Goal: Task Accomplishment & Management: Manage account settings

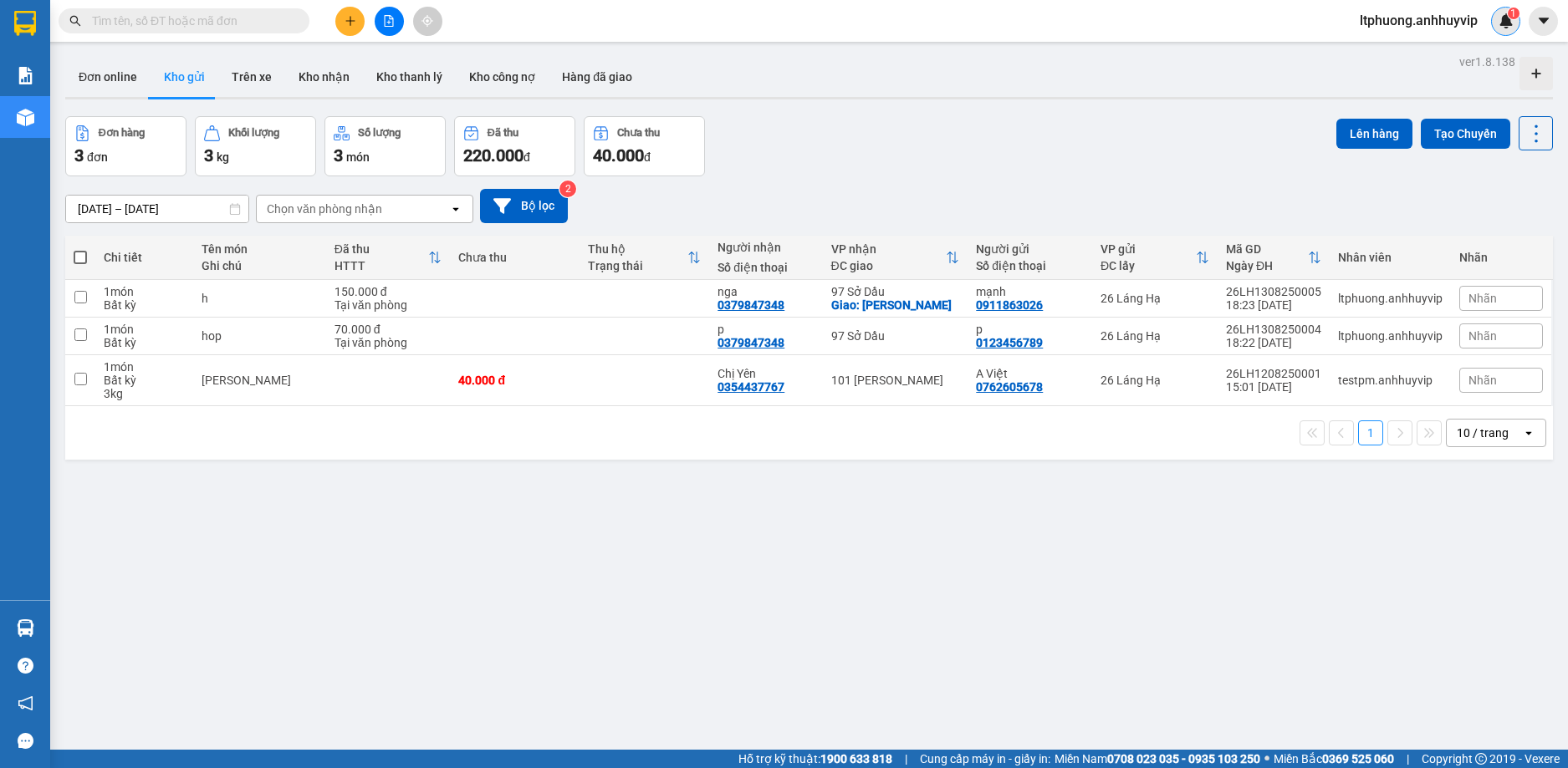
click at [1502, 26] on img at bounding box center [1505, 21] width 15 height 15
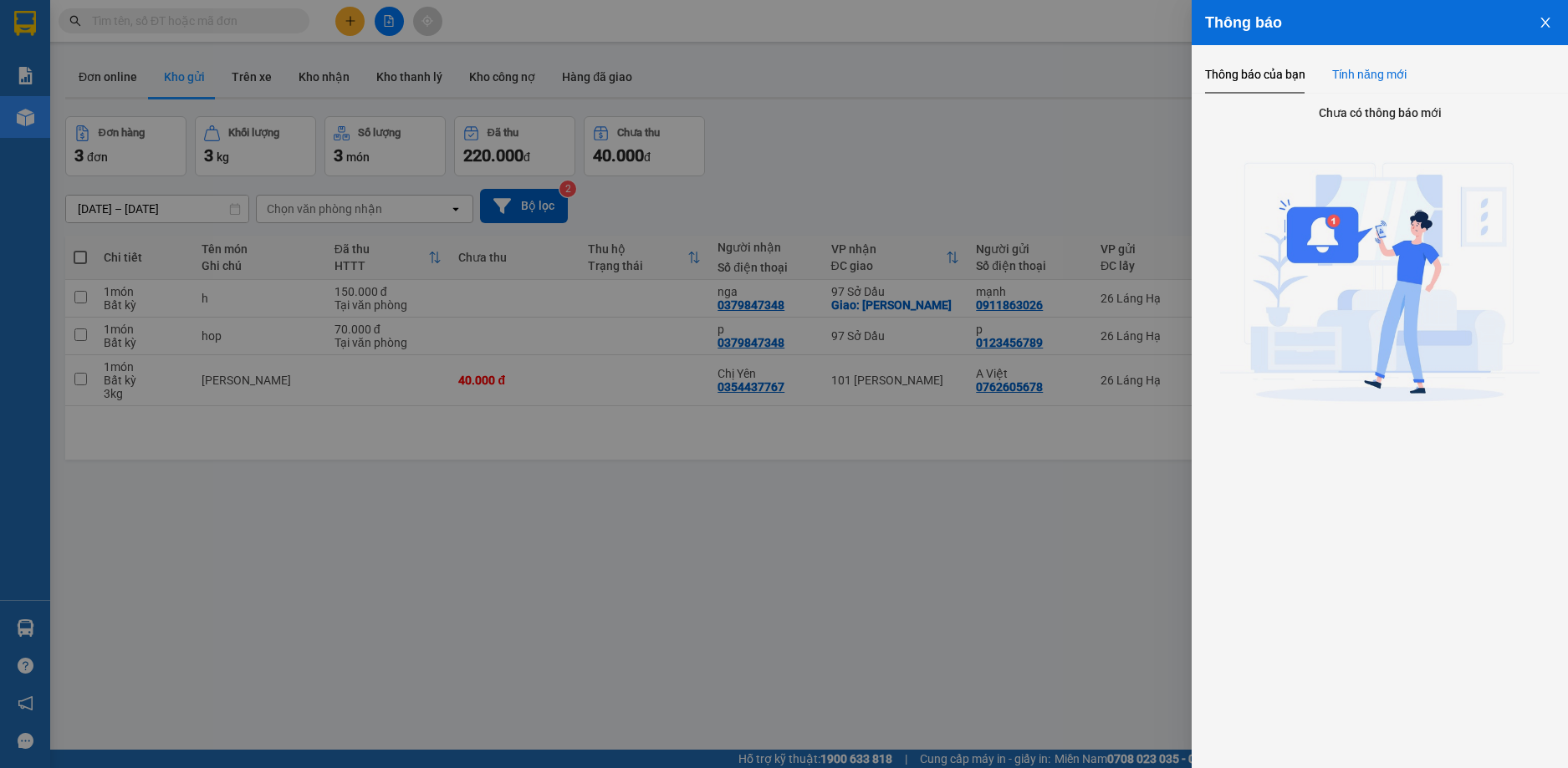
click at [1376, 77] on div "Tính năng mới" at bounding box center [1369, 75] width 75 height 18
click at [1224, 79] on div "Thông báo của bạn" at bounding box center [1255, 75] width 100 height 18
click at [1548, 25] on icon "close" at bounding box center [1544, 22] width 14 height 14
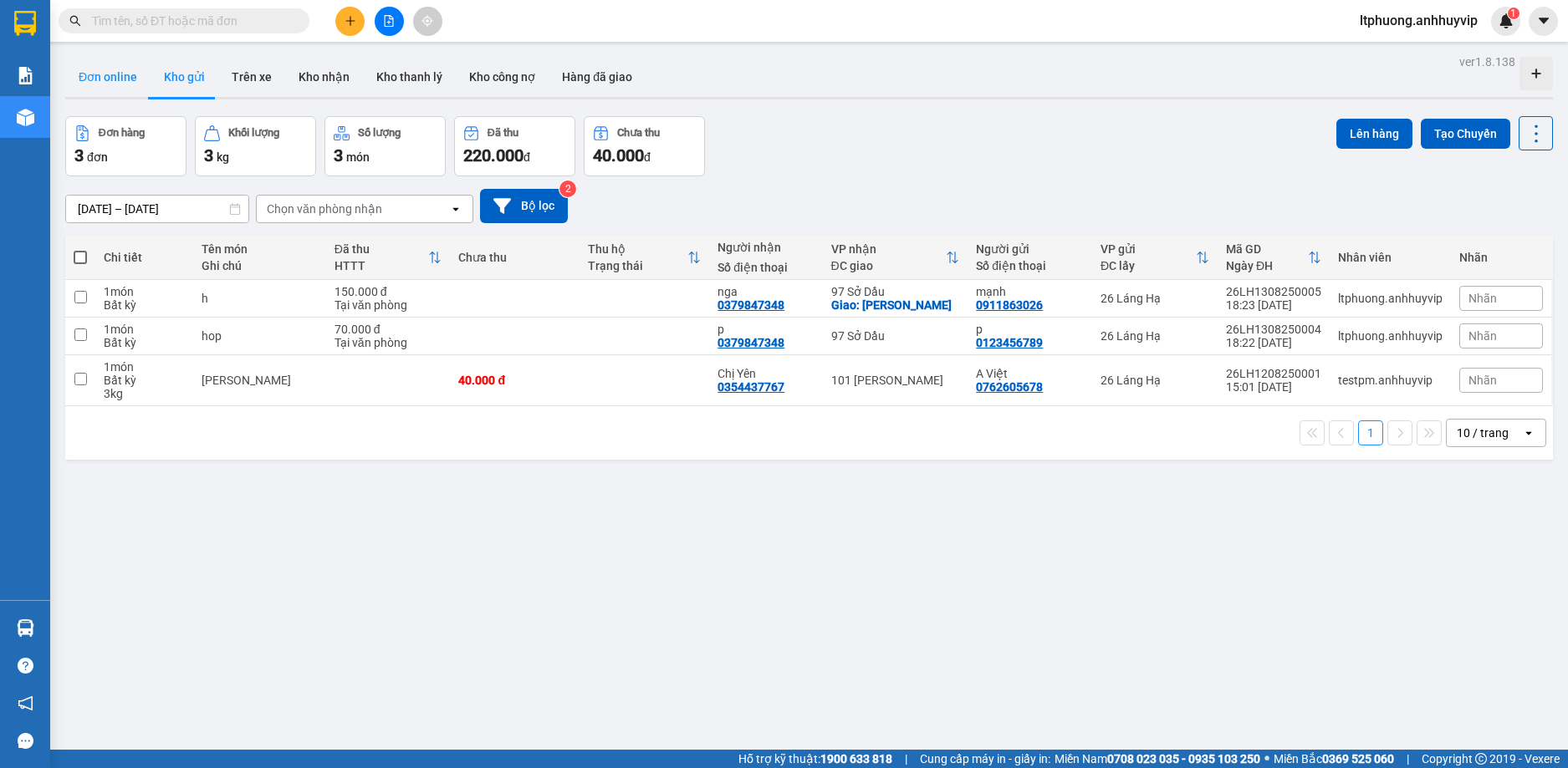
click at [108, 87] on button "Đơn online" at bounding box center [108, 77] width 86 height 40
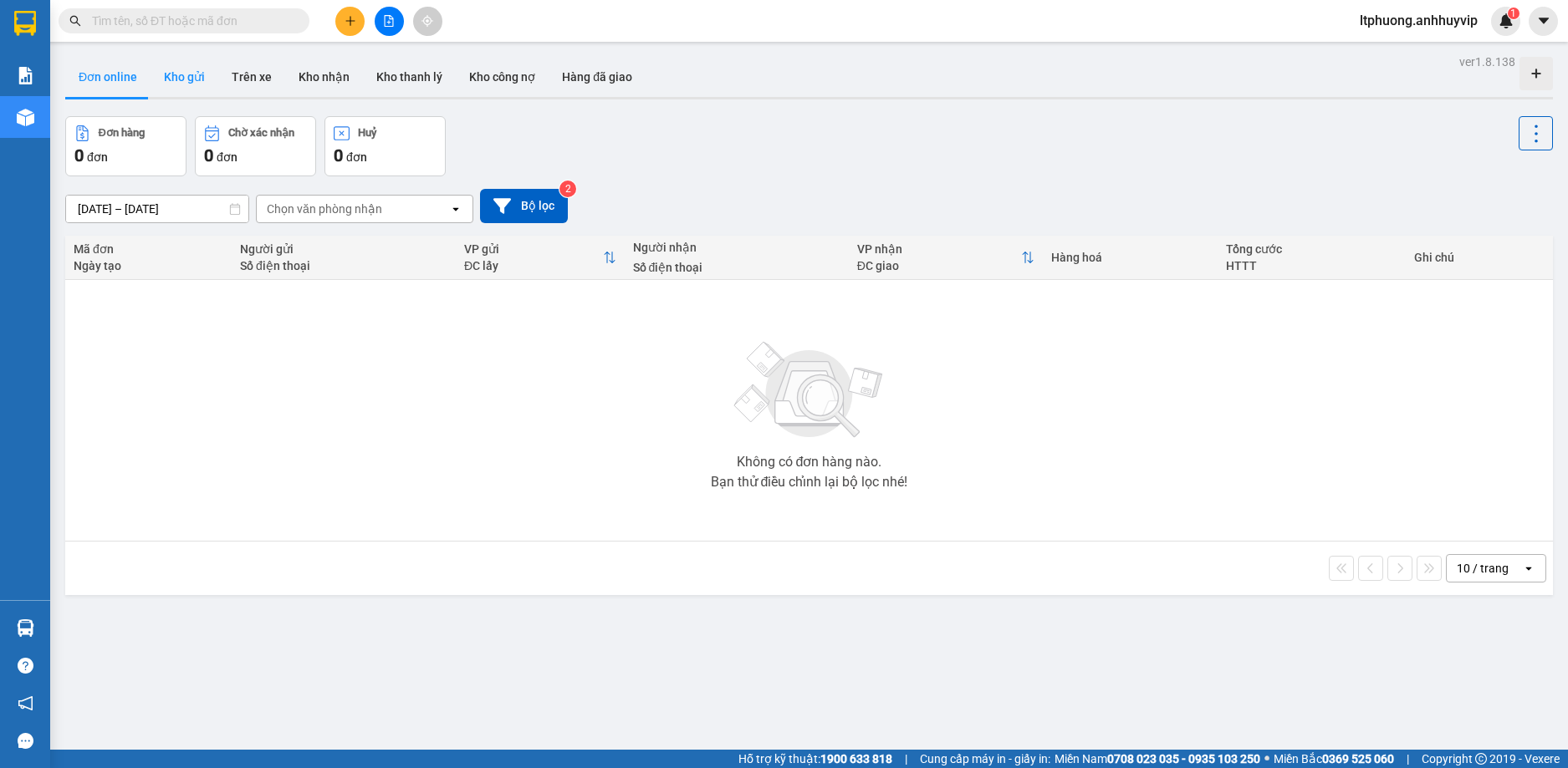
click at [174, 83] on button "Kho gửi" at bounding box center [184, 77] width 67 height 40
type input "[DATE] – [DATE]"
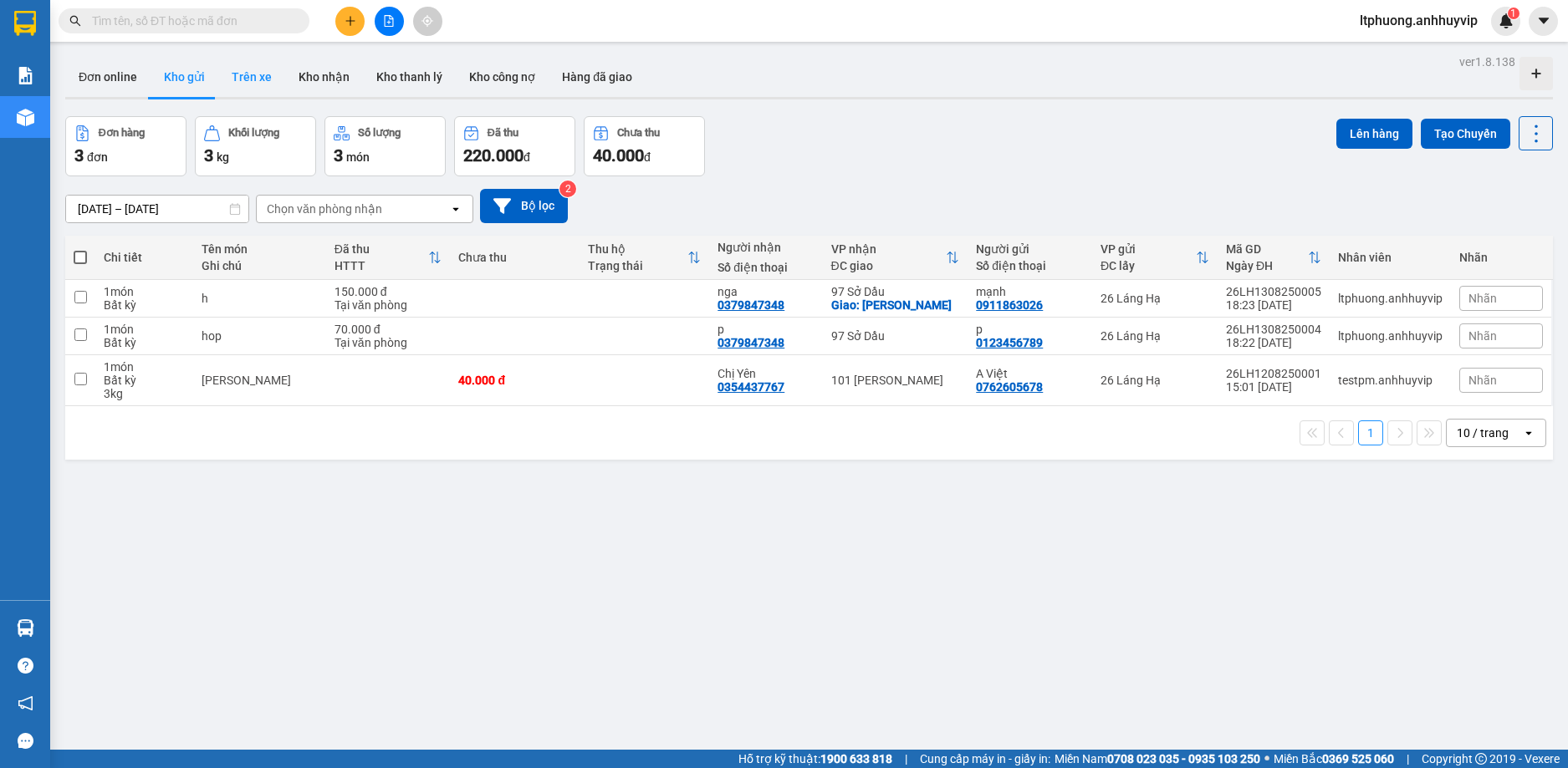
click at [247, 77] on button "Trên xe" at bounding box center [251, 77] width 67 height 40
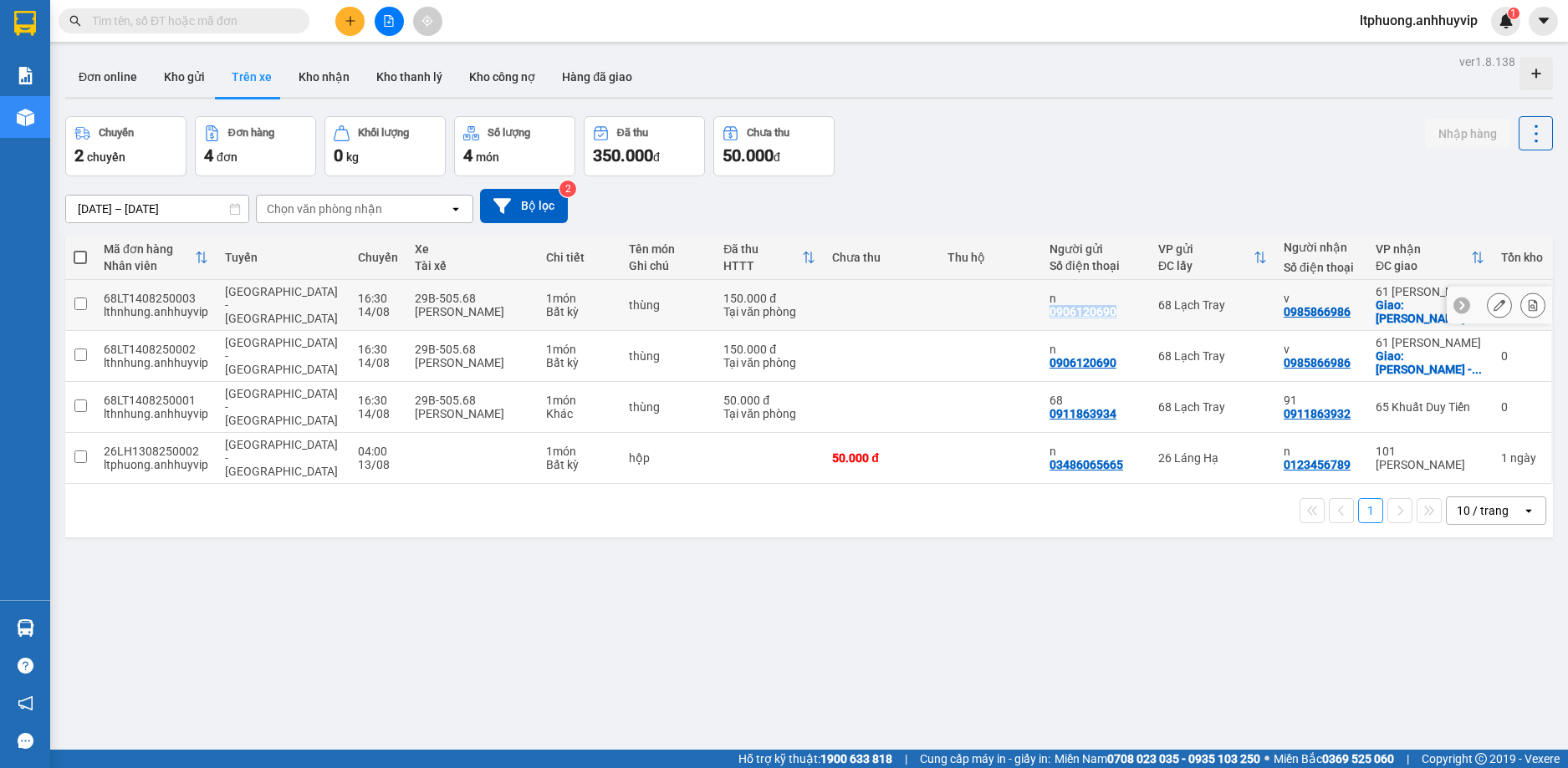
drag, startPoint x: 1132, startPoint y: 314, endPoint x: 1030, endPoint y: 310, distance: 102.1
click at [1040, 310] on td "n 0906120690" at bounding box center [1094, 305] width 108 height 51
checkbox input "true"
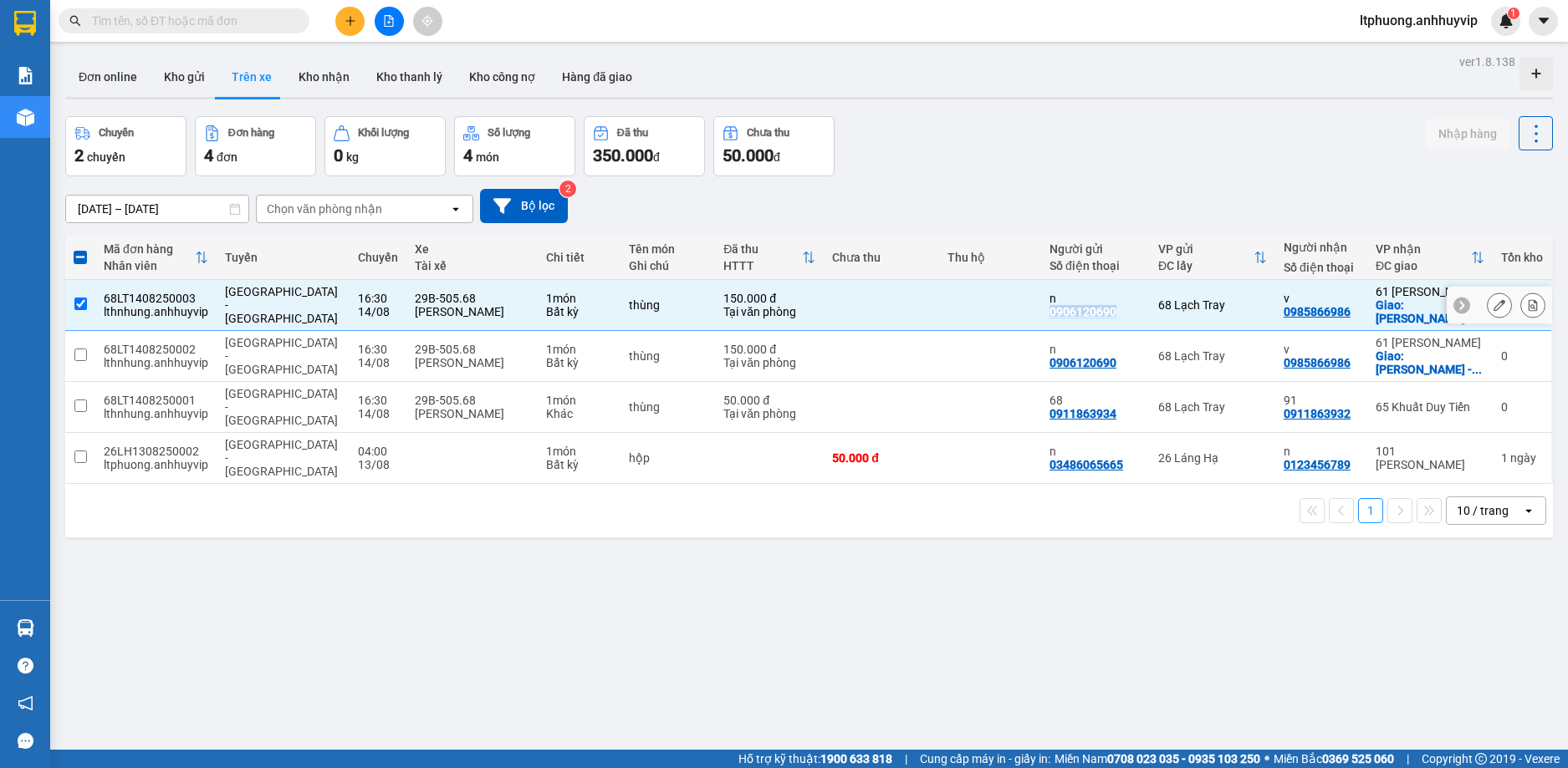
copy div "0906120690"
click at [202, 23] on input "text" at bounding box center [190, 21] width 198 height 18
paste input "0906120690"
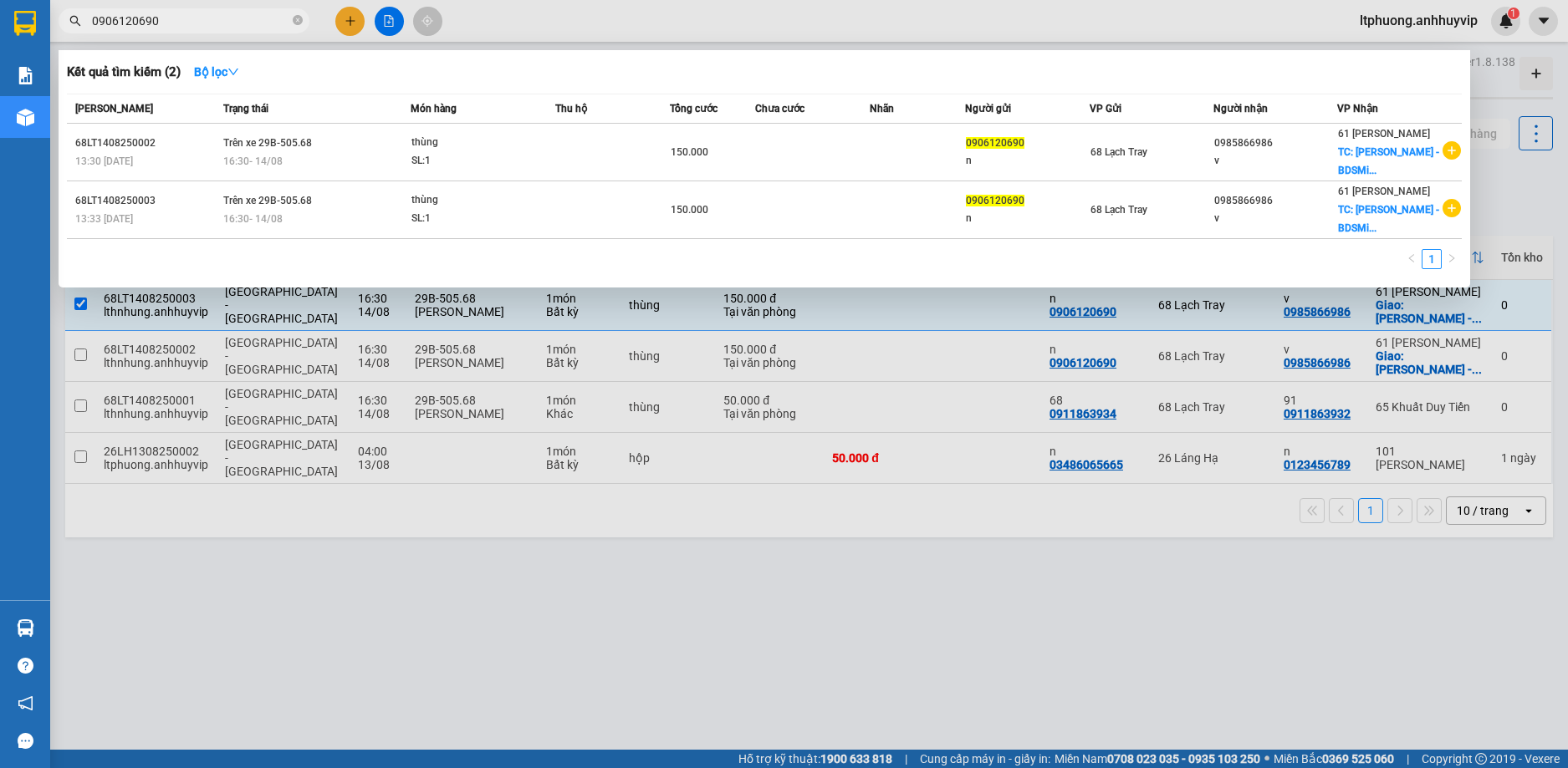
type input "0906120690"
click at [958, 555] on div at bounding box center [784, 384] width 1568 height 768
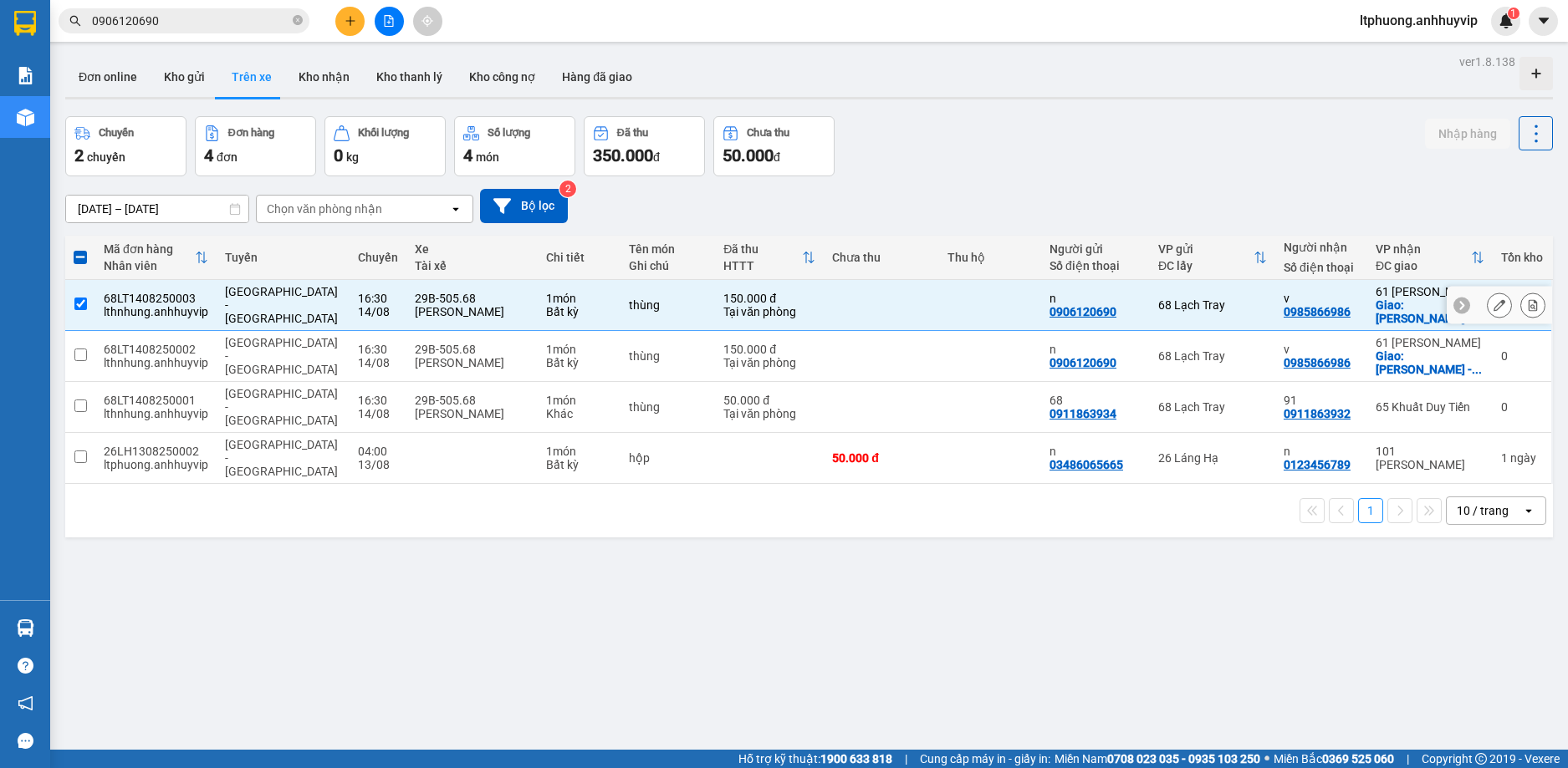
click at [77, 304] on input "checkbox" at bounding box center [81, 304] width 13 height 13
checkbox input "false"
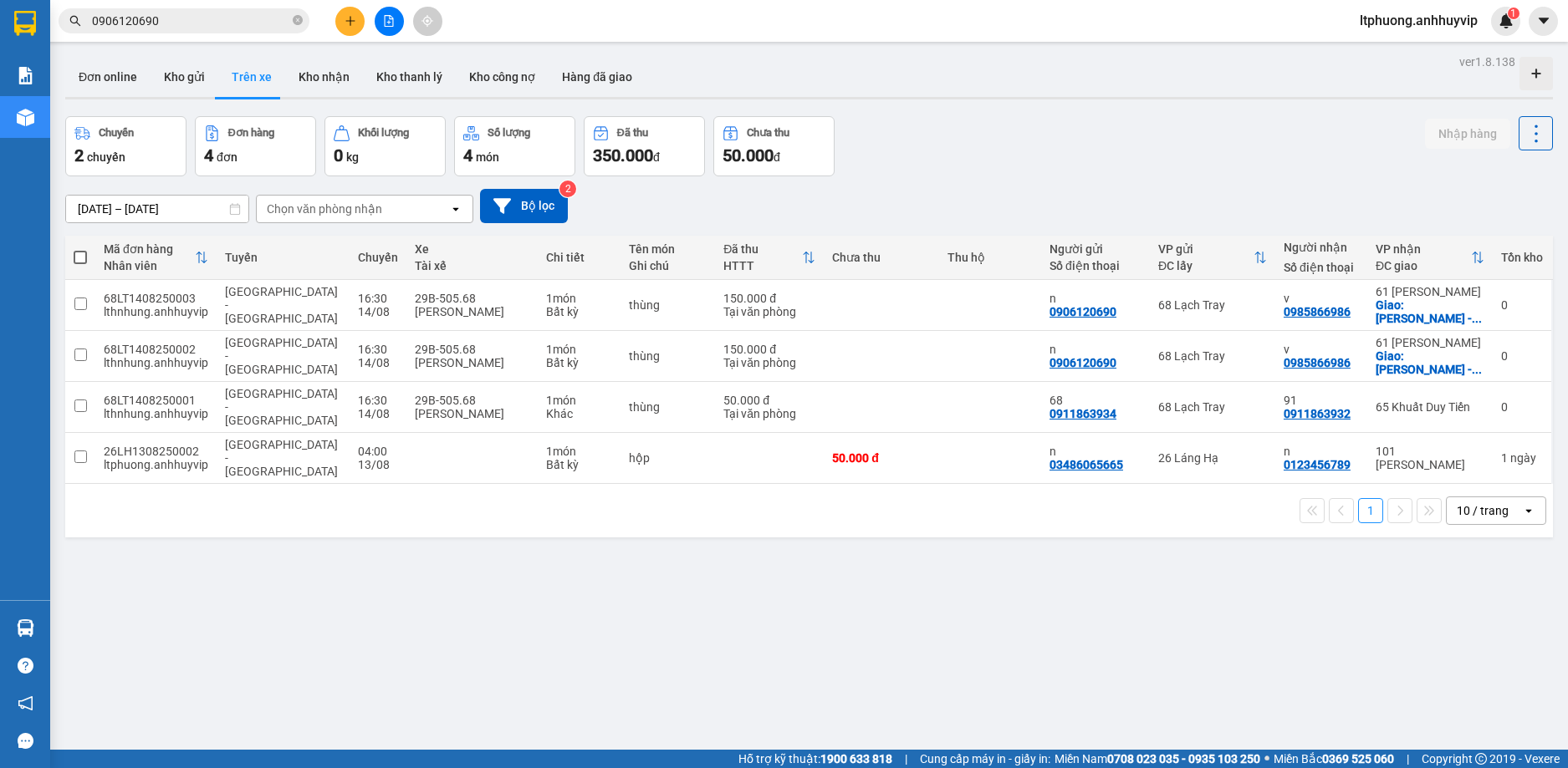
click at [251, 79] on button "Trên xe" at bounding box center [251, 77] width 67 height 40
click at [197, 74] on button "Kho gửi" at bounding box center [184, 77] width 67 height 40
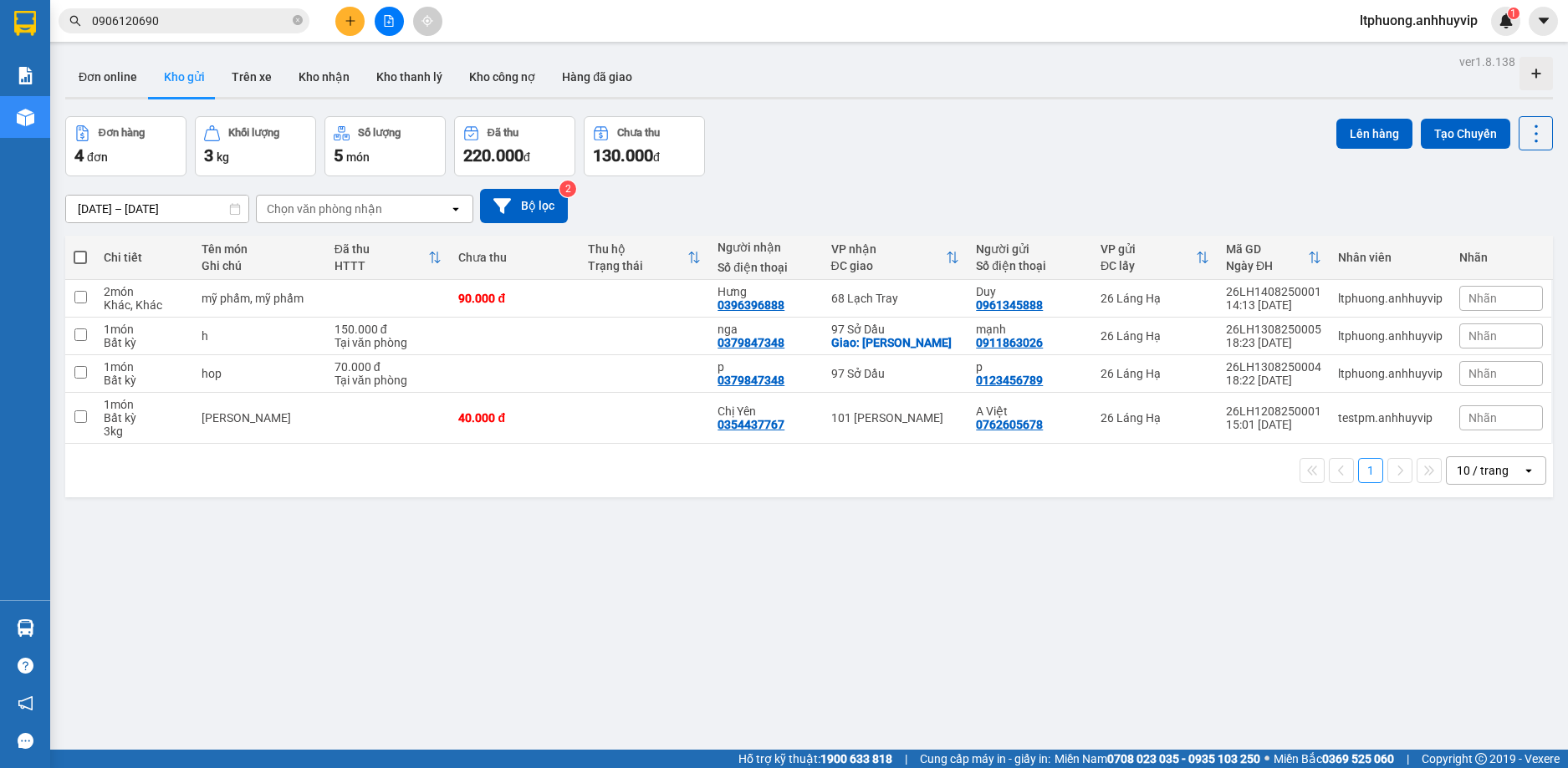
click at [342, 22] on button at bounding box center [350, 21] width 29 height 29
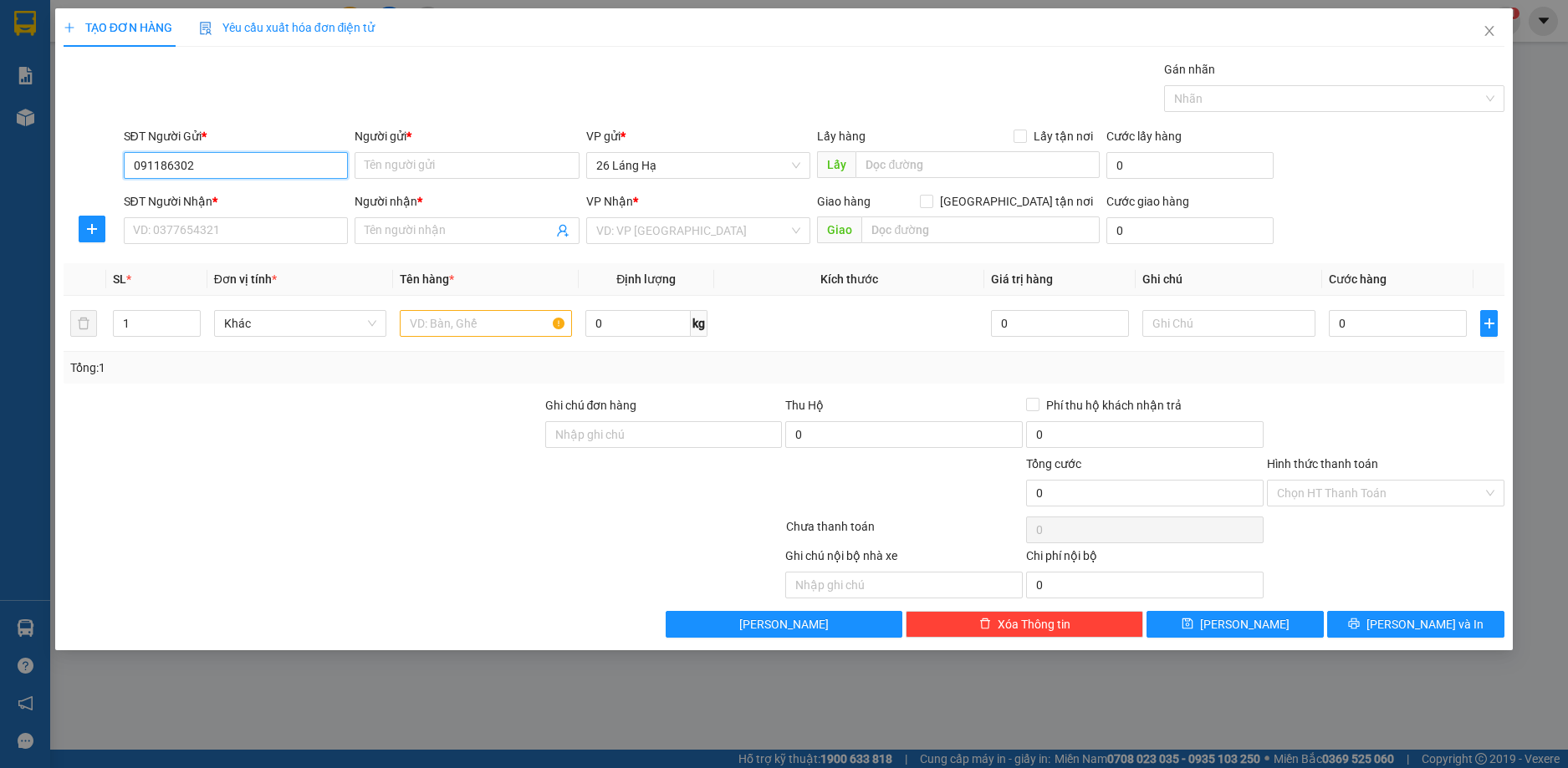
type input "0911863026"
click at [256, 186] on div "0911863026 - mạnh" at bounding box center [236, 199] width 225 height 26
type input "mạnh"
type input "0911863026"
click at [234, 204] on div "SĐT Người Nhận *" at bounding box center [236, 201] width 225 height 18
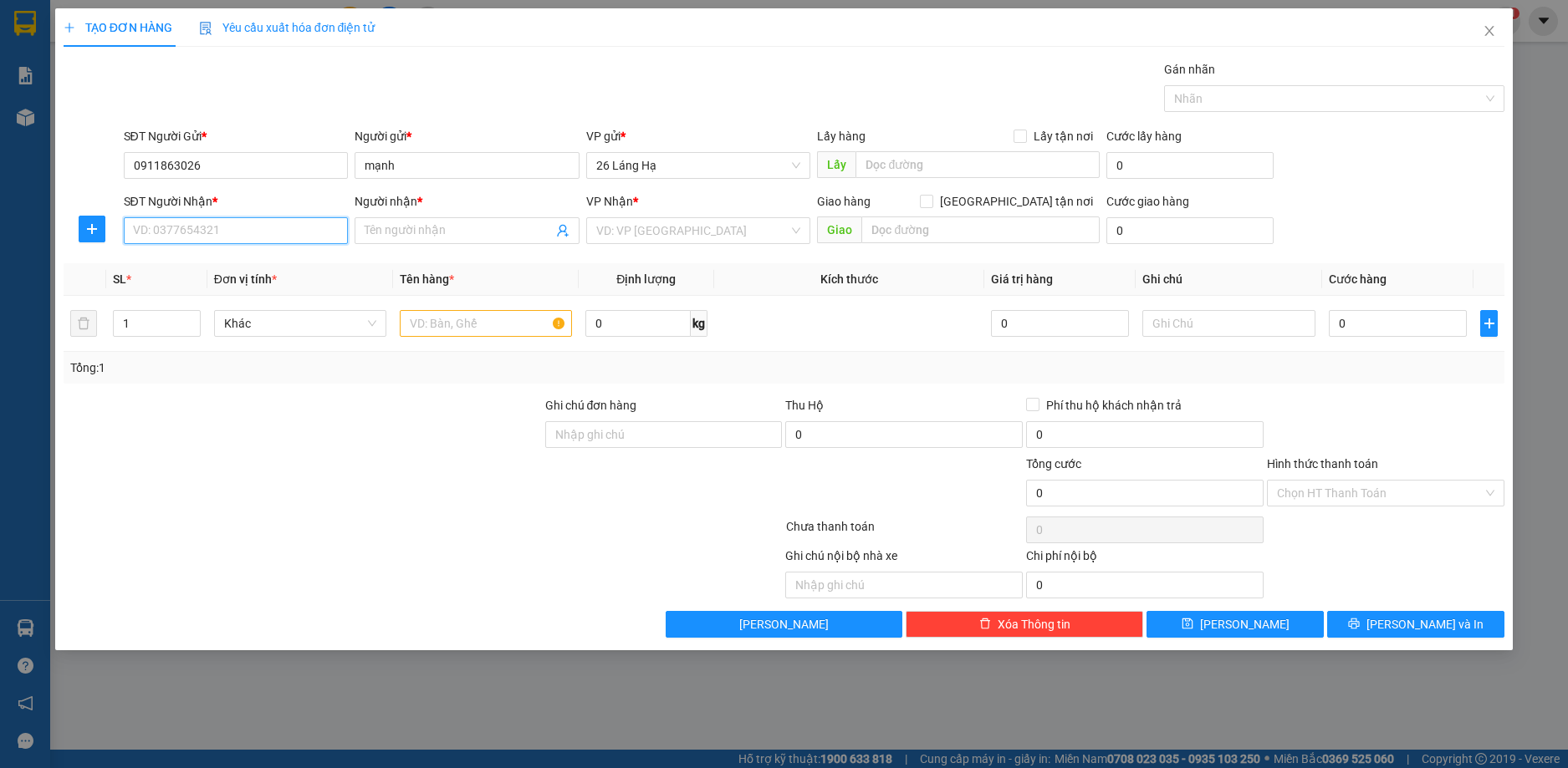
click at [234, 218] on input "SĐT Người Nhận *" at bounding box center [236, 230] width 225 height 26
click at [217, 235] on input "SĐT Người Nhận *" at bounding box center [236, 230] width 225 height 26
click at [238, 165] on input "0911863026" at bounding box center [236, 165] width 225 height 26
click at [222, 230] on input "SĐT Người Nhận *" at bounding box center [236, 230] width 225 height 26
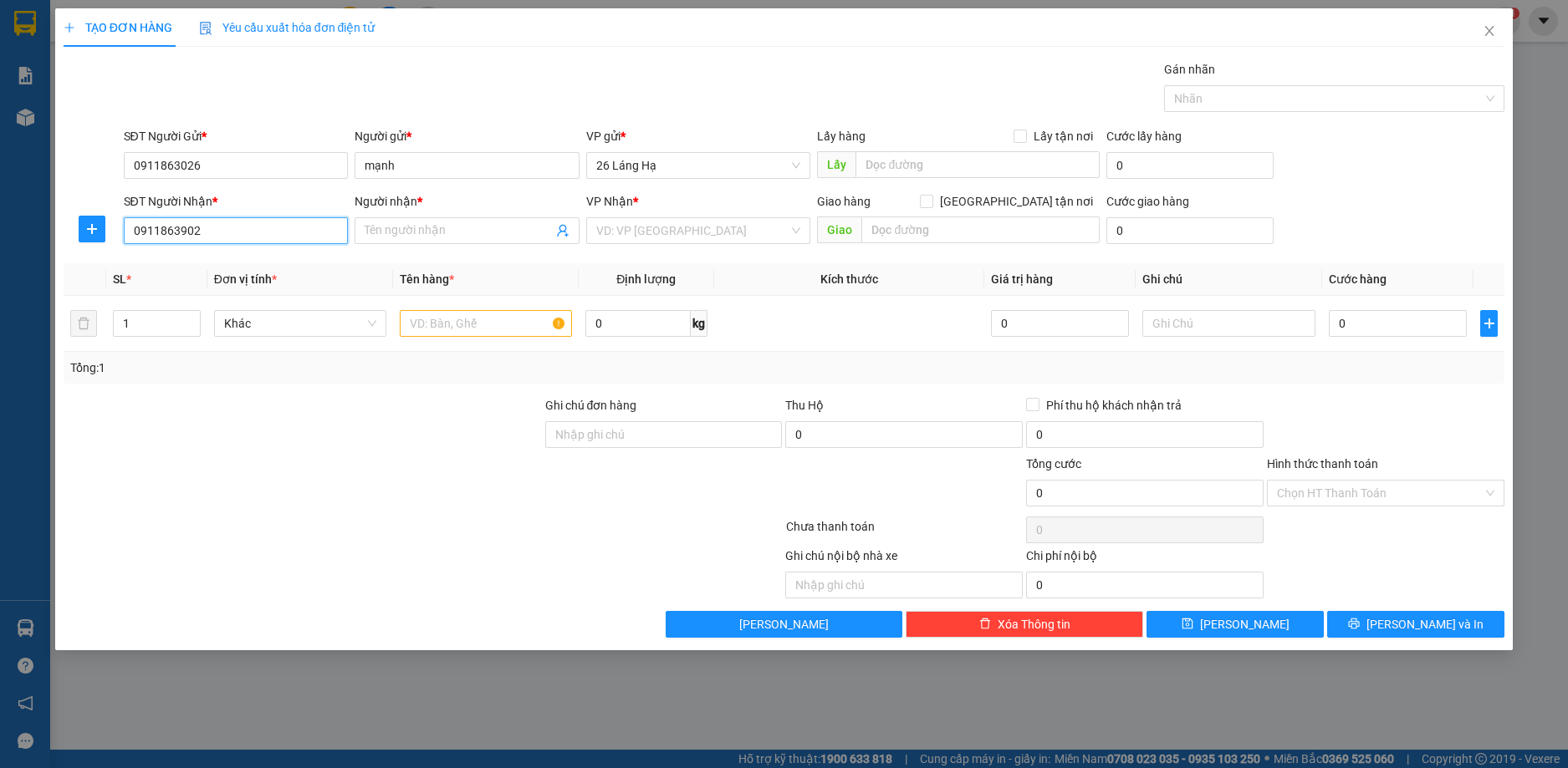
type input "09118639026"
click at [212, 261] on div "09118639026 - nga" at bounding box center [236, 264] width 205 height 18
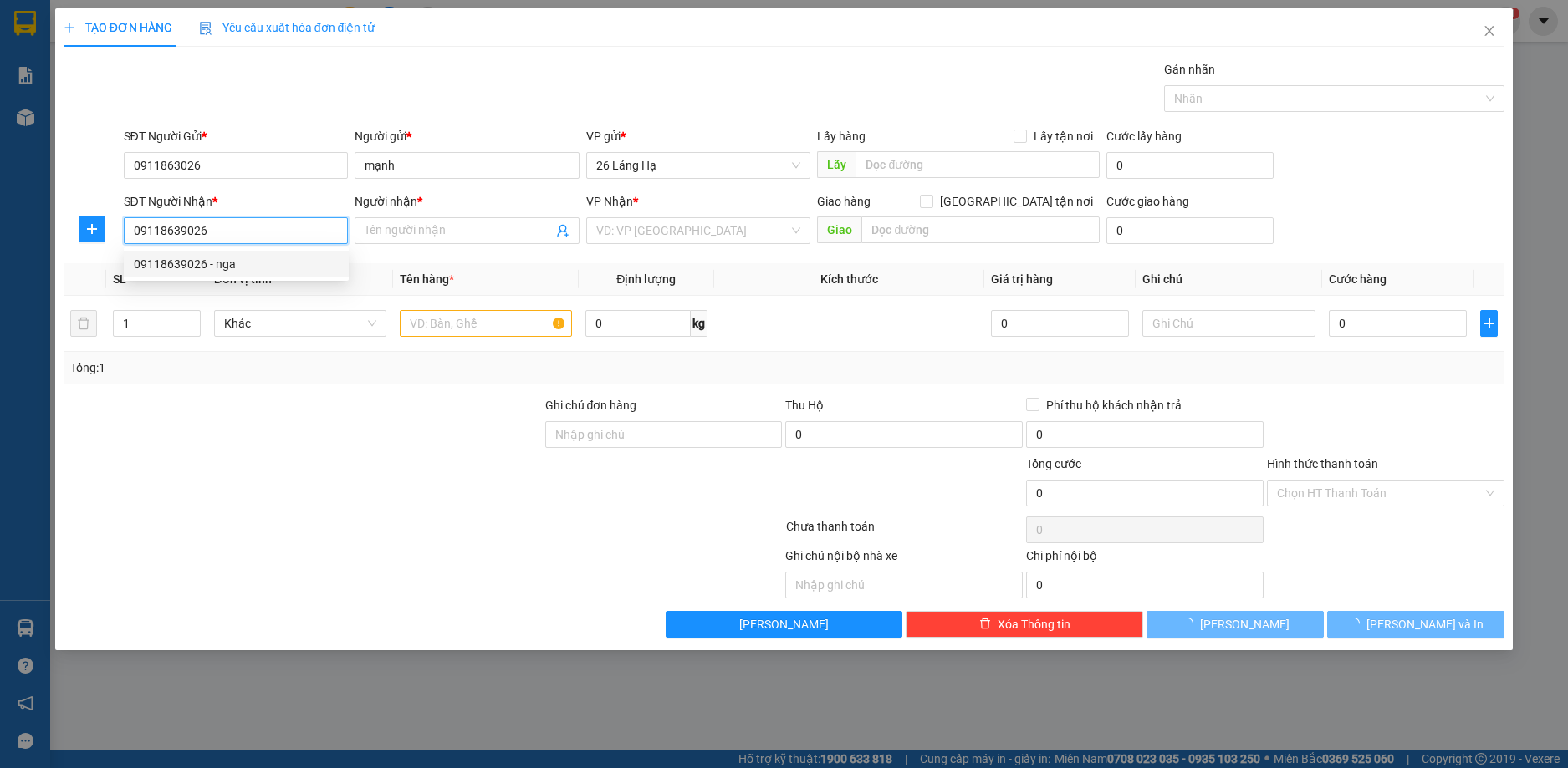
type input "nga"
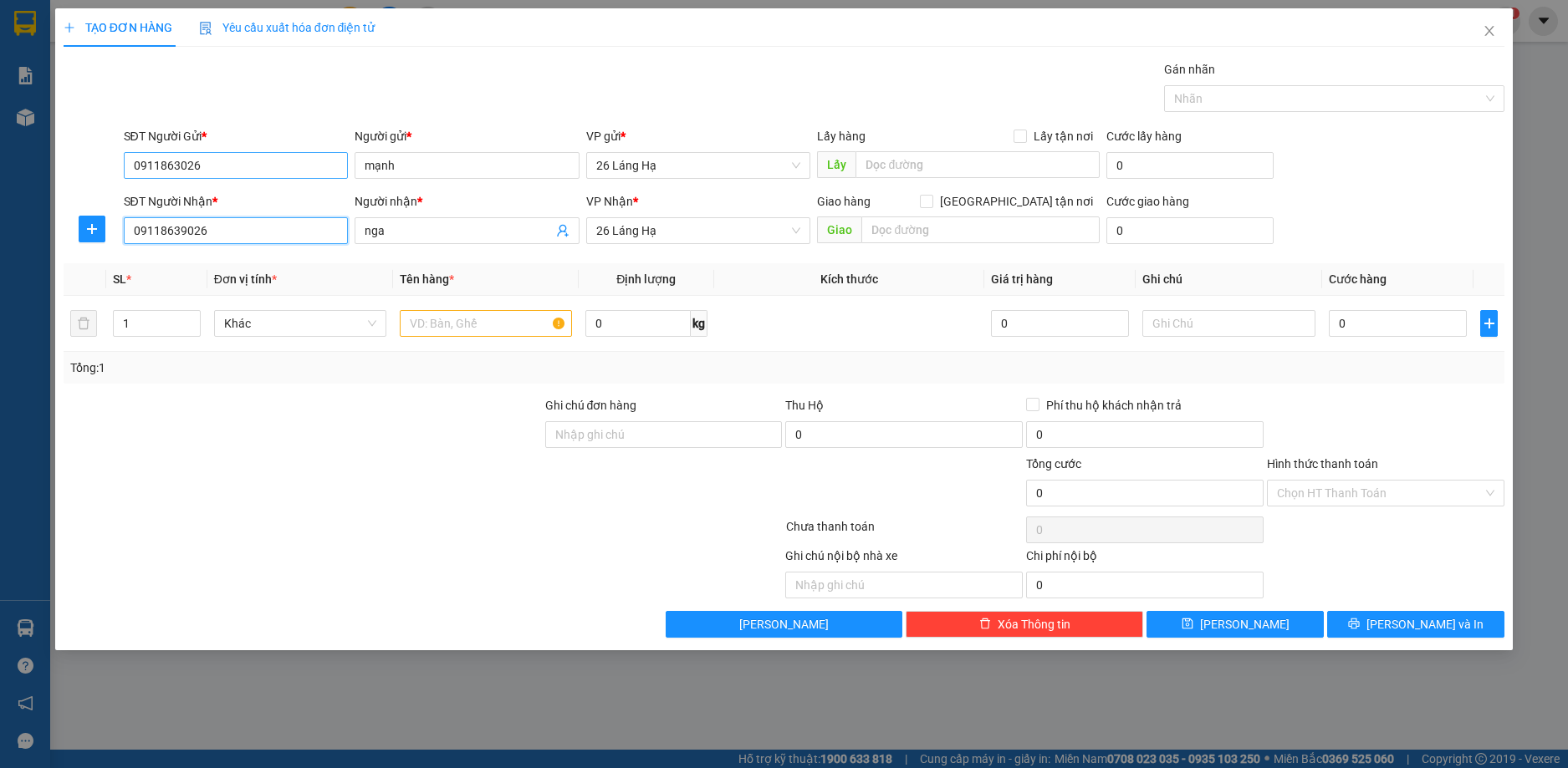
type input "09118639026"
click at [253, 161] on input "0911863026" at bounding box center [236, 165] width 225 height 26
click at [253, 161] on input "037984738" at bounding box center [236, 165] width 225 height 26
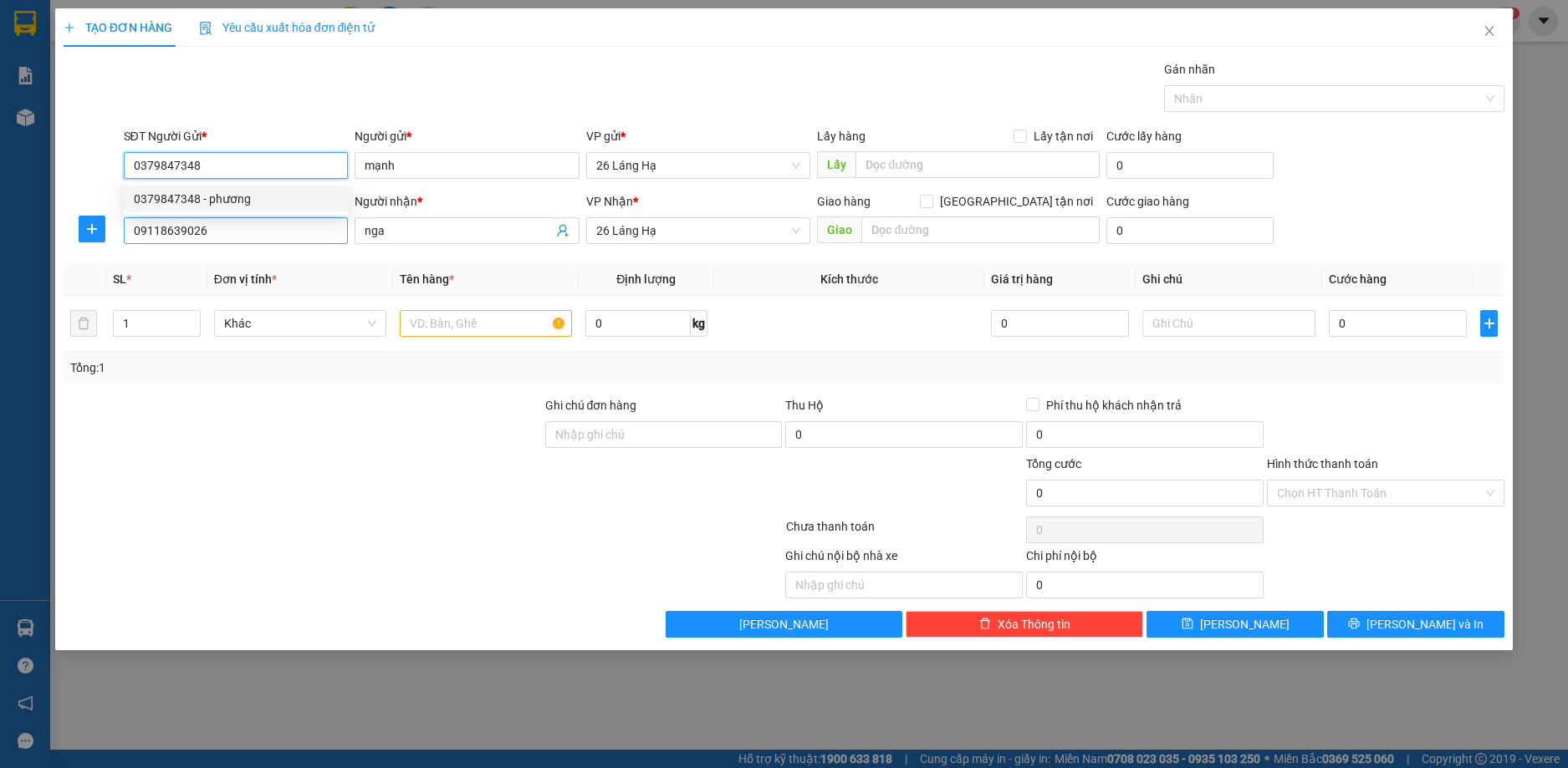
type input "0379847348"
click at [270, 231] on input "09118639026" at bounding box center [236, 230] width 225 height 26
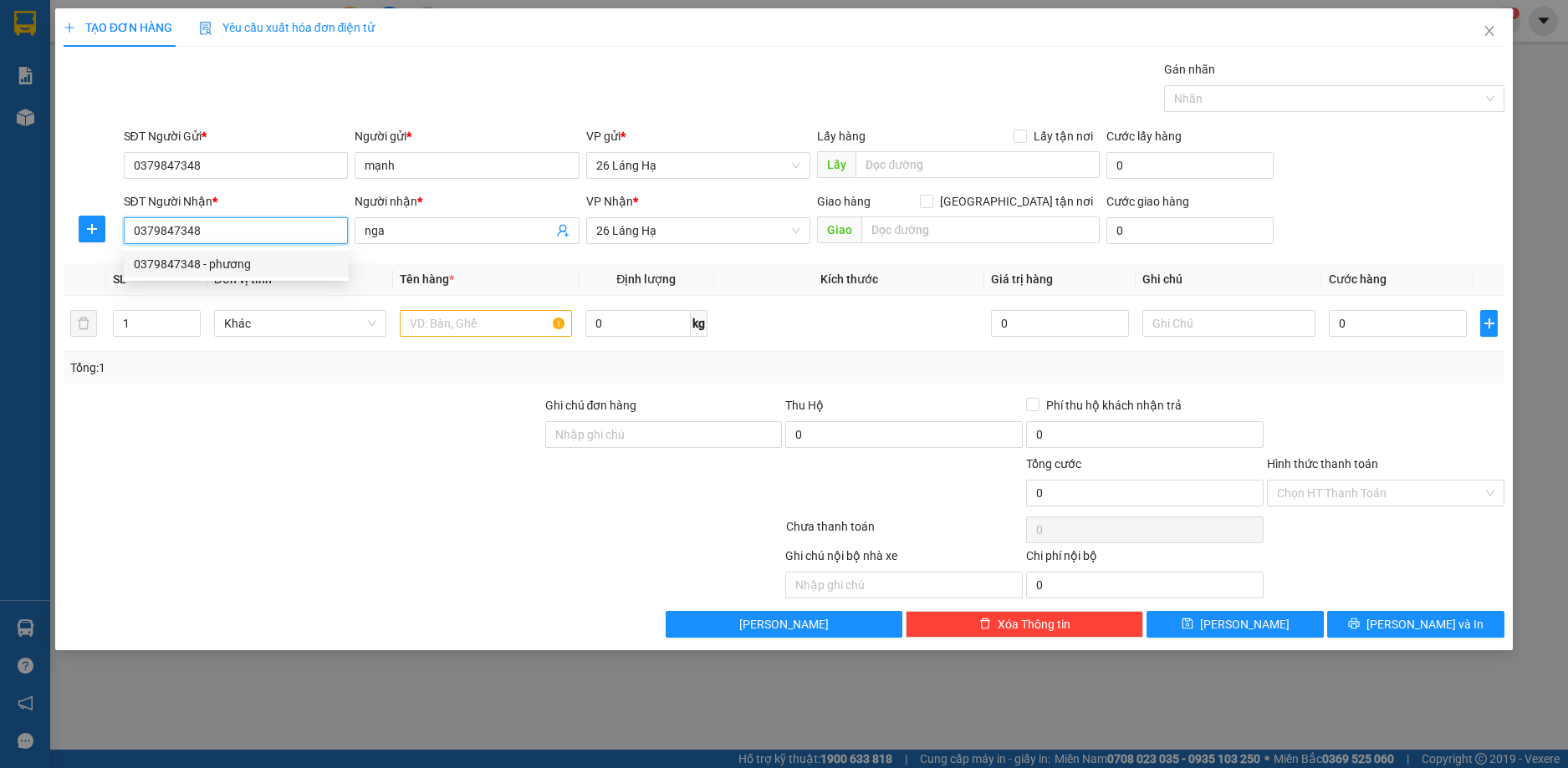
type input "0379847348"
click at [740, 272] on th "Kích thước" at bounding box center [849, 280] width 270 height 33
click at [306, 318] on span "Khác" at bounding box center [300, 323] width 152 height 26
click at [343, 436] on div at bounding box center [302, 425] width 482 height 58
click at [304, 330] on span "Khác" at bounding box center [300, 323] width 152 height 26
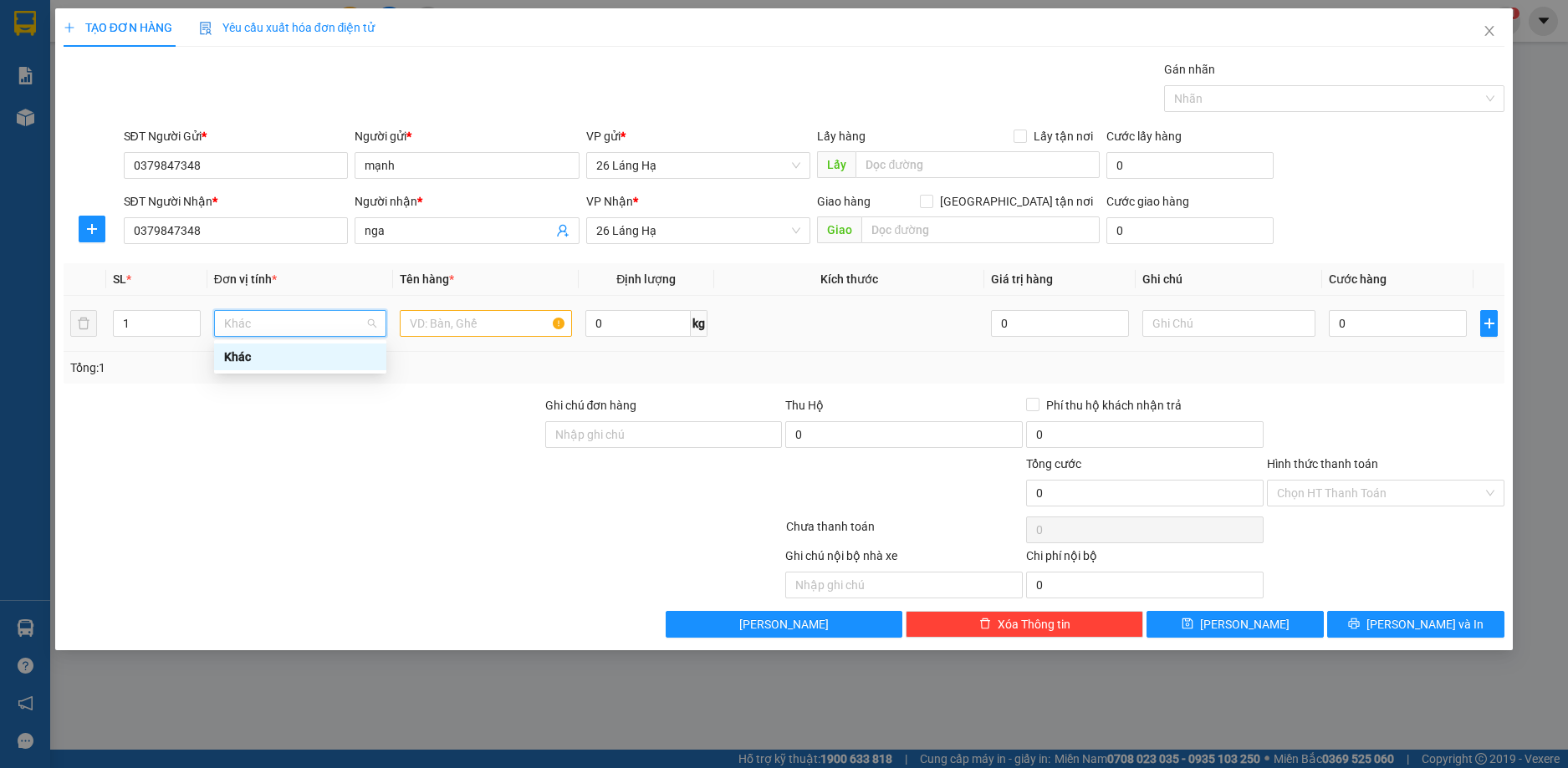
click at [310, 320] on span "Khác" at bounding box center [300, 323] width 152 height 26
click at [1485, 38] on span "Close" at bounding box center [1489, 31] width 46 height 46
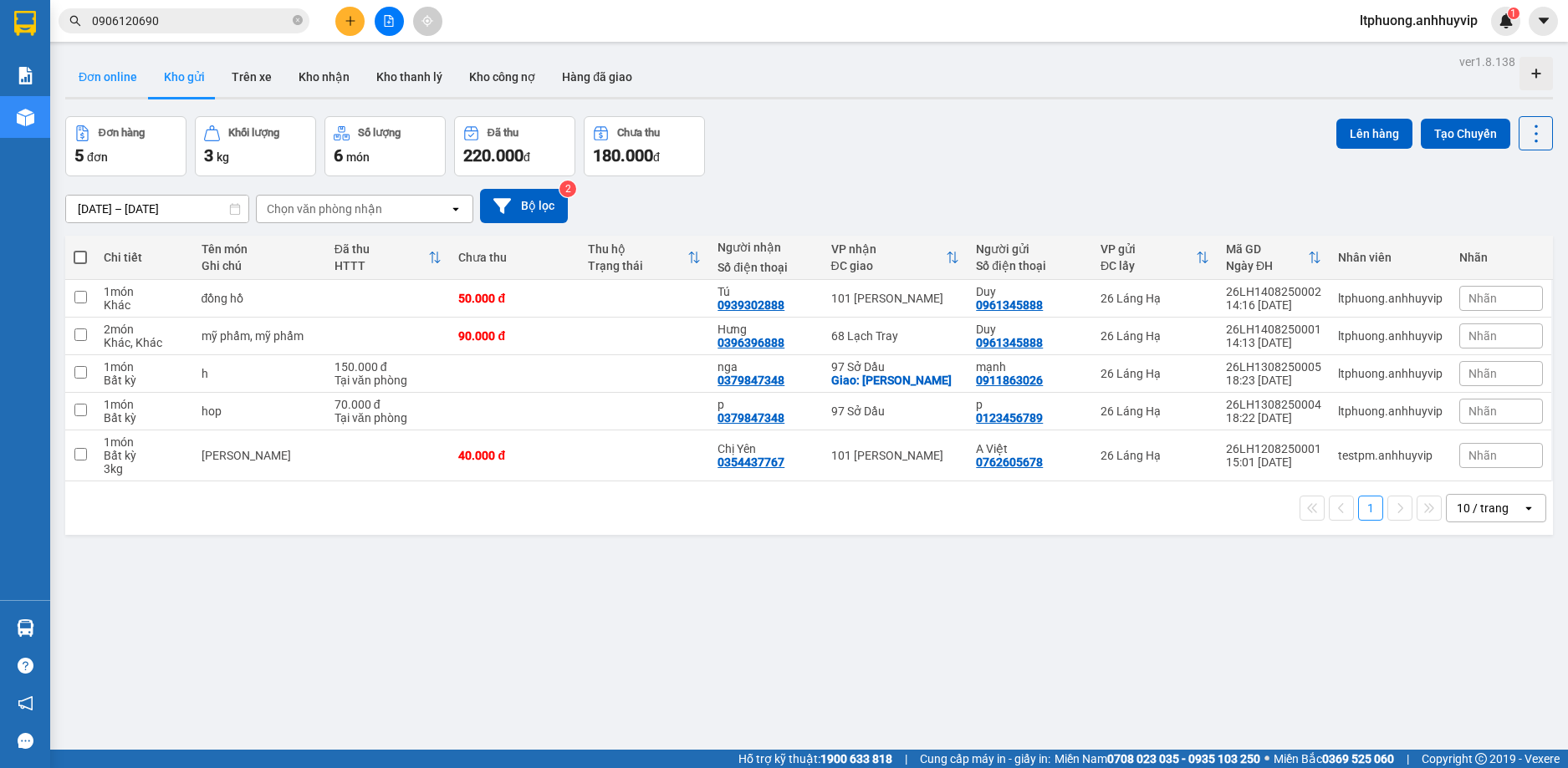
click at [98, 93] on button "Đơn online" at bounding box center [108, 77] width 86 height 40
type input "[DATE] – [DATE]"
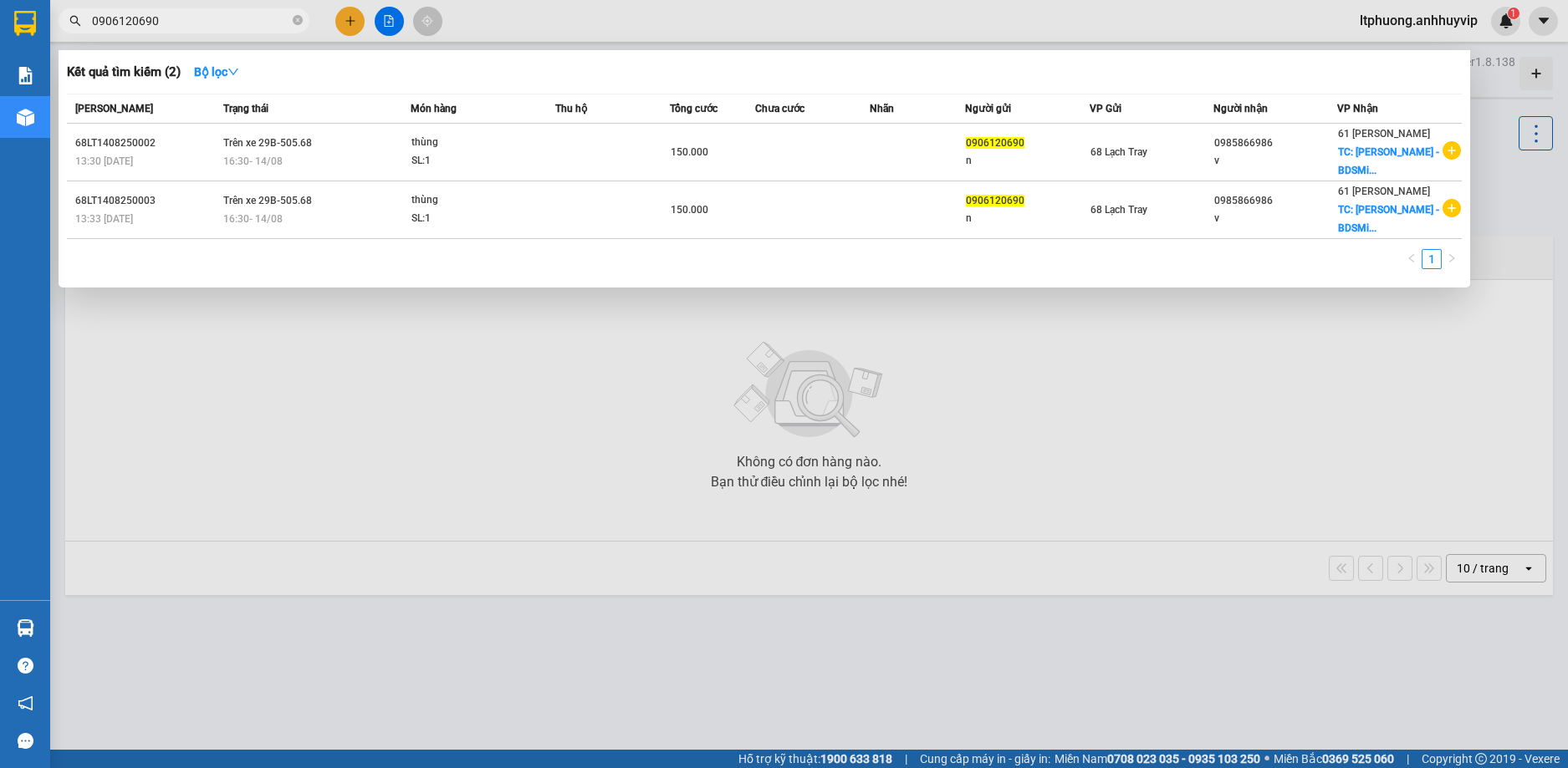
click at [179, 26] on input "0906120690" at bounding box center [190, 21] width 198 height 18
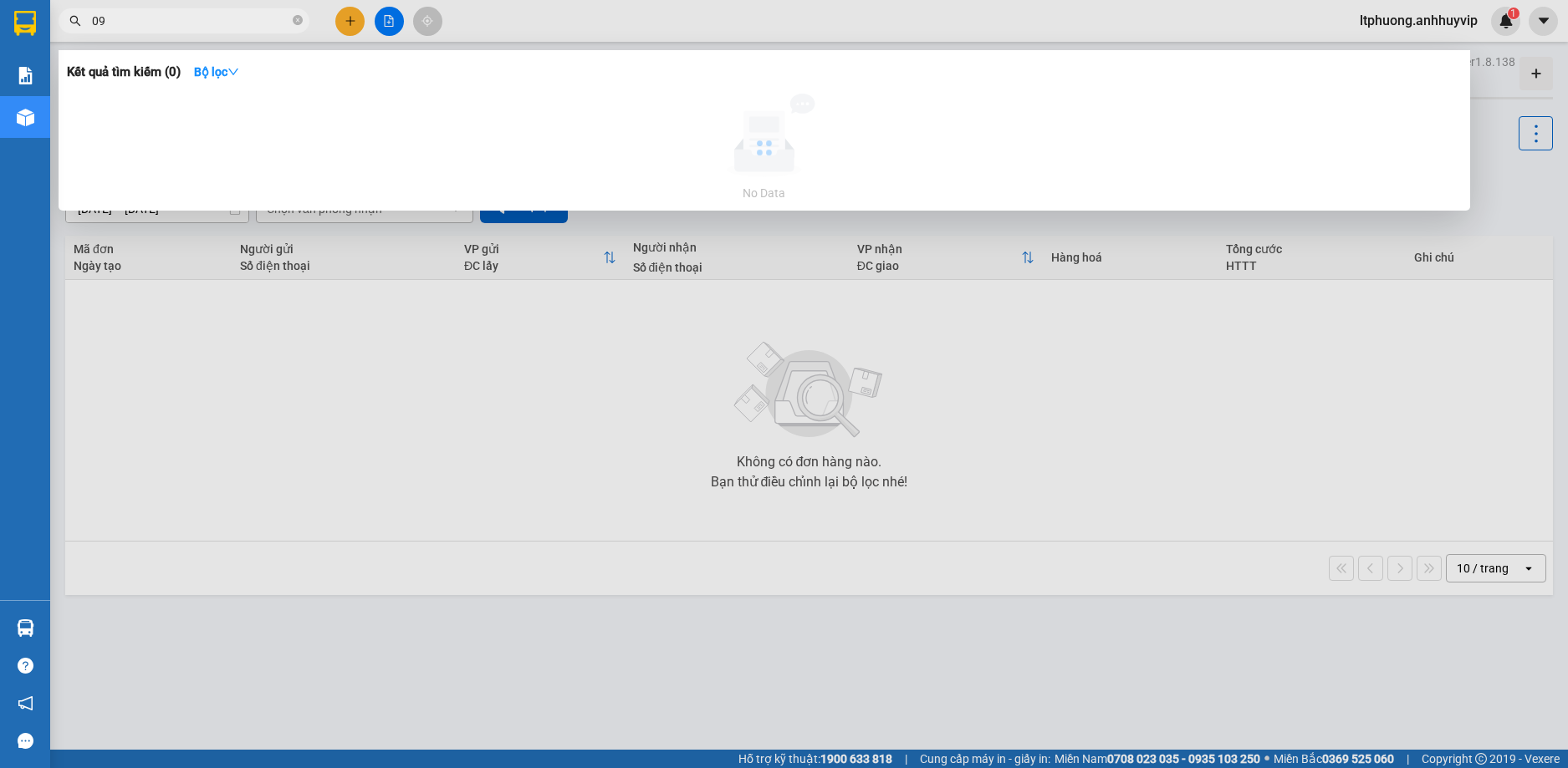
type input "0"
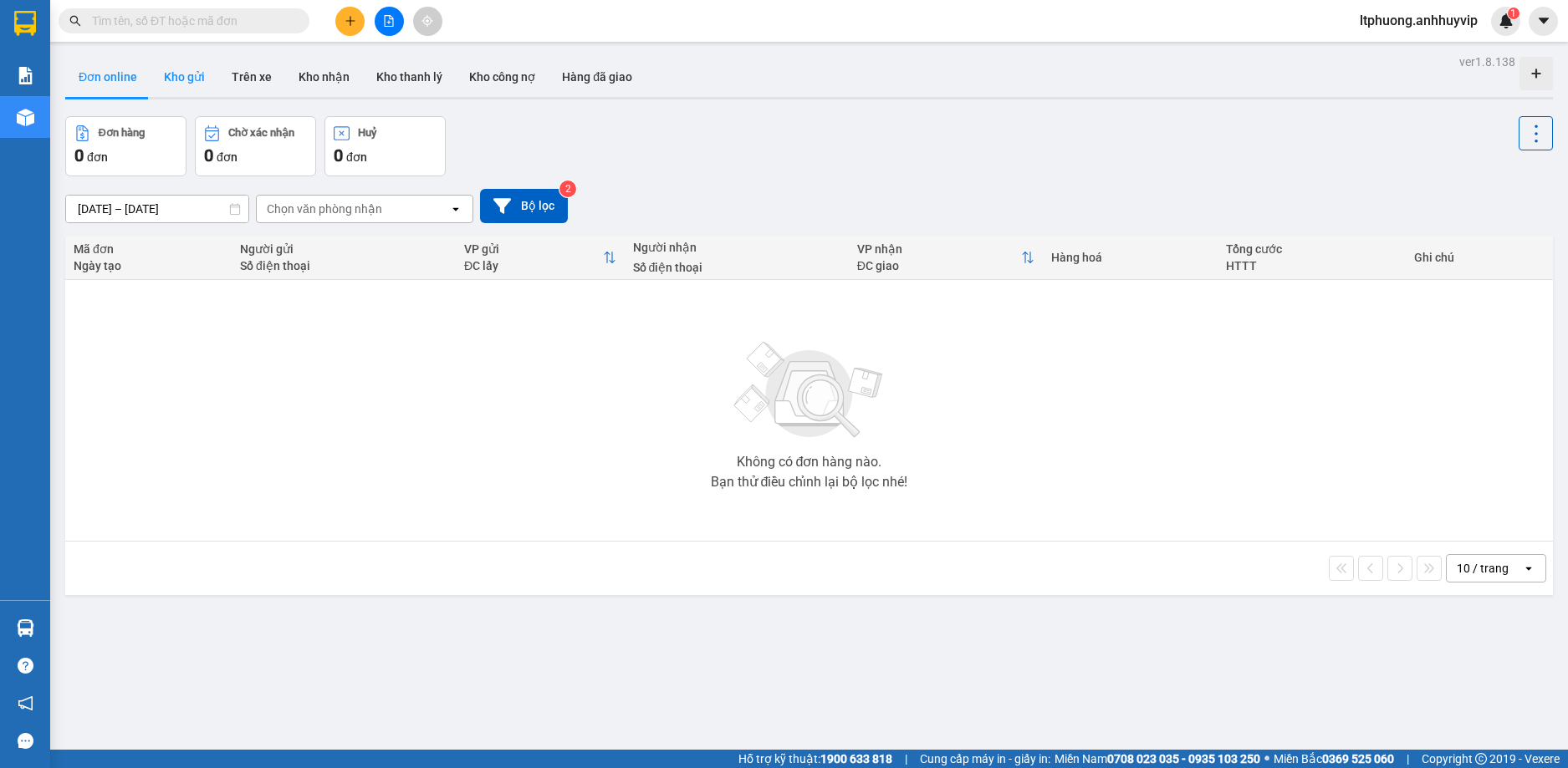
click at [171, 87] on button "Kho gửi" at bounding box center [184, 77] width 67 height 40
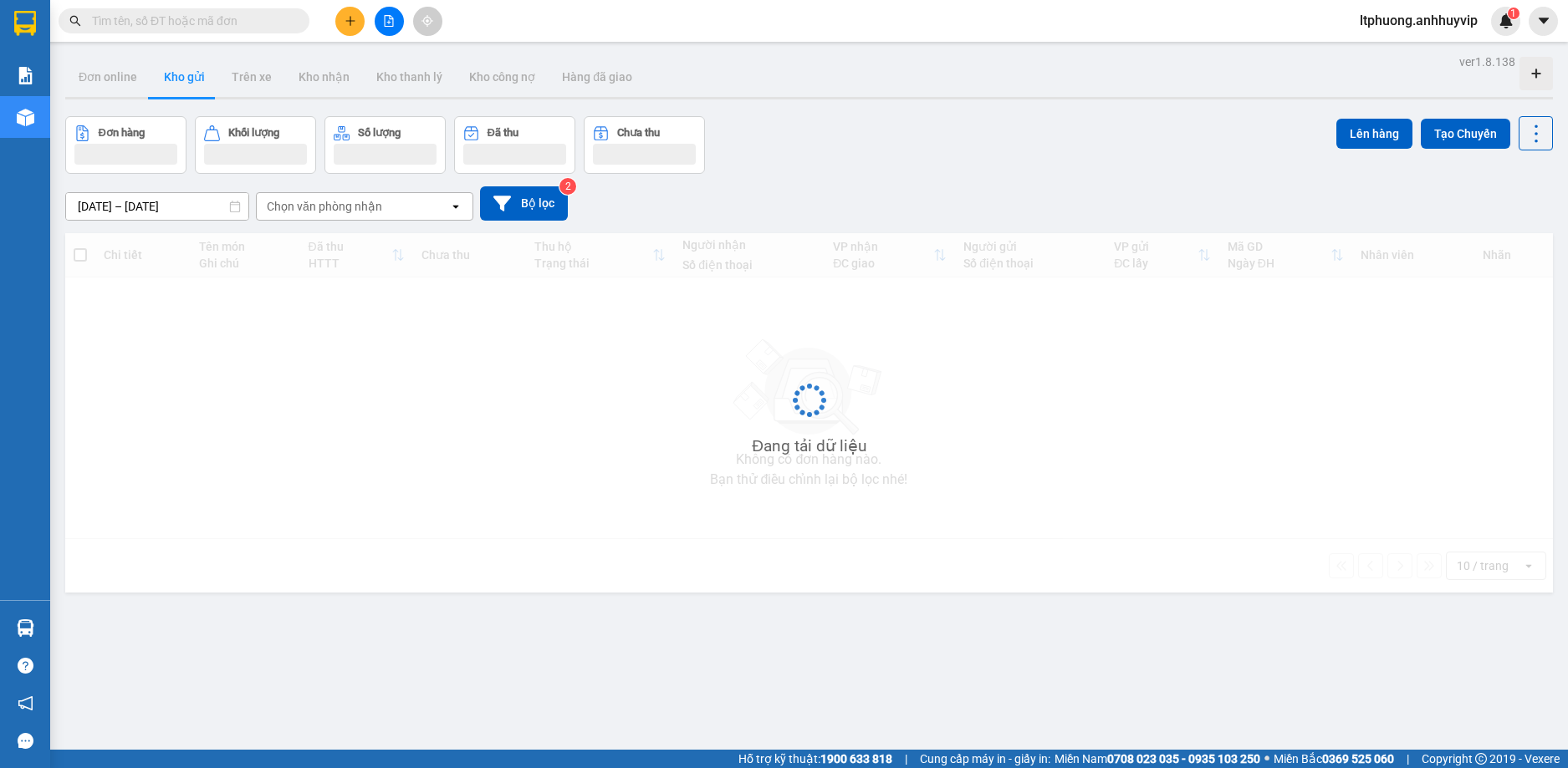
type input "[DATE] – [DATE]"
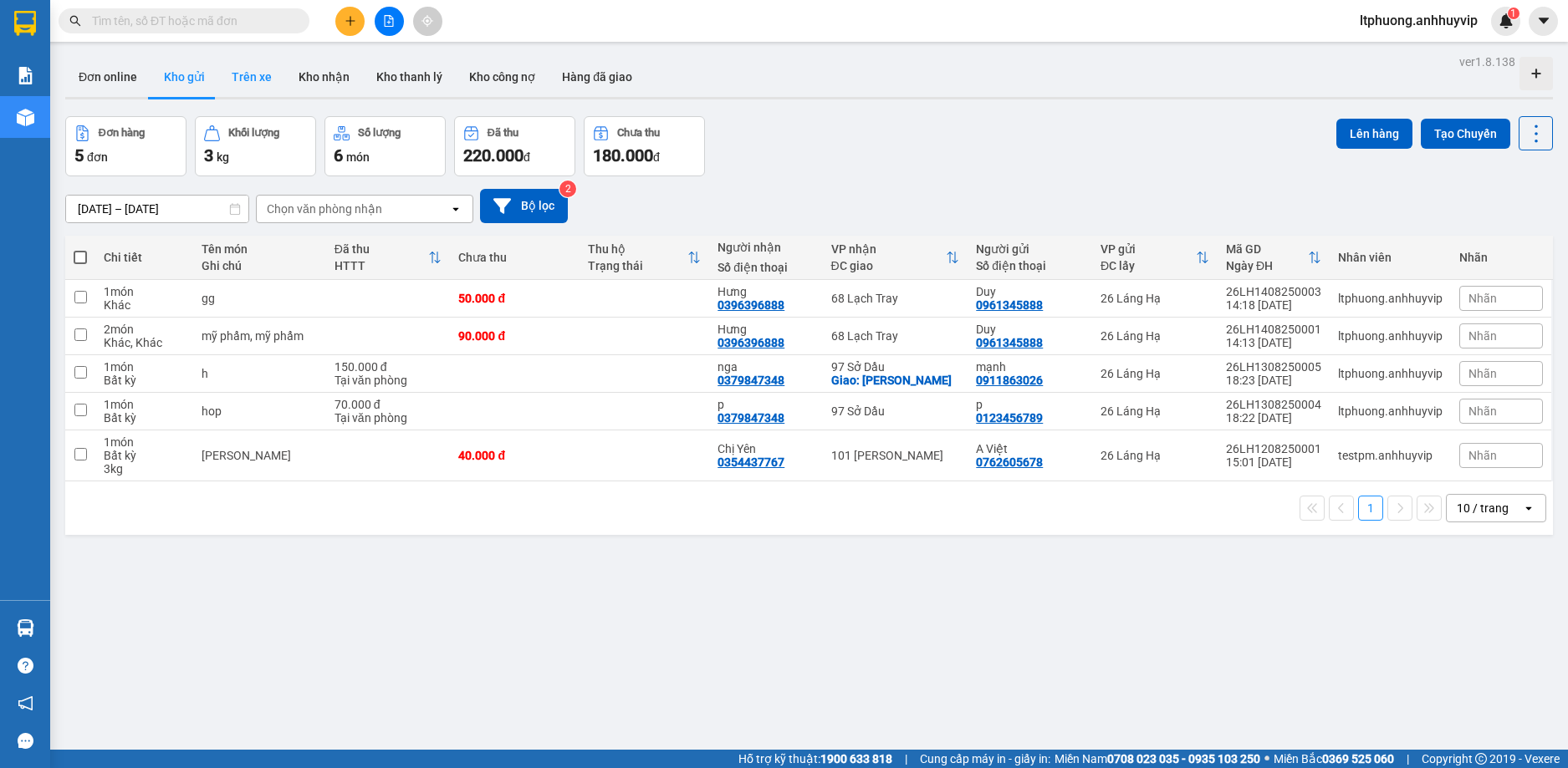
click at [222, 79] on button "Trên xe" at bounding box center [251, 77] width 67 height 40
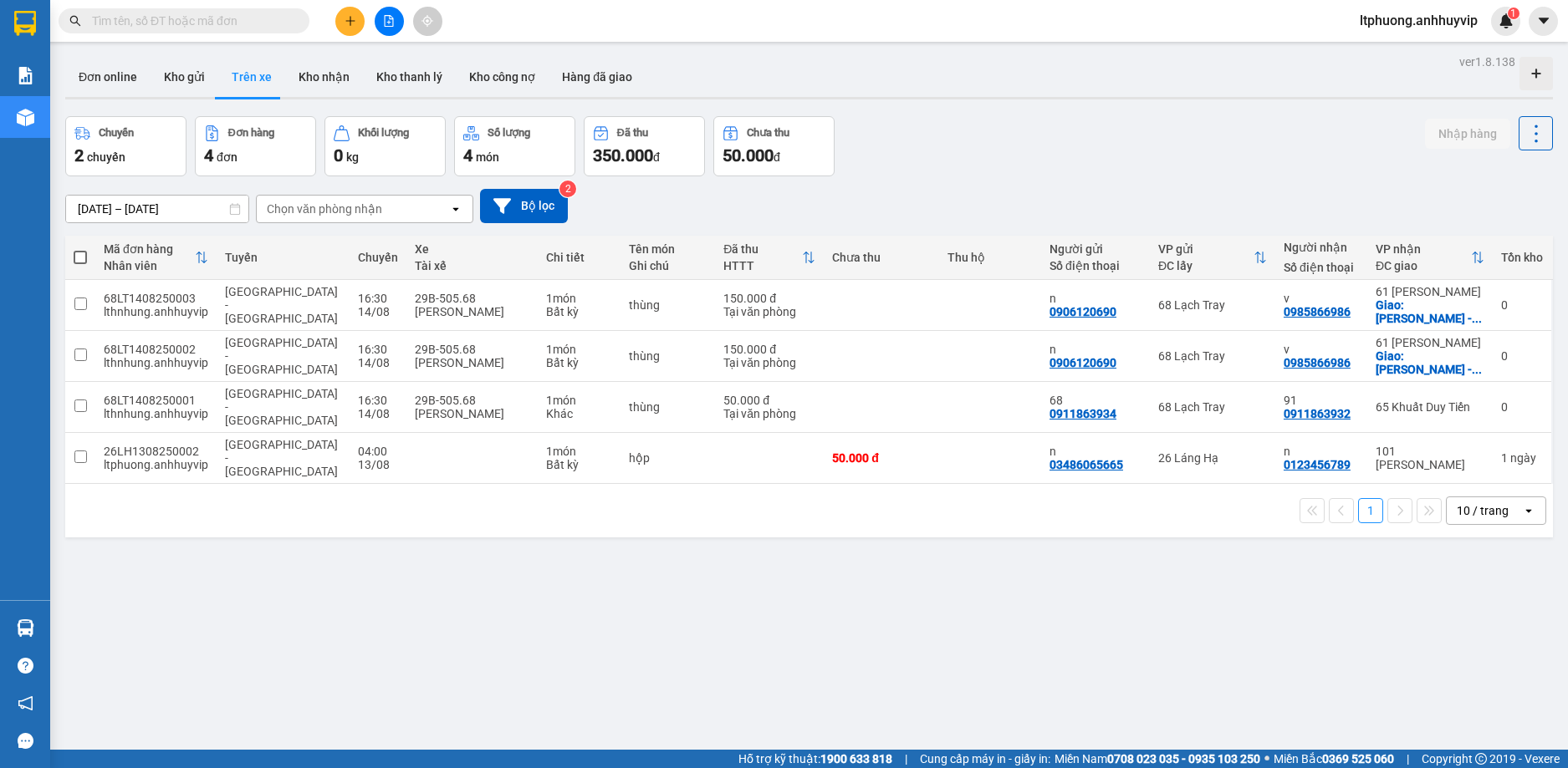
click at [416, 204] on div "Chọn văn phòng nhận" at bounding box center [353, 209] width 192 height 26
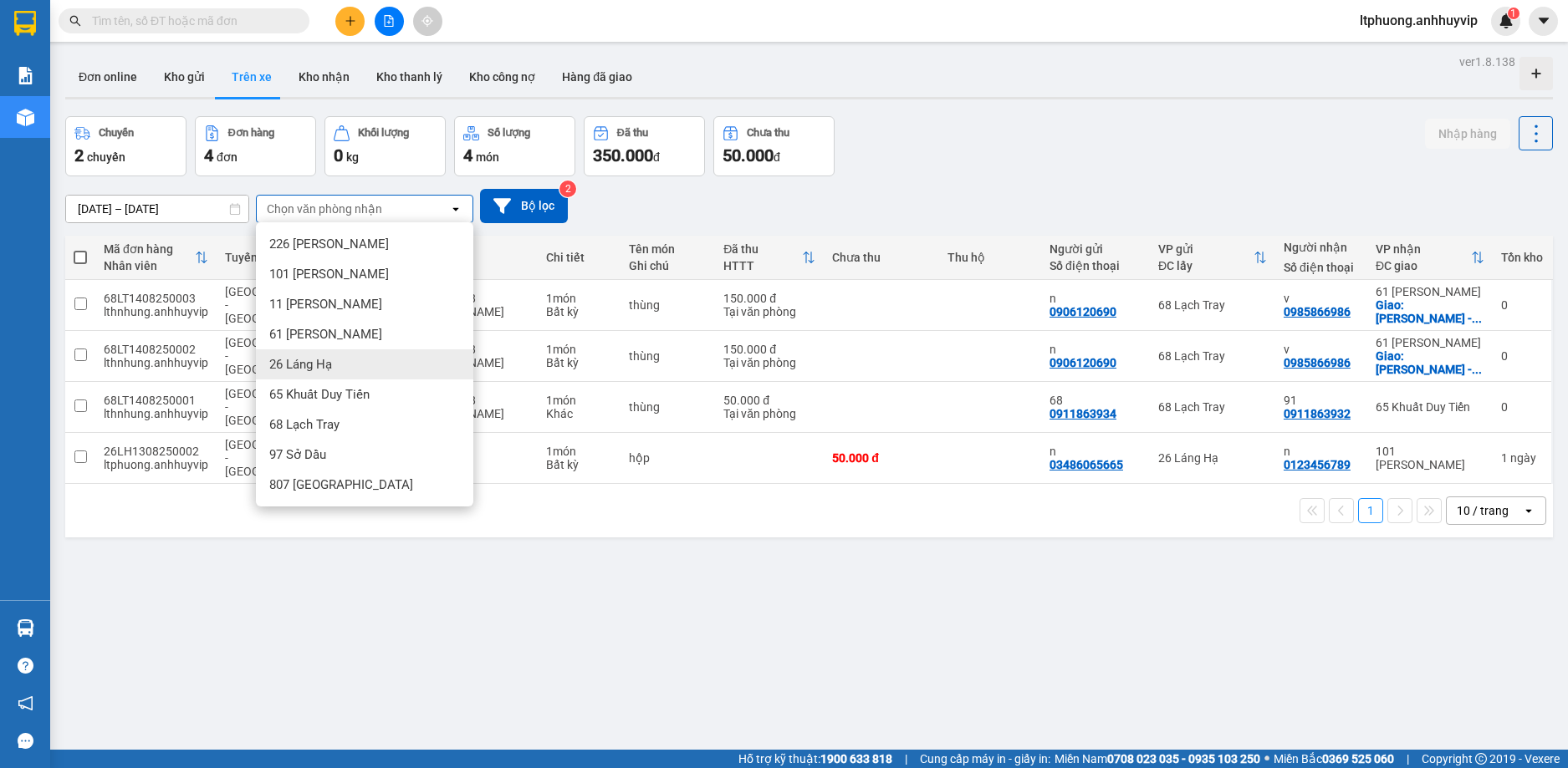
click at [319, 371] on span "26 Láng Hạ" at bounding box center [300, 364] width 63 height 16
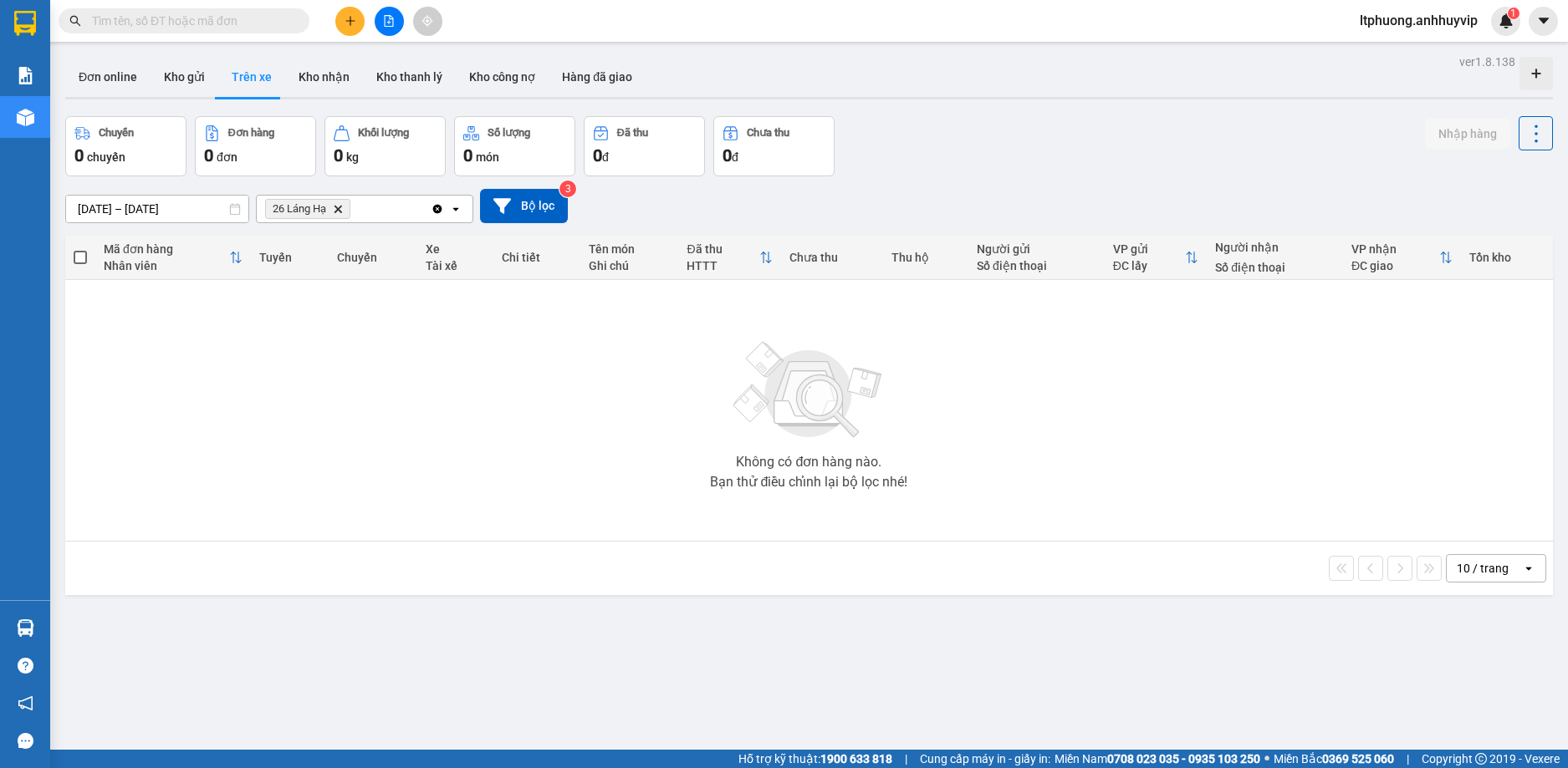
click at [442, 206] on icon "Clear all" at bounding box center [437, 209] width 14 height 14
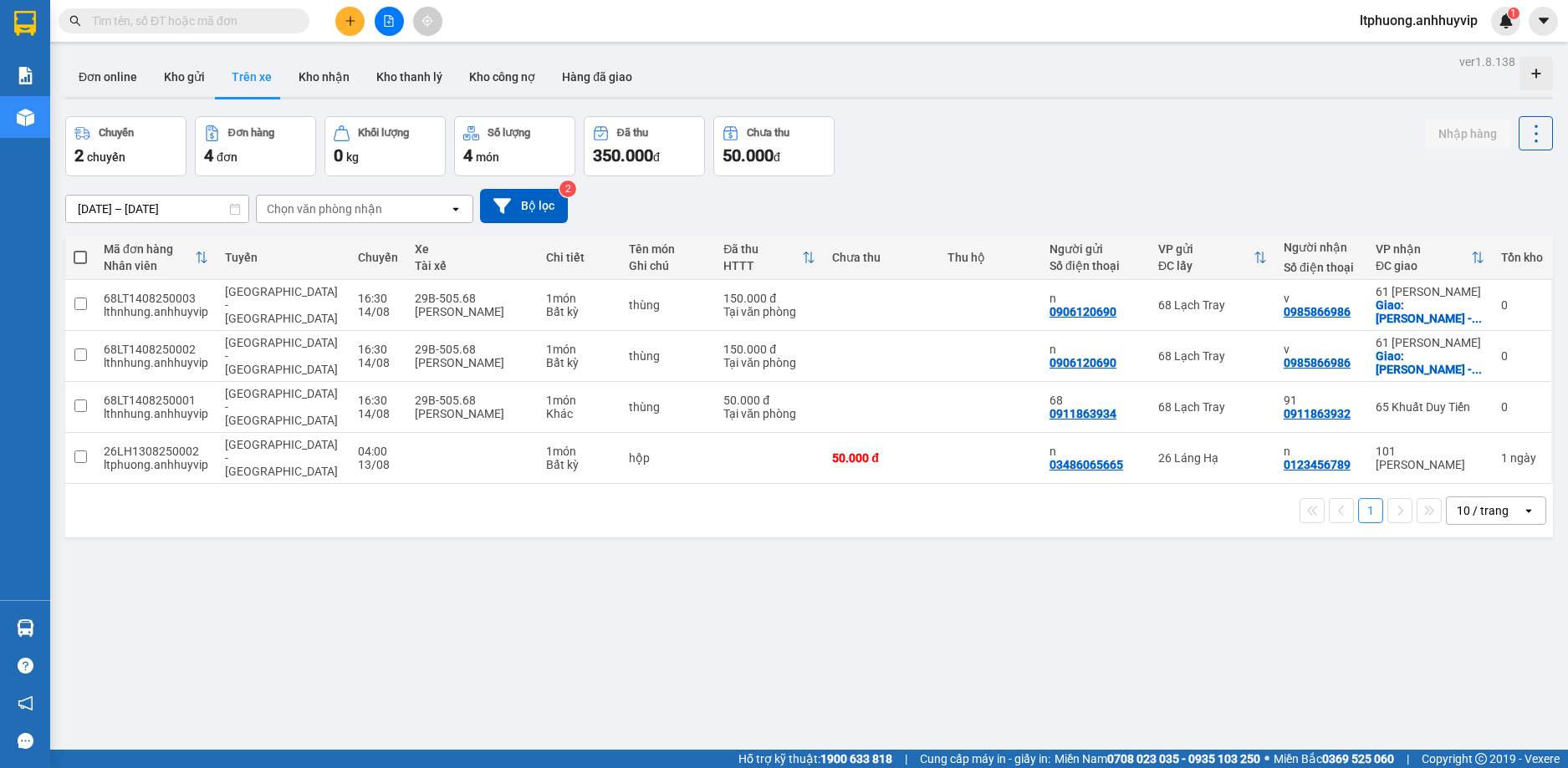
click at [453, 207] on icon "open" at bounding box center [456, 209] width 14 height 14
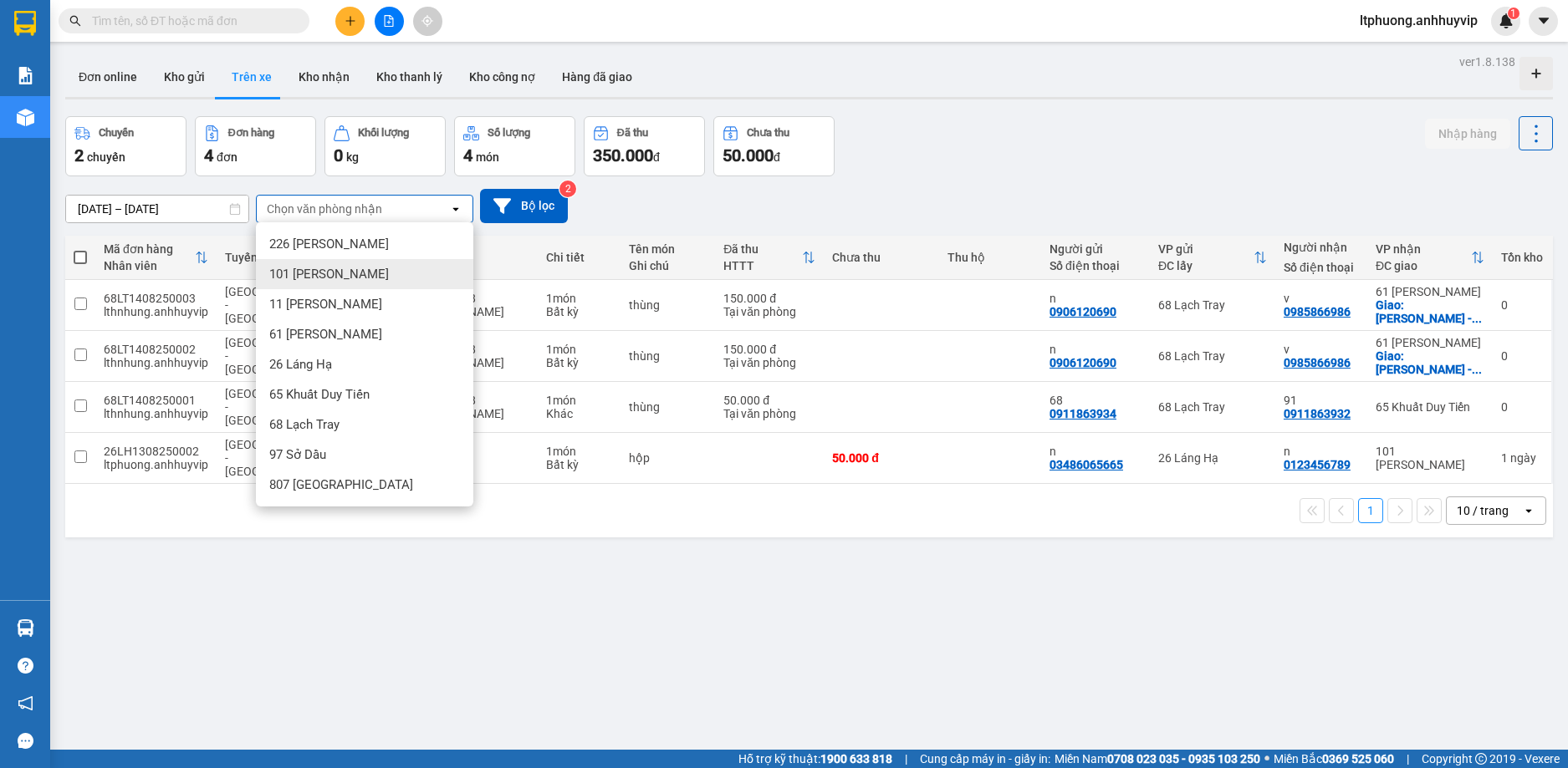
click at [332, 274] on span "101 [PERSON_NAME]" at bounding box center [328, 274] width 119 height 16
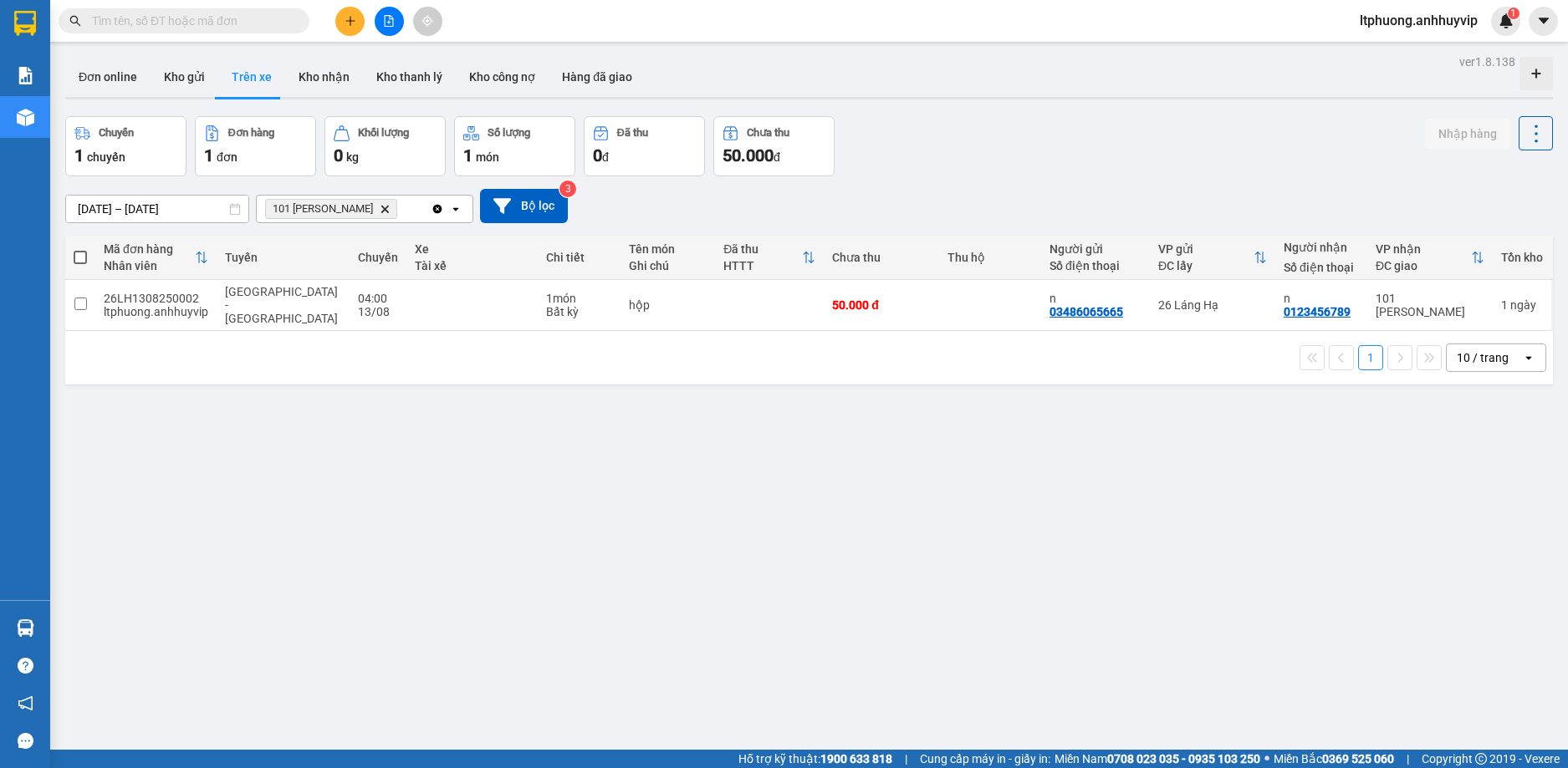
click at [380, 216] on span "101 Nguyễn Văn Cừ Delete" at bounding box center [331, 209] width 132 height 20
click at [384, 210] on icon "Delete" at bounding box center [384, 209] width 10 height 10
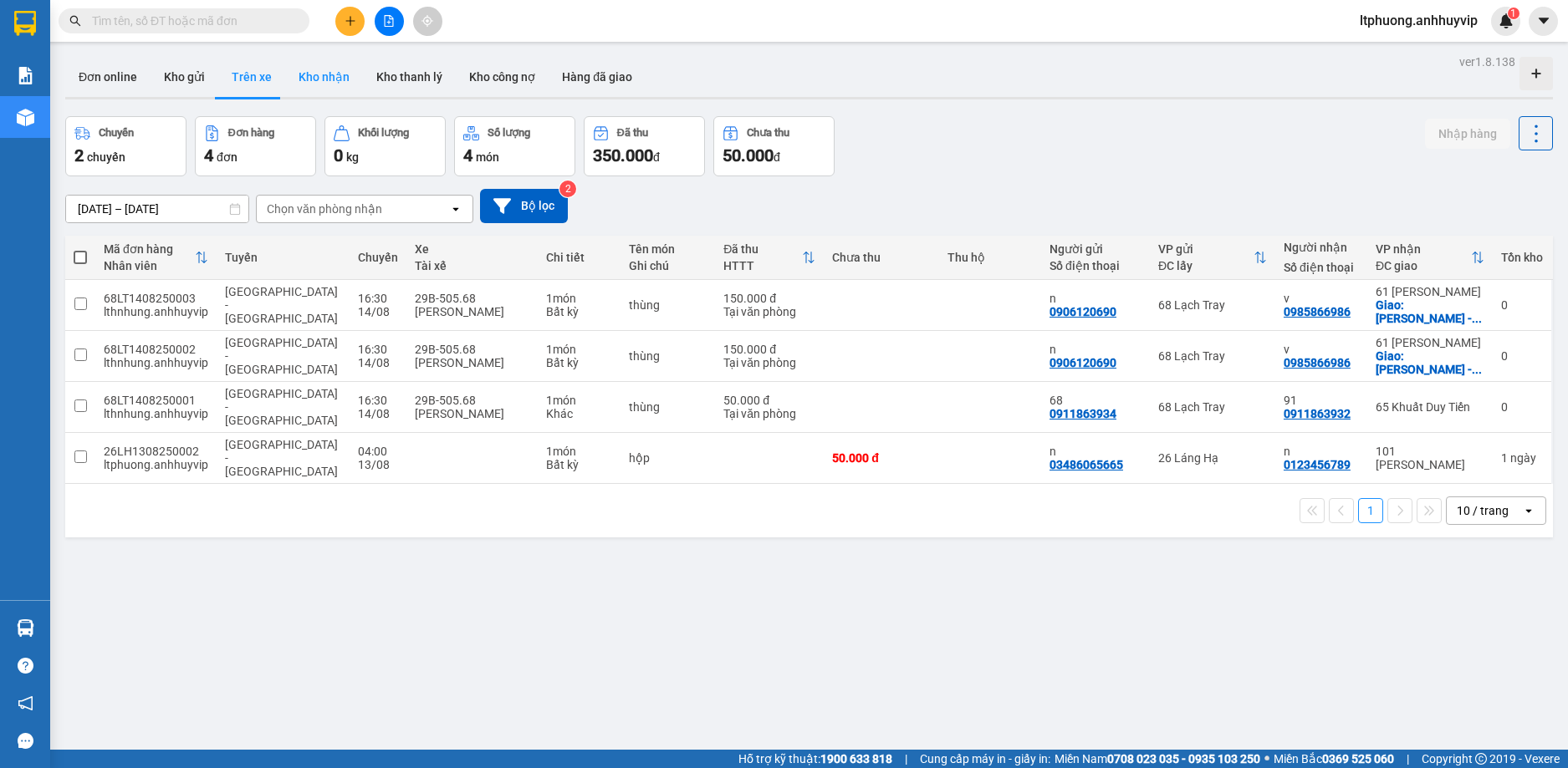
click at [307, 77] on button "Kho nhận" at bounding box center [323, 77] width 77 height 40
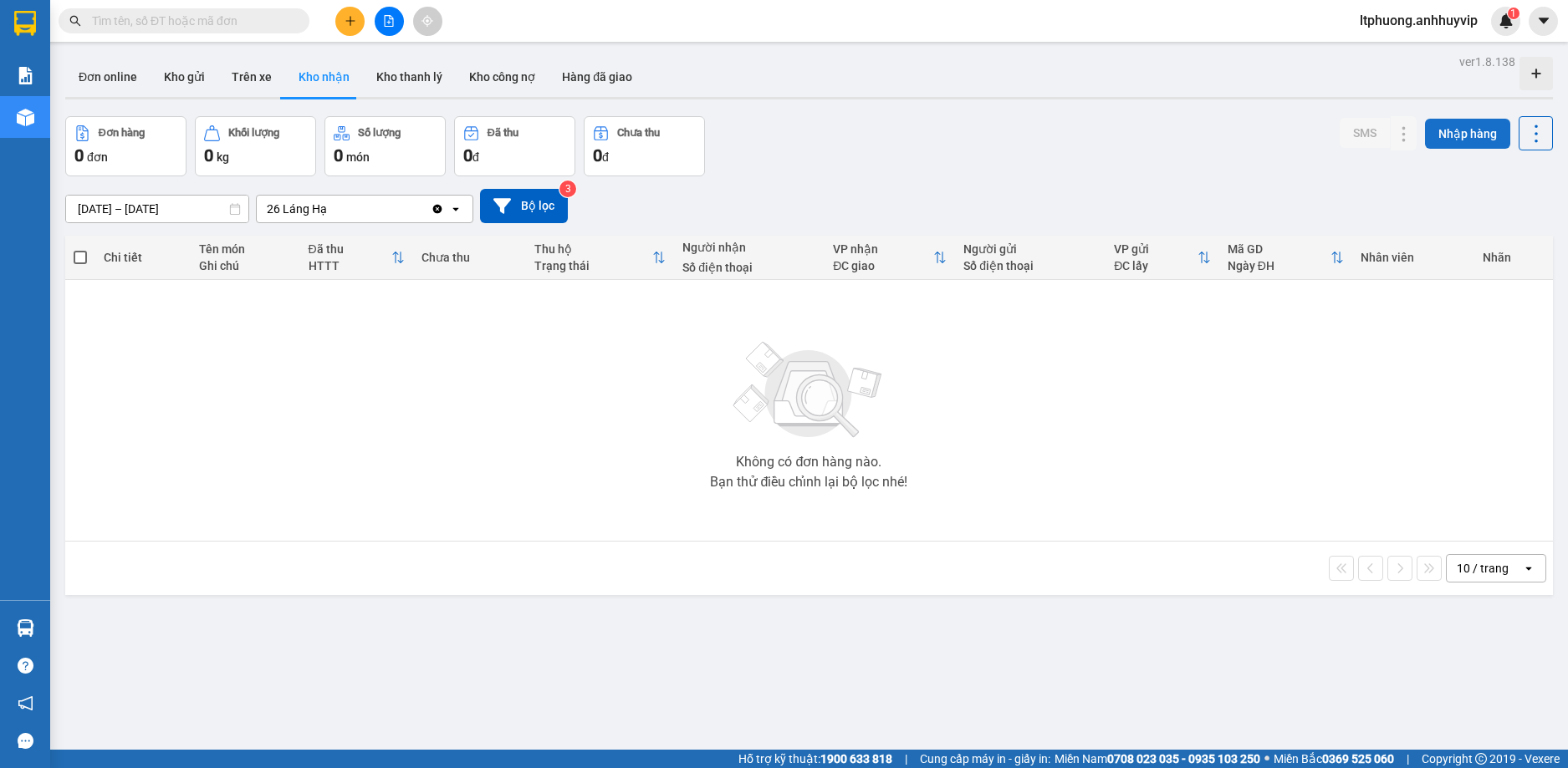
click at [1467, 130] on button "Nhập hàng" at bounding box center [1468, 133] width 86 height 30
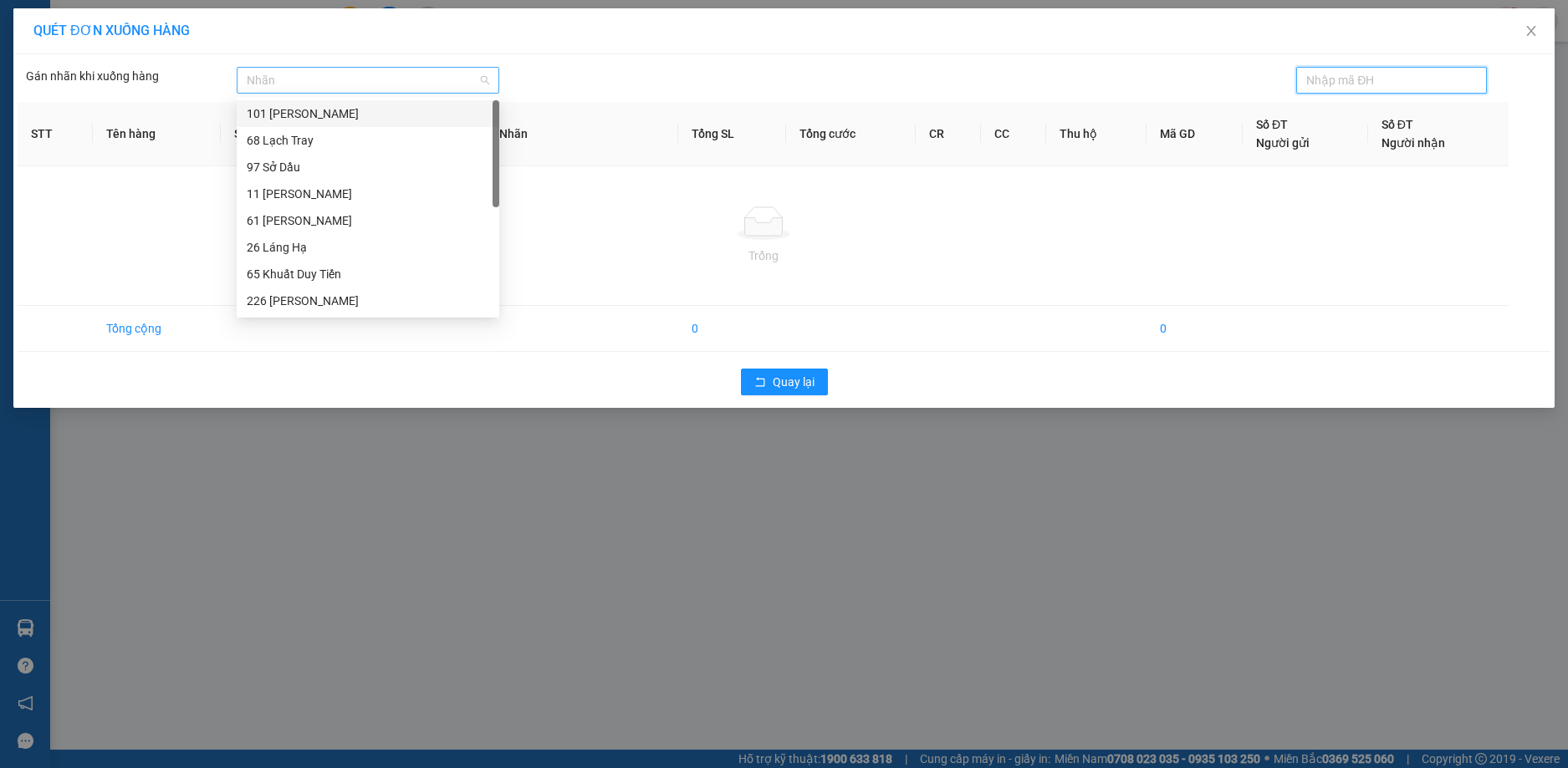
click at [449, 79] on div at bounding box center [359, 80] width 238 height 20
click at [325, 253] on div "26 Láng Hạ" at bounding box center [368, 248] width 242 height 18
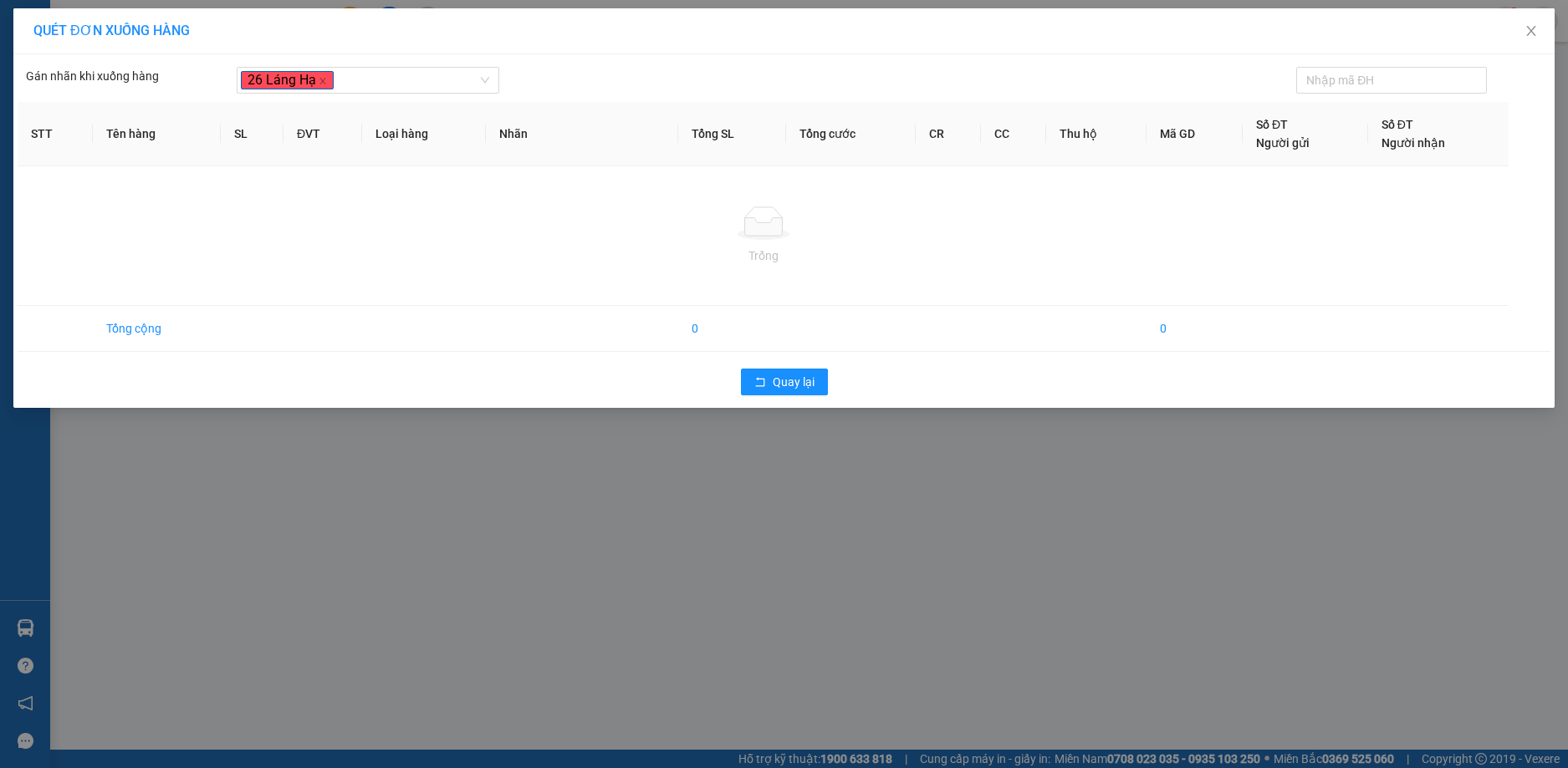
click at [330, 225] on div at bounding box center [763, 223] width 1464 height 34
click at [793, 388] on span "Quay lại" at bounding box center [794, 382] width 42 height 18
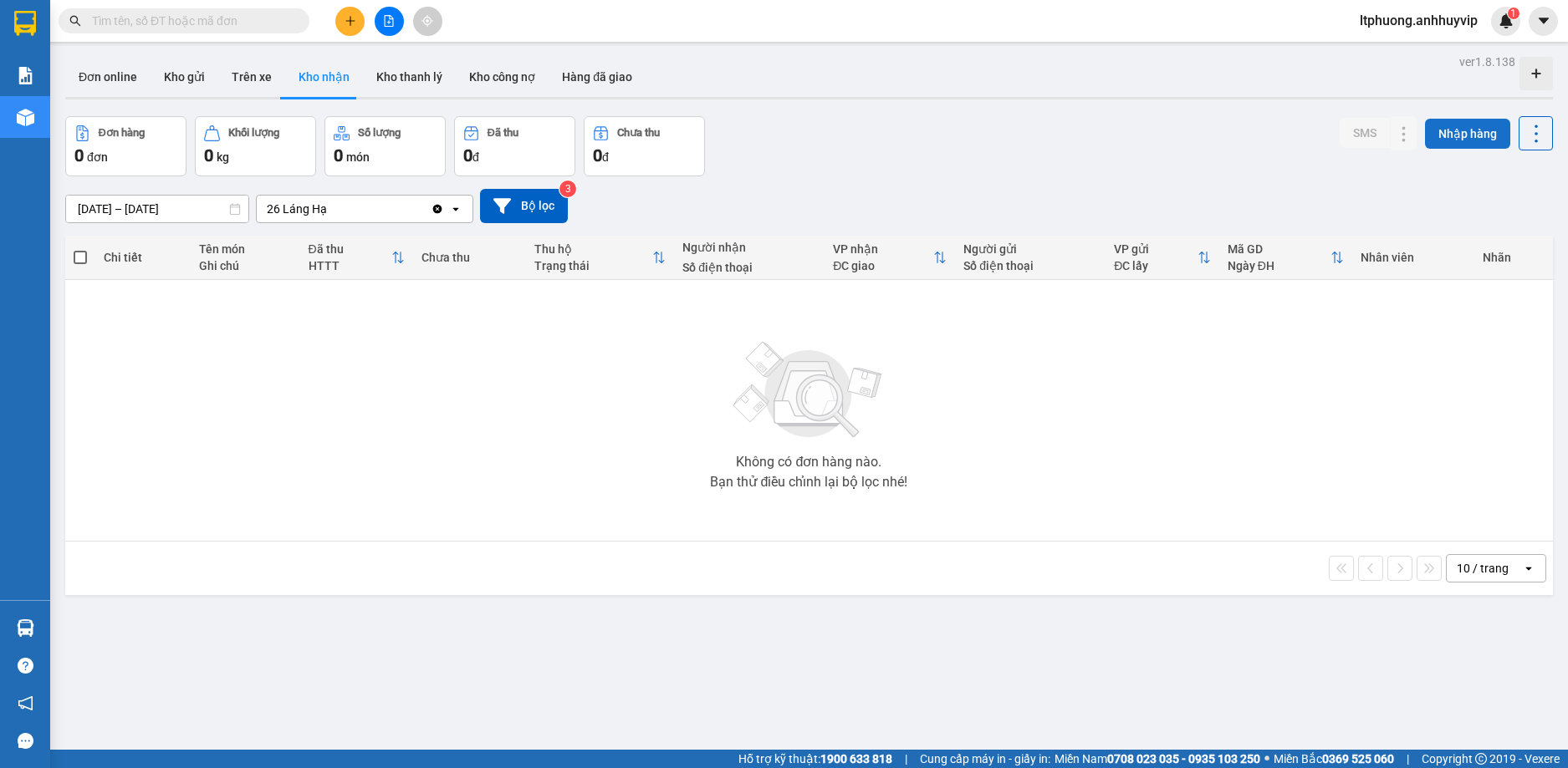
click at [1427, 135] on button "Nhập hàng" at bounding box center [1468, 133] width 86 height 30
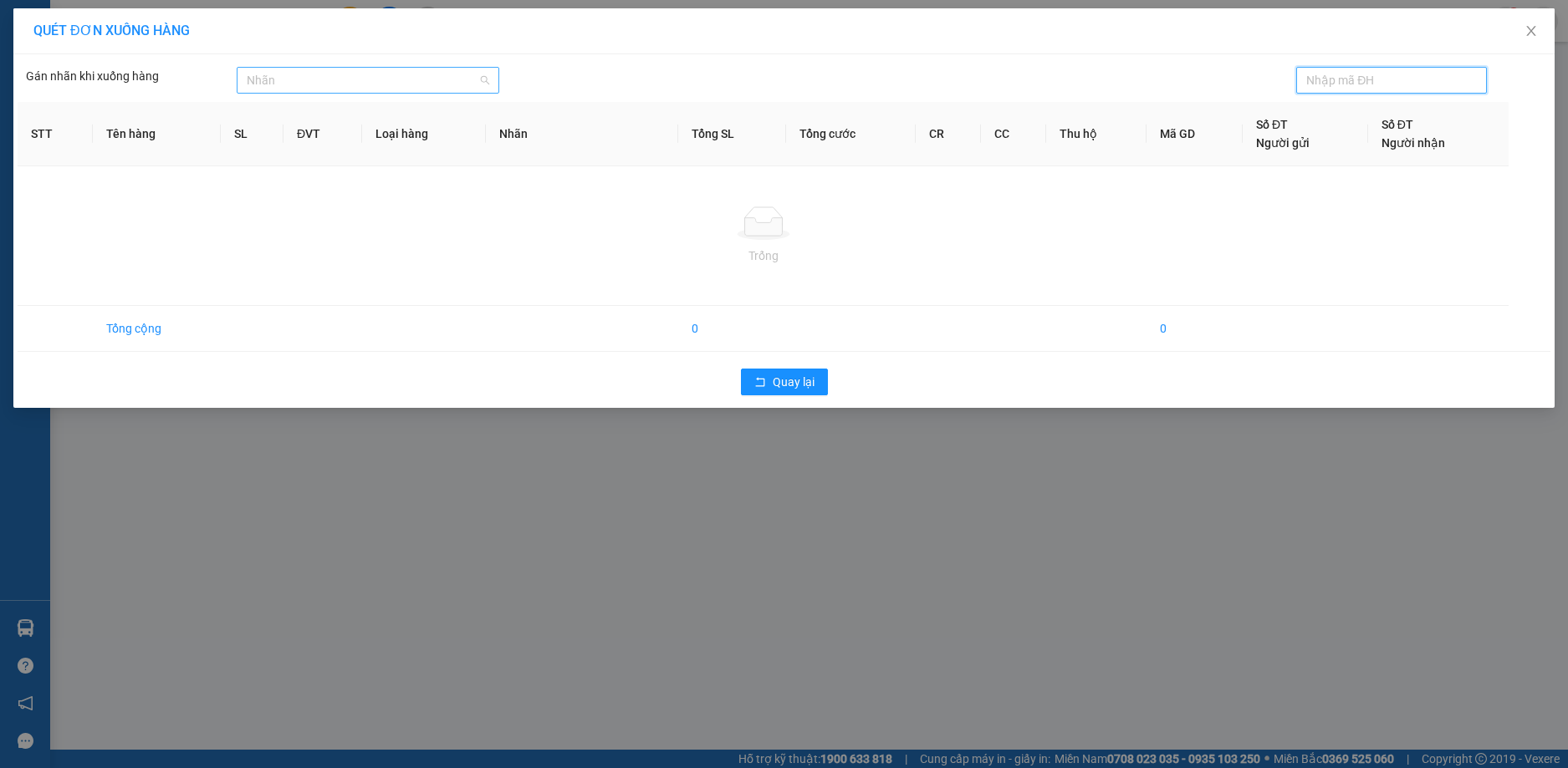
click at [395, 78] on div at bounding box center [359, 80] width 238 height 20
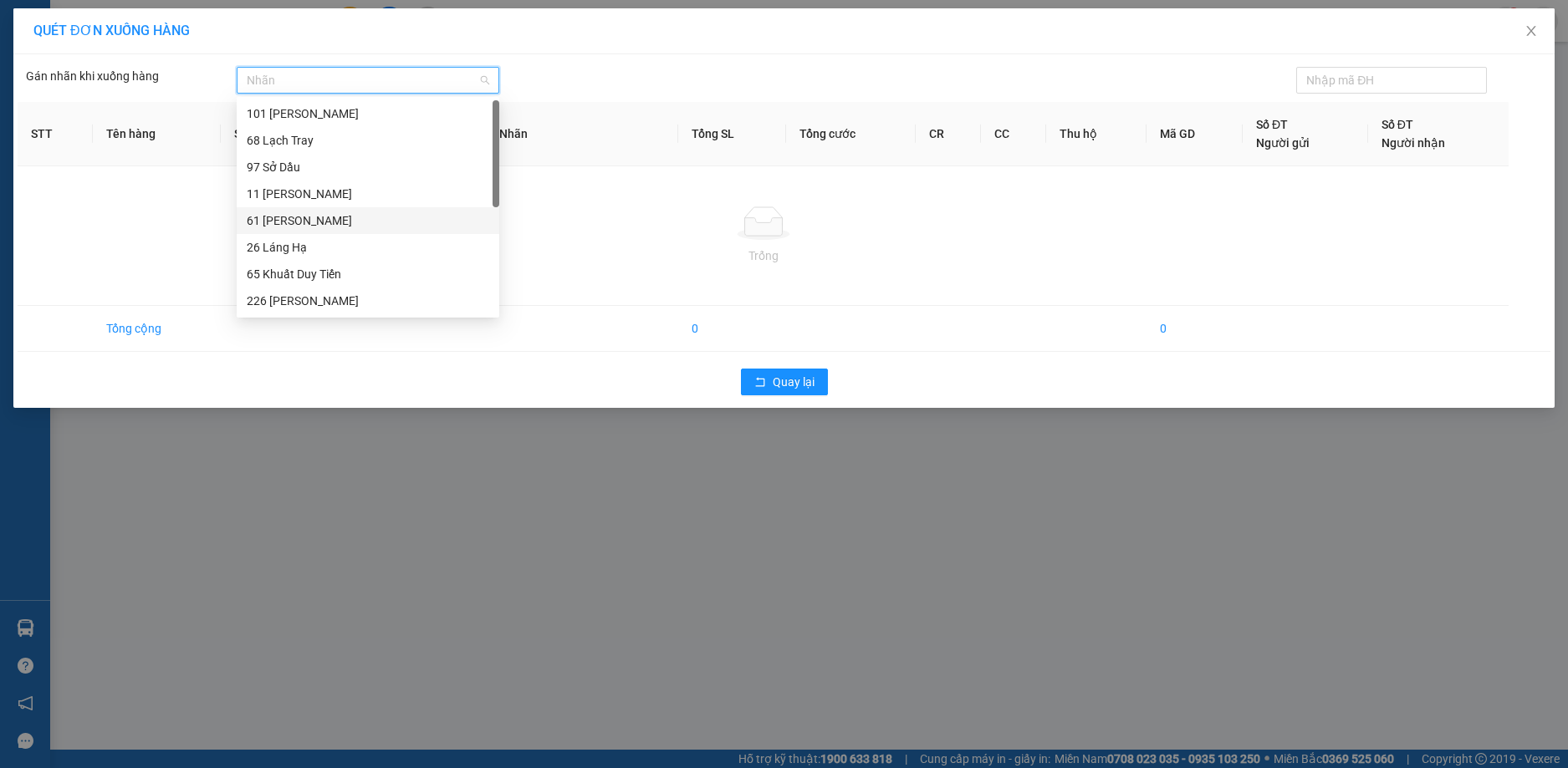
click at [292, 221] on div "61 [PERSON_NAME]" at bounding box center [368, 220] width 242 height 18
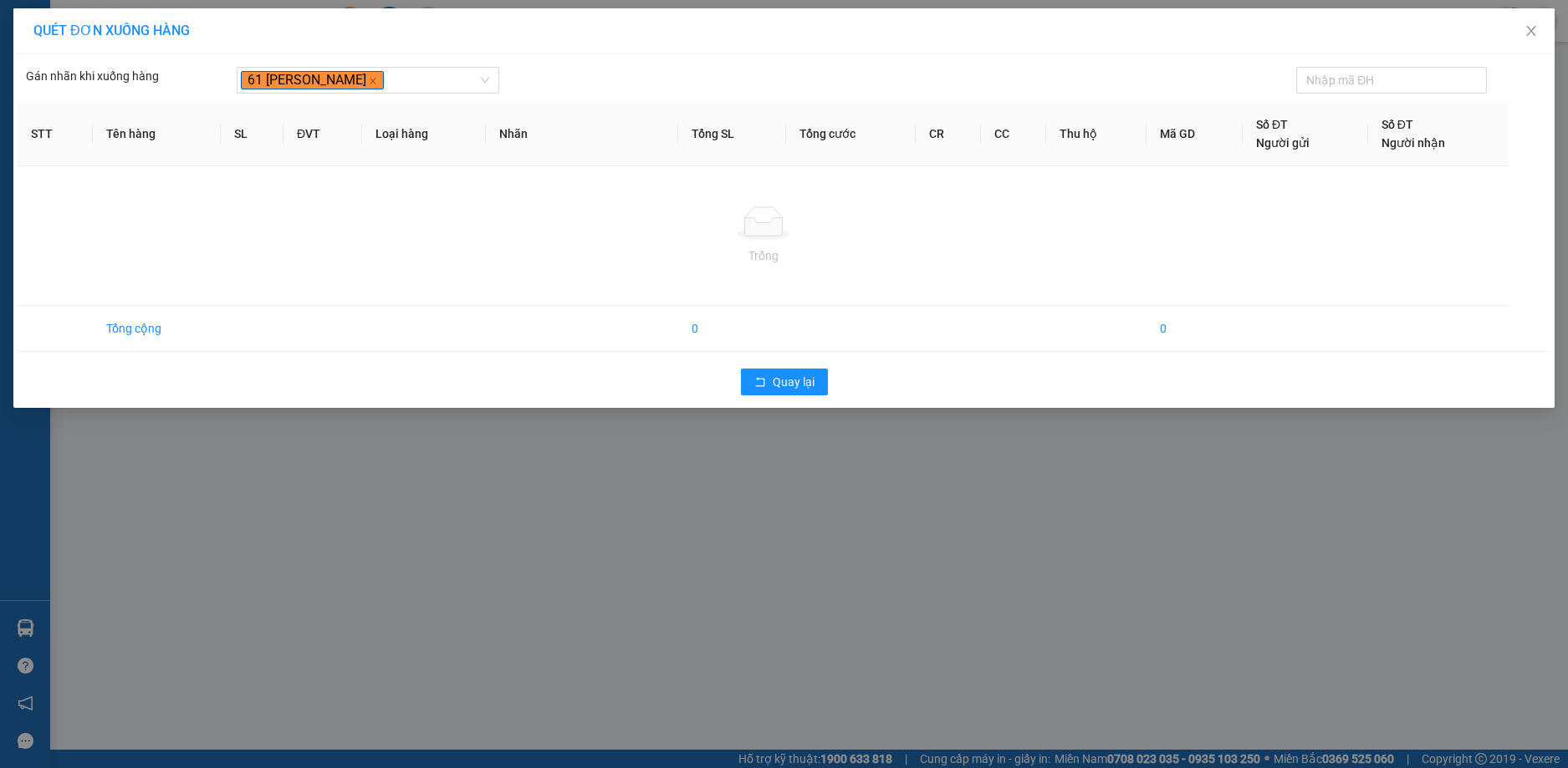
click at [423, 211] on div at bounding box center [763, 223] width 1464 height 34
click at [1334, 87] on input "text" at bounding box center [1384, 80] width 158 height 18
click at [127, 146] on th "Tên hàng" at bounding box center [157, 134] width 128 height 65
click at [112, 138] on th "Tên hàng" at bounding box center [157, 134] width 128 height 65
click at [20, 141] on th "STT" at bounding box center [55, 134] width 76 height 65
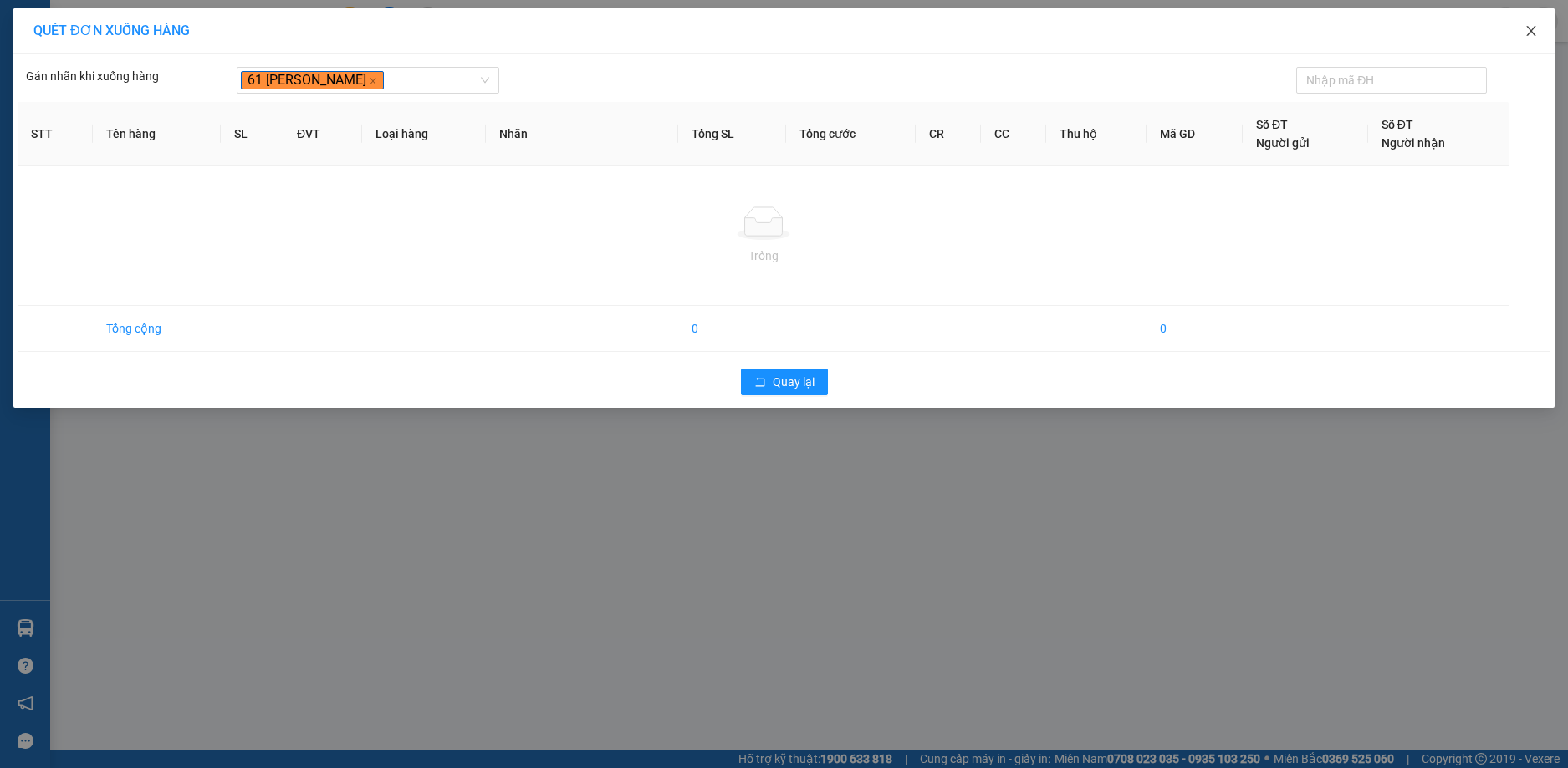
click at [1530, 35] on icon "close" at bounding box center [1531, 31] width 14 height 14
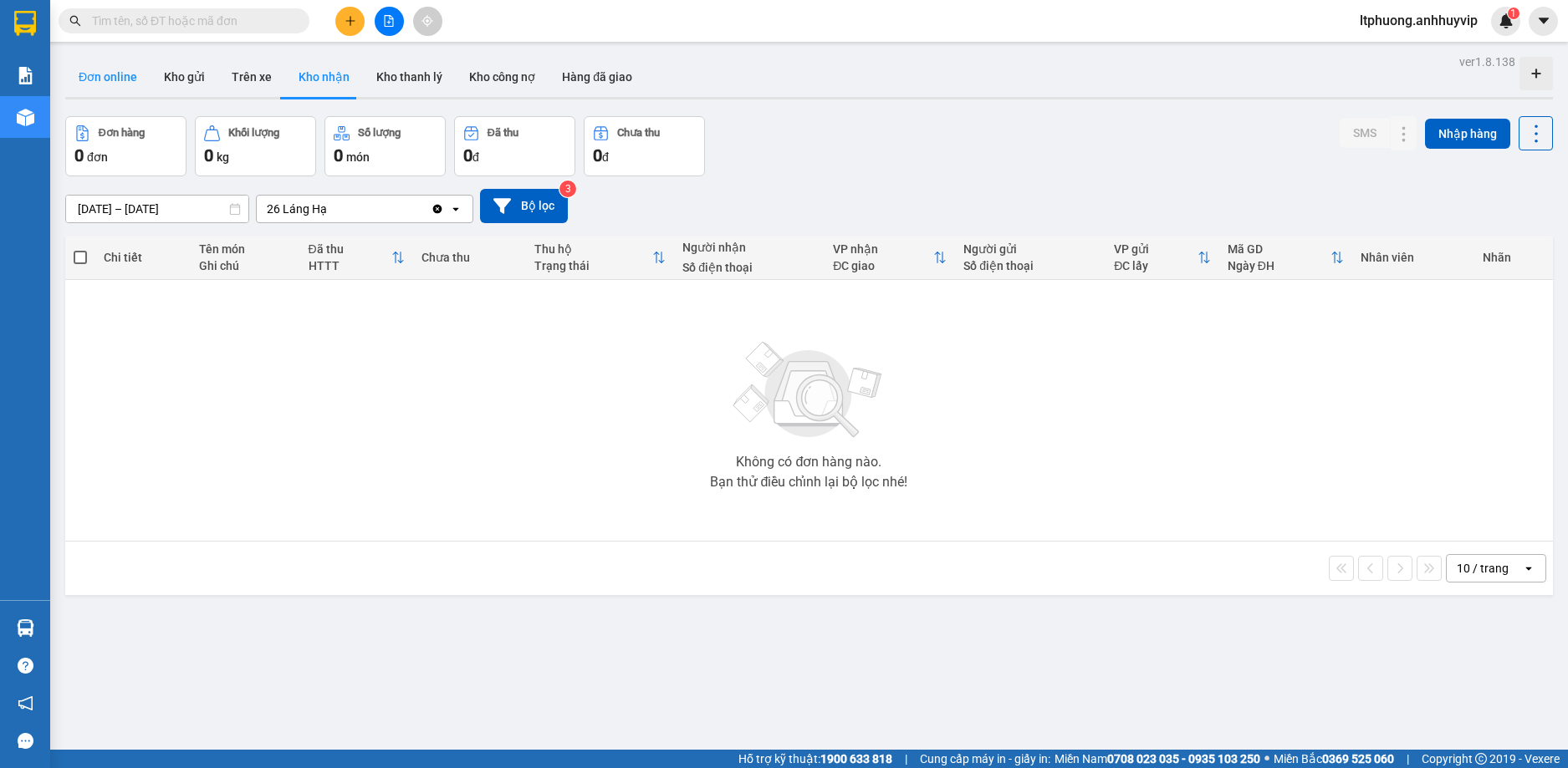
click at [113, 82] on button "Đơn online" at bounding box center [108, 77] width 86 height 40
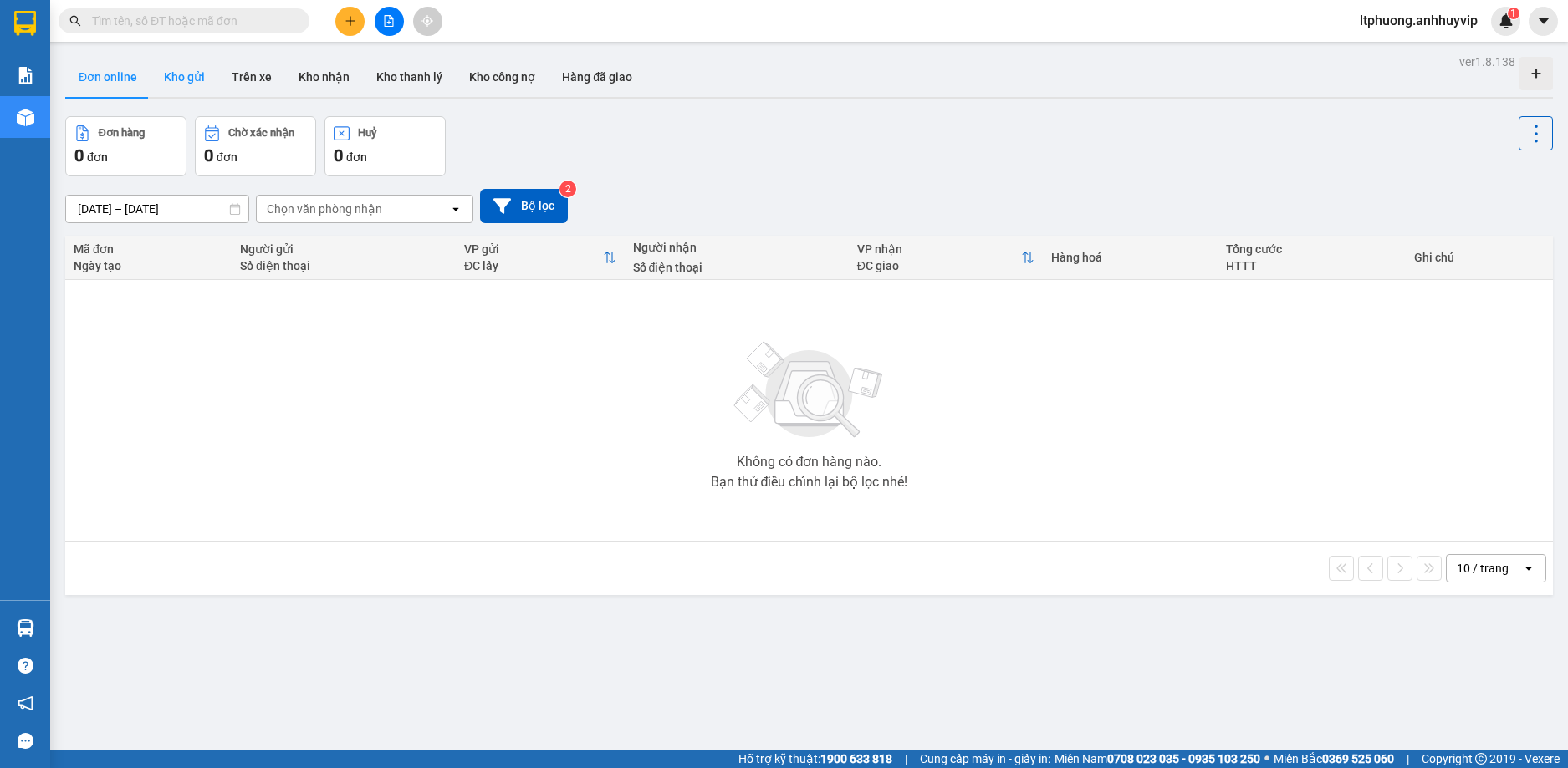
click at [180, 78] on button "Kho gửi" at bounding box center [184, 77] width 67 height 40
type input "[DATE] – [DATE]"
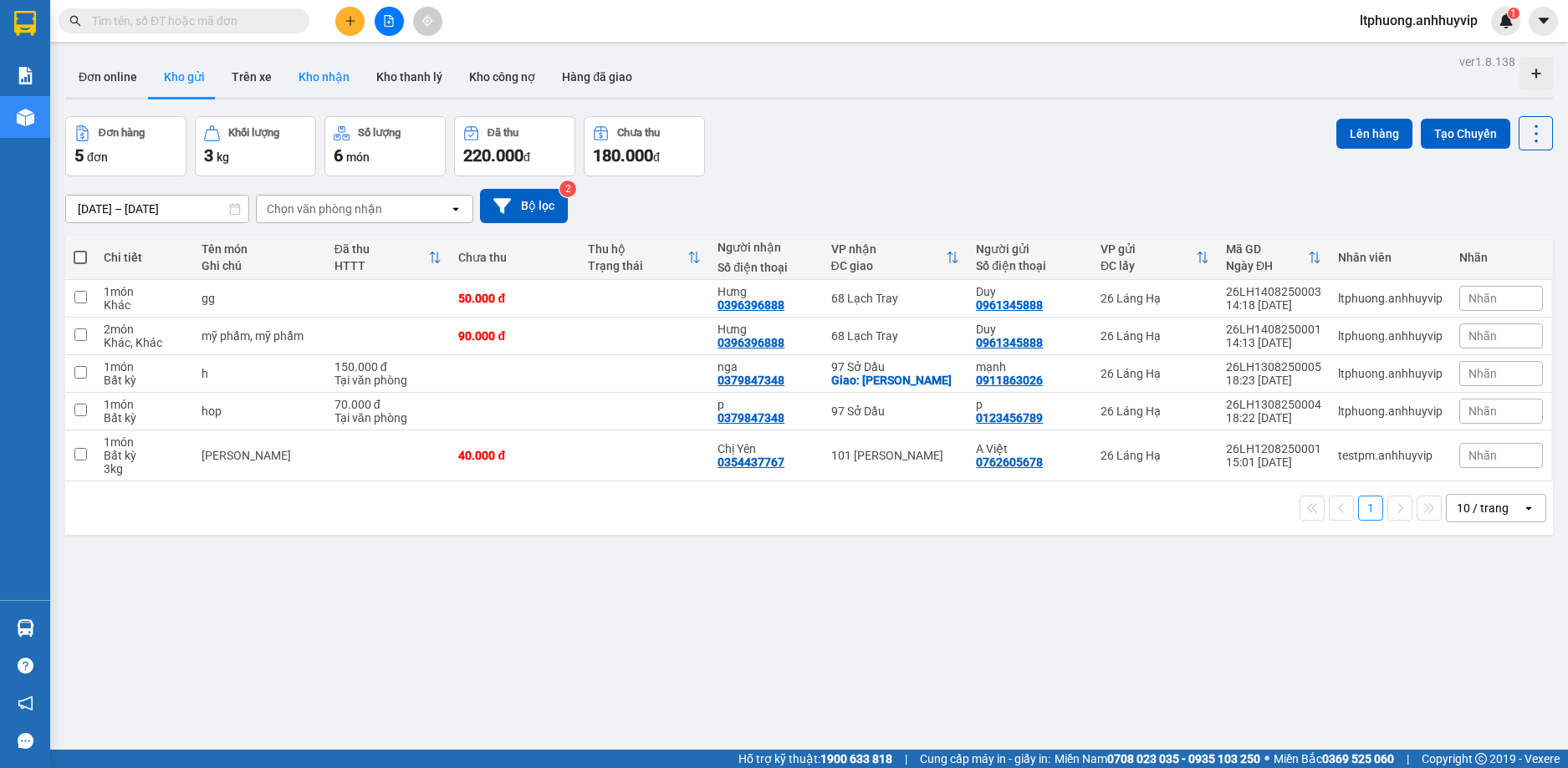
click at [294, 77] on button "Kho nhận" at bounding box center [323, 77] width 77 height 40
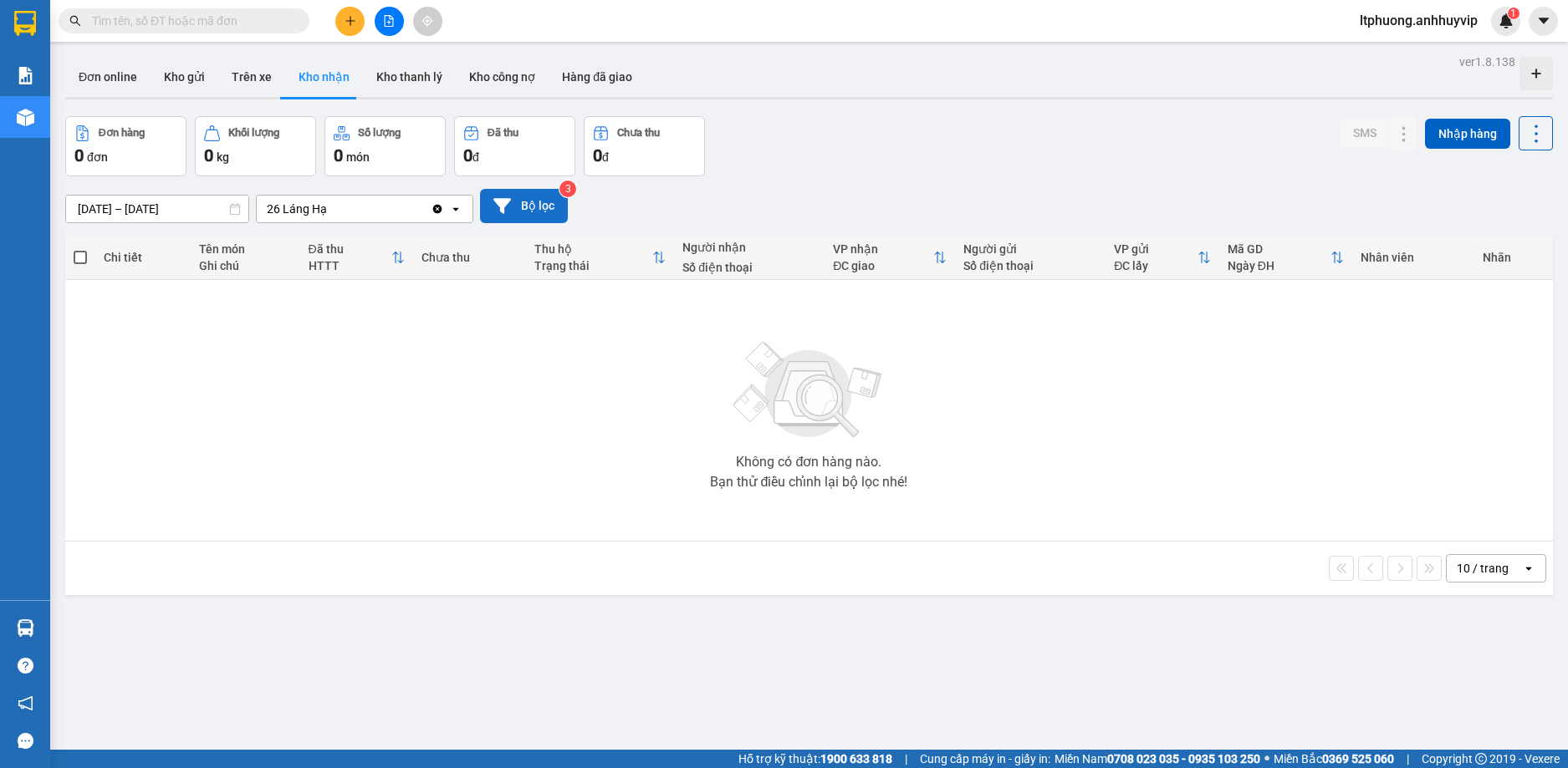
click at [523, 214] on button "Bộ lọc" at bounding box center [524, 206] width 87 height 35
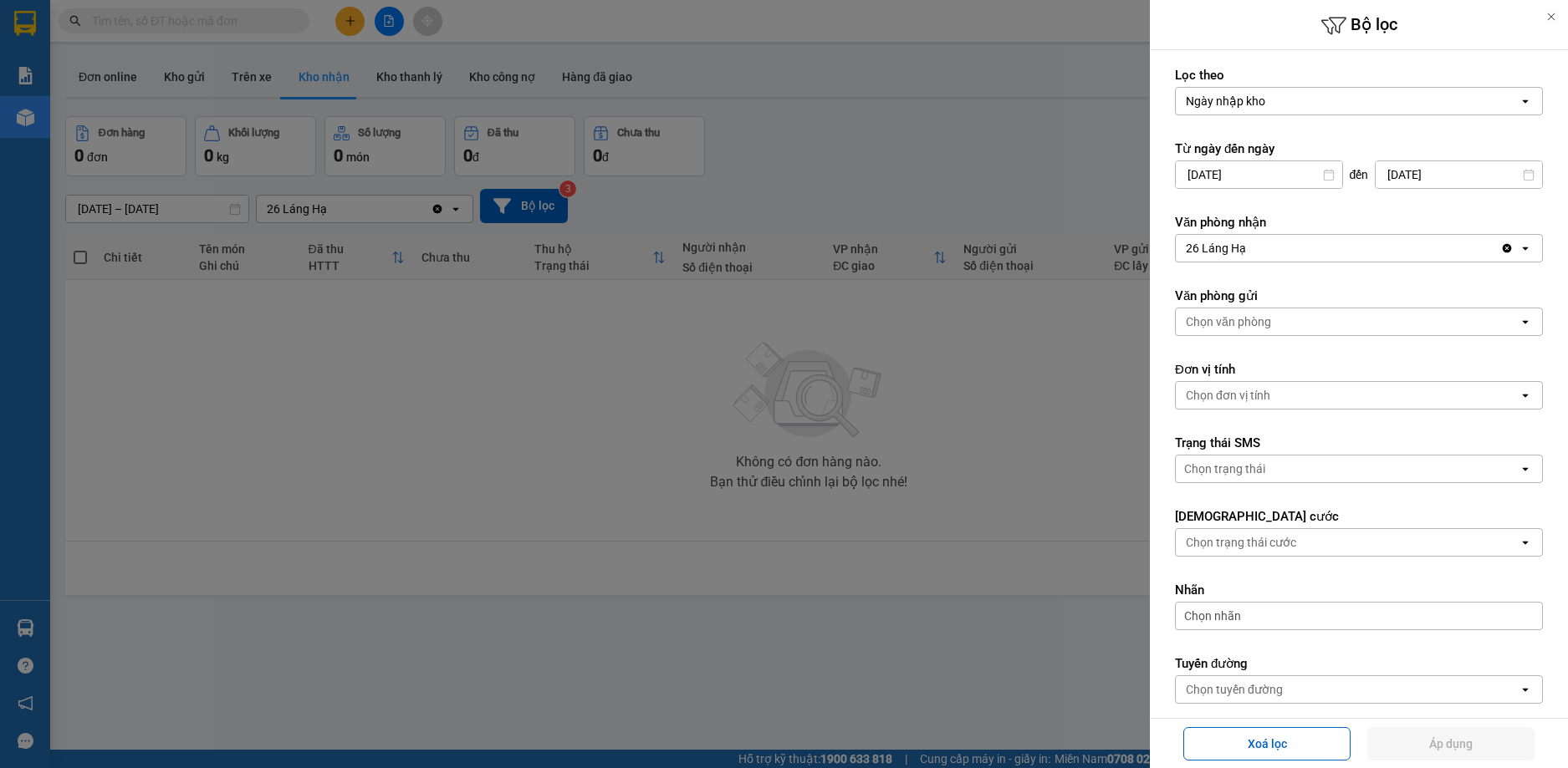
click at [486, 320] on div at bounding box center [784, 384] width 1568 height 768
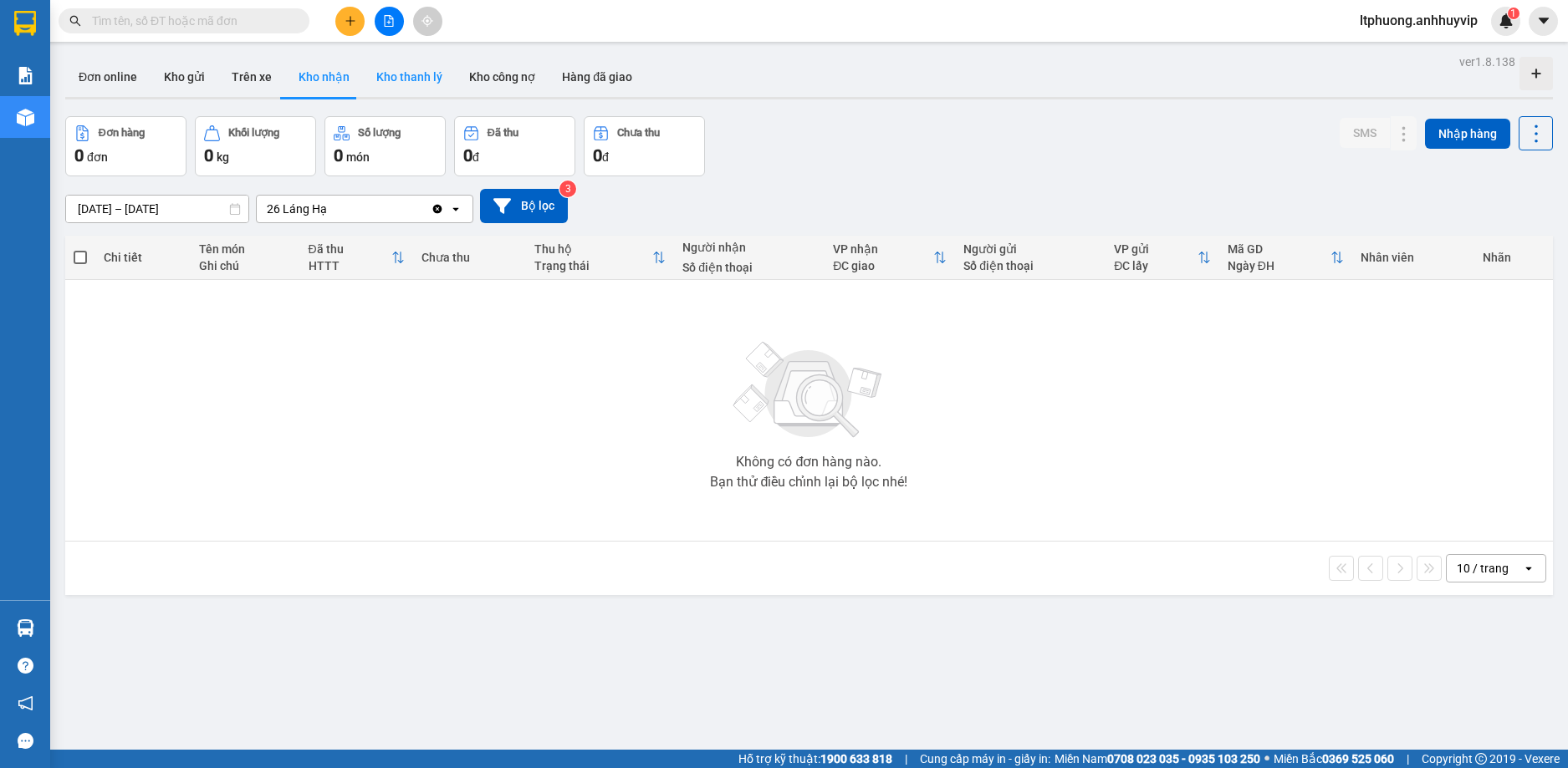
click at [415, 80] on button "Kho thanh lý" at bounding box center [409, 77] width 93 height 40
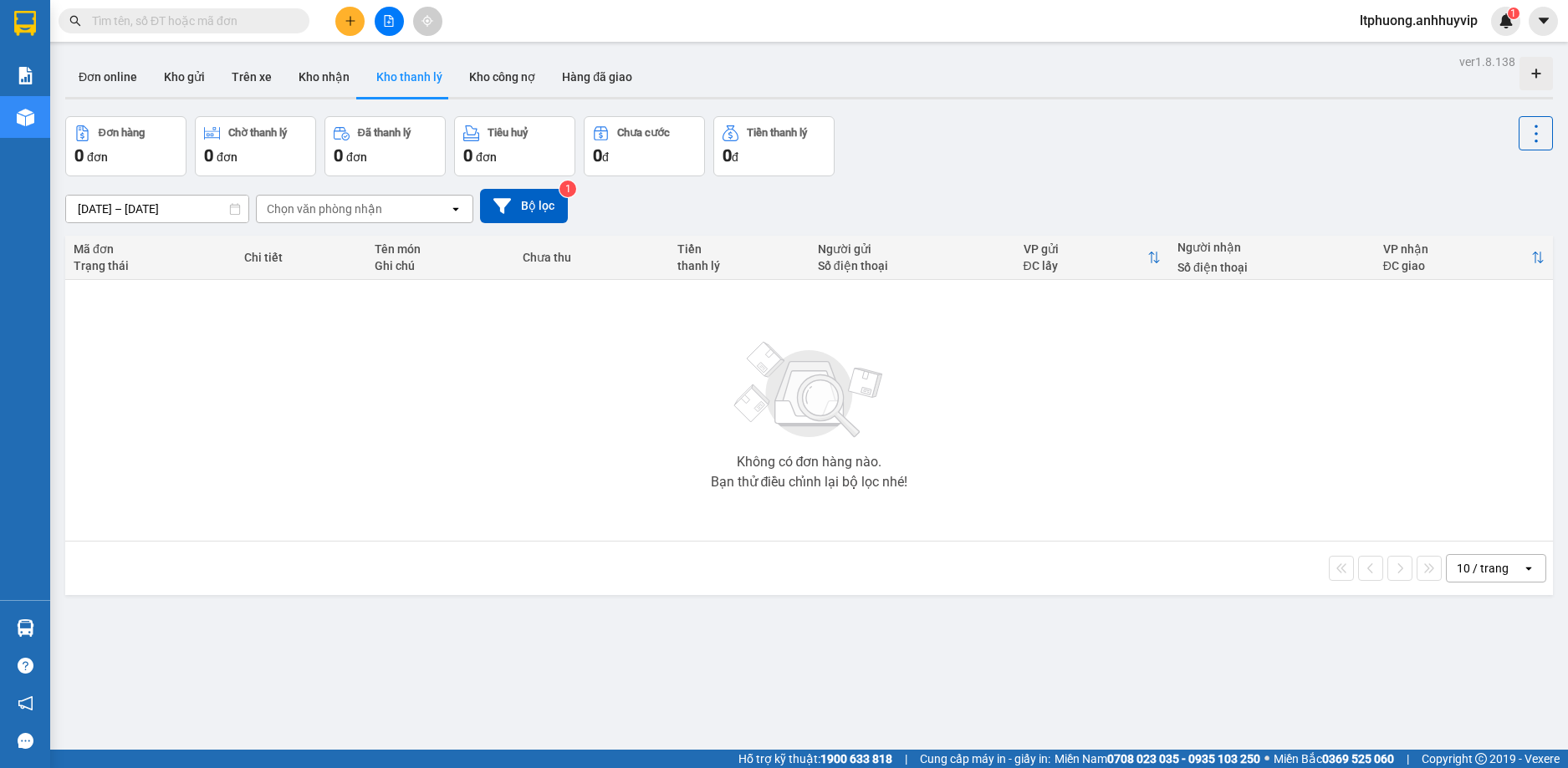
click at [1424, 25] on span "ltphuong.anhhuyvip" at bounding box center [1418, 20] width 145 height 21
click at [1400, 55] on span "Đăng xuất" at bounding box center [1424, 52] width 112 height 18
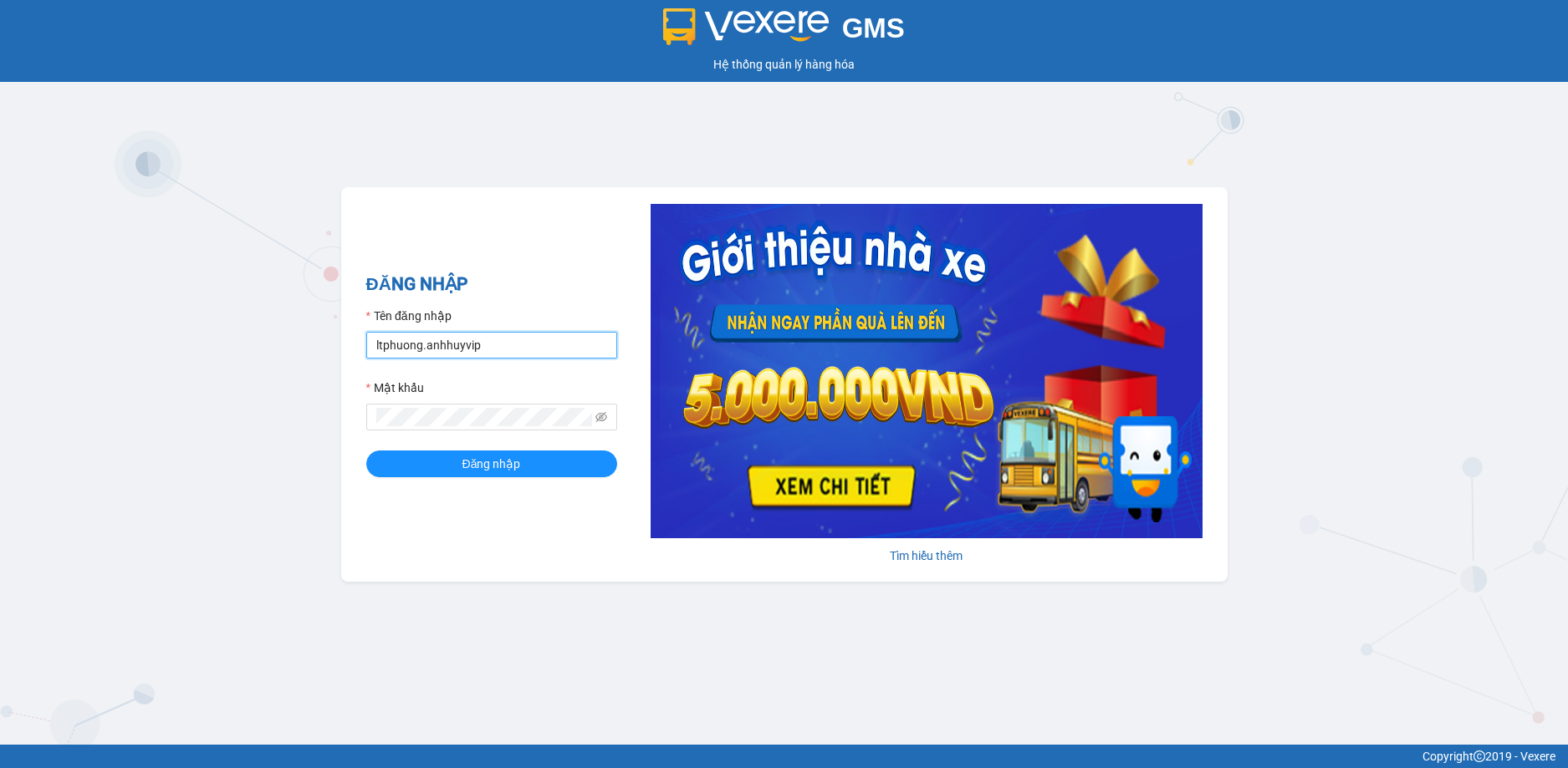
click at [408, 348] on input "ltphuong.anhhuyvip" at bounding box center [491, 344] width 251 height 26
click at [407, 348] on input "ltphuong.anhhuyvip" at bounding box center [491, 344] width 251 height 26
paste input "hnhu"
type input "lthnhung.anhhuyvip"
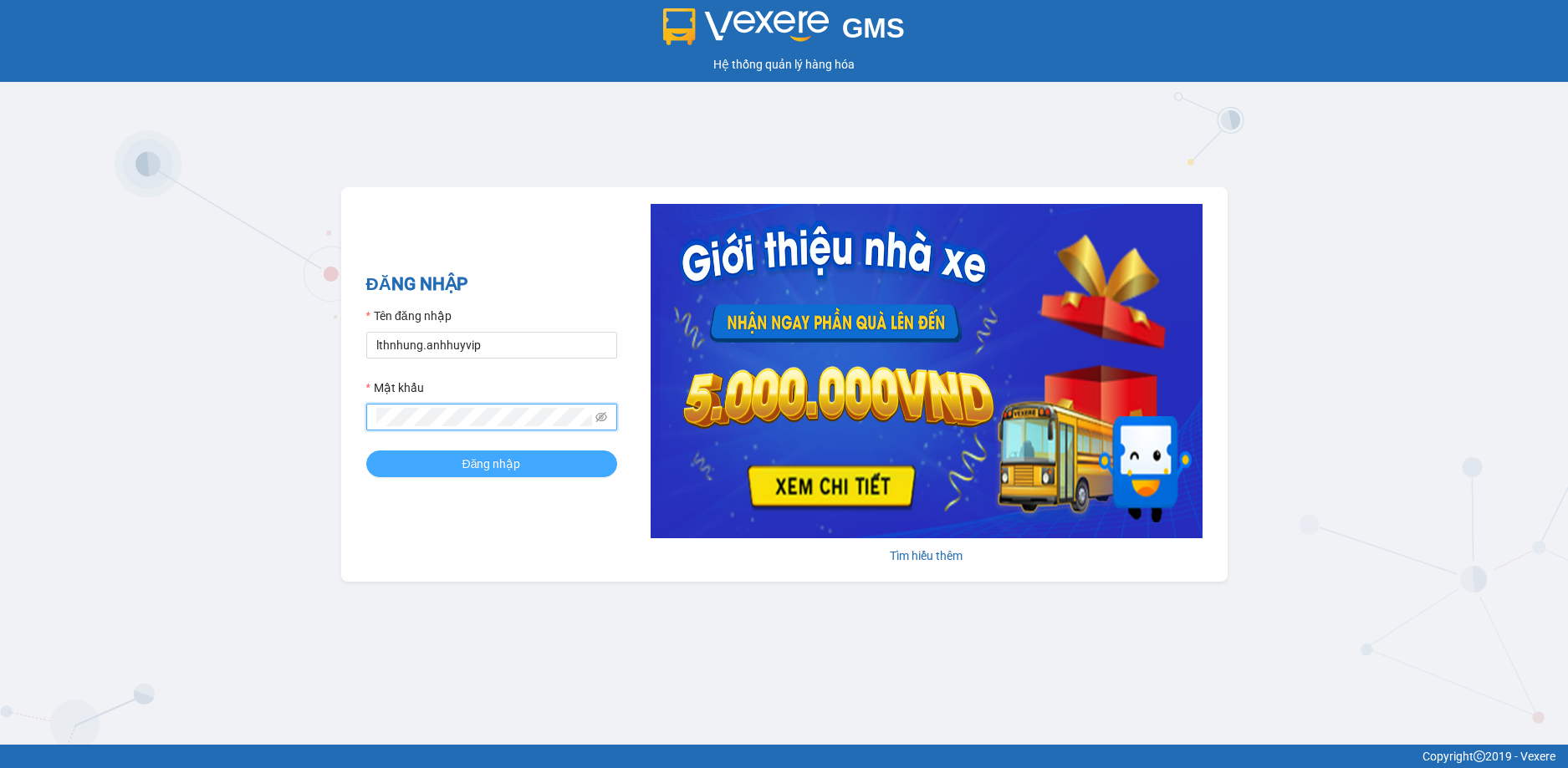
click at [408, 462] on button "Đăng nhập" at bounding box center [491, 464] width 251 height 26
click at [497, 470] on span "Đăng nhập" at bounding box center [491, 464] width 58 height 18
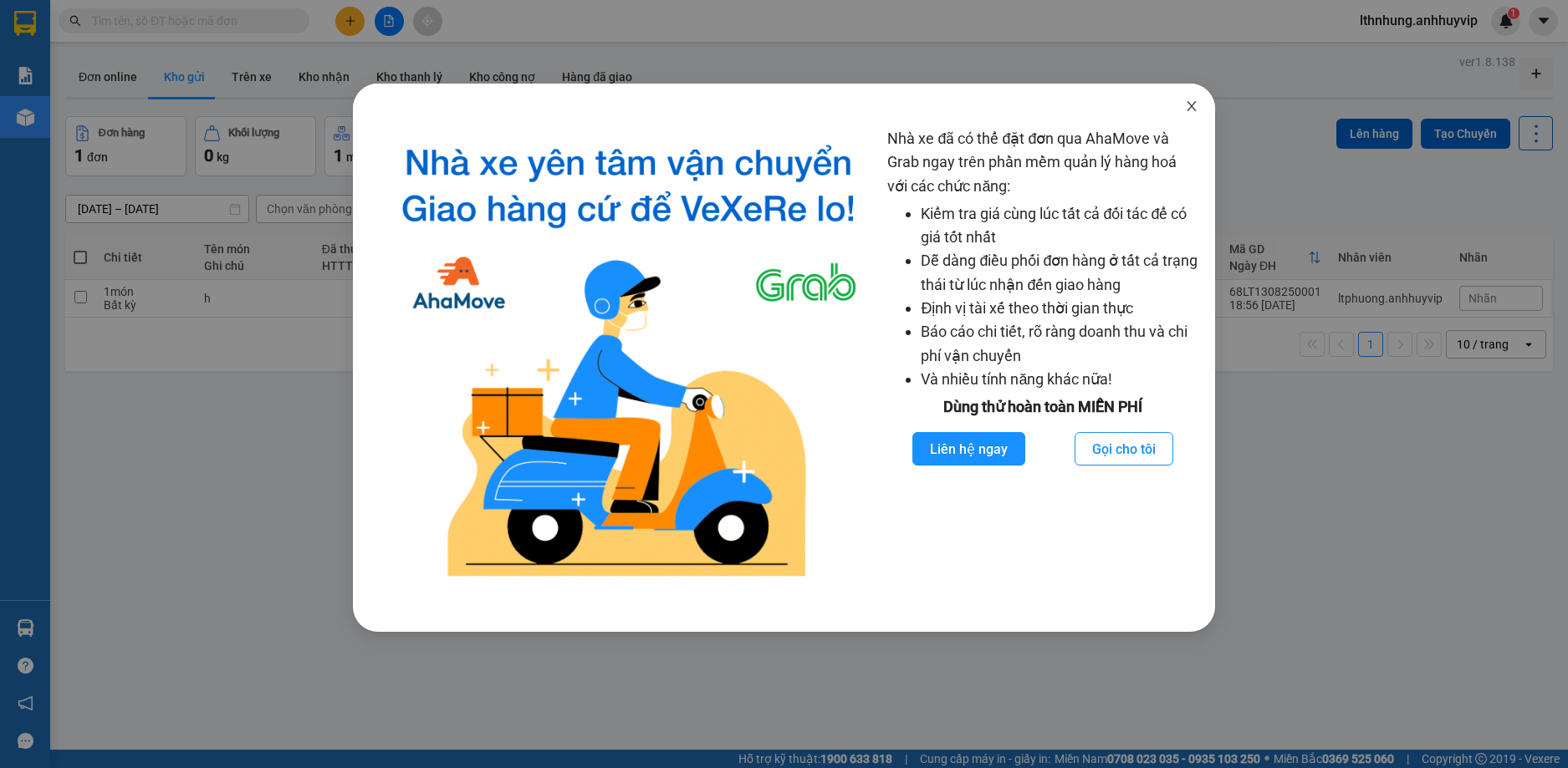
click at [1185, 101] on icon "close" at bounding box center [1191, 106] width 14 height 14
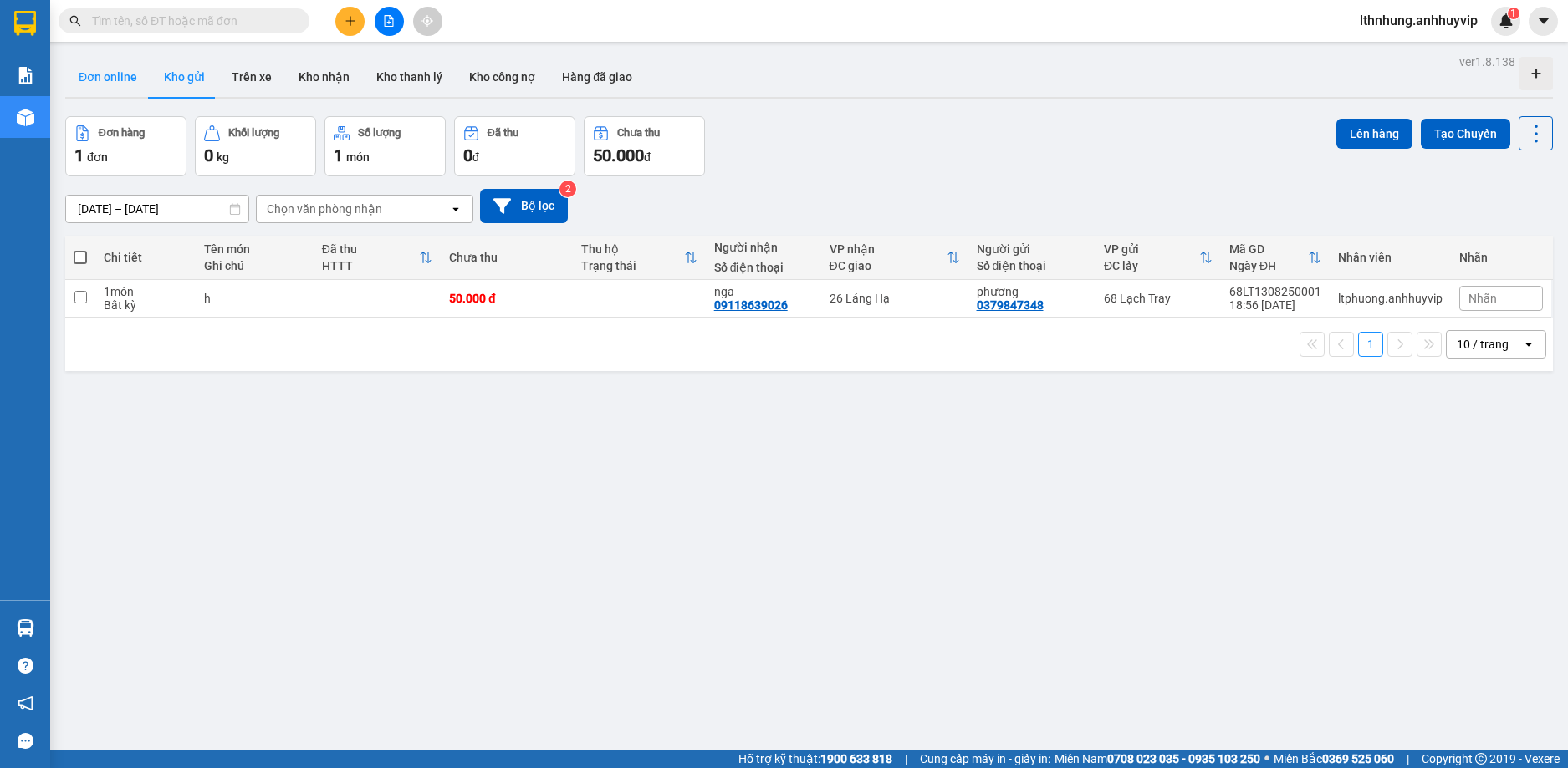
click at [103, 76] on button "Đơn online" at bounding box center [108, 77] width 86 height 40
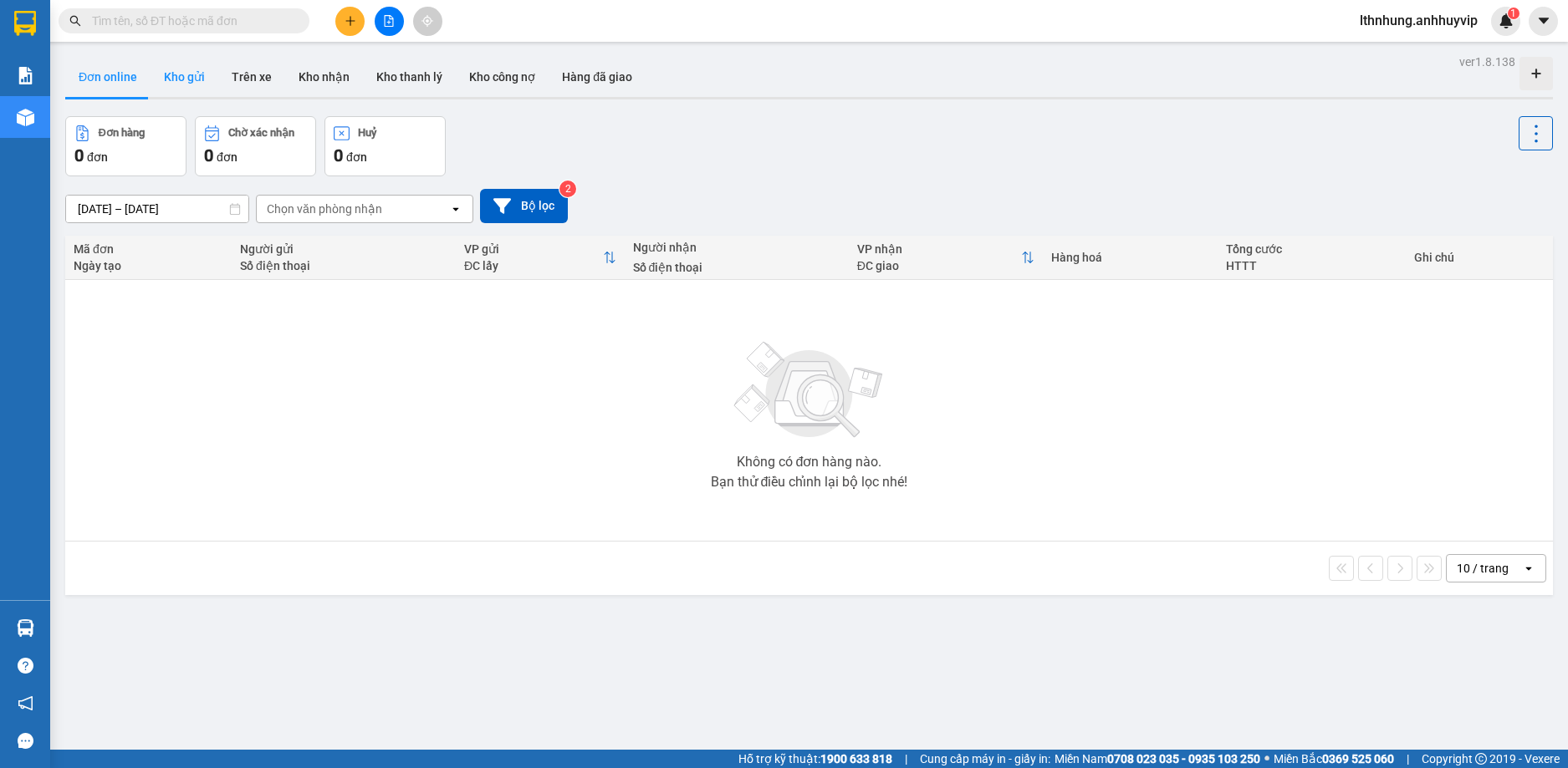
click at [178, 80] on button "Kho gửi" at bounding box center [184, 77] width 67 height 40
type input "[DATE] – [DATE]"
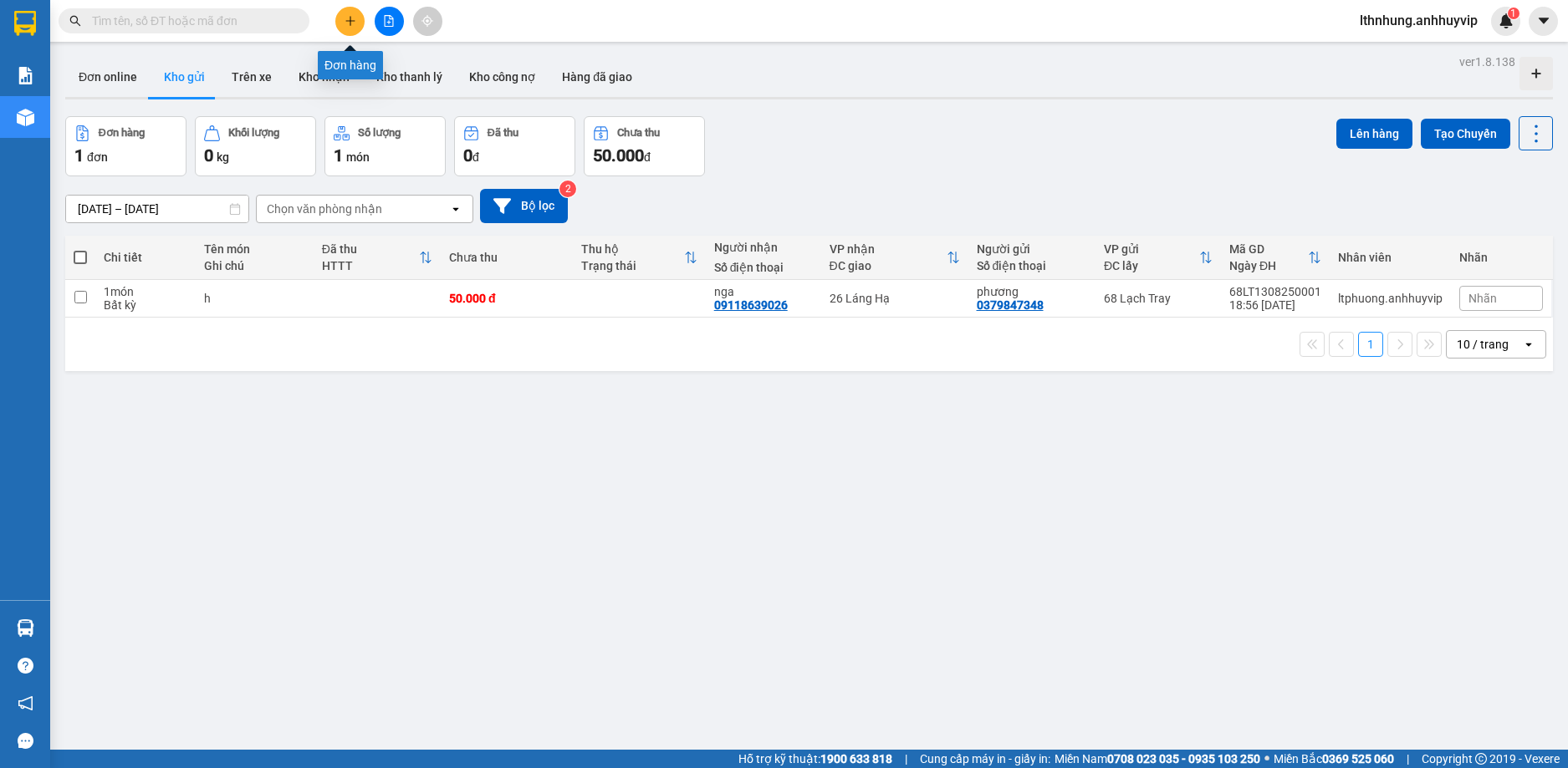
click at [342, 19] on button at bounding box center [350, 21] width 29 height 29
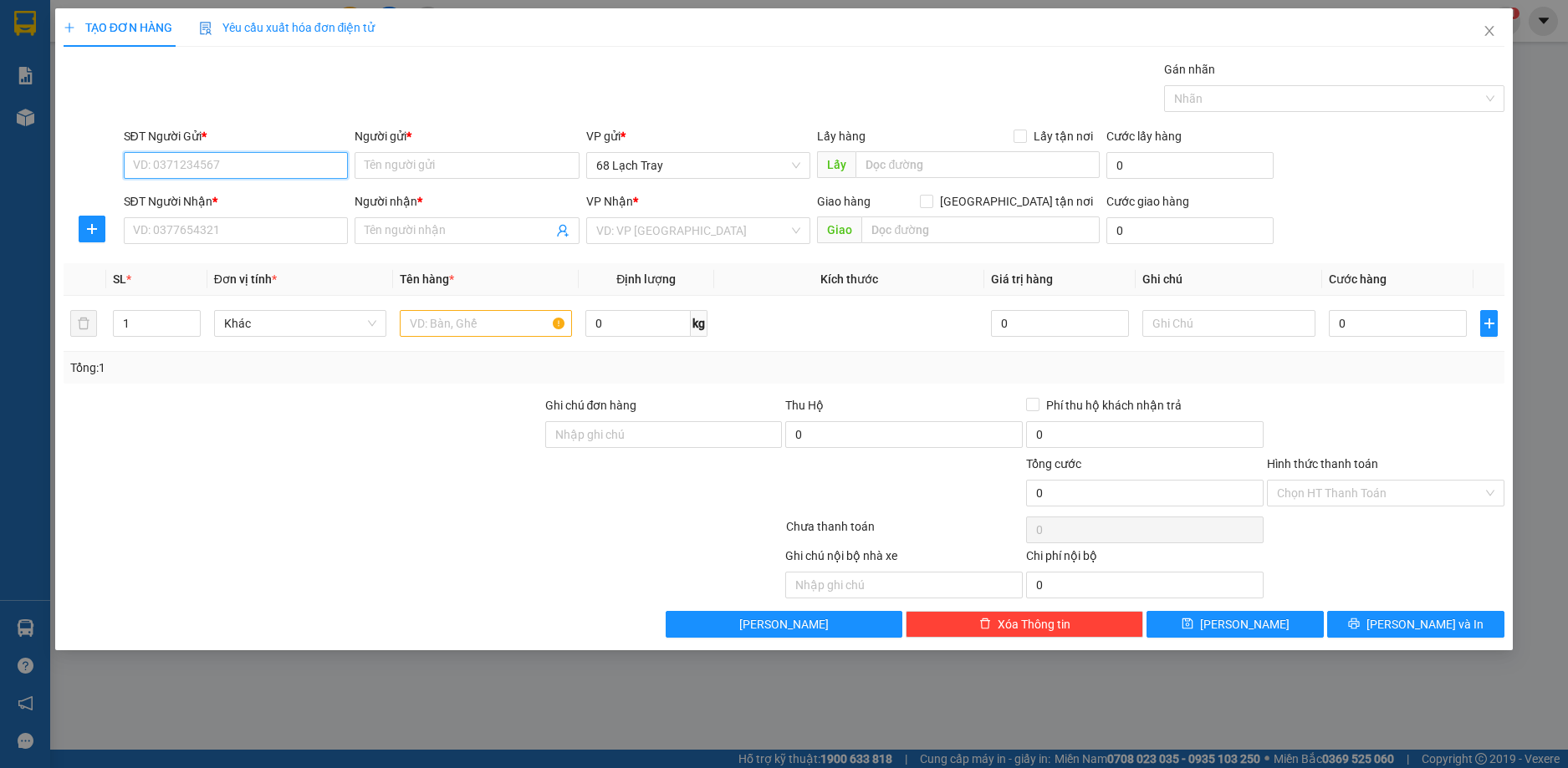
click at [273, 164] on input "SĐT Người Gửi *" at bounding box center [236, 165] width 225 height 26
type input "0911863934"
click at [203, 208] on div "0911863934 - 68" at bounding box center [236, 199] width 205 height 18
type input "68"
type input "0911863934"
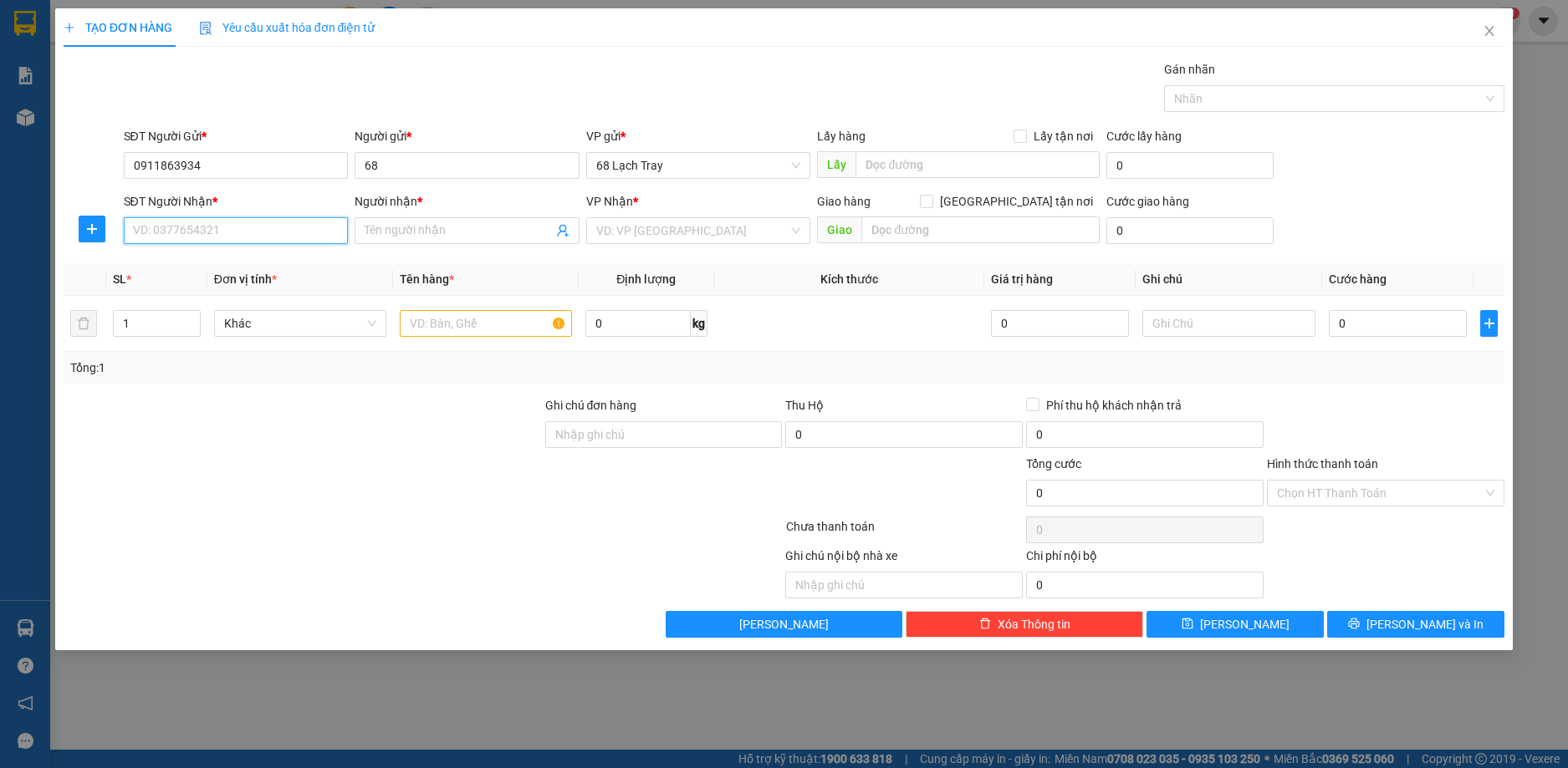
click at [195, 228] on input "SĐT Người Nhận *" at bounding box center [236, 230] width 225 height 26
type input "0911863026"
click at [400, 230] on input "Người nhận *" at bounding box center [458, 230] width 188 height 18
click at [789, 233] on div "VD: VP [GEOGRAPHIC_DATA]" at bounding box center [698, 230] width 225 height 26
type input "26"
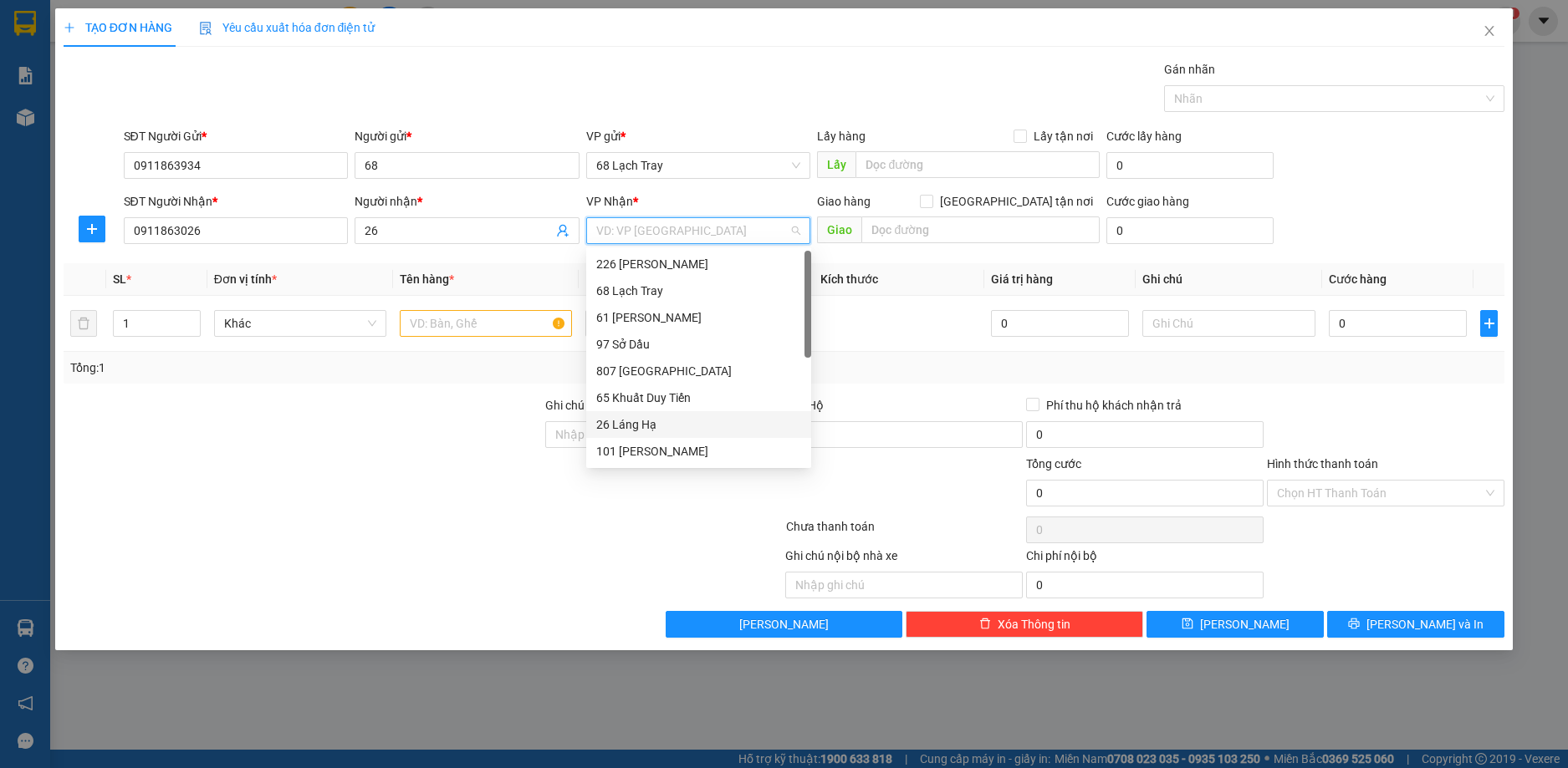
click at [615, 427] on div "26 Láng Hạ" at bounding box center [698, 425] width 205 height 18
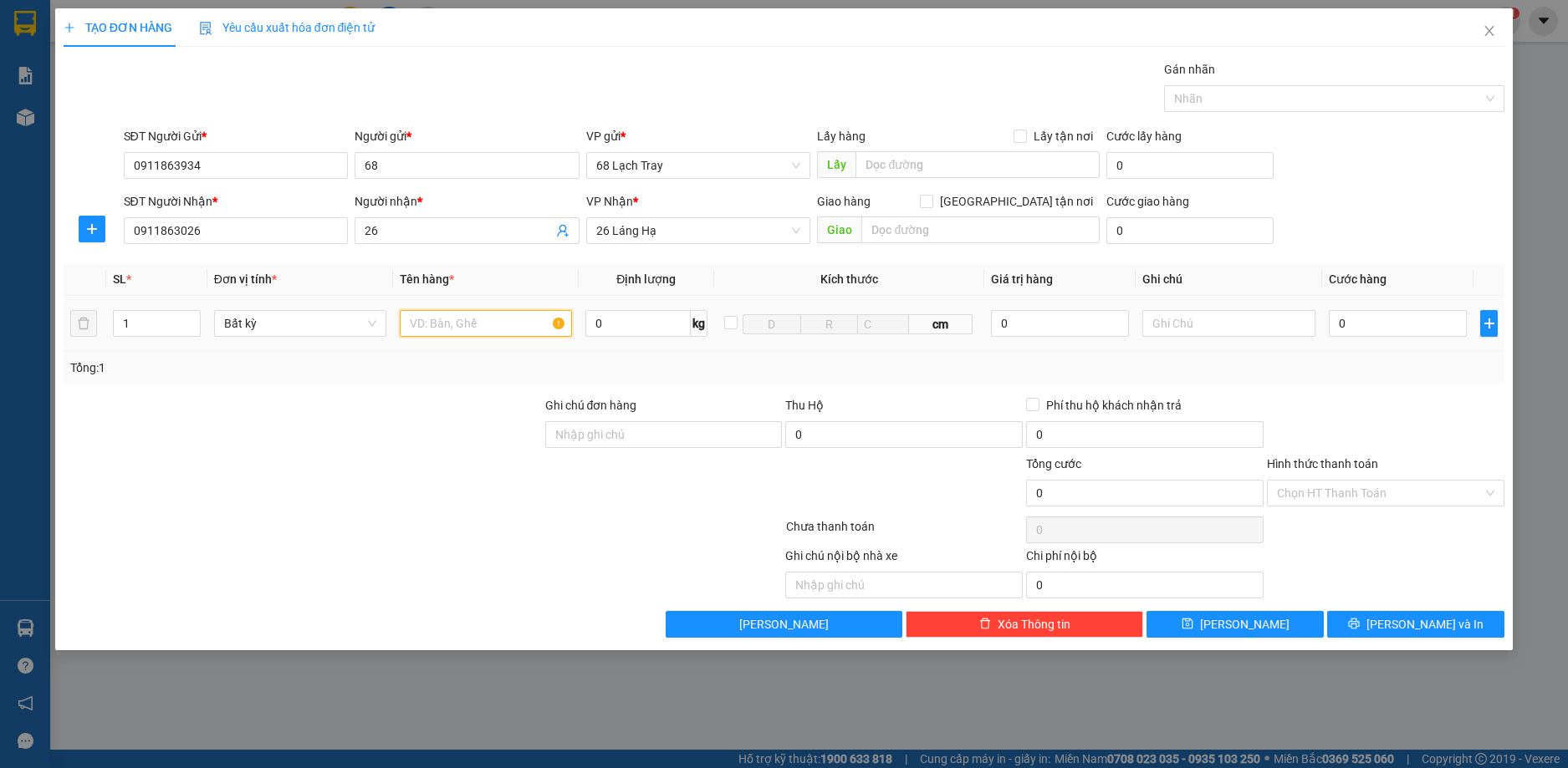
click at [507, 328] on input "text" at bounding box center [486, 323] width 172 height 26
type input "bàn"
type input "5"
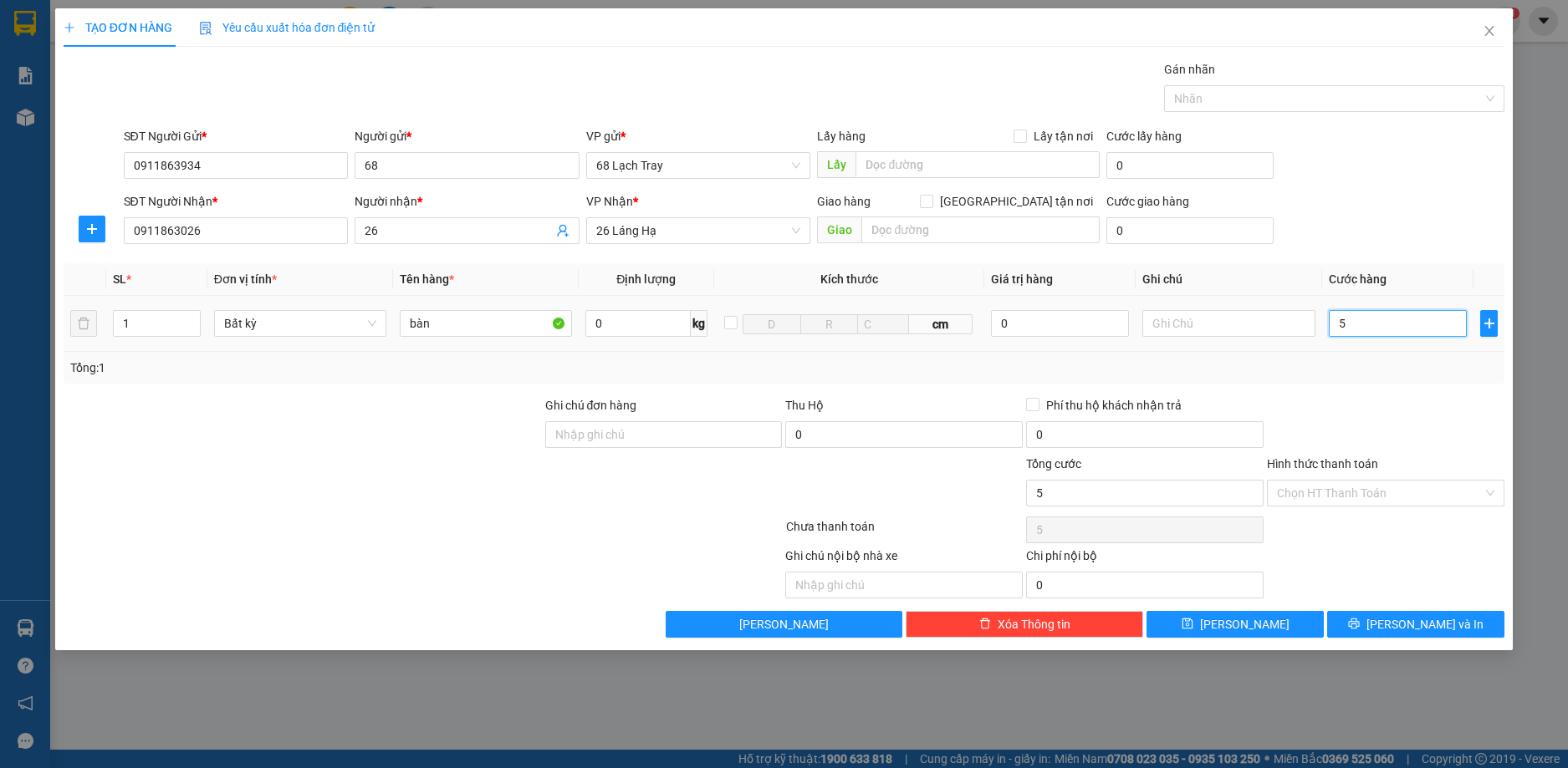
type input "50"
type input "500"
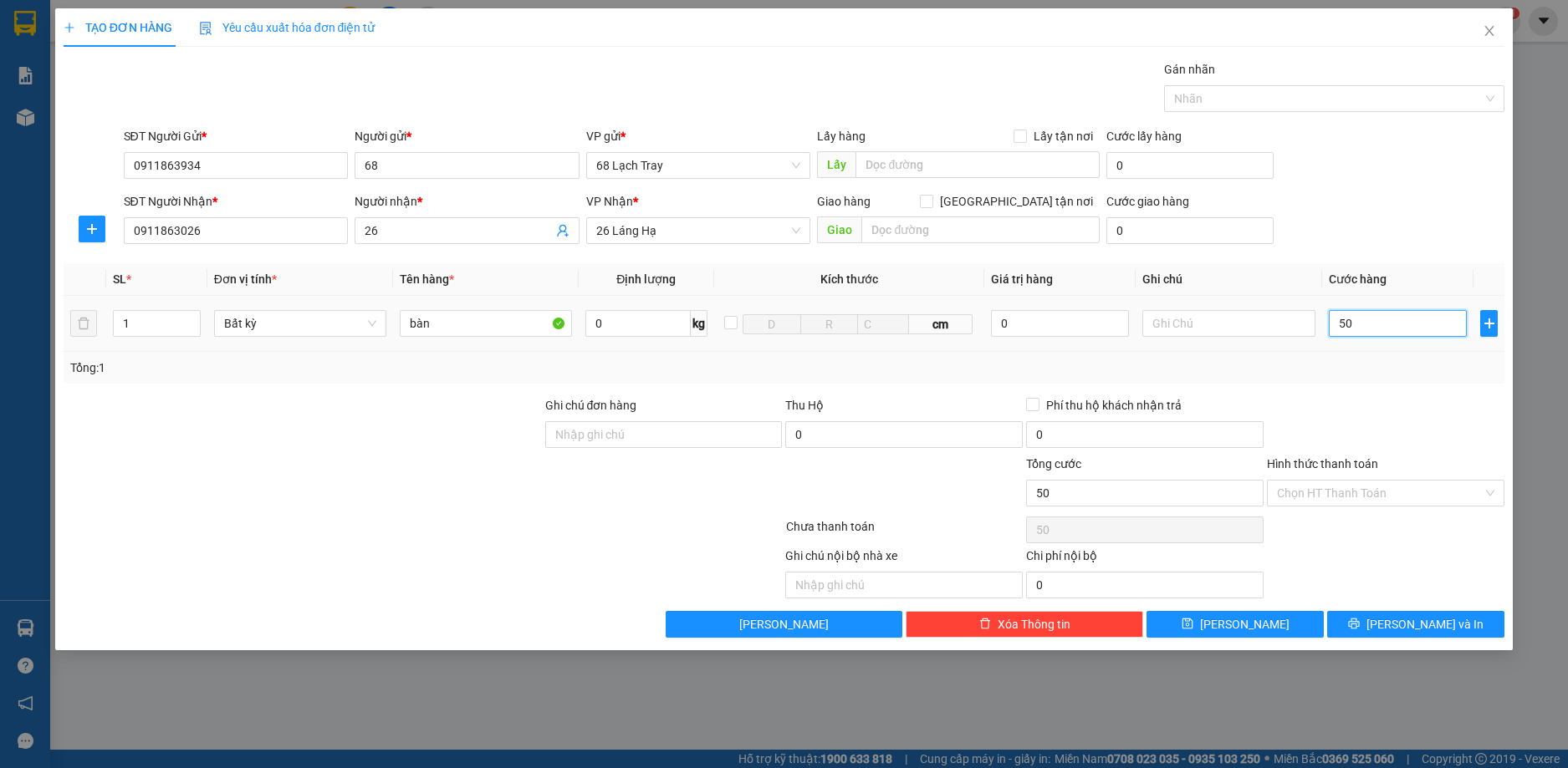
type input "500"
type input "5.000"
type input "50.000"
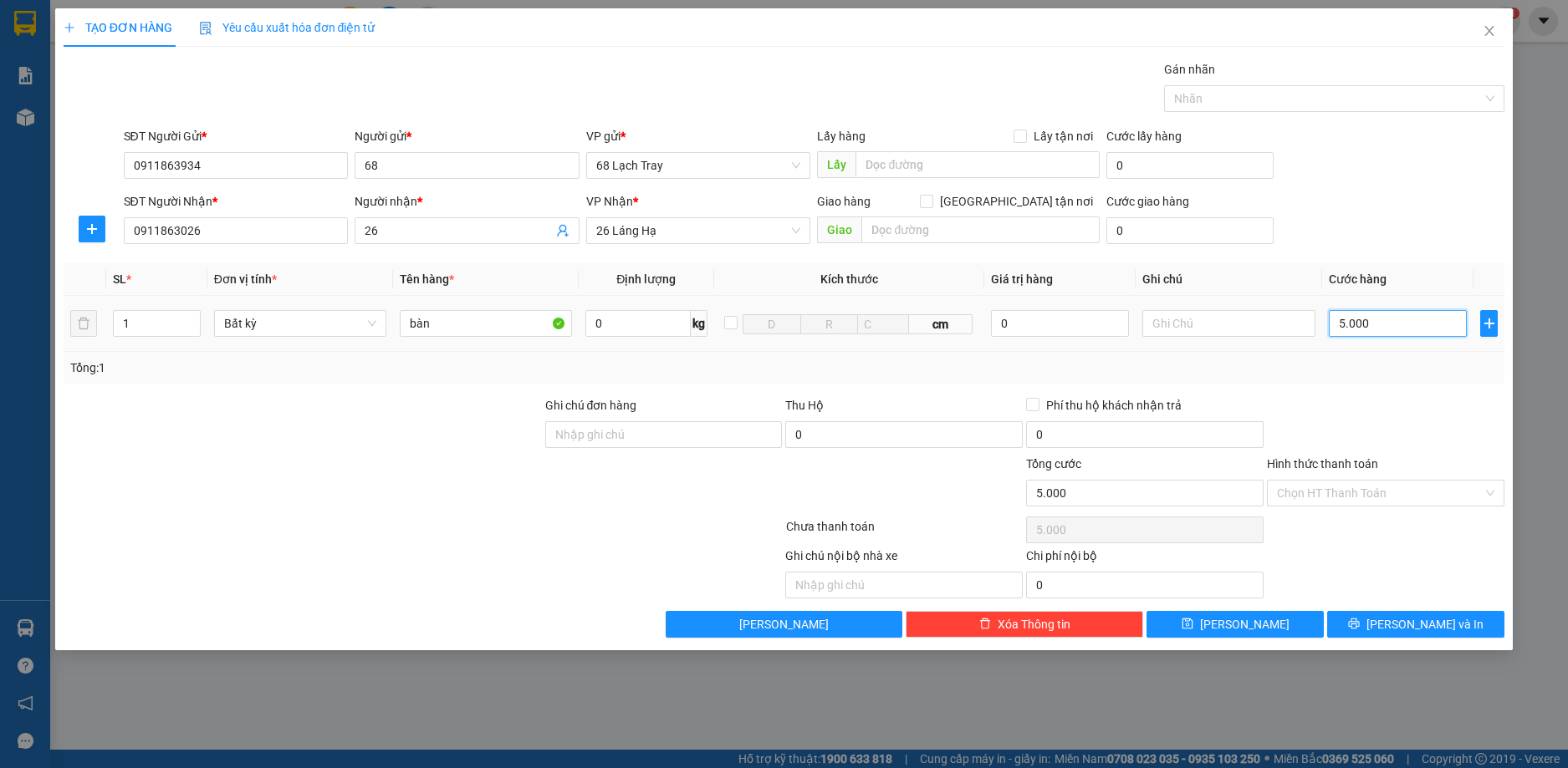
type input "50.000"
click at [1382, 541] on div "Chọn HT Thanh Toán" at bounding box center [1385, 529] width 241 height 34
click at [1409, 494] on input "Hình thức thanh toán" at bounding box center [1379, 494] width 206 height 26
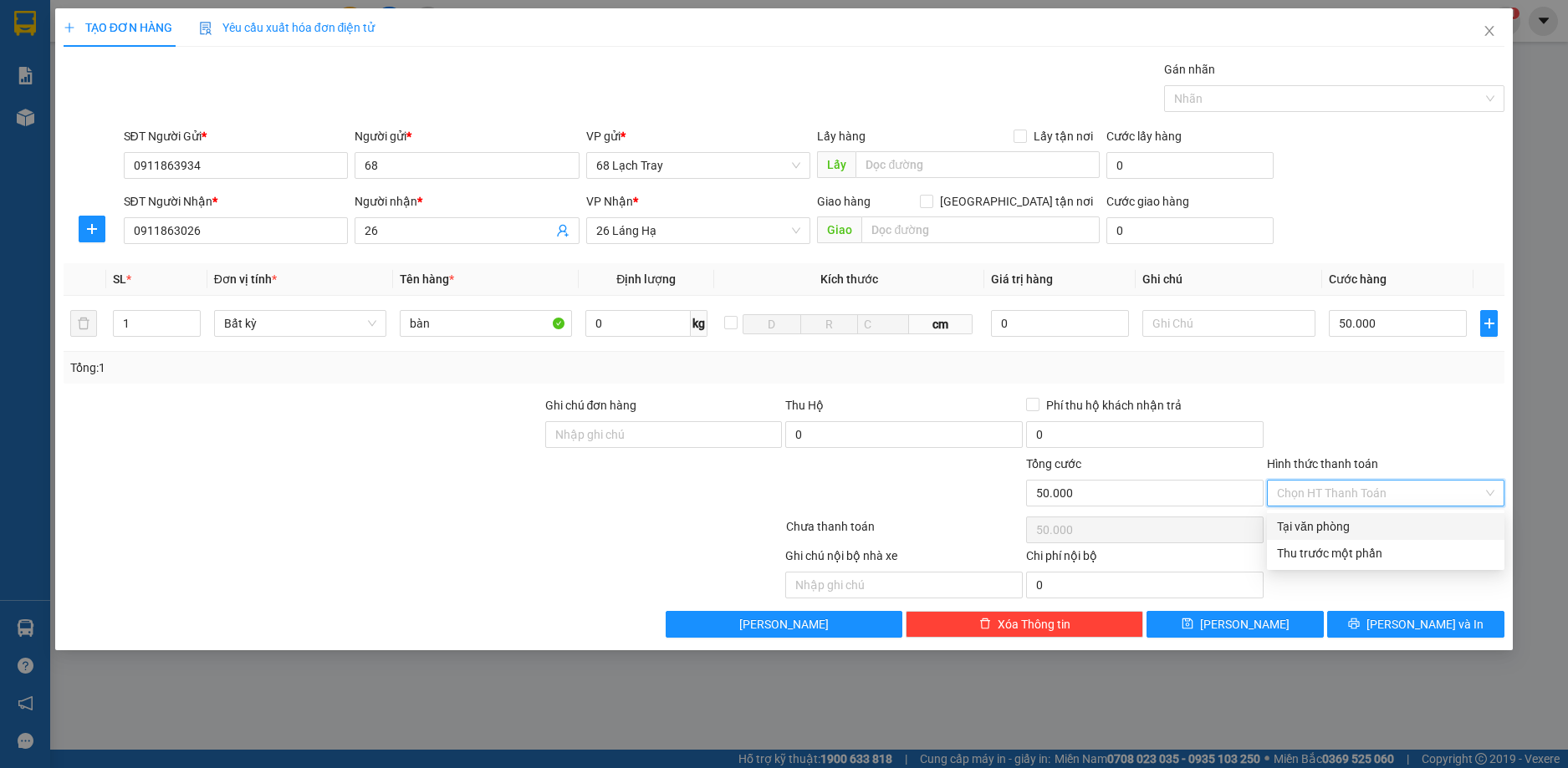
click at [1406, 392] on div "Transit Pickup Surcharge Ids Transit Deliver Surcharge Ids Transit Deliver Surc…" at bounding box center [784, 349] width 1441 height 578
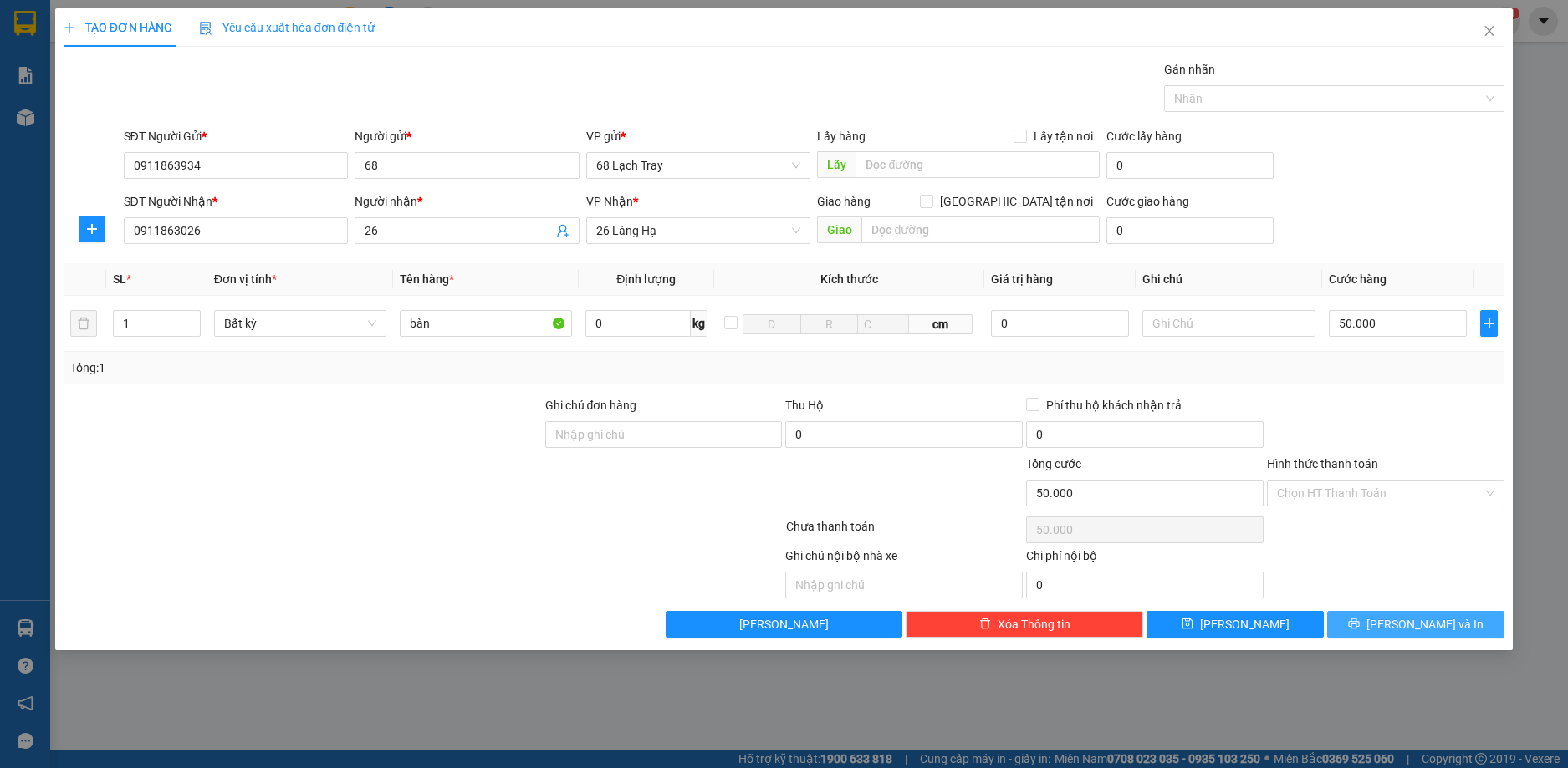
click at [1359, 625] on icon "printer" at bounding box center [1354, 624] width 11 height 11
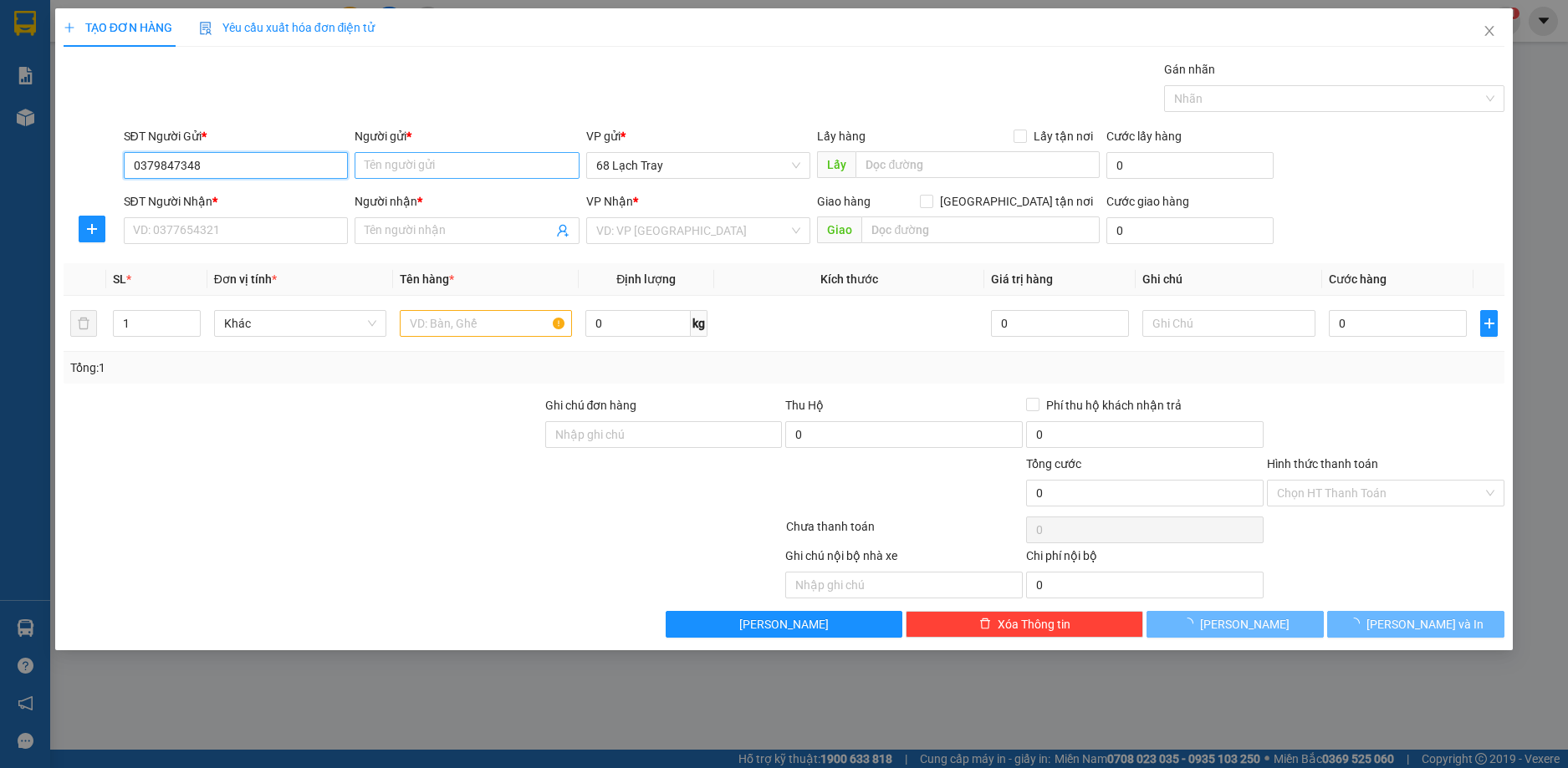
type input "0379847348"
click at [450, 160] on input "Người gửi *" at bounding box center [466, 165] width 225 height 26
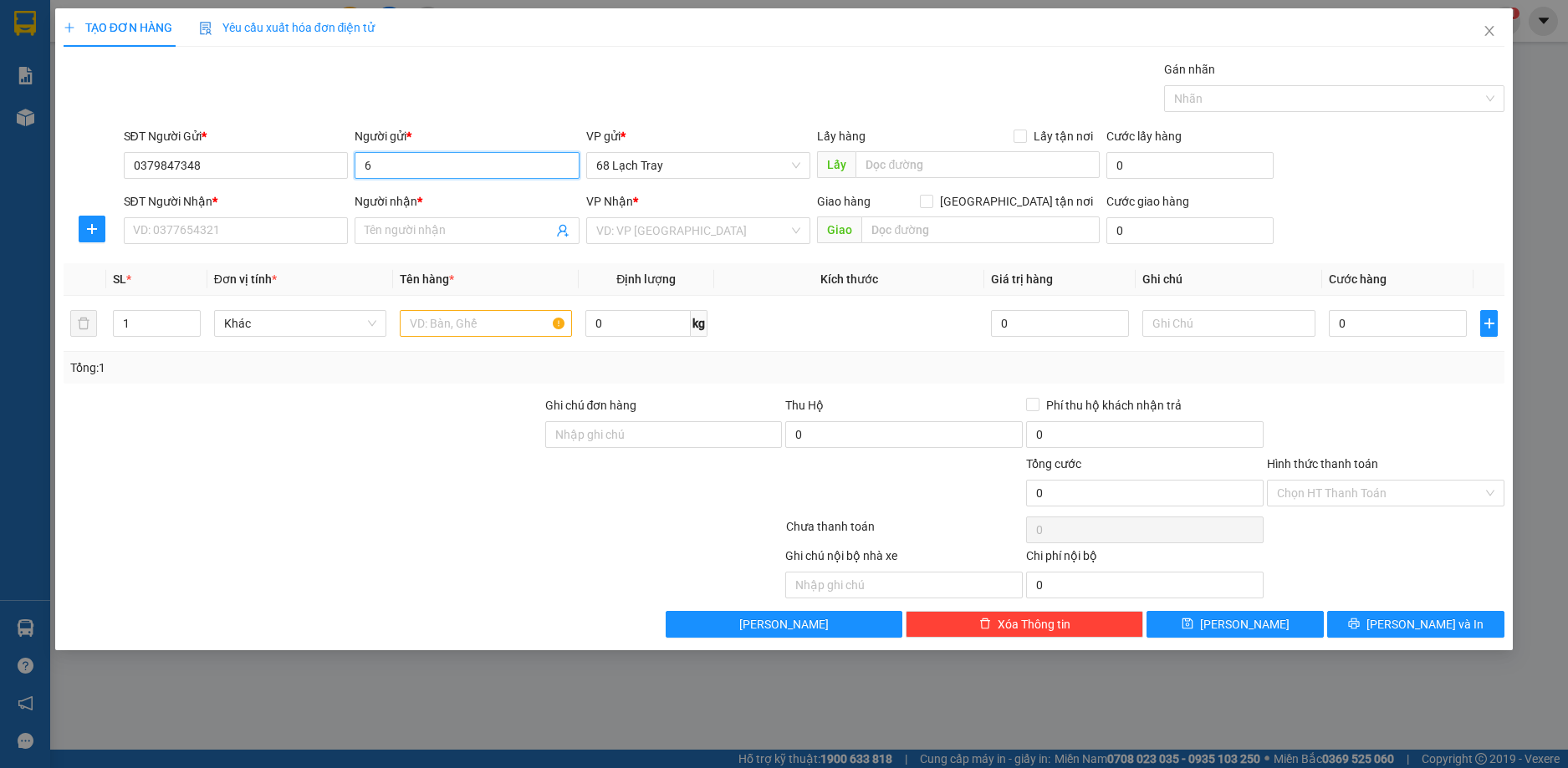
type input "68"
click at [363, 198] on div "VAH 68LT - 0911863934" at bounding box center [466, 199] width 225 height 26
type input "0911863934"
type input "VAH 68LT"
click at [278, 242] on input "SĐT Người Nhận *" at bounding box center [236, 230] width 225 height 26
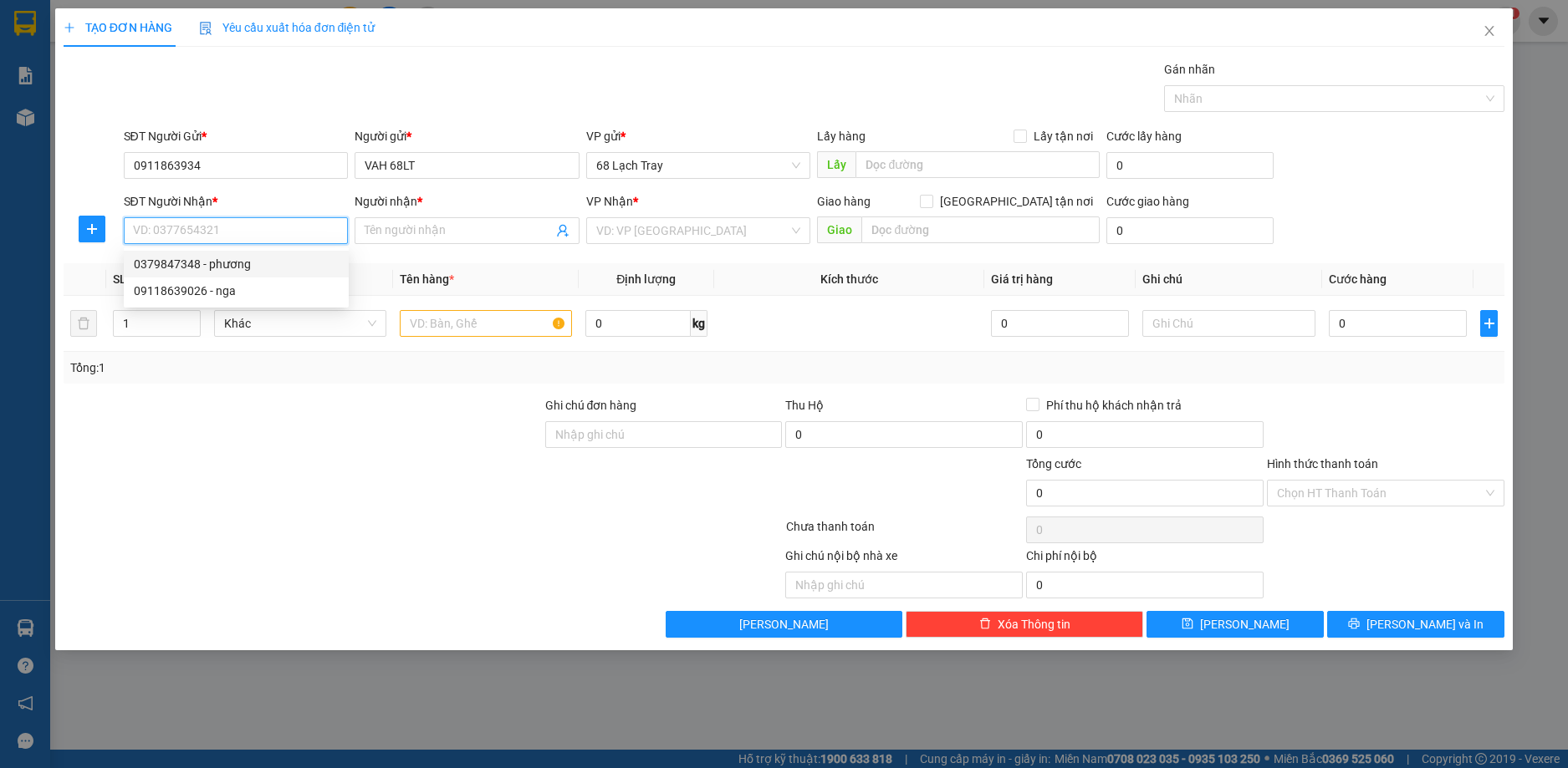
click at [244, 262] on div "0379847348 - phương" at bounding box center [236, 264] width 205 height 18
type input "0379847348"
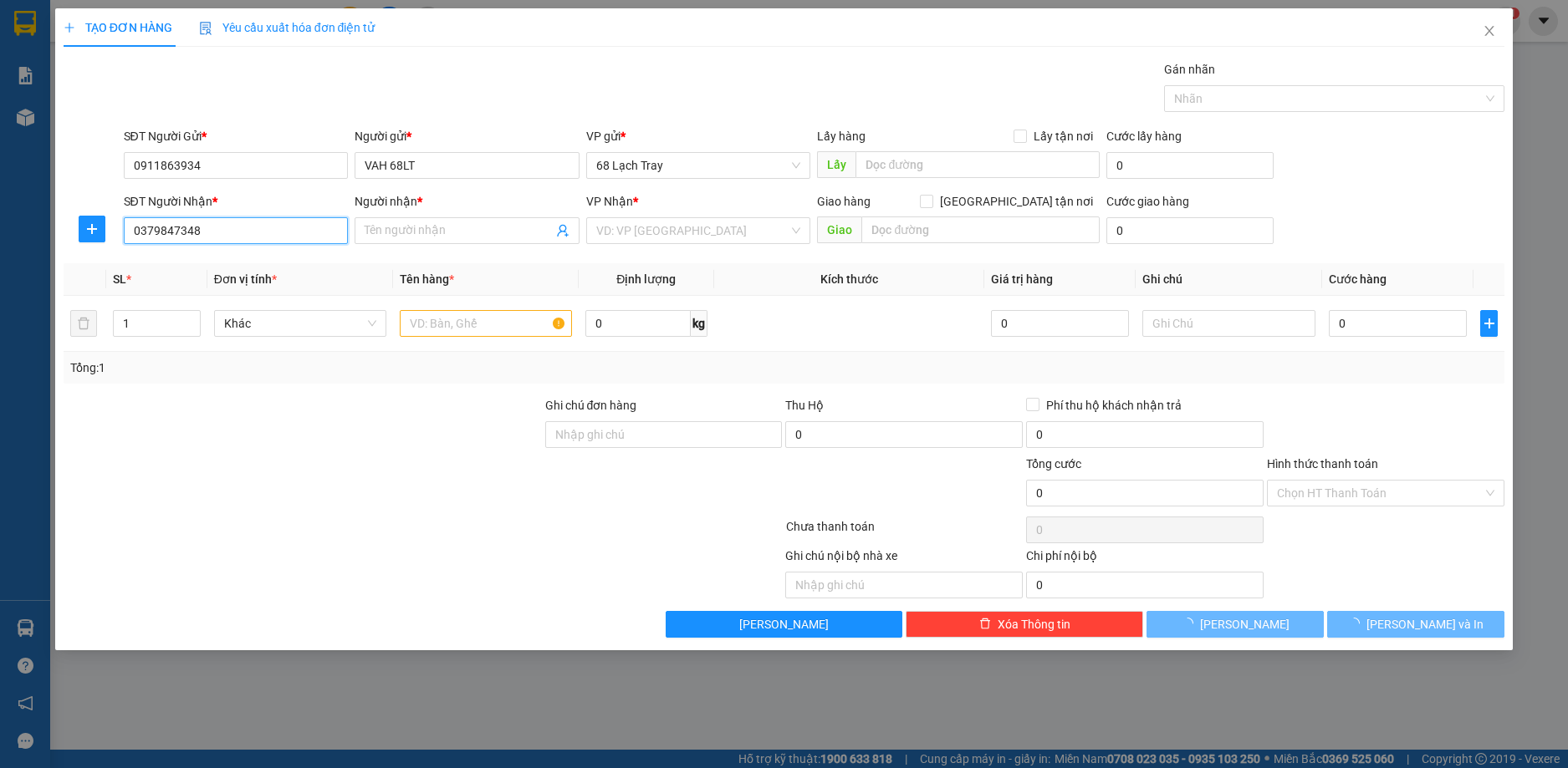
type input "phương"
checkbox input "true"
type input "hồng bàng"
type input "80.000"
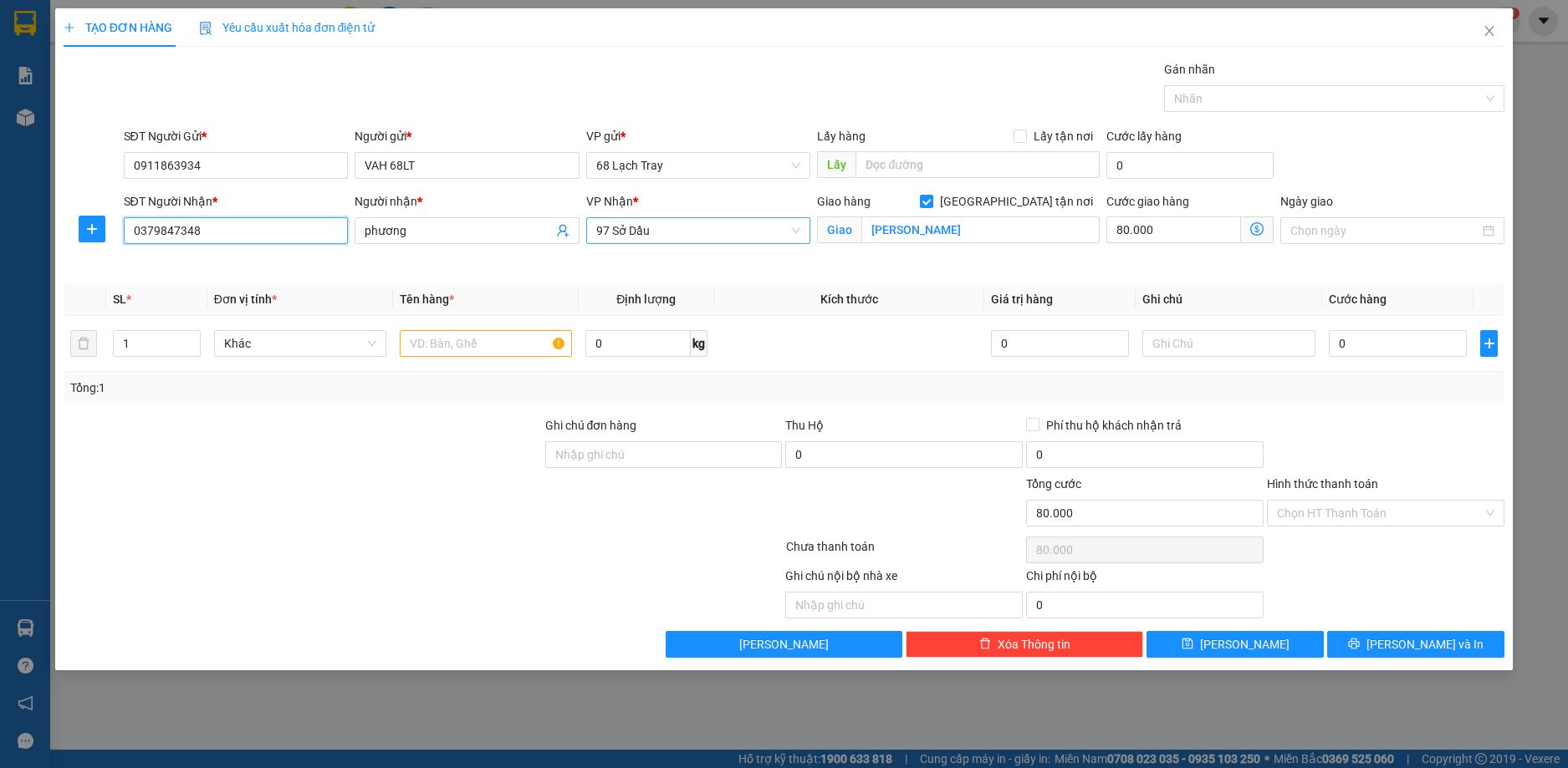
click at [750, 234] on span "97 Sở Dầu" at bounding box center [698, 231] width 205 height 26
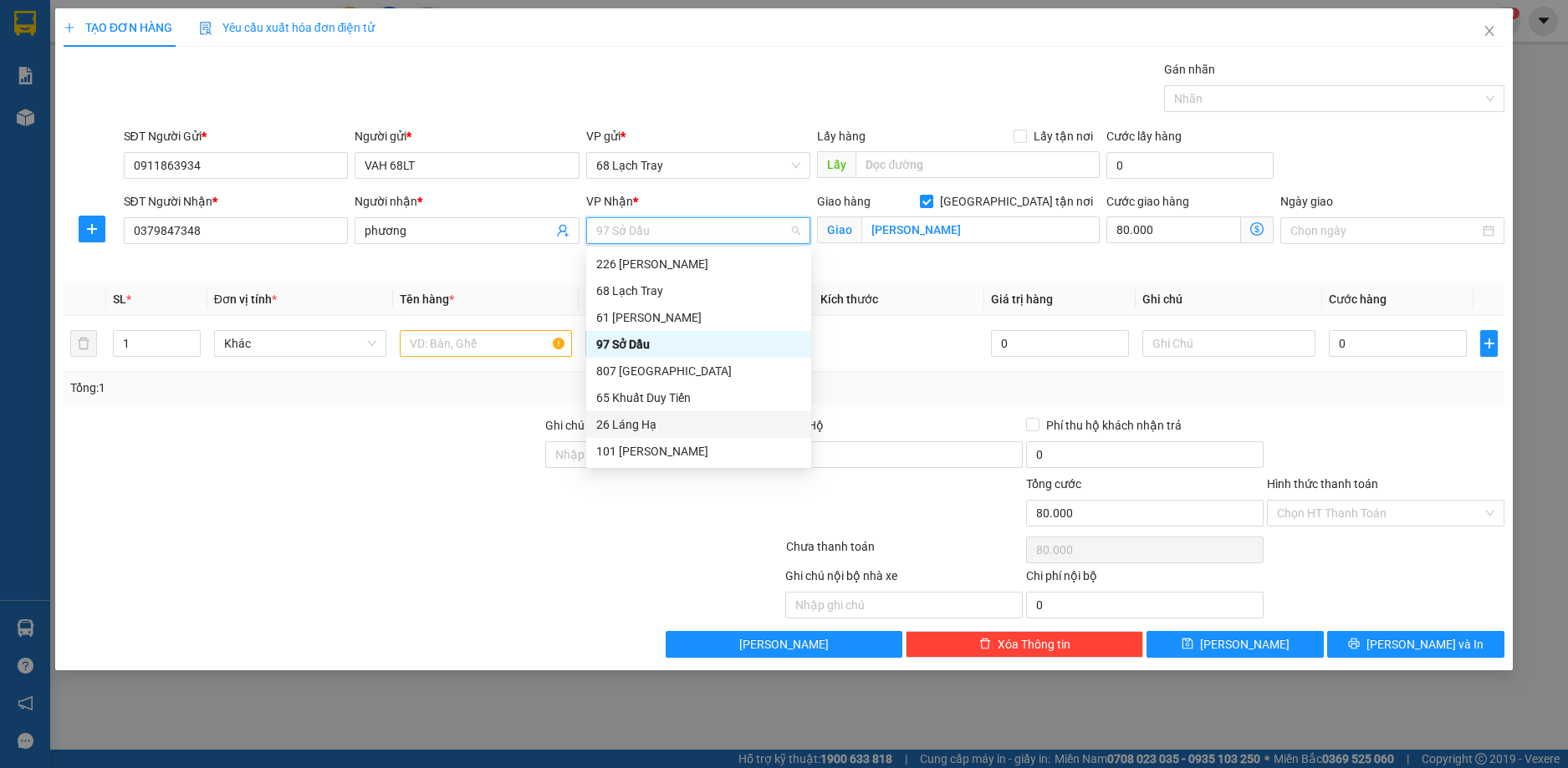
click at [634, 420] on div "26 Láng Hạ" at bounding box center [698, 425] width 205 height 18
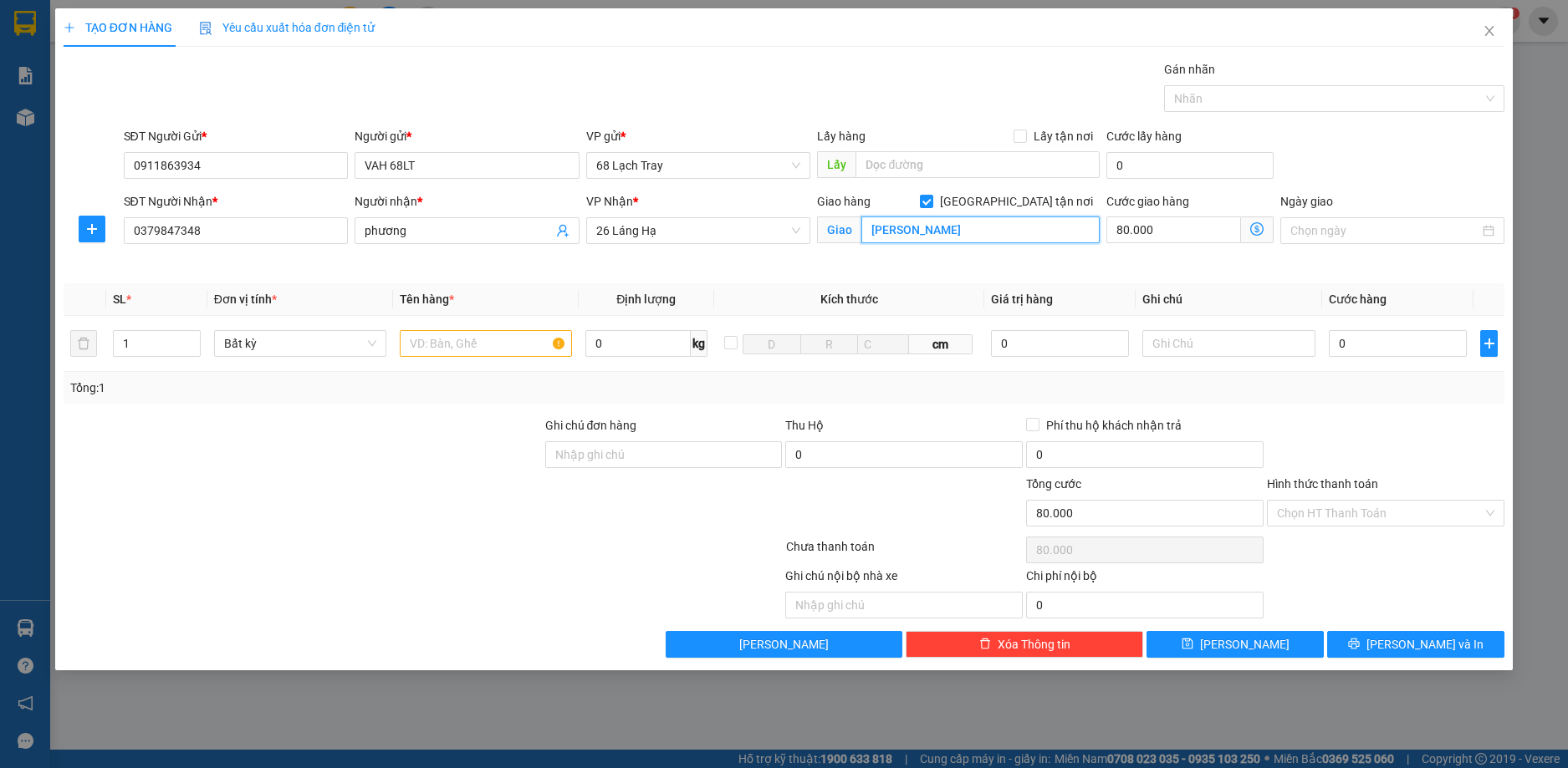
click at [973, 232] on input "hồng bàng" at bounding box center [980, 230] width 239 height 26
click at [931, 200] on input "[GEOGRAPHIC_DATA] tận nơi" at bounding box center [925, 200] width 12 height 12
checkbox input "false"
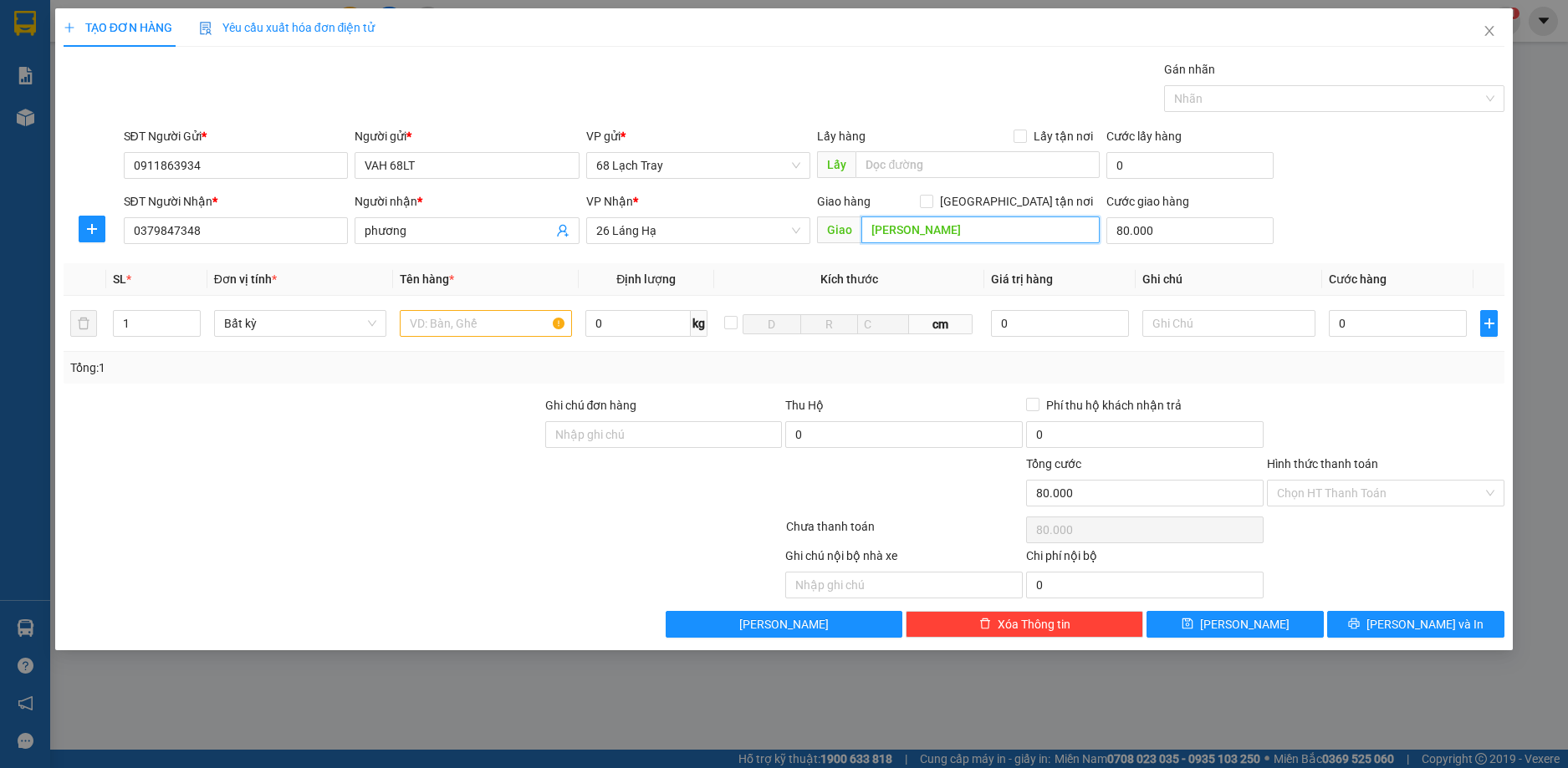
click at [989, 232] on input "hồng bàng" at bounding box center [980, 230] width 239 height 26
type input "hồng"
click at [1053, 230] on input "hồng" at bounding box center [980, 230] width 239 height 26
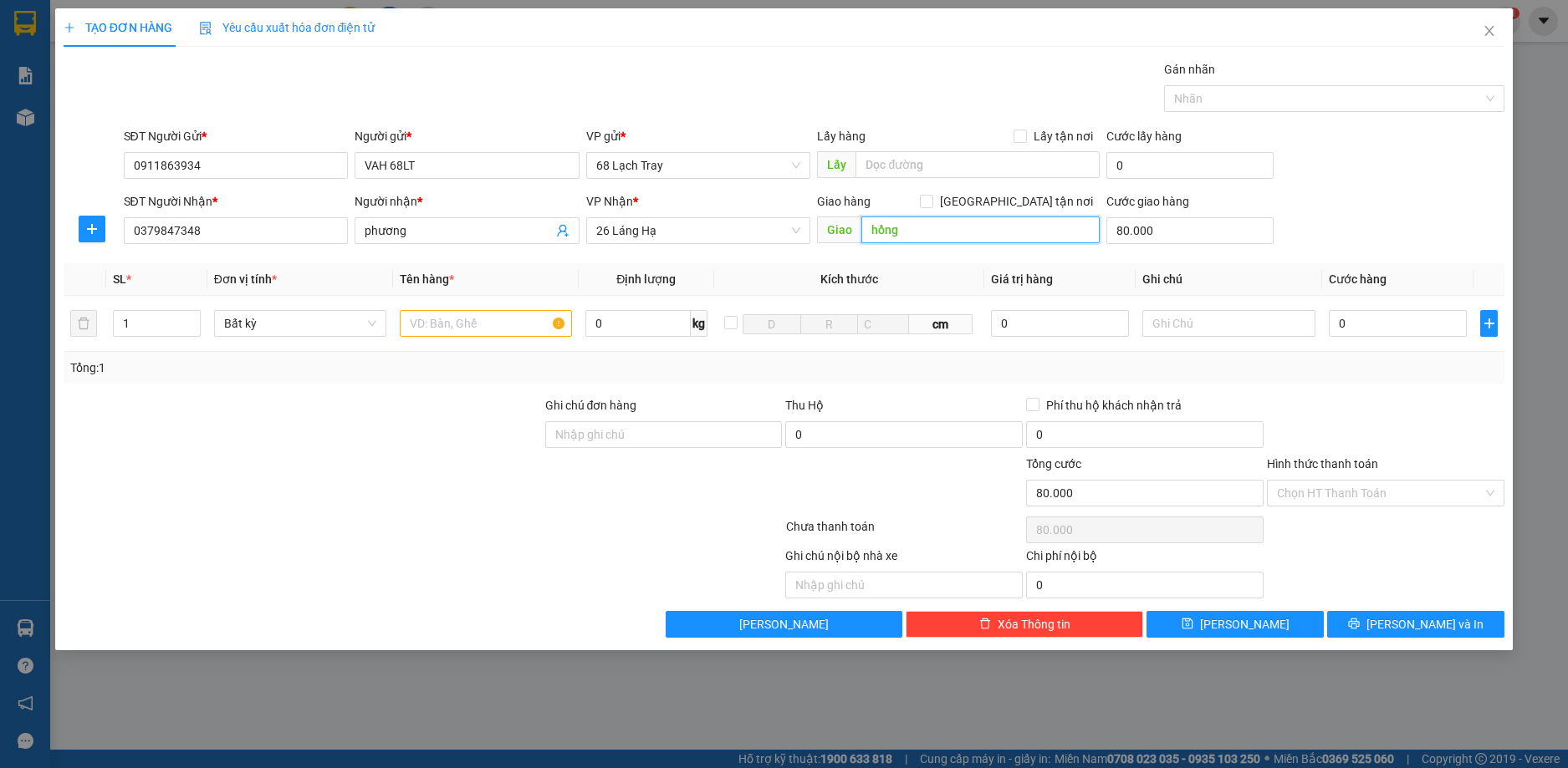
click at [1053, 230] on input "hồng" at bounding box center [980, 230] width 239 height 26
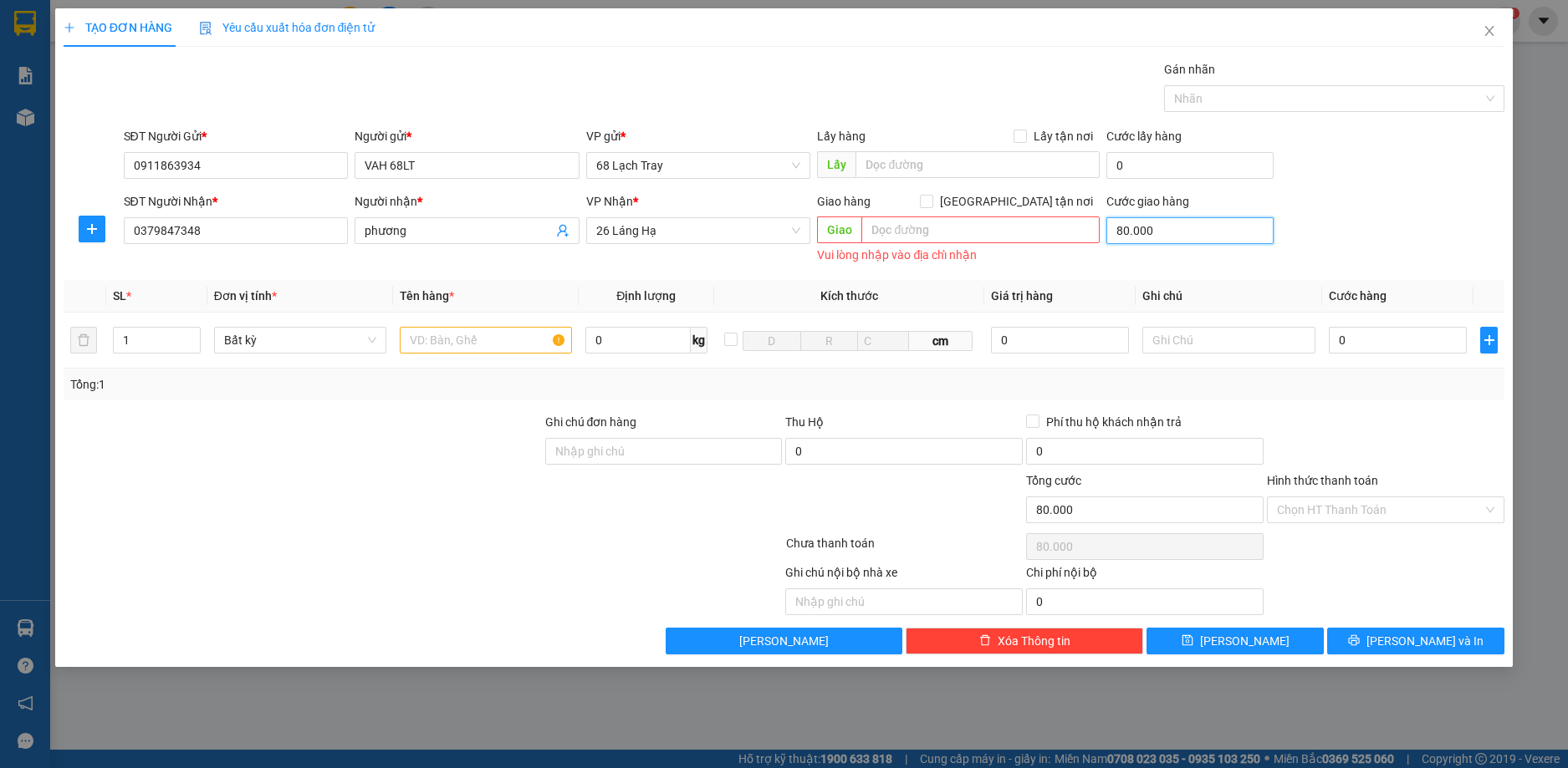
click at [1152, 232] on input "80.000" at bounding box center [1189, 230] width 167 height 26
type input "0"
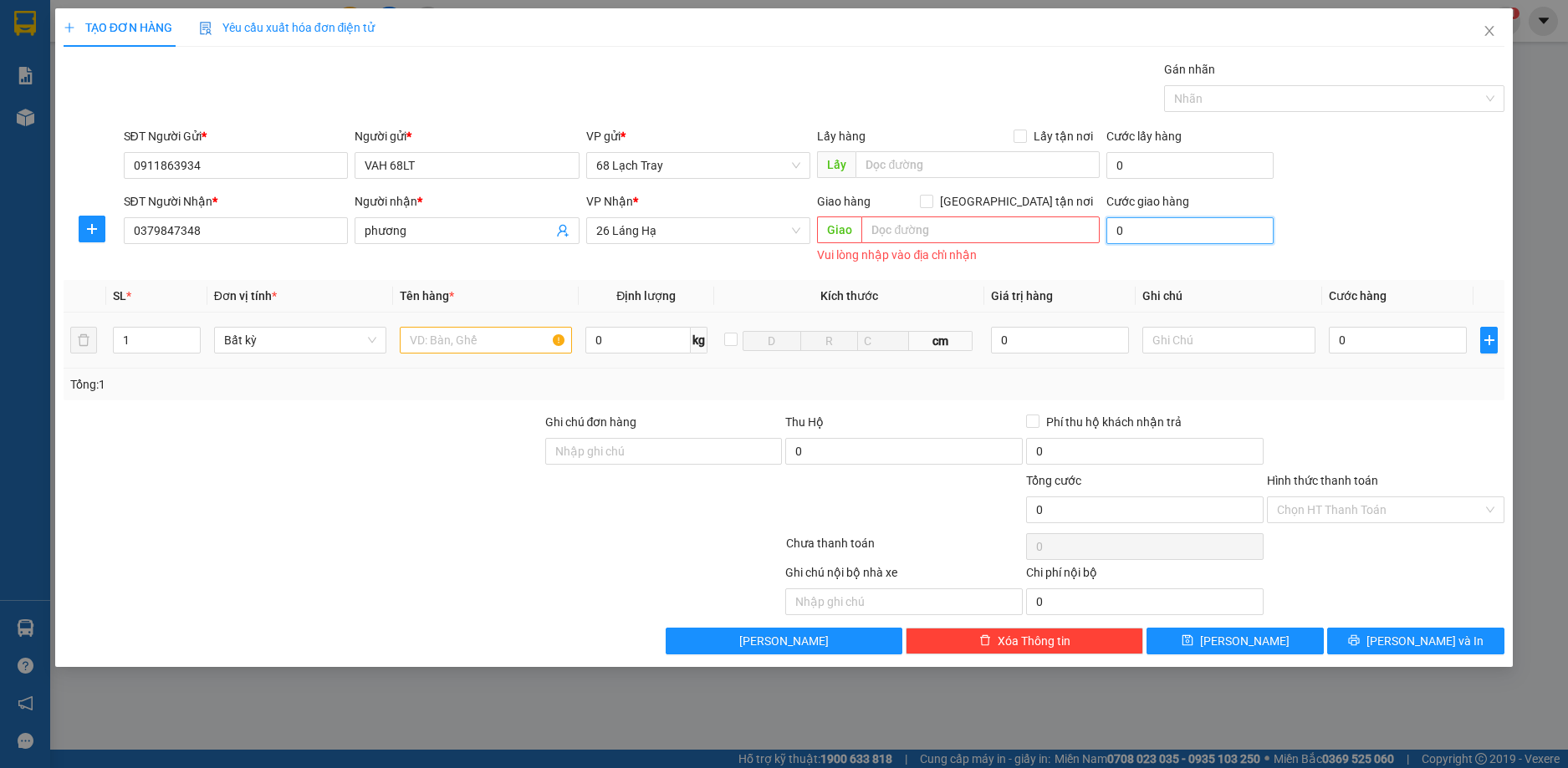
type input "0"
click at [495, 341] on input "text" at bounding box center [486, 340] width 172 height 26
type input "hjh"
click at [1360, 341] on input "0" at bounding box center [1398, 340] width 138 height 26
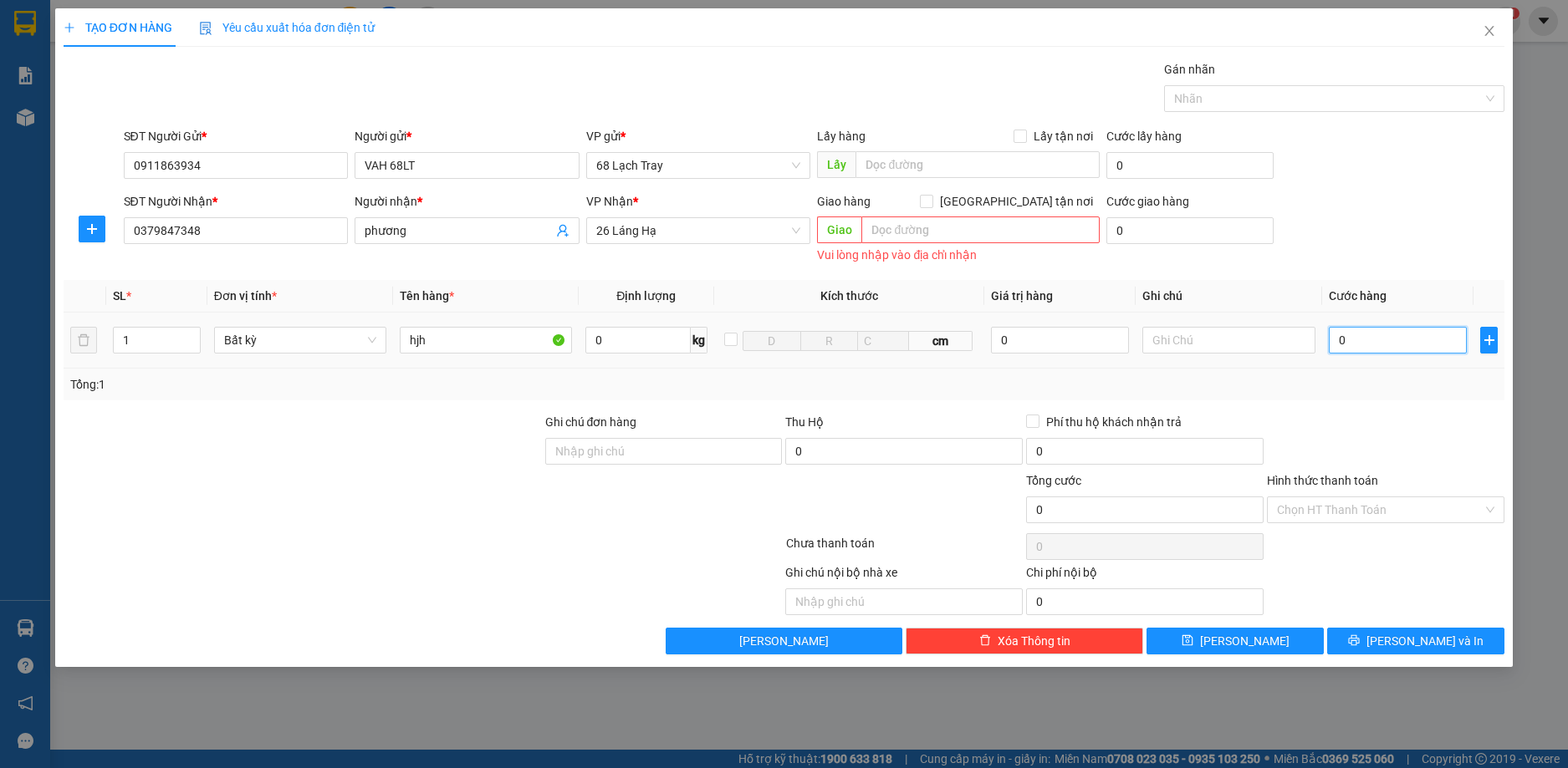
type input "7"
type input "70"
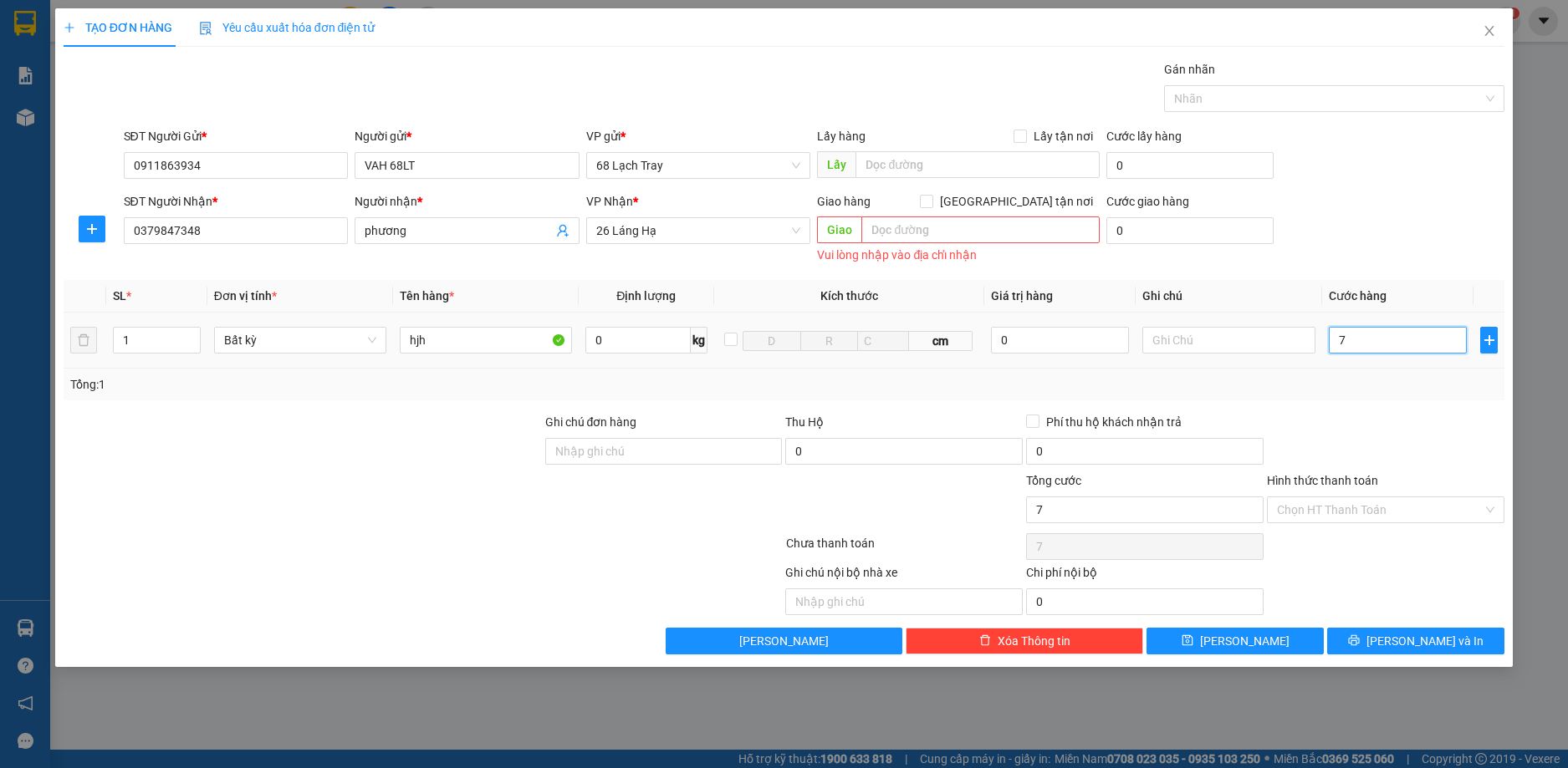
type input "70"
type input "700"
type input "7.000"
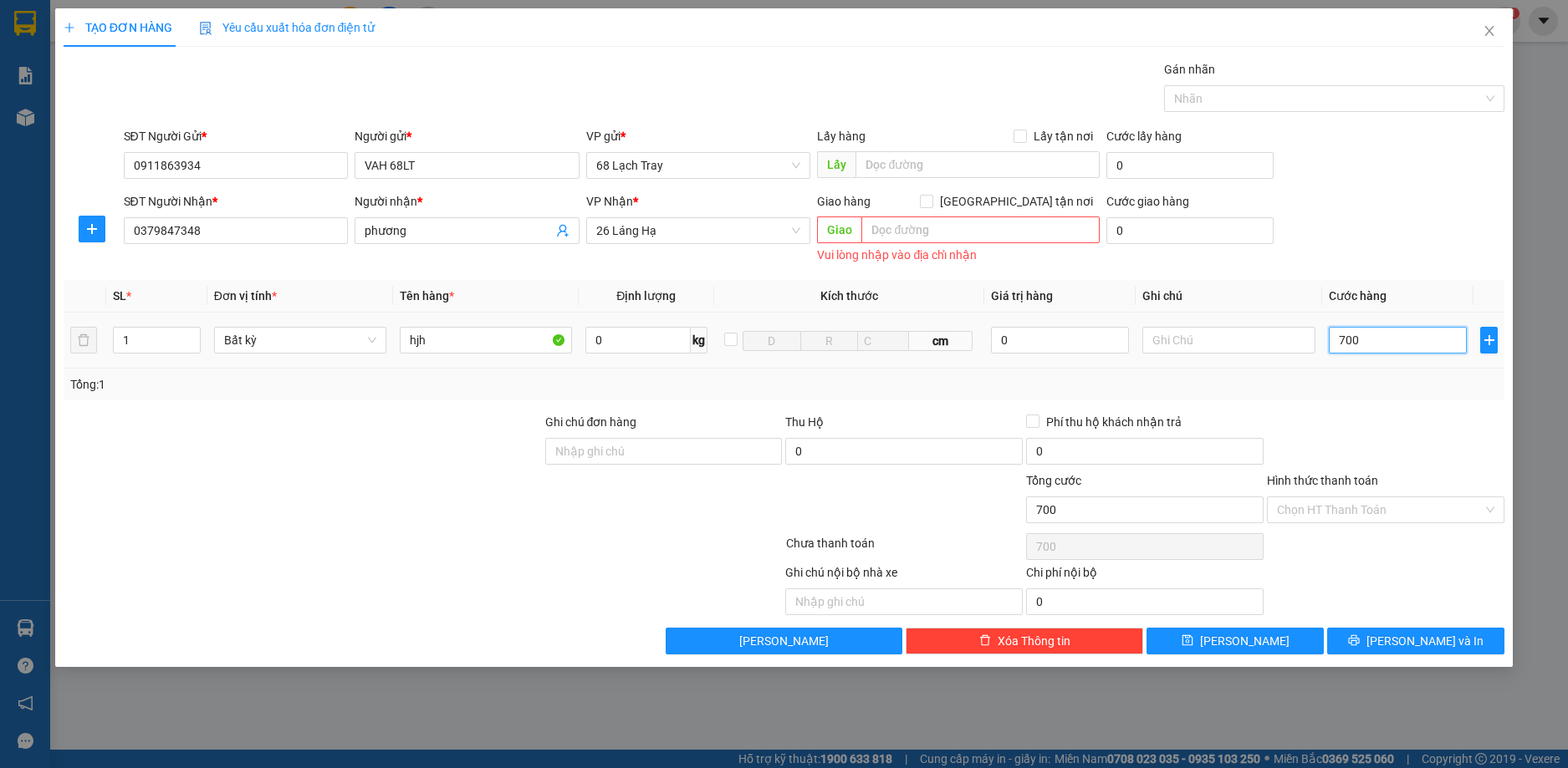
type input "7.000"
type input "70.000"
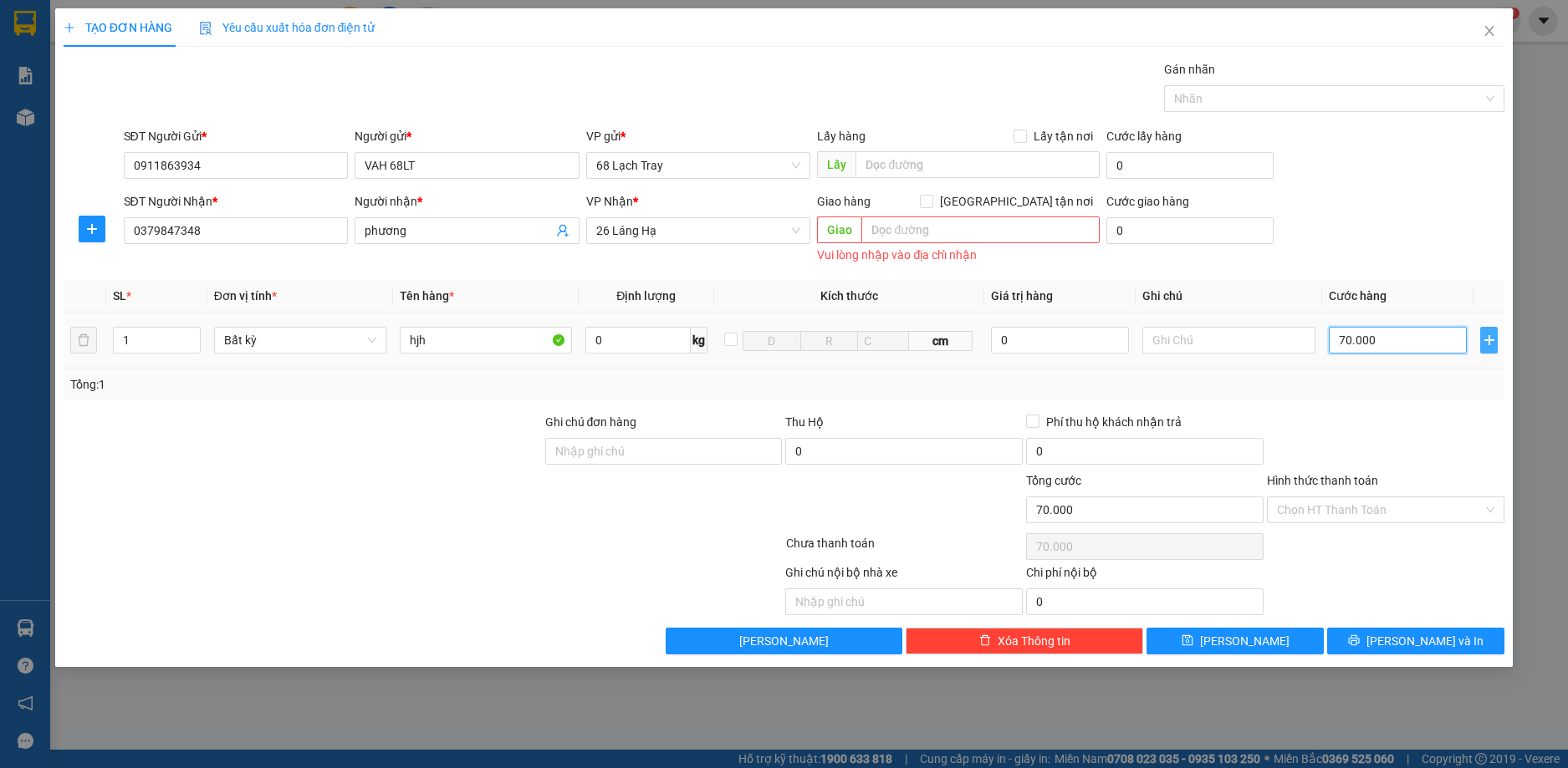
type input "70.000"
click at [1491, 346] on icon "plus" at bounding box center [1489, 340] width 14 height 14
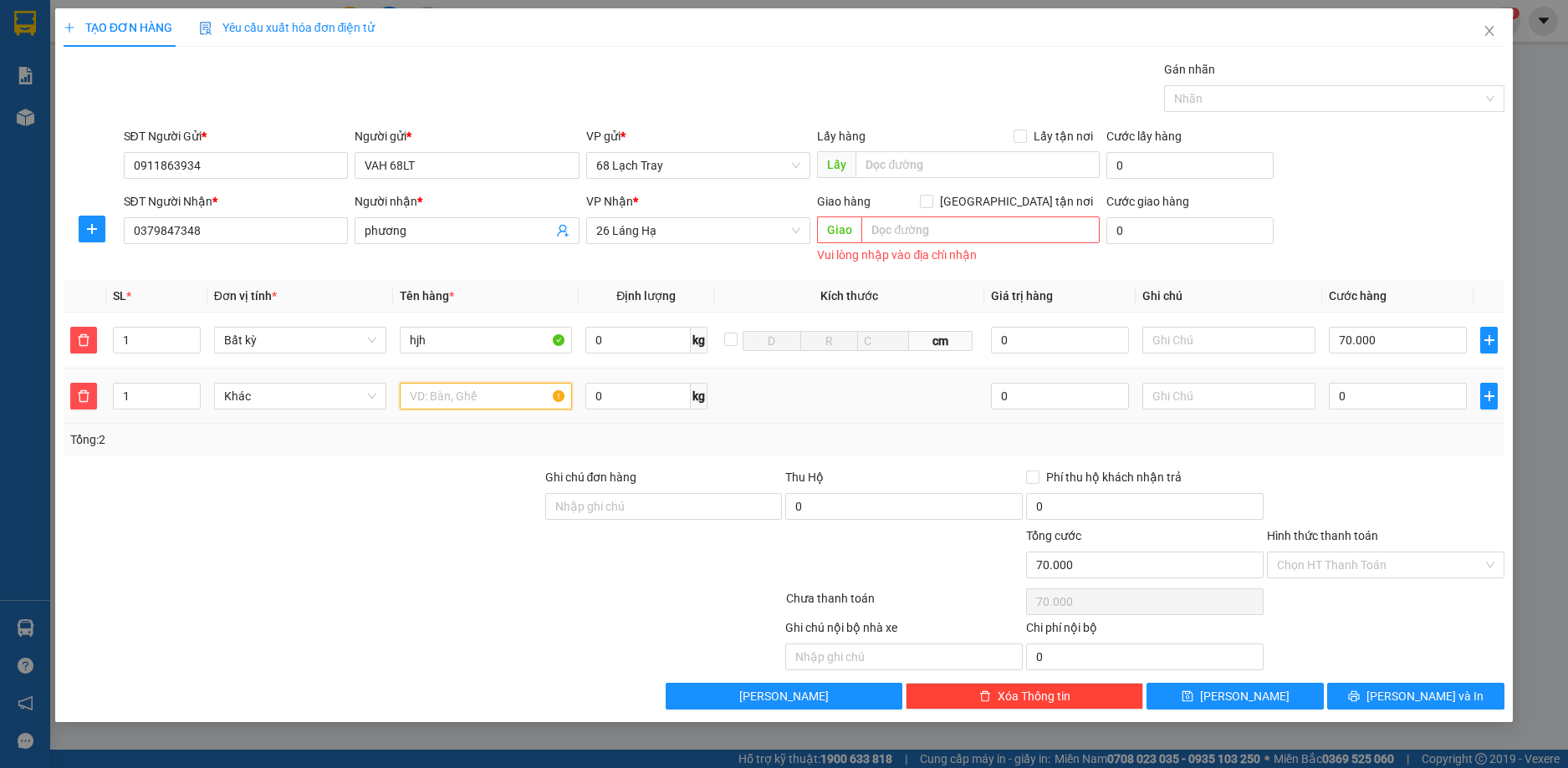
click at [456, 395] on input "text" at bounding box center [486, 395] width 172 height 26
type input "hhfh"
type input "70.008"
type input "8"
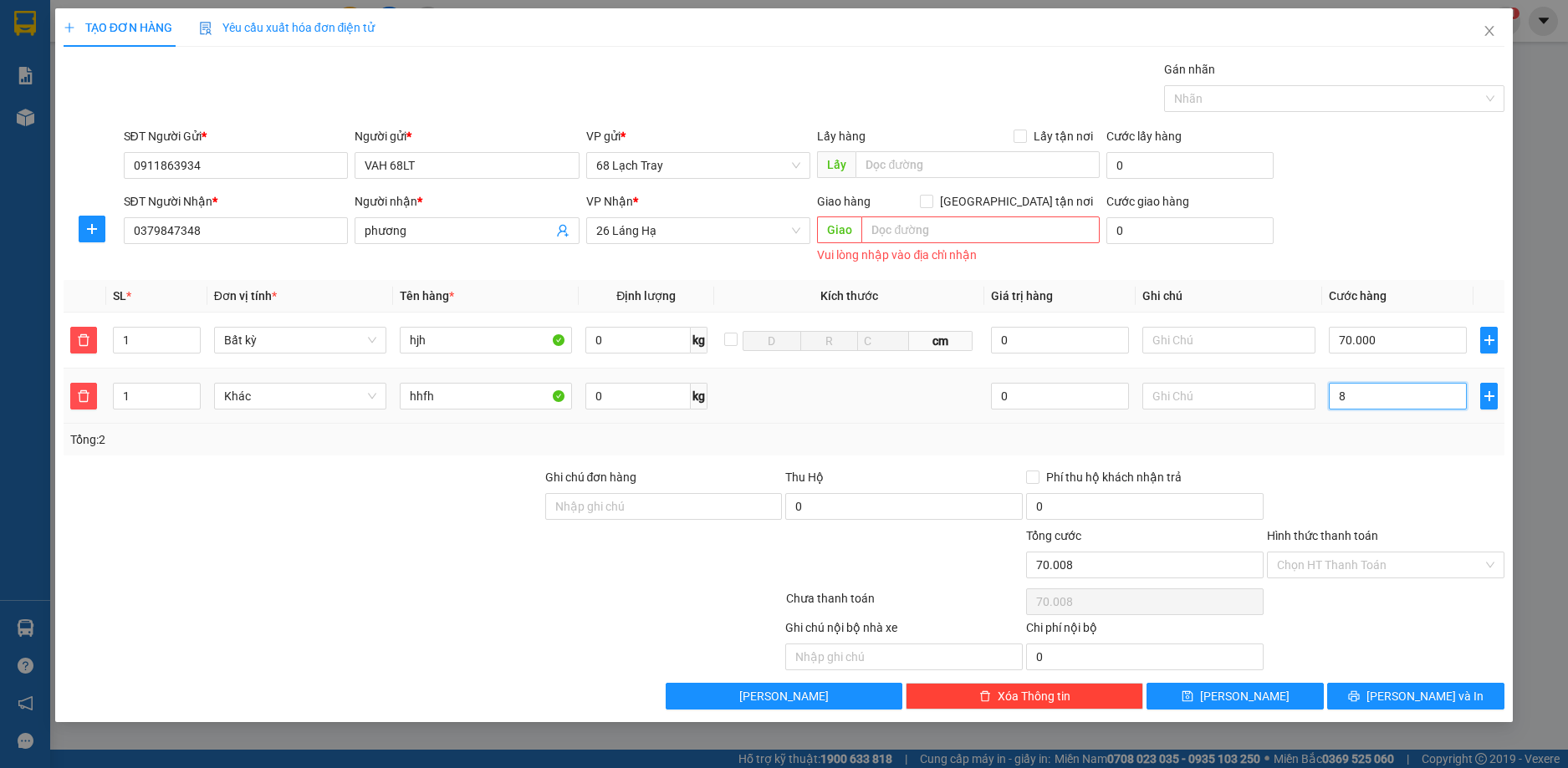
type input "70.080"
type input "80"
type input "70.800"
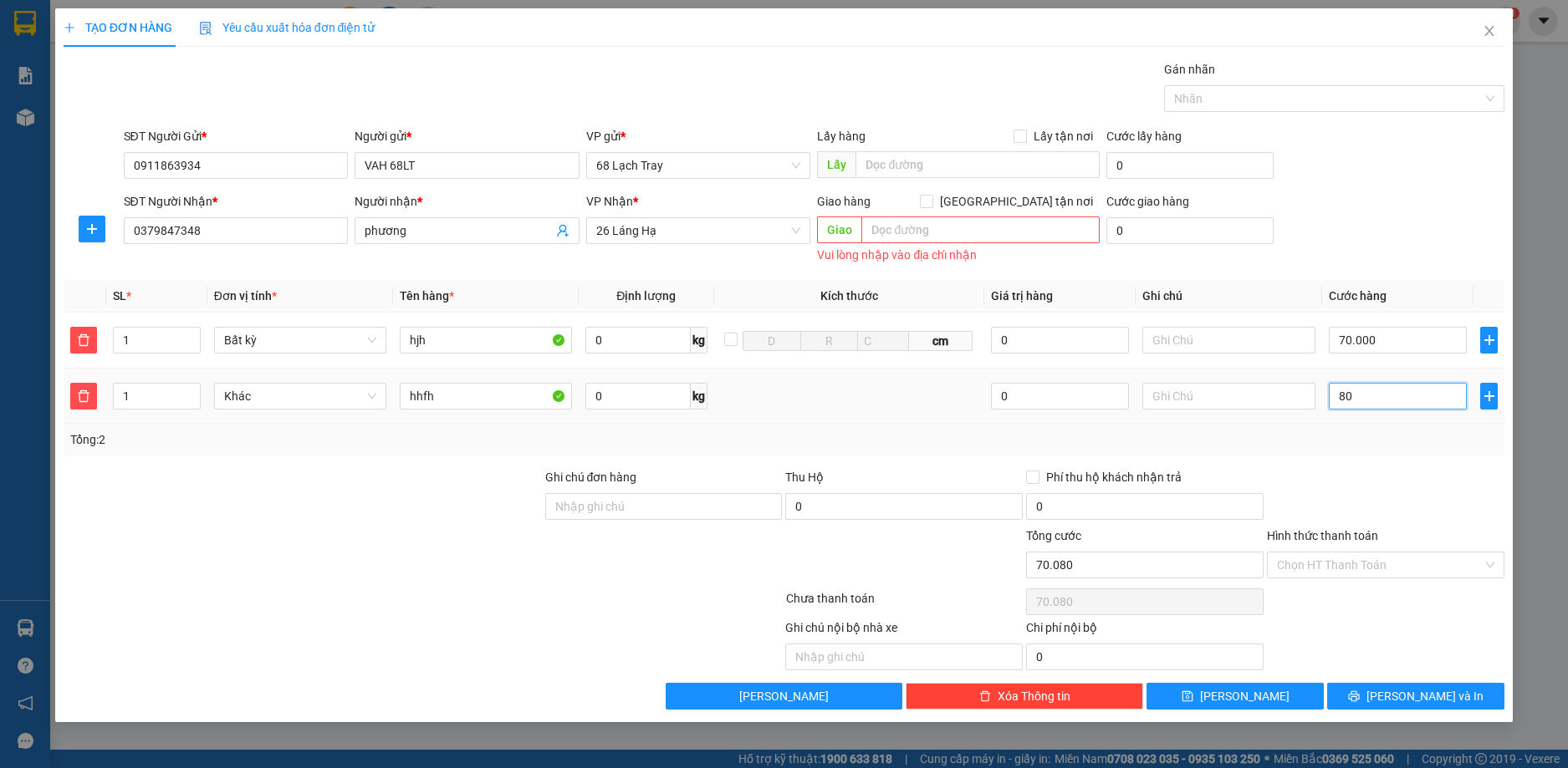
type input "800"
type input "78.000"
type input "8.000"
type input "150.000"
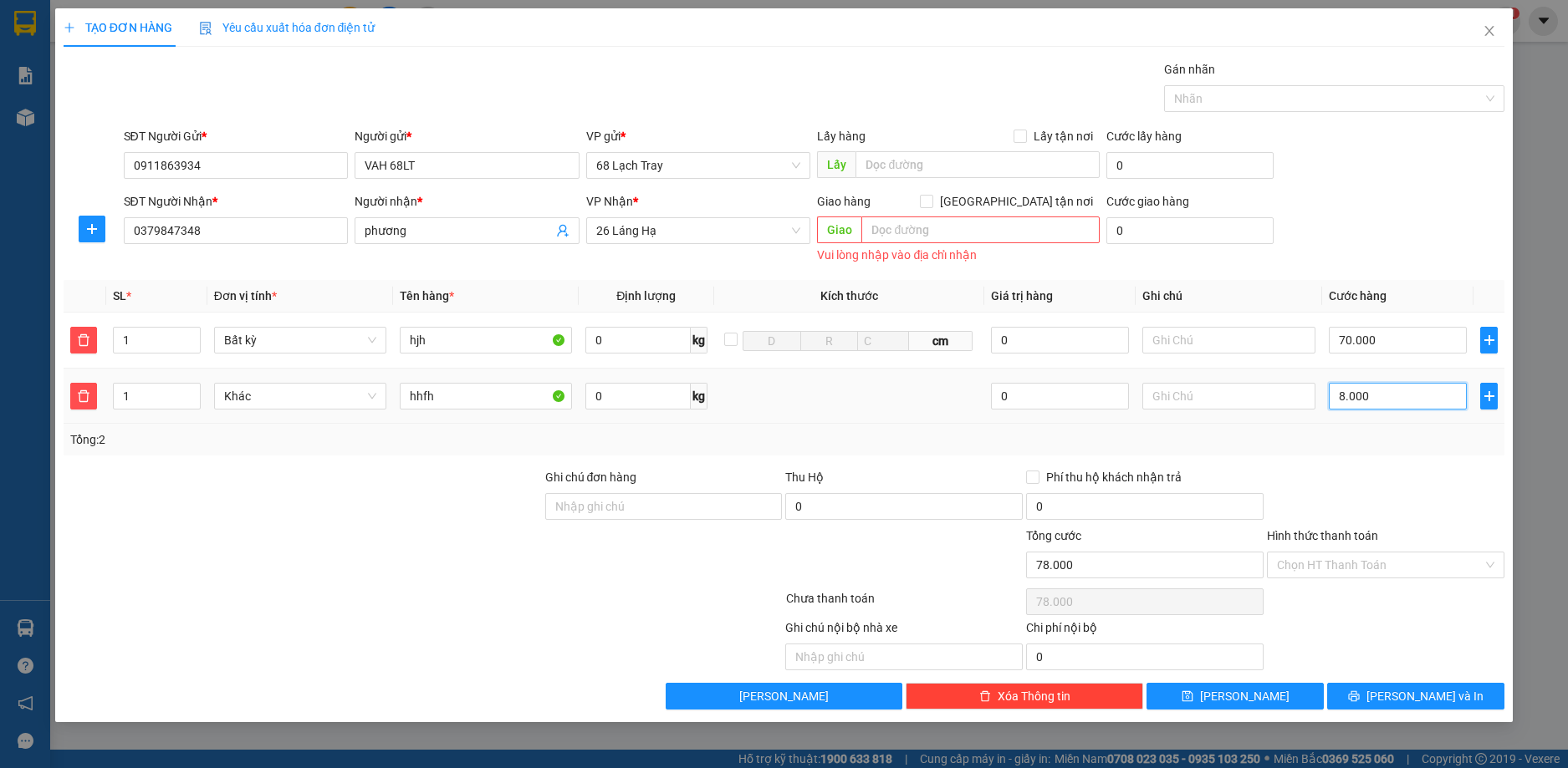
type input "150.000"
type input "80.000"
click at [1344, 456] on div "Transit Pickup Surcharge Ids Transit Deliver Surcharge Ids Transit Deliver Surc…" at bounding box center [784, 384] width 1441 height 650
click at [651, 509] on input "Ghi chú đơn hàng" at bounding box center [663, 506] width 238 height 26
type input "STK,JKOJMIJOKOKOKOK"
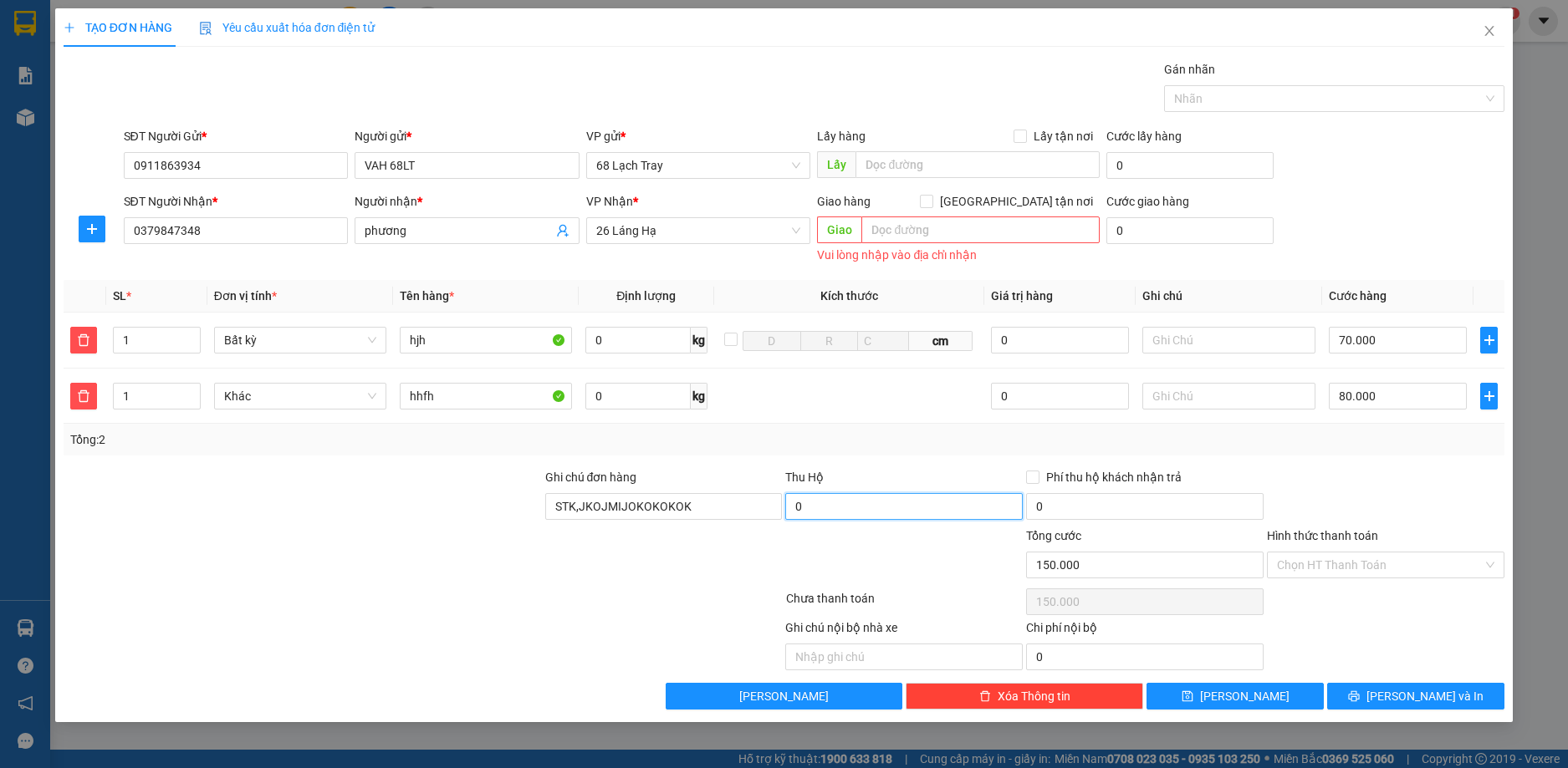
click at [822, 514] on input "0" at bounding box center [904, 506] width 238 height 26
type input "5.500.000"
click at [1339, 477] on div at bounding box center [1385, 497] width 241 height 58
click at [1133, 511] on input "0" at bounding box center [1144, 506] width 238 height 26
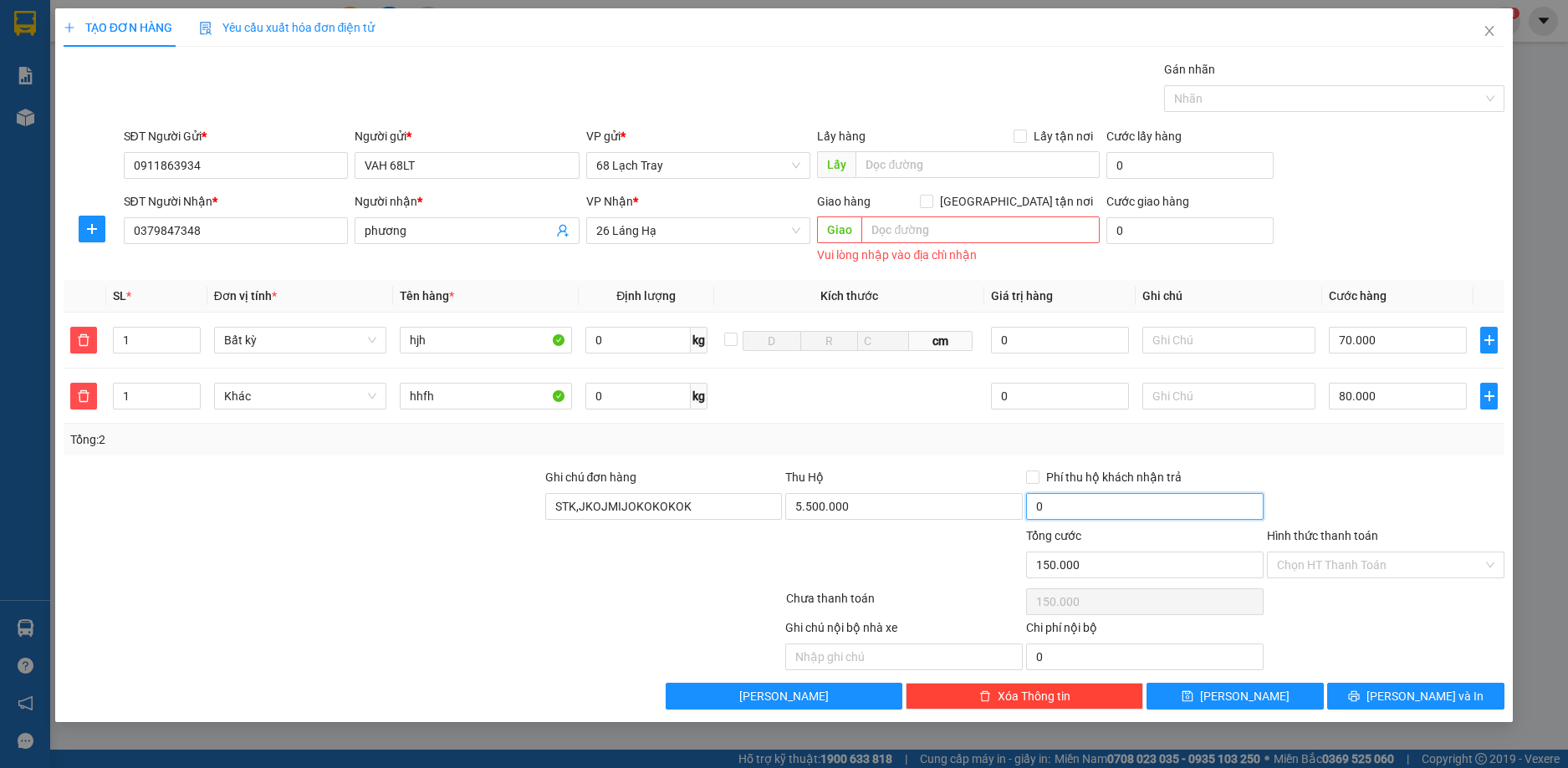
click at [1133, 511] on input "0" at bounding box center [1144, 506] width 238 height 26
type input "50.000"
click at [1033, 479] on input "Phí thu hộ khách nhận trả" at bounding box center [1031, 476] width 12 height 12
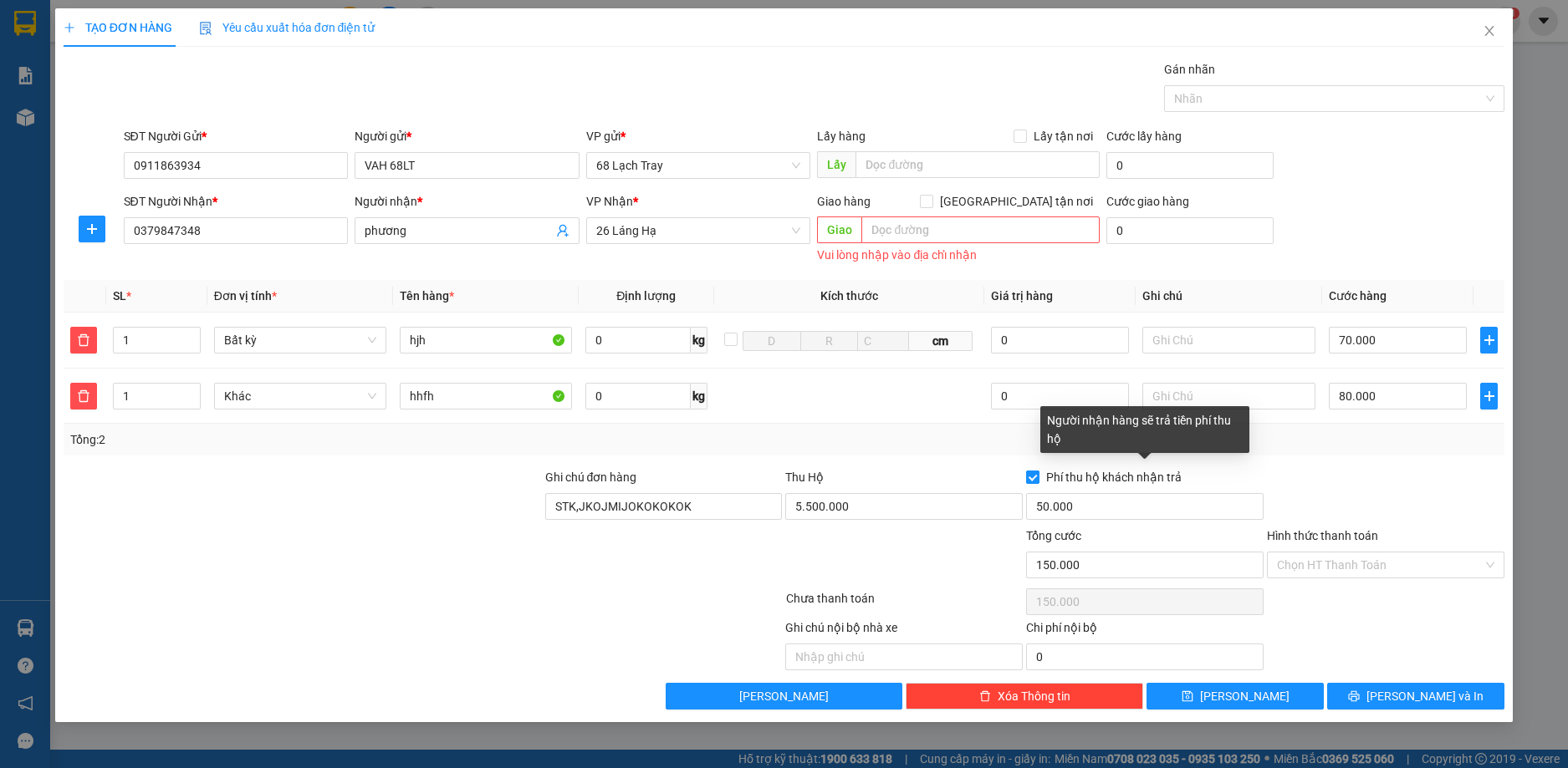
click at [1033, 479] on input "Phí thu hộ khách nhận trả" at bounding box center [1031, 476] width 12 height 12
checkbox input "false"
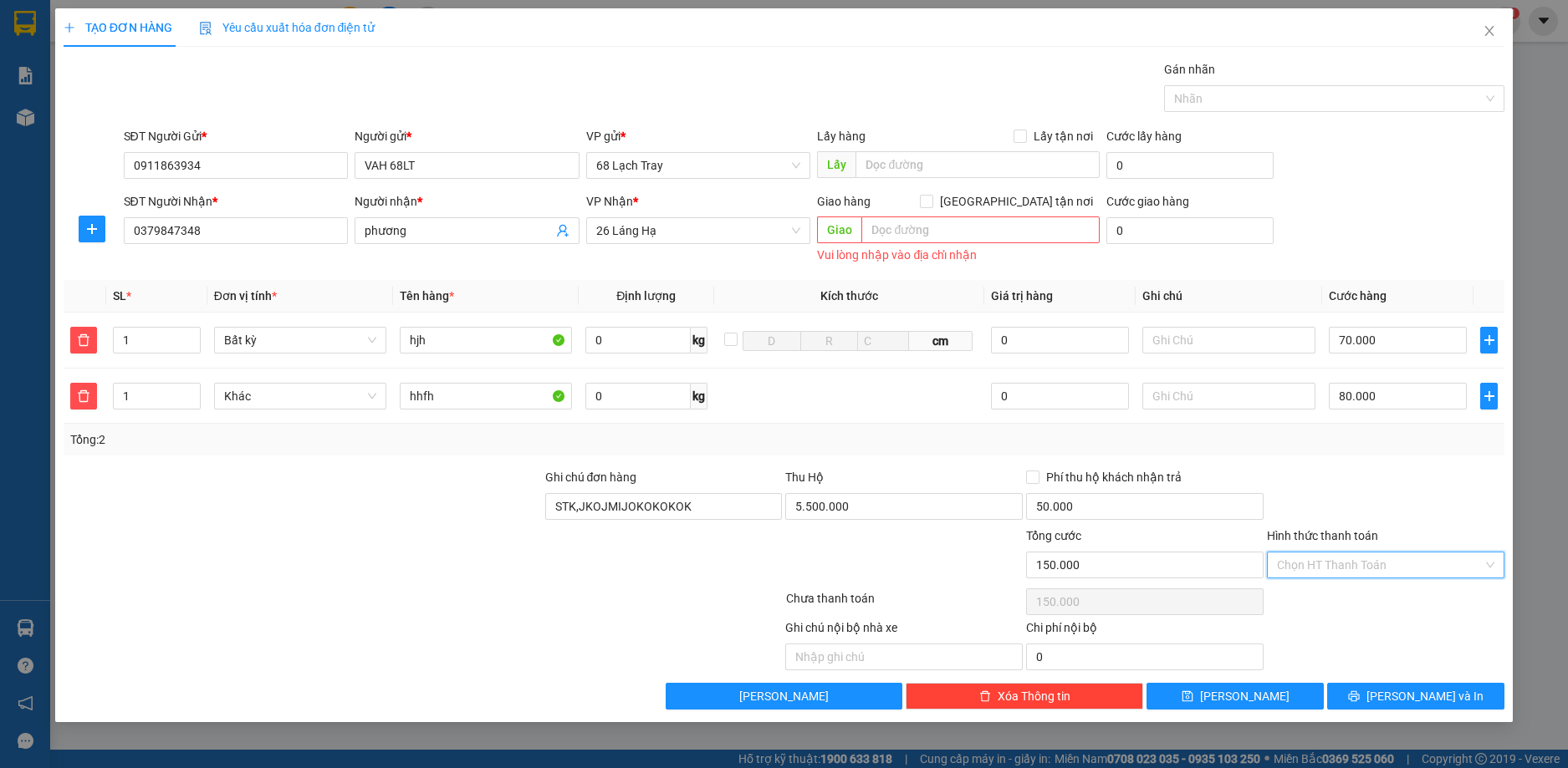
click at [1368, 563] on input "Hình thức thanh toán" at bounding box center [1379, 566] width 206 height 26
click at [1337, 602] on div "Tại văn phòng" at bounding box center [1385, 599] width 218 height 18
click at [1338, 577] on span "Tại văn phòng" at bounding box center [1385, 566] width 218 height 26
click at [1337, 626] on div "Thu trước một phần" at bounding box center [1385, 625] width 218 height 18
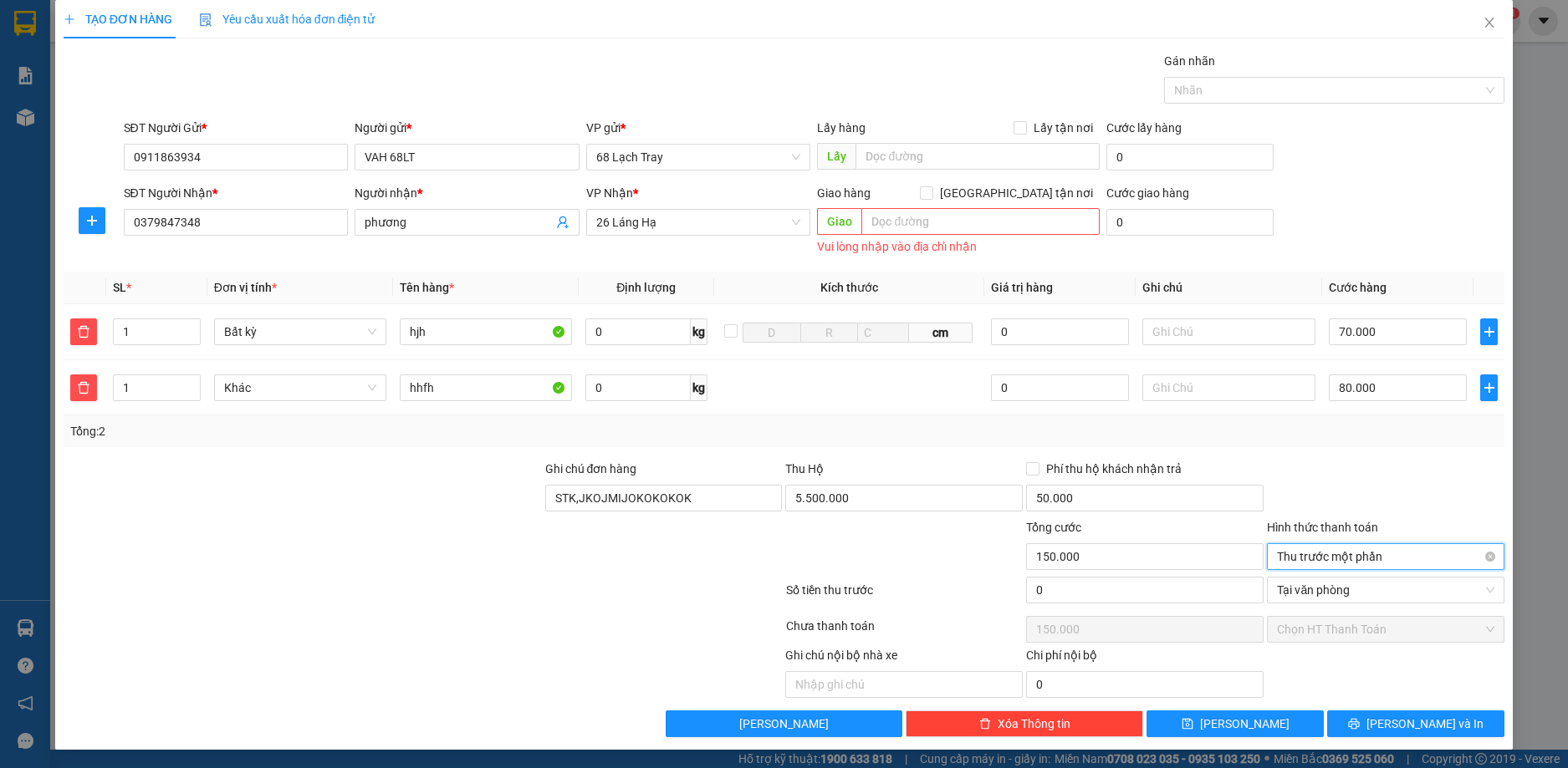
scroll to position [10, 0]
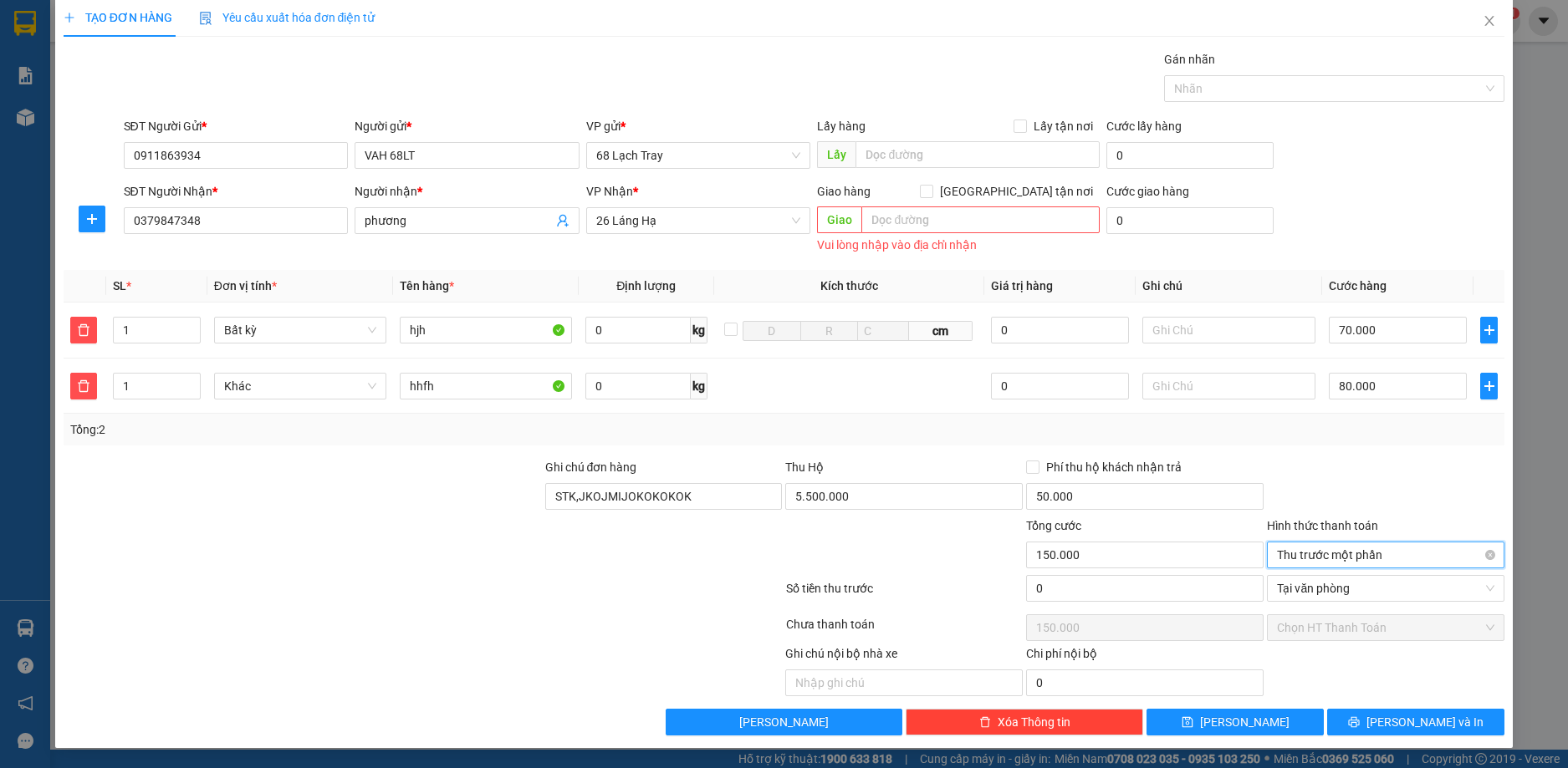
click at [1308, 559] on span "Thu trước một phần" at bounding box center [1385, 556] width 218 height 26
click at [1306, 586] on div "Tại văn phòng" at bounding box center [1374, 589] width 215 height 18
type input "0"
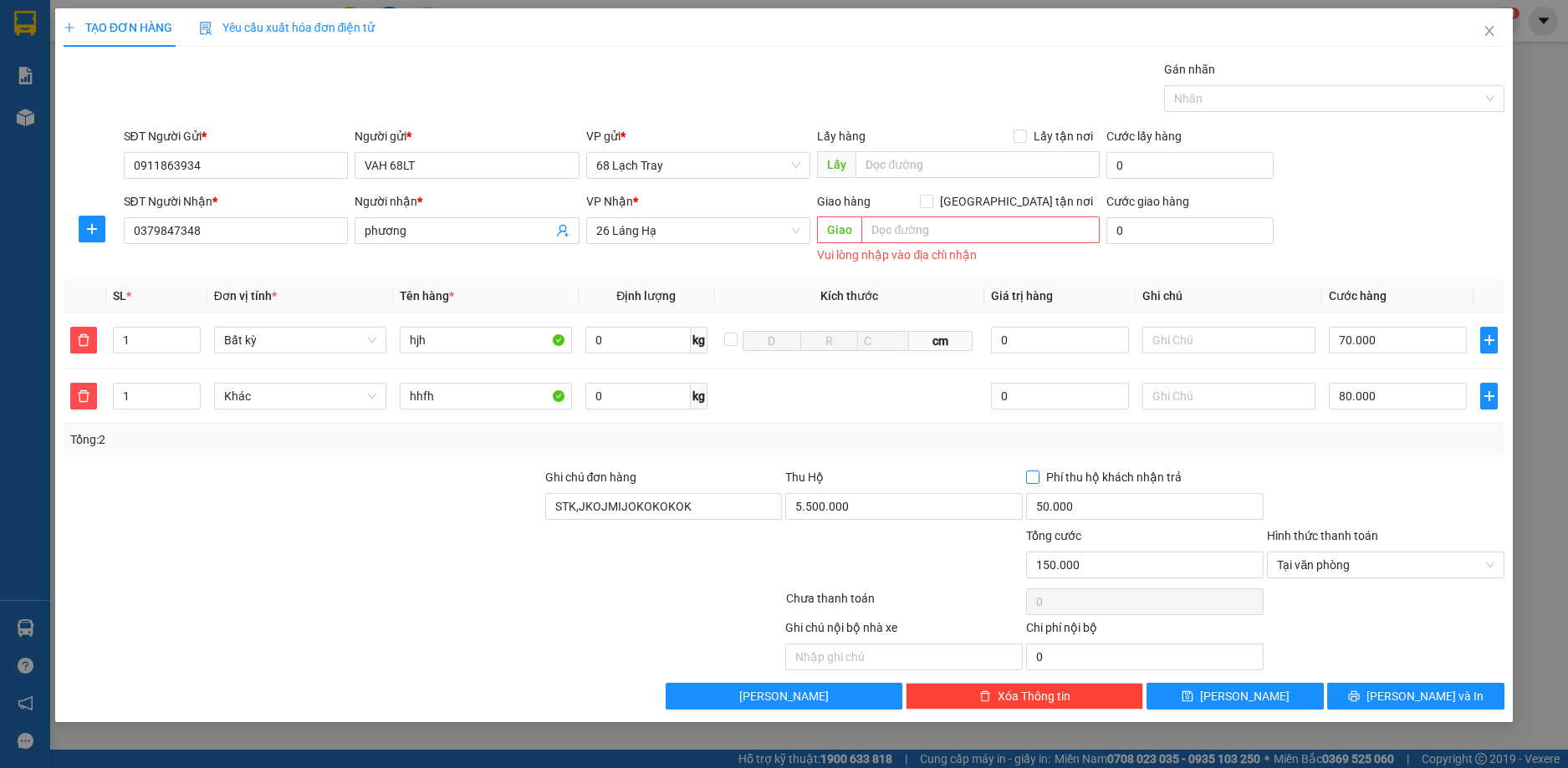
click at [1091, 477] on span "Phí thu hộ khách nhận trả" at bounding box center [1113, 477] width 149 height 18
click at [1038, 477] on input "Phí thu hộ khách nhận trả" at bounding box center [1031, 476] width 12 height 12
checkbox input "true"
click at [1358, 691] on button "[PERSON_NAME] và In" at bounding box center [1415, 696] width 178 height 26
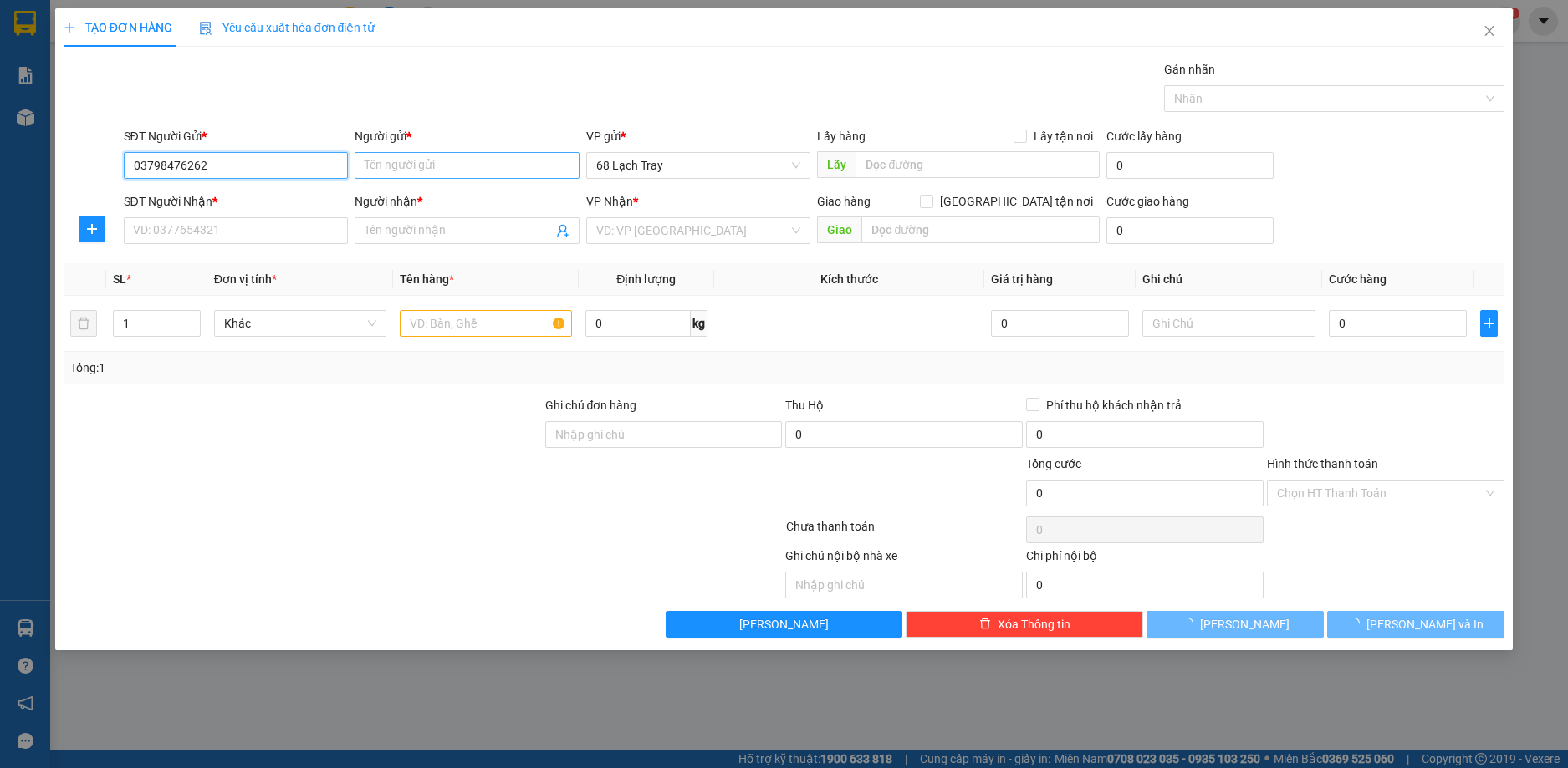
type input "03798476262"
click at [369, 161] on input "Người gửi *" at bounding box center [466, 165] width 225 height 26
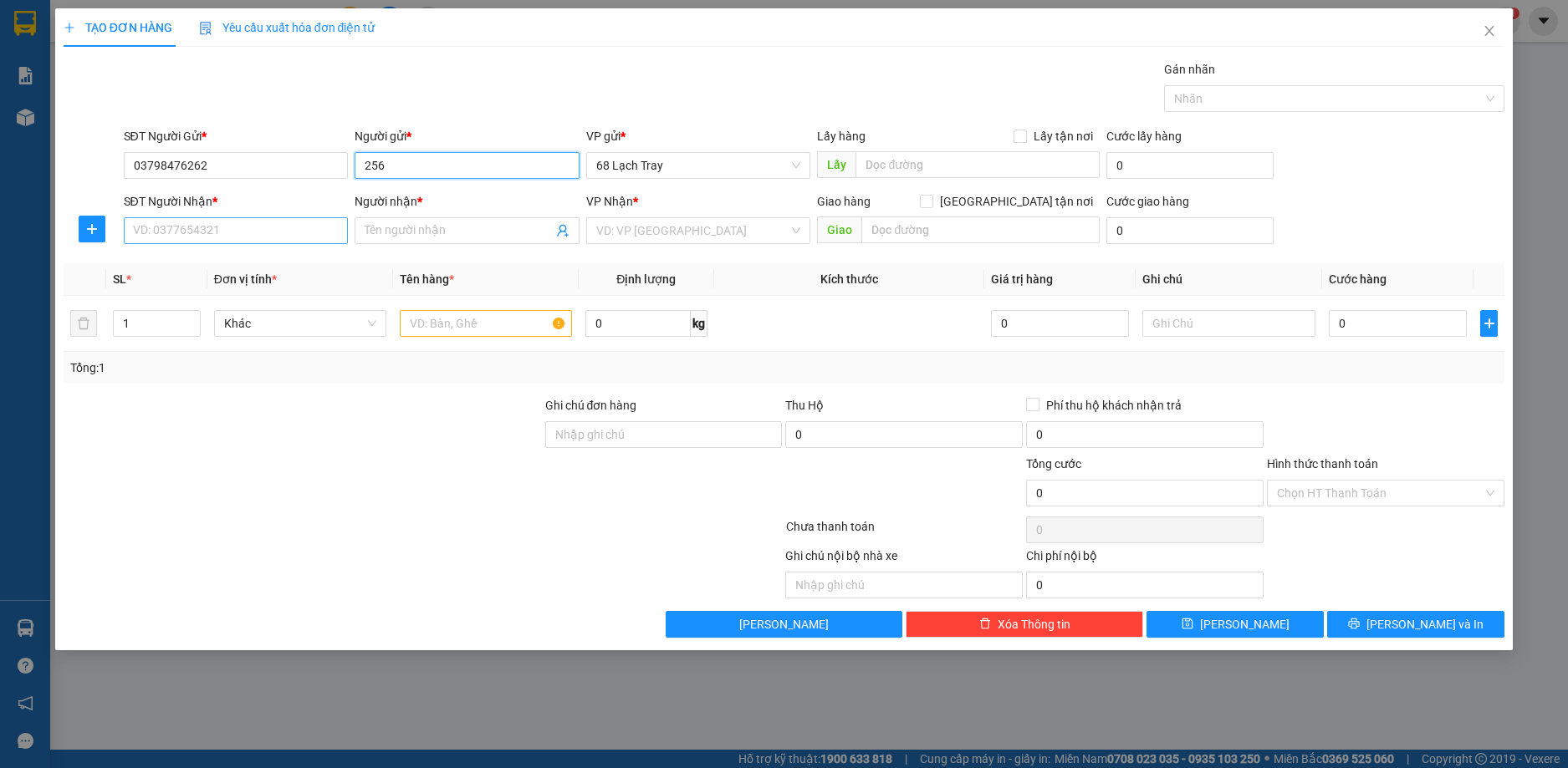
type input "256"
click at [256, 232] on input "SĐT Người Nhận *" at bounding box center [236, 230] width 225 height 26
type input "2655526565"
click at [401, 236] on input "Người nhận *" at bounding box center [458, 230] width 188 height 18
type input "65"
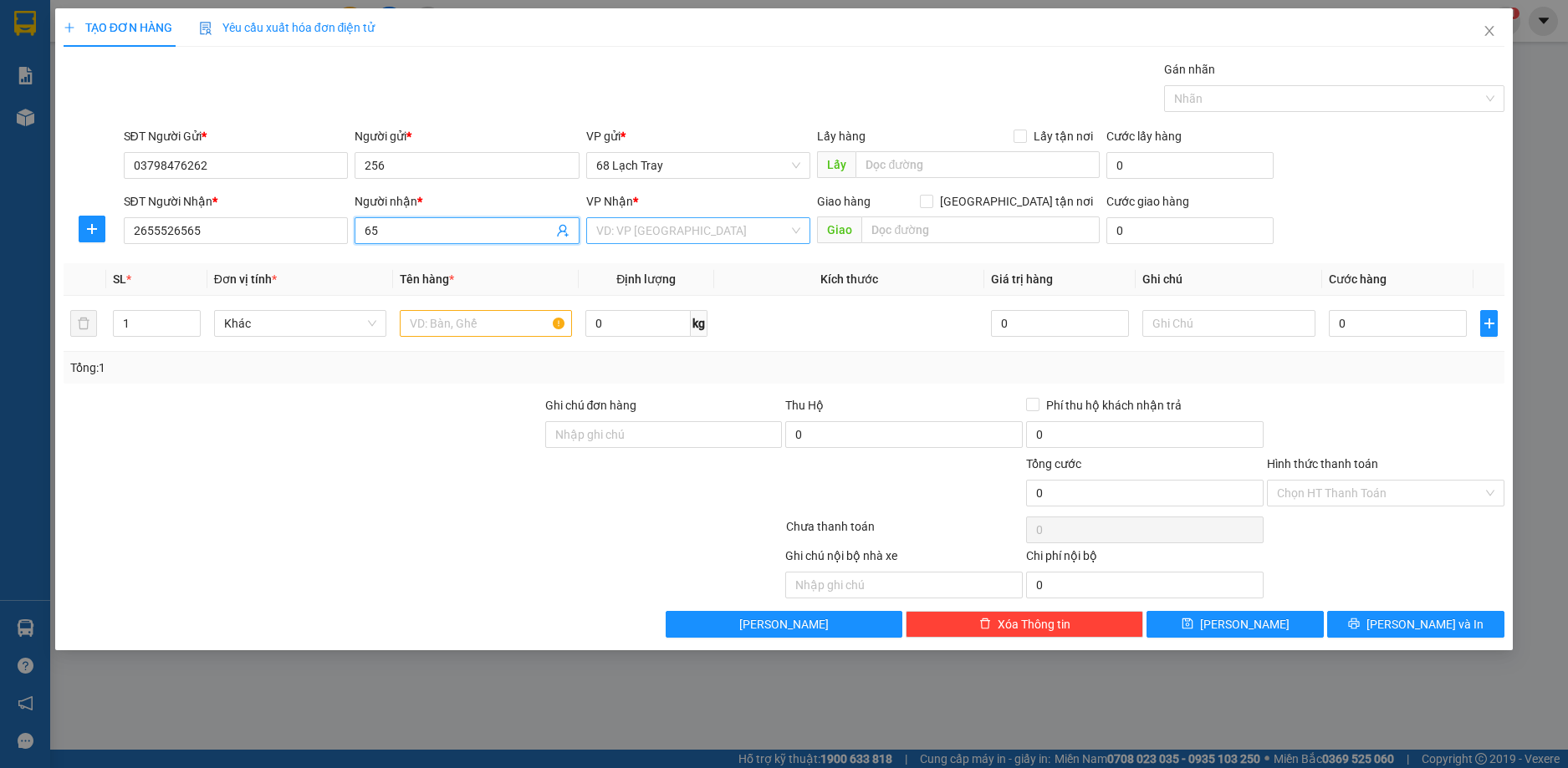
click at [669, 230] on input "search" at bounding box center [692, 231] width 193 height 26
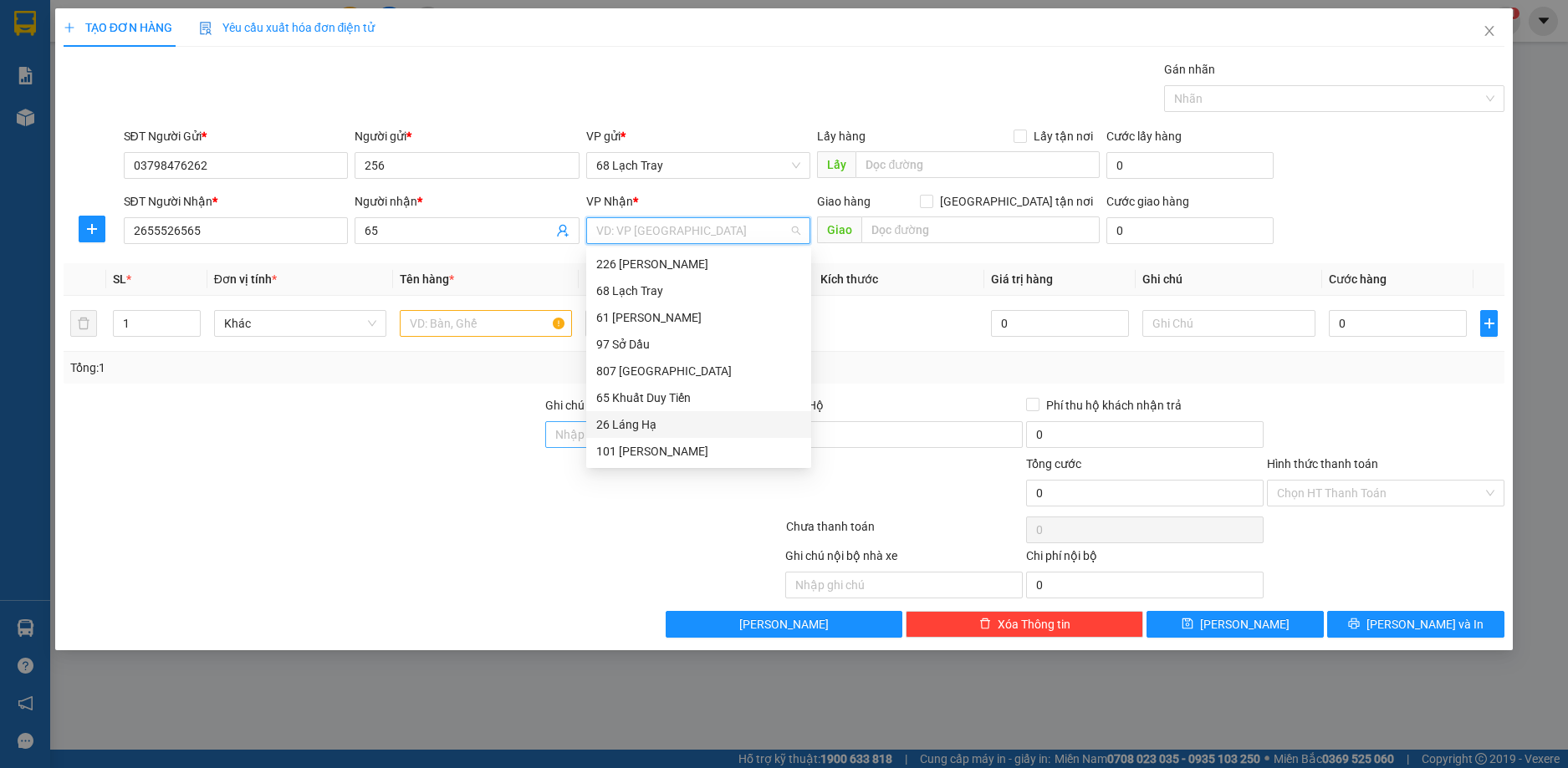
click at [620, 421] on div "26 Láng Hạ" at bounding box center [698, 425] width 205 height 18
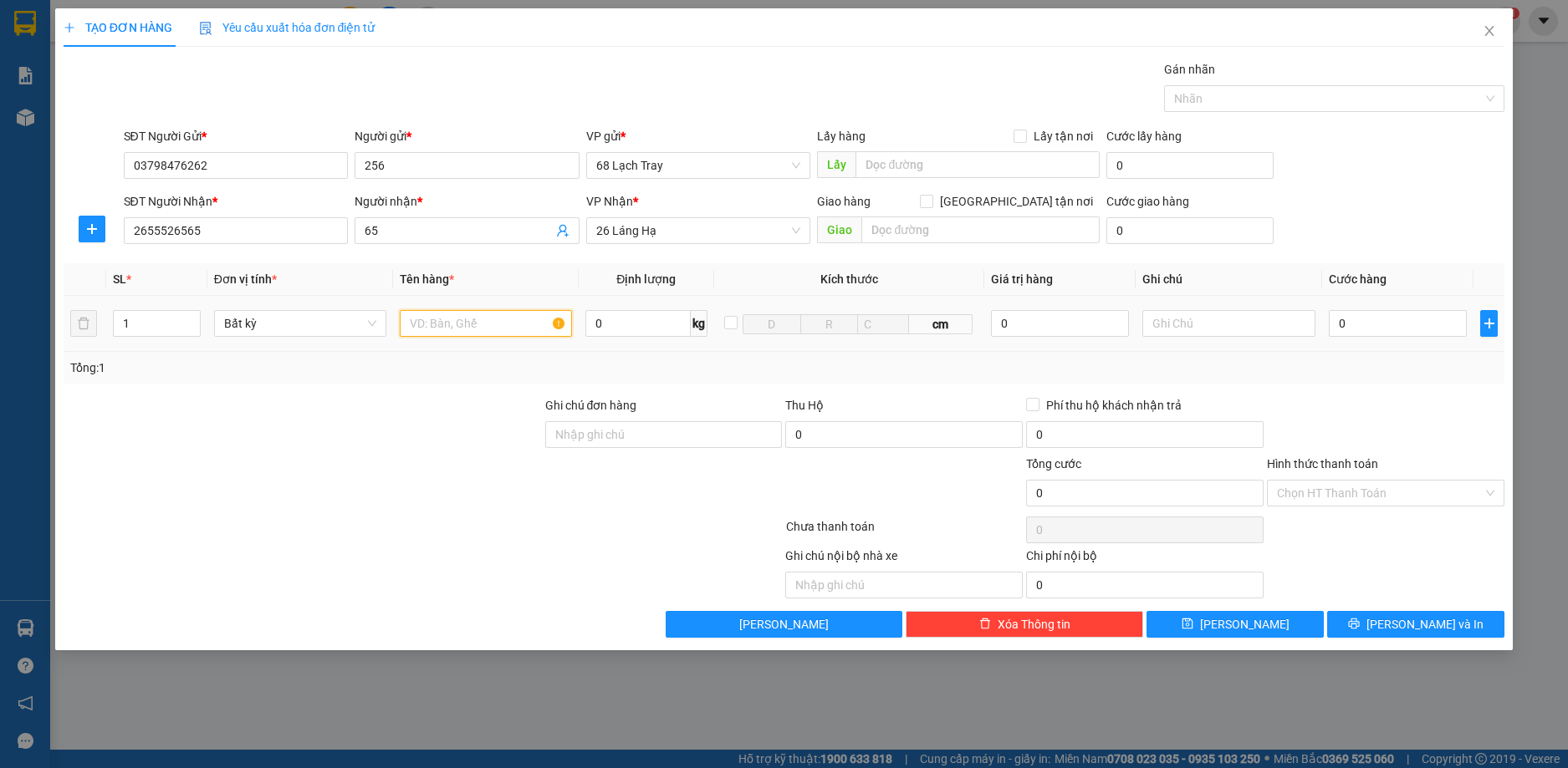
click at [474, 325] on input "text" at bounding box center [486, 323] width 172 height 26
type input "KLK"
type input "7"
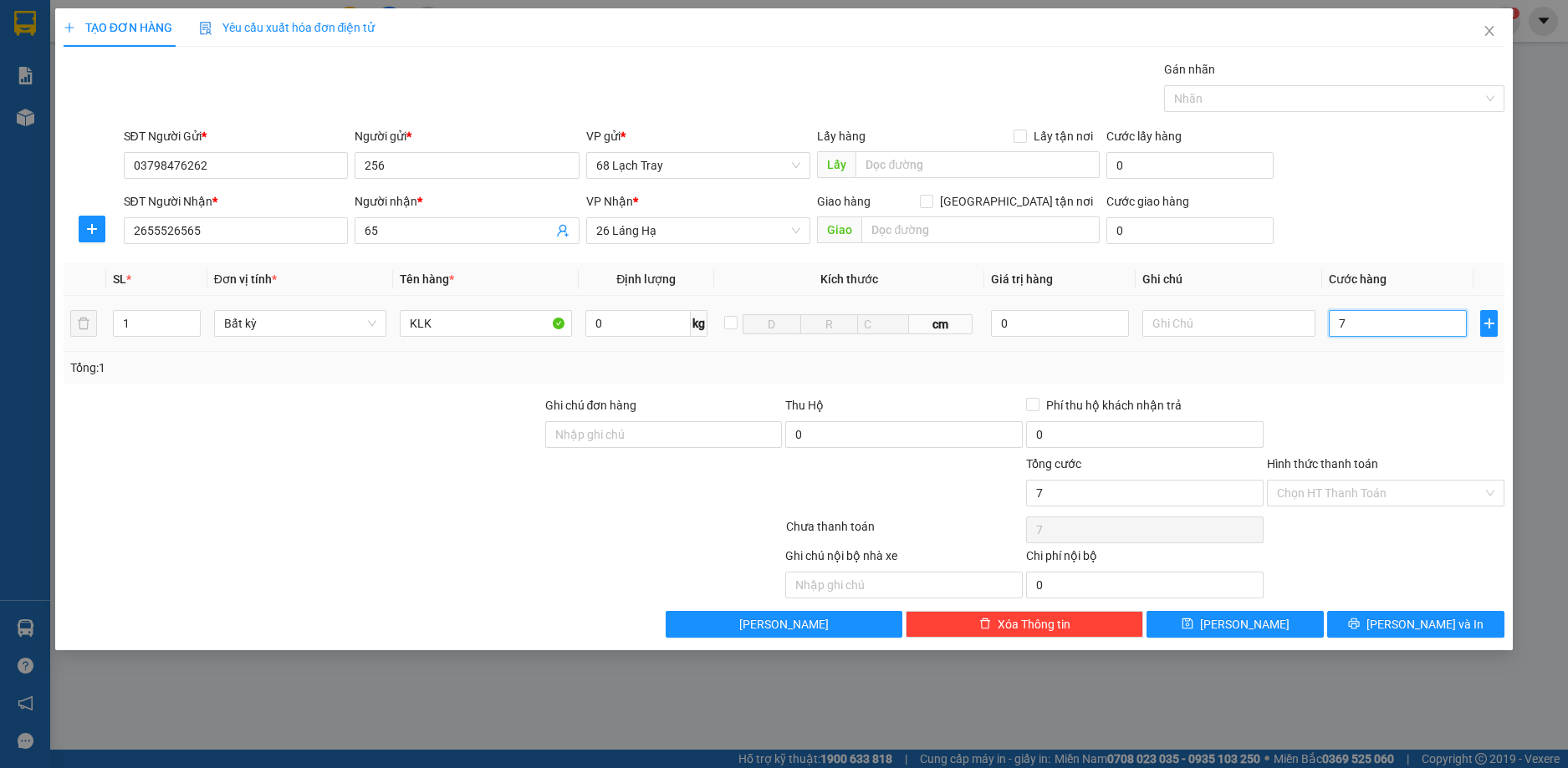
type input "70"
type input "700"
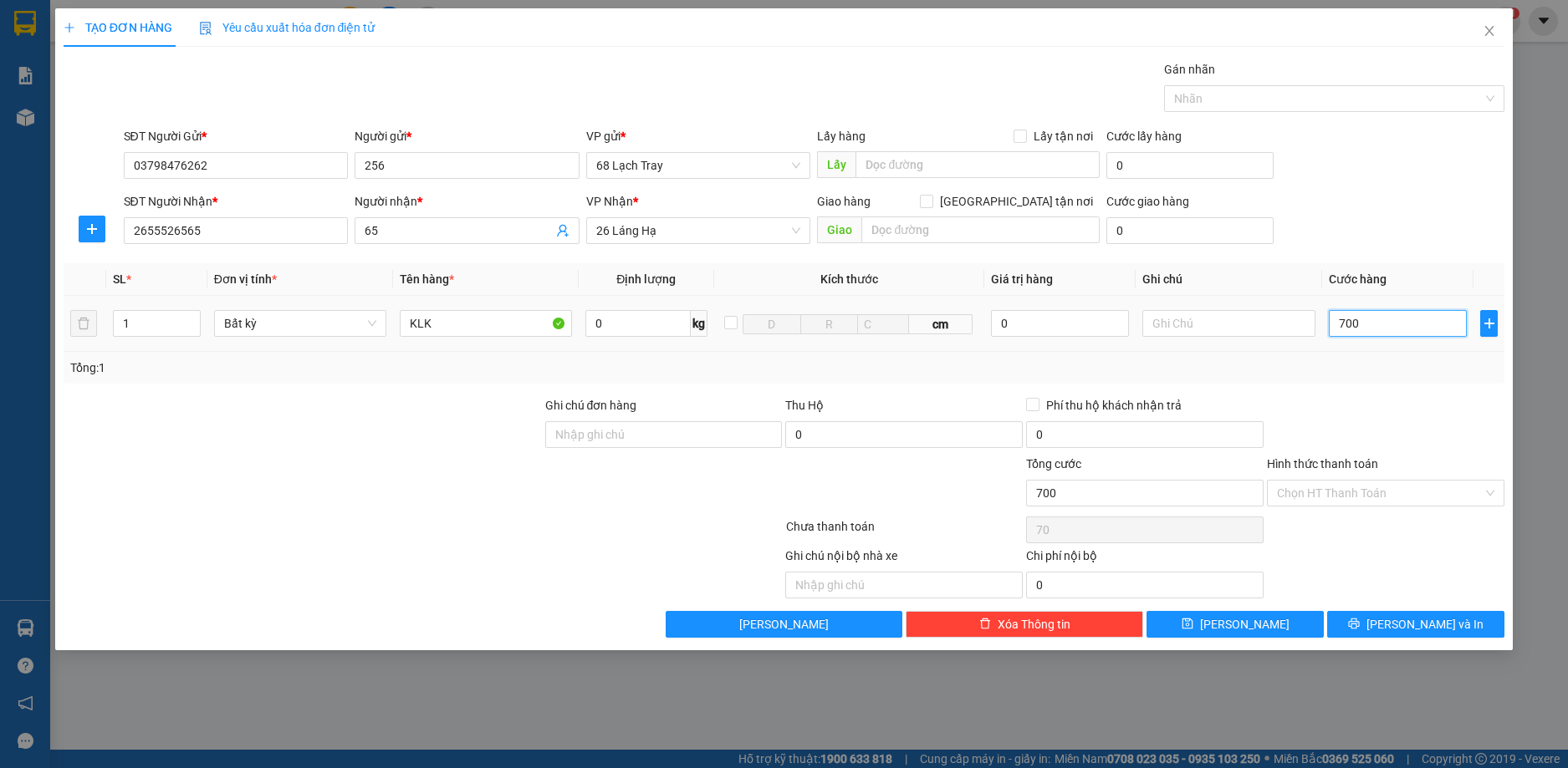
type input "700"
type input "7.000"
type input "70.000"
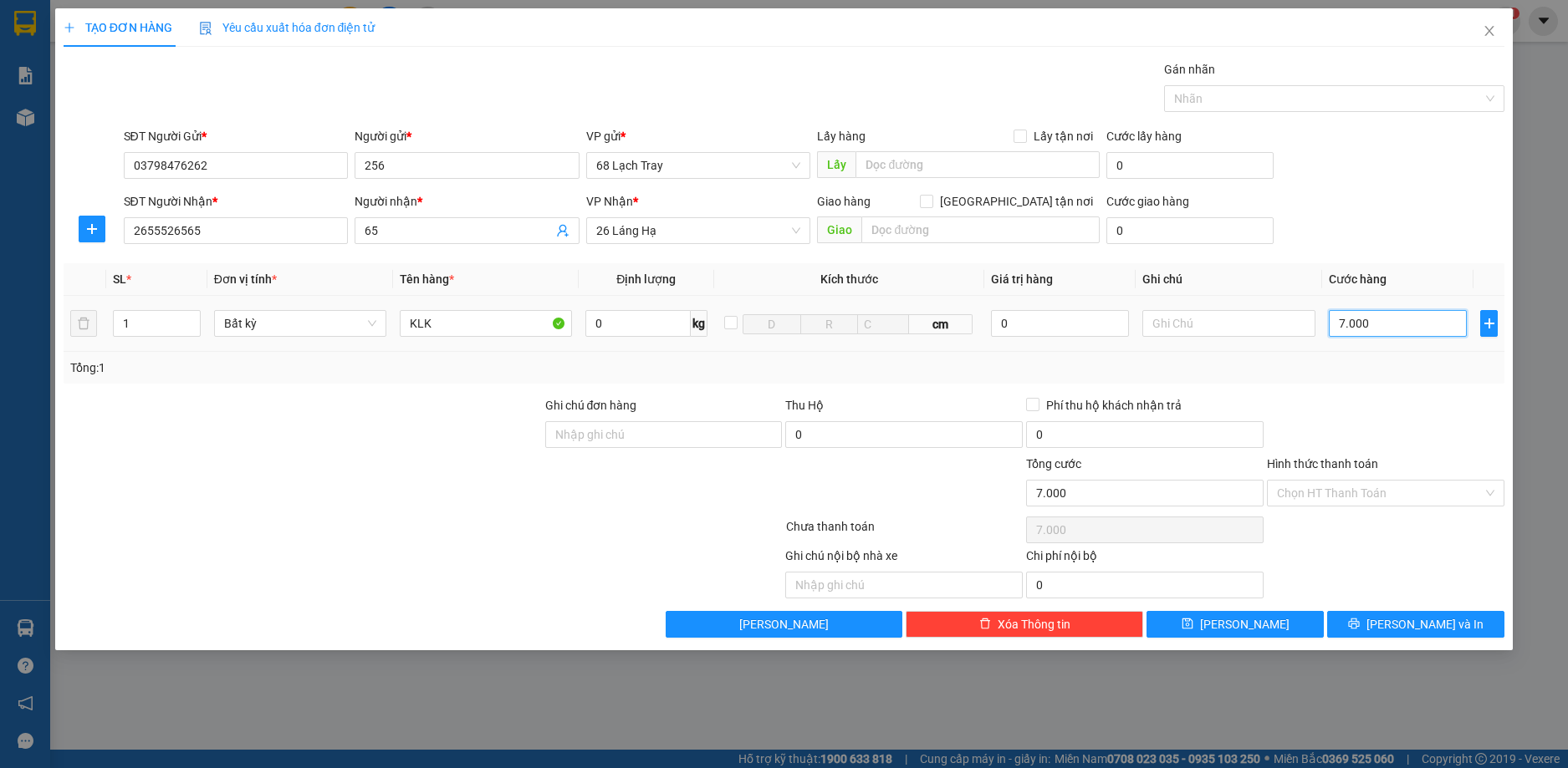
type input "70.000"
click at [663, 442] on input "Ghi chú đơn hàng" at bounding box center [663, 434] width 238 height 26
click at [838, 433] on input "0" at bounding box center [904, 434] width 238 height 26
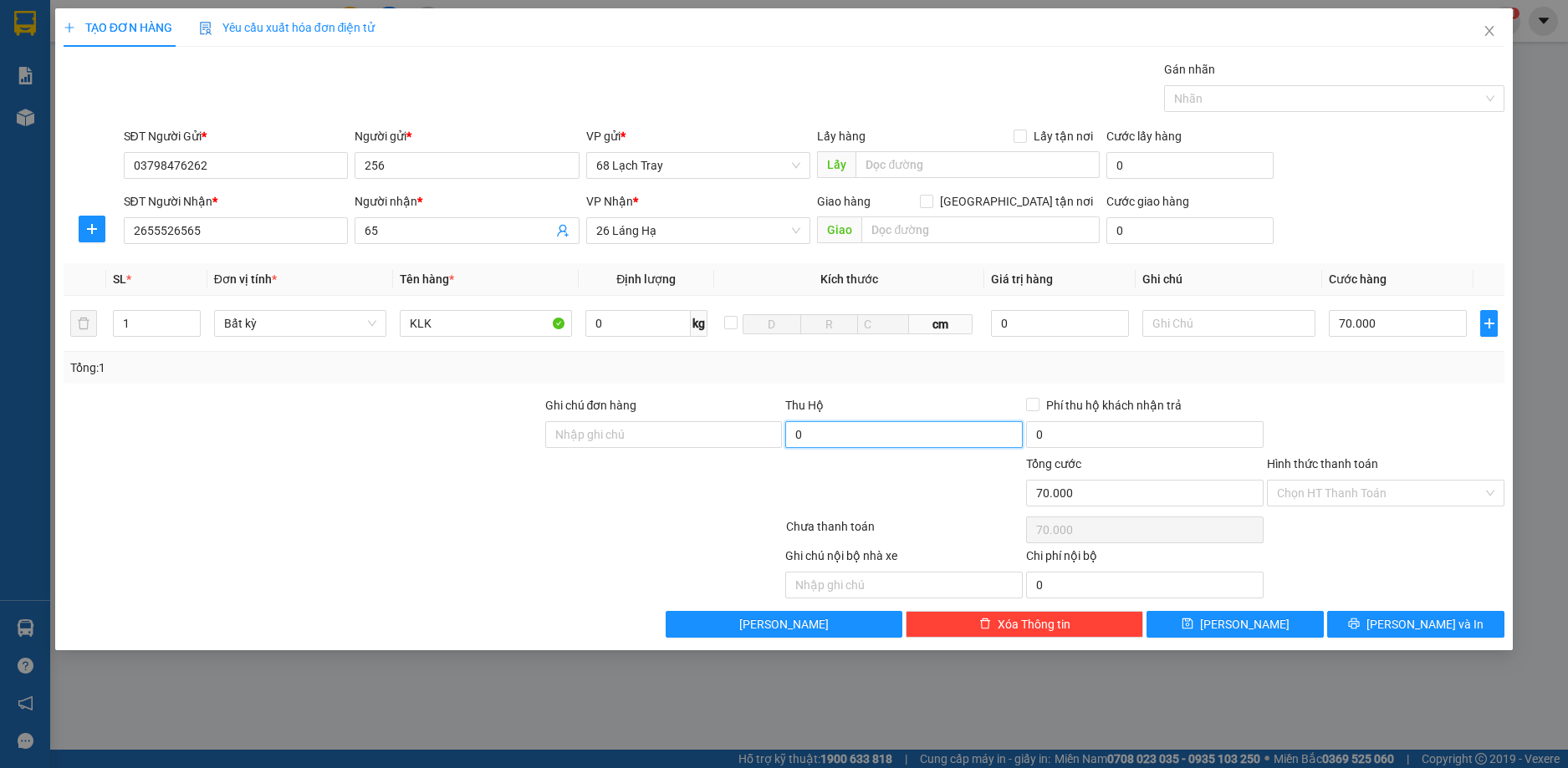
click at [838, 433] on input "0" at bounding box center [904, 434] width 238 height 26
type input "5.000.000"
click at [1061, 431] on input "0" at bounding box center [1144, 434] width 238 height 26
type input "30.000"
click at [1389, 485] on input "Hình thức thanh toán" at bounding box center [1379, 494] width 206 height 26
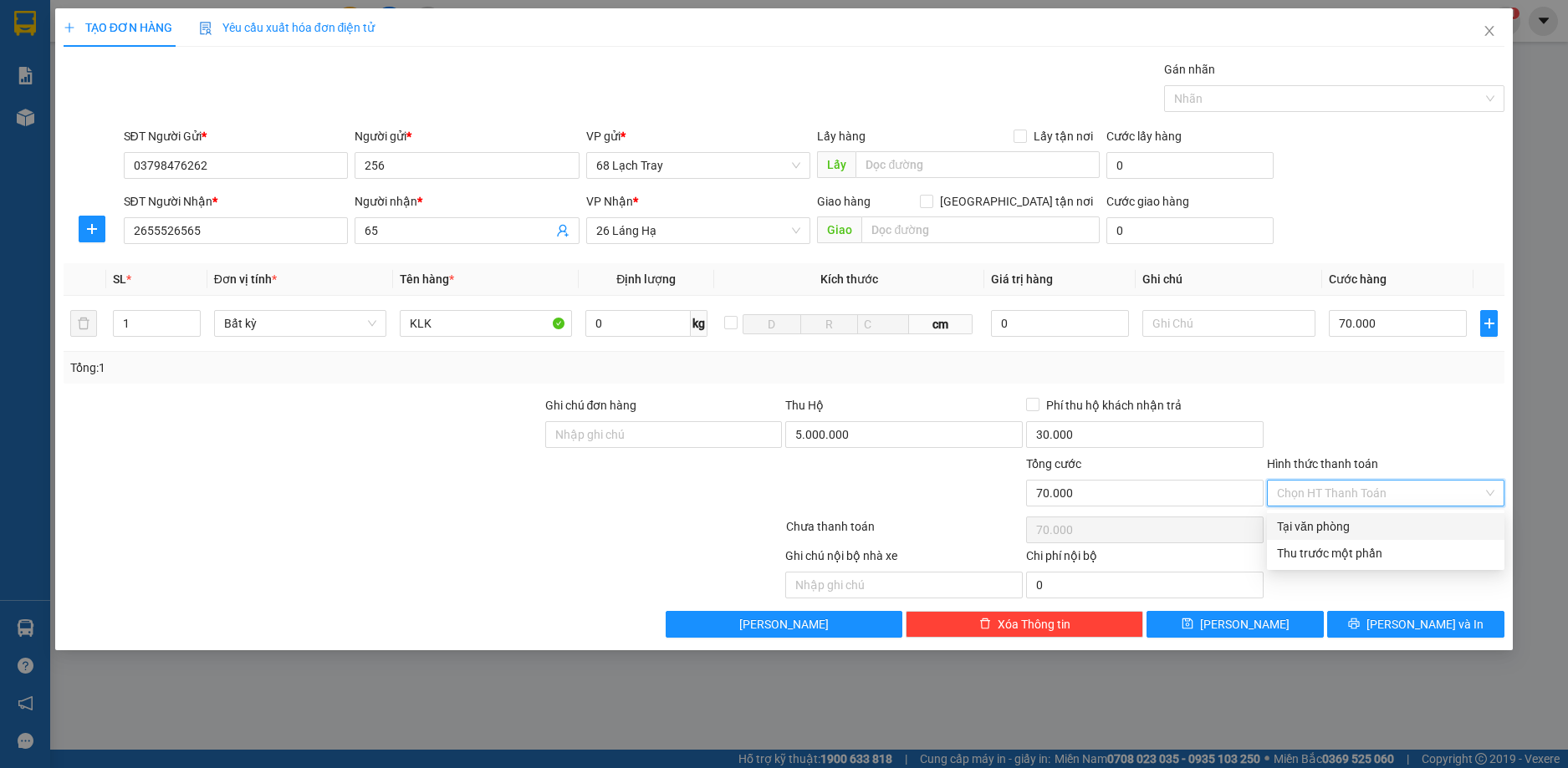
click at [1317, 530] on div "Tại văn phòng" at bounding box center [1385, 527] width 218 height 18
type input "0"
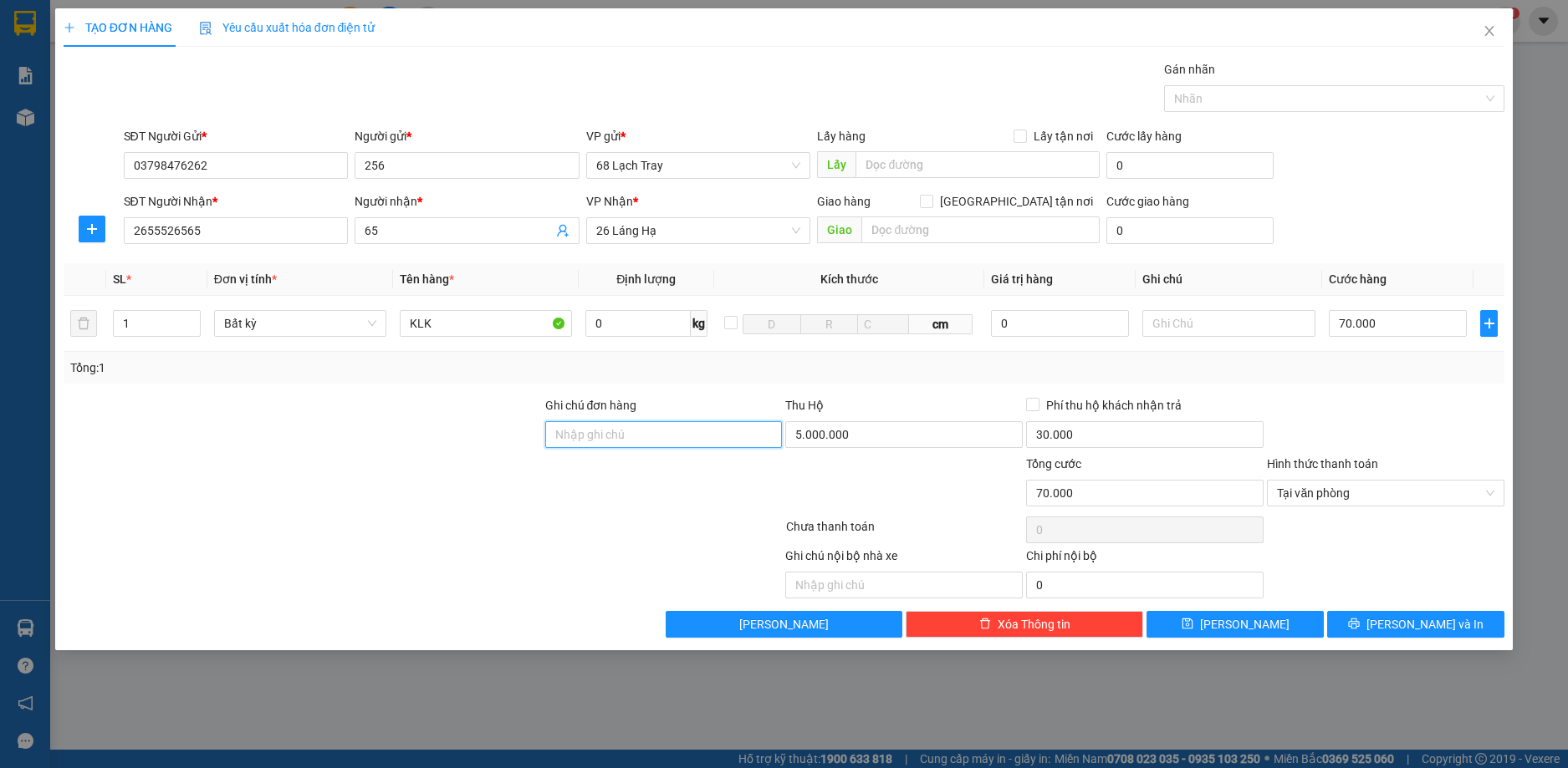
click at [702, 437] on input "Ghi chú đơn hàng" at bounding box center [663, 434] width 238 height 26
type input "STK"
click at [1413, 629] on span "[PERSON_NAME] và In" at bounding box center [1424, 624] width 117 height 18
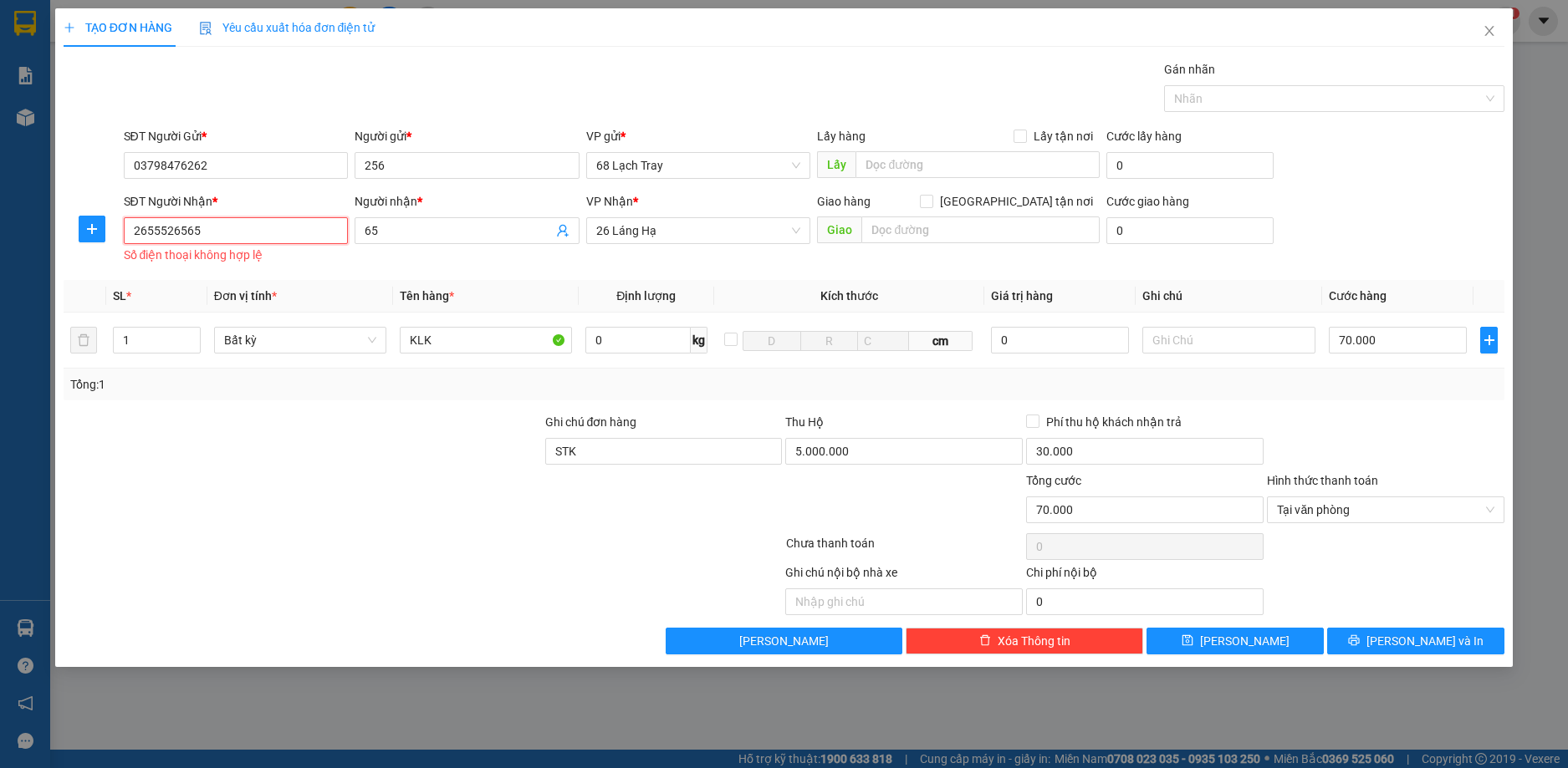
click at [138, 230] on input "2655526565" at bounding box center [236, 230] width 225 height 26
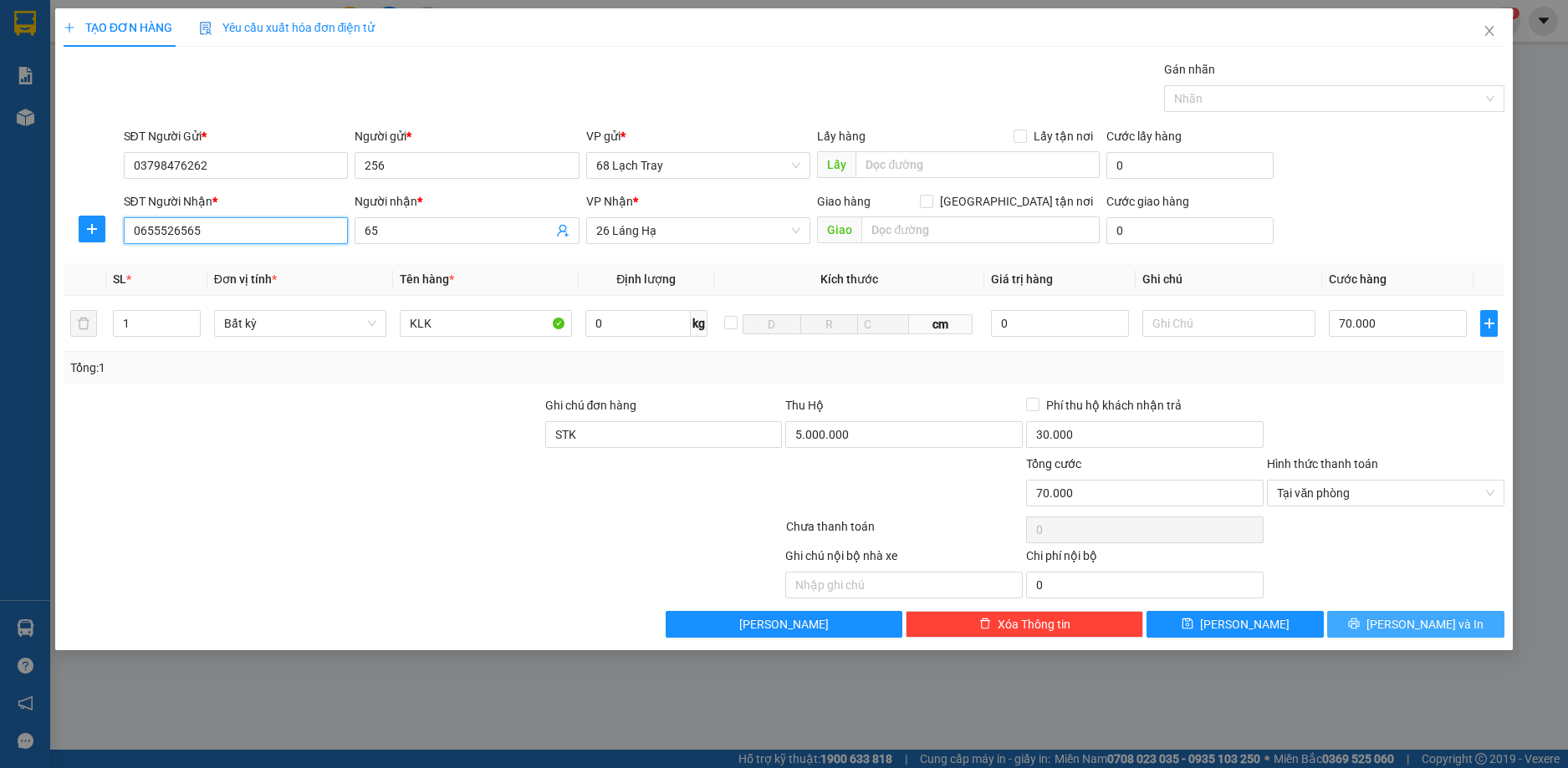
type input "0655526565"
click at [1435, 629] on span "[PERSON_NAME] và In" at bounding box center [1424, 624] width 117 height 18
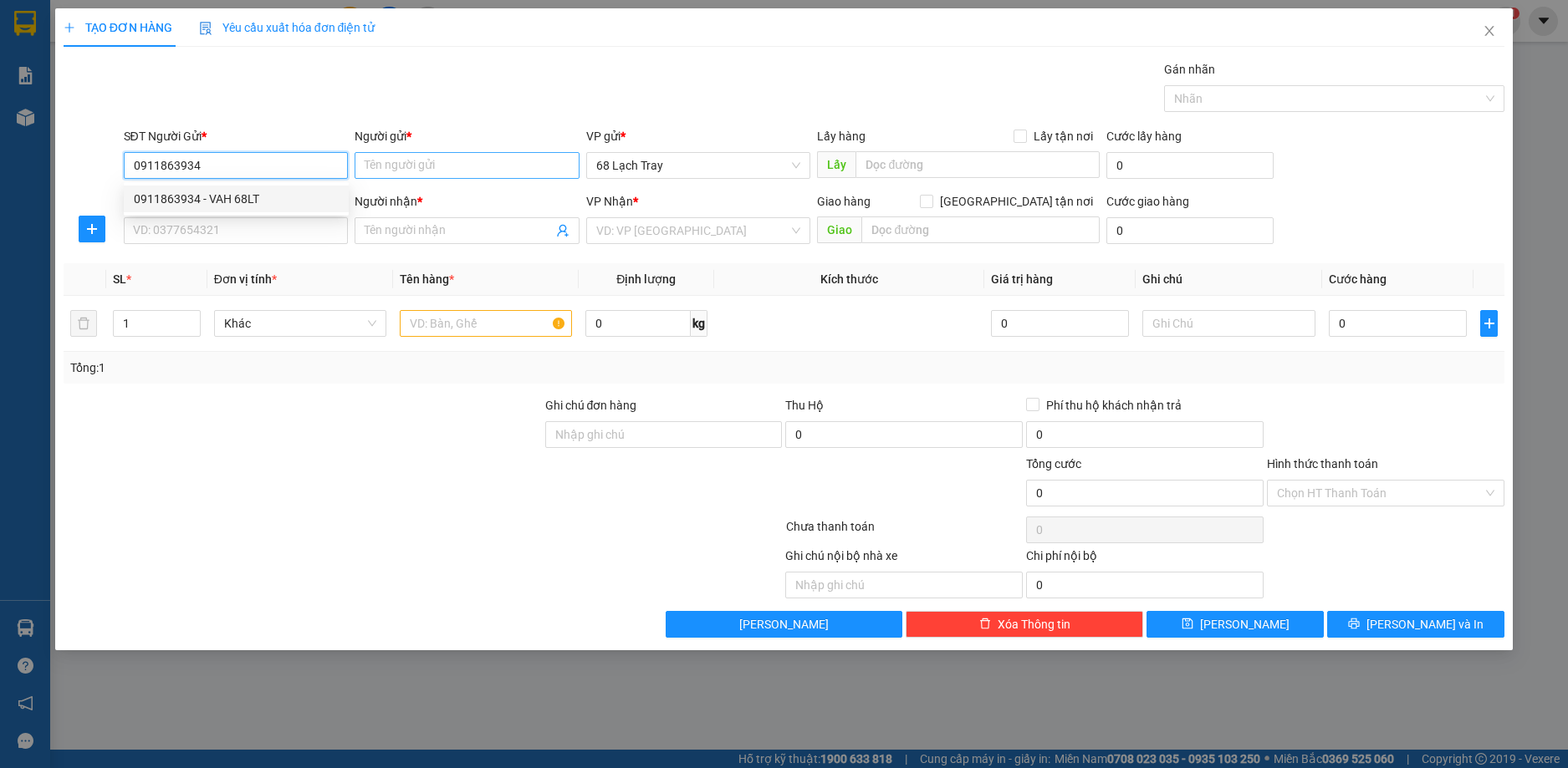
type input "0911863934"
click at [443, 164] on input "Người gửi *" at bounding box center [466, 165] width 225 height 26
click at [266, 197] on div "SĐT Người Nhận *" at bounding box center [236, 201] width 225 height 18
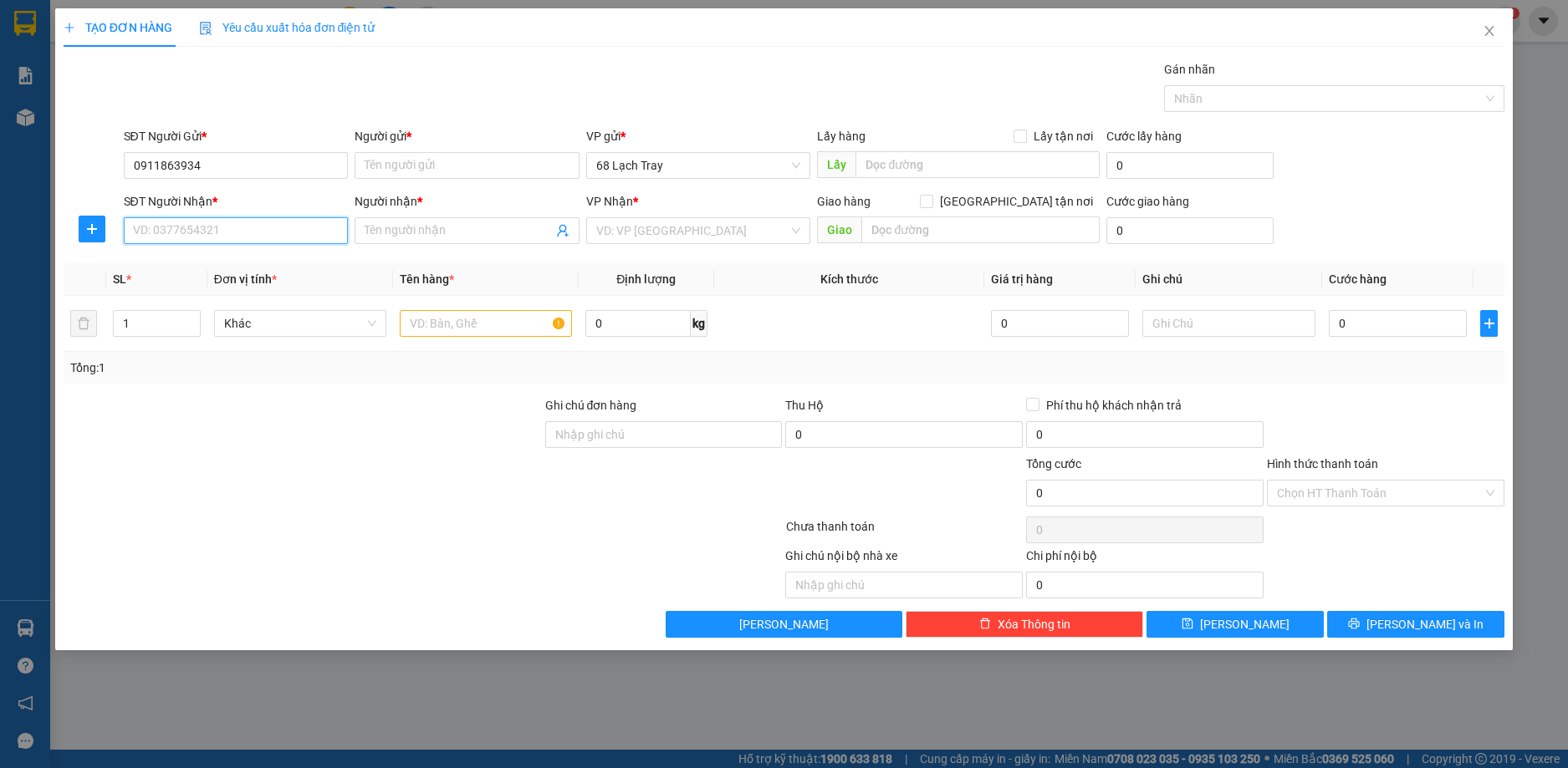
click at [266, 218] on input "SĐT Người Nhận *" at bounding box center [236, 230] width 225 height 26
click at [249, 170] on input "0911863934" at bounding box center [236, 165] width 225 height 26
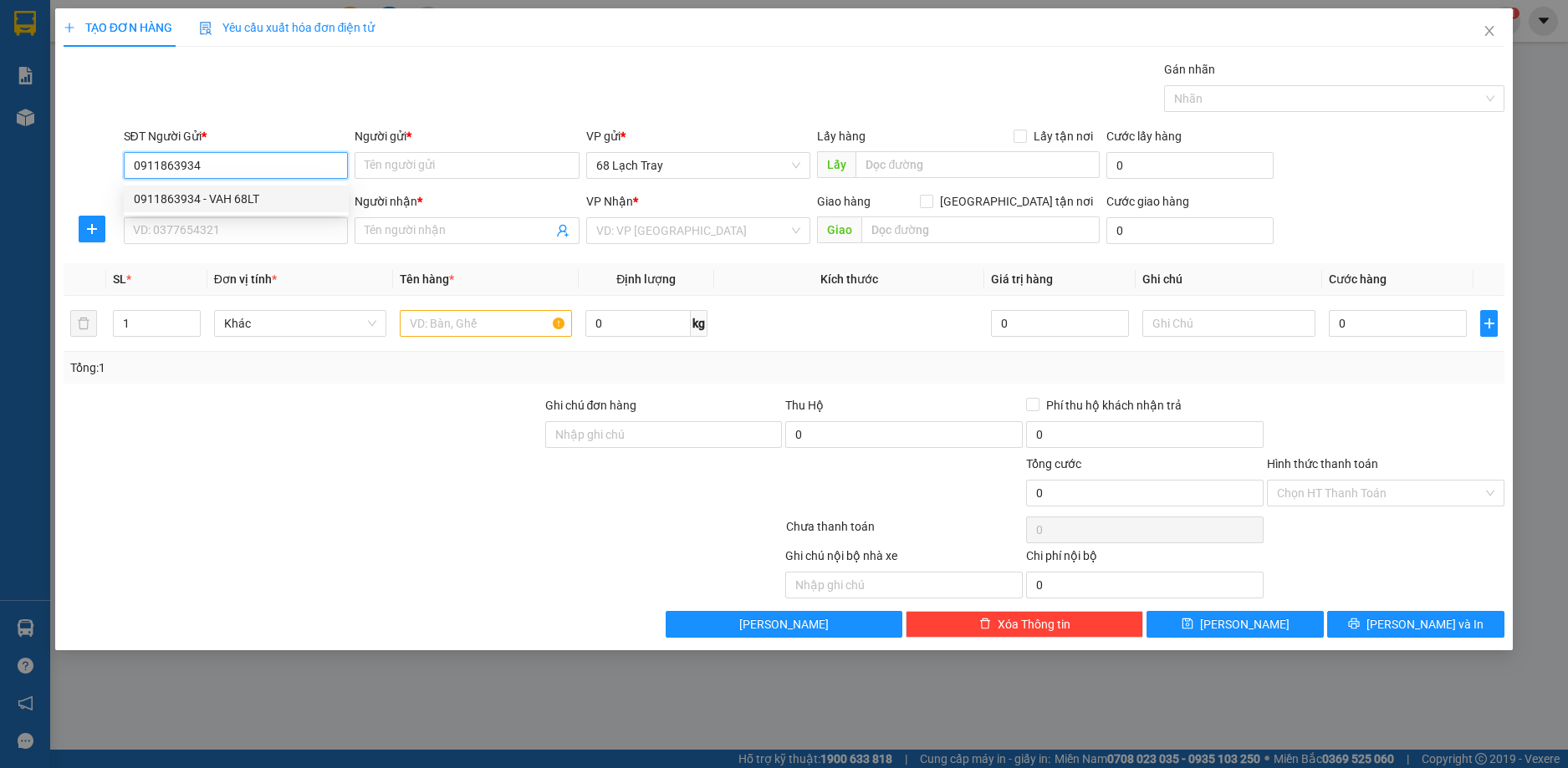
click at [224, 202] on div "0911863934 - VAH 68LT" at bounding box center [236, 199] width 205 height 18
type input "VAH 68LT"
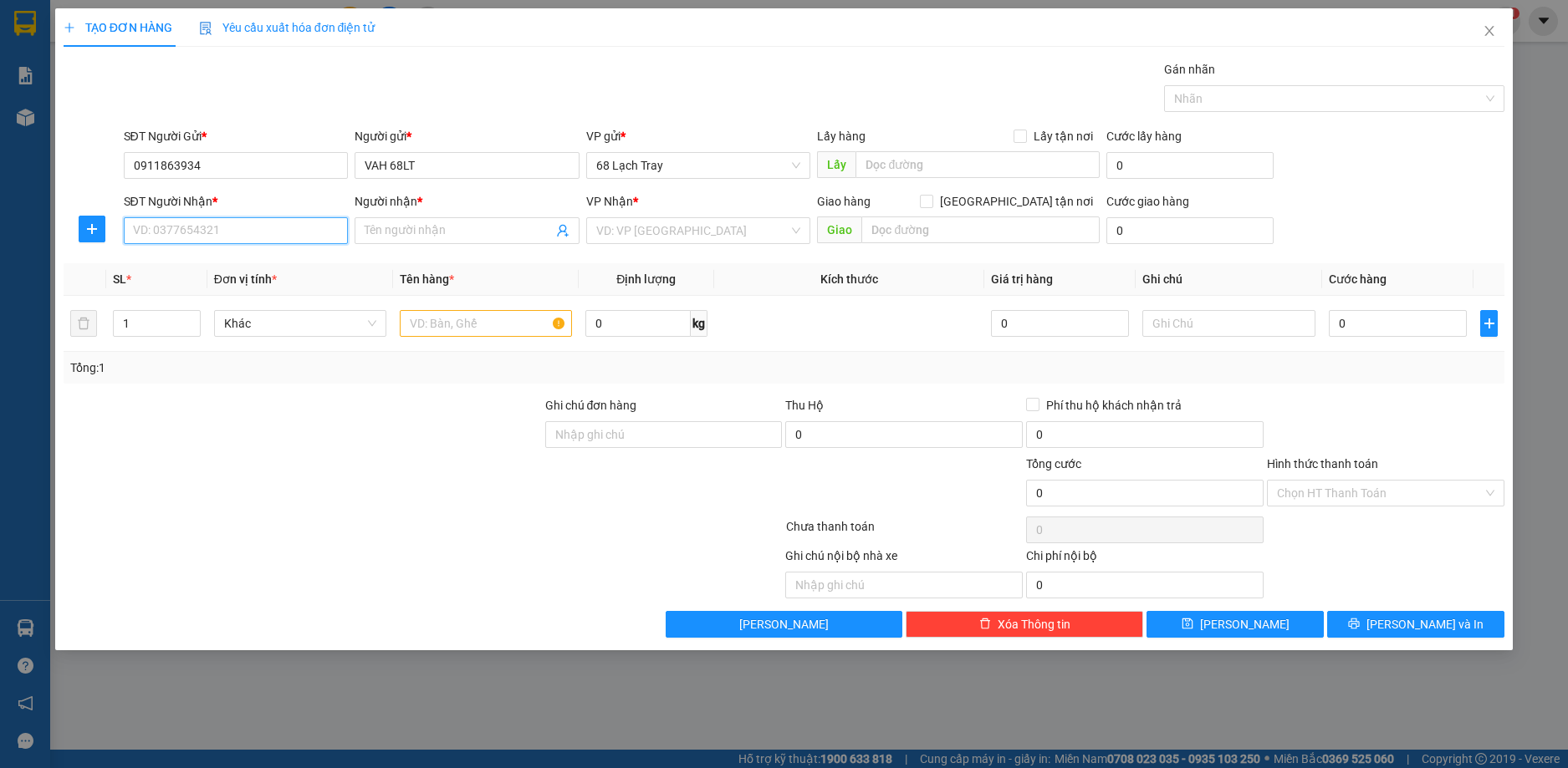
click at [219, 234] on input "SĐT Người Nhận *" at bounding box center [236, 230] width 225 height 26
click at [210, 258] on div "0379847348 - phương" at bounding box center [236, 264] width 205 height 18
type input "0379847348"
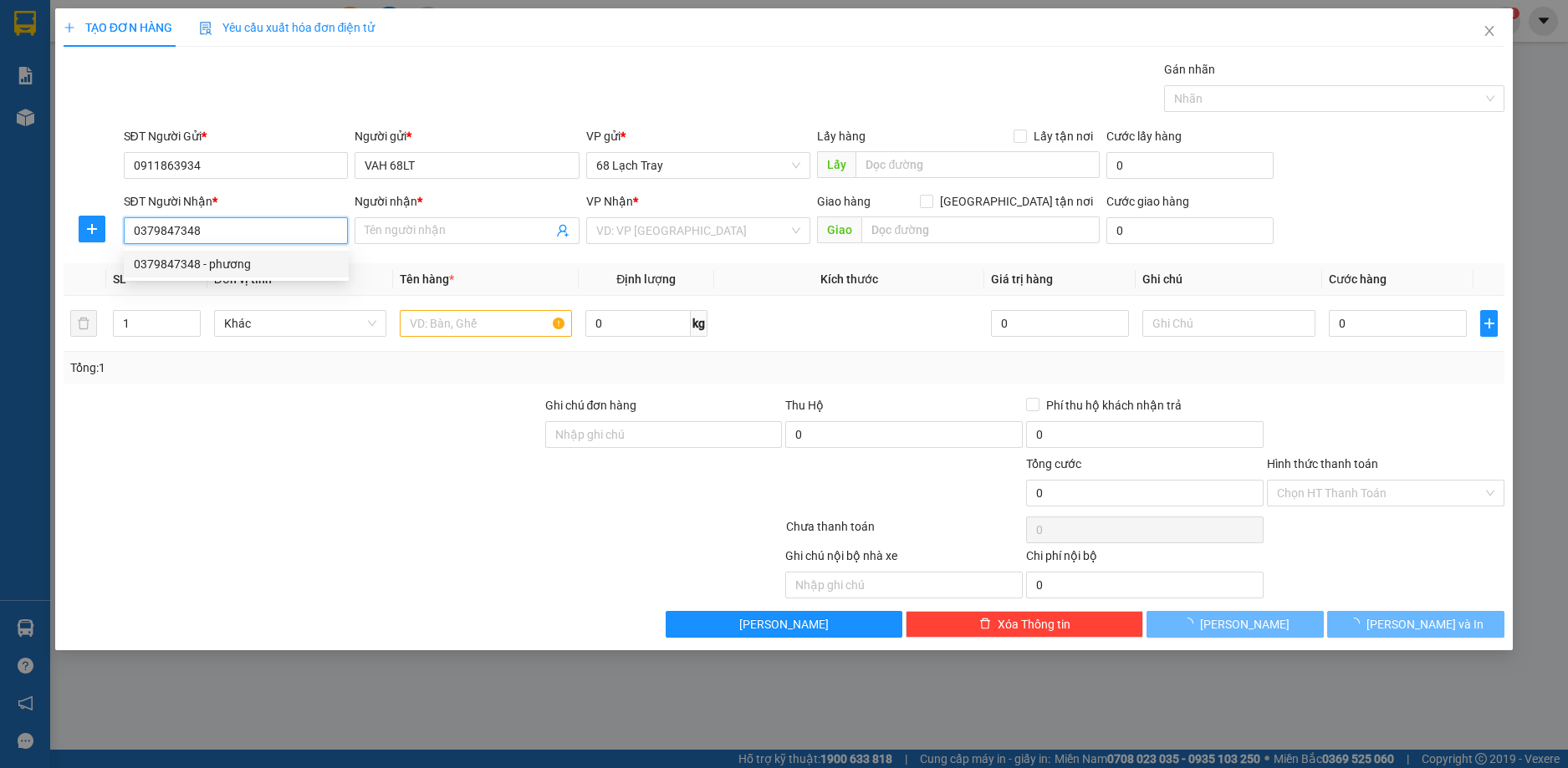
type input "phương"
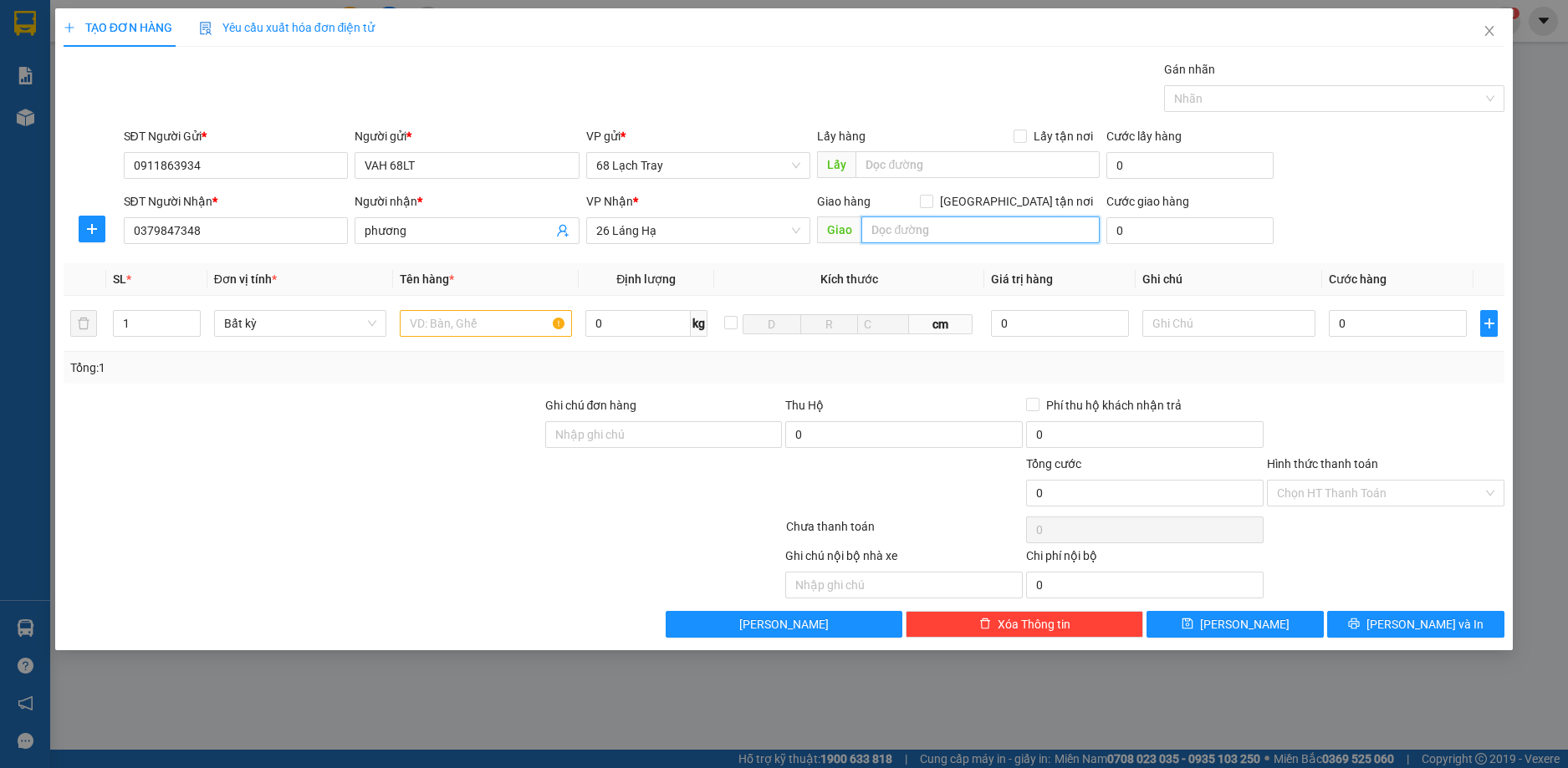
click at [944, 231] on input "text" at bounding box center [980, 230] width 239 height 26
type input "QTR"
click at [1030, 207] on span "[GEOGRAPHIC_DATA] tận nơi" at bounding box center [1016, 201] width 167 height 18
click at [931, 207] on input "[GEOGRAPHIC_DATA] tận nơi" at bounding box center [925, 200] width 12 height 12
checkbox input "true"
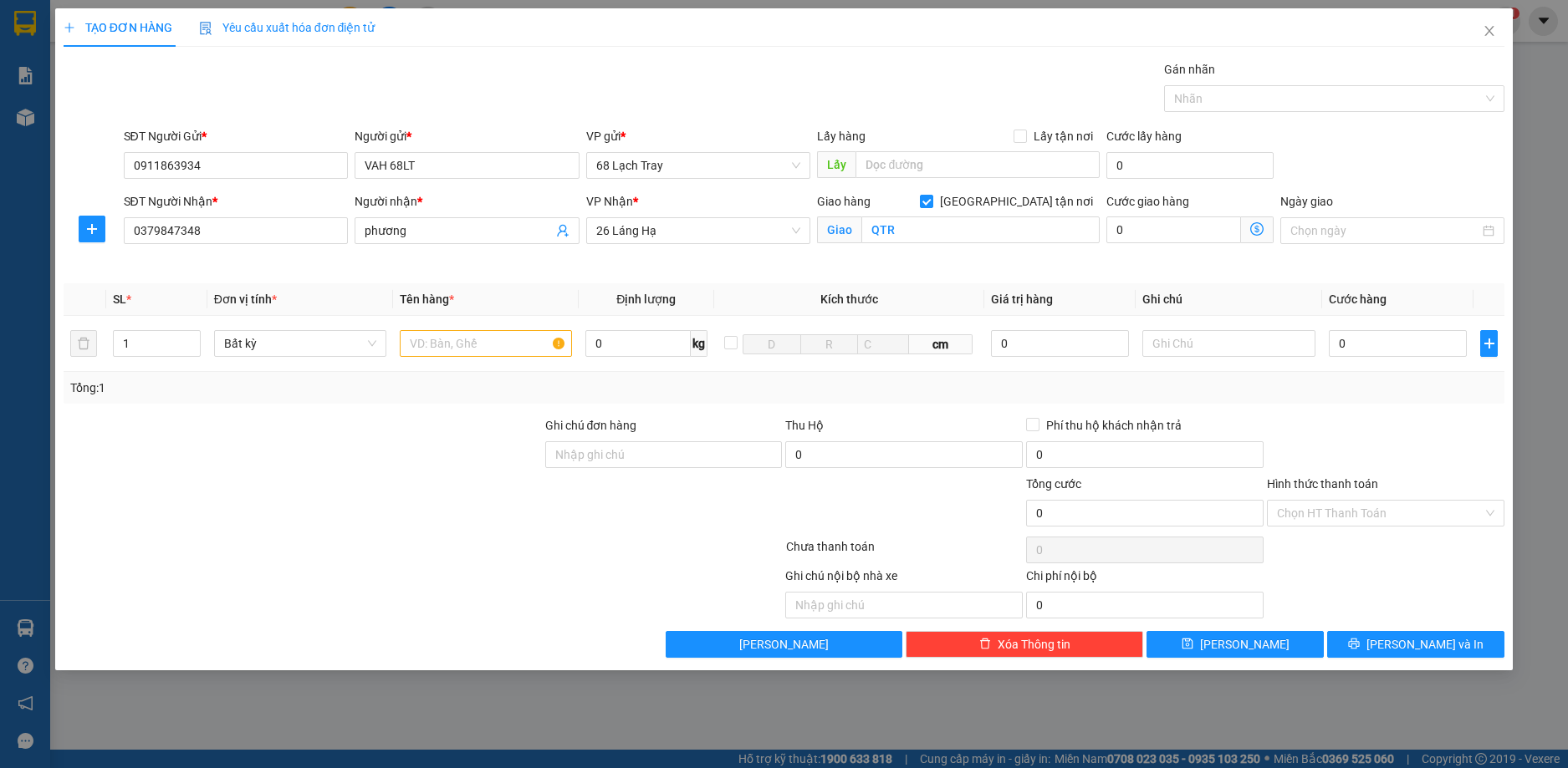
click at [1254, 229] on icon "dollar-circle" at bounding box center [1256, 229] width 14 height 14
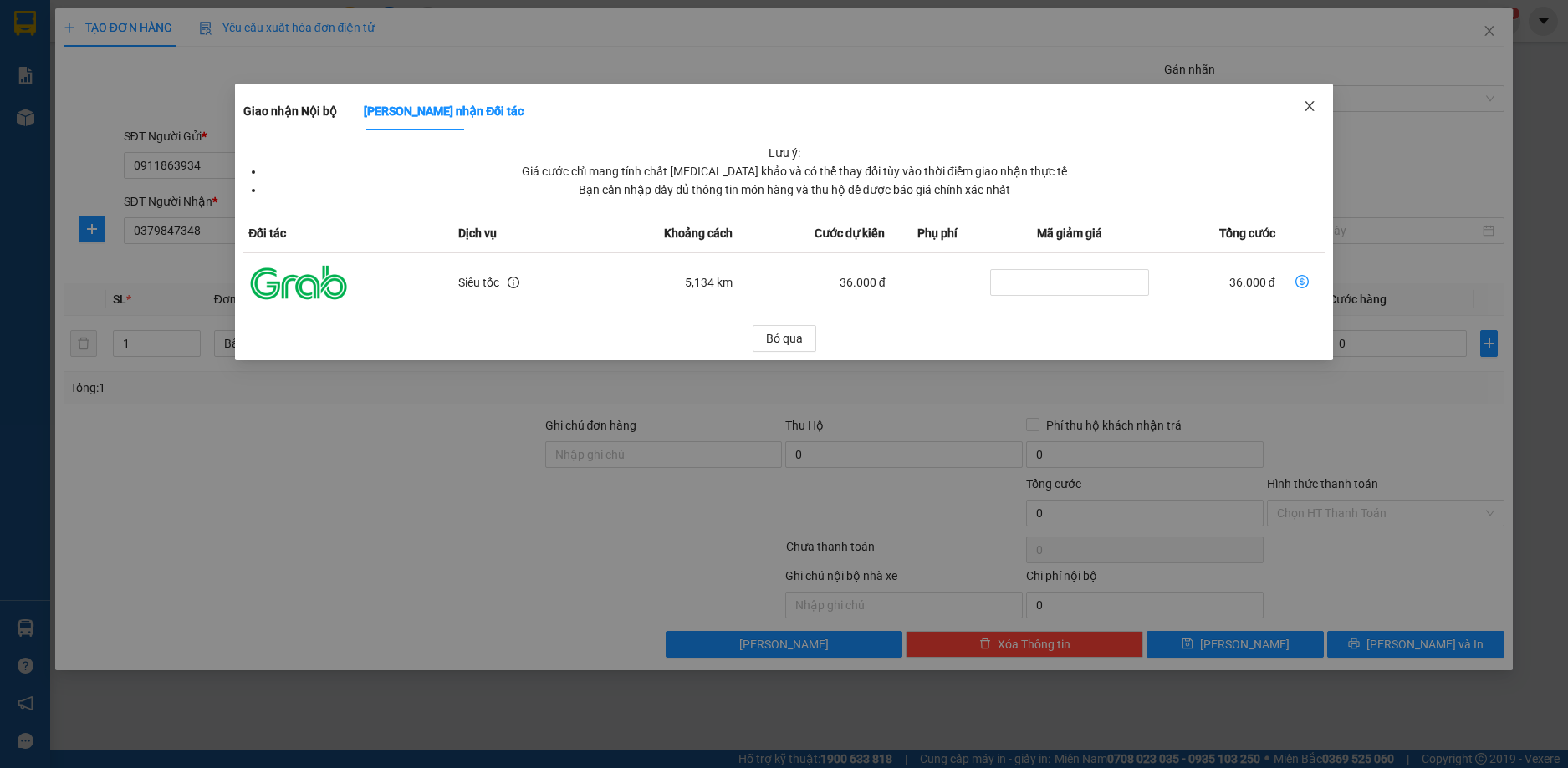
click at [1304, 108] on icon "close" at bounding box center [1309, 106] width 14 height 14
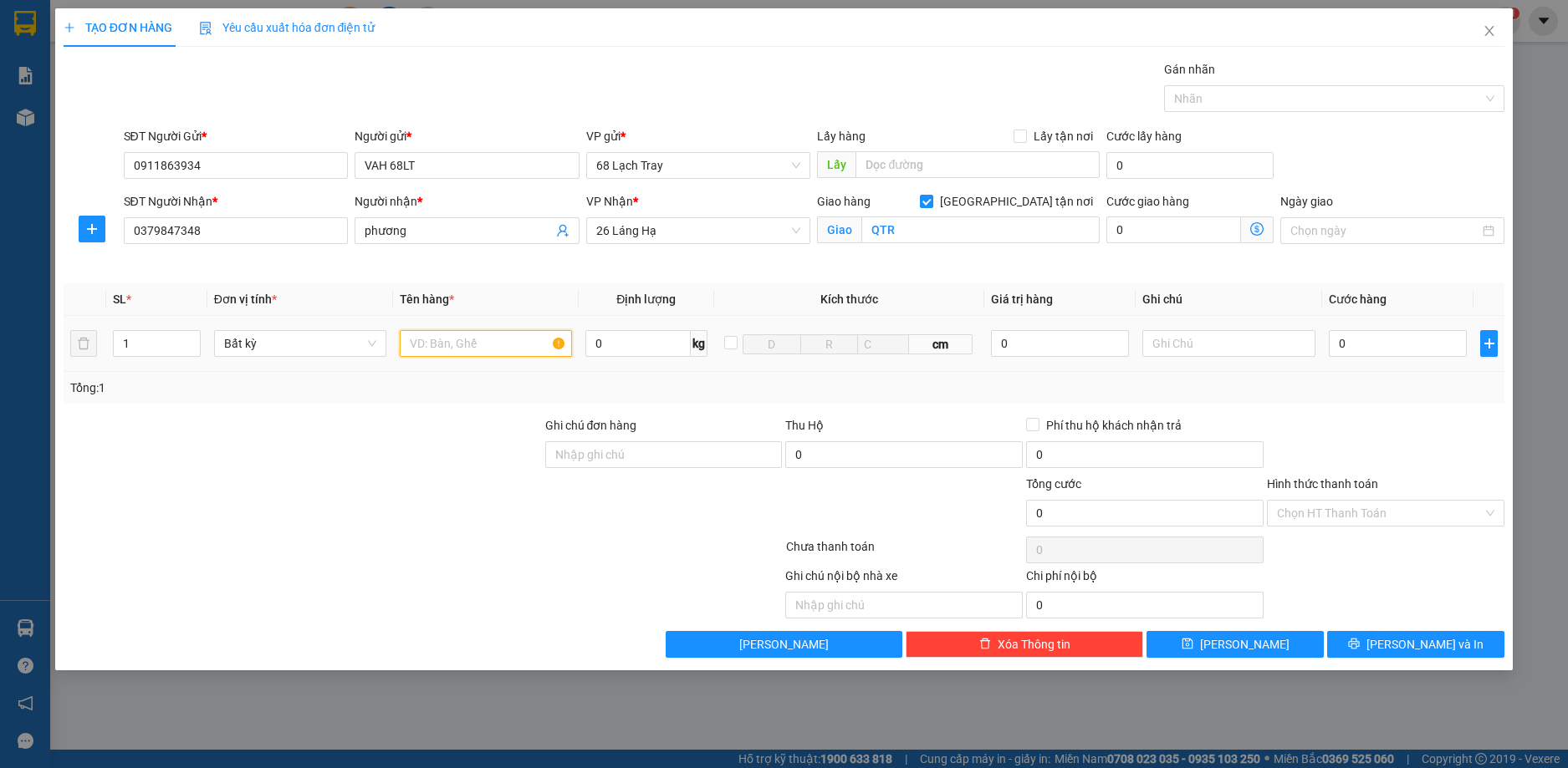
click at [458, 340] on input "text" at bounding box center [486, 343] width 172 height 26
type input "HJH"
type input "8"
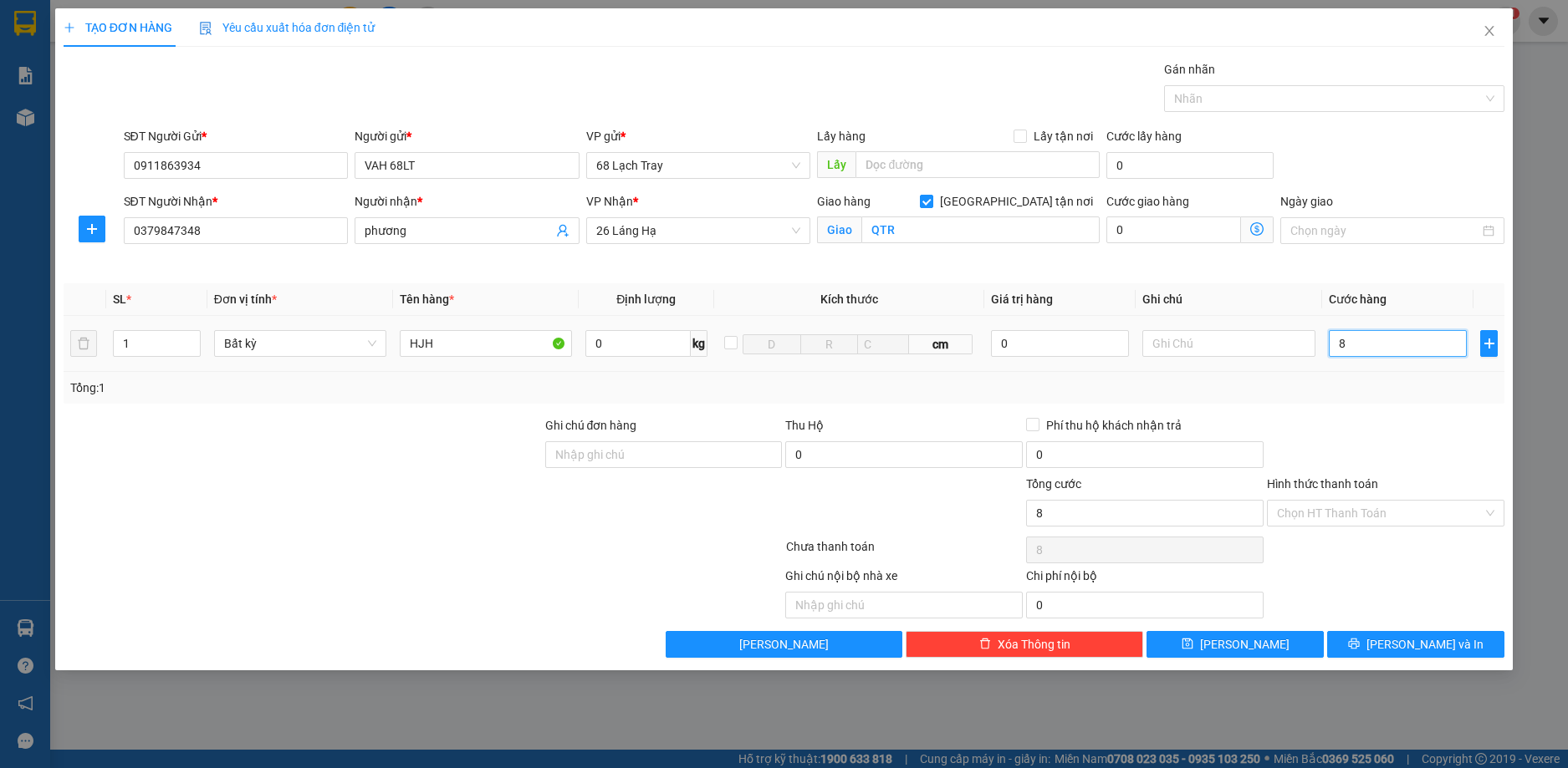
type input "80"
type input "800"
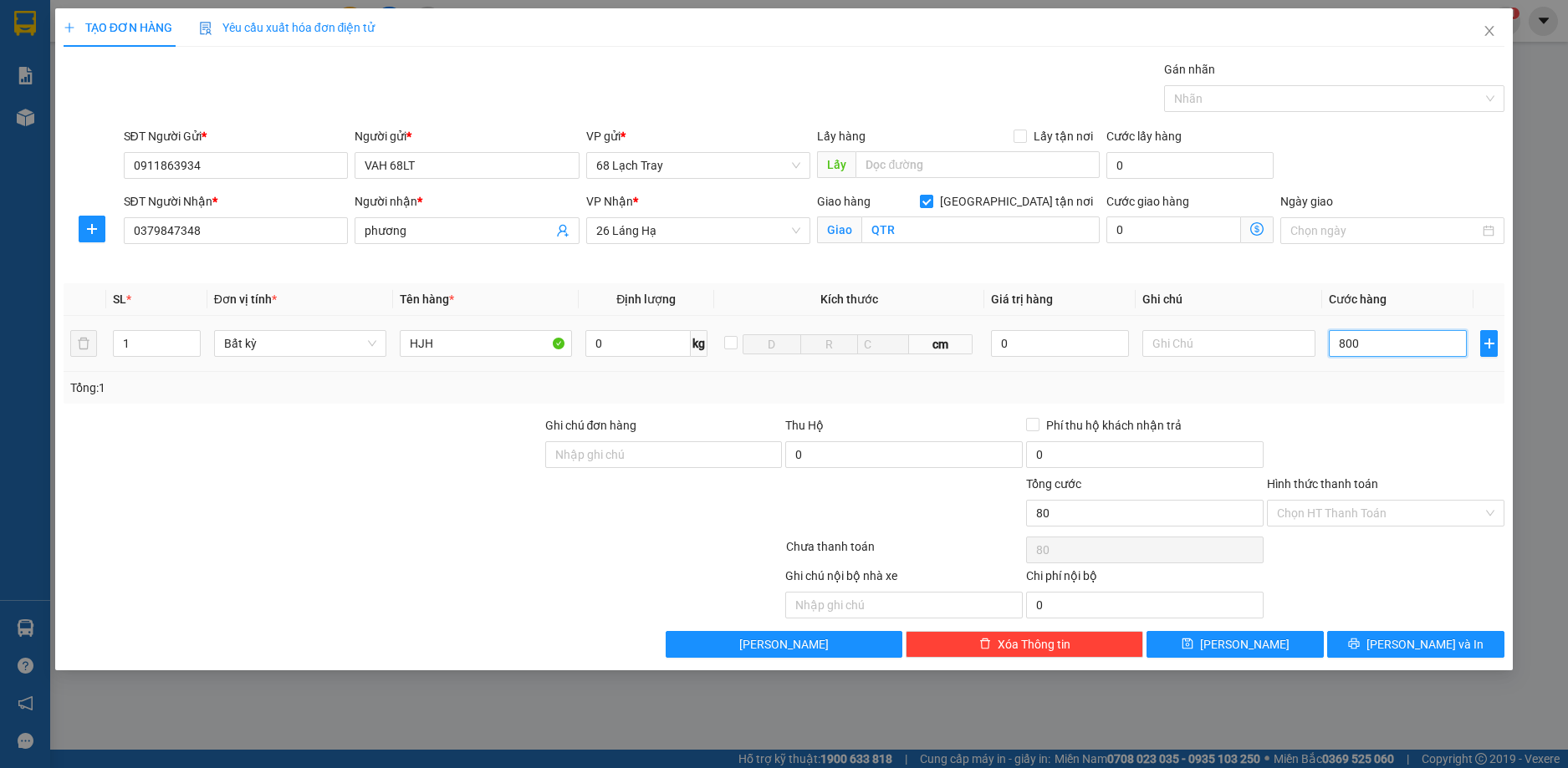
type input "800"
type input "8.000"
type input "80.000"
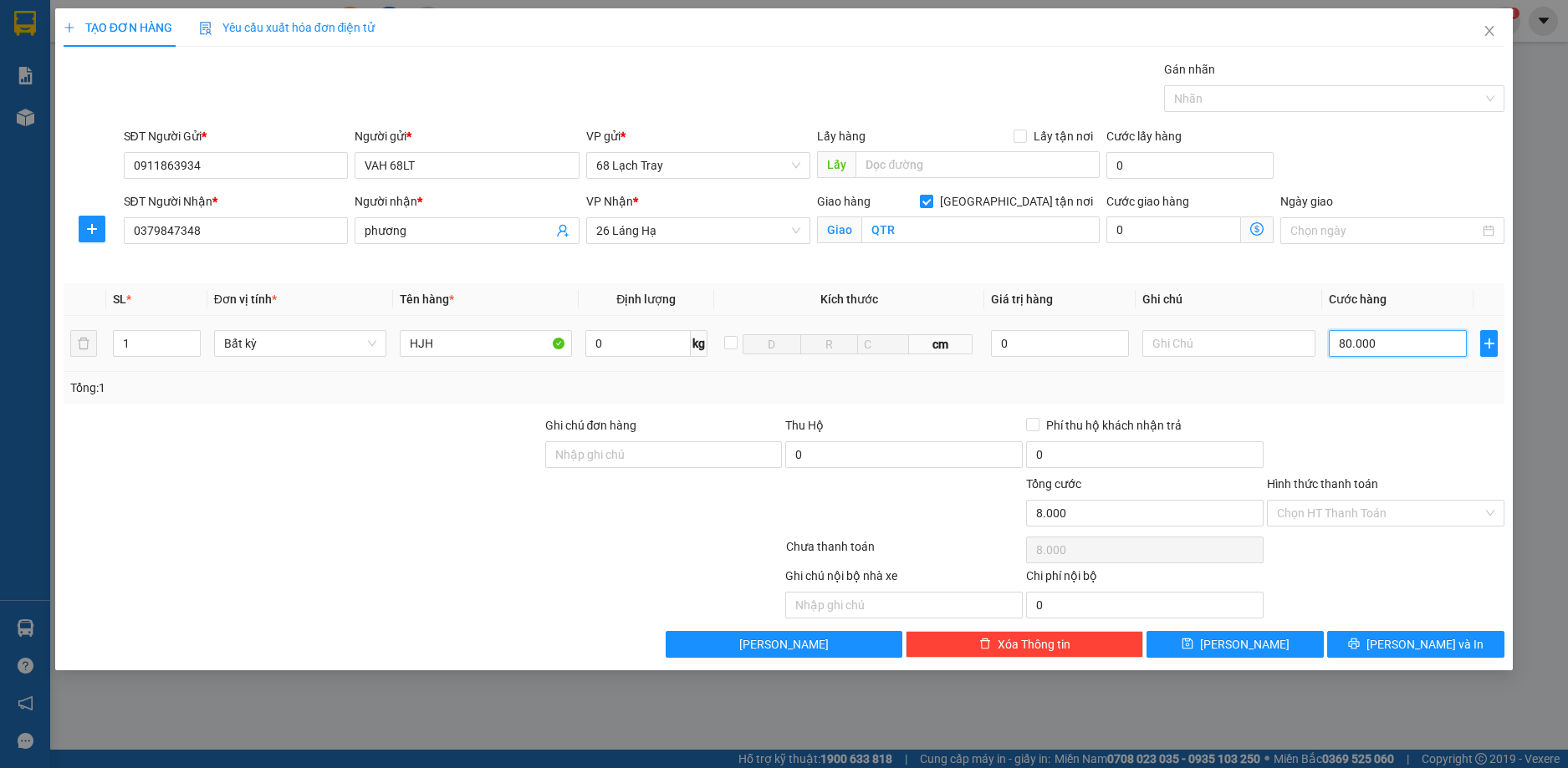
type input "80.000"
click at [1206, 236] on input "0" at bounding box center [1173, 230] width 134 height 26
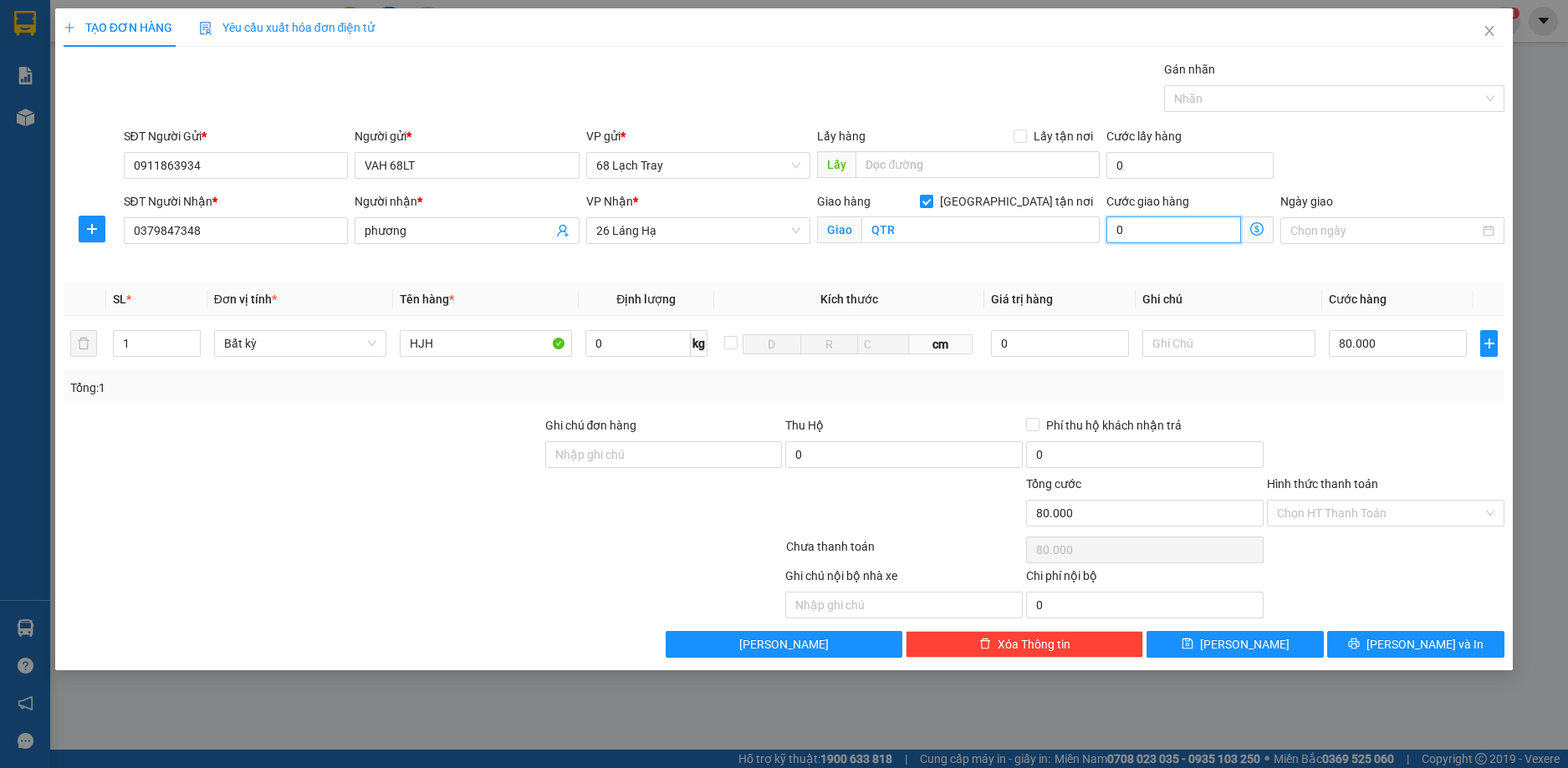
type input "80.005"
type input "5"
type input "80.050"
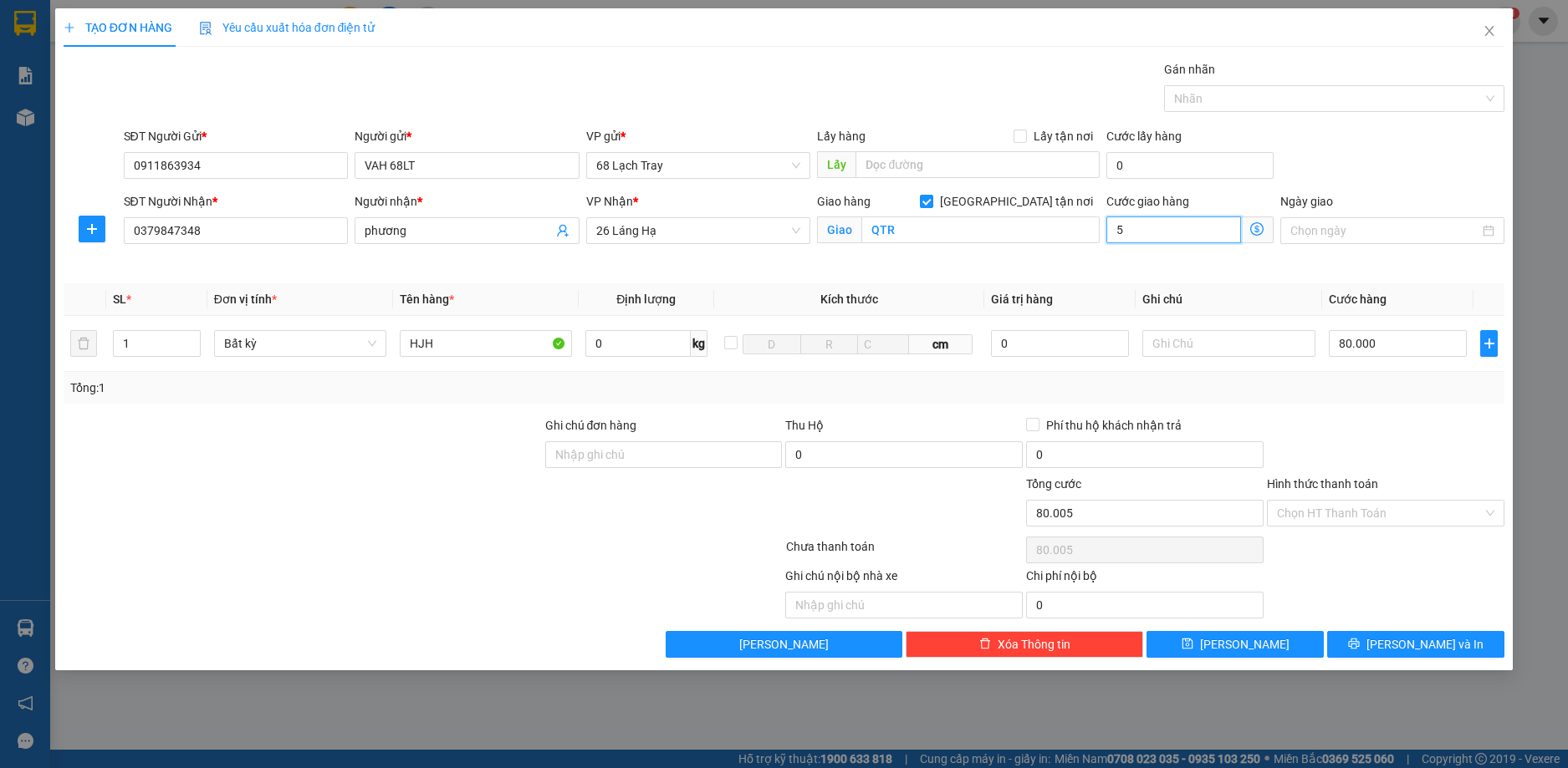
type input "50"
type input "80.500"
type input "500"
type input "85.000"
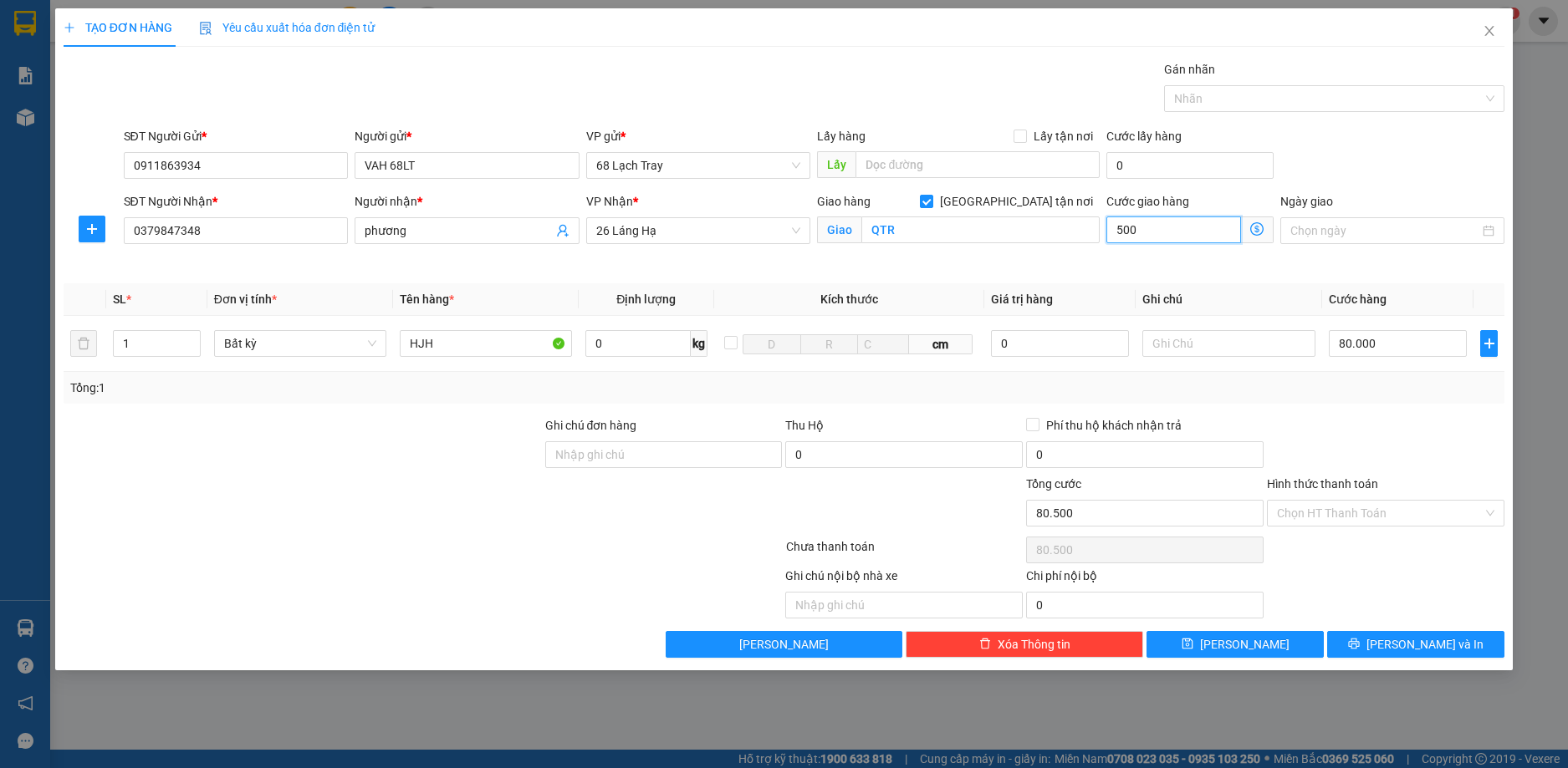
type input "85.000"
type input "5.000"
type input "130.000"
type input "50.000"
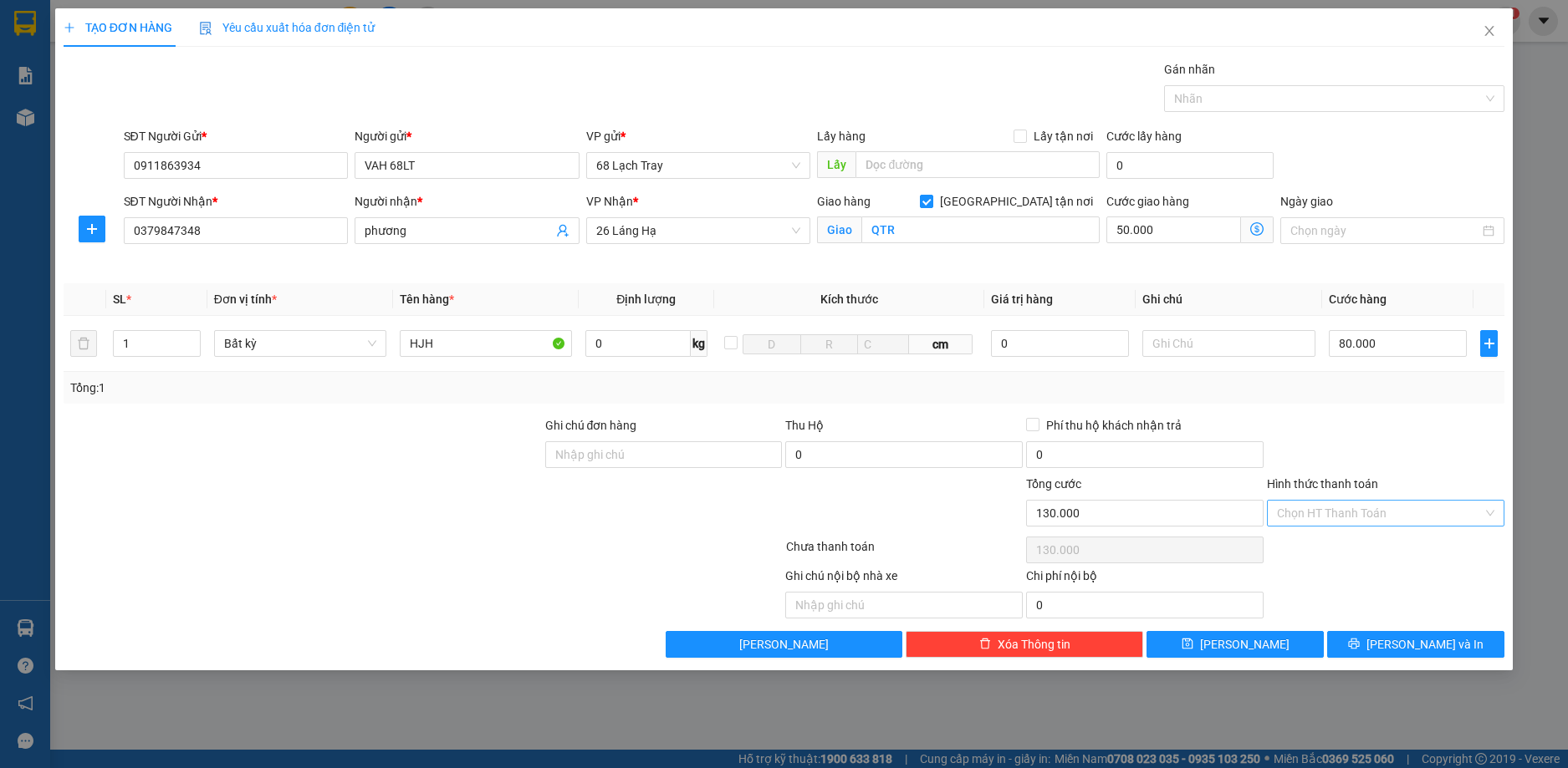
click at [1319, 518] on input "Hình thức thanh toán" at bounding box center [1379, 514] width 206 height 26
click at [1317, 556] on div "Tại văn phòng" at bounding box center [1385, 546] width 238 height 26
type input "0"
click at [1409, 642] on span "[PERSON_NAME] và In" at bounding box center [1424, 644] width 117 height 18
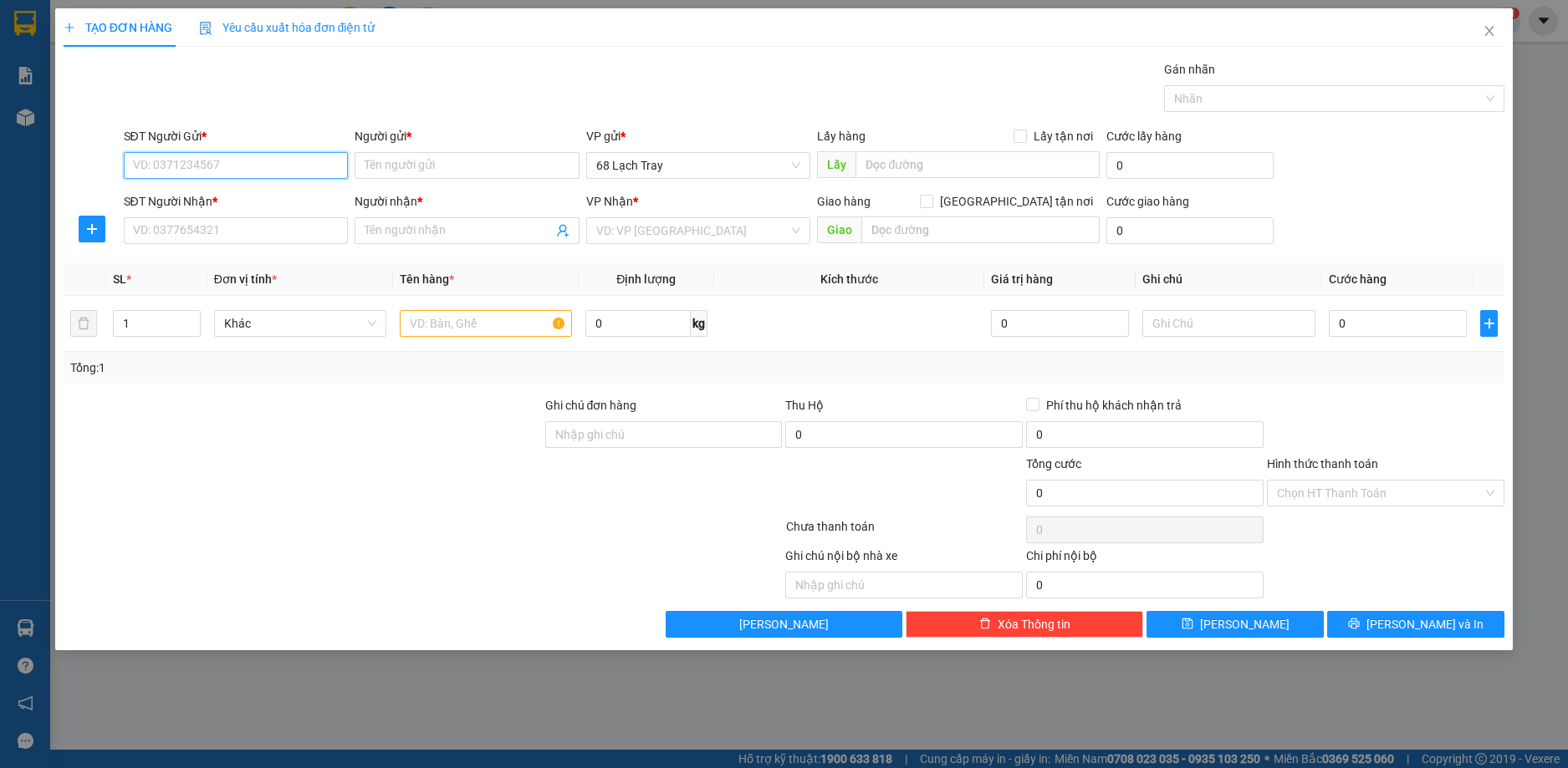
click at [255, 169] on input "SĐT Người Gửi *" at bounding box center [236, 165] width 225 height 26
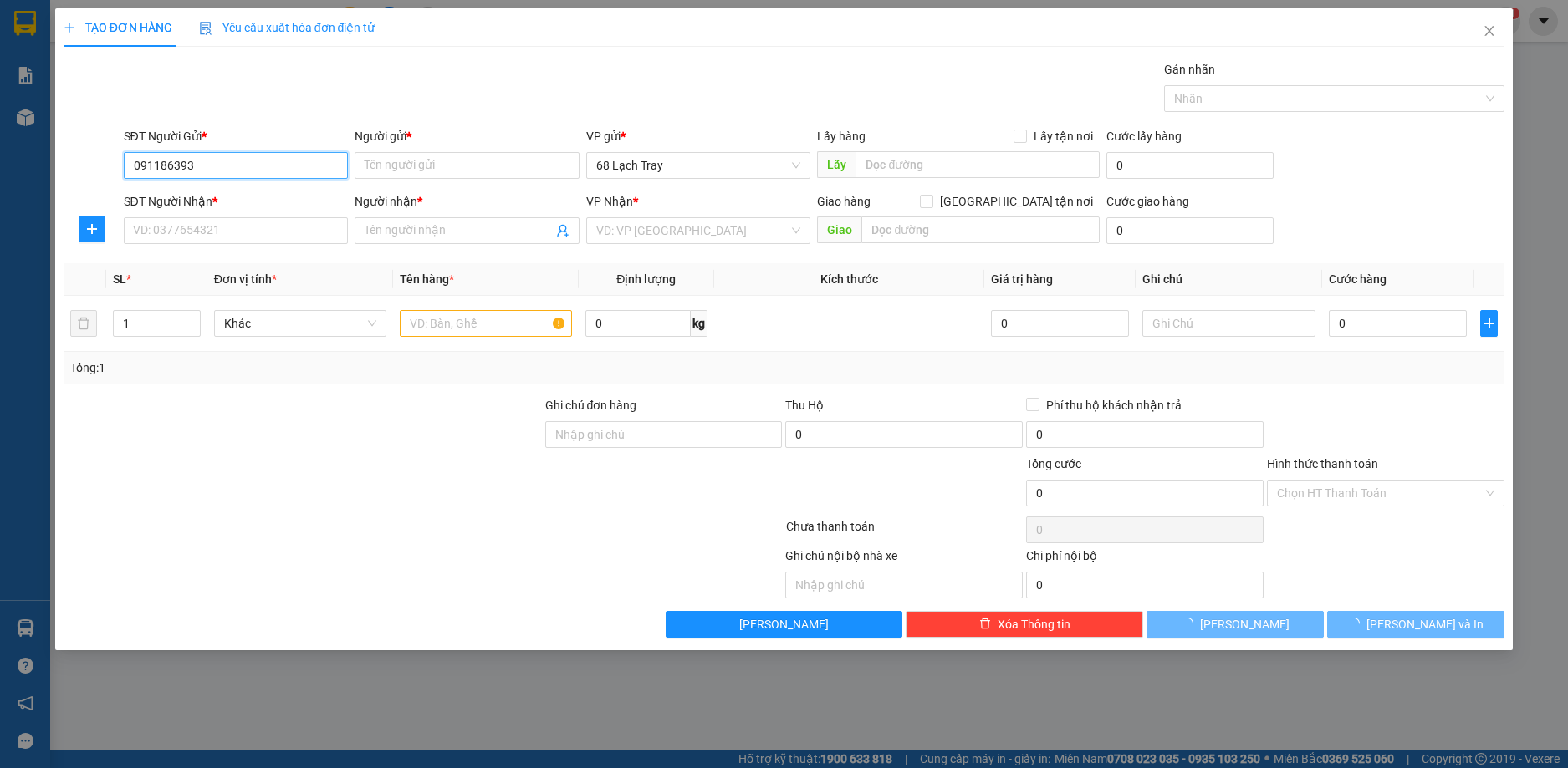
type input "0911863934"
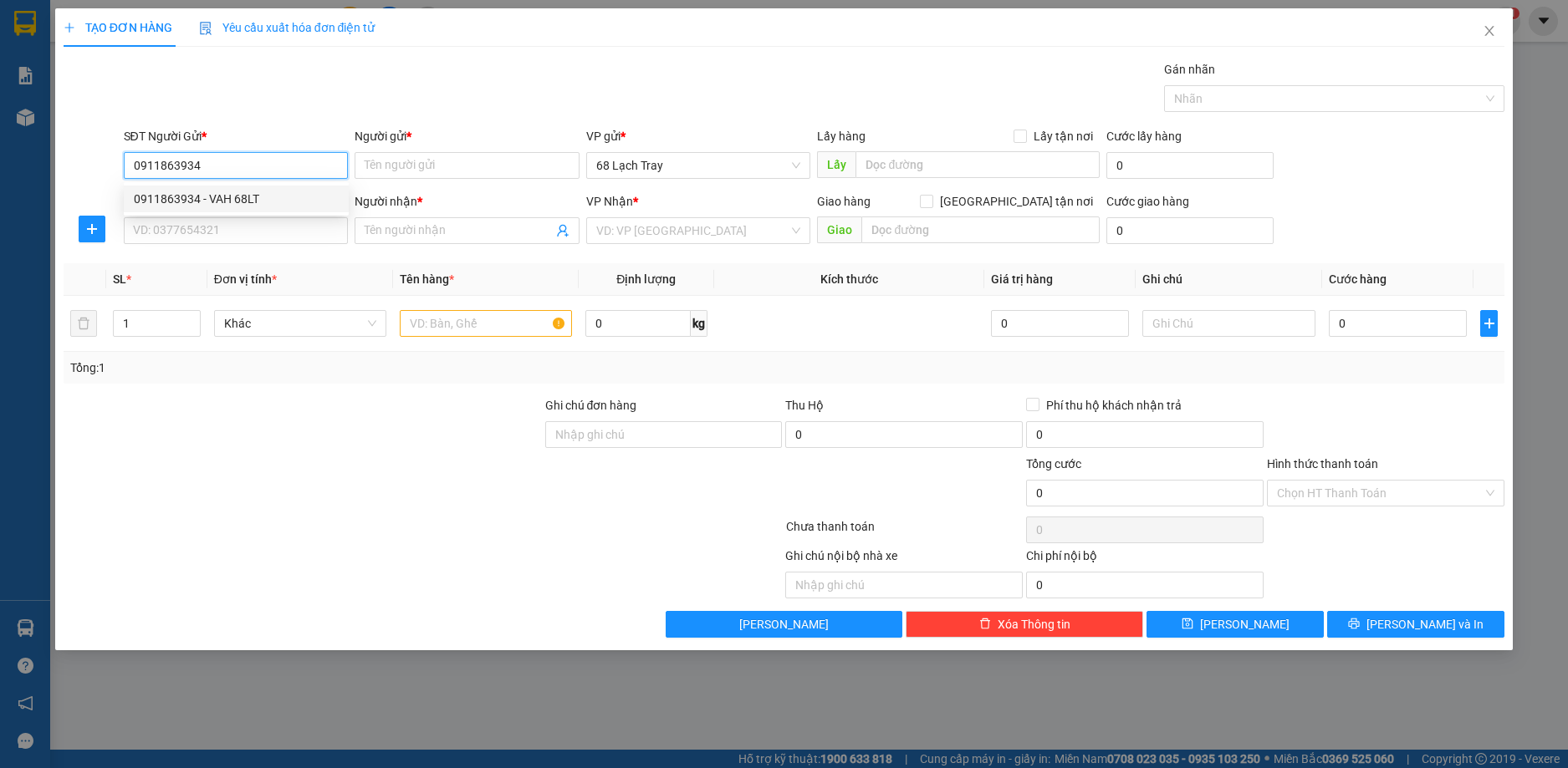
click at [251, 192] on div "0911863934 - VAH 68LT" at bounding box center [236, 199] width 205 height 18
type input "VAH 68LT"
type input "0911863934"
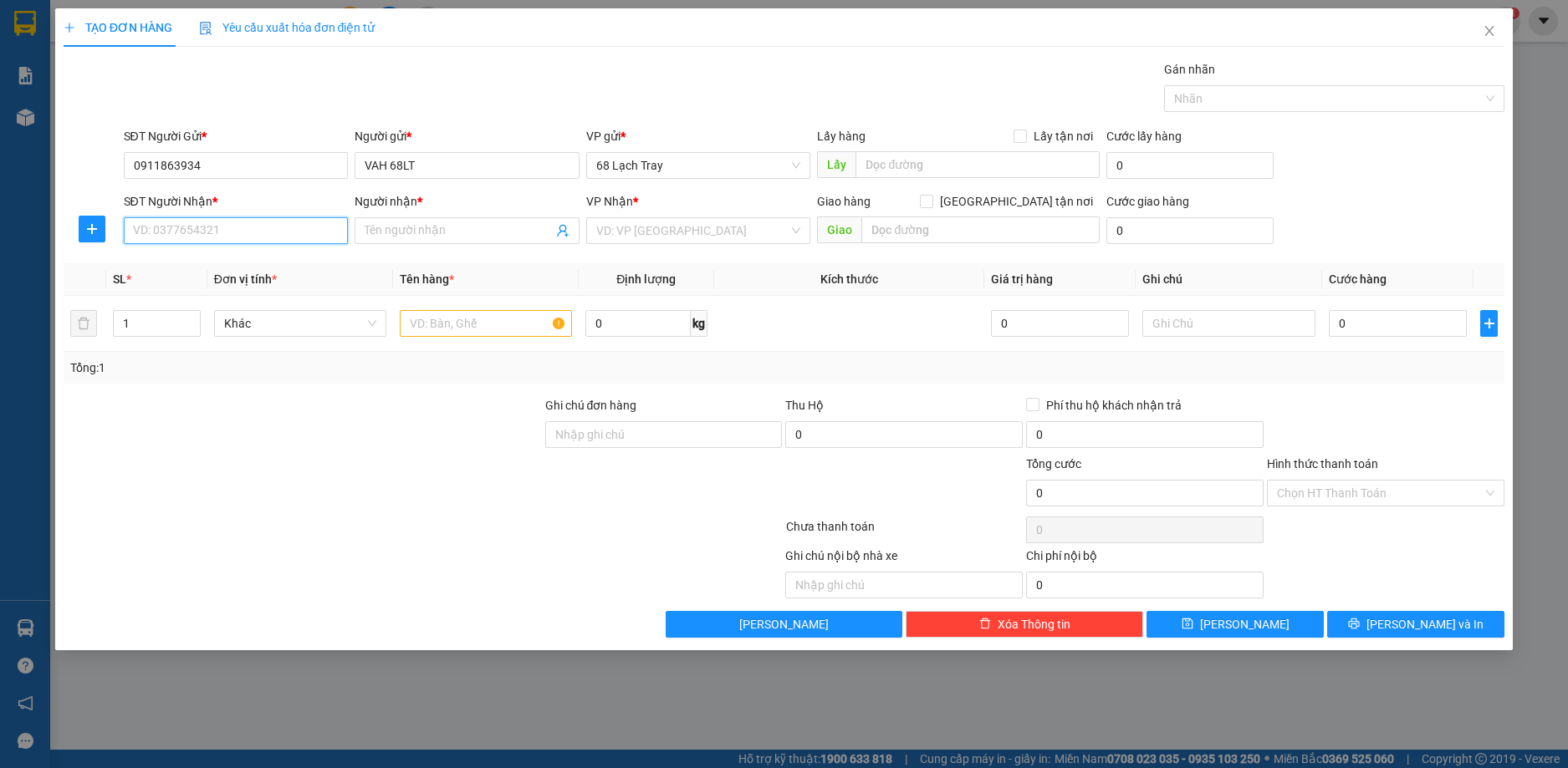
click at [236, 230] on input "SĐT Người Nhận *" at bounding box center [236, 230] width 225 height 26
click at [221, 275] on div "0379847348 - phương" at bounding box center [236, 263] width 225 height 26
type input "0379847348"
type input "phương"
checkbox input "true"
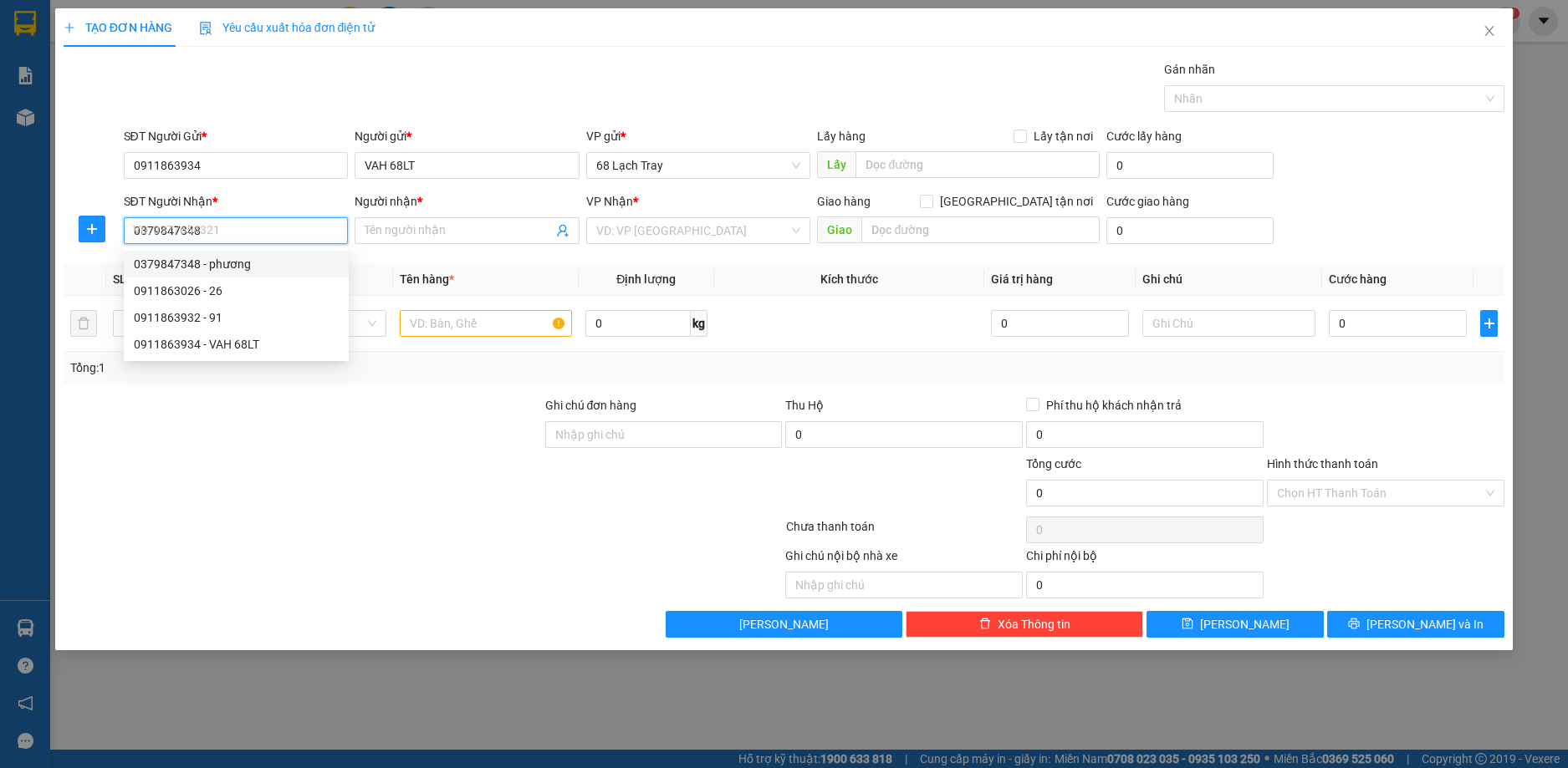
type input "QTR"
type input "50.000"
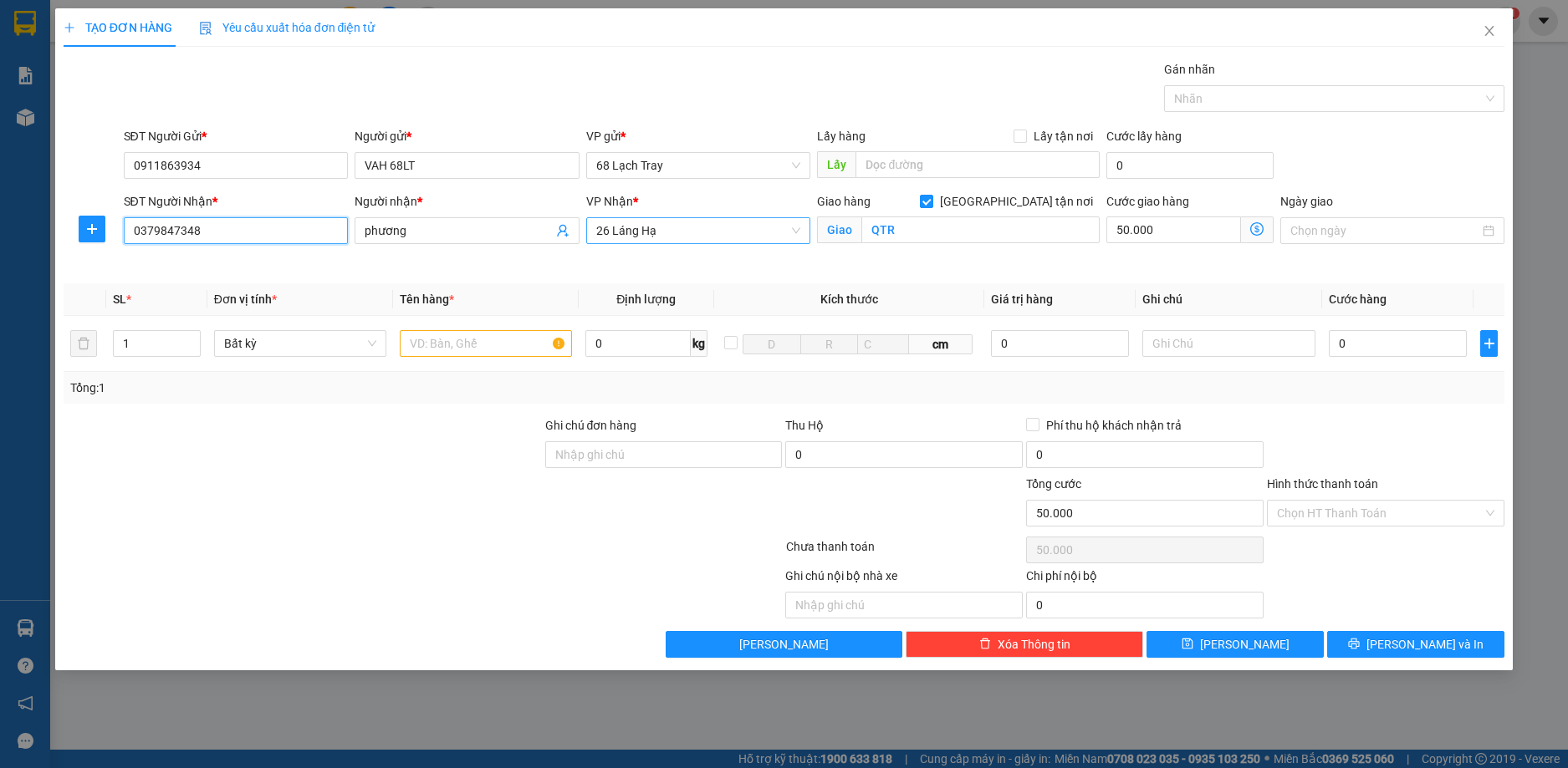
click at [759, 229] on span "26 Láng Hạ" at bounding box center [698, 231] width 205 height 26
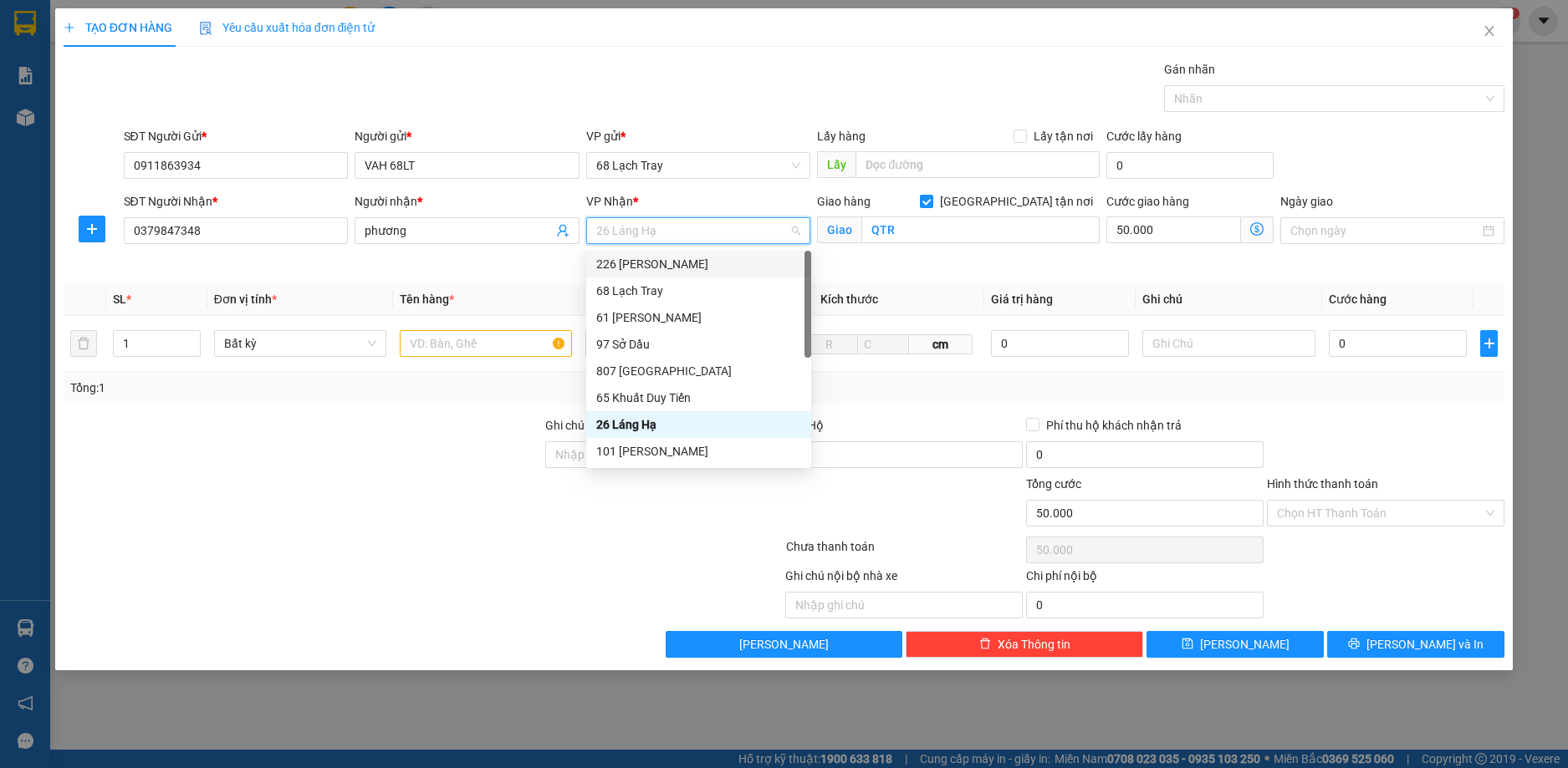
click at [898, 268] on div "Giao hàng Giao tận nơi Giao QTR" at bounding box center [958, 231] width 290 height 78
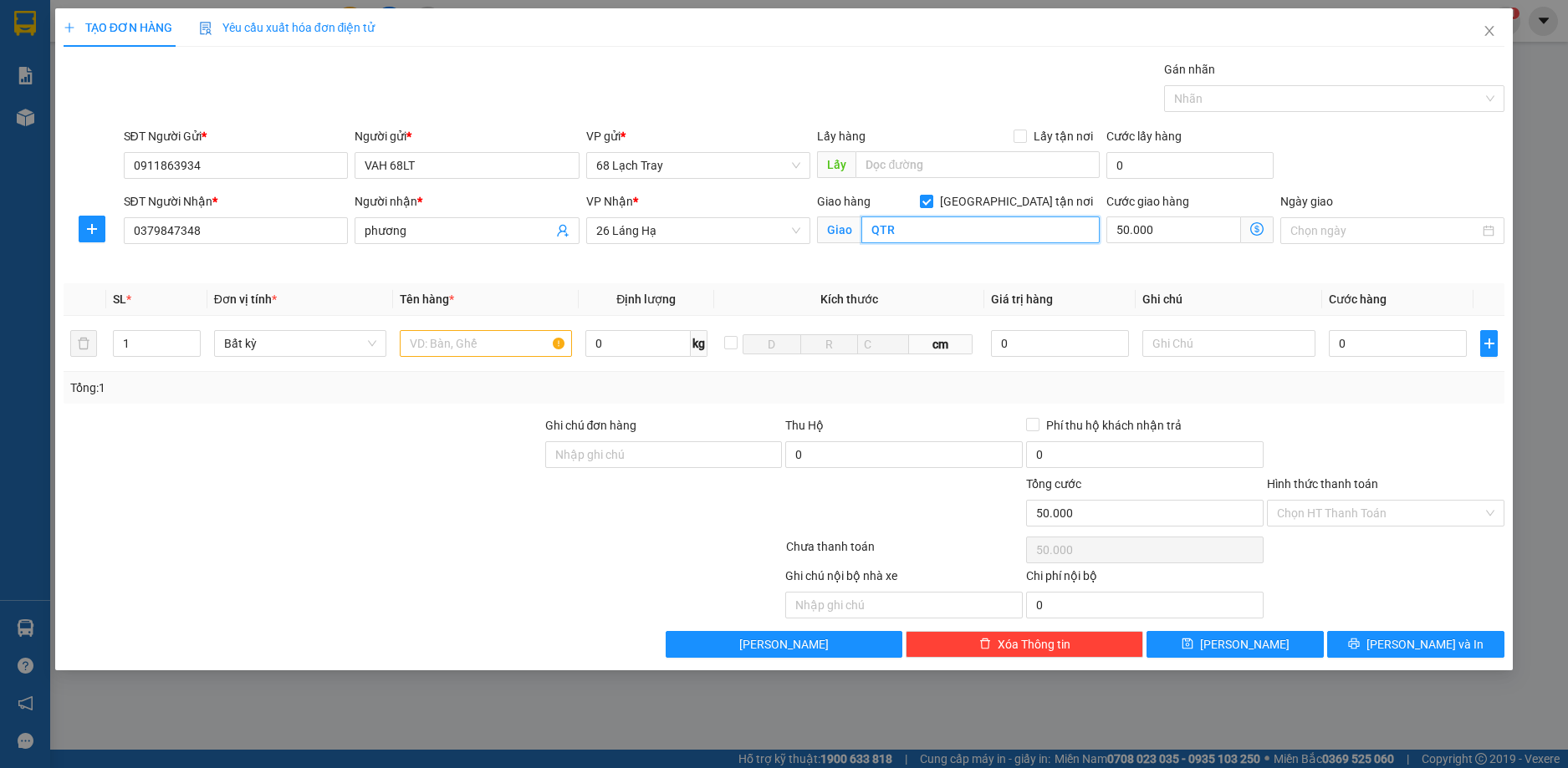
click at [982, 223] on input "QTR" at bounding box center [980, 230] width 239 height 26
type input "TRẦN DUY HƯNG"
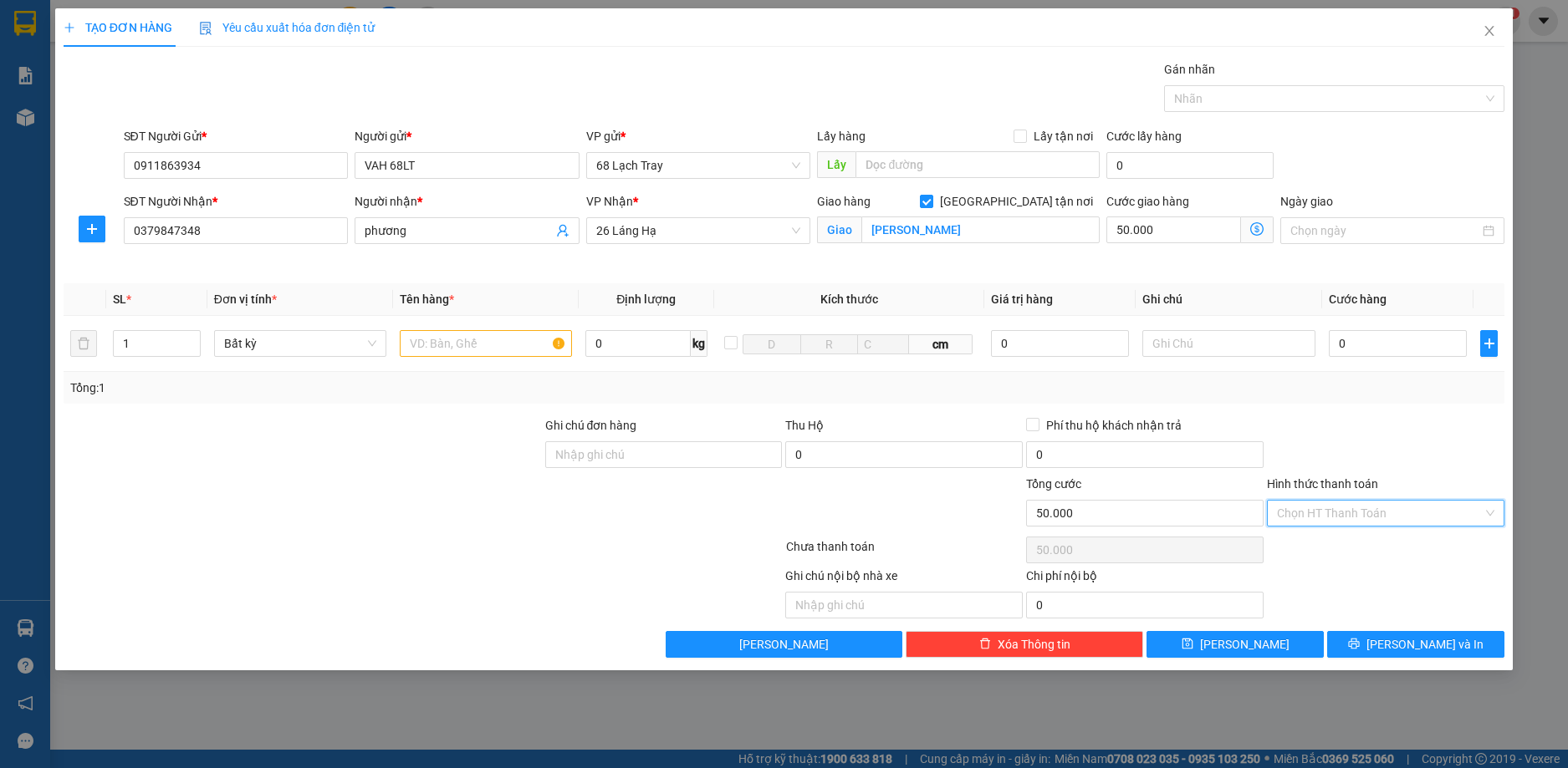
click at [1390, 518] on input "Hình thức thanh toán" at bounding box center [1379, 514] width 206 height 26
click at [1347, 538] on div "Tại văn phòng" at bounding box center [1385, 547] width 218 height 18
type input "0"
click at [1400, 644] on button "[PERSON_NAME] và In" at bounding box center [1415, 644] width 178 height 26
click at [450, 349] on input "text" at bounding box center [486, 343] width 172 height 26
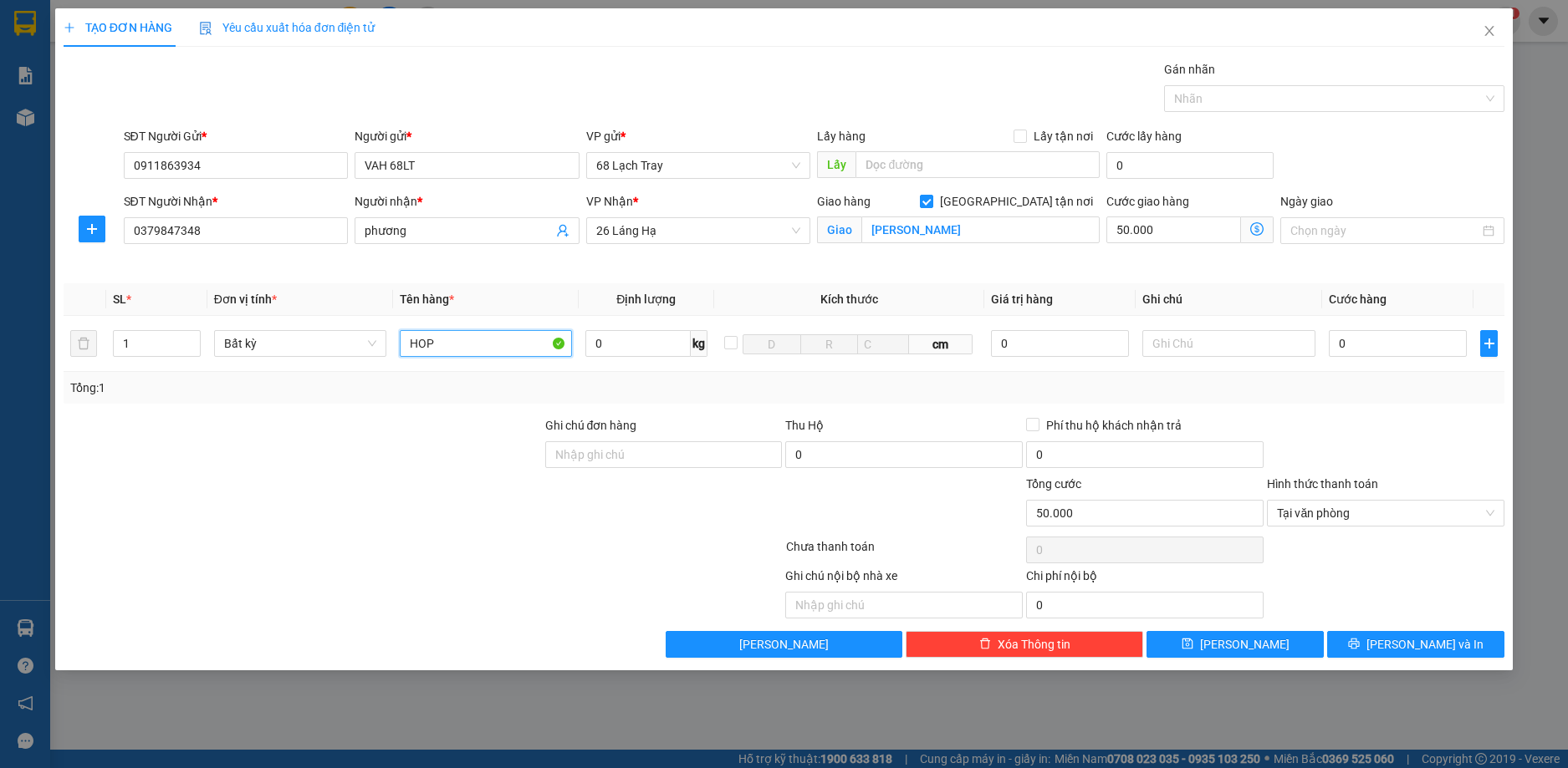
type input "HOP"
click at [1443, 647] on span "[PERSON_NAME] và In" at bounding box center [1424, 644] width 117 height 18
click at [1345, 343] on input "0" at bounding box center [1398, 343] width 138 height 26
type input "9"
type input "50.009"
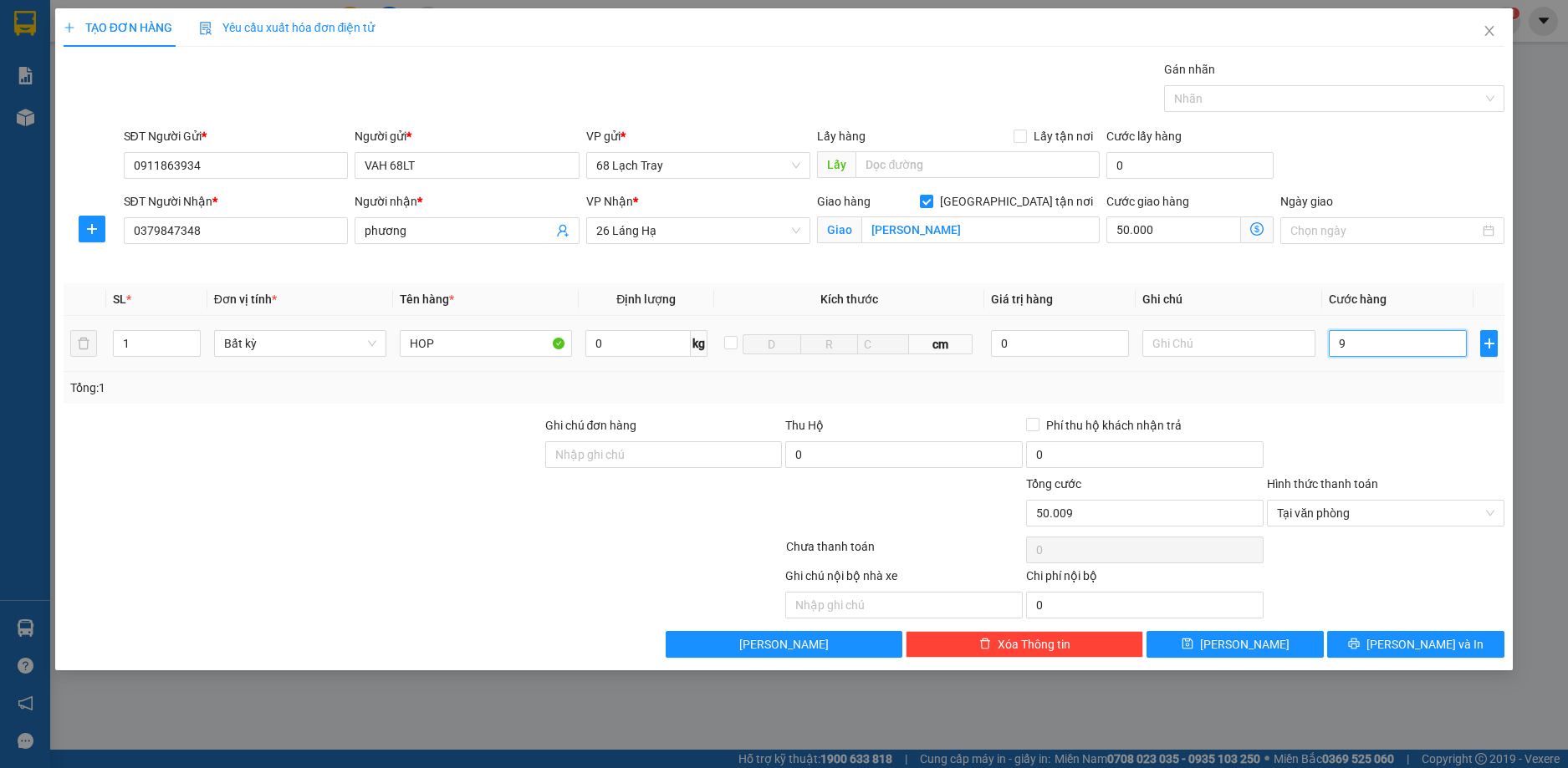
type input "90"
type input "50.090"
type input "900"
type input "50.900"
type input "9.000"
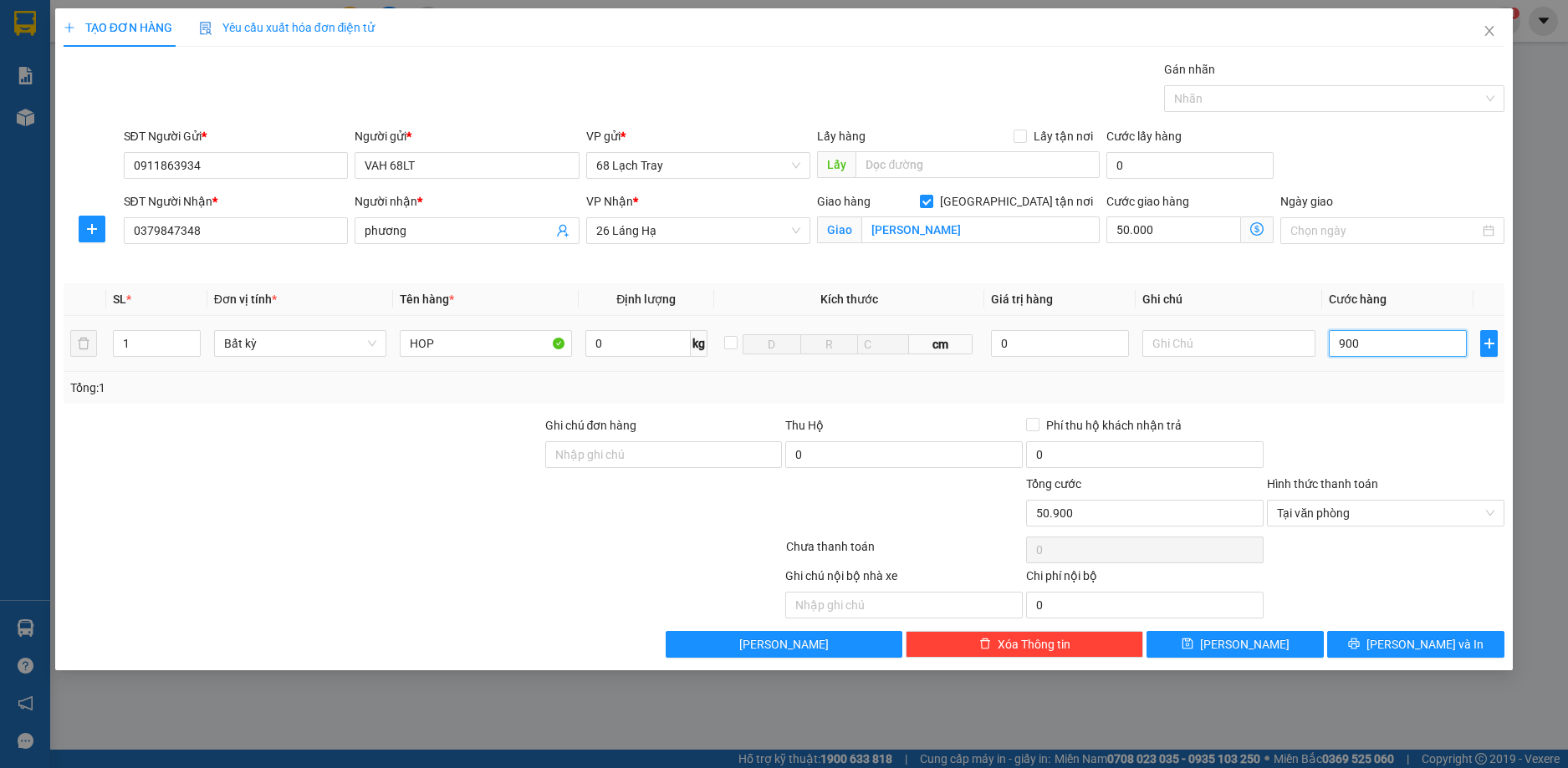
type input "59.000"
type input "90.000"
type input "140.000"
type input "90.000"
click at [1359, 645] on icon "printer" at bounding box center [1354, 644] width 11 height 11
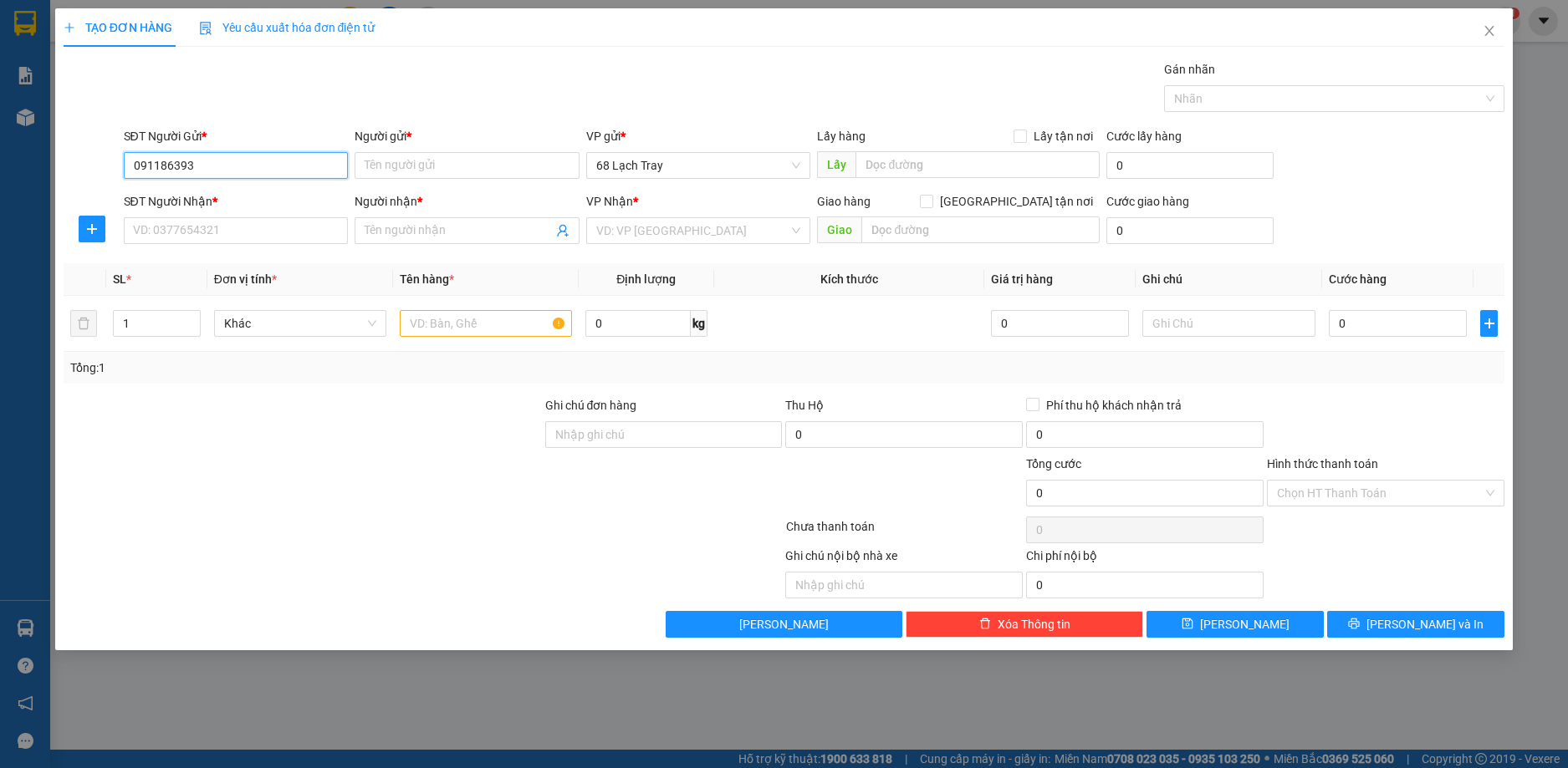
type input "0911863934"
click at [219, 200] on div "0911863934 - VAH 68LT" at bounding box center [236, 199] width 205 height 18
type input "VAH 68LT"
type input "0911863934"
click at [221, 234] on input "SĐT Người Nhận *" at bounding box center [236, 230] width 225 height 26
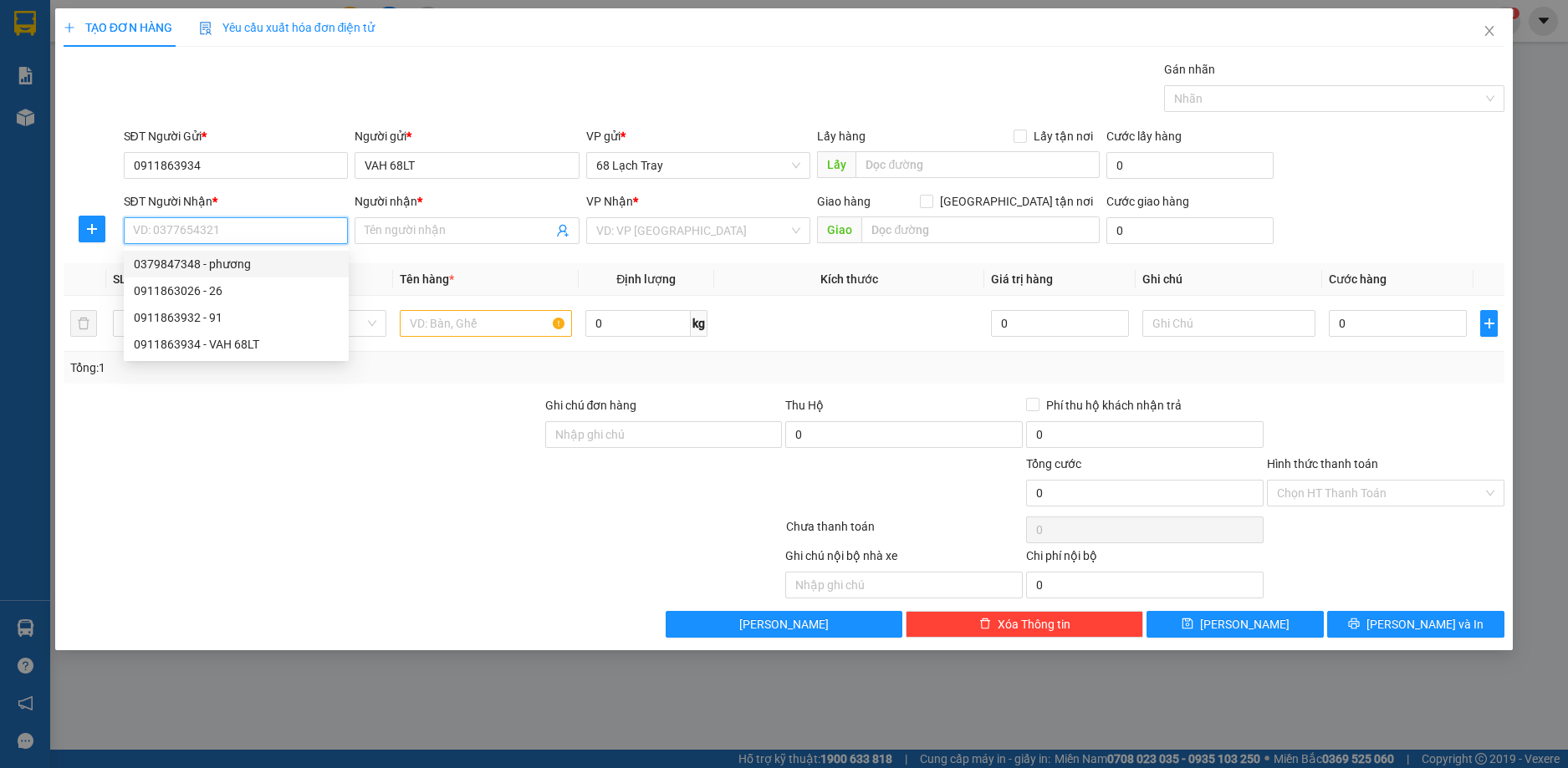
click at [222, 267] on div "0379847348 - phương" at bounding box center [236, 264] width 205 height 18
type input "0379847348"
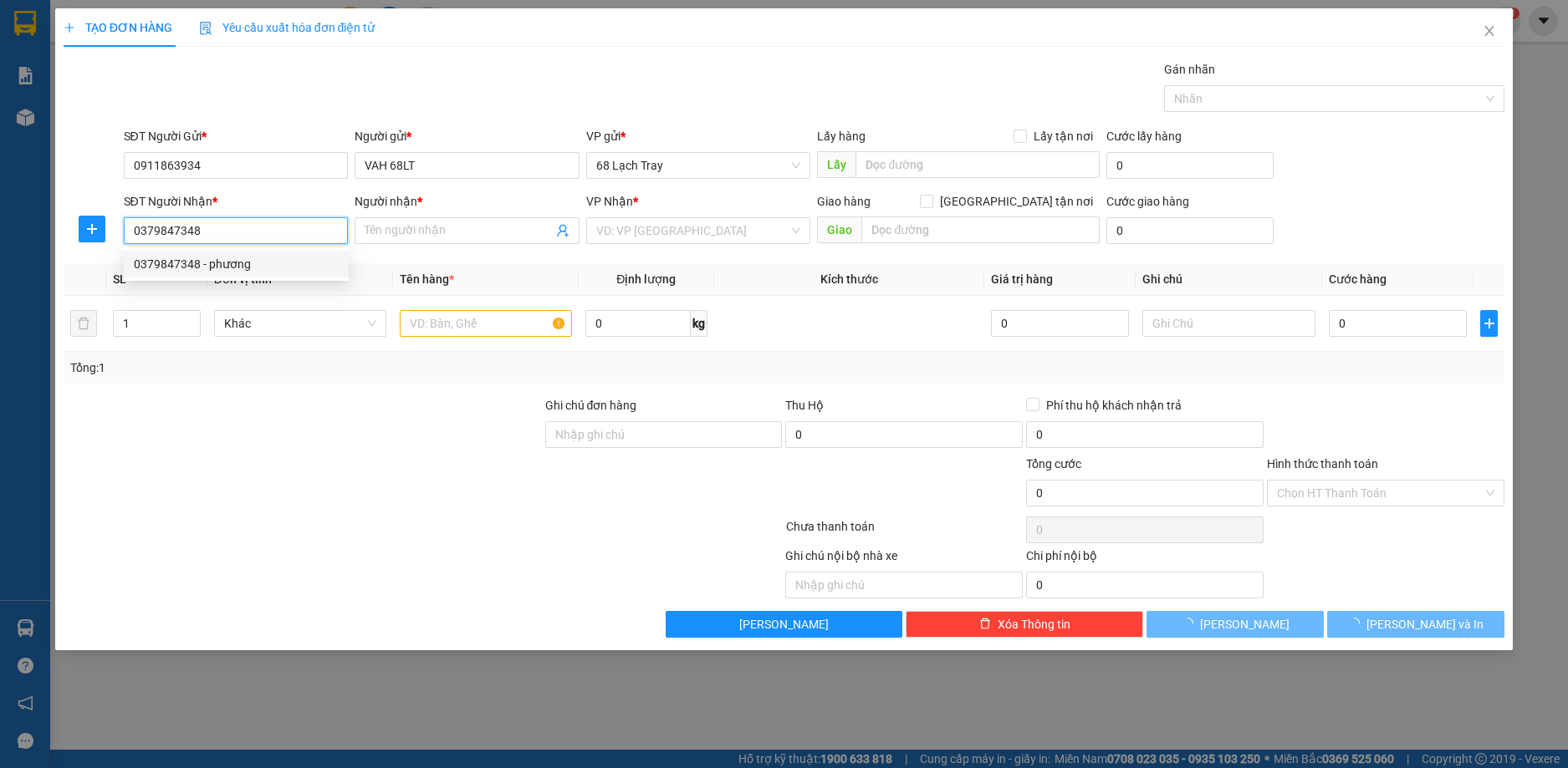
type input "phương"
checkbox input "true"
type input "TRẦN DUY HƯNG"
type input "50.000"
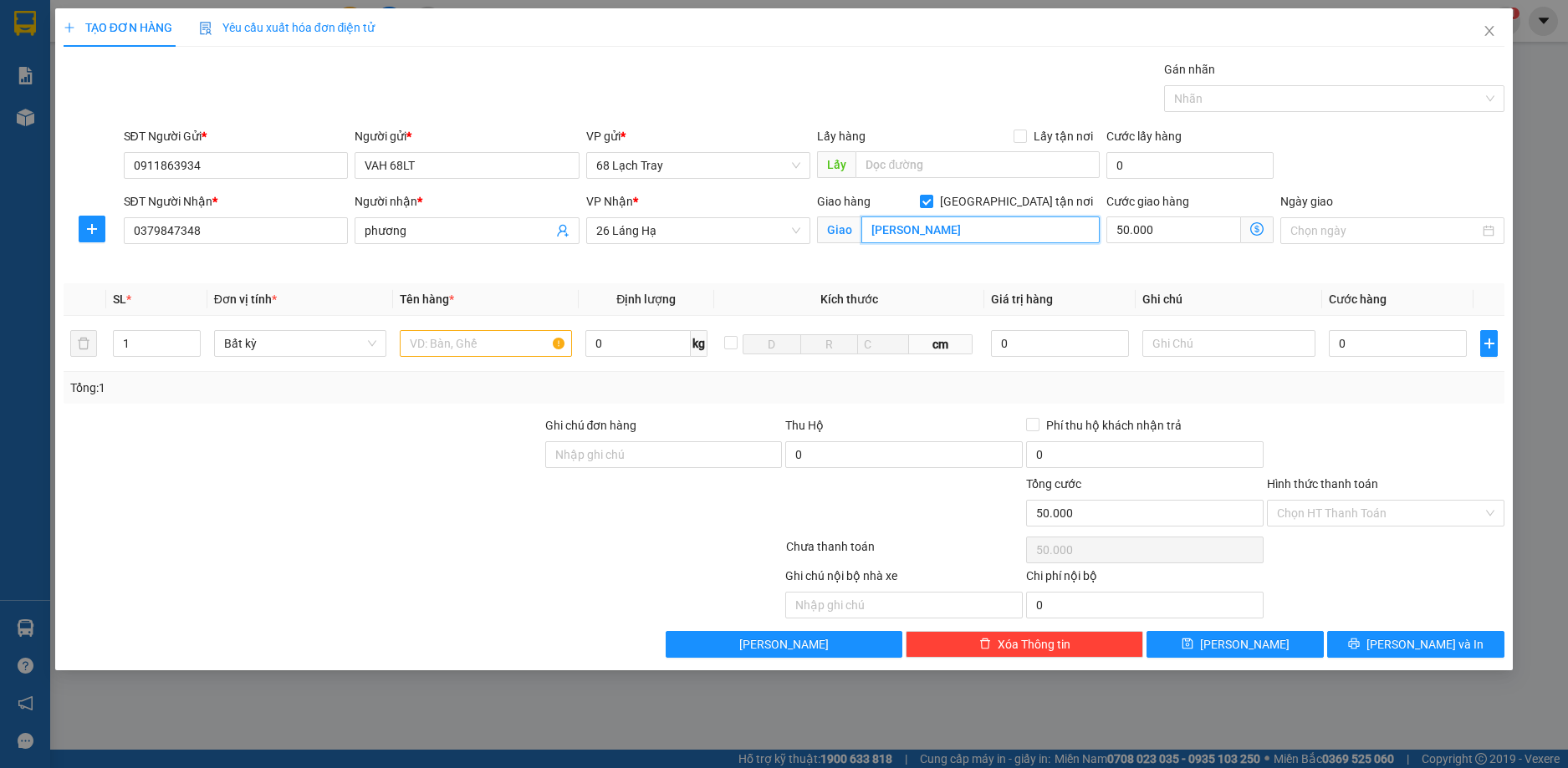
click at [990, 230] on input "TRẦN DUY HƯNG" at bounding box center [980, 230] width 239 height 26
click at [931, 195] on input "[GEOGRAPHIC_DATA] tận nơi" at bounding box center [925, 200] width 12 height 12
checkbox input "false"
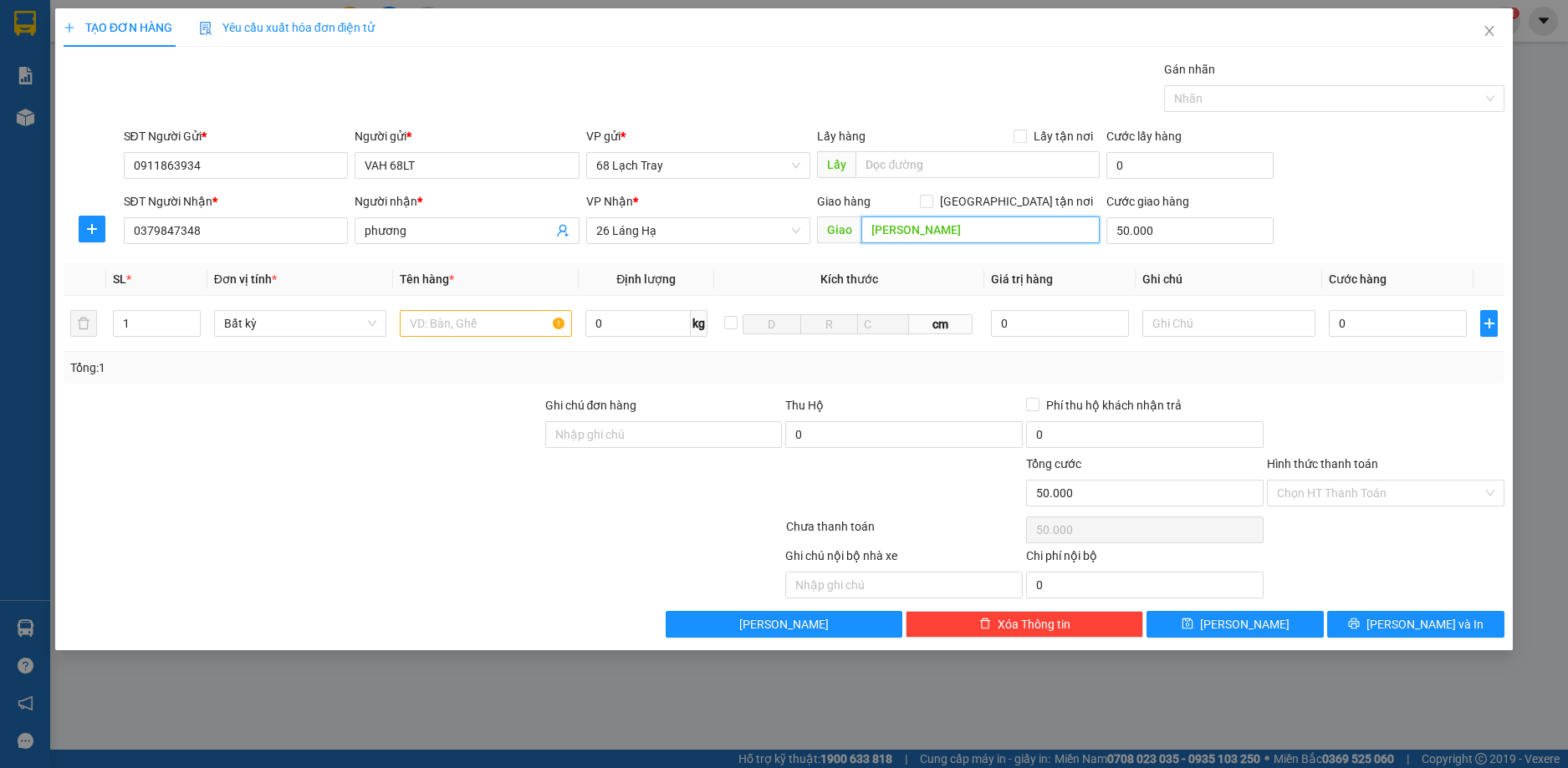
click at [991, 223] on input "TRẦN DUY HƯNG" at bounding box center [980, 230] width 239 height 26
type input "T"
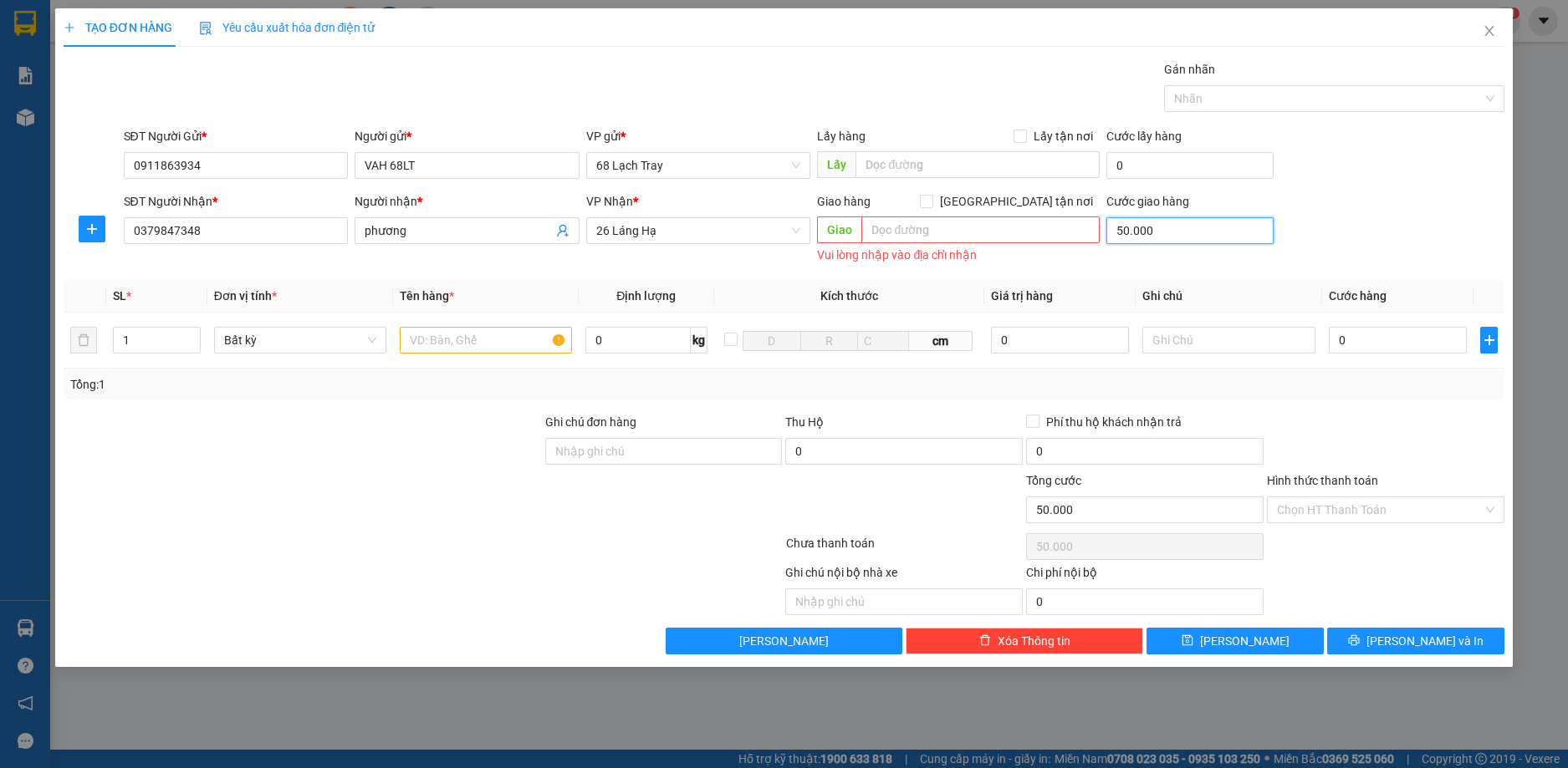
click at [1184, 228] on input "50.000" at bounding box center [1189, 230] width 167 height 26
type input "0"
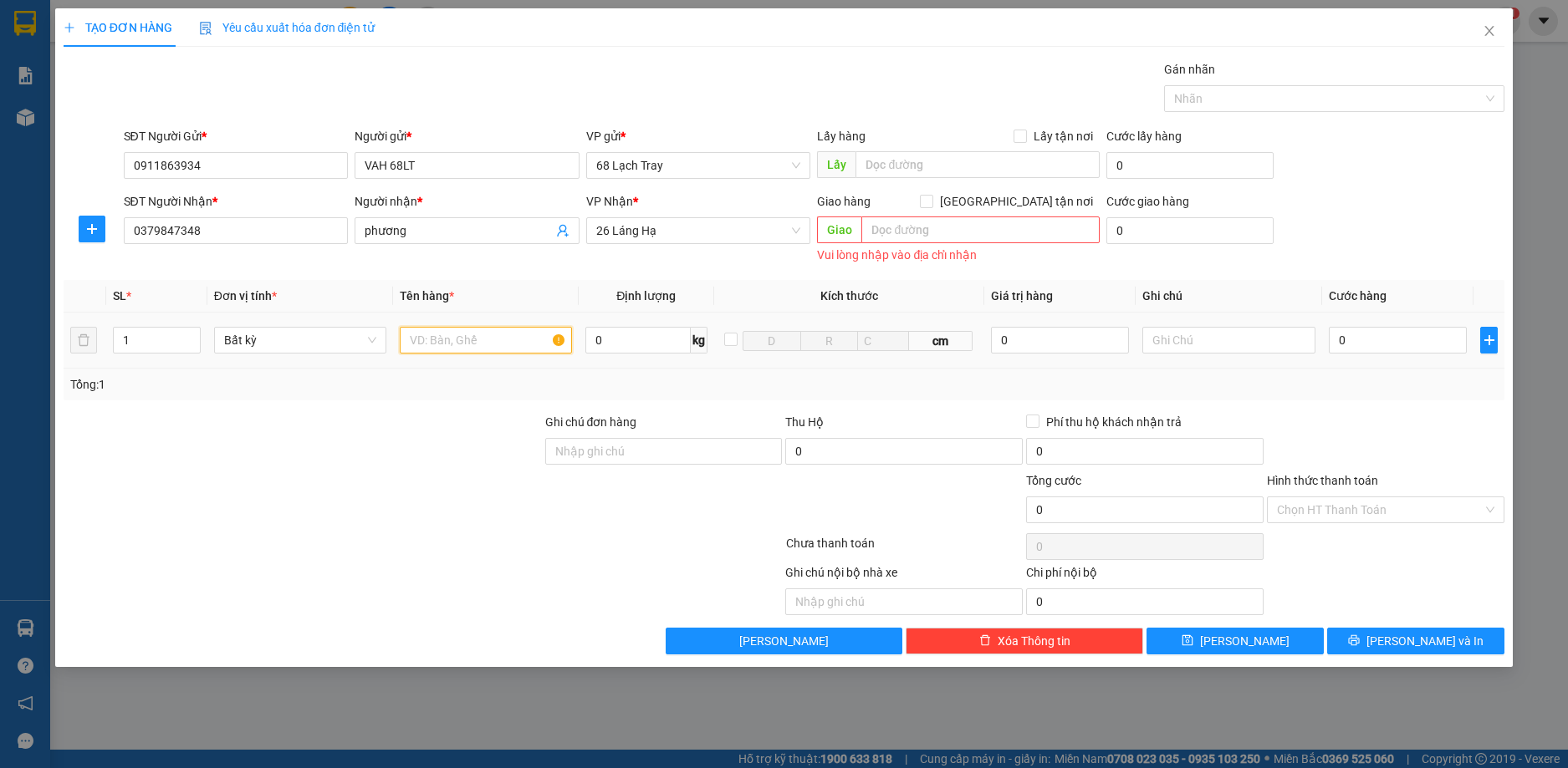
click at [436, 342] on input "text" at bounding box center [486, 340] width 172 height 26
type input "HH"
click at [1393, 349] on input "0" at bounding box center [1398, 340] width 138 height 26
type input "8"
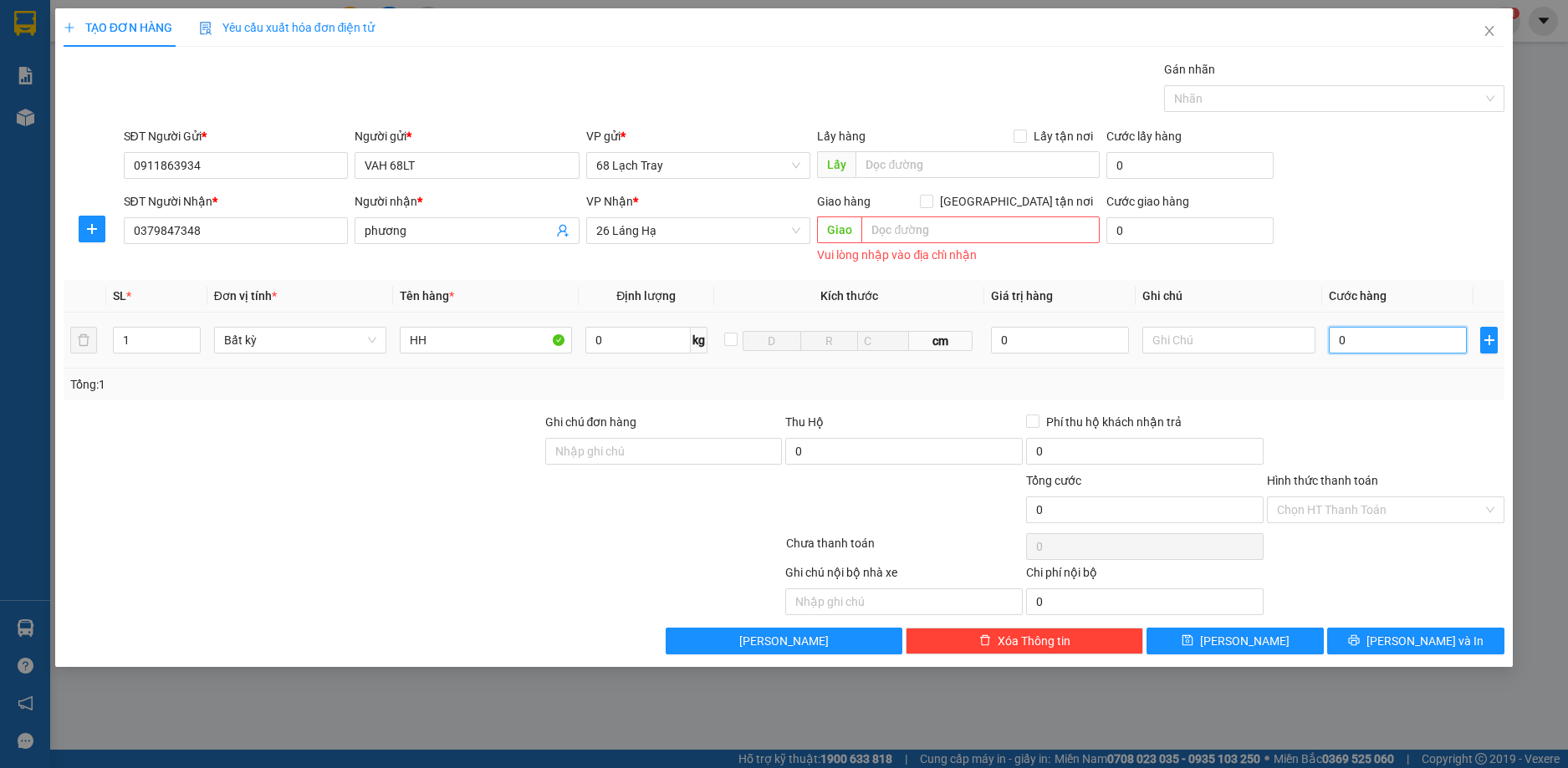
type input "8"
type input "80"
type input "800"
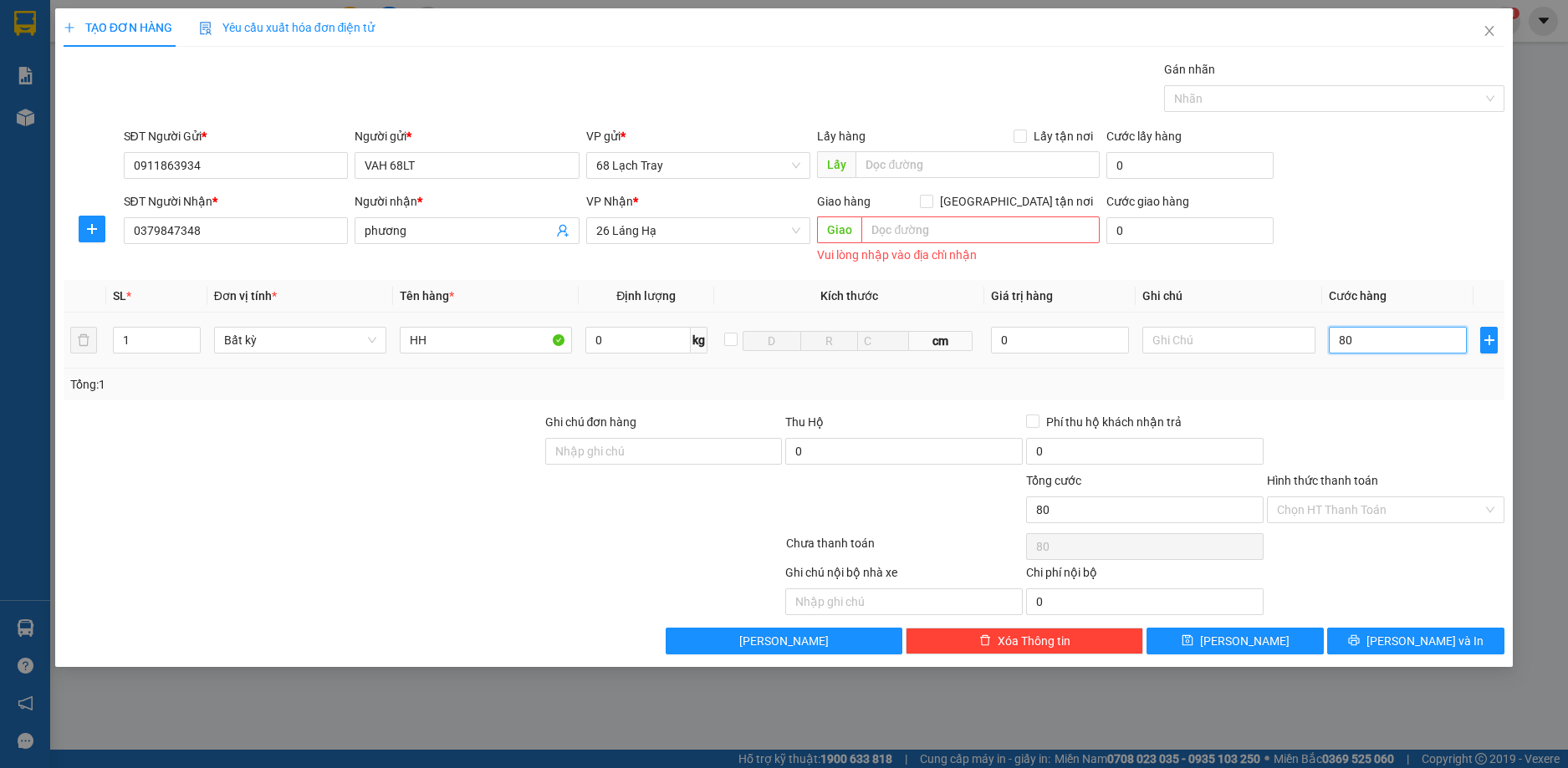
type input "800"
type input "8.000"
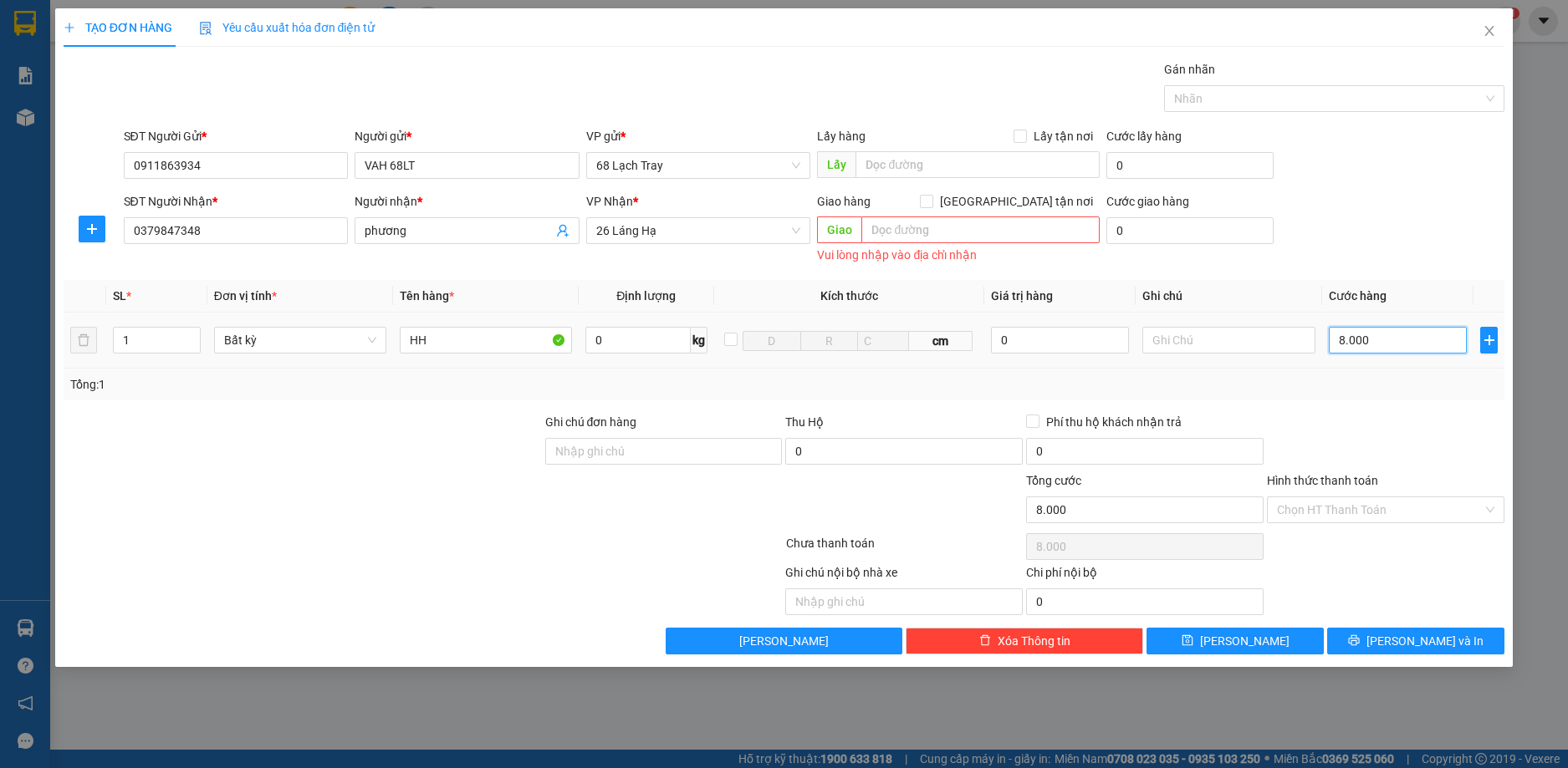
type input "80.000"
click at [838, 452] on input "0" at bounding box center [904, 451] width 238 height 26
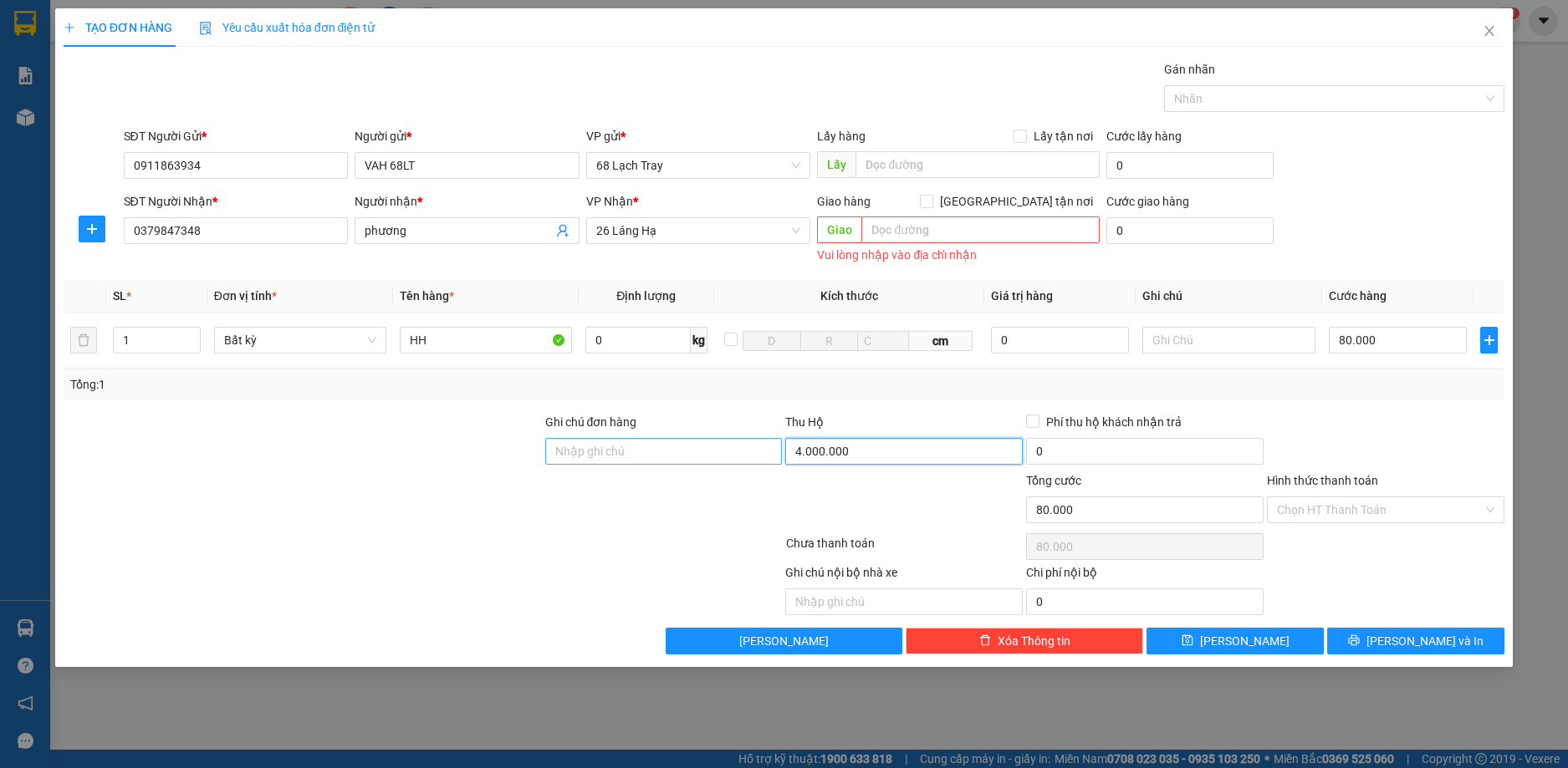
type input "4.000.000"
click at [726, 460] on input "Ghi chú đơn hàng" at bounding box center [663, 451] width 238 height 26
click at [1040, 424] on span "Phí thu hộ khách nhận trả" at bounding box center [1113, 422] width 149 height 18
click at [1038, 424] on input "Phí thu hộ khách nhận trả" at bounding box center [1031, 420] width 12 height 12
click at [1052, 448] on input "0" at bounding box center [1144, 451] width 238 height 26
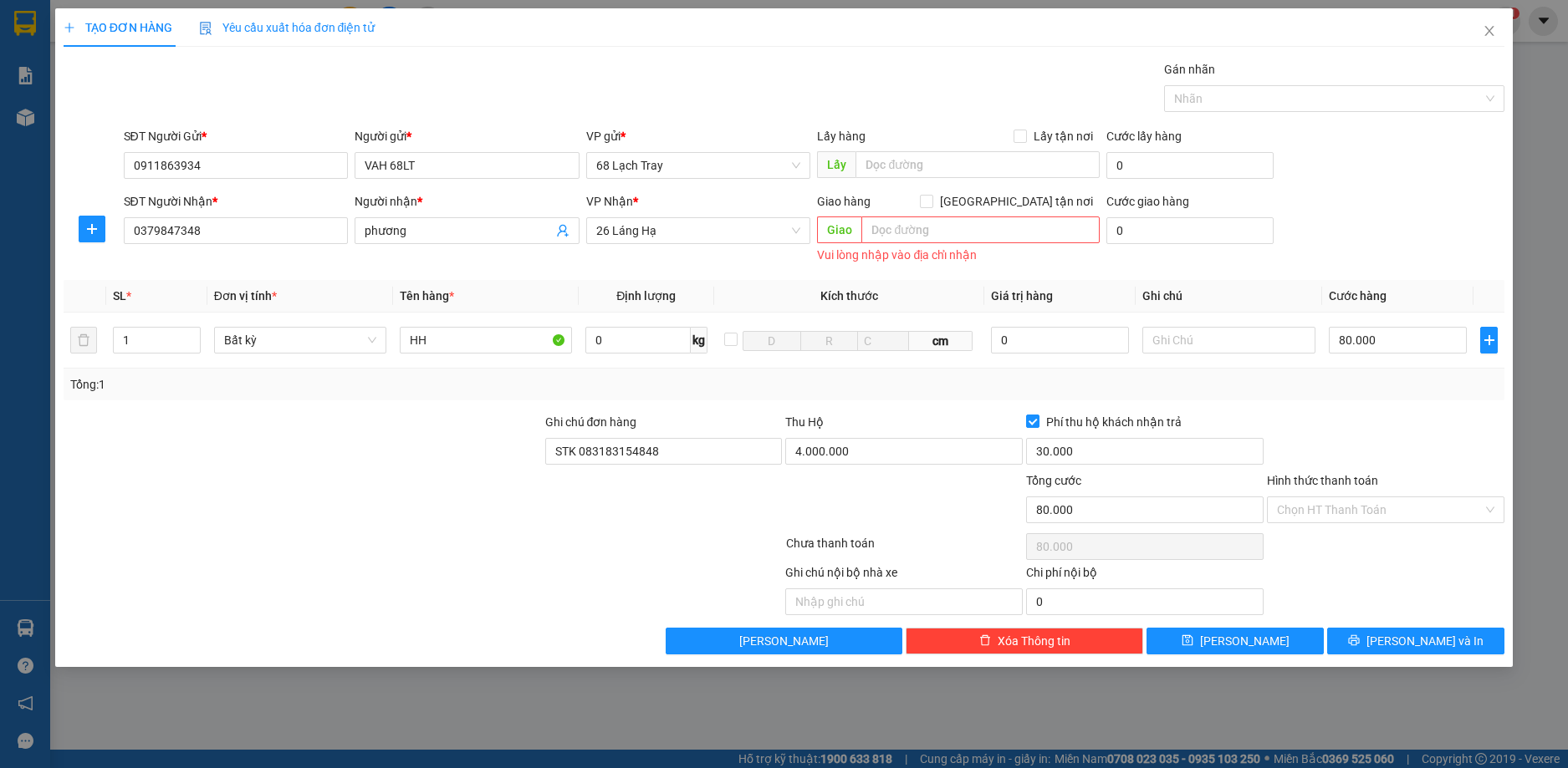
click at [1332, 264] on div "SĐT Người Nhận * 0379847348 Người nhận * phương VP Nhận * 26 Láng Hạ Giao hàng …" at bounding box center [814, 230] width 1388 height 76
click at [1399, 645] on button "[PERSON_NAME] và In" at bounding box center [1415, 640] width 178 height 26
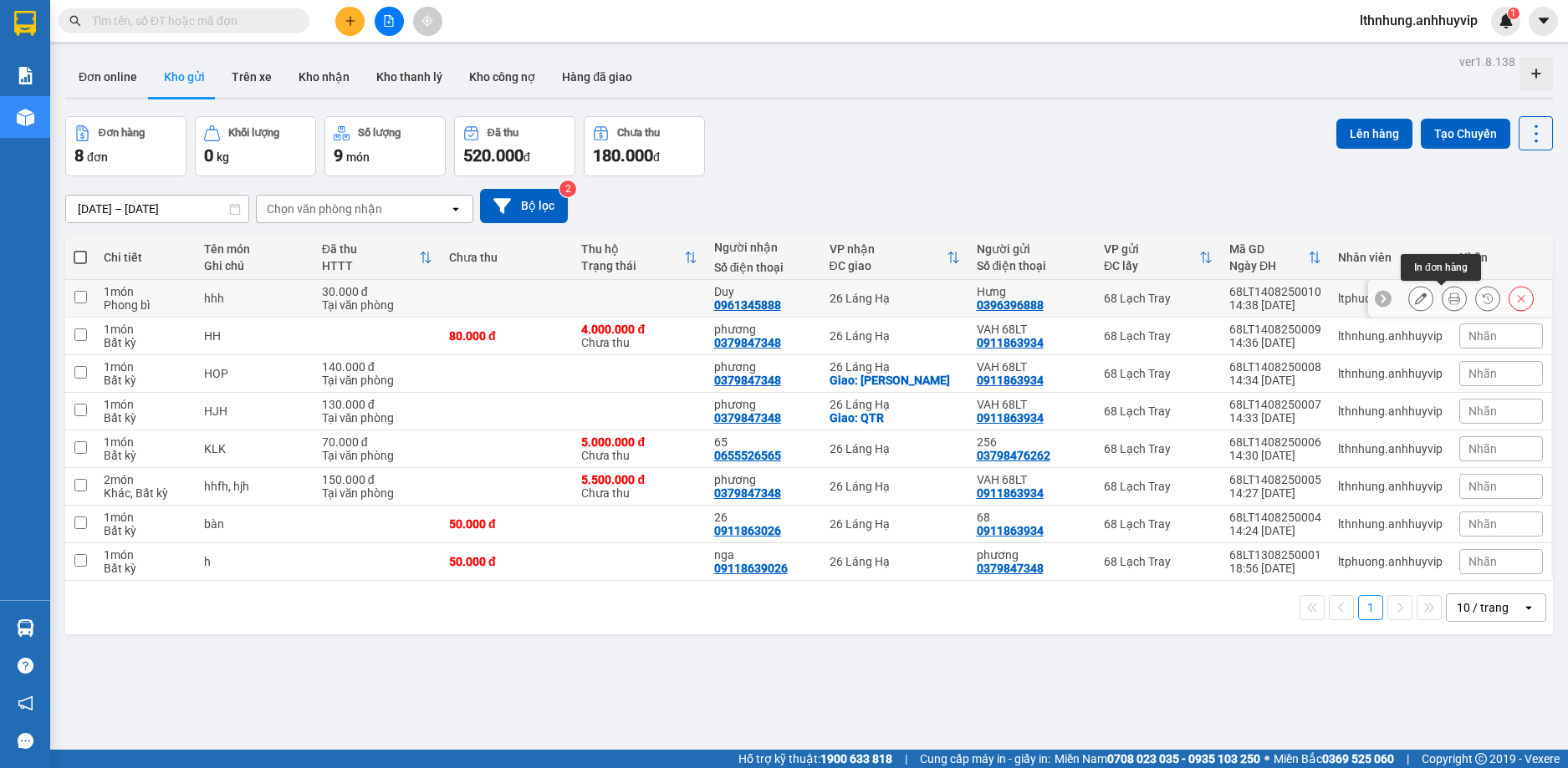
click at [1448, 300] on icon at bounding box center [1453, 298] width 12 height 12
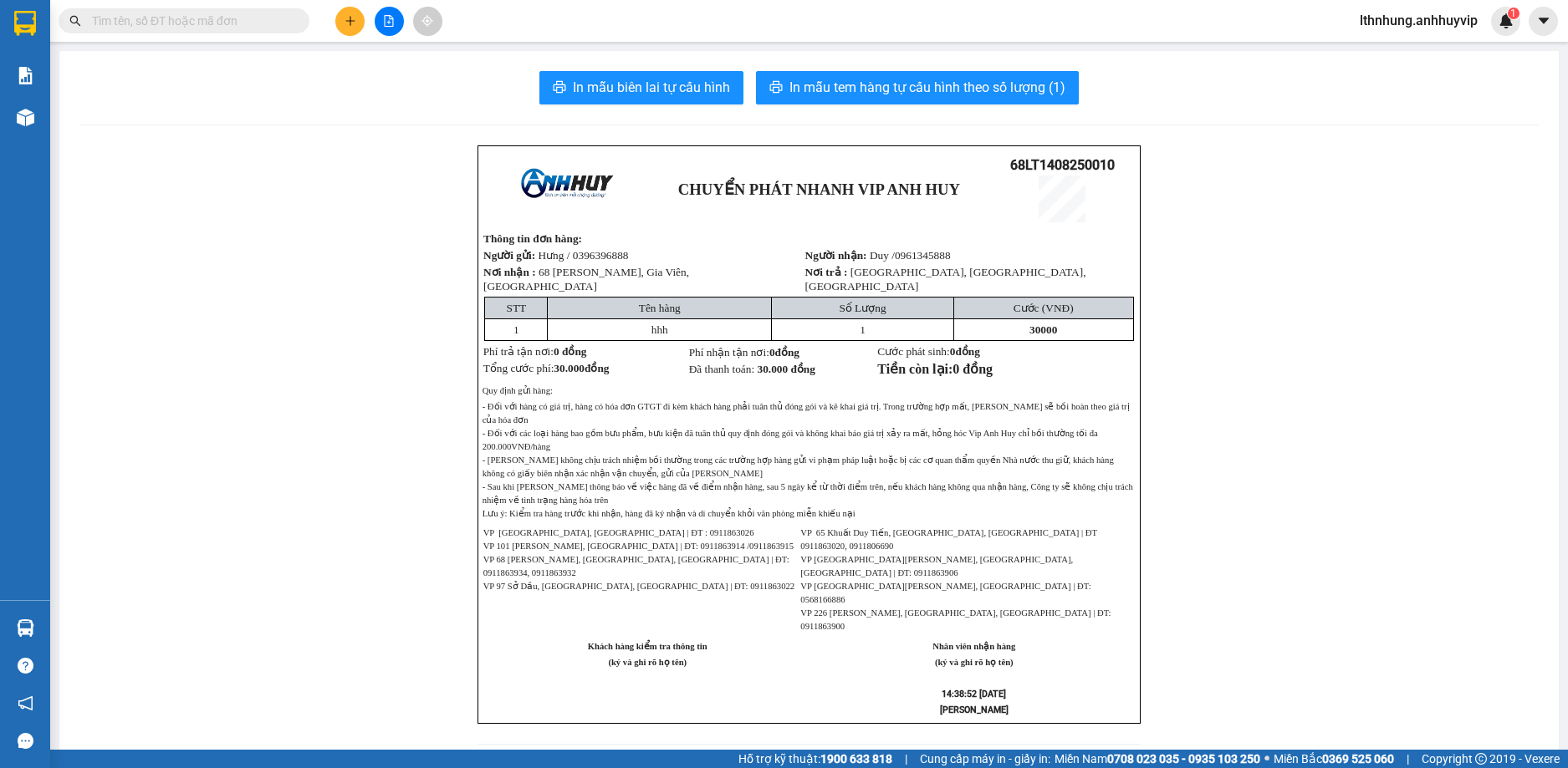
click at [1184, 204] on div "CHUYỂN PHÁT NHANH VIP ANH HUY 68LT1408250010 Thông tin đơn hàng: Người gửi: Hưn…" at bounding box center [808, 765] width 1459 height 1239
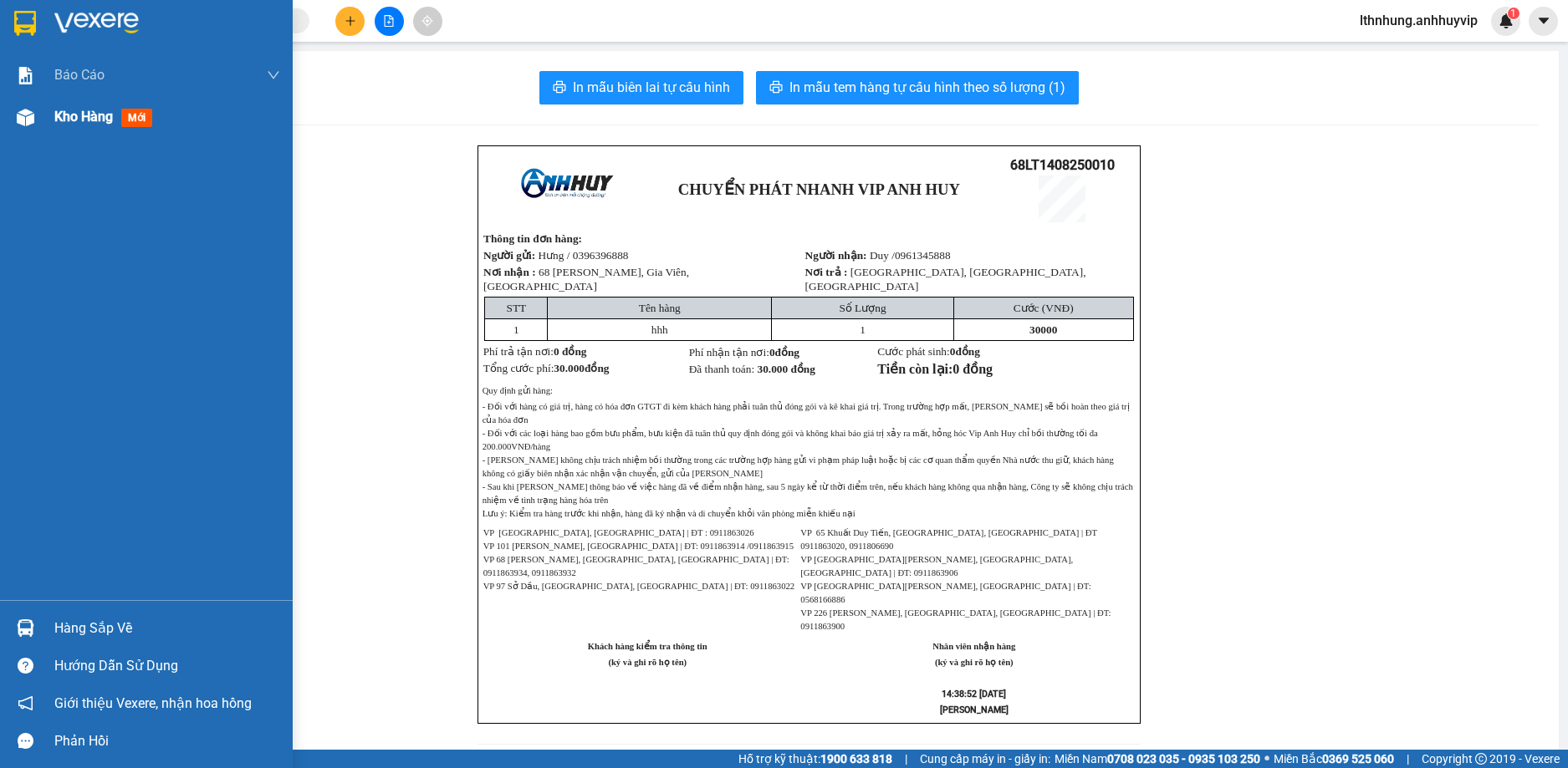
click at [77, 127] on div "Kho hàng mới" at bounding box center [107, 117] width 105 height 21
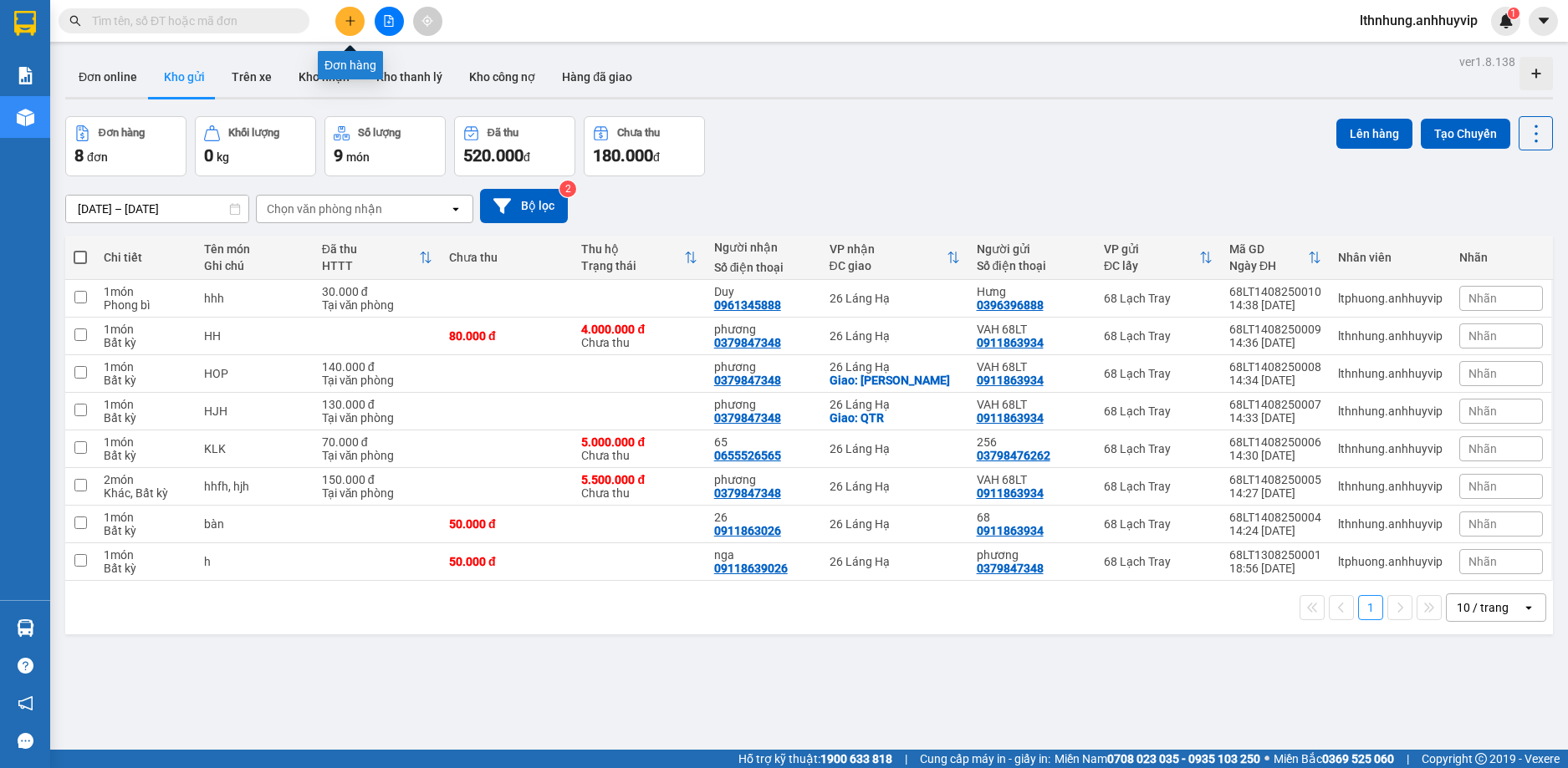
click at [353, 11] on button at bounding box center [350, 21] width 29 height 29
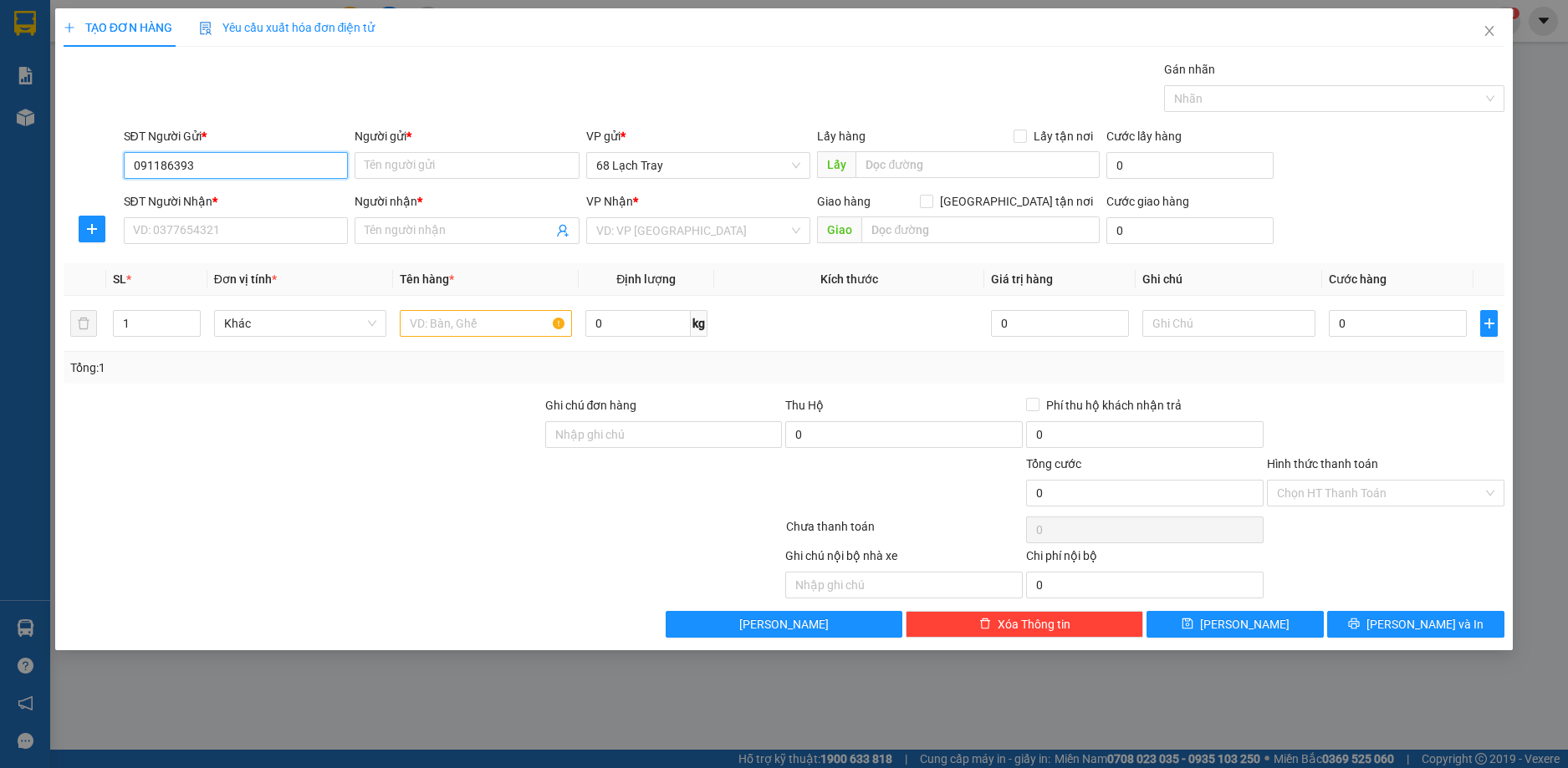
type input "0911863934"
click at [259, 198] on div "0911863934 - VAH 68LT" at bounding box center [236, 199] width 205 height 18
type input "VAH 68LT"
type input "0911863934"
click at [236, 227] on input "SĐT Người Nhận *" at bounding box center [236, 230] width 225 height 26
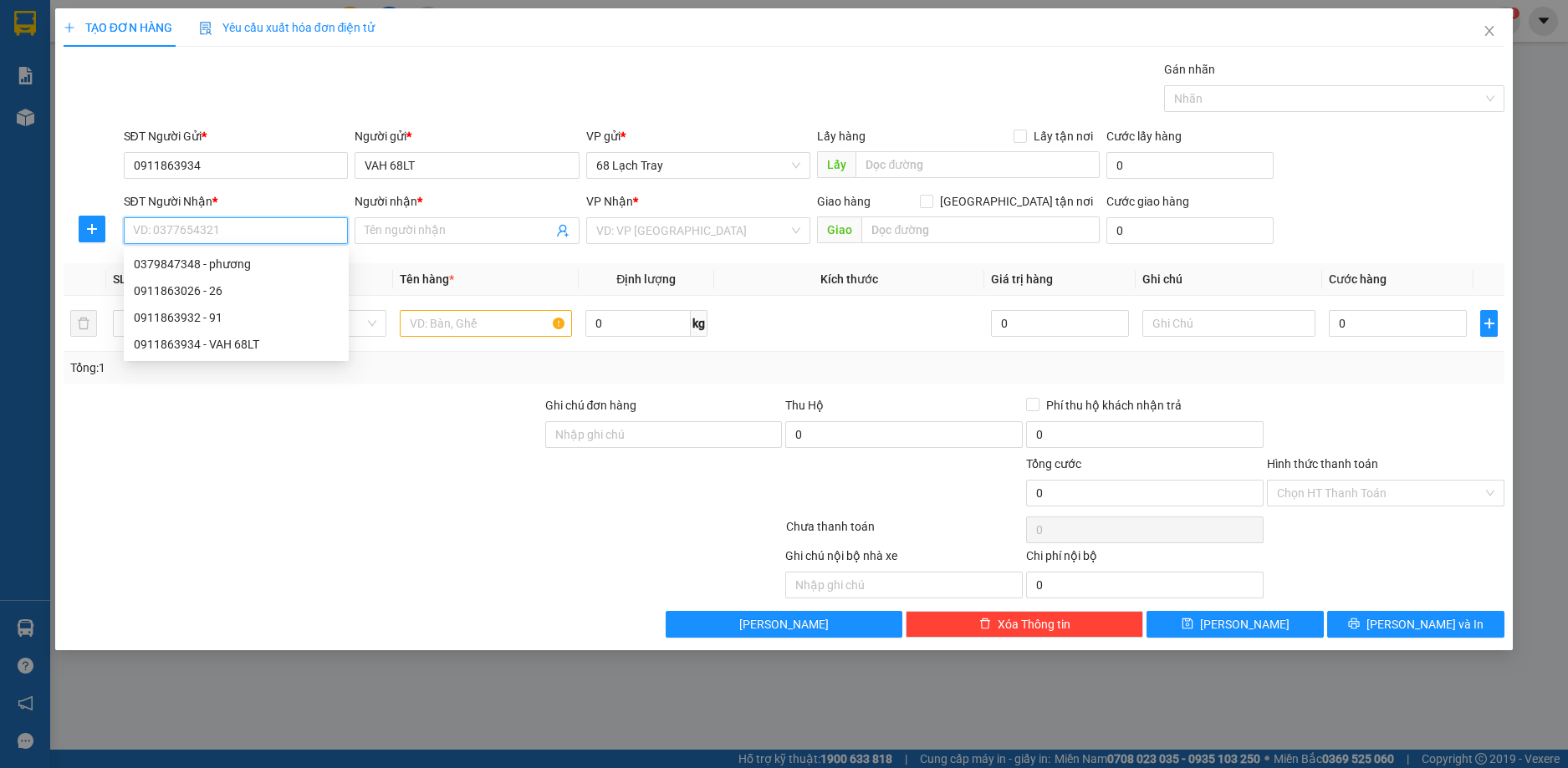
click at [236, 227] on input "SĐT Người Nhận *" at bounding box center [236, 230] width 225 height 26
click at [224, 260] on div "0379847348 - phương" at bounding box center [236, 264] width 205 height 18
type input "0379847348"
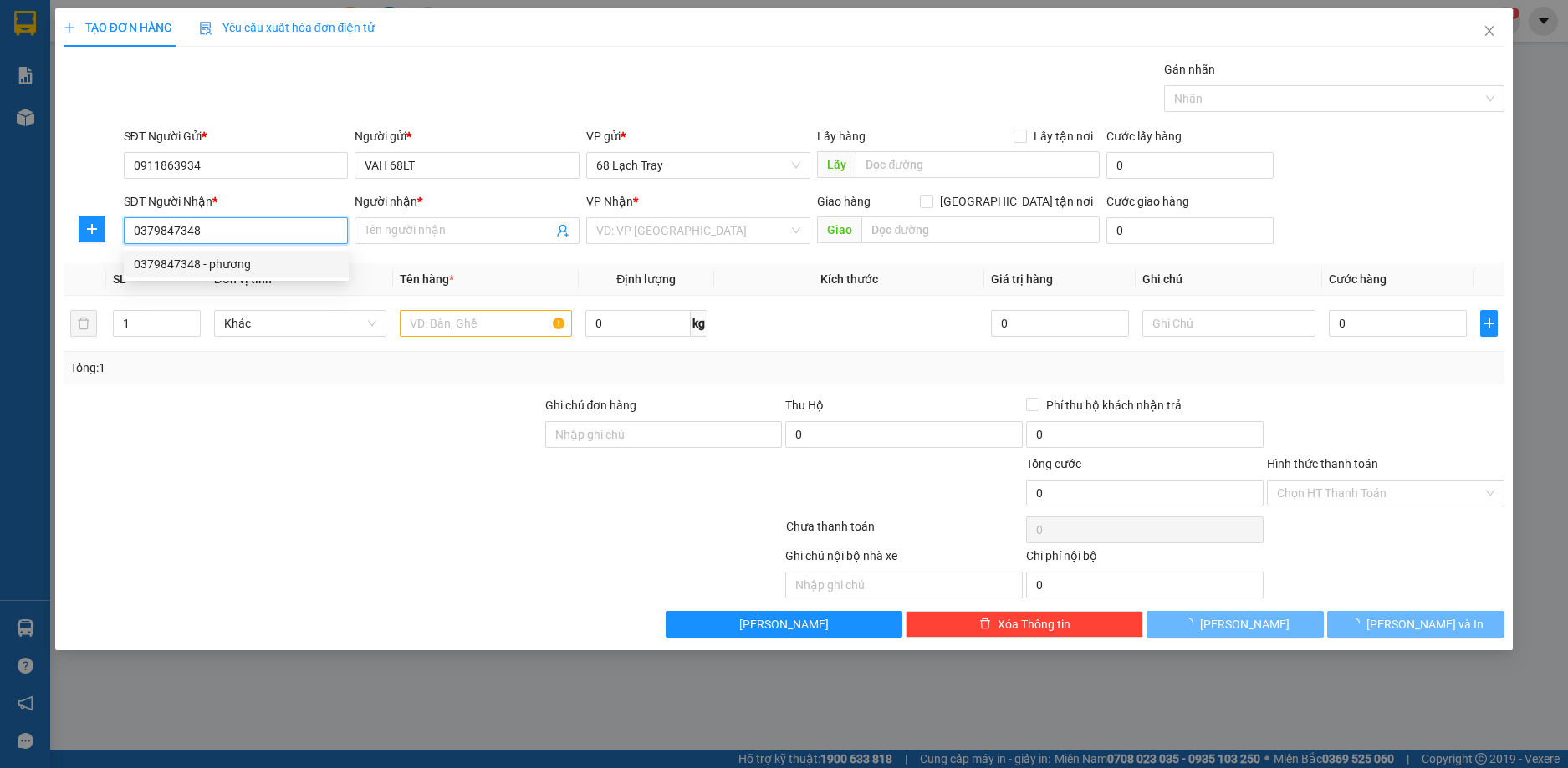
type input "phương"
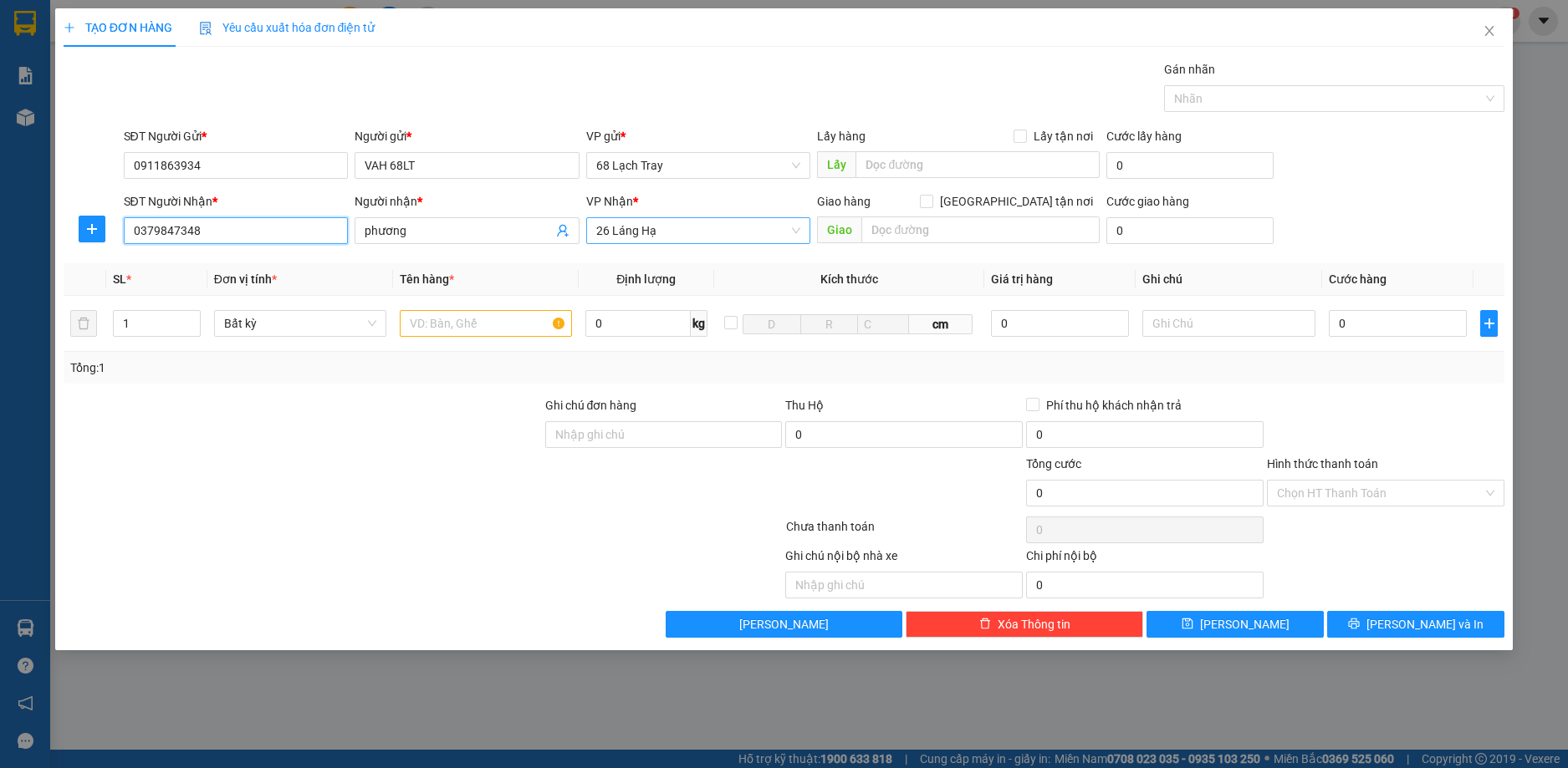
click at [793, 235] on span "26 Láng Hạ" at bounding box center [698, 231] width 205 height 26
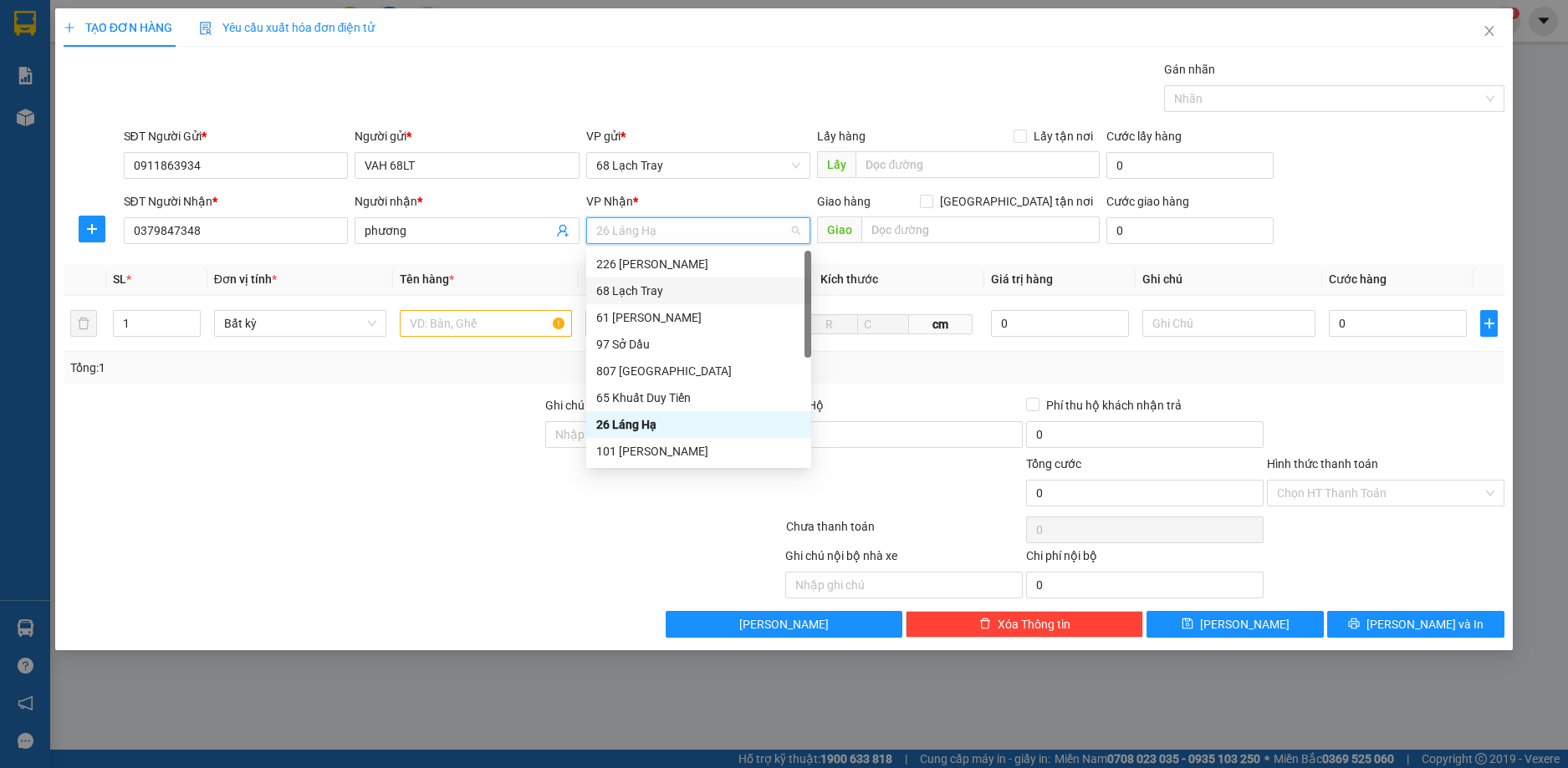
drag, startPoint x: 806, startPoint y: 310, endPoint x: 801, endPoint y: 251, distance: 59.2
click at [801, 249] on div "47648 54540 54537 226 [PERSON_NAME] 68 Lạch Tray 61 [PERSON_NAME] 97 Sở Dầu 807…" at bounding box center [698, 358] width 225 height 220
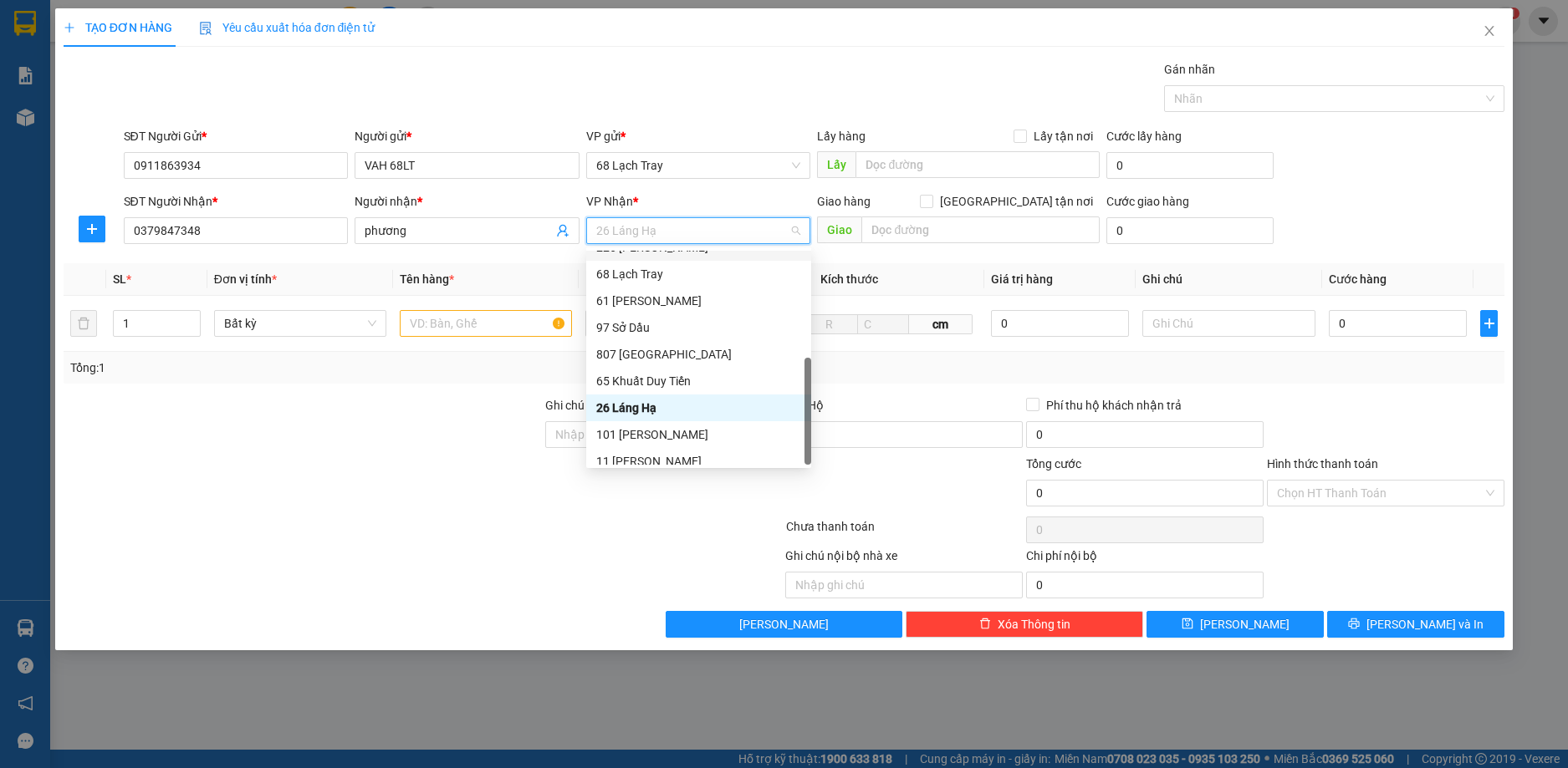
scroll to position [26, 0]
drag, startPoint x: 806, startPoint y: 291, endPoint x: 810, endPoint y: 432, distance: 141.1
click at [810, 432] on div at bounding box center [807, 411] width 6 height 107
click at [924, 248] on div "Giao hàng [GEOGRAPHIC_DATA] tận nơi [GEOGRAPHIC_DATA]" at bounding box center [958, 221] width 282 height 58
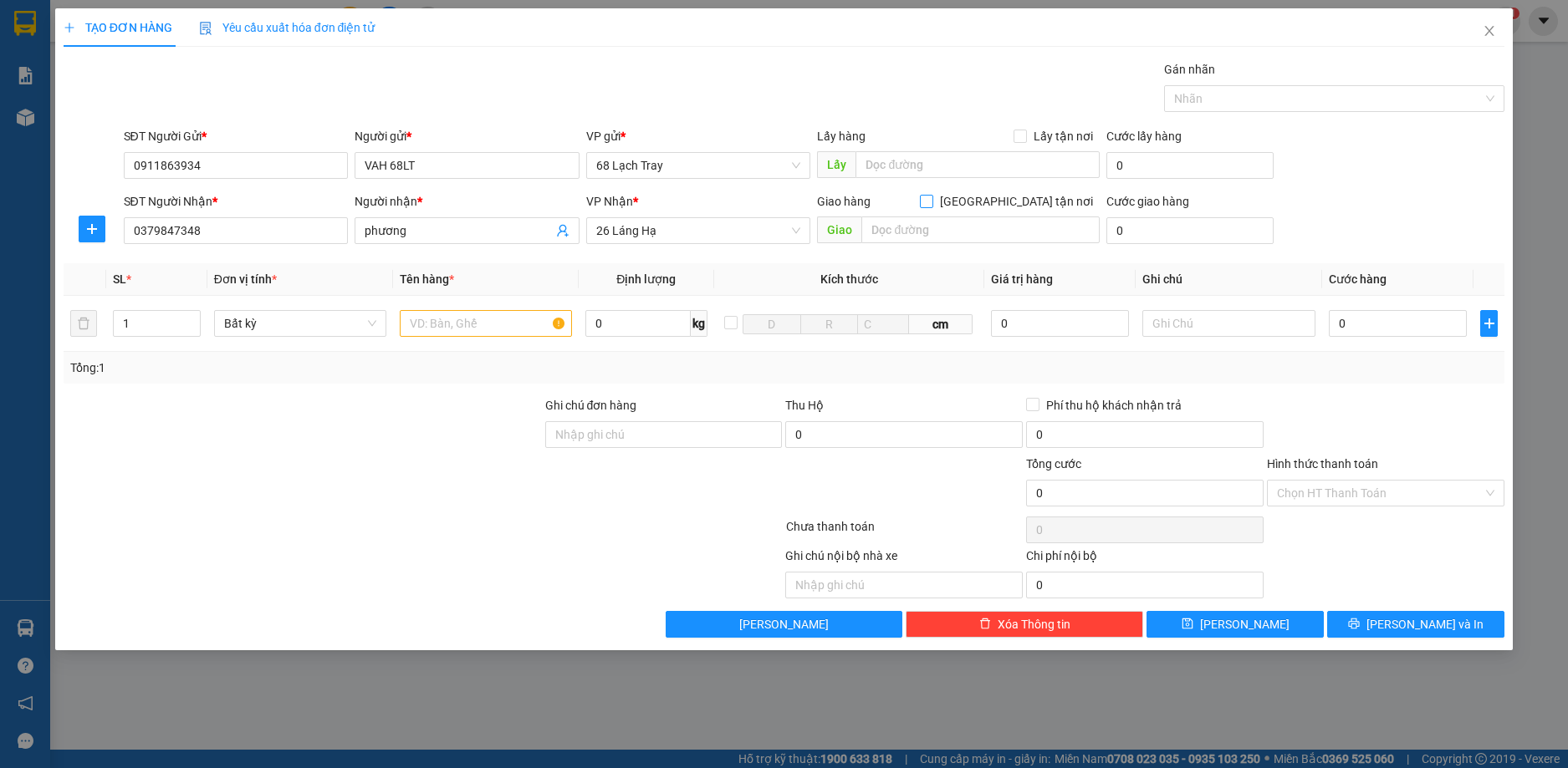
click at [931, 196] on input "[GEOGRAPHIC_DATA] tận nơi" at bounding box center [925, 200] width 12 height 12
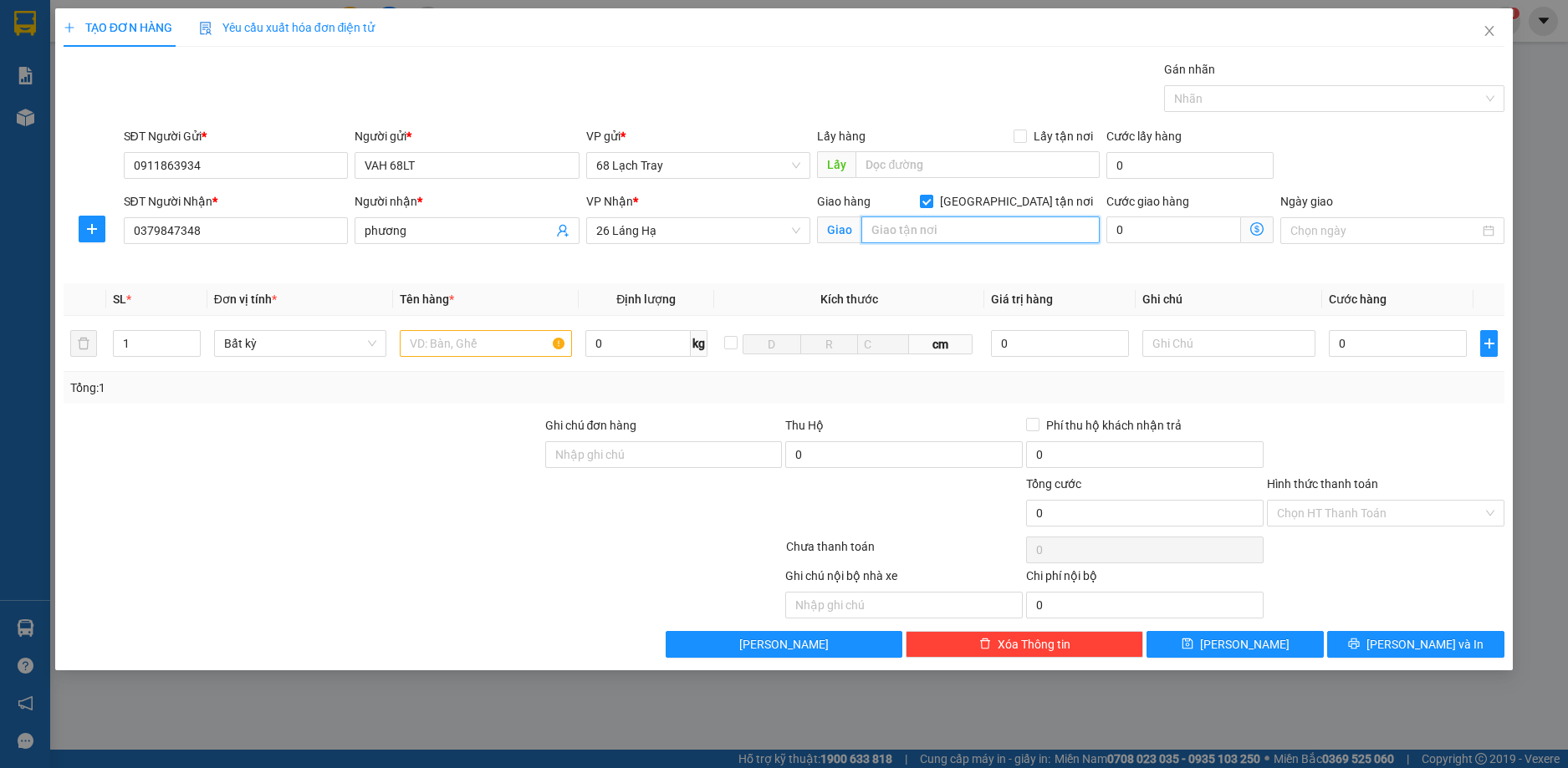
click at [979, 222] on input "text" at bounding box center [980, 230] width 239 height 26
click at [931, 197] on input "[GEOGRAPHIC_DATA] tận nơi" at bounding box center [925, 200] width 12 height 12
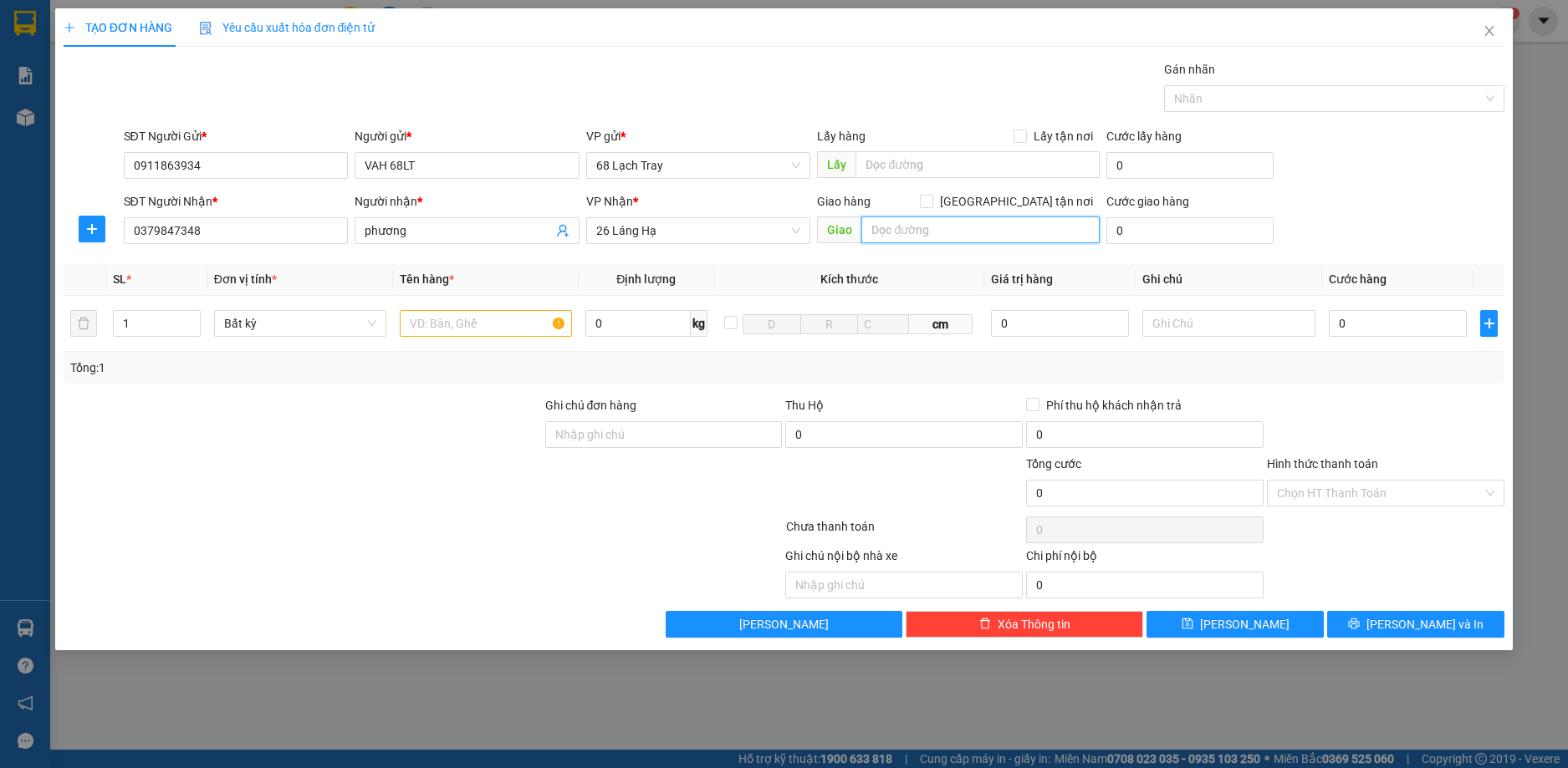
click at [904, 230] on input "text" at bounding box center [980, 230] width 239 height 26
click at [931, 201] on input "[GEOGRAPHIC_DATA] tận nơi" at bounding box center [925, 200] width 12 height 12
checkbox input "true"
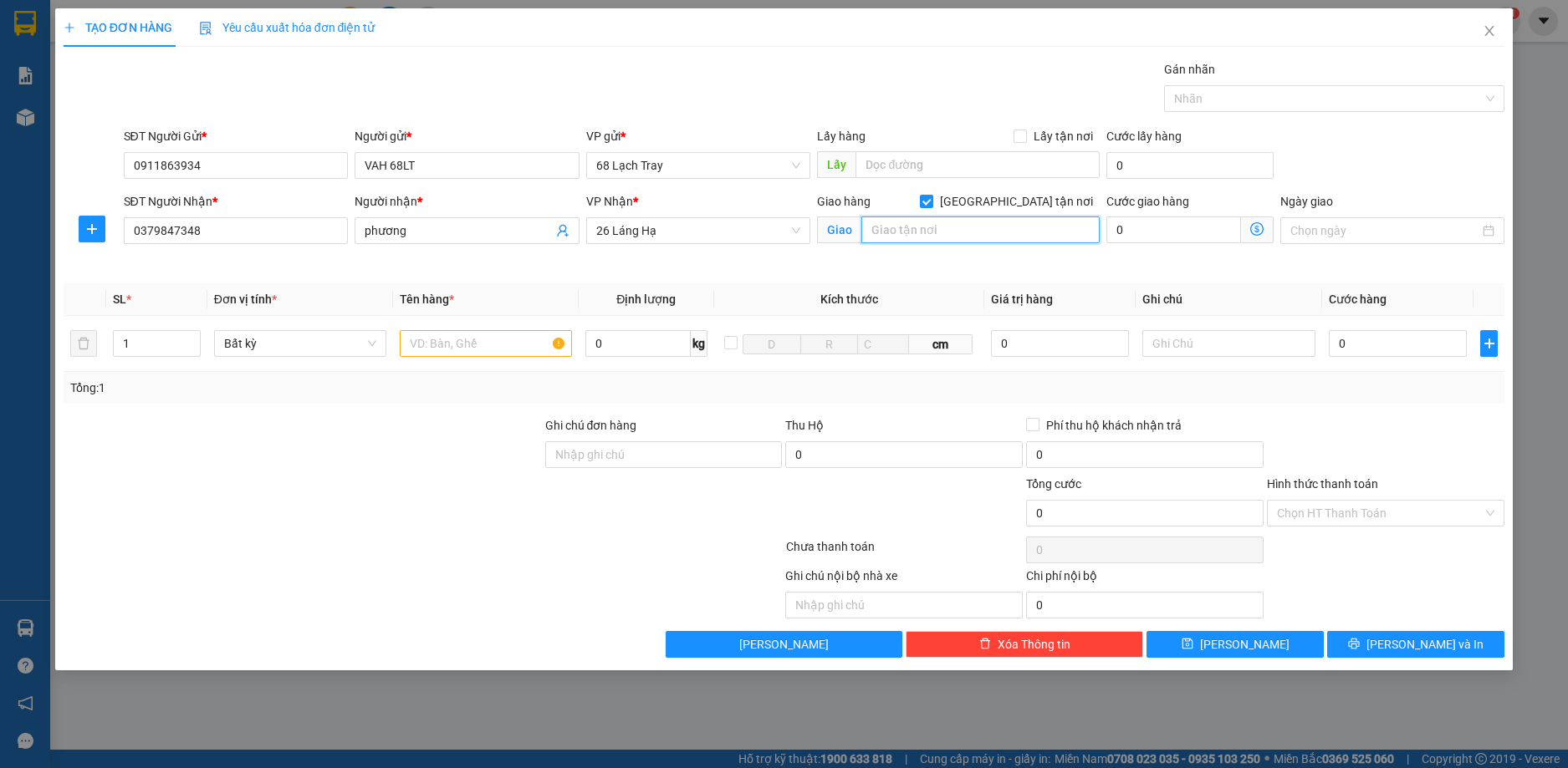
click at [979, 228] on input "text" at bounding box center [980, 230] width 239 height 26
type input "AN LÃO"
click at [463, 340] on input "text" at bounding box center [486, 343] width 172 height 26
type input "HH"
type input "5"
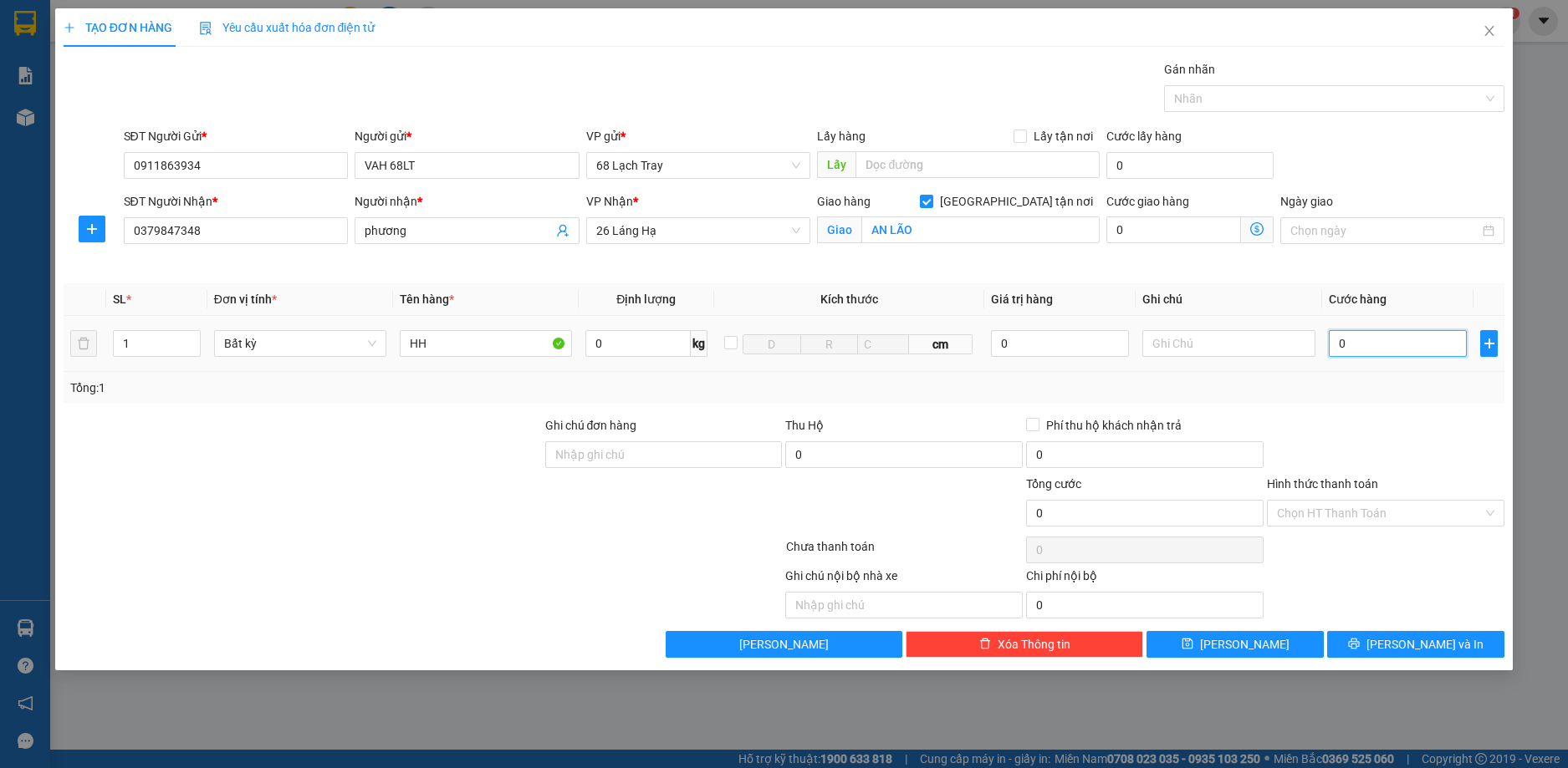
type input "5"
type input "50"
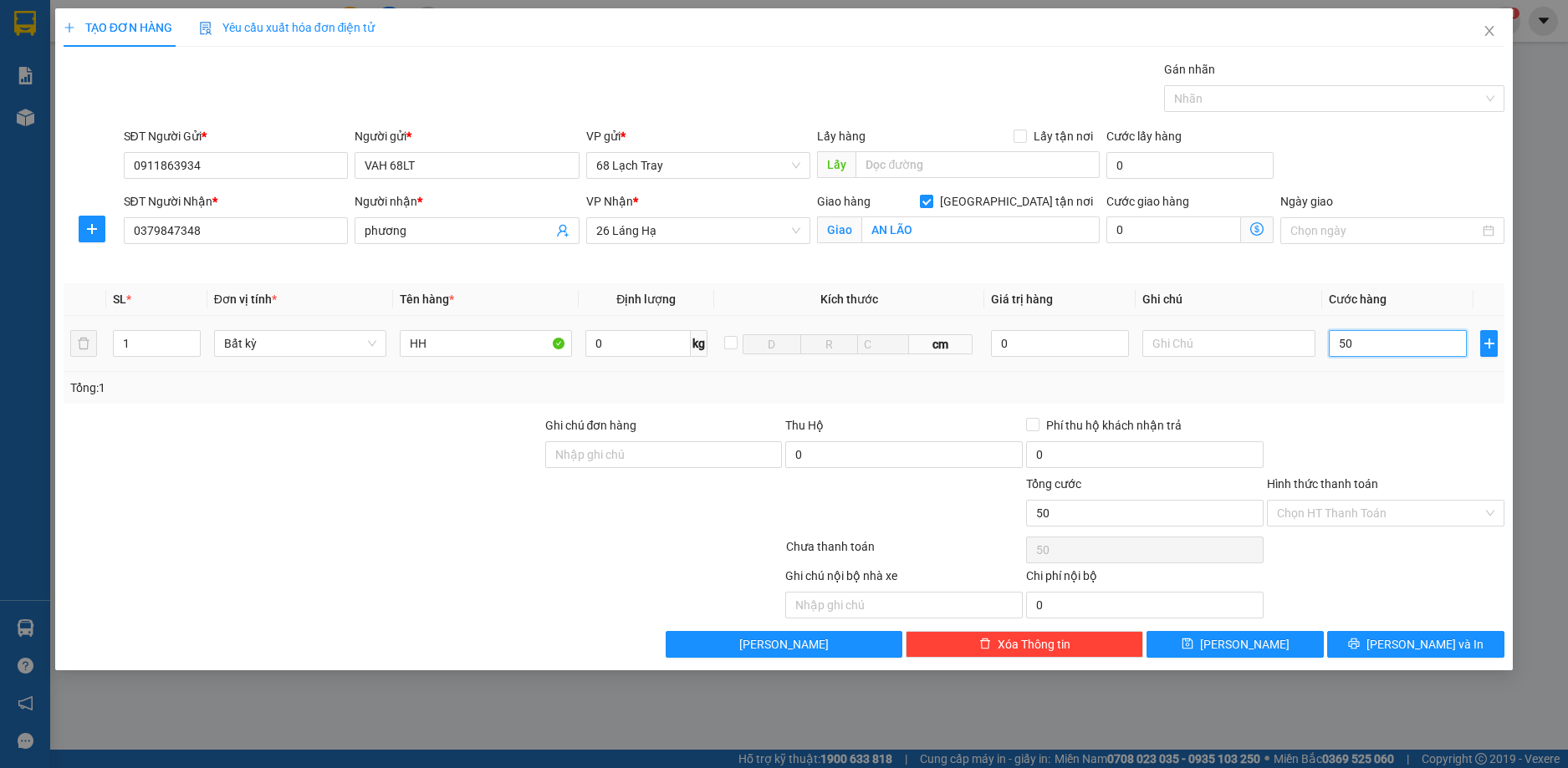
type input "500"
type input "5.000"
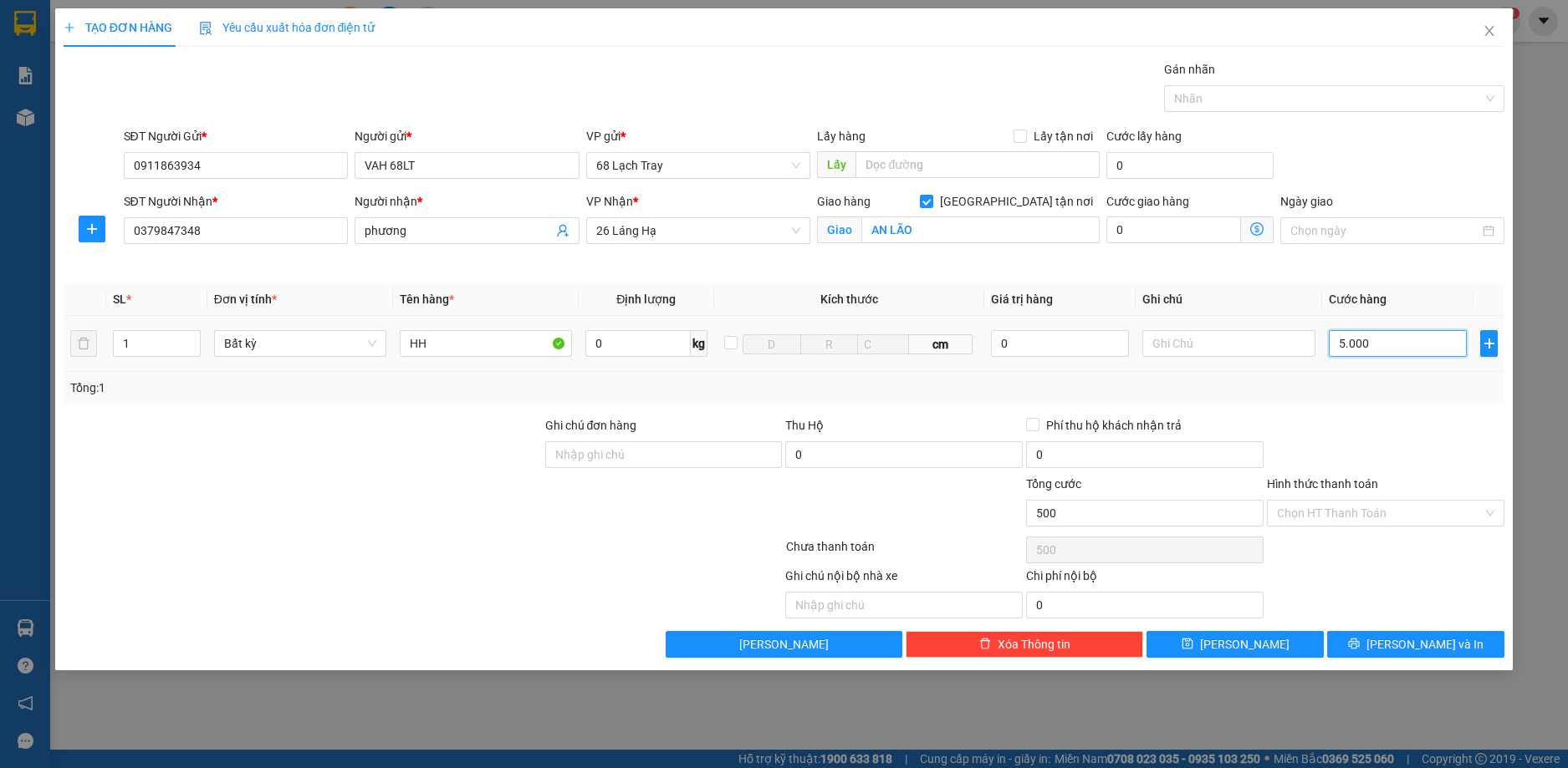
type input "5.000"
type input "50.000"
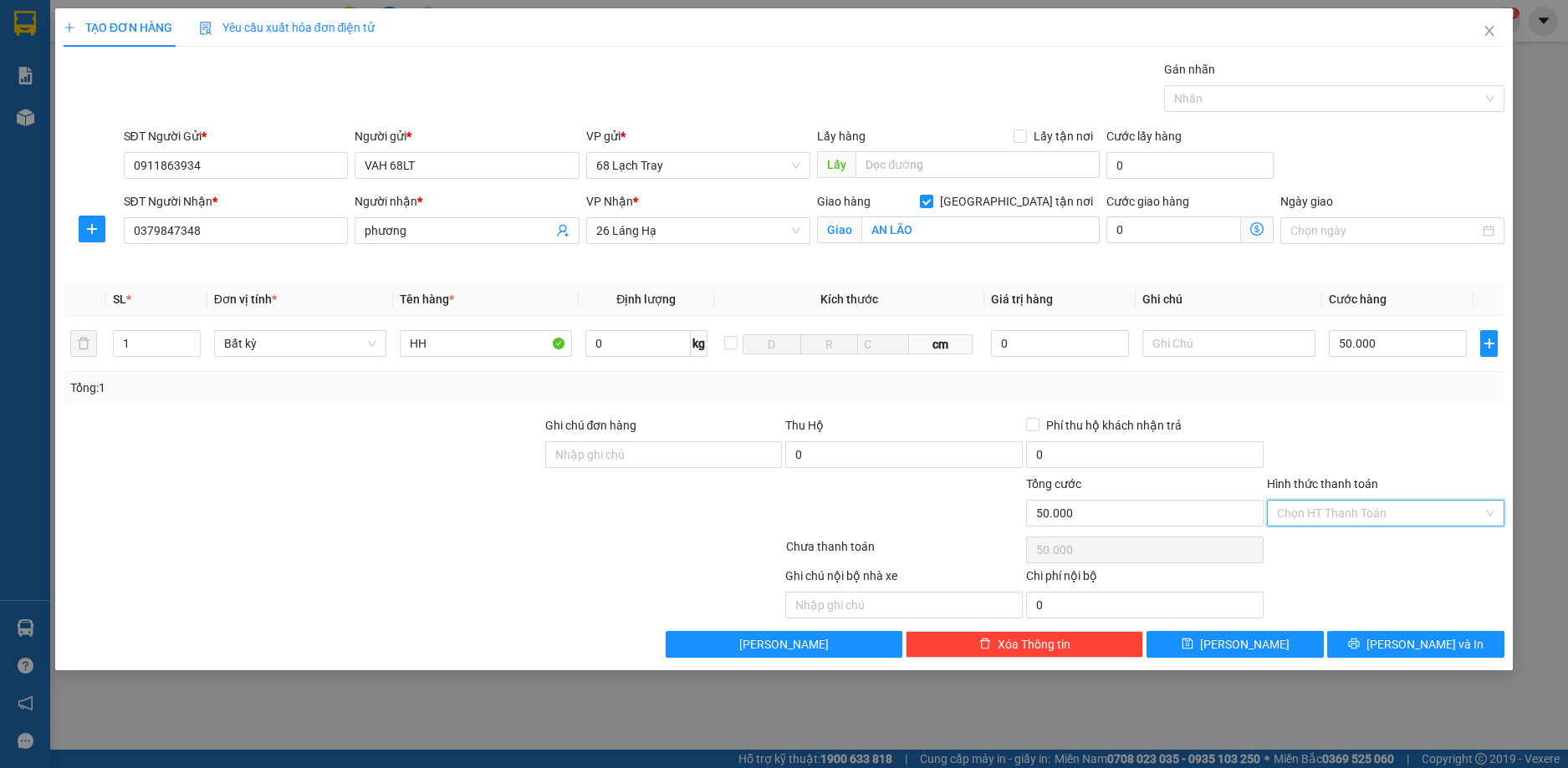
click at [1443, 511] on input "Hình thức thanh toán" at bounding box center [1379, 514] width 206 height 26
click at [1425, 414] on div "Transit Pickup Surcharge Ids Transit Deliver Surcharge Ids Transit Deliver Surc…" at bounding box center [784, 359] width 1441 height 598
click at [1439, 649] on span "[PERSON_NAME] và In" at bounding box center [1424, 644] width 117 height 18
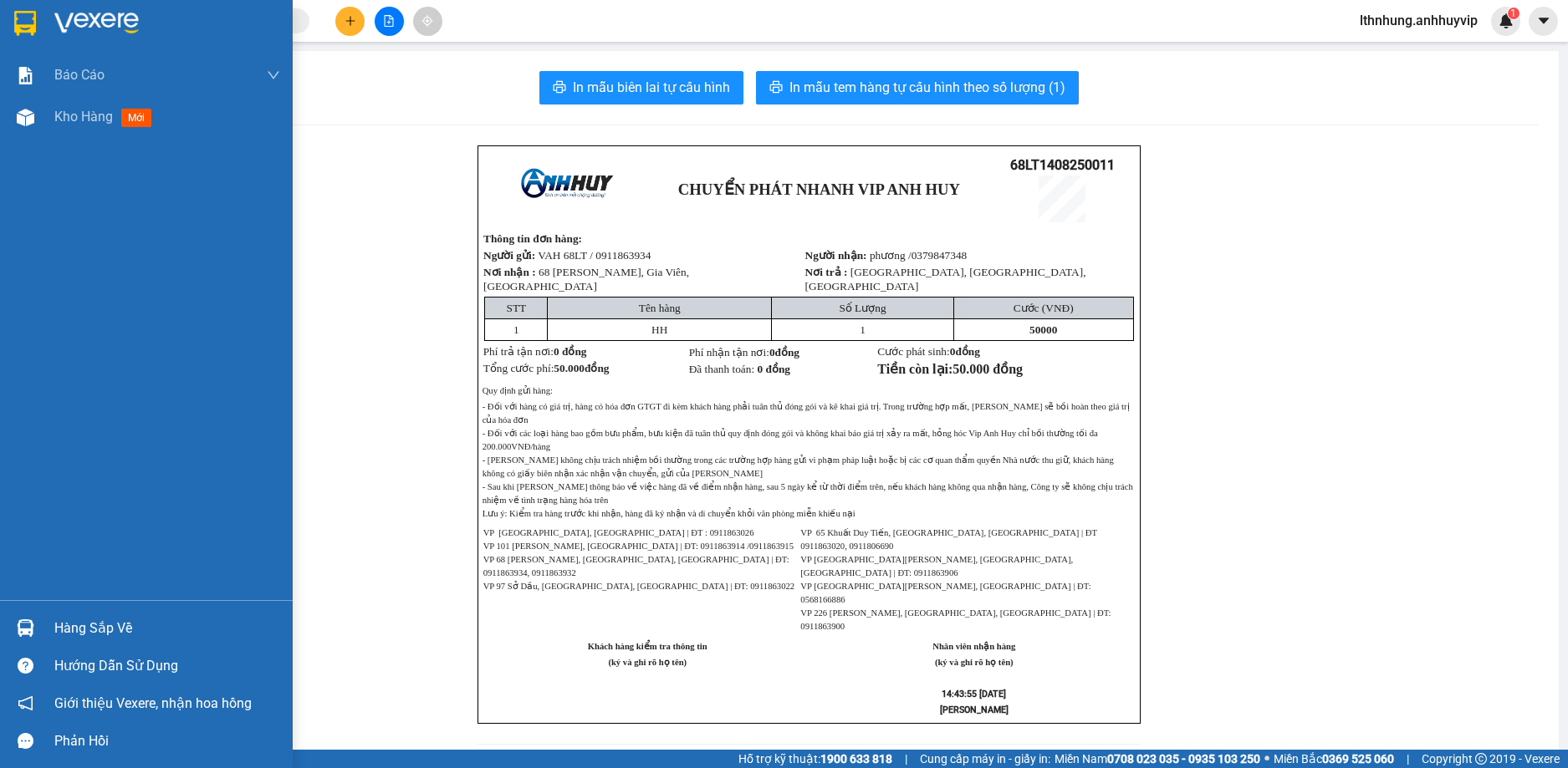
click at [107, 239] on div "Báo cáo 01. Báo cáo doanh thu hàng Tổng - Dòng tiền 02. Báo cáo chi tiết đơn hà…" at bounding box center [146, 327] width 292 height 546
click at [105, 111] on span "Kho hàng" at bounding box center [84, 116] width 58 height 15
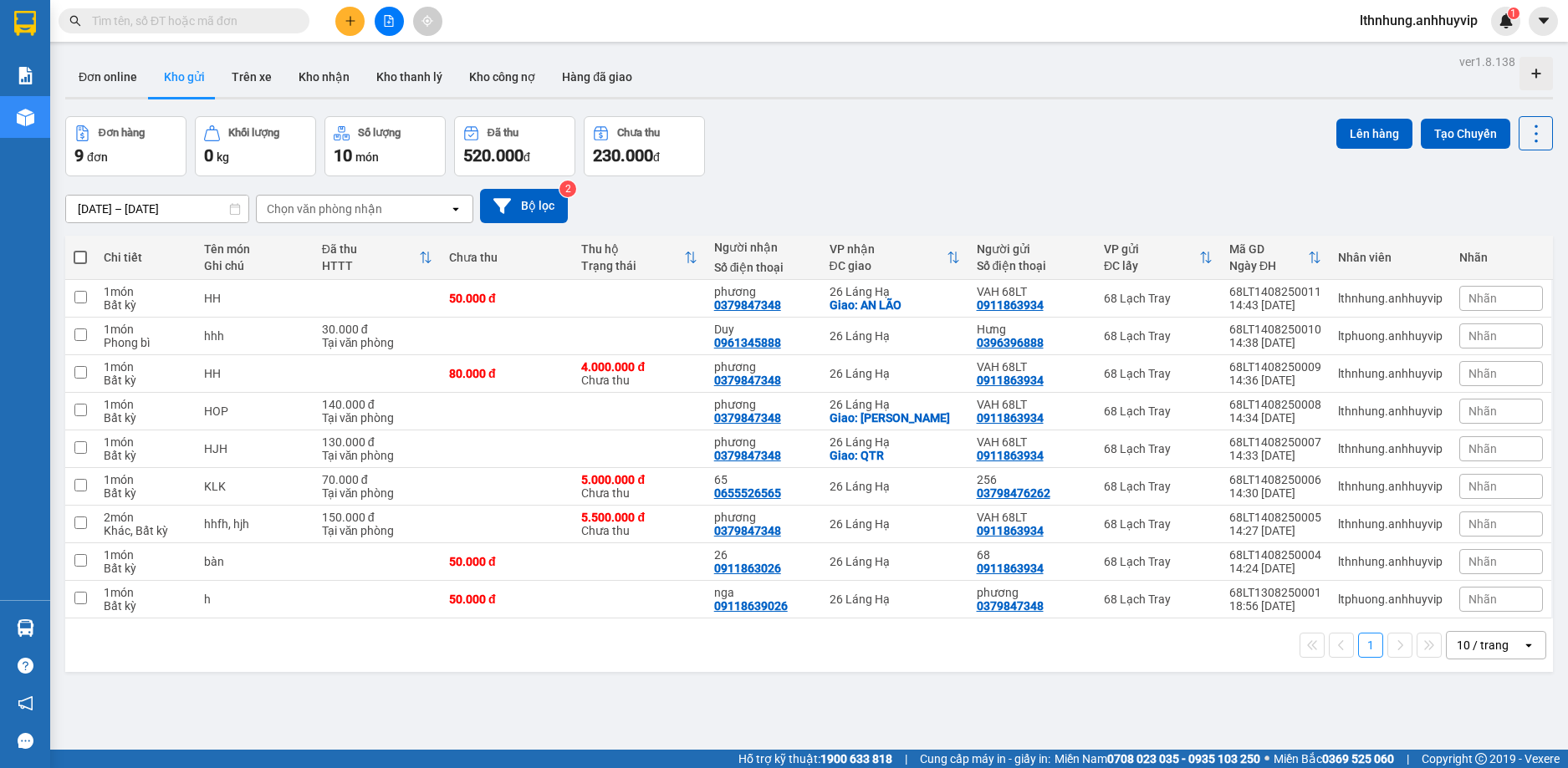
click at [452, 215] on icon "open" at bounding box center [456, 209] width 14 height 14
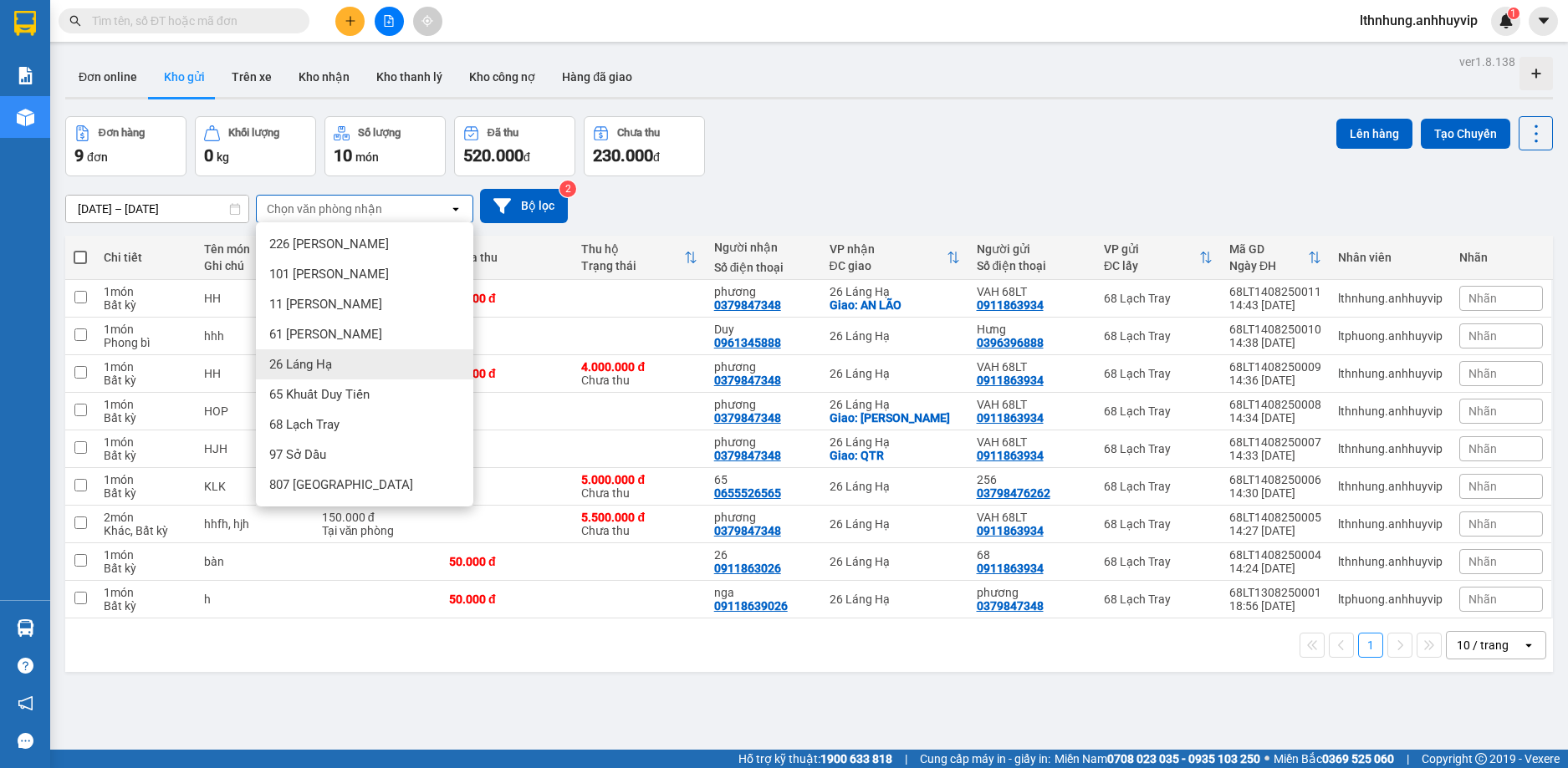
click at [325, 361] on span "26 Láng Hạ" at bounding box center [300, 364] width 63 height 16
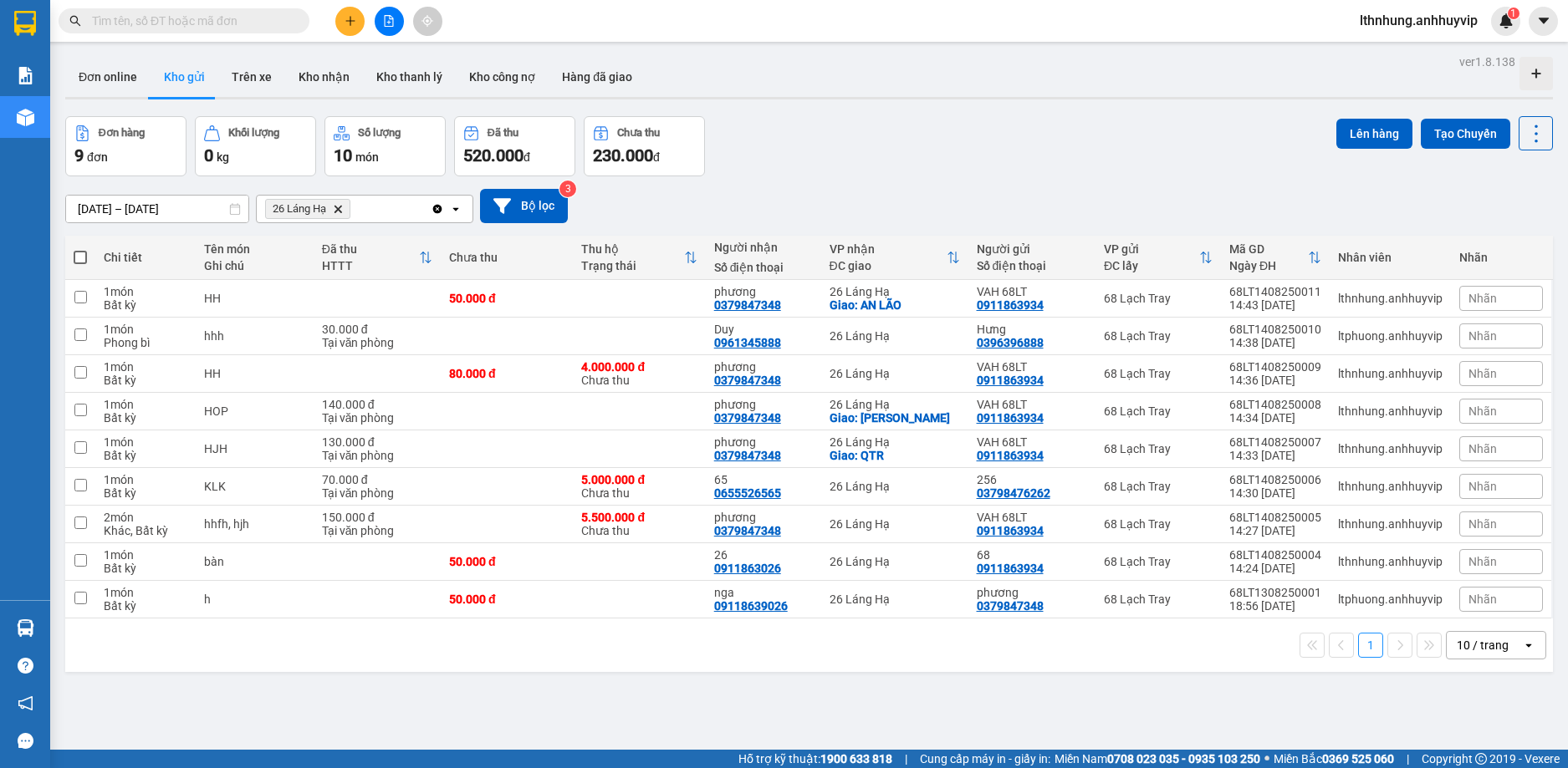
click at [80, 260] on span at bounding box center [80, 257] width 14 height 14
click at [80, 249] on input "checkbox" at bounding box center [80, 249] width 0 height 0
checkbox input "true"
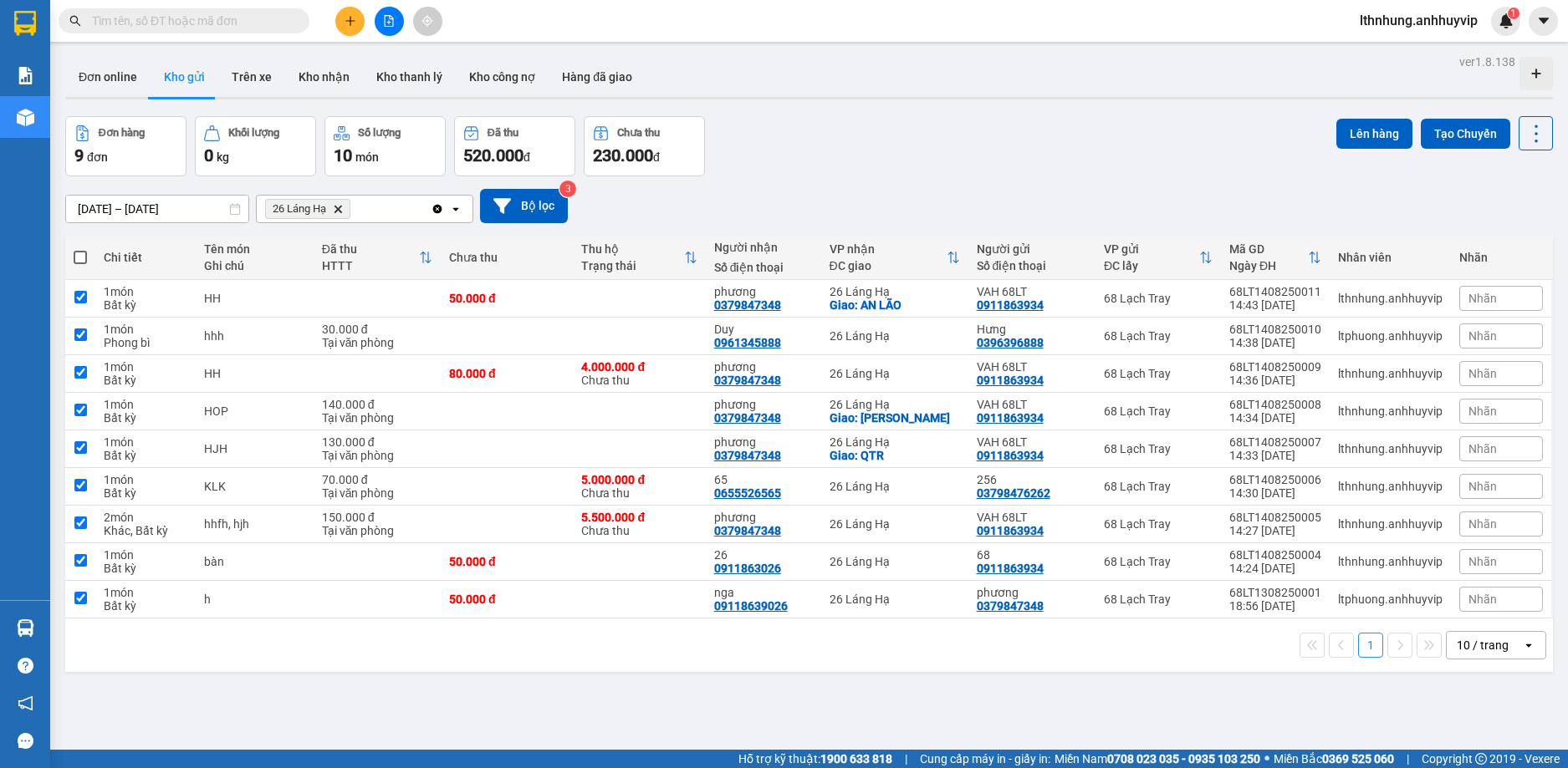
checkbox input "true"
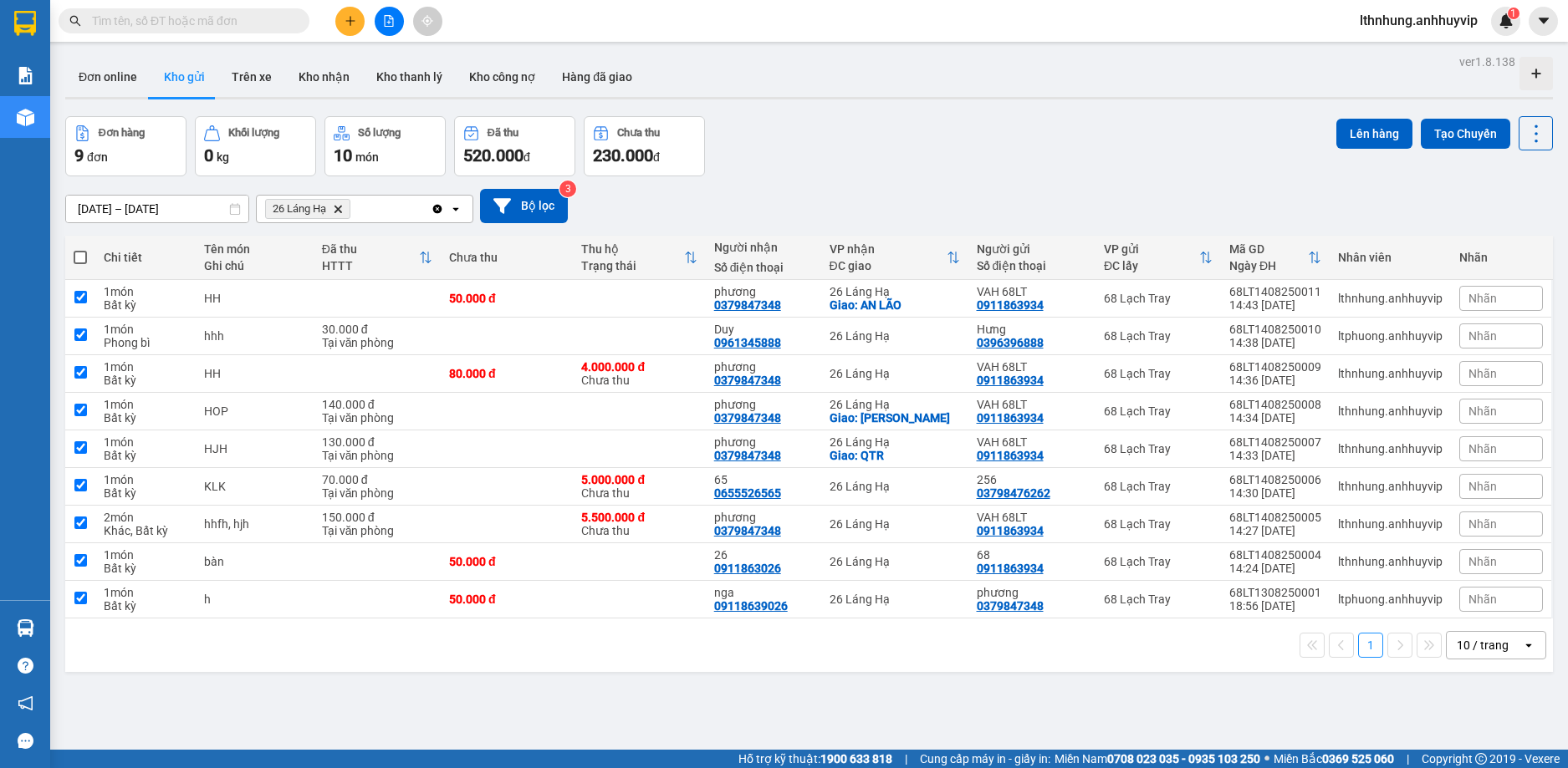
checkbox input "true"
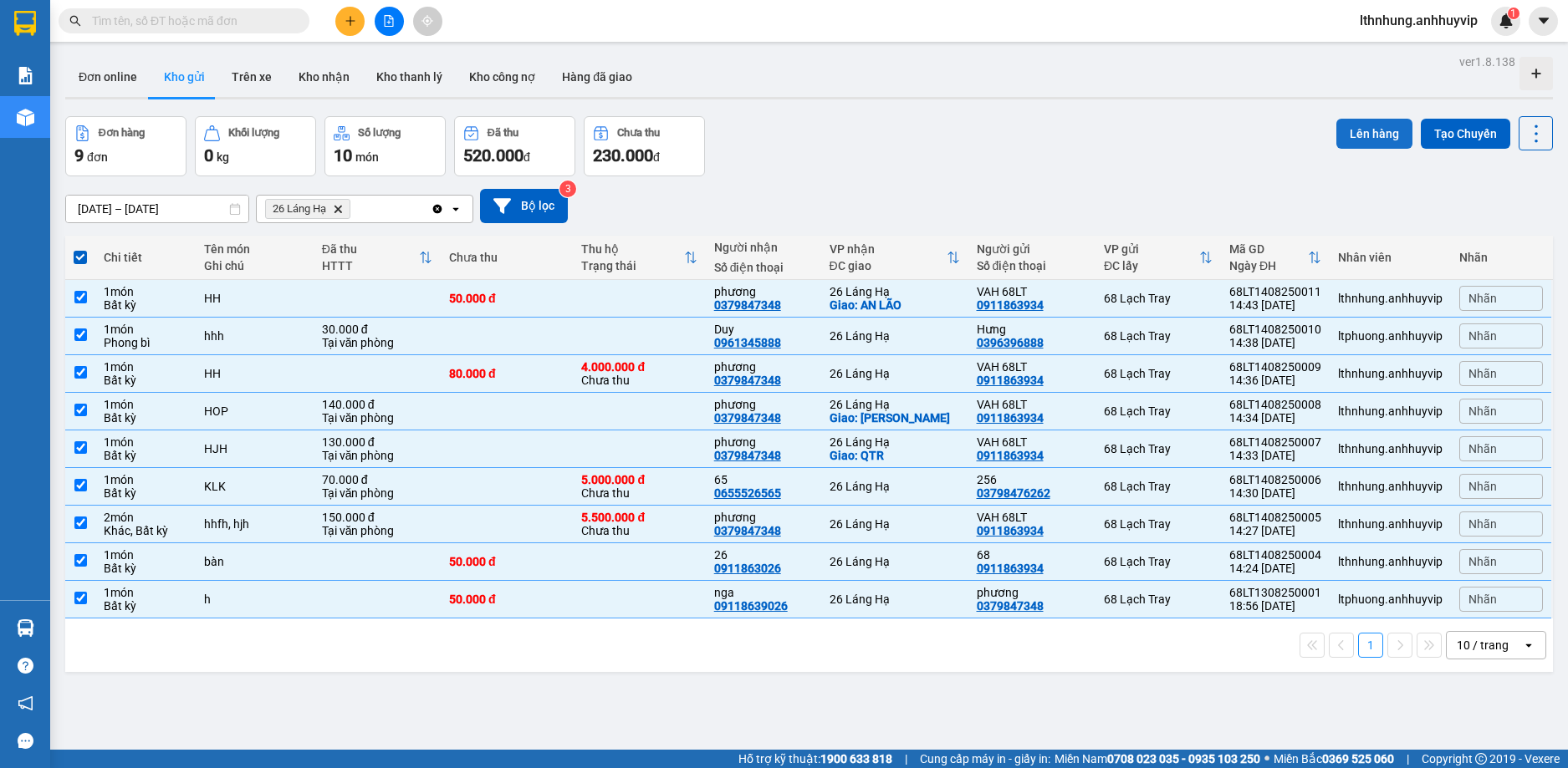
click at [1361, 138] on button "Lên hàng" at bounding box center [1374, 133] width 77 height 30
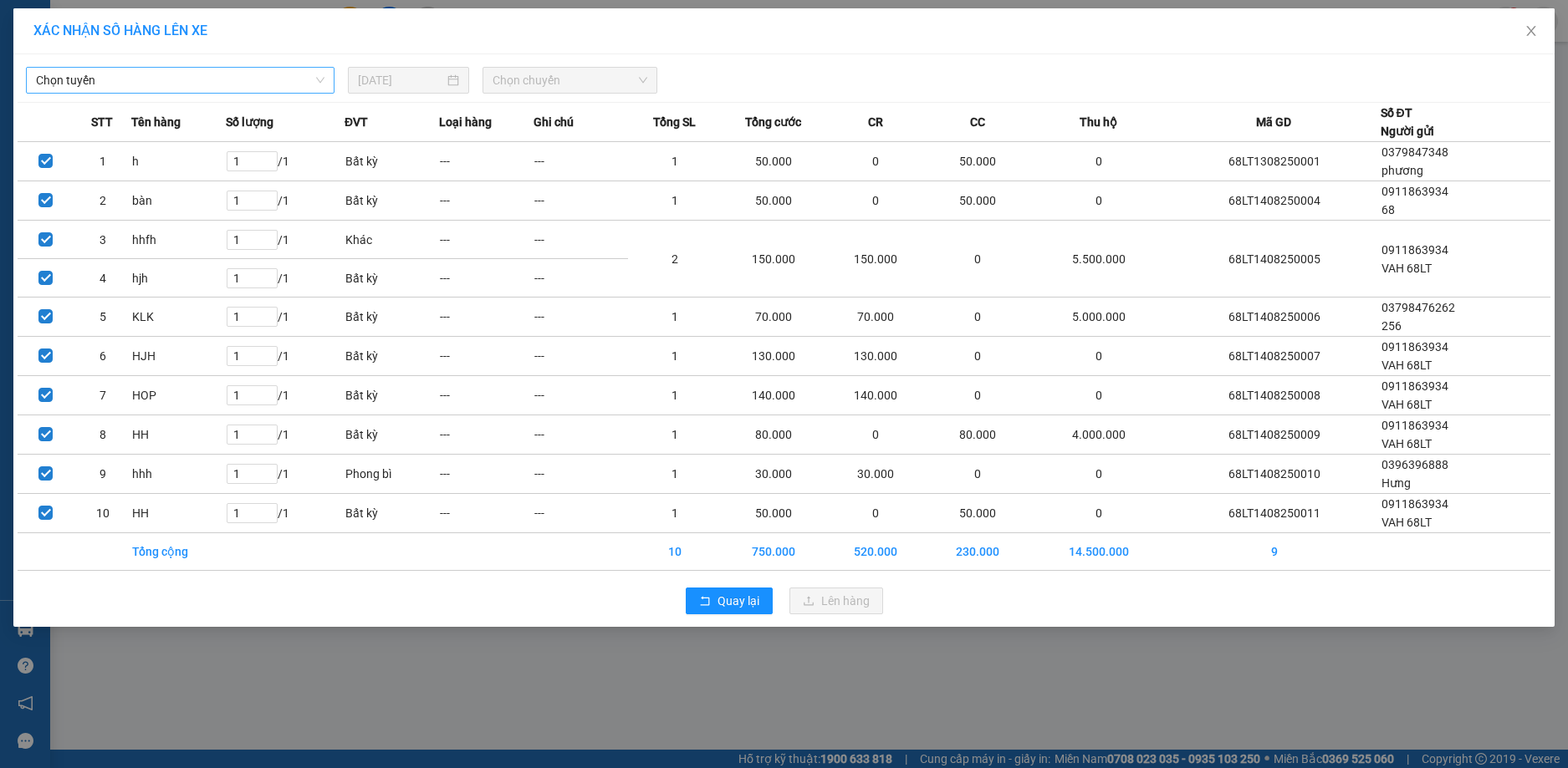
click at [310, 83] on span "Chọn tuyến" at bounding box center [179, 80] width 289 height 26
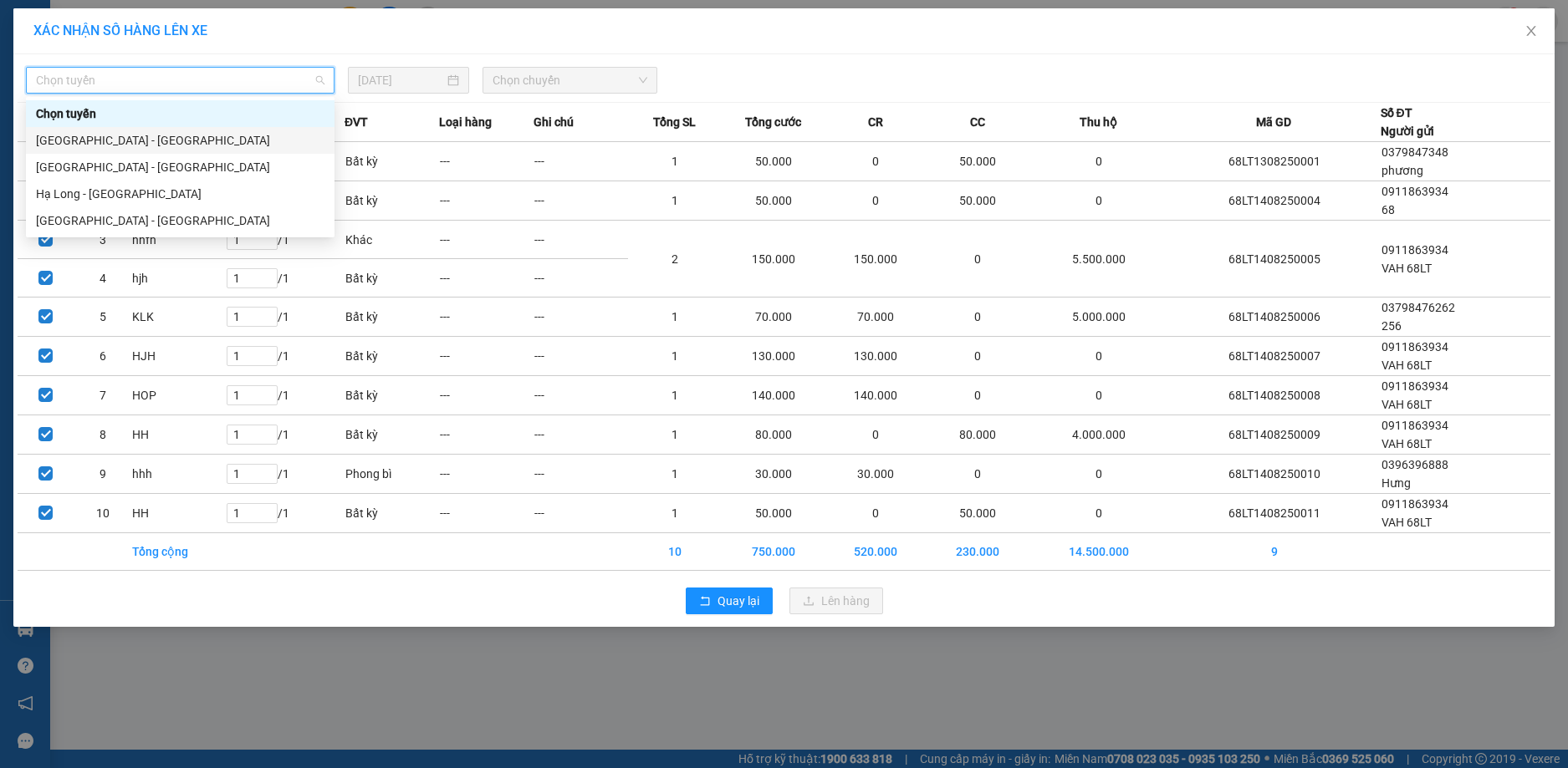
click at [127, 132] on div "[GEOGRAPHIC_DATA] - [GEOGRAPHIC_DATA]" at bounding box center [179, 140] width 289 height 18
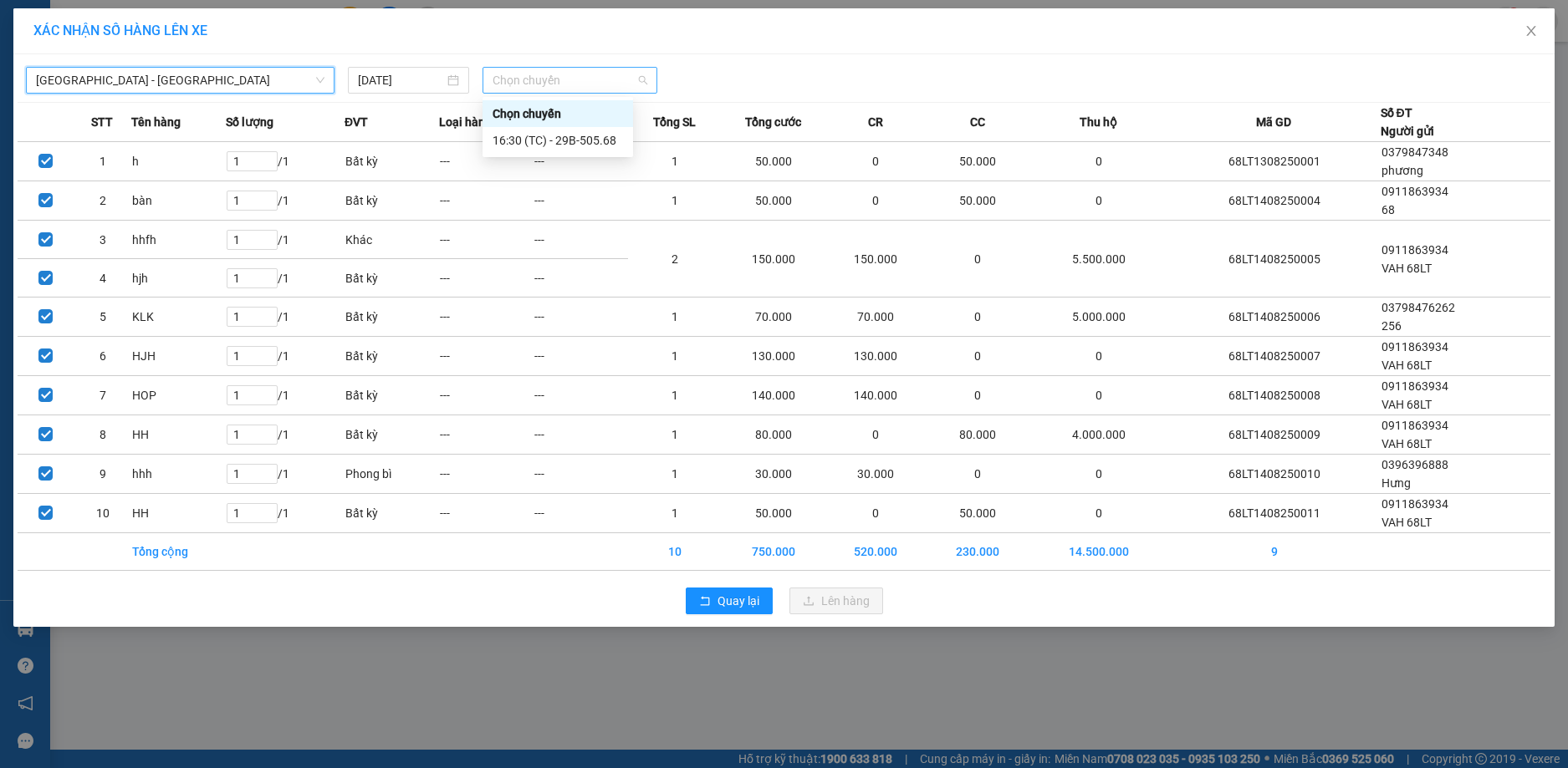
click at [528, 80] on span "Chọn chuyến" at bounding box center [569, 80] width 155 height 26
click at [535, 139] on div "16:30 (TC) - 29B-505.68" at bounding box center [557, 140] width 130 height 18
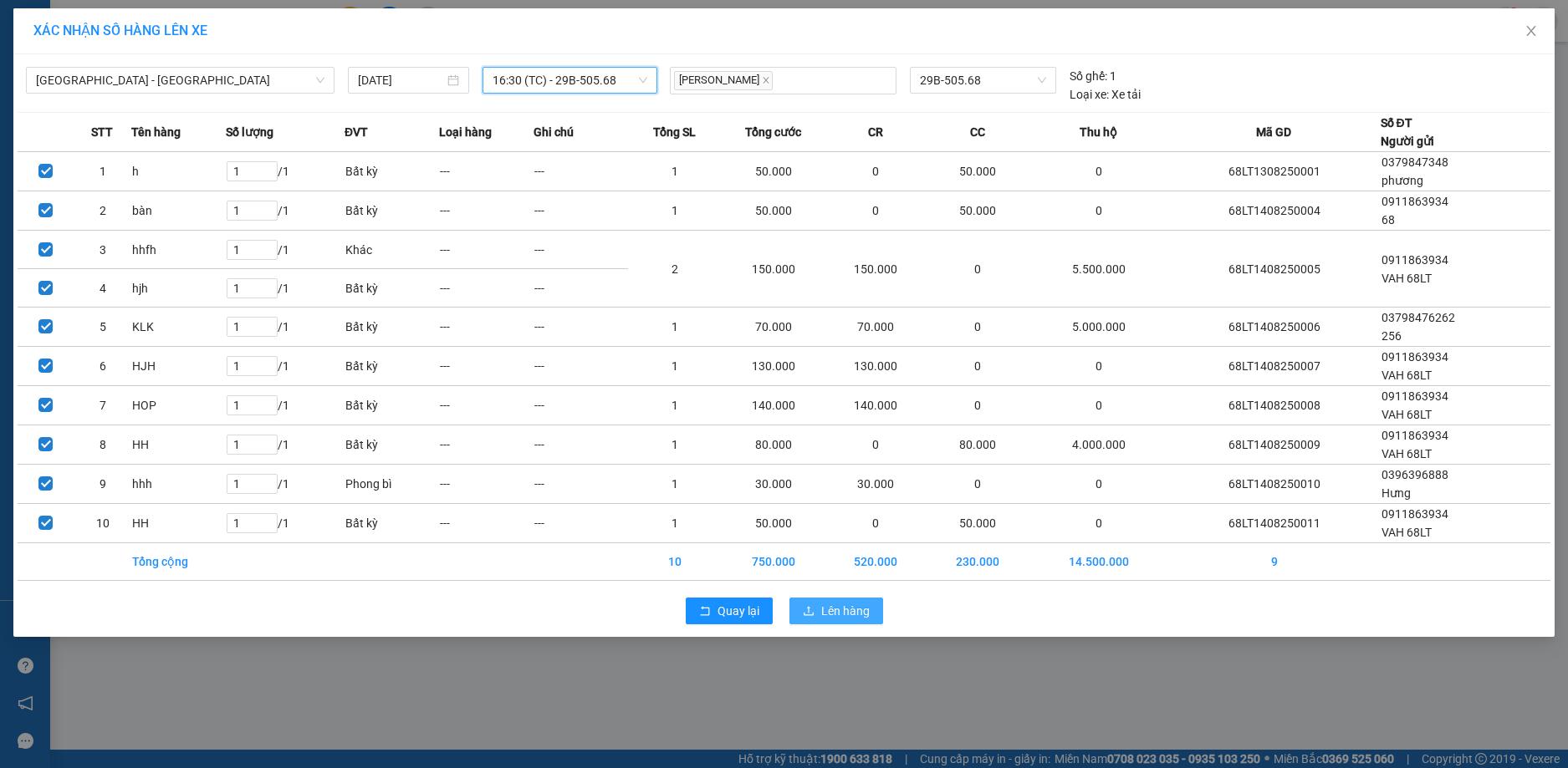
click at [828, 615] on span "Lên hàng" at bounding box center [845, 611] width 48 height 18
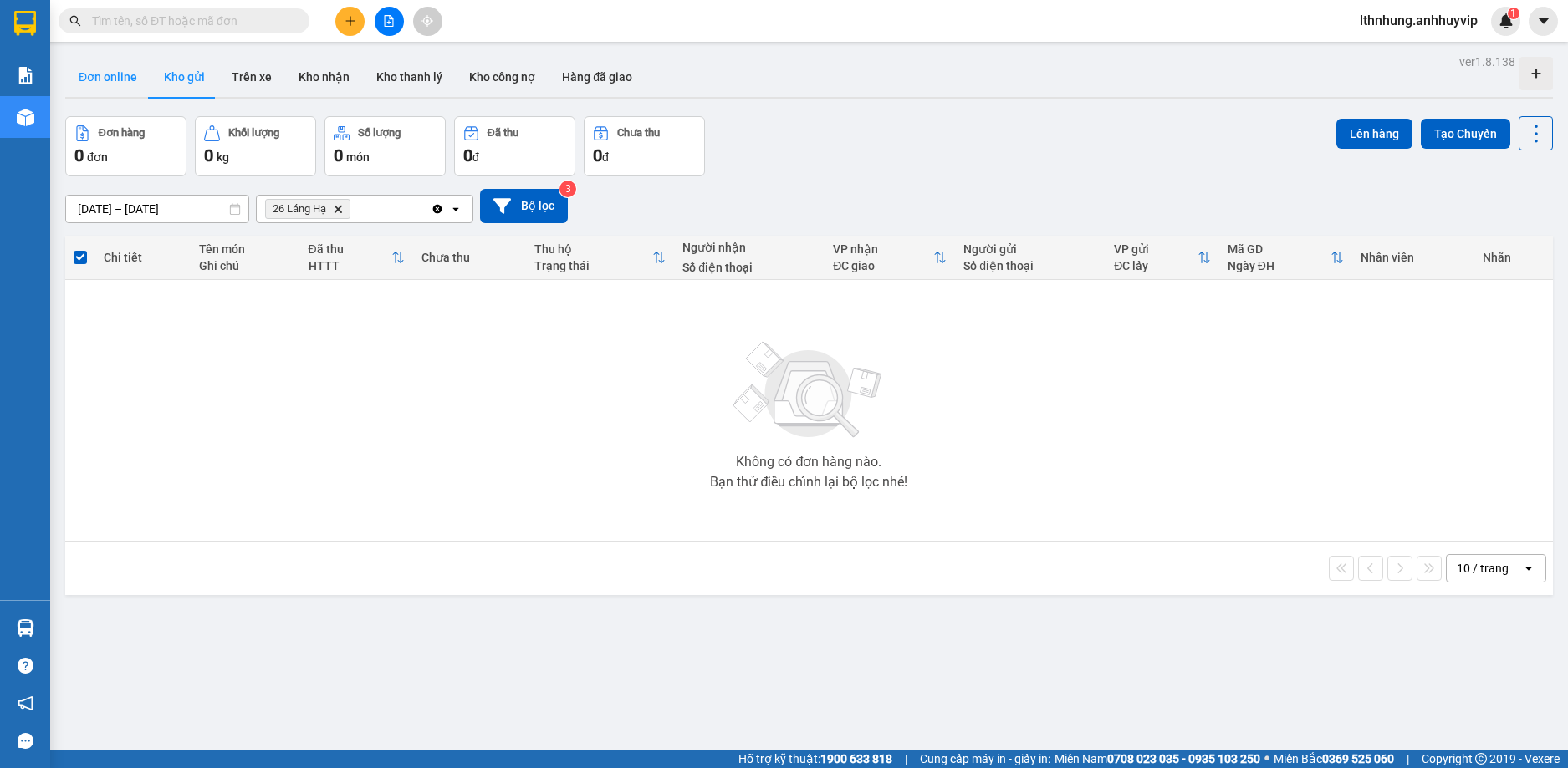
click at [101, 87] on button "Đơn online" at bounding box center [108, 77] width 86 height 40
type input "[DATE] – [DATE]"
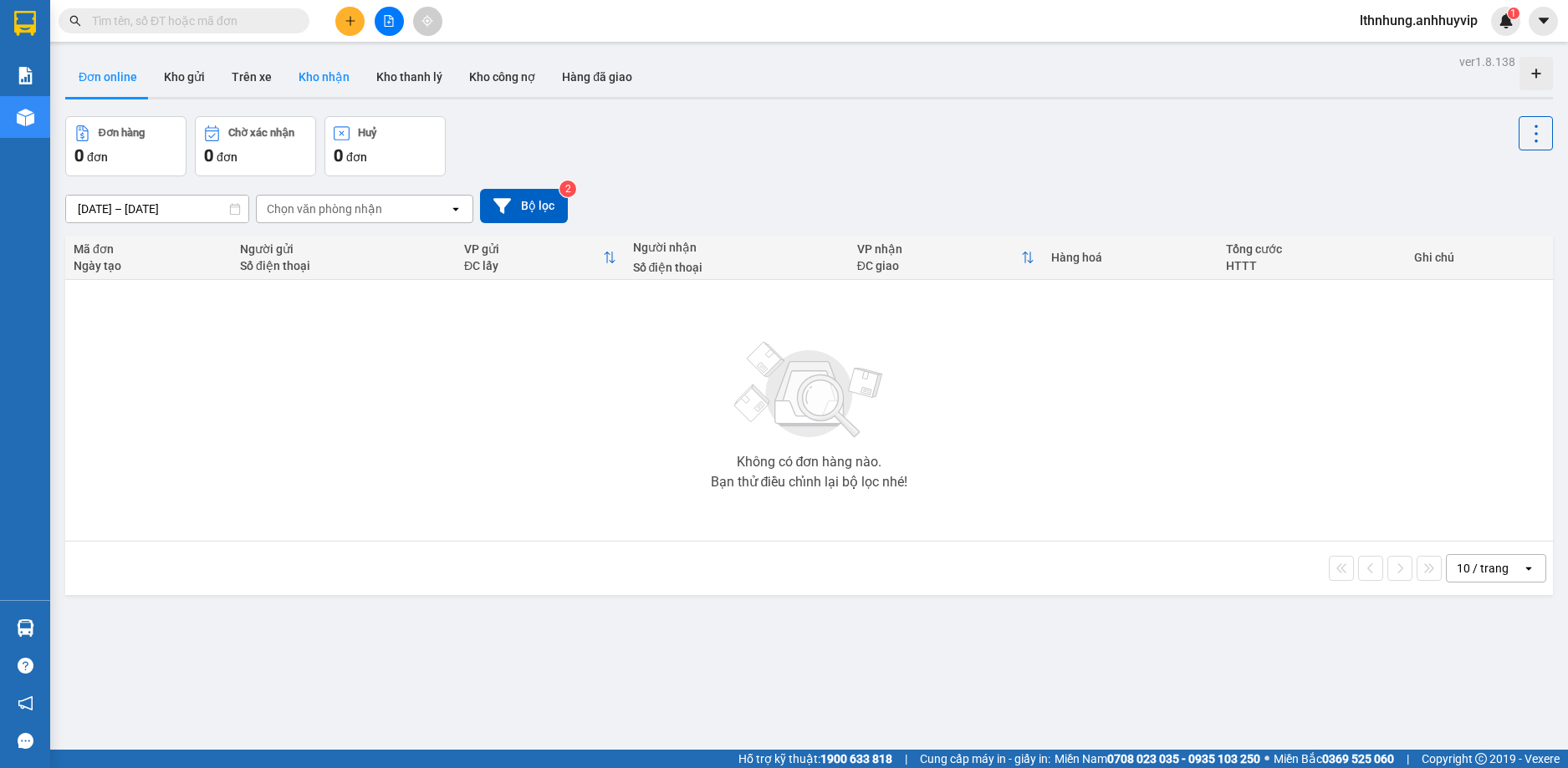
click at [316, 82] on button "Kho nhận" at bounding box center [323, 77] width 77 height 40
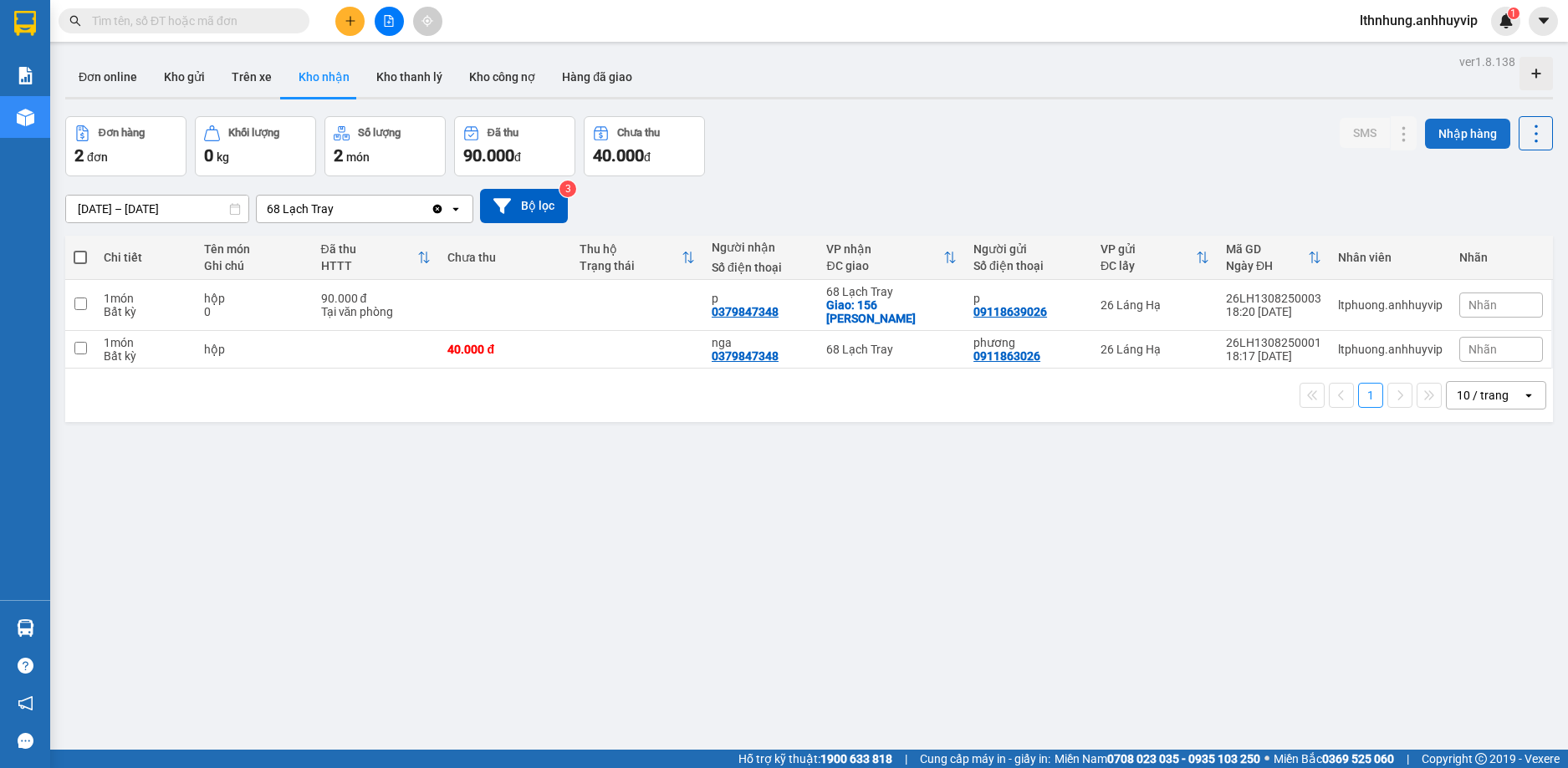
click at [1430, 141] on button "Nhập hàng" at bounding box center [1468, 133] width 86 height 30
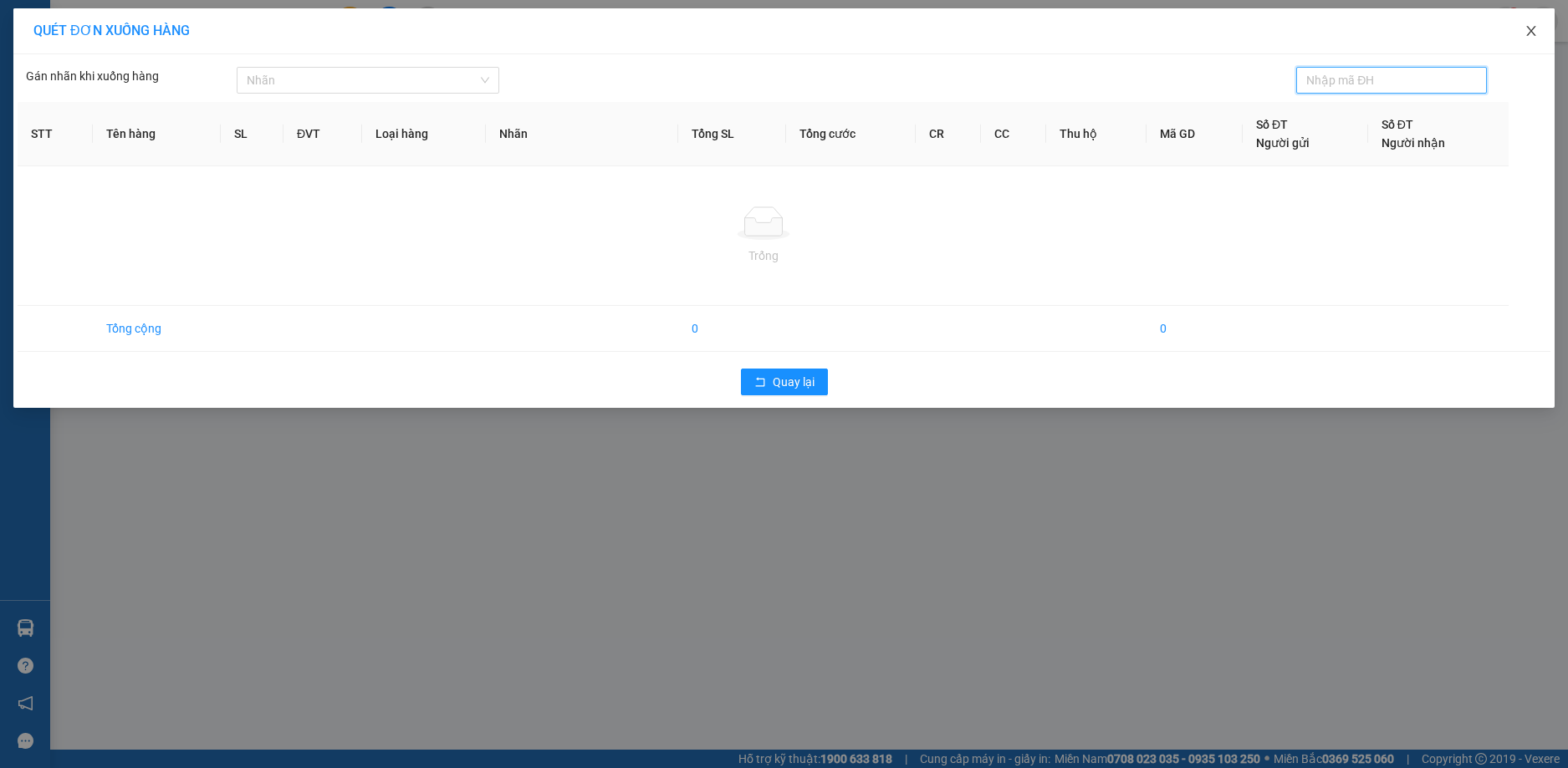
click at [1532, 34] on icon "close" at bounding box center [1531, 30] width 9 height 10
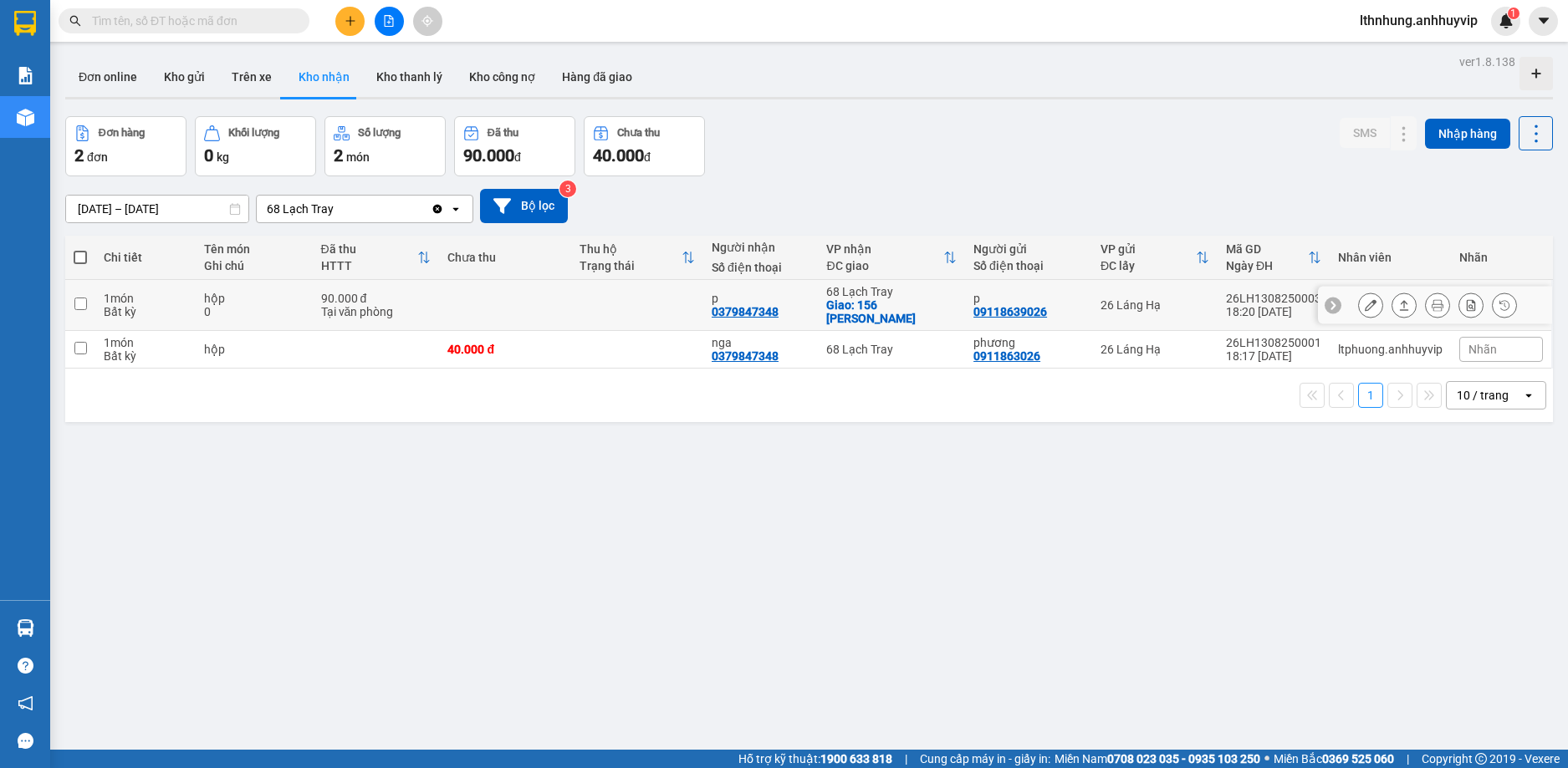
click at [87, 298] on input "checkbox" at bounding box center [81, 304] width 13 height 13
checkbox input "true"
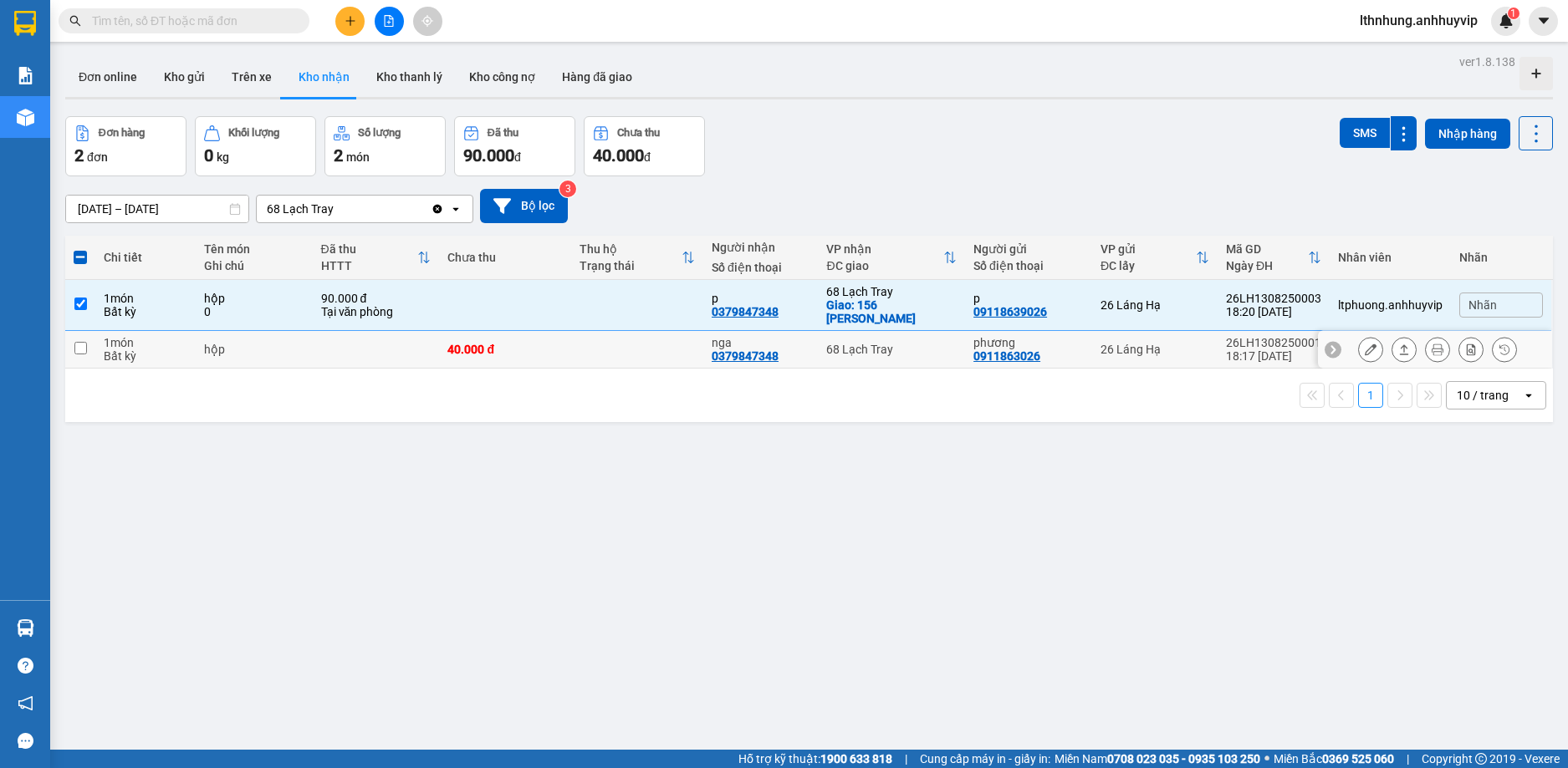
click at [77, 342] on input "checkbox" at bounding box center [81, 348] width 13 height 13
checkbox input "true"
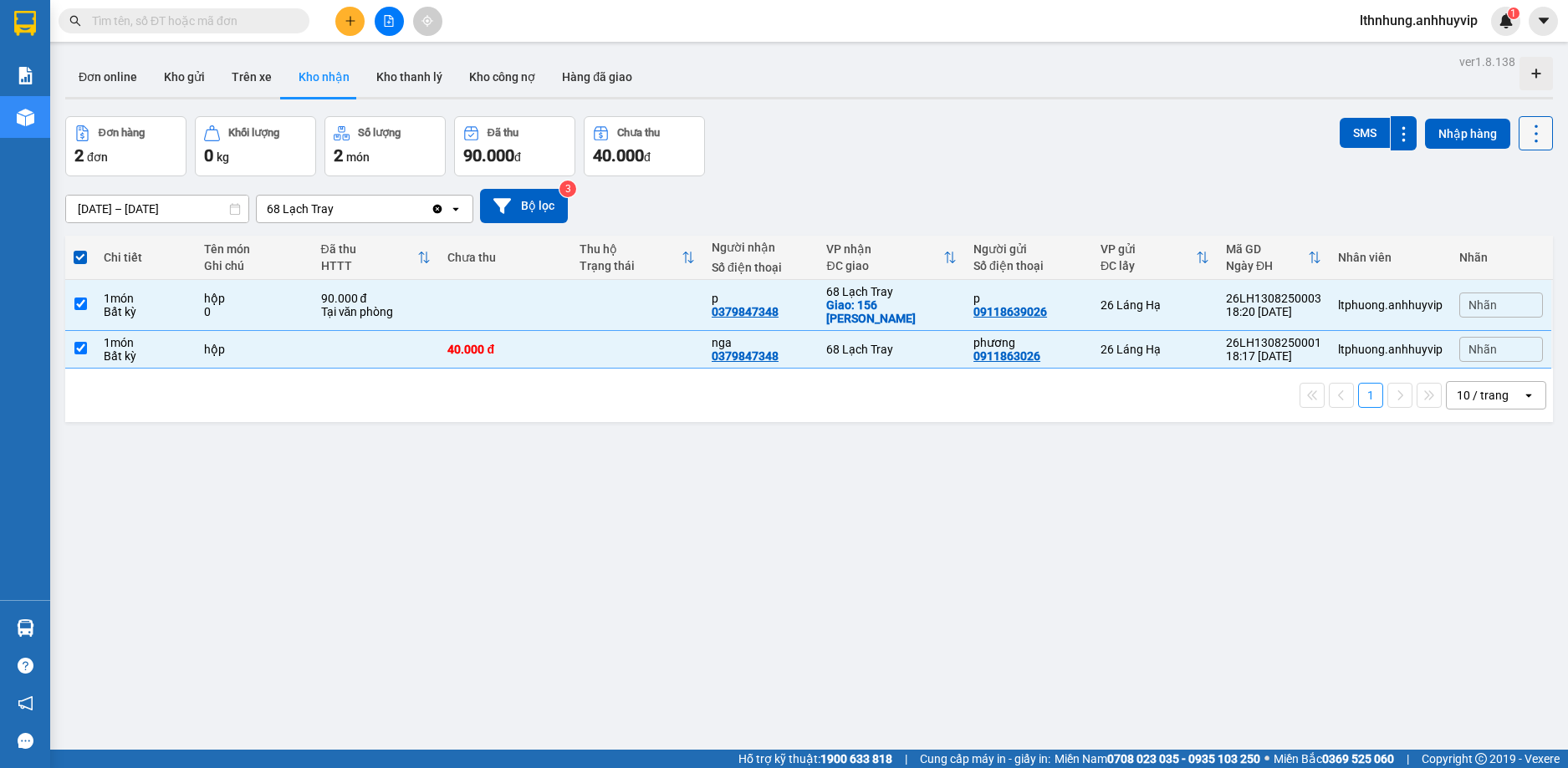
click at [1524, 140] on icon at bounding box center [1536, 134] width 24 height 24
click at [1251, 185] on div "[DATE] – [DATE] Press the down arrow key to interact with the calendar and sele…" at bounding box center [809, 206] width 1487 height 59
click at [1440, 141] on button "Nhập hàng" at bounding box center [1468, 133] width 86 height 30
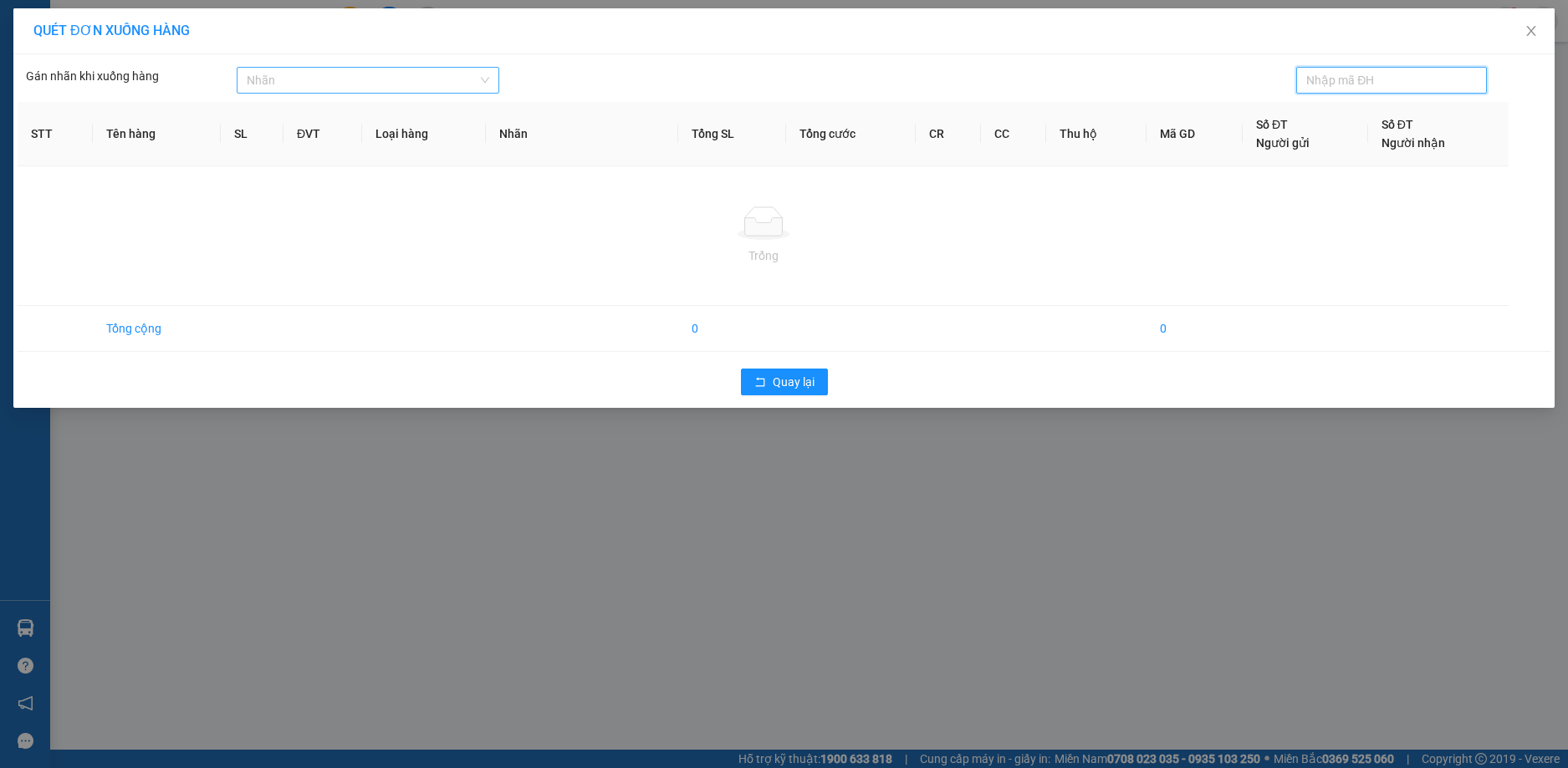
click at [456, 71] on div at bounding box center [359, 80] width 238 height 20
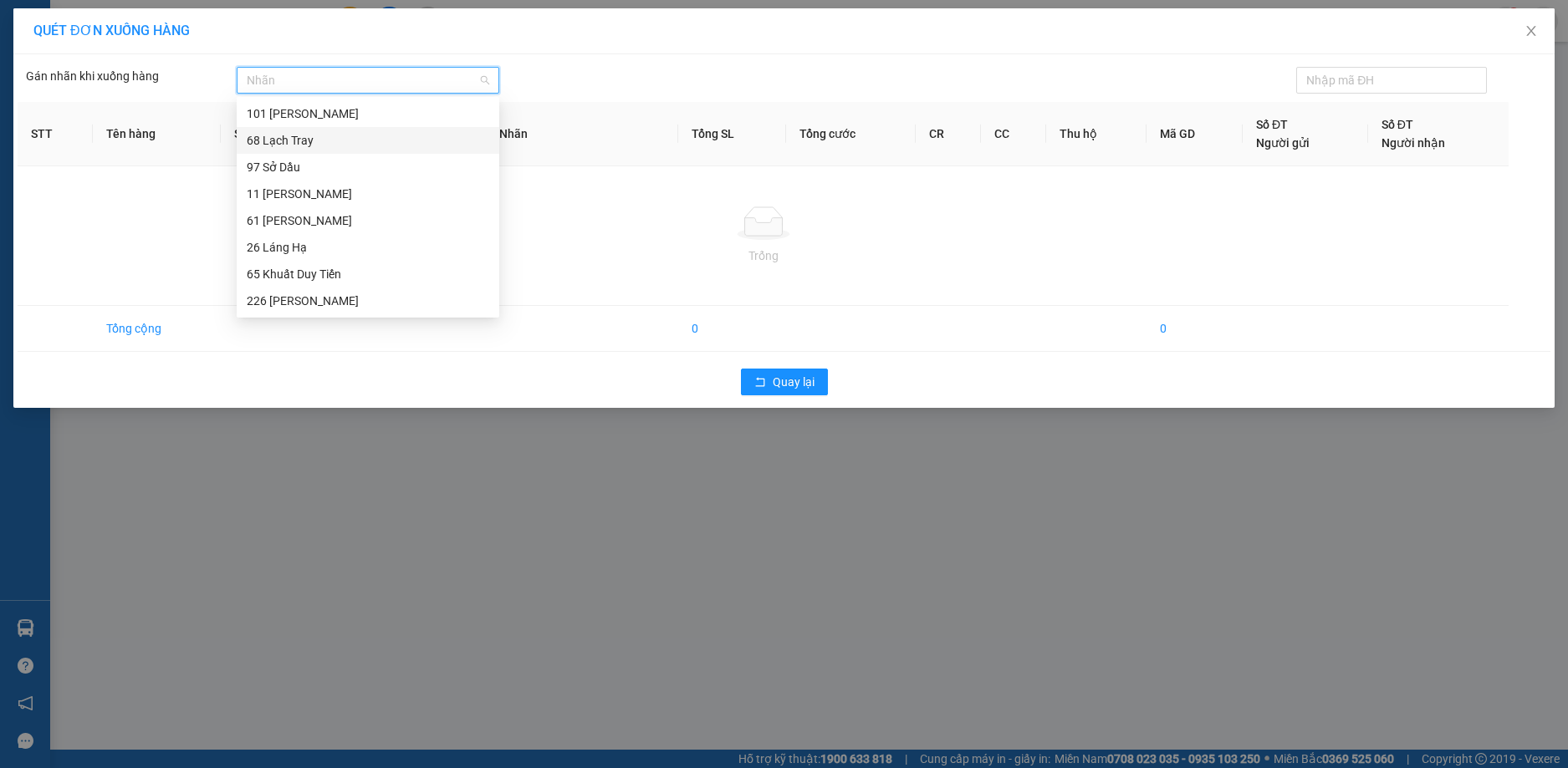
click at [292, 144] on div "68 Lạch Tray" at bounding box center [368, 140] width 242 height 18
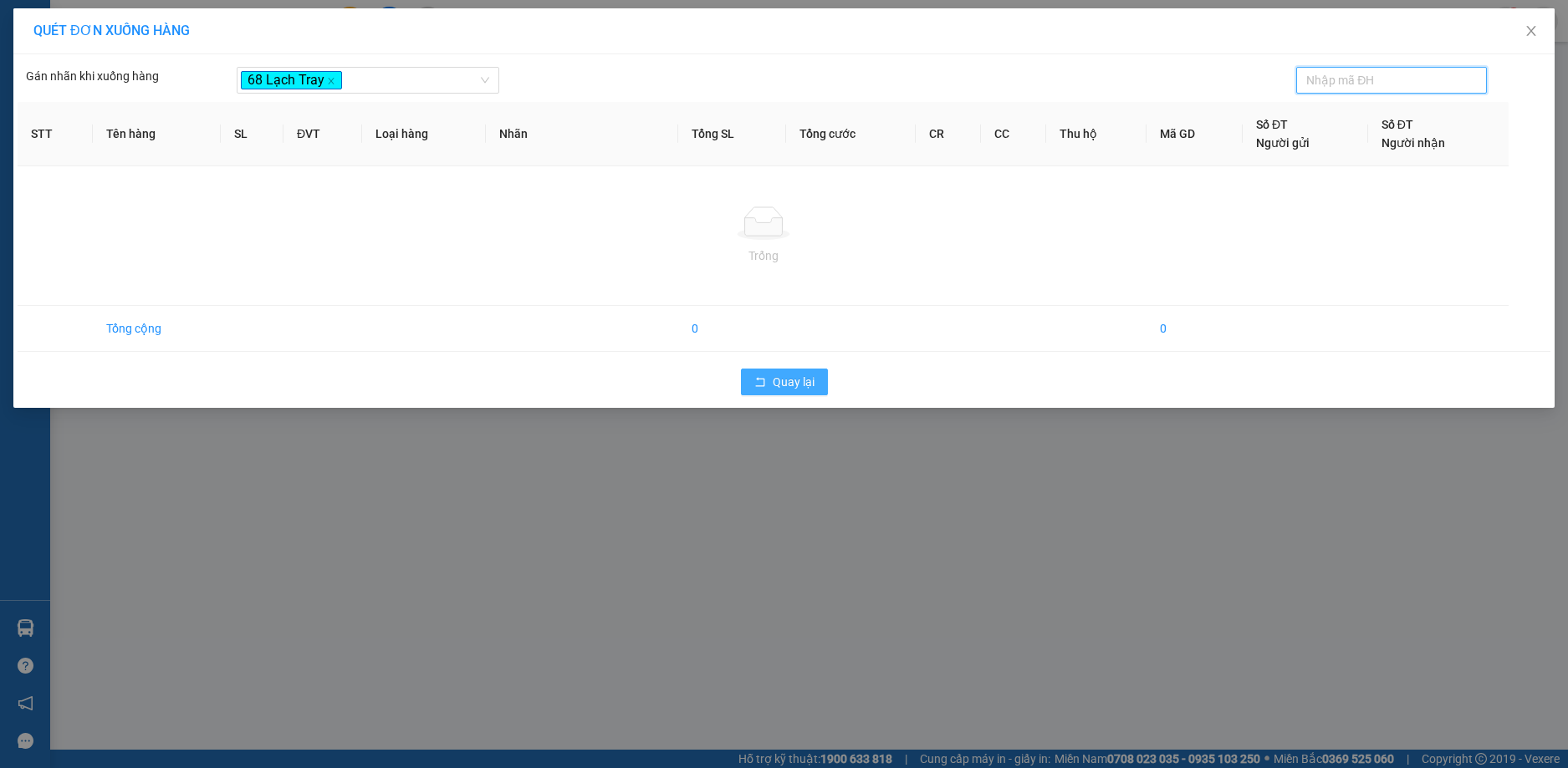
click at [768, 379] on button "Quay lại" at bounding box center [784, 382] width 87 height 26
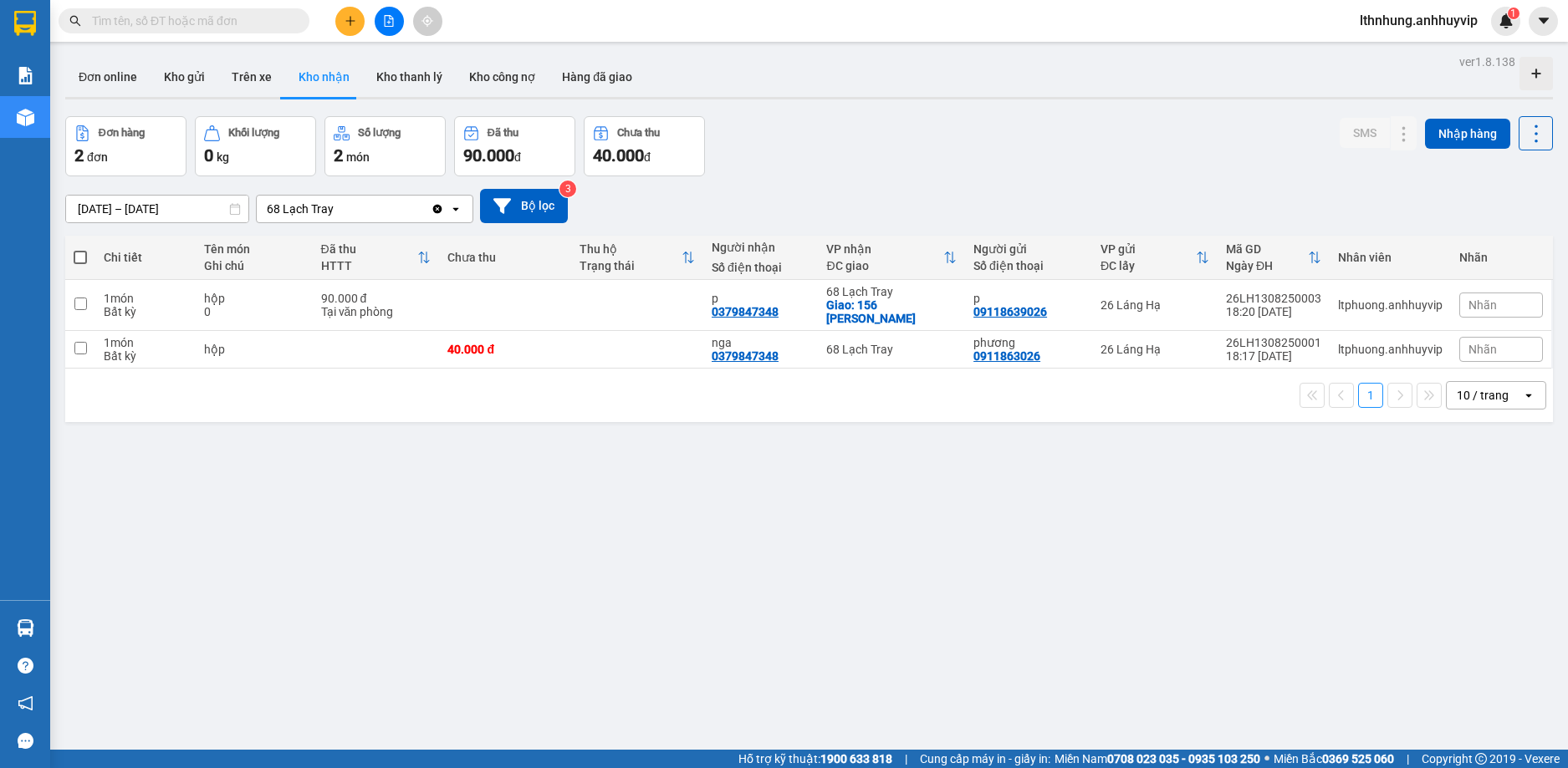
click at [77, 256] on span at bounding box center [80, 257] width 14 height 14
click at [80, 249] on input "checkbox" at bounding box center [80, 249] width 0 height 0
checkbox input "true"
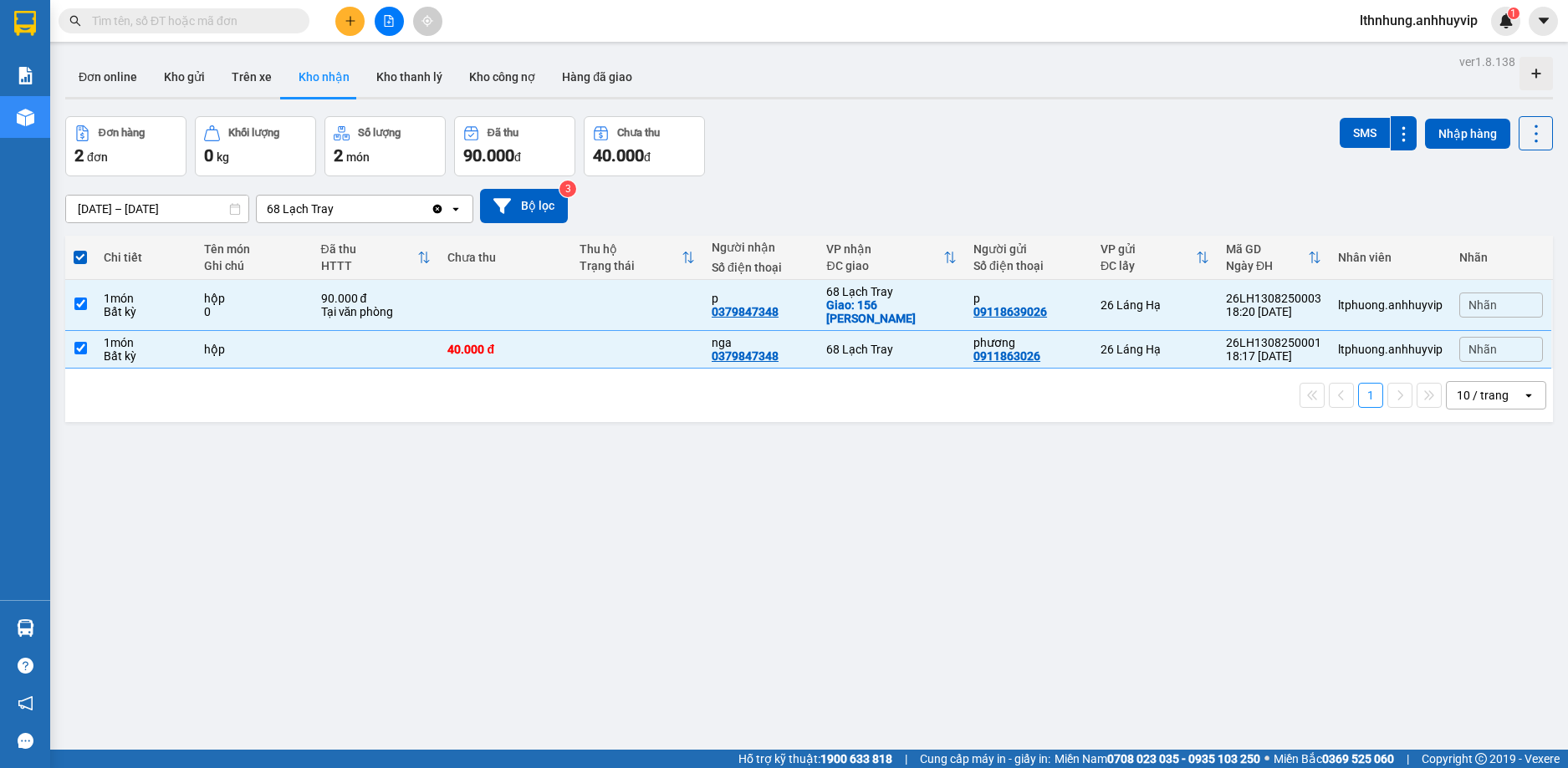
click at [1477, 299] on span "Nhãn" at bounding box center [1481, 305] width 28 height 14
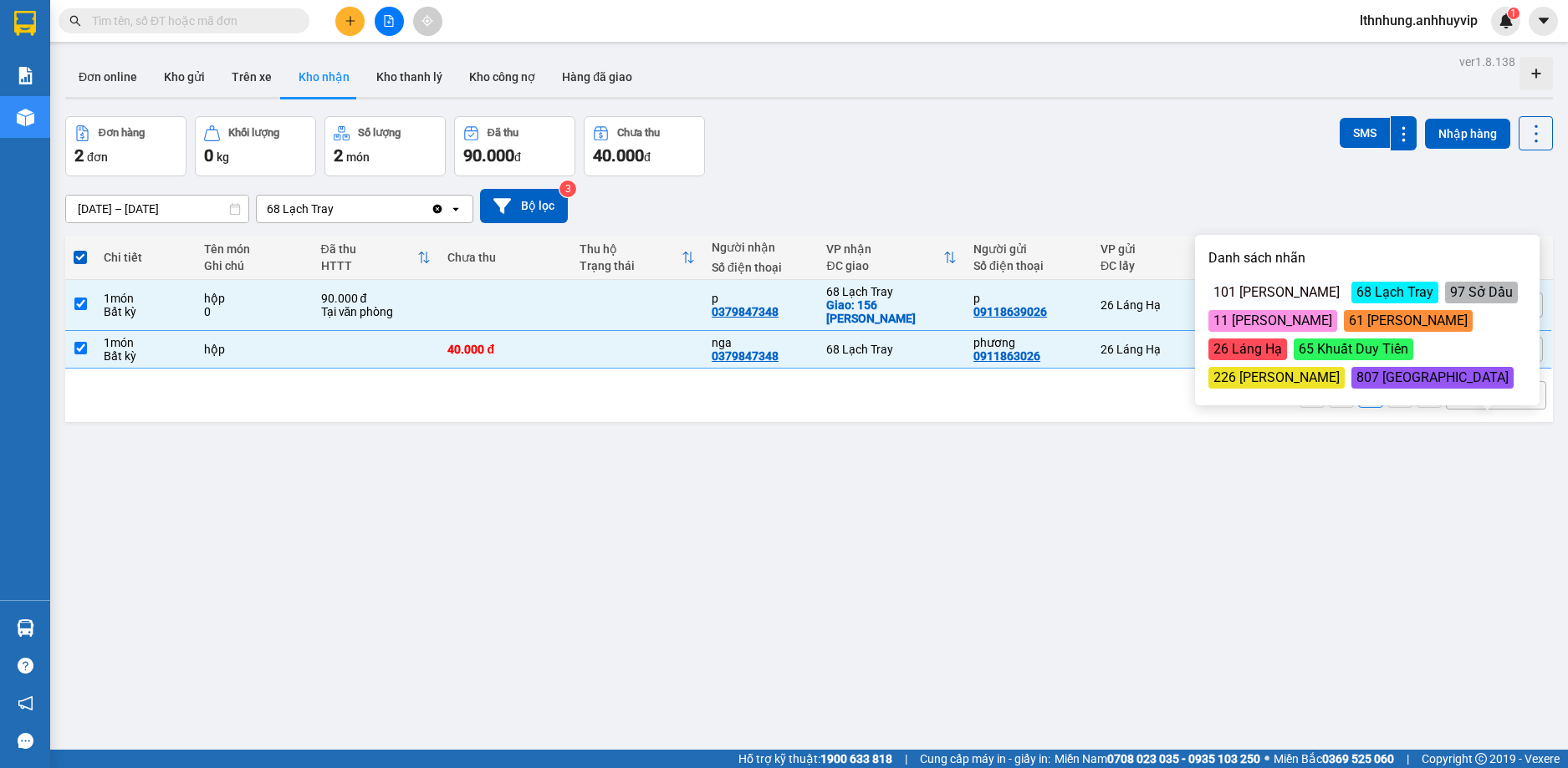
click at [1461, 427] on div "ver 1.8.138 Đơn online Kho gửi Trên xe Kho nhận Kho thanh lý Kho công nợ Hàng đ…" at bounding box center [808, 434] width 1501 height 768
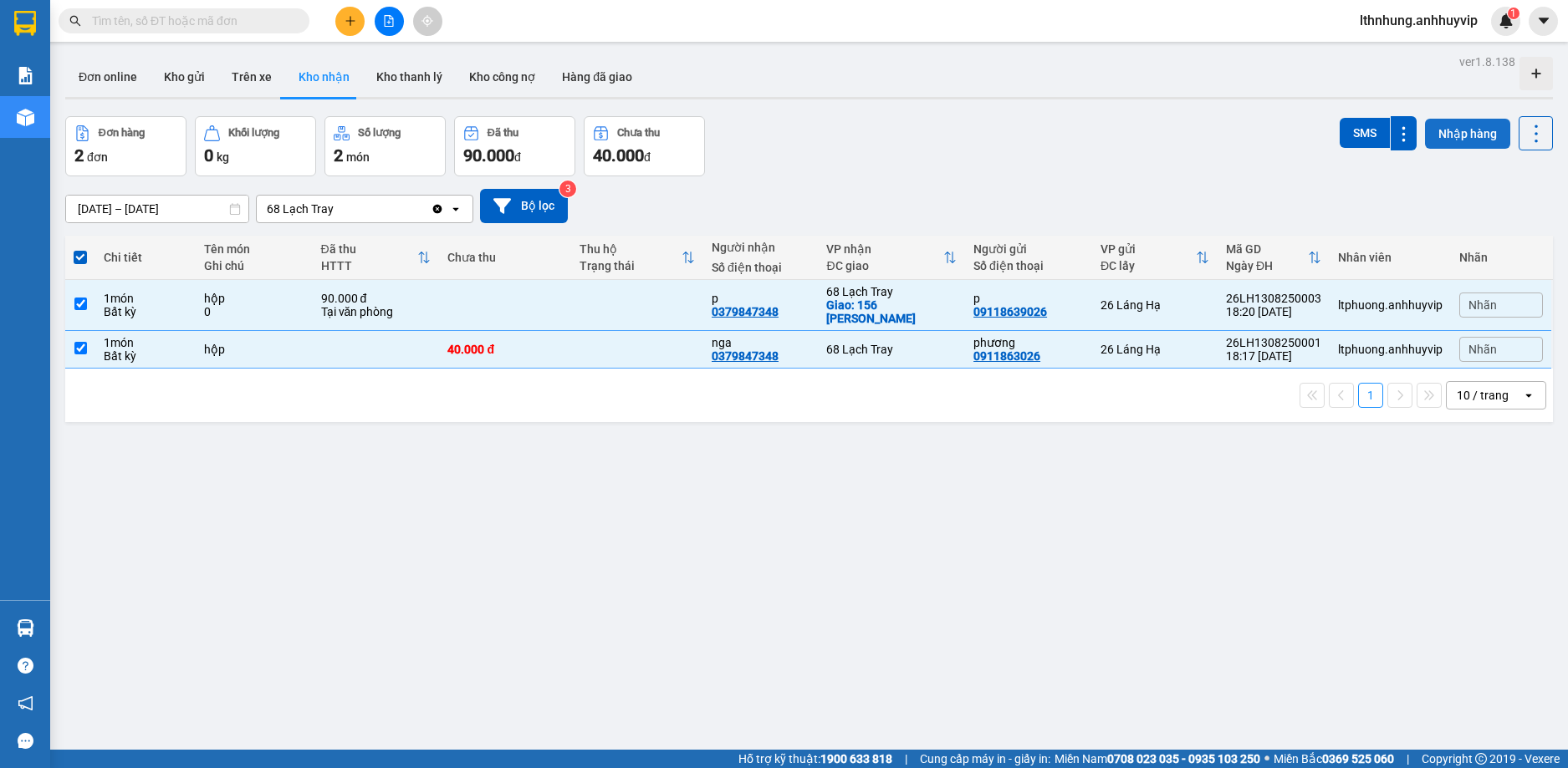
click at [1471, 126] on button "Nhập hàng" at bounding box center [1468, 133] width 86 height 30
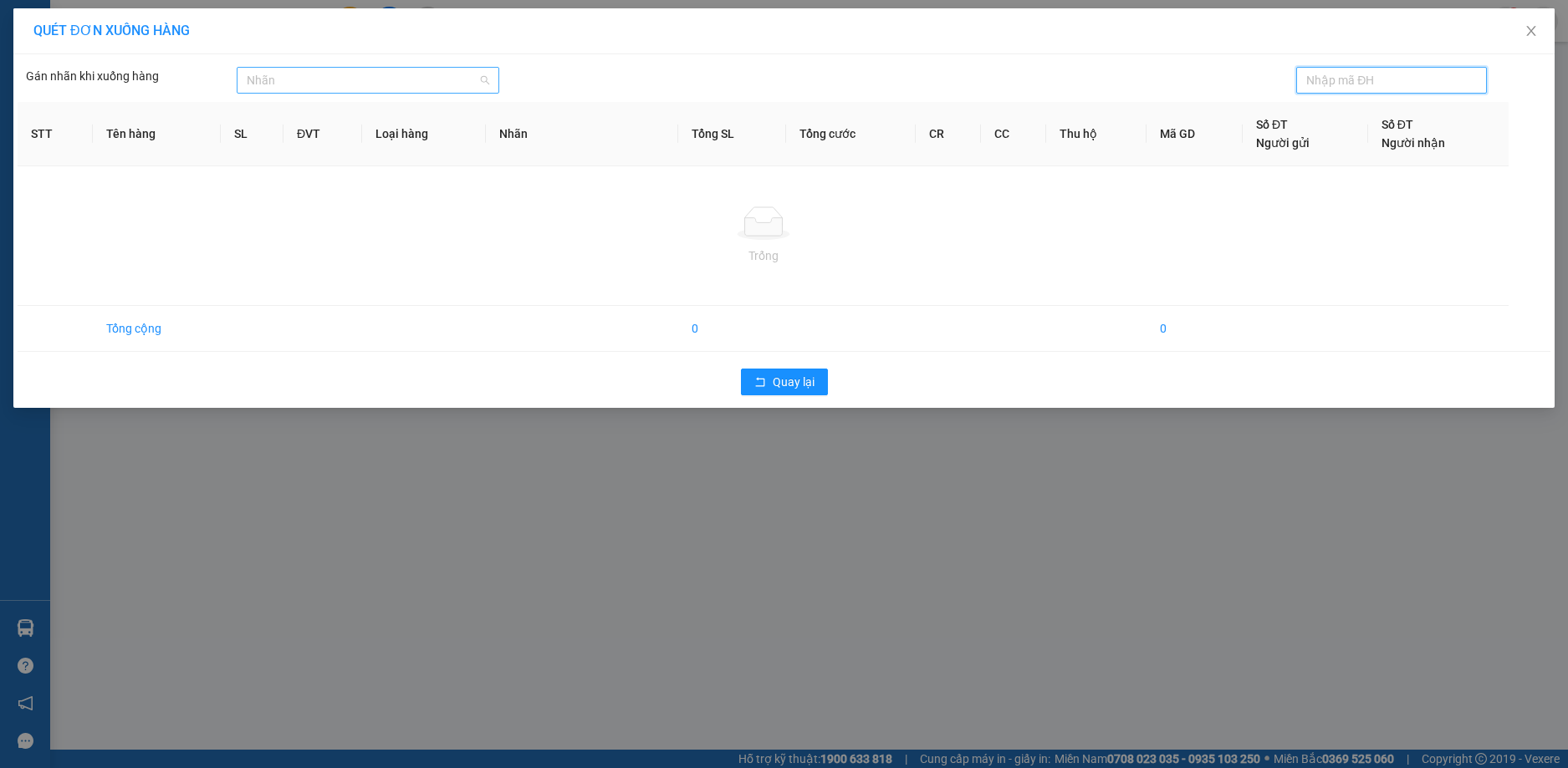
click at [469, 77] on div at bounding box center [359, 80] width 238 height 20
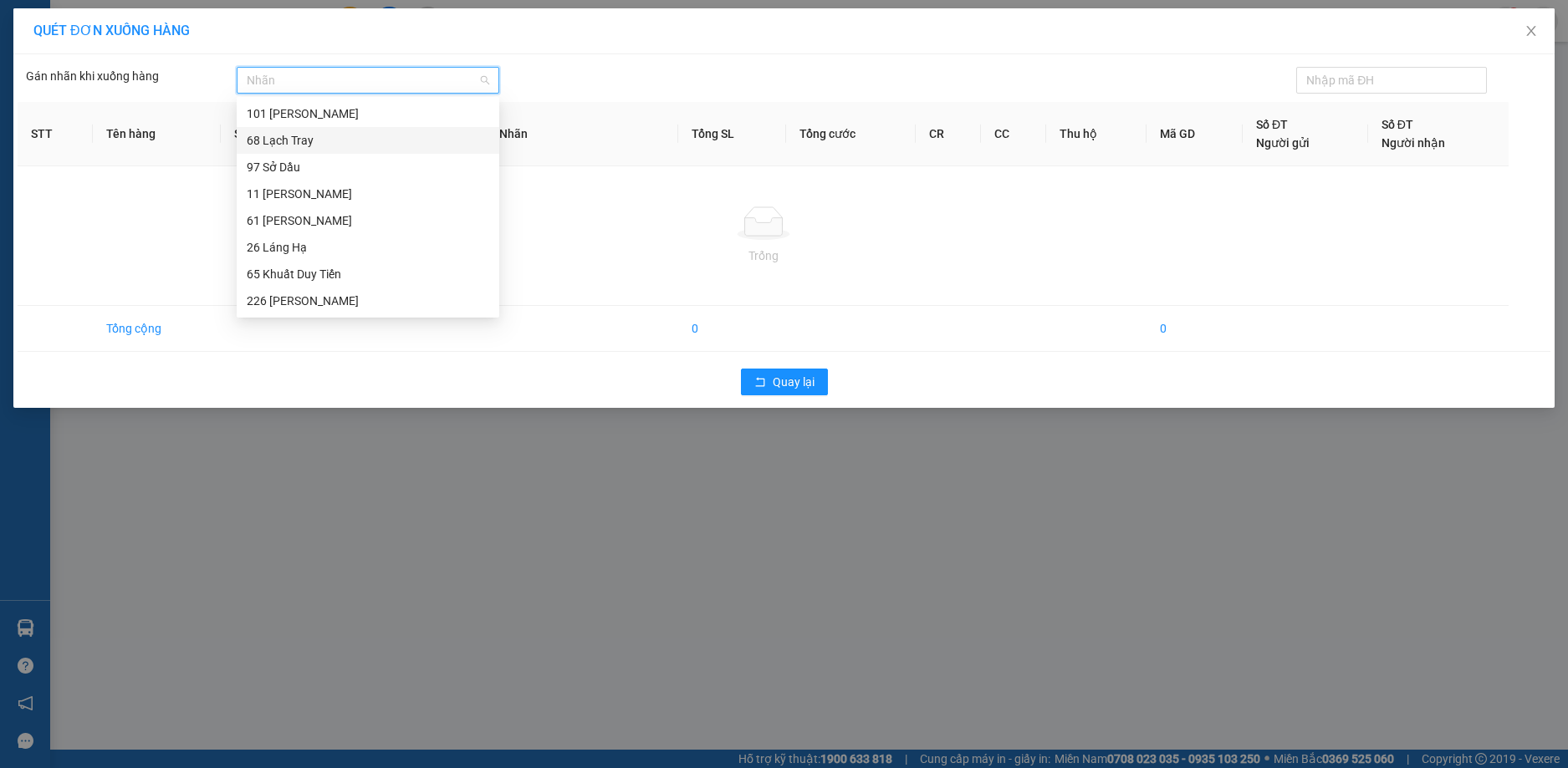
click at [295, 145] on div "68 Lạch Tray" at bounding box center [368, 140] width 242 height 18
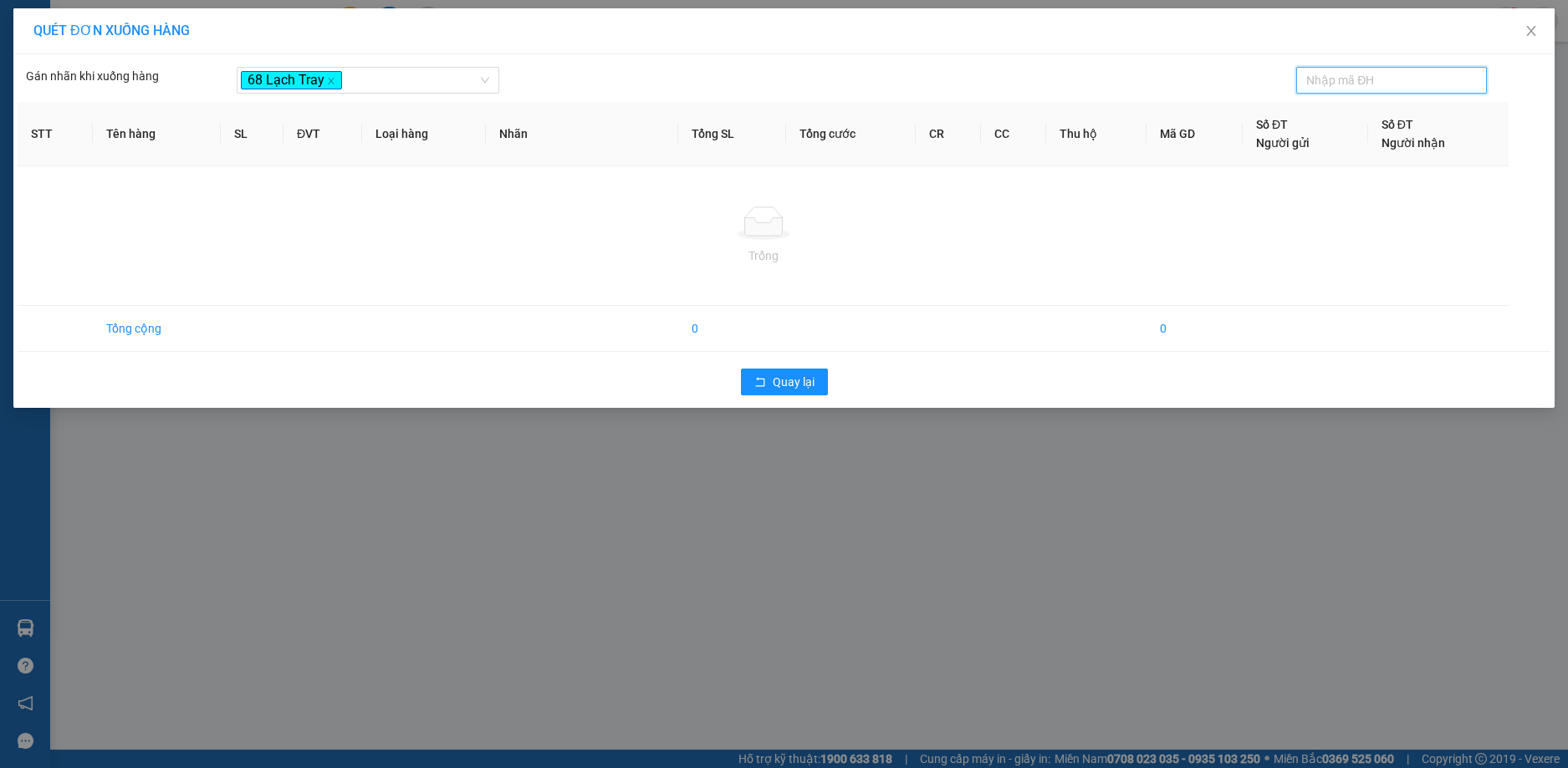
click at [1367, 79] on input "text" at bounding box center [1384, 80] width 158 height 18
click at [1454, 66] on div "Gán nhãn khi xuống hàng 68 Lạch Tray" at bounding box center [784, 76] width 1532 height 36
click at [1436, 79] on input "text" at bounding box center [1384, 80] width 158 height 18
click at [127, 330] on td "Tổng cộng" at bounding box center [157, 329] width 128 height 46
click at [793, 384] on span "Quay lại" at bounding box center [794, 382] width 42 height 18
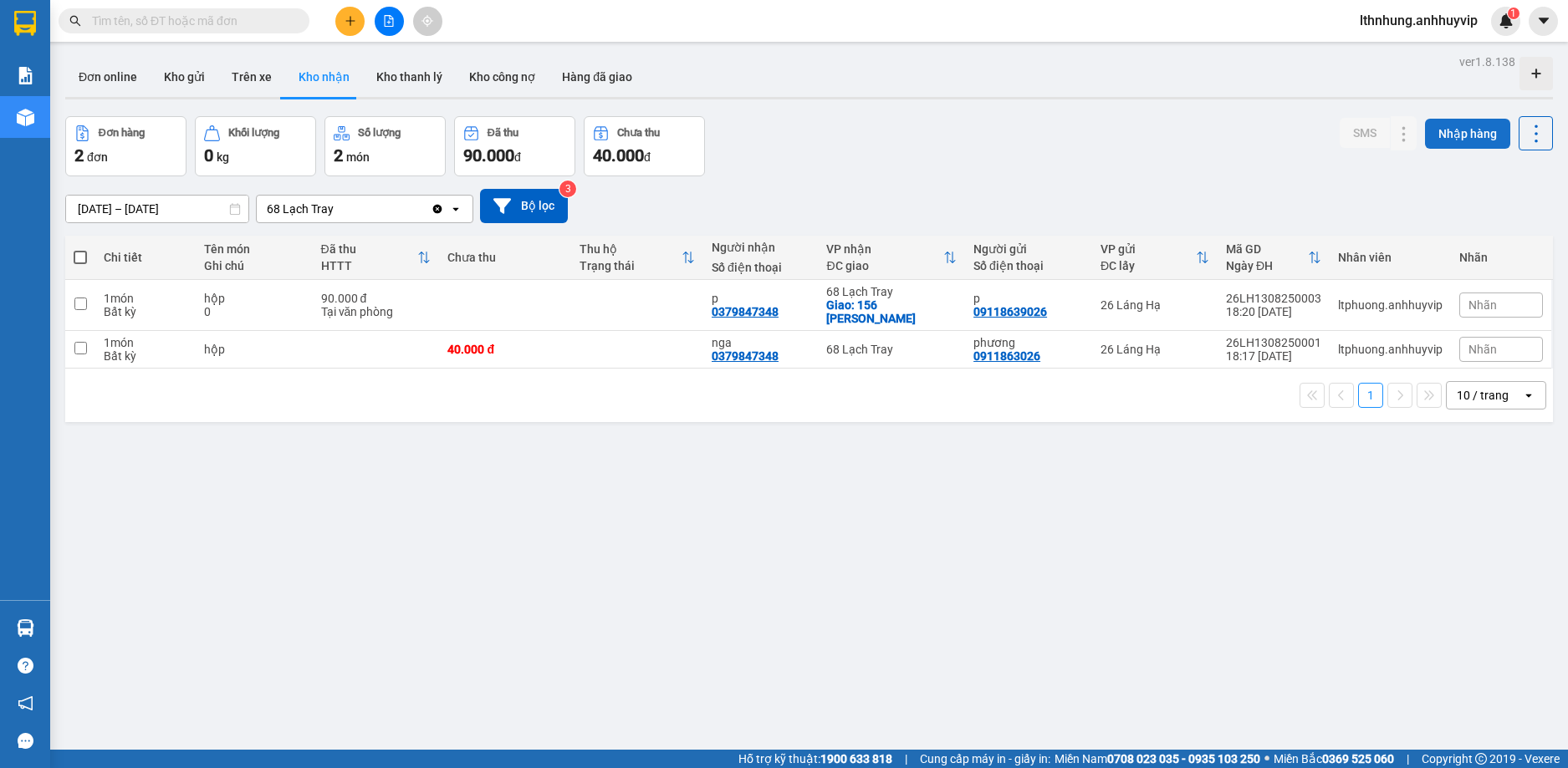
click at [1470, 141] on button "Nhập hàng" at bounding box center [1468, 133] width 86 height 30
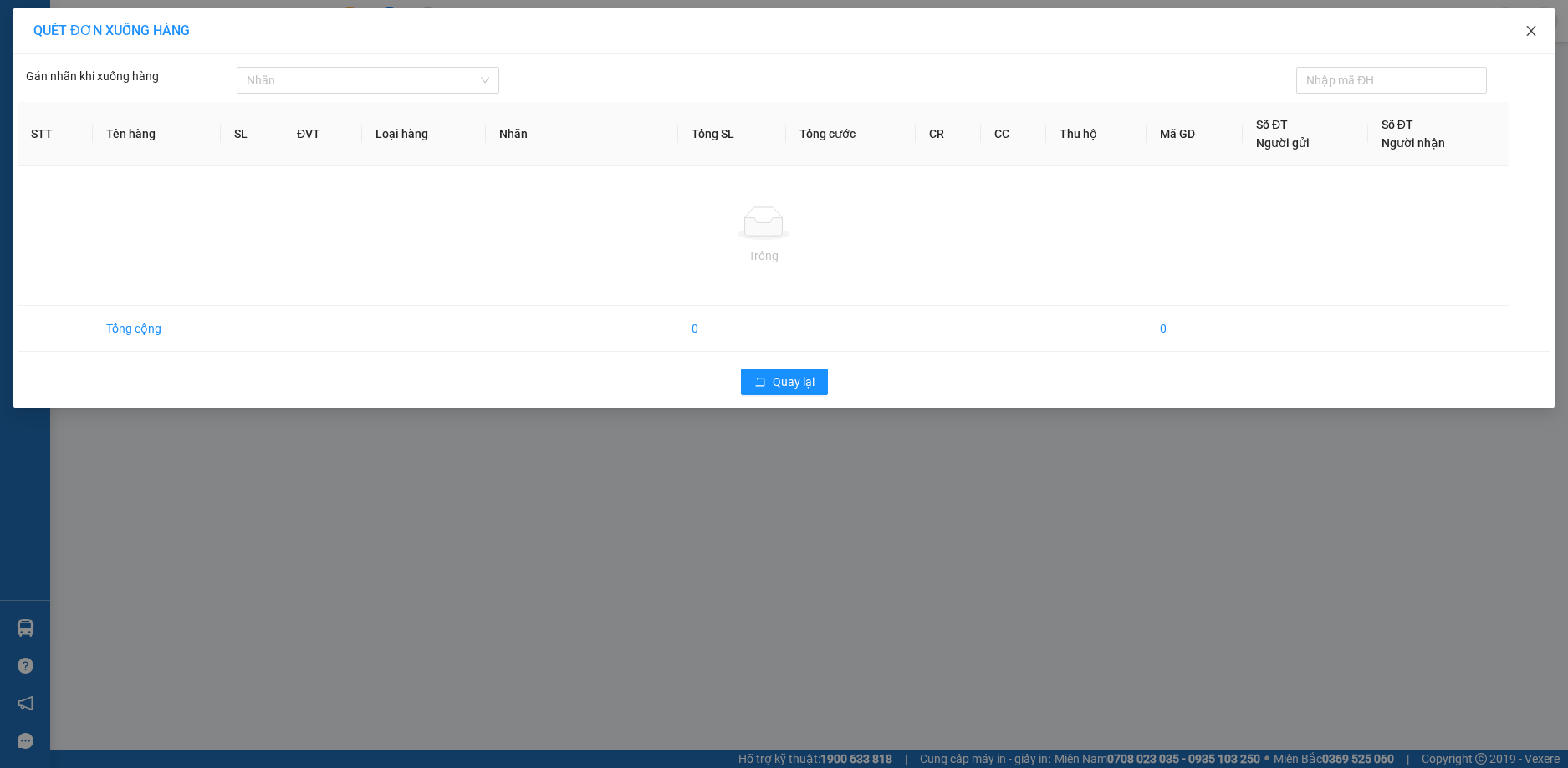
click at [1526, 33] on icon "close" at bounding box center [1531, 31] width 14 height 14
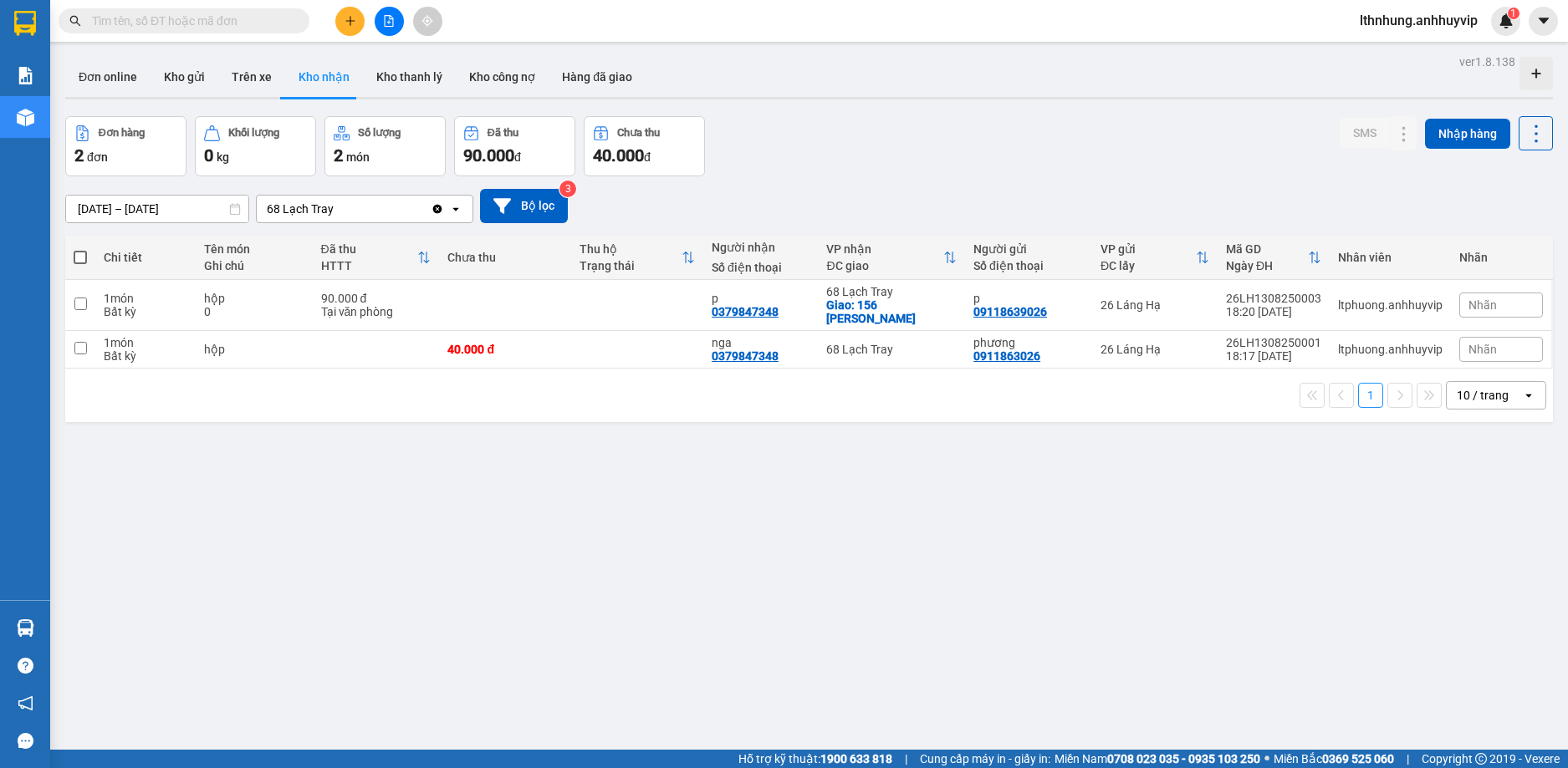
click at [72, 258] on th at bounding box center [80, 258] width 30 height 45
click at [85, 257] on span at bounding box center [80, 257] width 14 height 14
click at [80, 249] on input "checkbox" at bounding box center [80, 249] width 0 height 0
checkbox input "true"
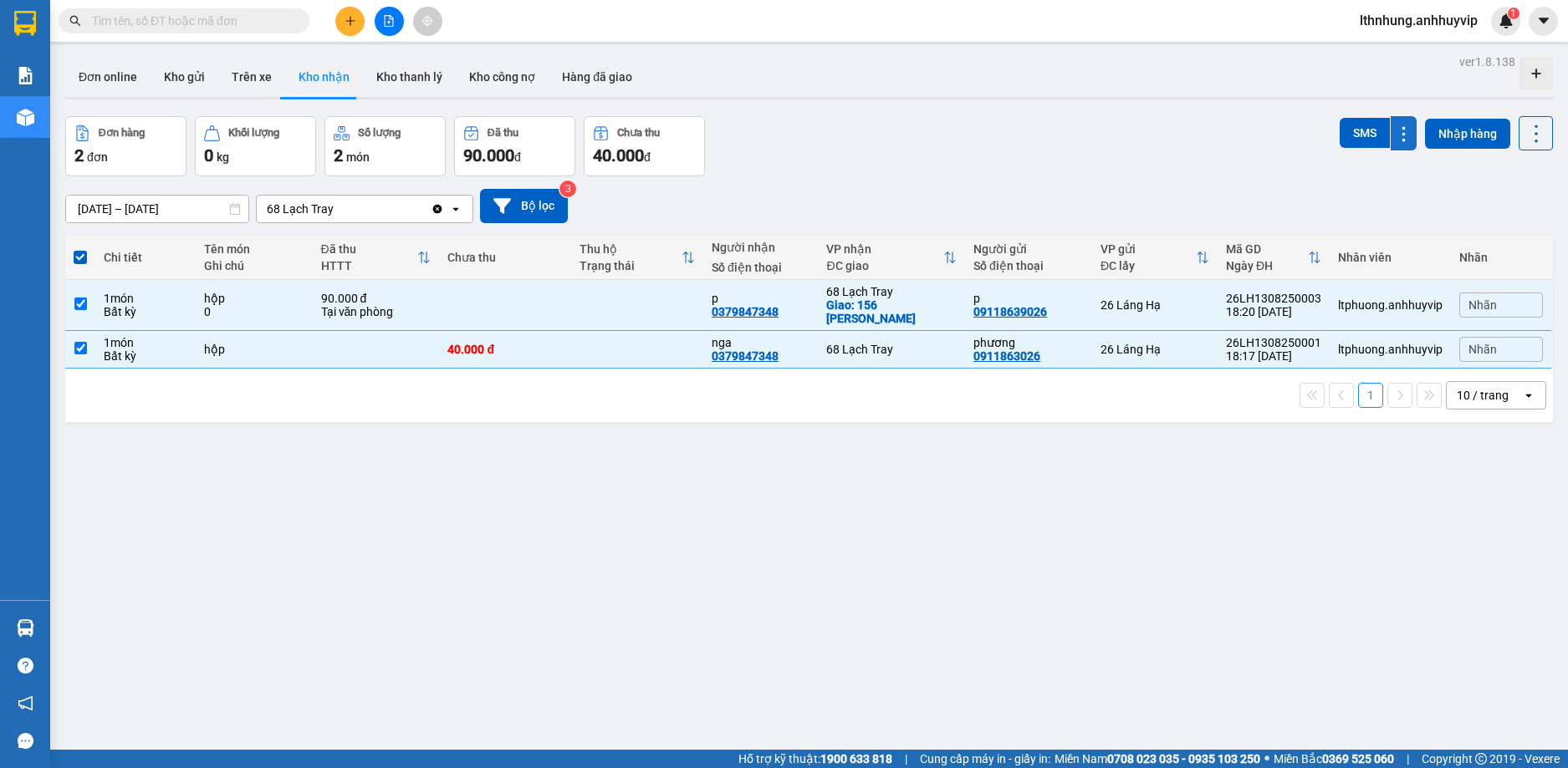
click at [1396, 139] on icon at bounding box center [1403, 134] width 15 height 15
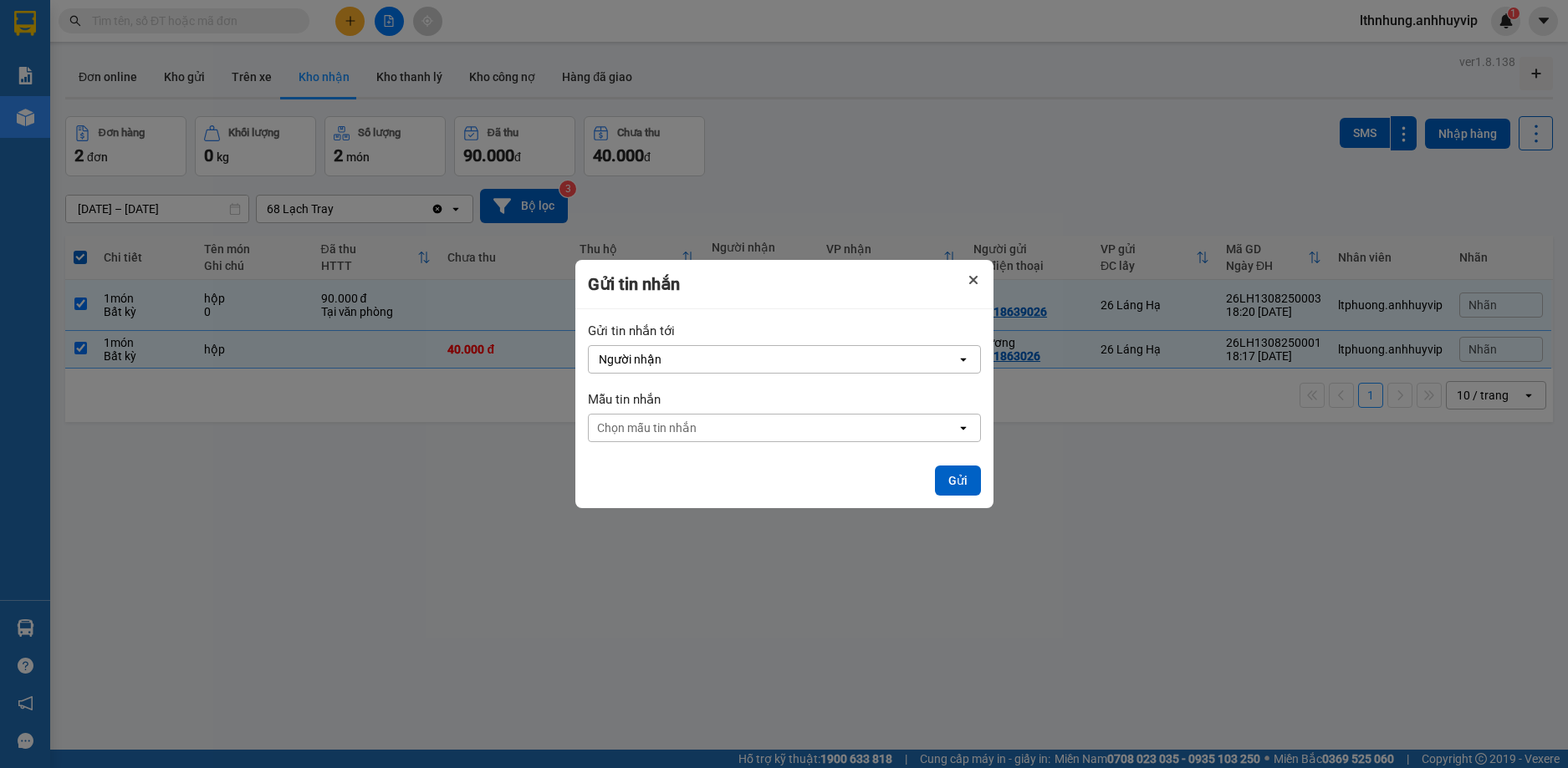
click at [970, 281] on icon "Close" at bounding box center [973, 280] width 8 height 8
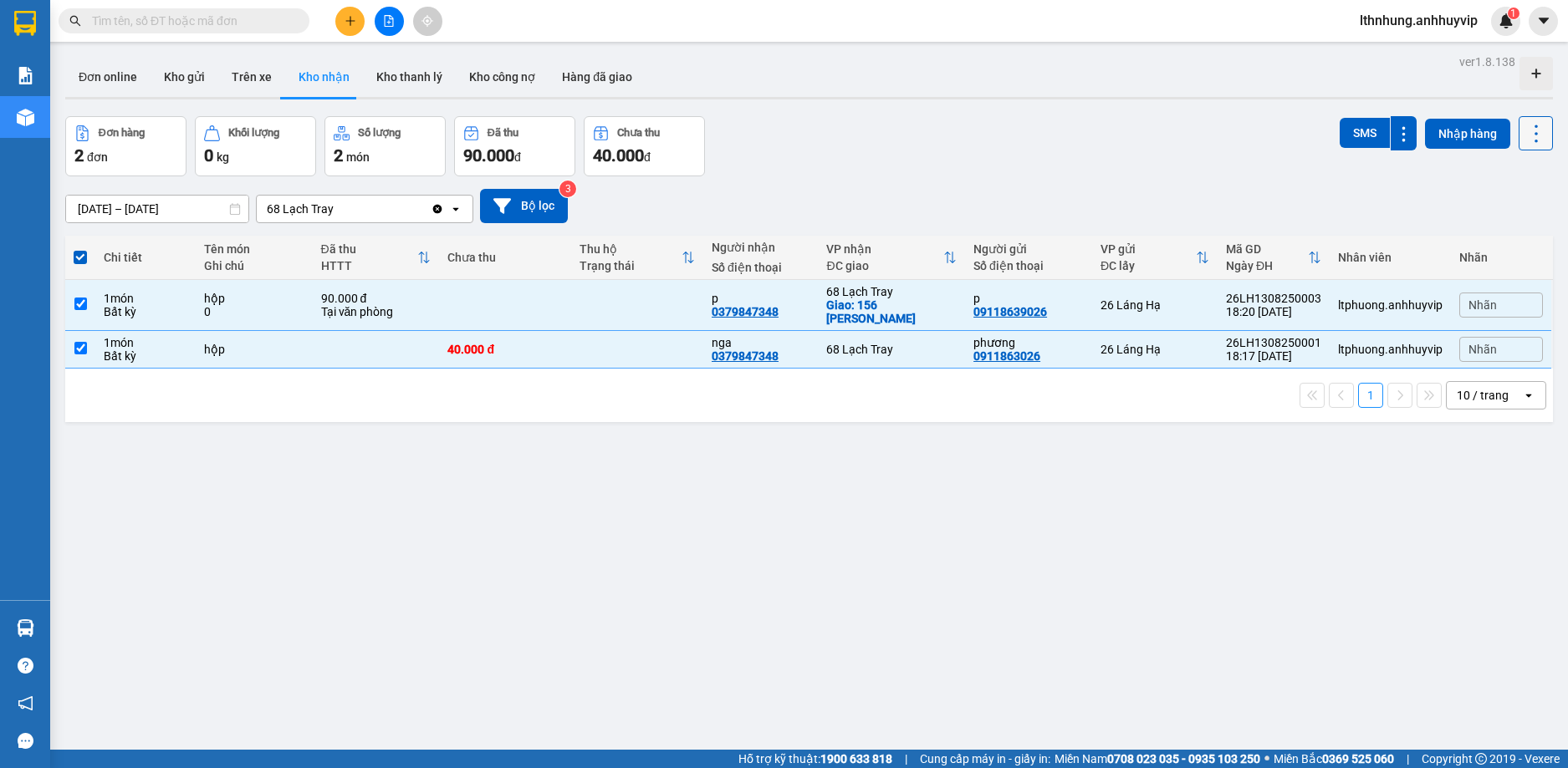
click at [1524, 135] on icon at bounding box center [1536, 134] width 24 height 24
click at [1242, 220] on div "[DATE] – [DATE] Press the down arrow key to interact with the calendar and sele…" at bounding box center [809, 206] width 1487 height 35
click at [1526, 141] on icon at bounding box center [1536, 134] width 24 height 24
click at [1374, 184] on div "[DATE] – [DATE] Press the down arrow key to interact with the calendar and sele…" at bounding box center [809, 206] width 1487 height 59
click at [1441, 135] on button "Nhập hàng" at bounding box center [1468, 133] width 86 height 30
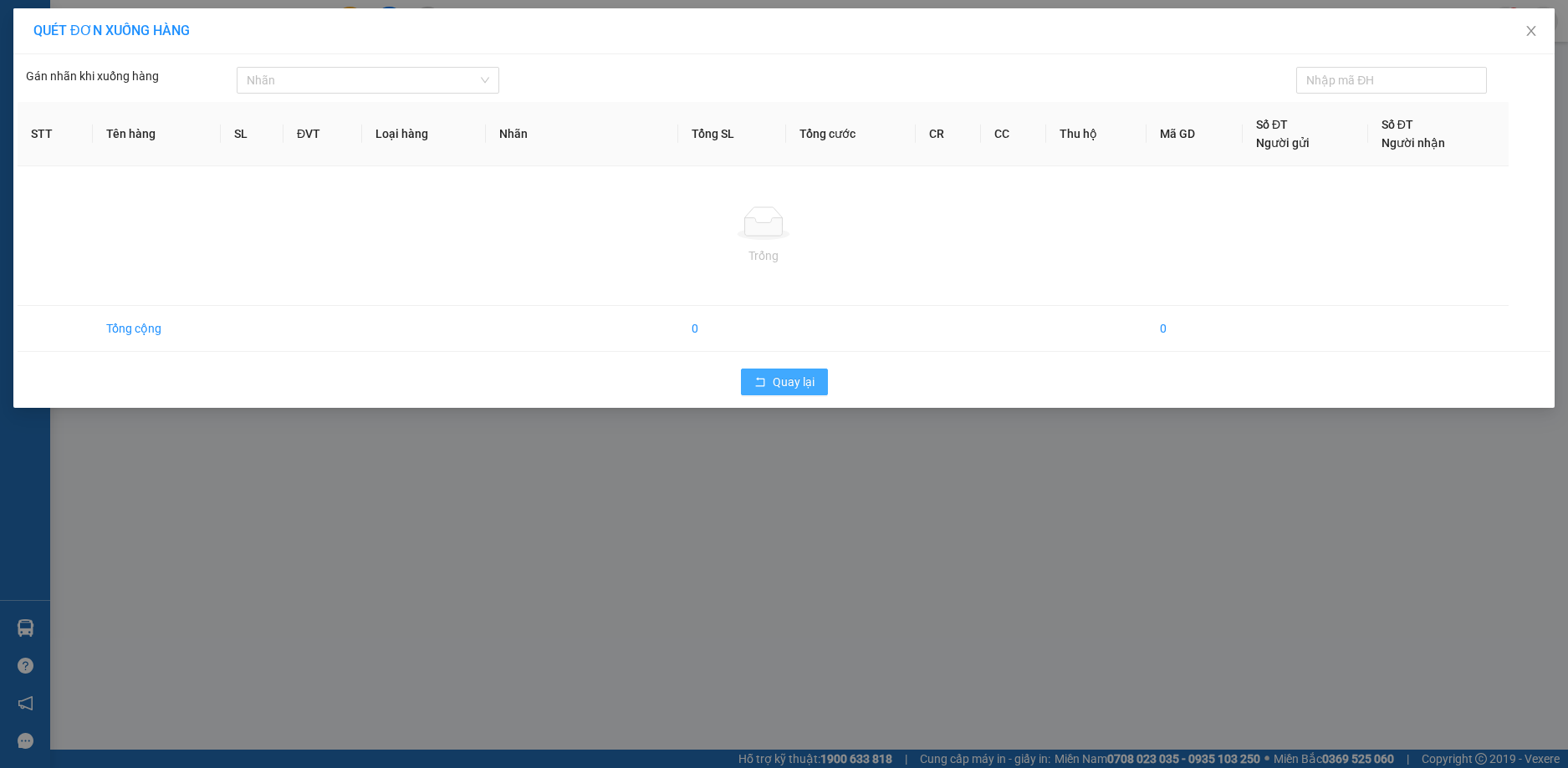
click at [795, 390] on span "Quay lại" at bounding box center [794, 382] width 42 height 18
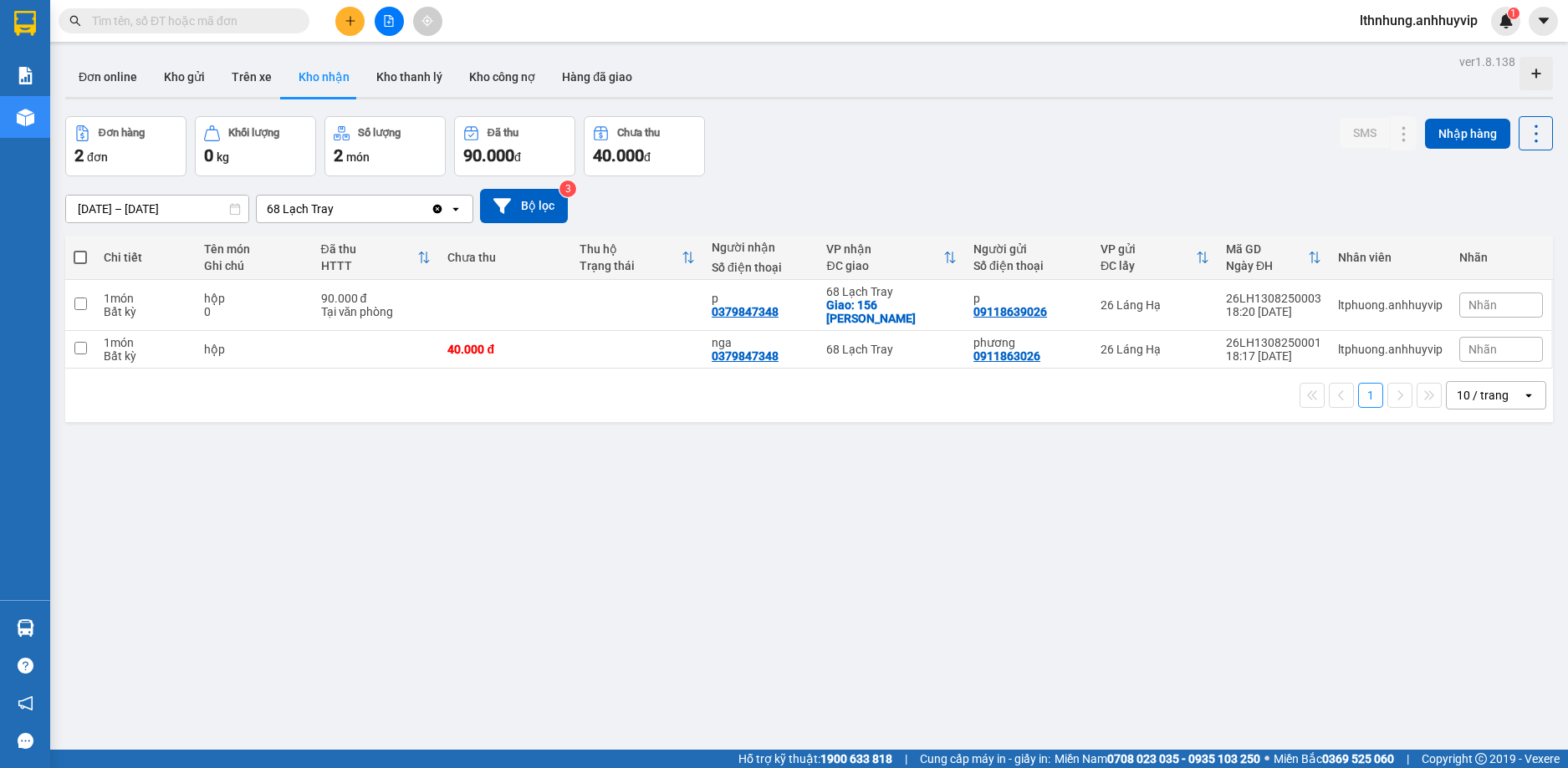
click at [77, 257] on span at bounding box center [80, 257] width 14 height 14
click at [80, 249] on input "checkbox" at bounding box center [80, 249] width 0 height 0
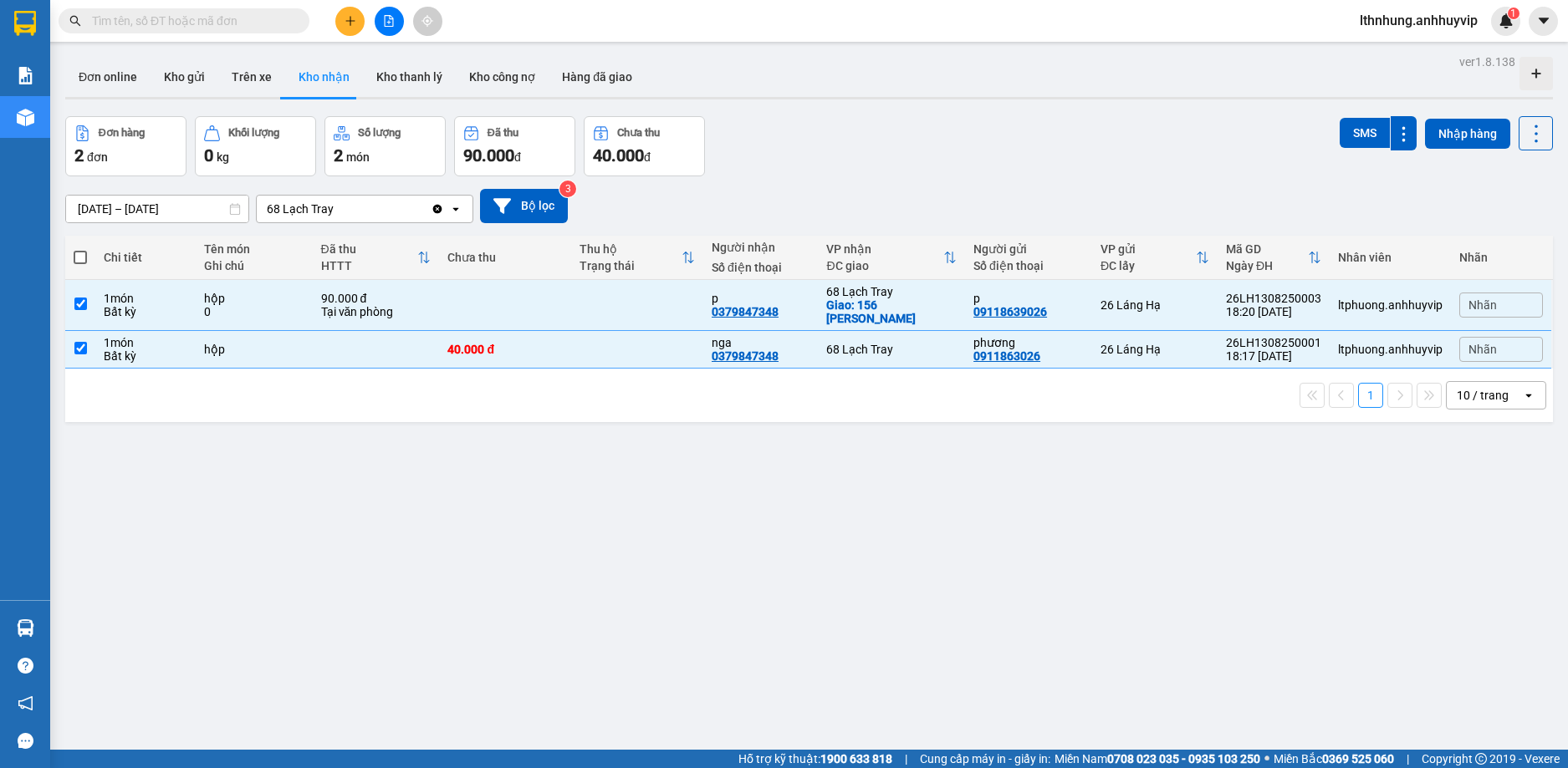
checkbox input "true"
click at [1451, 128] on button "Nhập hàng" at bounding box center [1468, 133] width 86 height 30
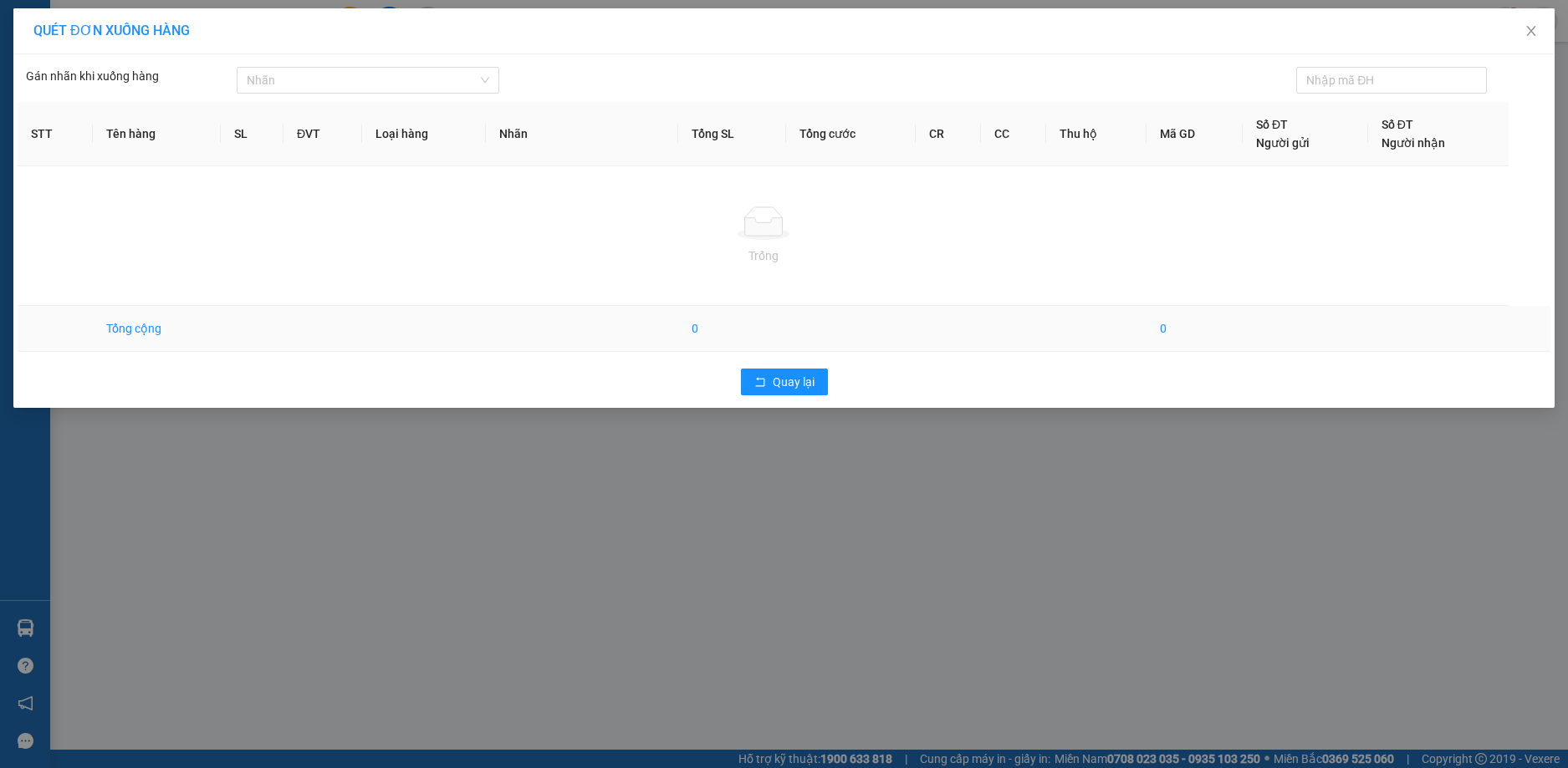
click at [119, 330] on td "Tổng cộng" at bounding box center [157, 329] width 128 height 46
click at [767, 378] on button "Quay lại" at bounding box center [784, 382] width 87 height 26
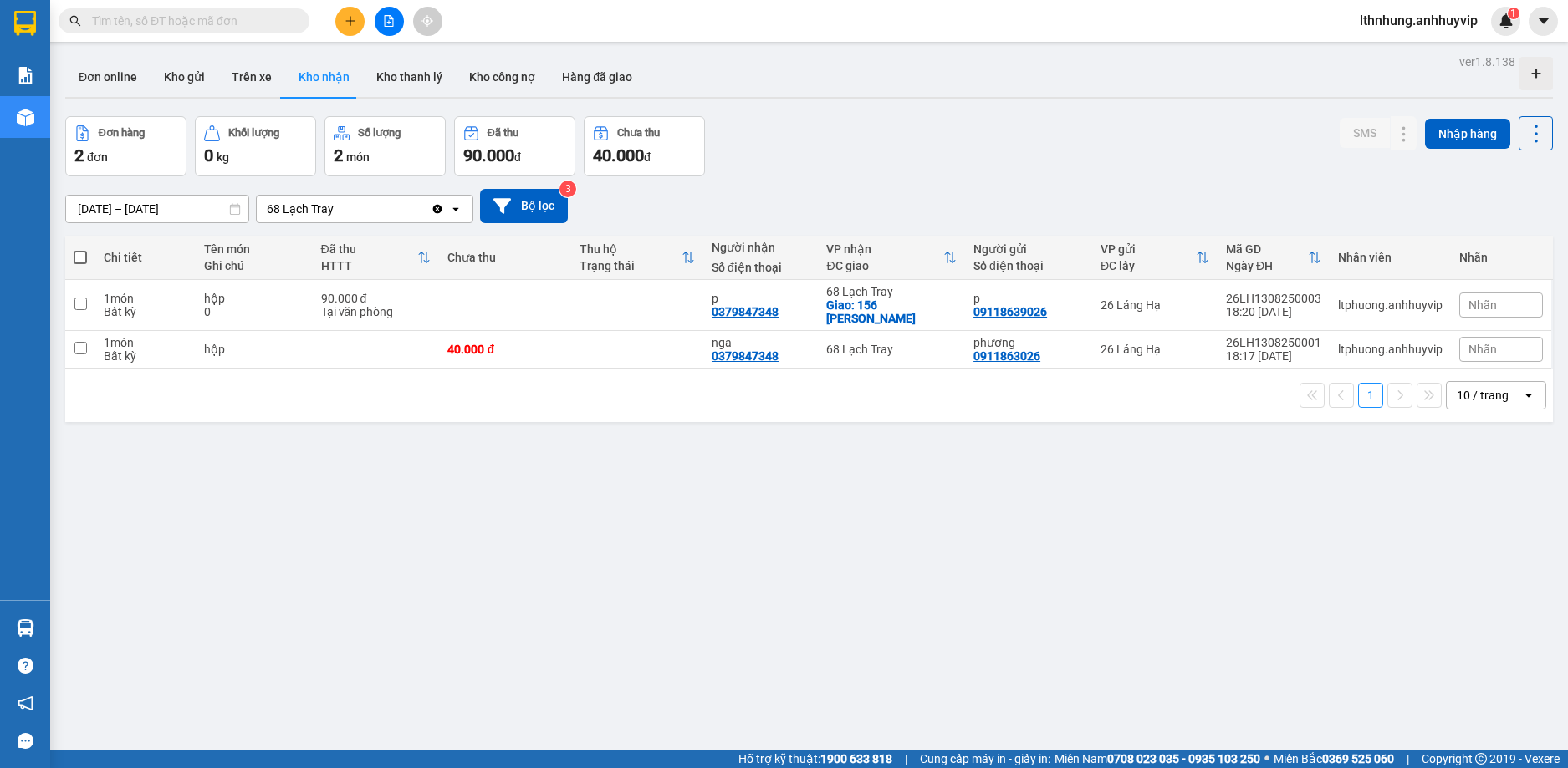
click at [306, 91] on button "Kho nhận" at bounding box center [323, 77] width 77 height 40
click at [390, 83] on button "Kho thanh lý" at bounding box center [409, 77] width 93 height 40
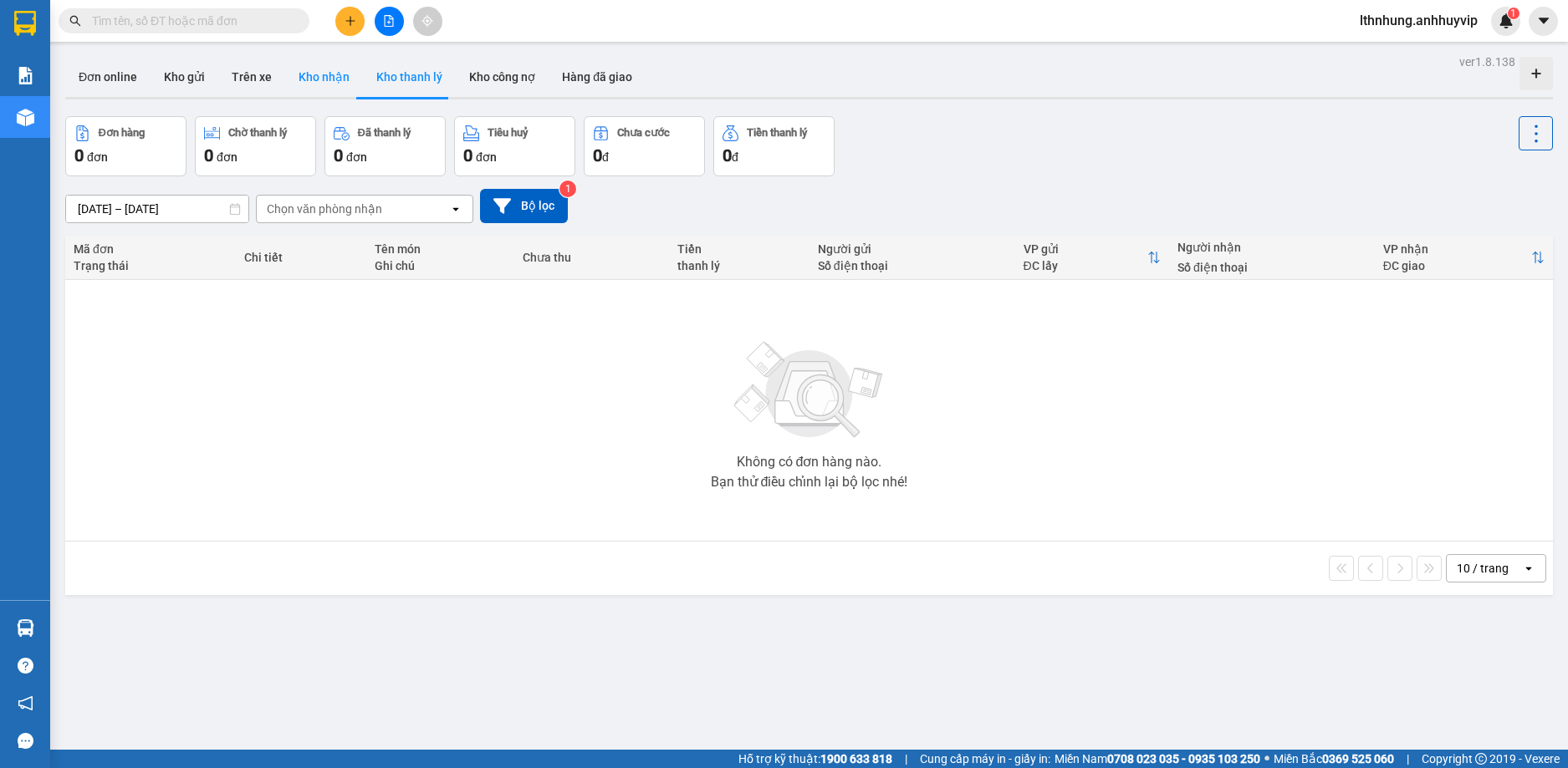
click at [322, 82] on button "Kho nhận" at bounding box center [323, 77] width 77 height 40
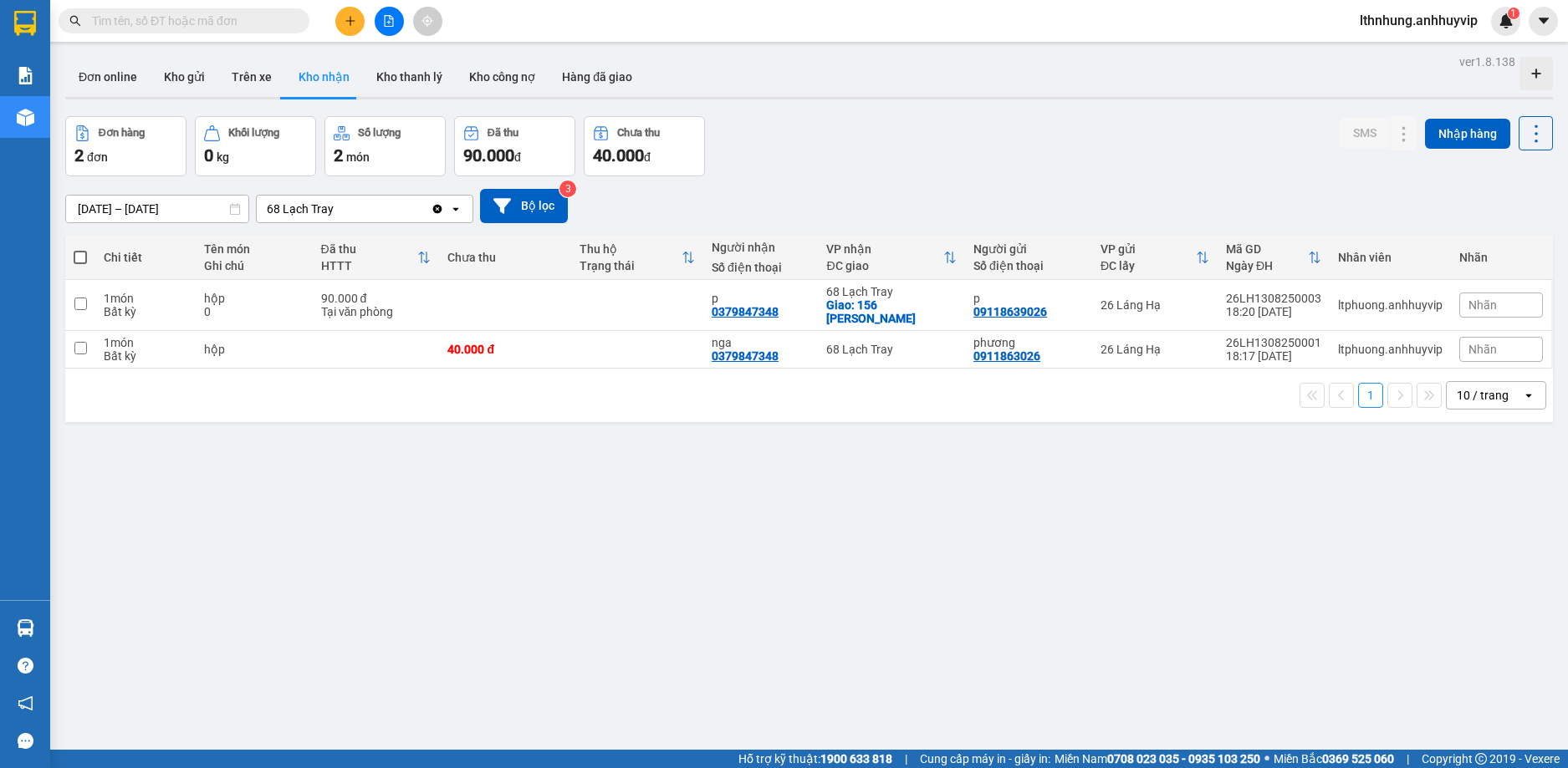
click at [322, 82] on button "Kho nhận" at bounding box center [323, 77] width 77 height 40
click at [82, 259] on span at bounding box center [80, 257] width 14 height 14
click at [80, 249] on input "checkbox" at bounding box center [80, 249] width 0 height 0
checkbox input "true"
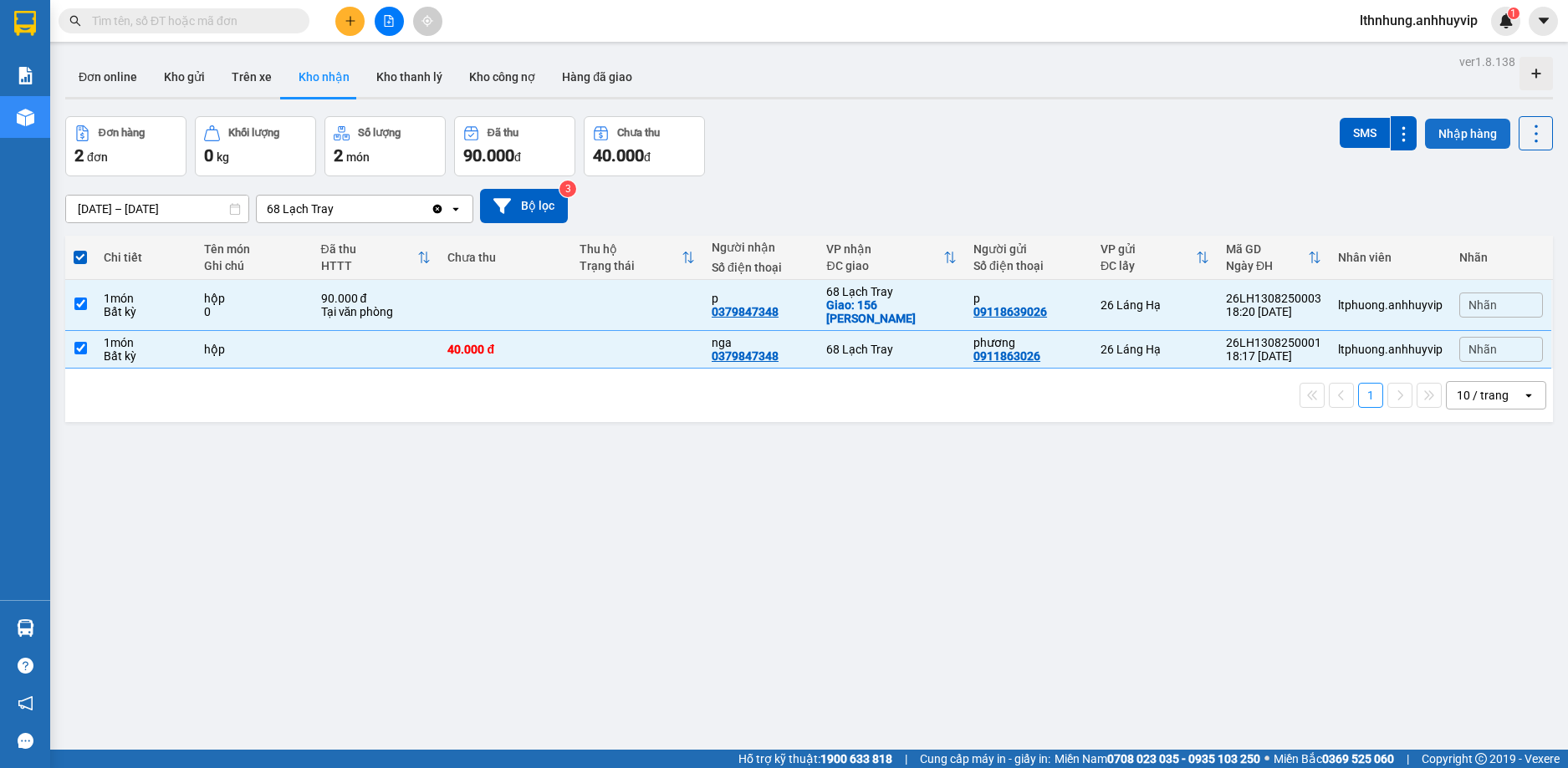
click at [1430, 140] on button "Nhập hàng" at bounding box center [1468, 133] width 86 height 30
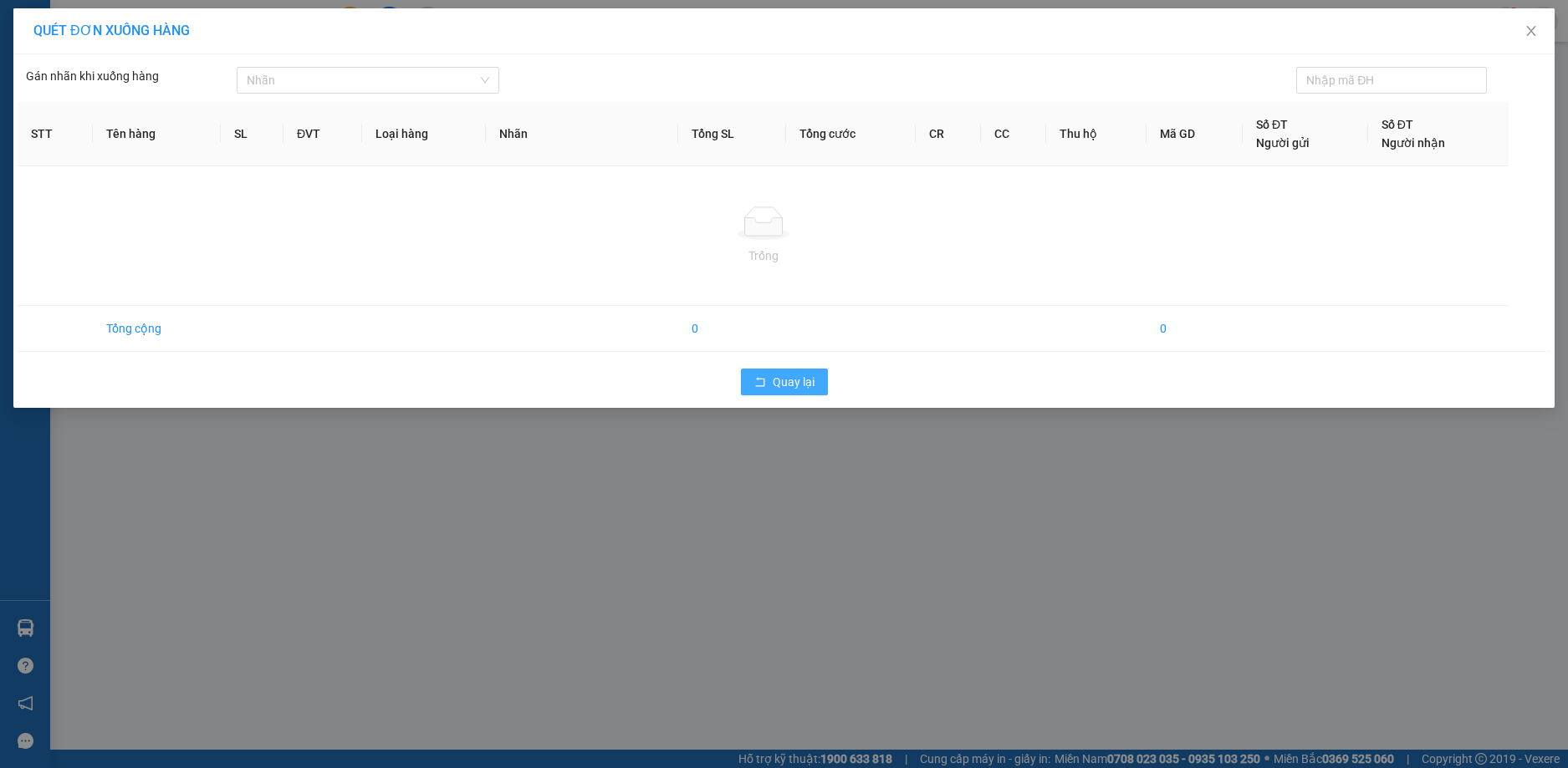
click at [784, 384] on span "Quay lại" at bounding box center [794, 382] width 42 height 18
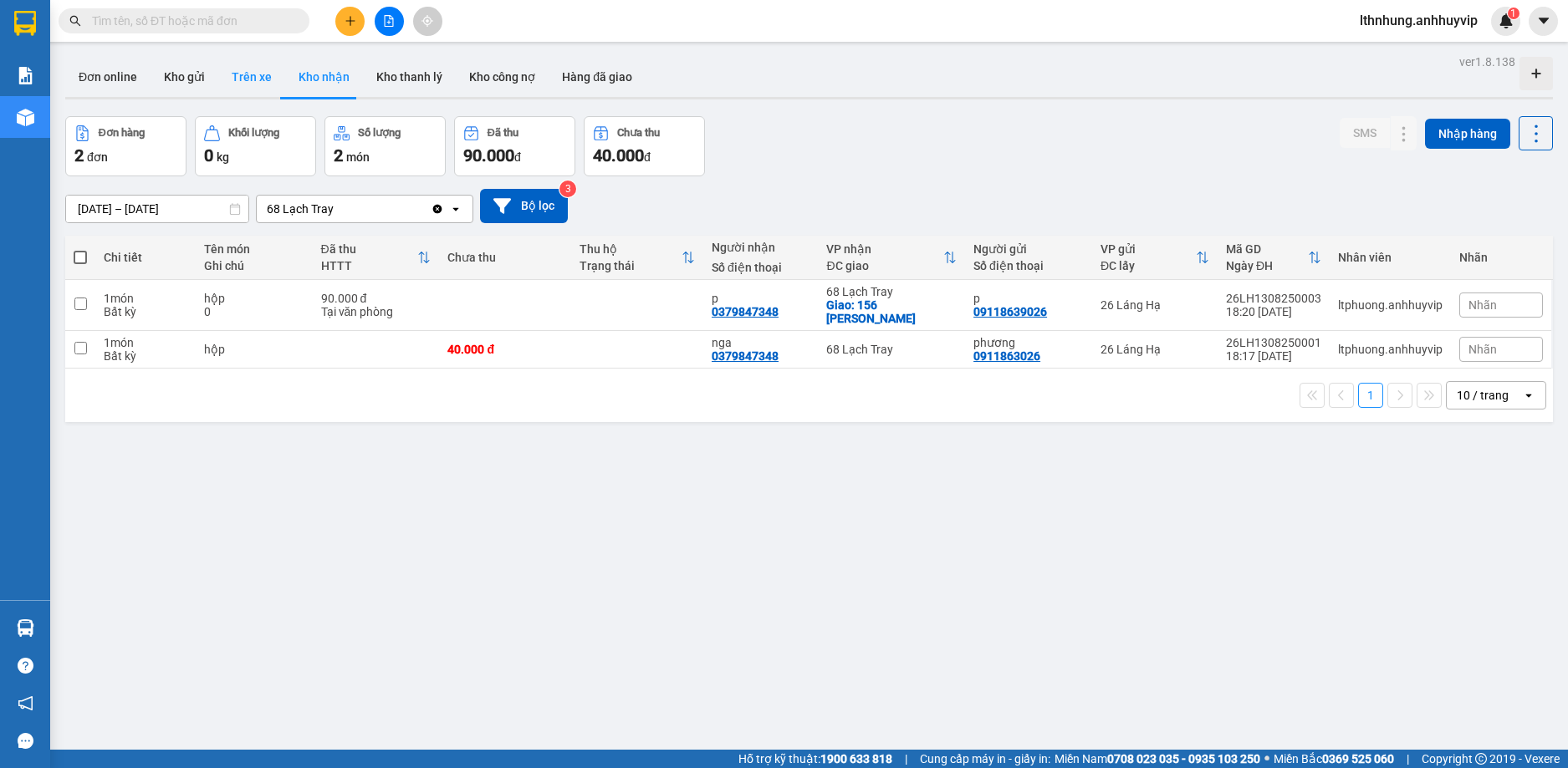
click at [257, 66] on button "Trên xe" at bounding box center [251, 77] width 67 height 40
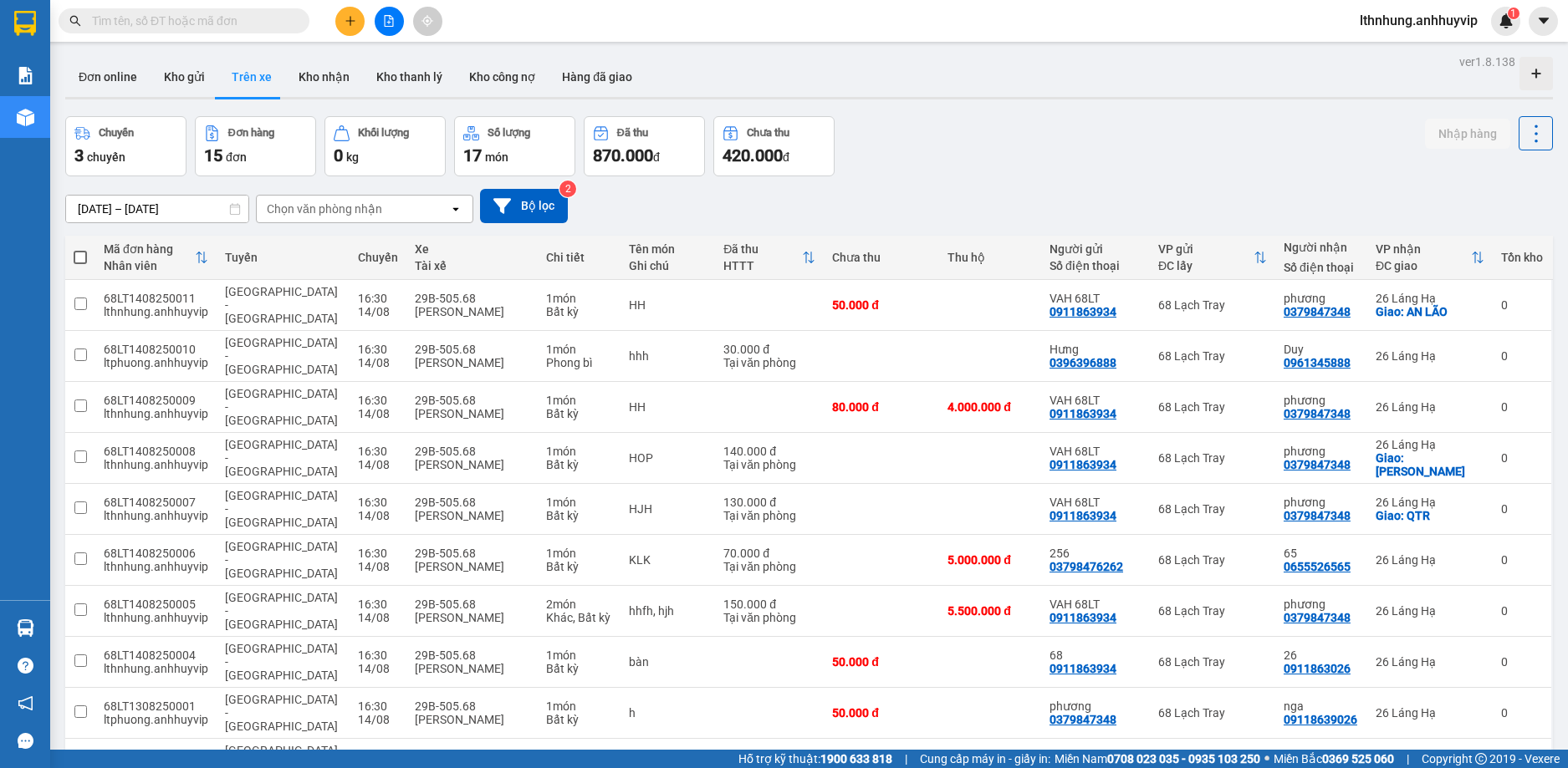
click at [392, 209] on div "Chọn văn phòng nhận" at bounding box center [353, 209] width 192 height 26
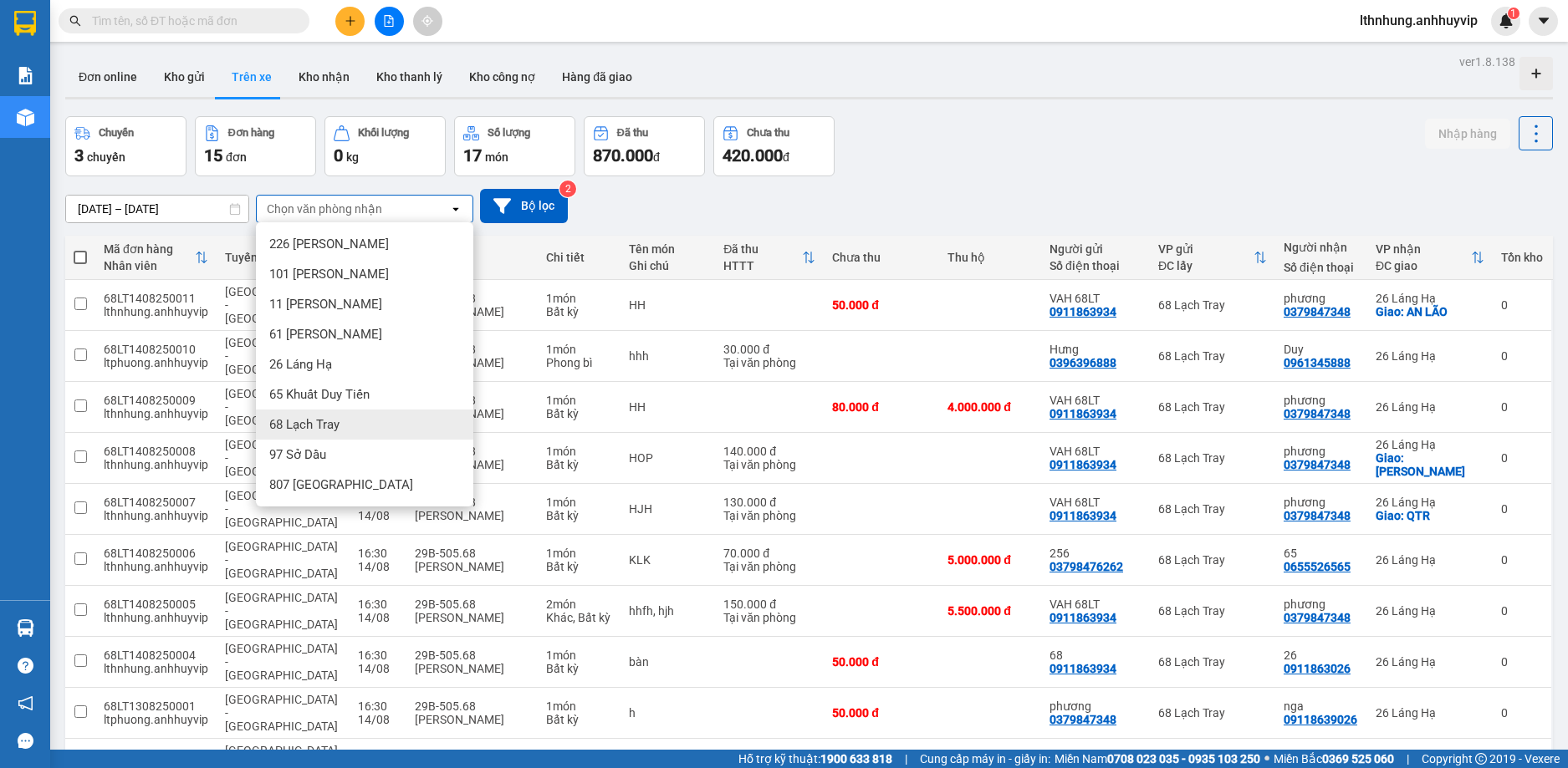
click at [325, 423] on span "68 Lạch Tray" at bounding box center [303, 425] width 70 height 16
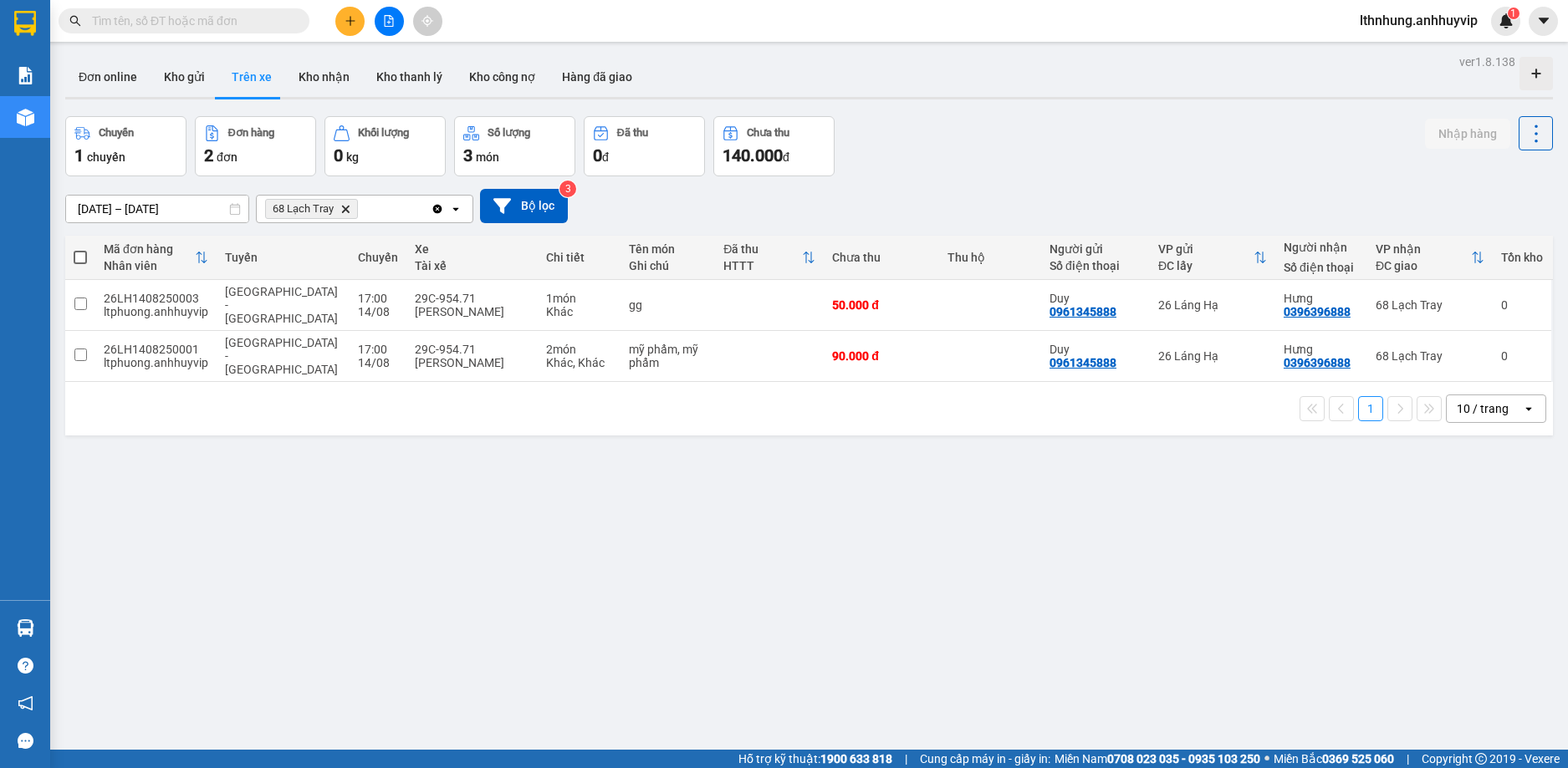
click at [77, 261] on span at bounding box center [80, 257] width 14 height 14
click at [80, 249] on input "checkbox" at bounding box center [80, 249] width 0 height 0
checkbox input "true"
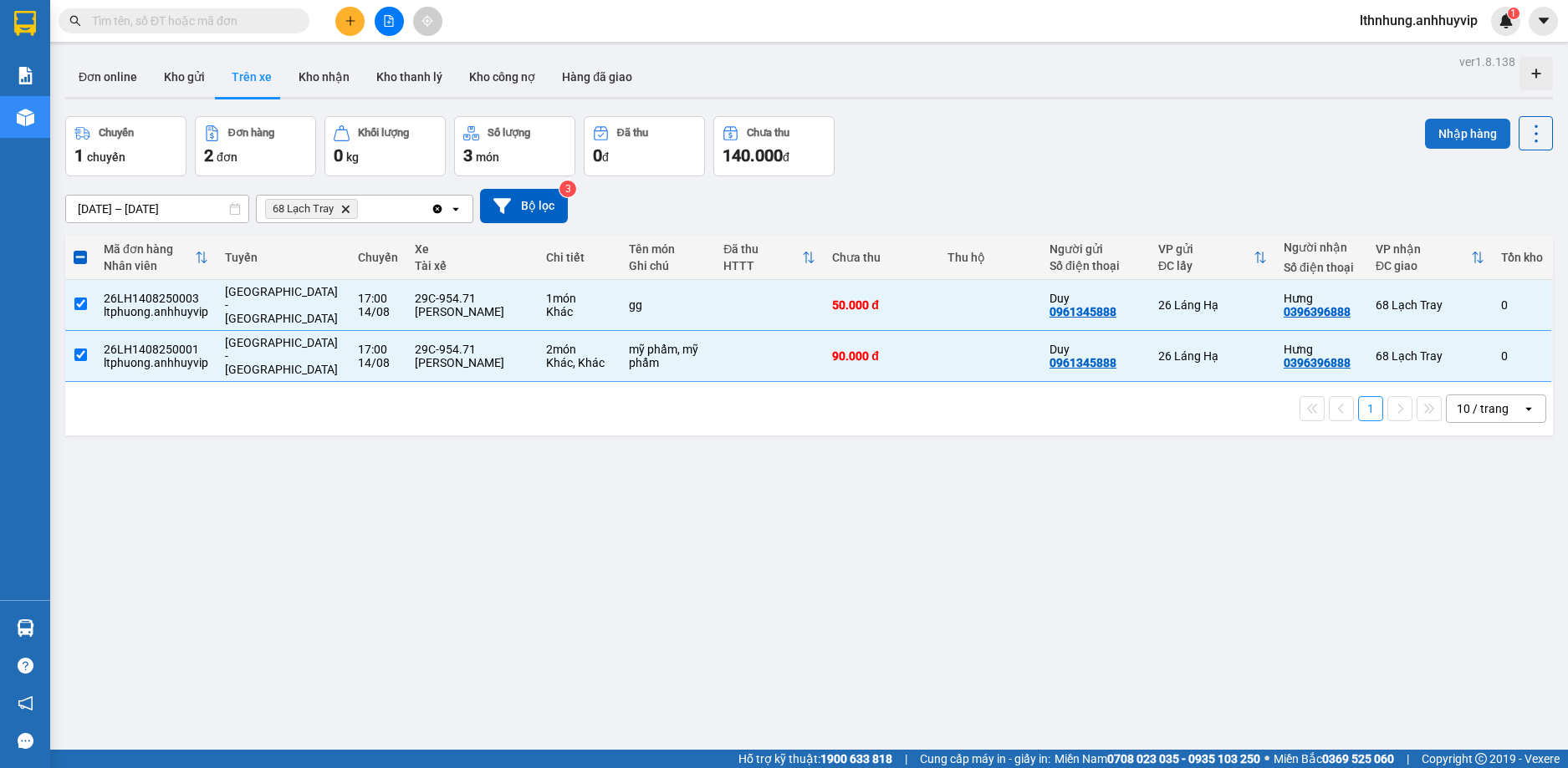
click at [1425, 129] on button "Nhập hàng" at bounding box center [1468, 133] width 86 height 30
checkbox input "false"
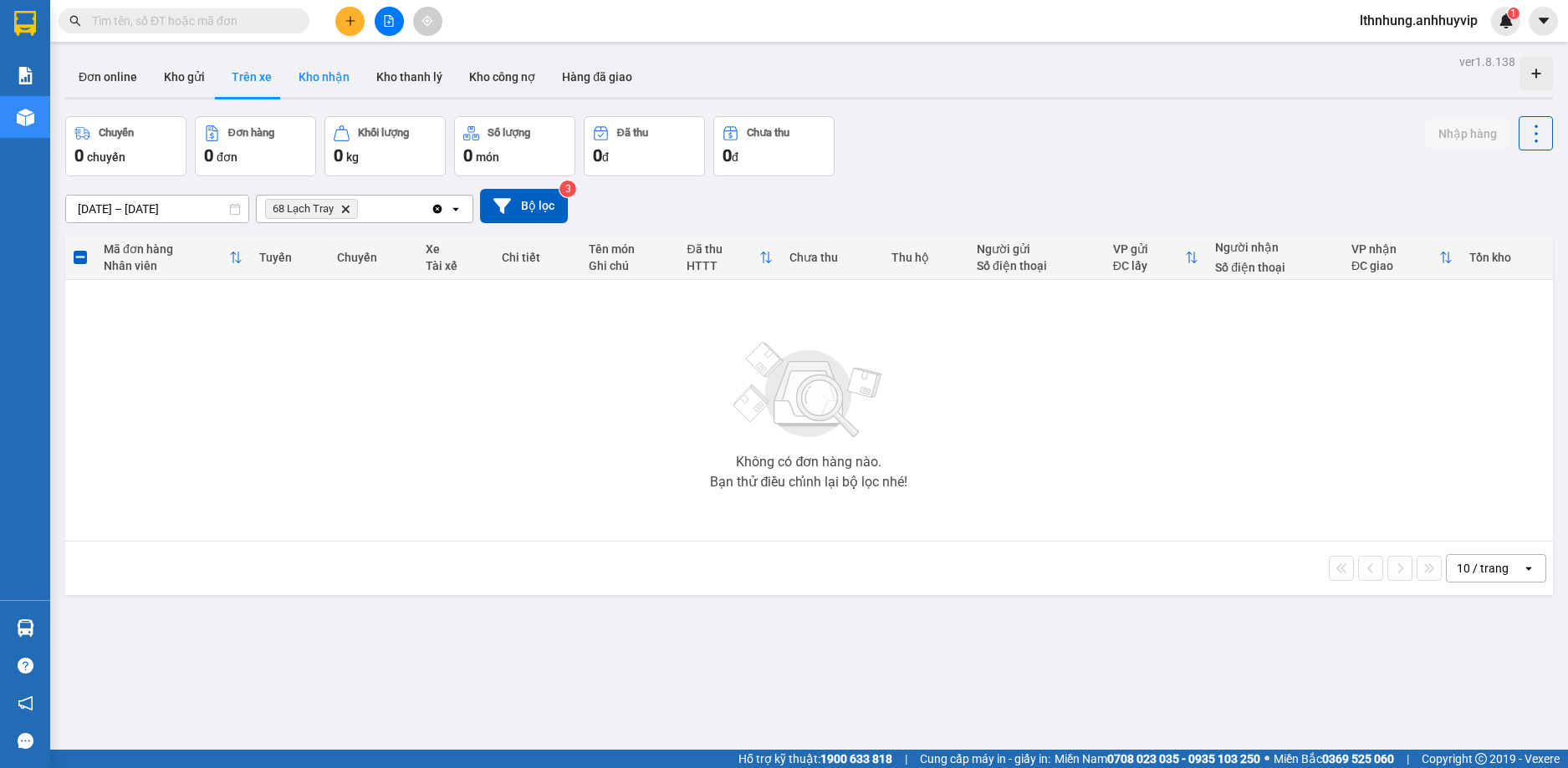
click at [300, 70] on button "Kho nhận" at bounding box center [323, 77] width 77 height 40
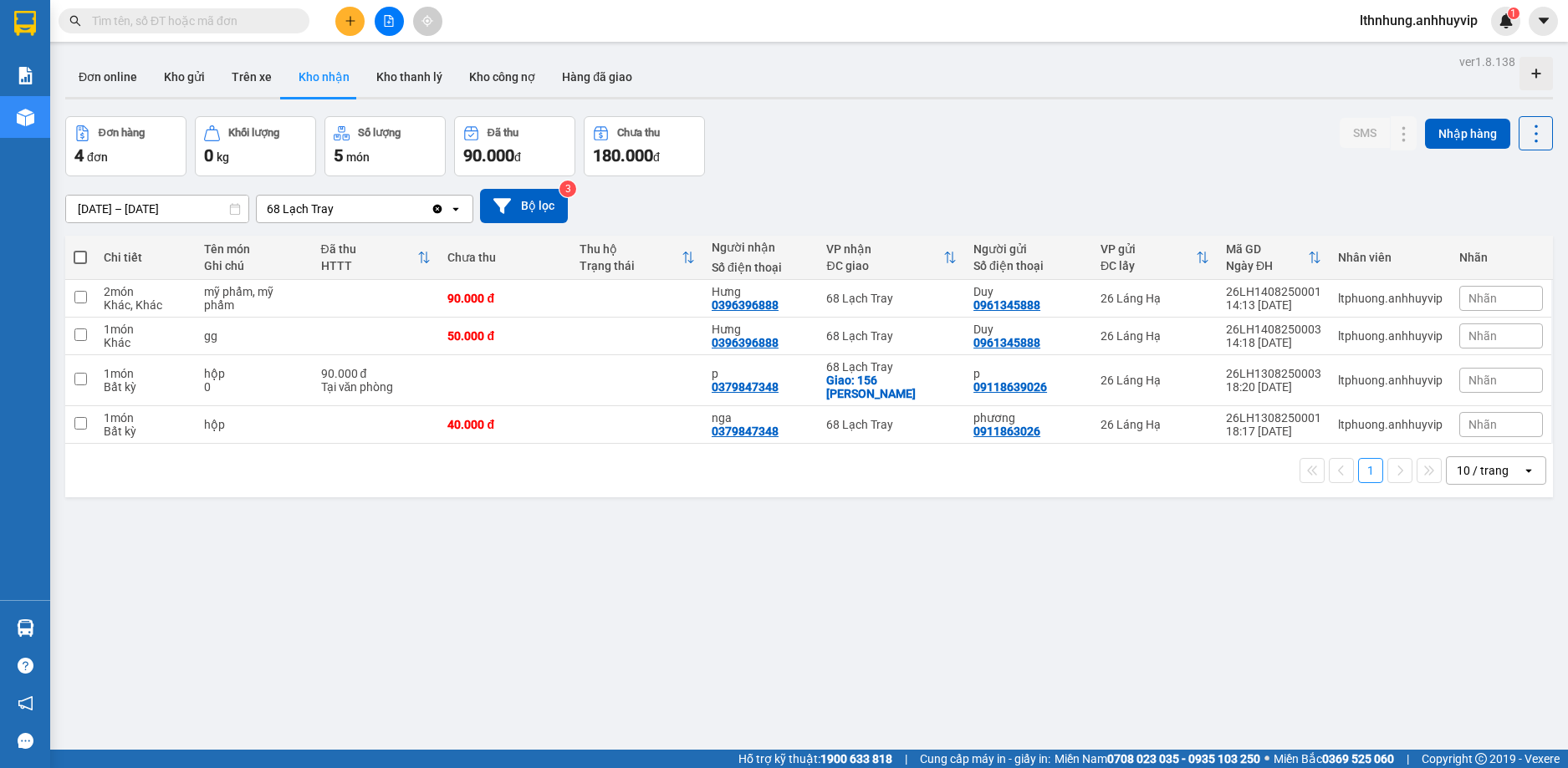
click at [79, 258] on span at bounding box center [80, 257] width 14 height 14
click at [80, 249] on input "checkbox" at bounding box center [80, 249] width 0 height 0
checkbox input "true"
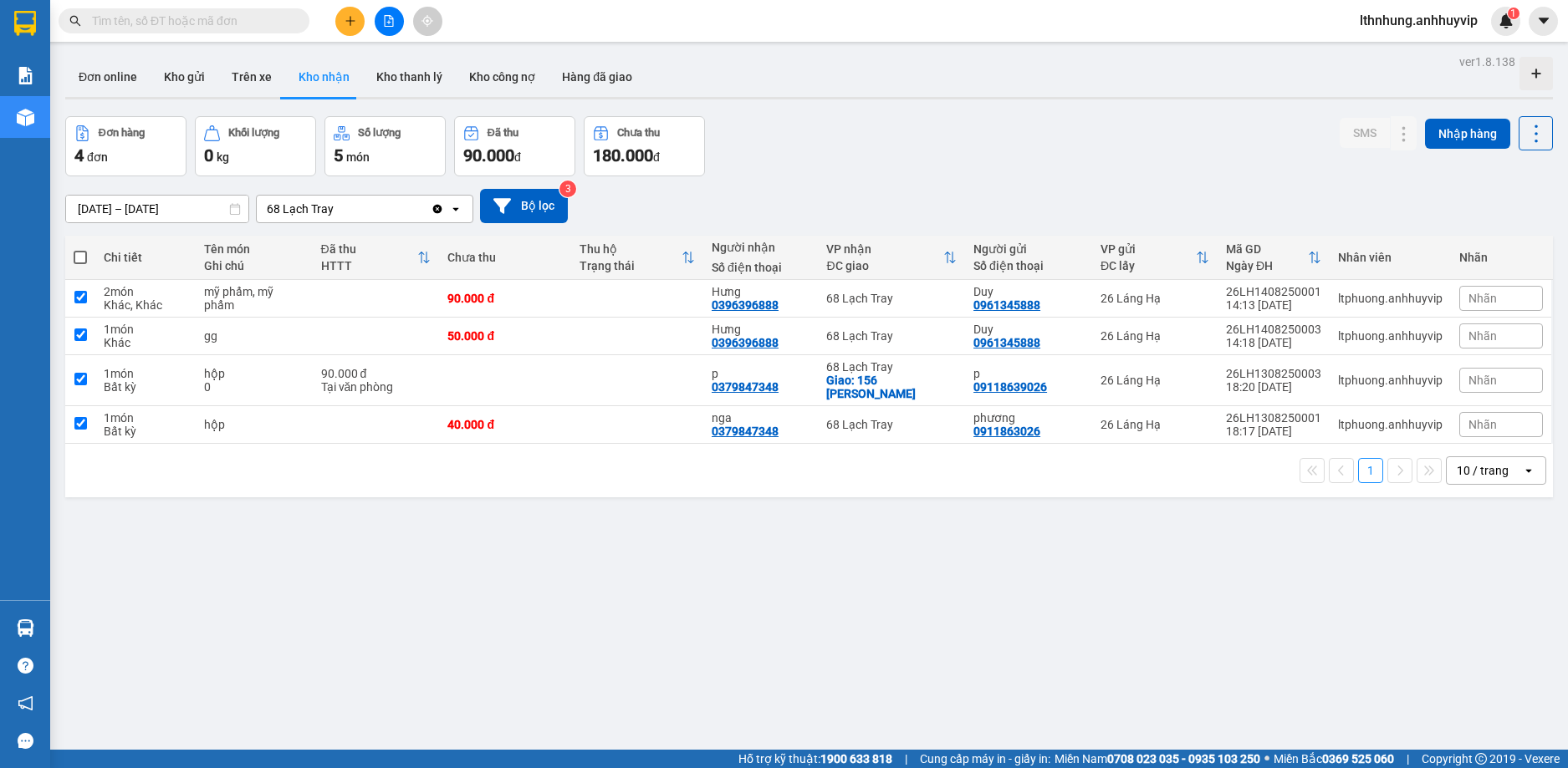
checkbox input "true"
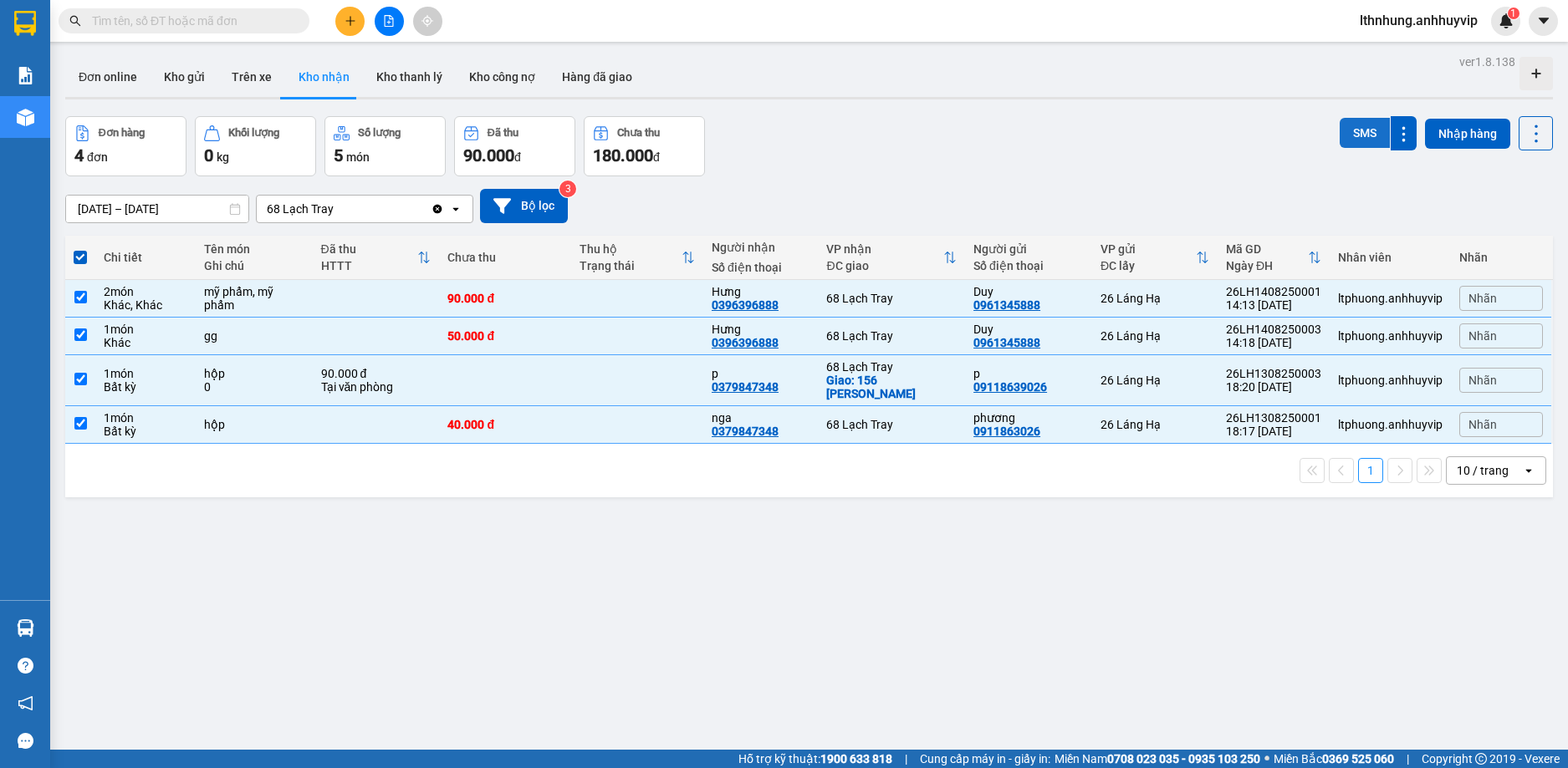
click at [1348, 143] on button "SMS" at bounding box center [1364, 132] width 50 height 30
click at [893, 680] on div "ver 1.8.138 Đơn online Kho gửi Trên xe Kho nhận Kho thanh lý Kho công nợ Hàng đ…" at bounding box center [808, 434] width 1501 height 768
click at [517, 207] on button "Bộ lọc" at bounding box center [524, 206] width 87 height 35
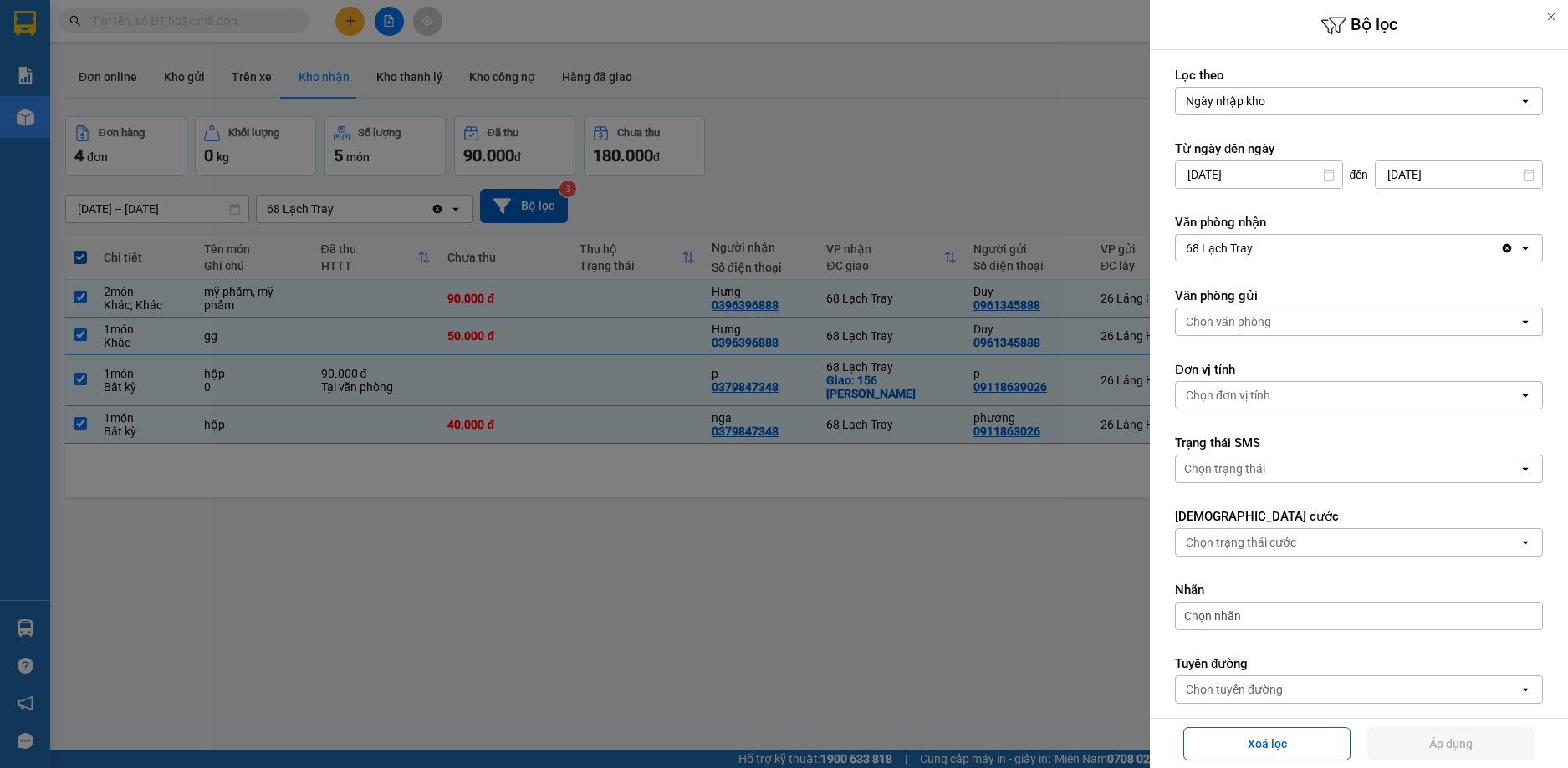
click at [1000, 123] on div at bounding box center [784, 384] width 1568 height 768
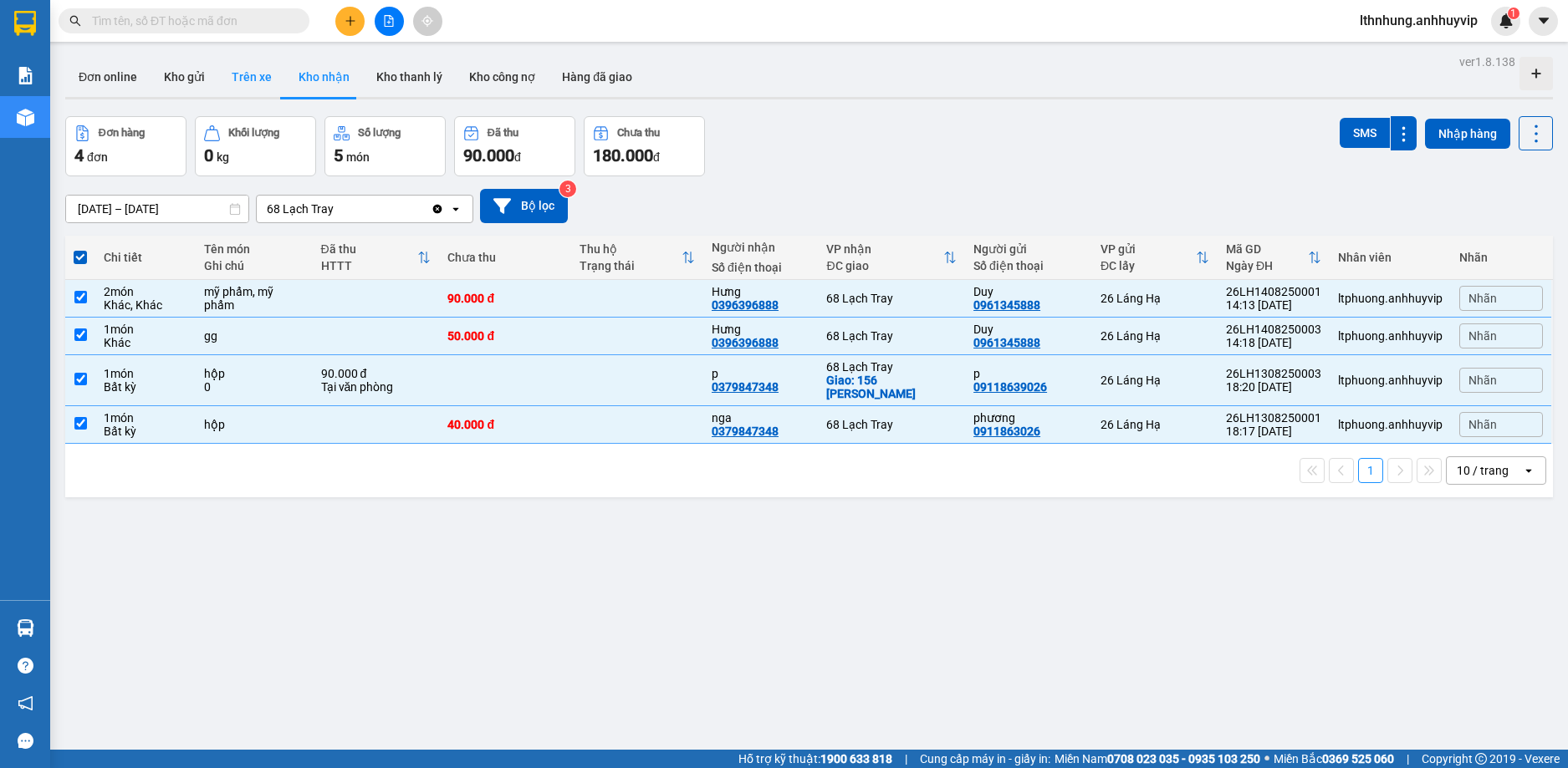
click at [250, 80] on button "Trên xe" at bounding box center [251, 77] width 67 height 40
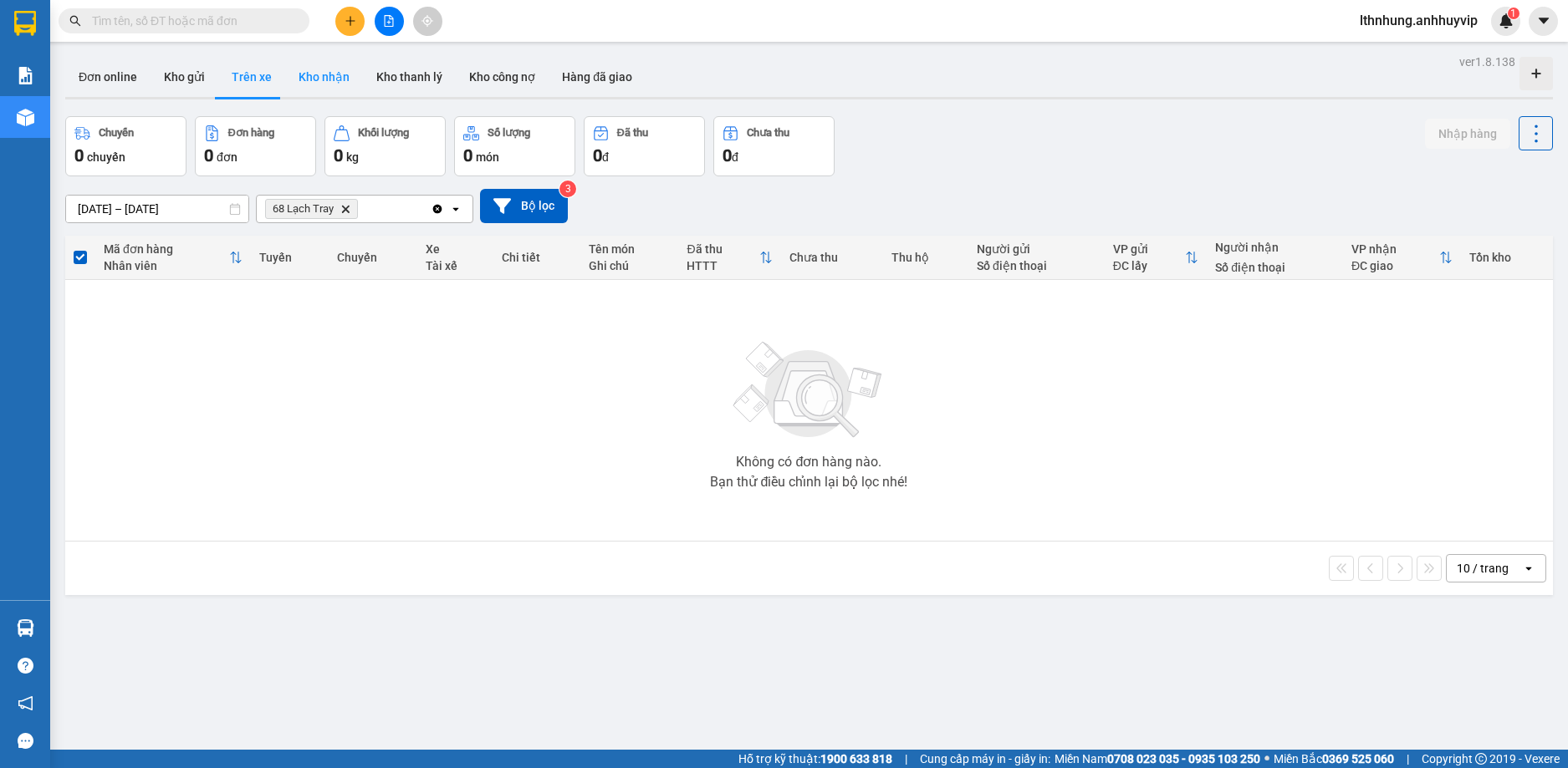
click at [320, 79] on button "Kho nhận" at bounding box center [323, 77] width 77 height 40
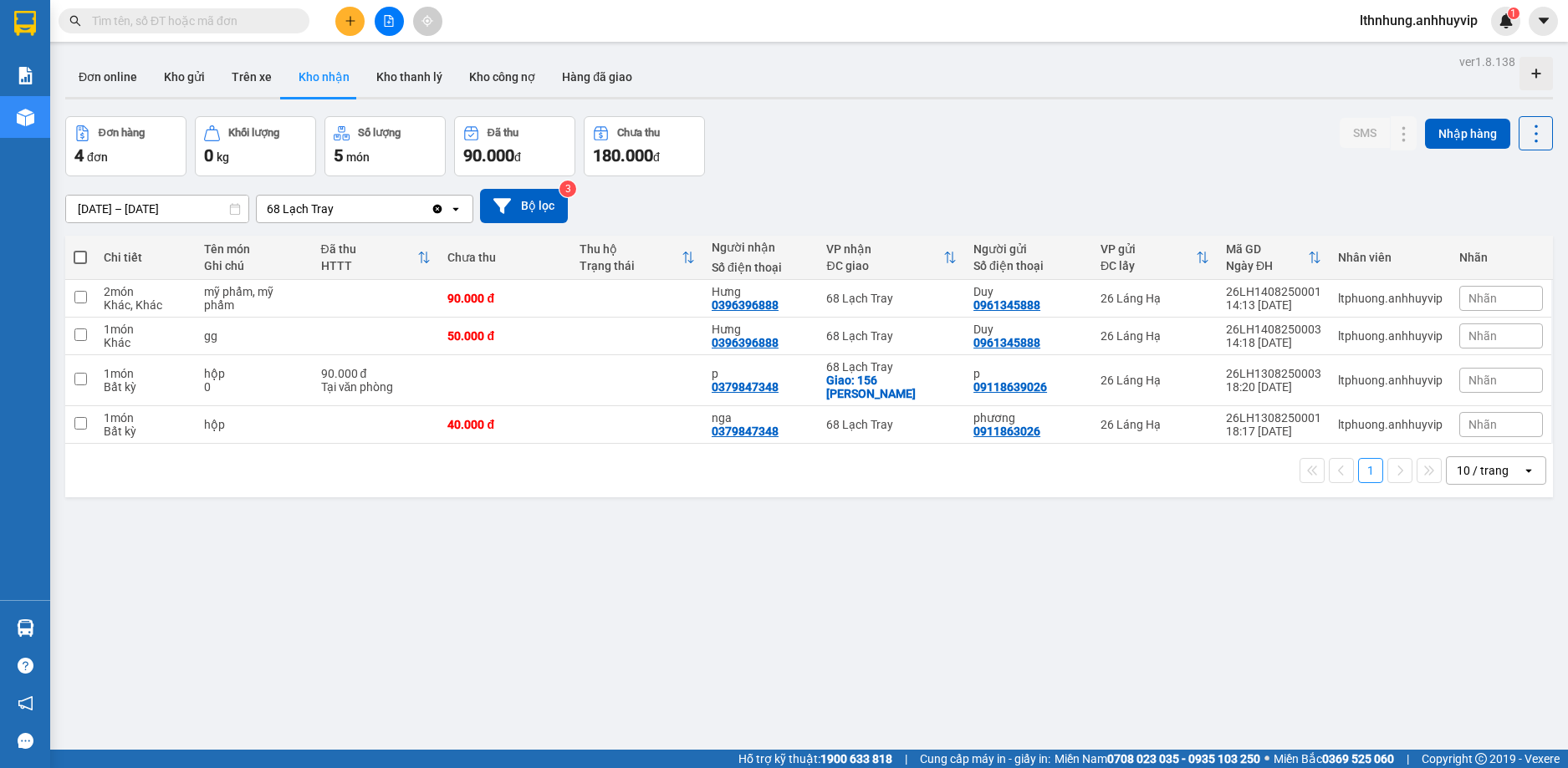
click at [117, 24] on input "text" at bounding box center [190, 21] width 198 height 18
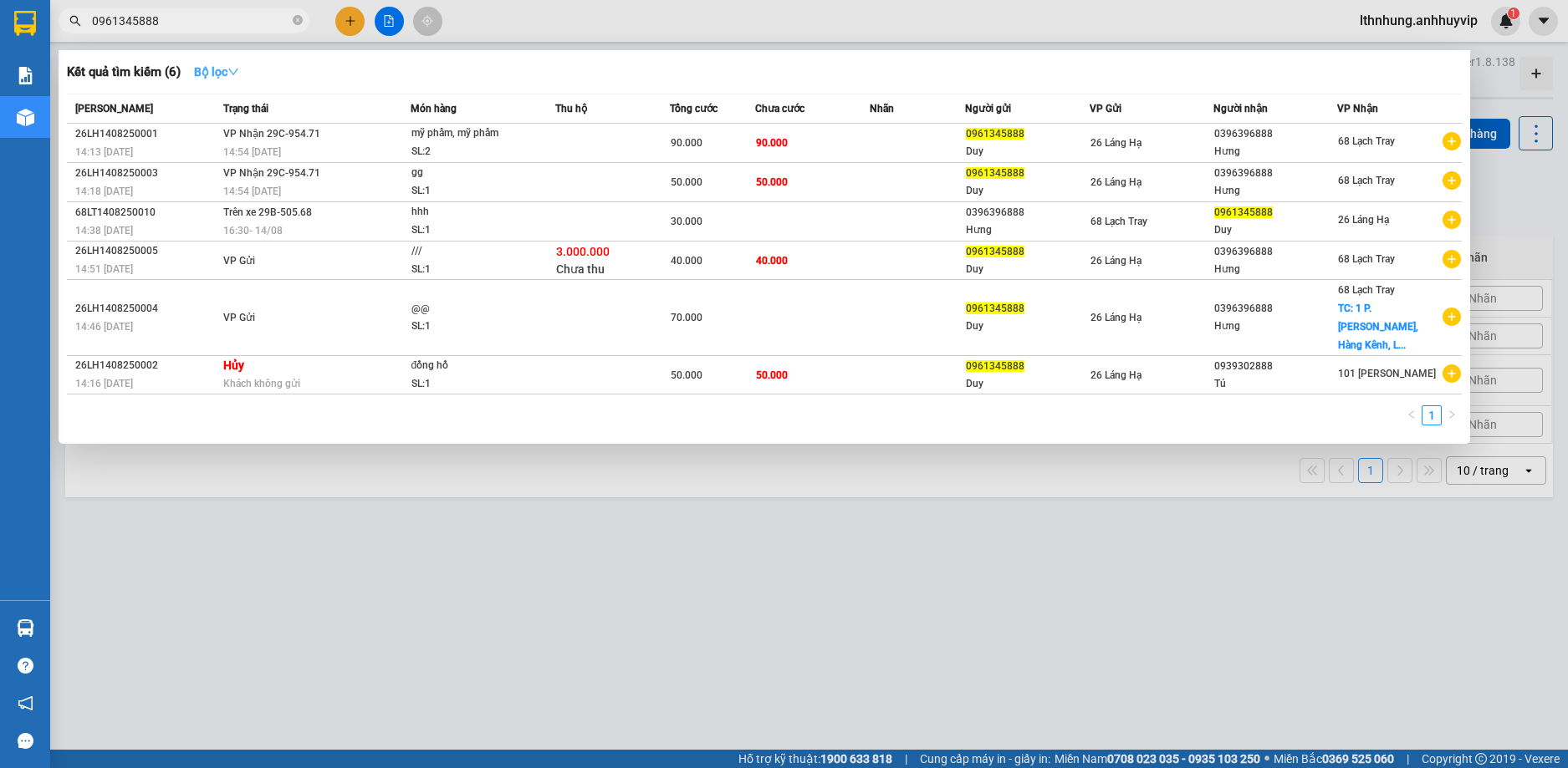
type input "0961345888"
click at [226, 72] on strong "Bộ lọc" at bounding box center [217, 72] width 46 height 14
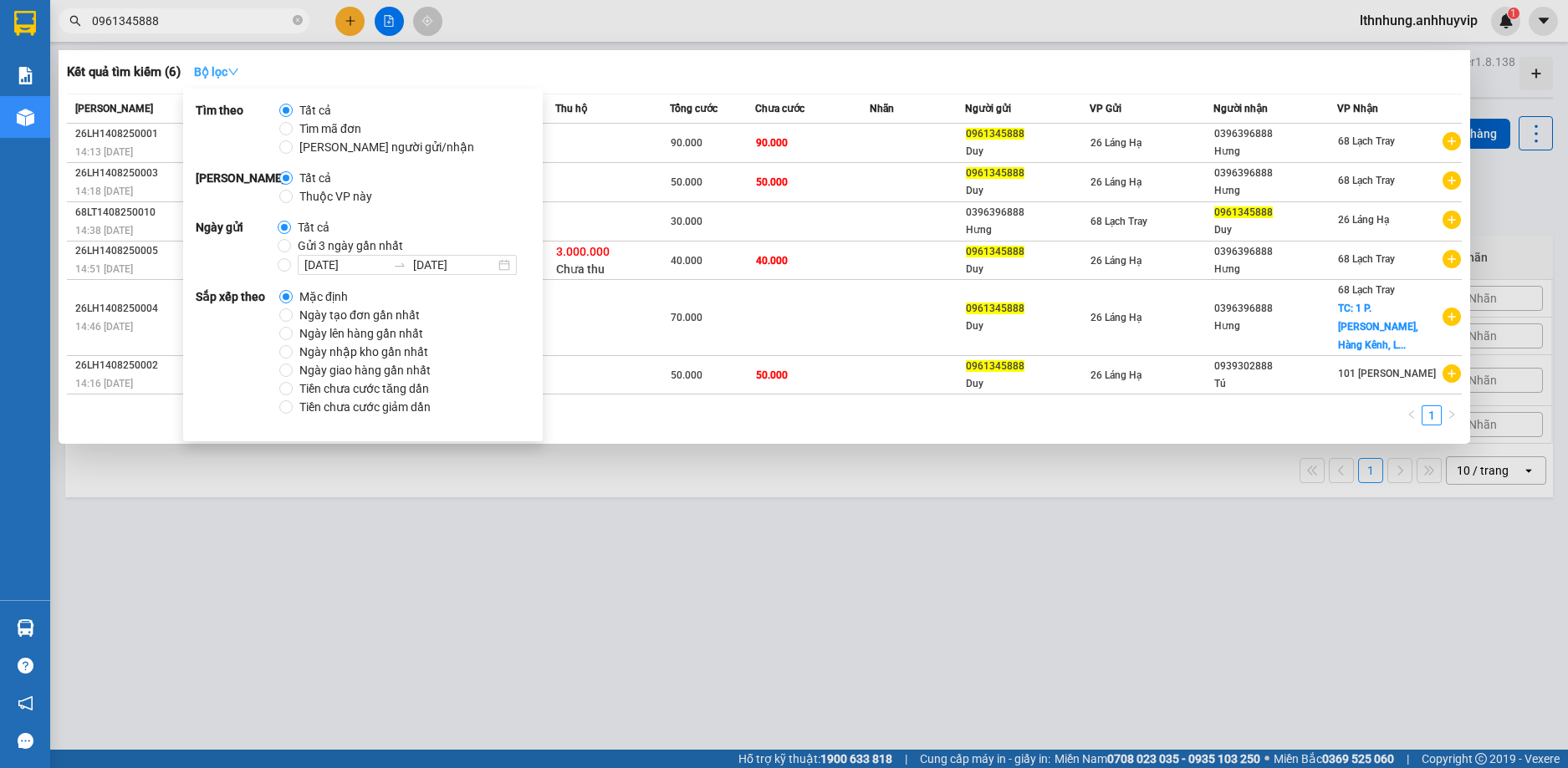
click at [226, 72] on strong "Bộ lọc" at bounding box center [217, 72] width 46 height 14
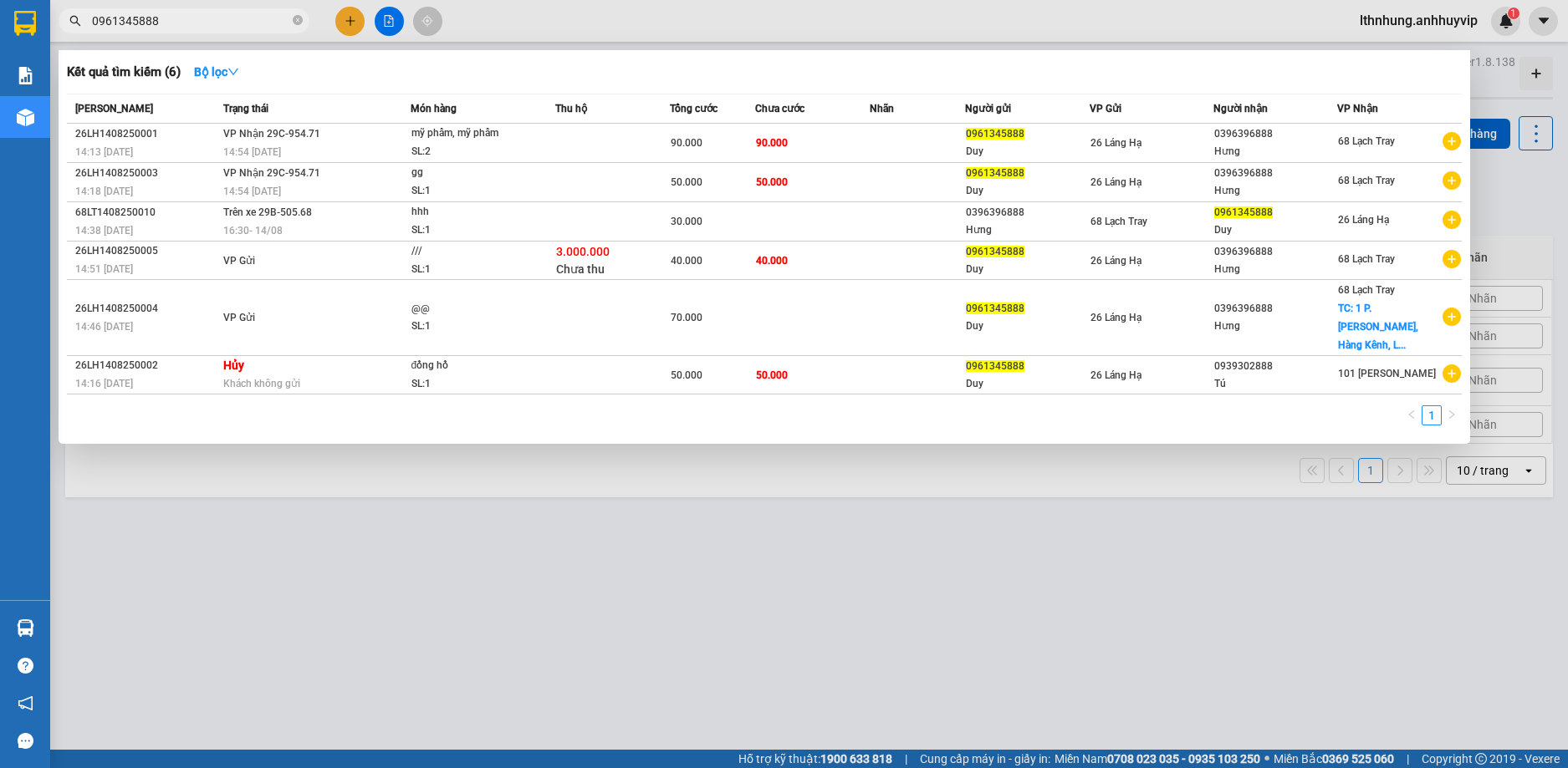
click at [1203, 516] on div at bounding box center [784, 384] width 1568 height 768
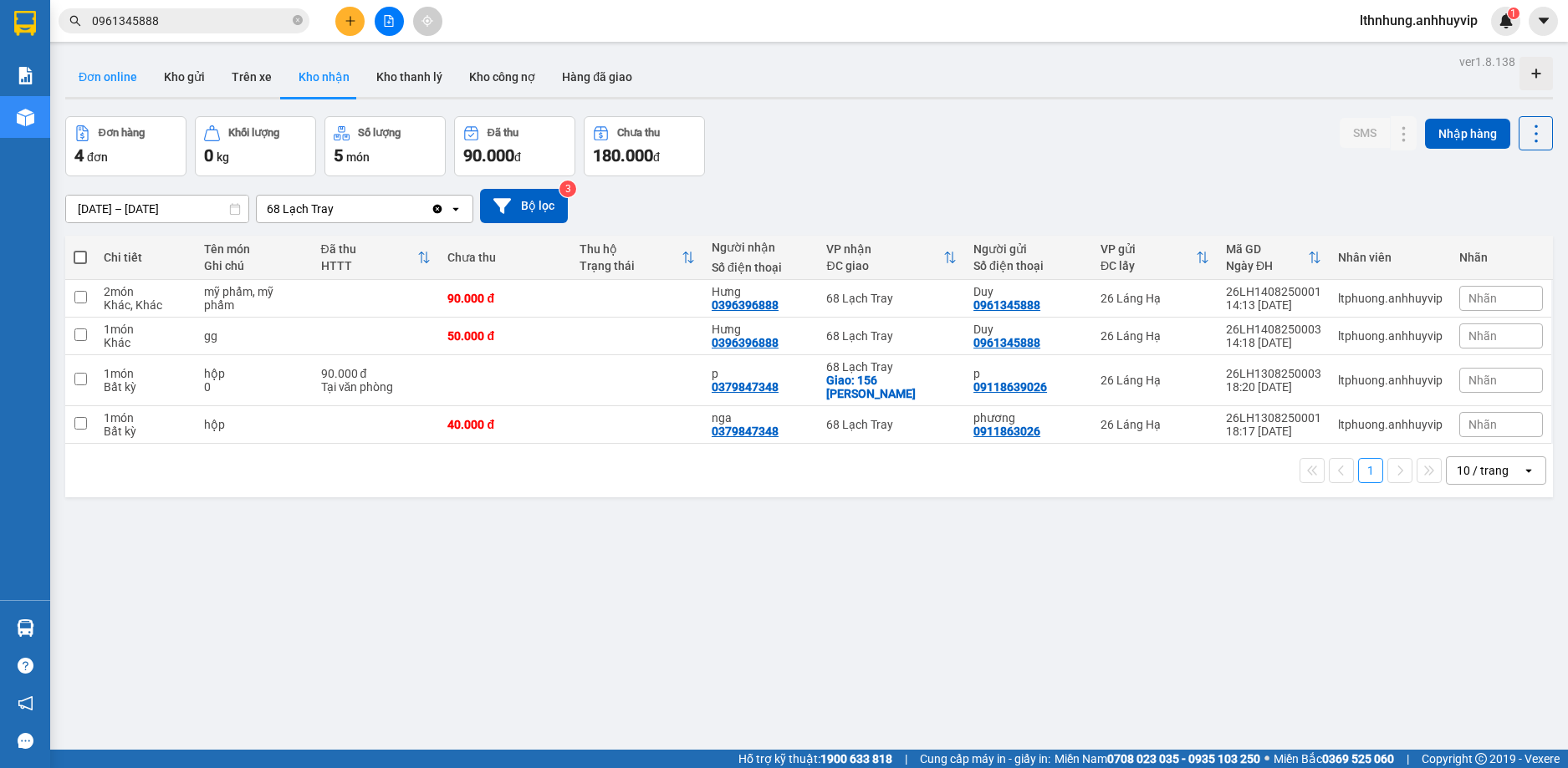
click at [124, 80] on button "Đơn online" at bounding box center [108, 77] width 86 height 40
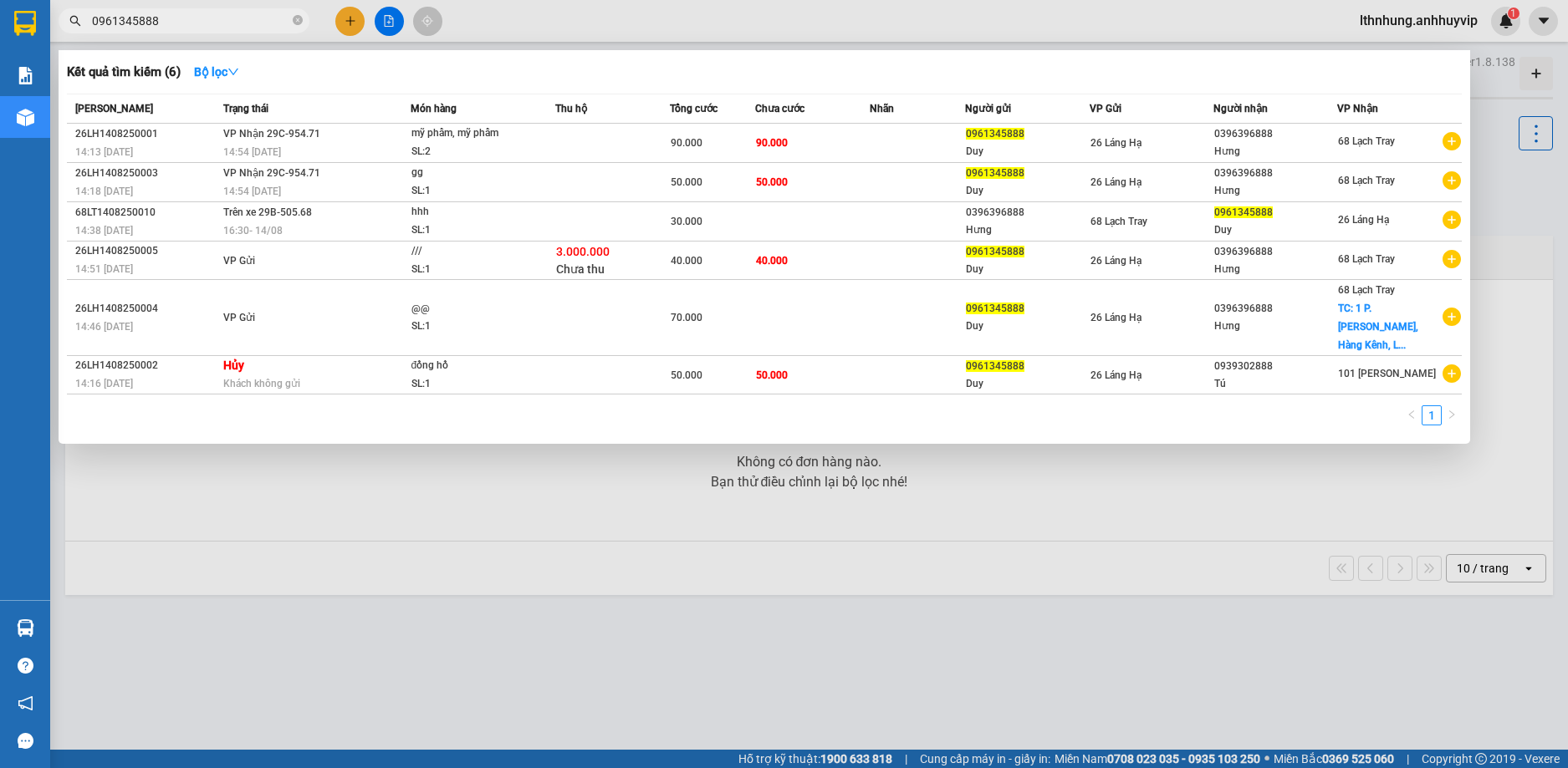
click at [212, 26] on input "0961345888" at bounding box center [190, 21] width 198 height 18
click at [212, 74] on strong "Bộ lọc" at bounding box center [217, 72] width 46 height 14
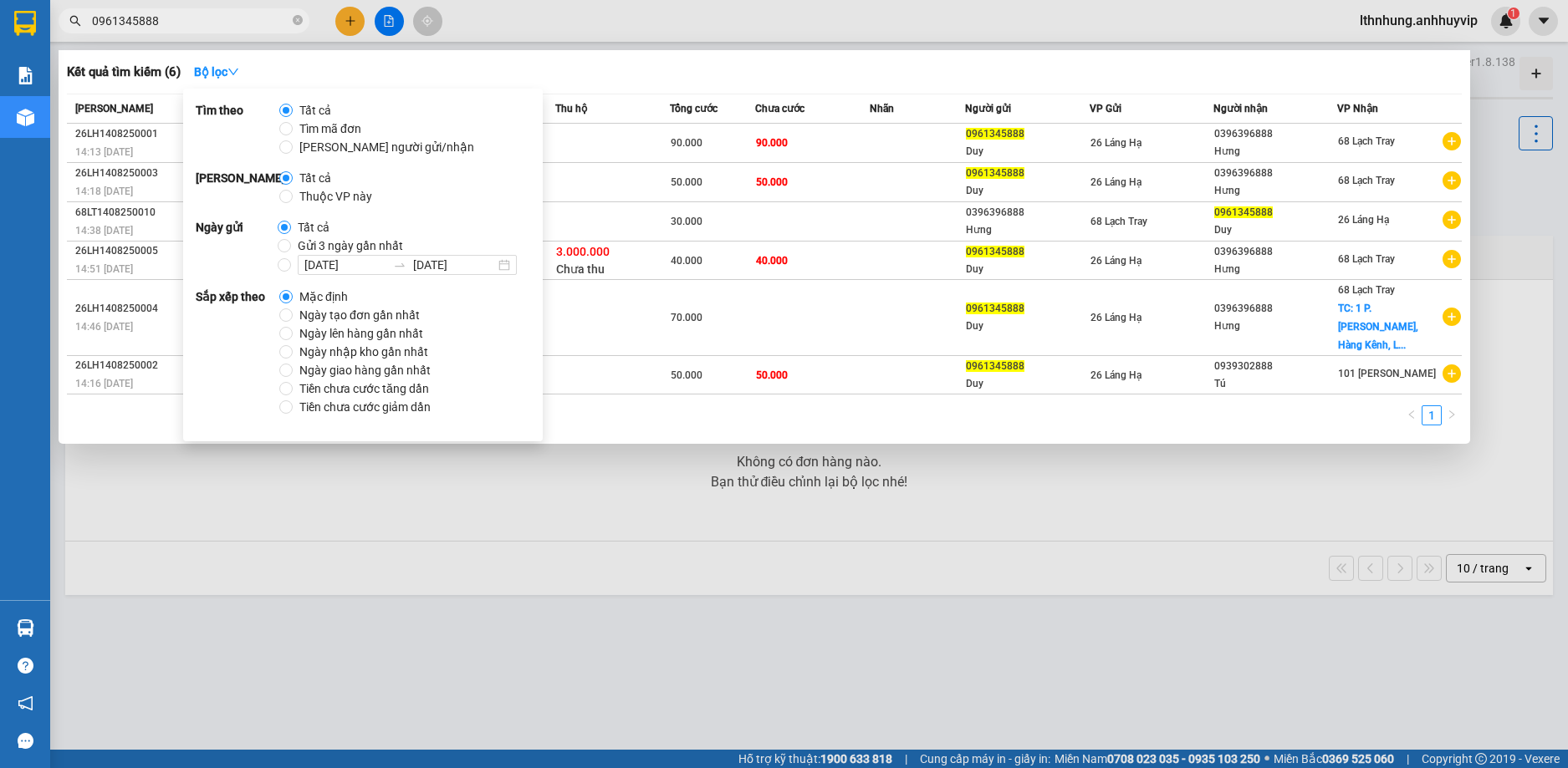
click at [343, 198] on span "Thuộc VP này" at bounding box center [335, 197] width 87 height 18
click at [292, 198] on input "Thuộc VP này" at bounding box center [285, 196] width 14 height 14
radio input "true"
radio input "false"
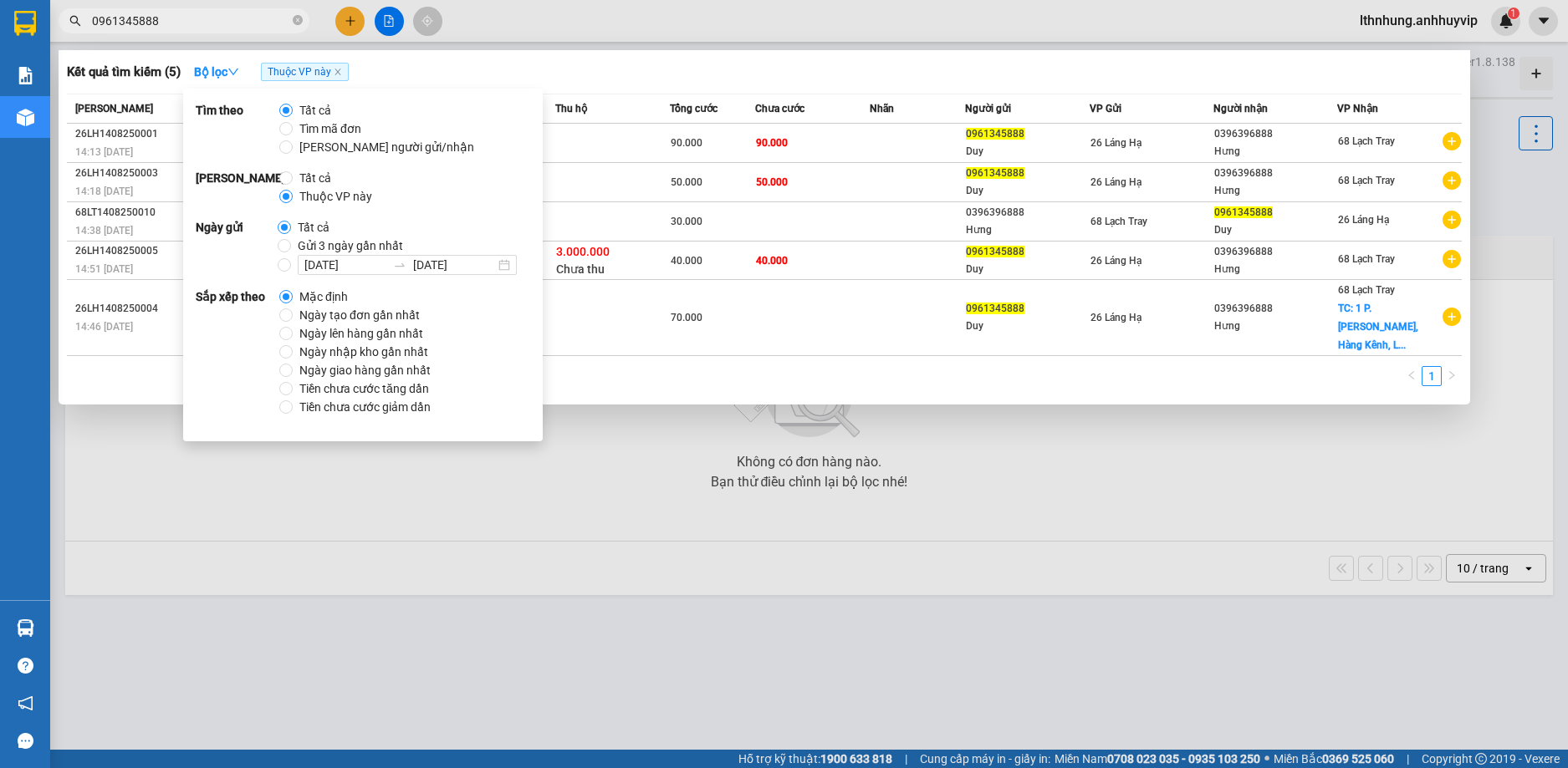
click at [391, 318] on span "Ngày tạo đơn gần nhất" at bounding box center [359, 315] width 134 height 18
click at [292, 318] on input "Ngày tạo đơn gần nhất" at bounding box center [285, 315] width 14 height 14
radio input "true"
radio input "false"
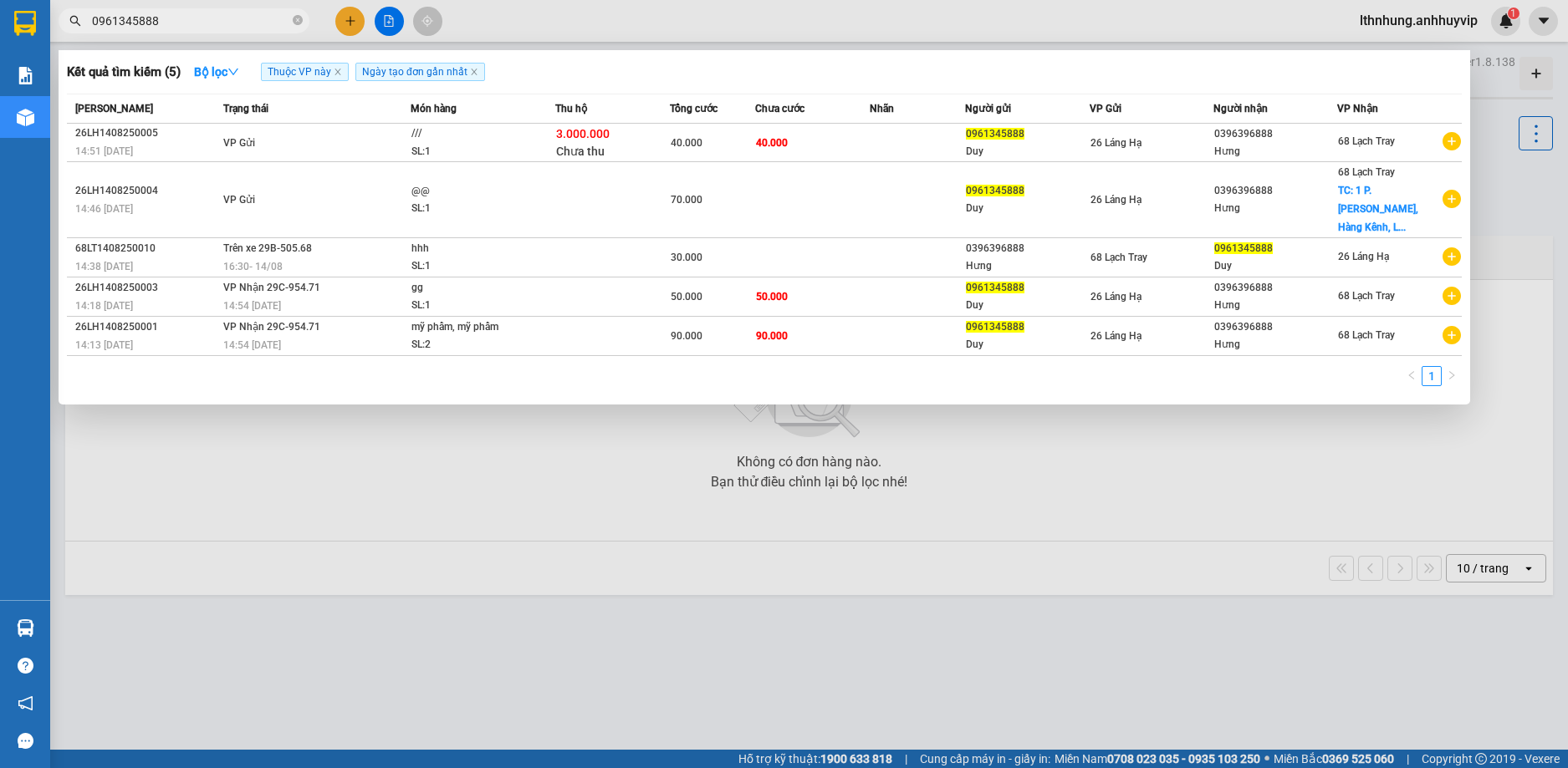
click at [687, 401] on div at bounding box center [784, 384] width 1568 height 768
click at [235, 21] on input "0961345888" at bounding box center [190, 21] width 198 height 18
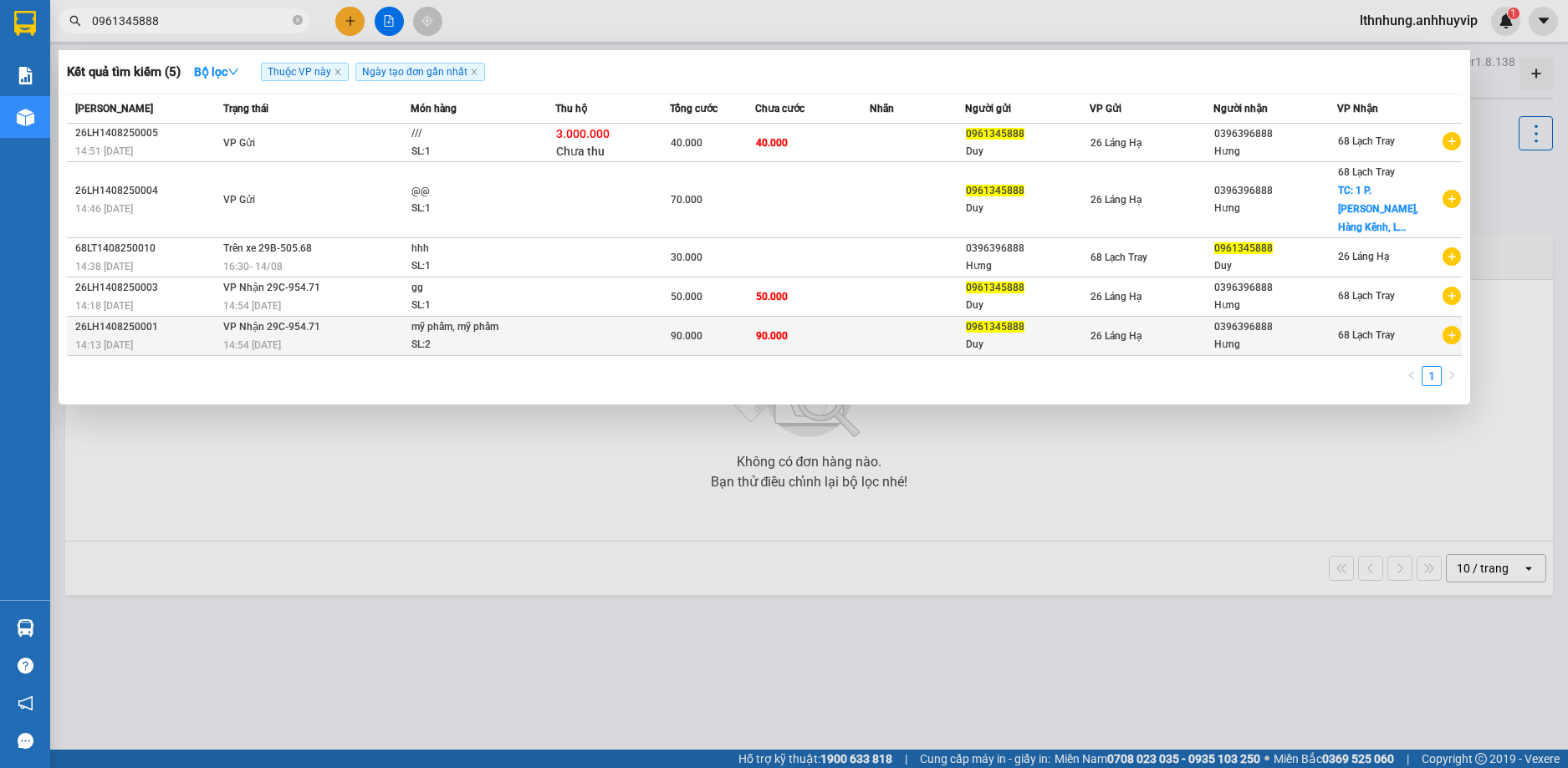
click at [1449, 326] on icon "plus-circle" at bounding box center [1451, 335] width 18 height 18
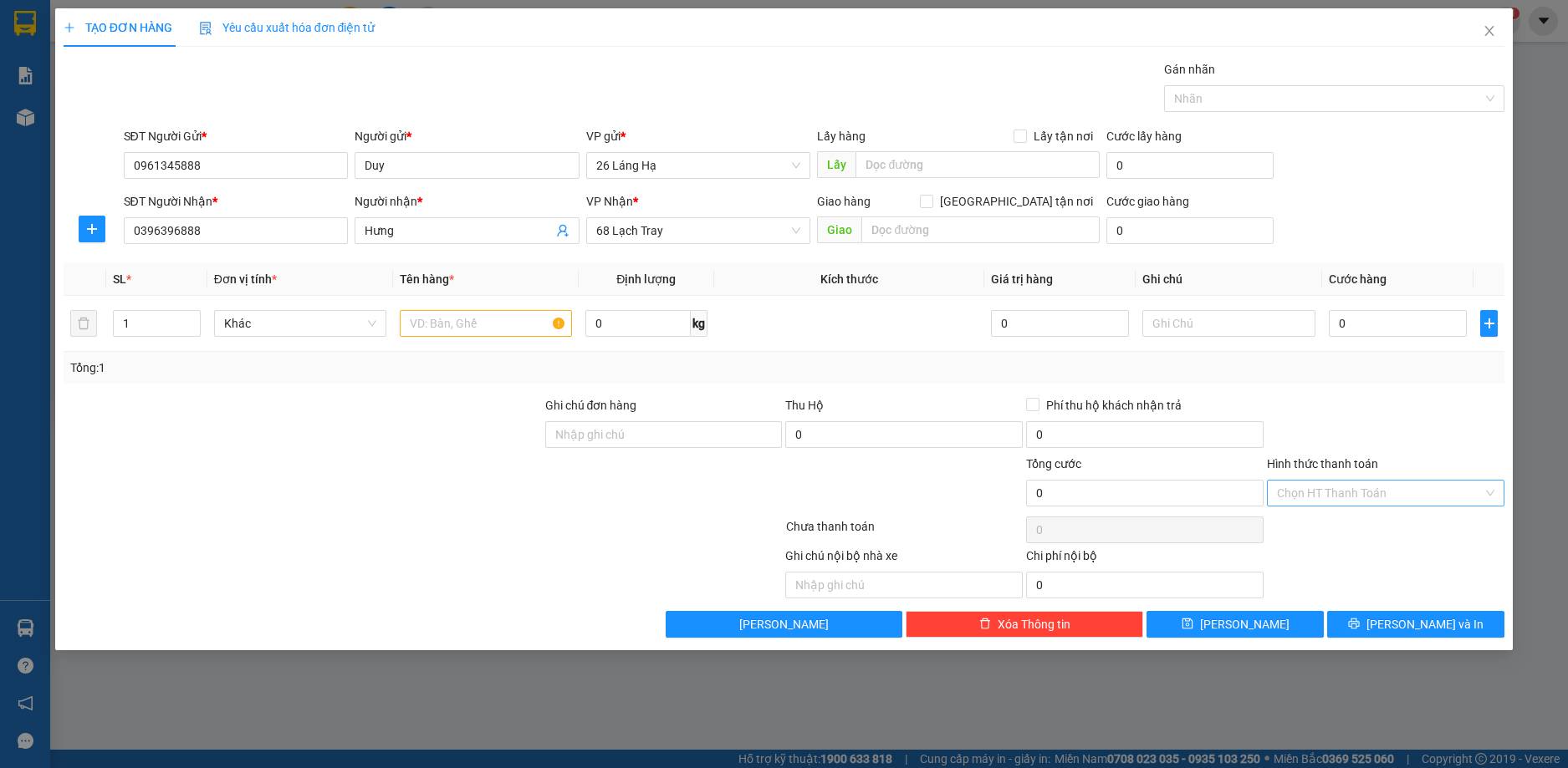
click at [1392, 497] on input "Hình thức thanh toán" at bounding box center [1379, 494] width 206 height 26
click at [1345, 520] on div "Tại văn phòng" at bounding box center [1385, 527] width 218 height 18
click at [1229, 641] on div "TẠO ĐƠN HÀNG Yêu cầu xuất hóa đơn điện tử Transit Pickup Surcharge Ids Transit …" at bounding box center [784, 329] width 1458 height 642
click at [1233, 625] on button "[PERSON_NAME]" at bounding box center [1235, 624] width 178 height 26
click at [1491, 26] on icon "close" at bounding box center [1489, 31] width 14 height 14
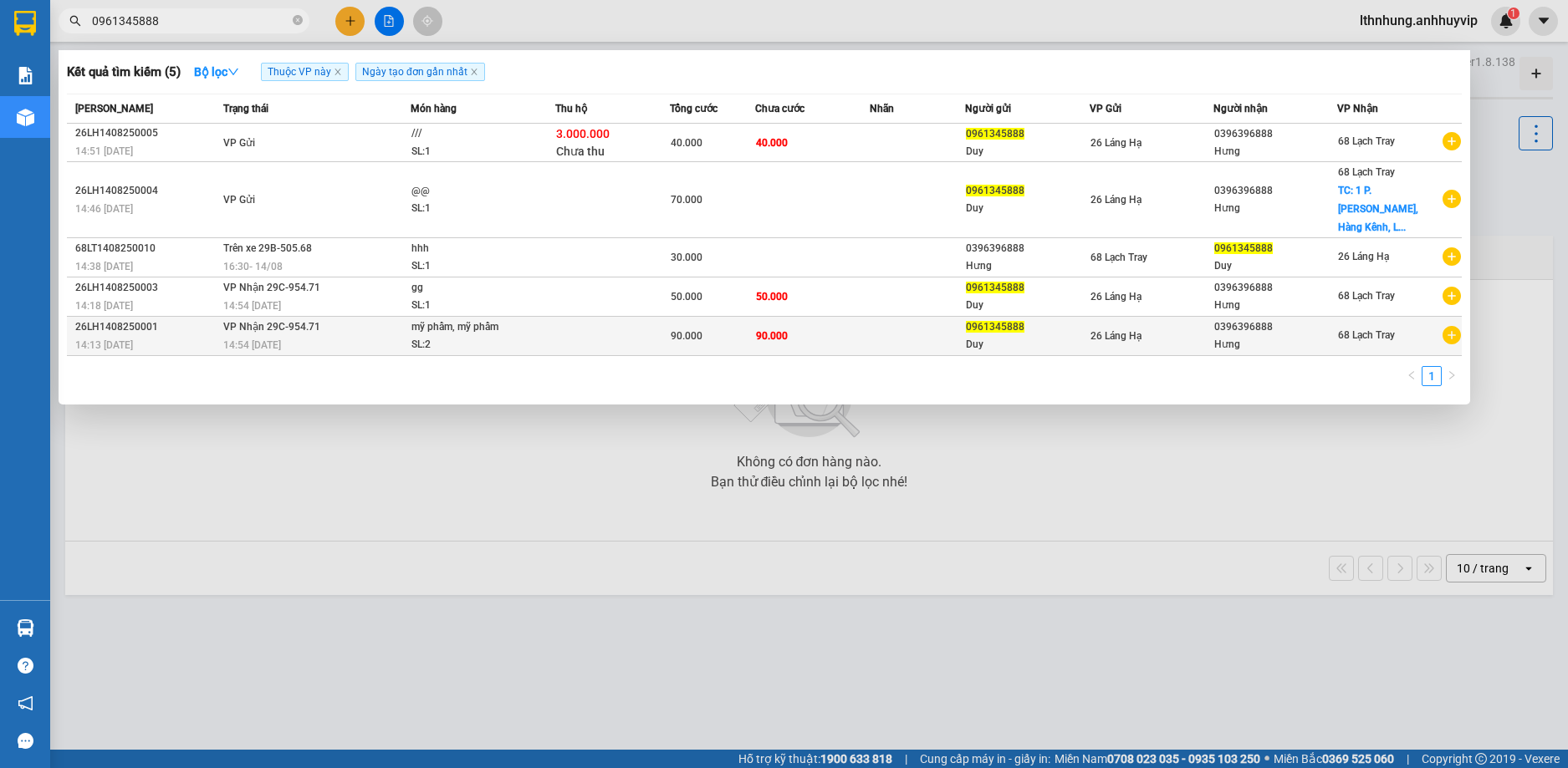
click at [142, 336] on div "14:13 [DATE]" at bounding box center [147, 345] width 143 height 18
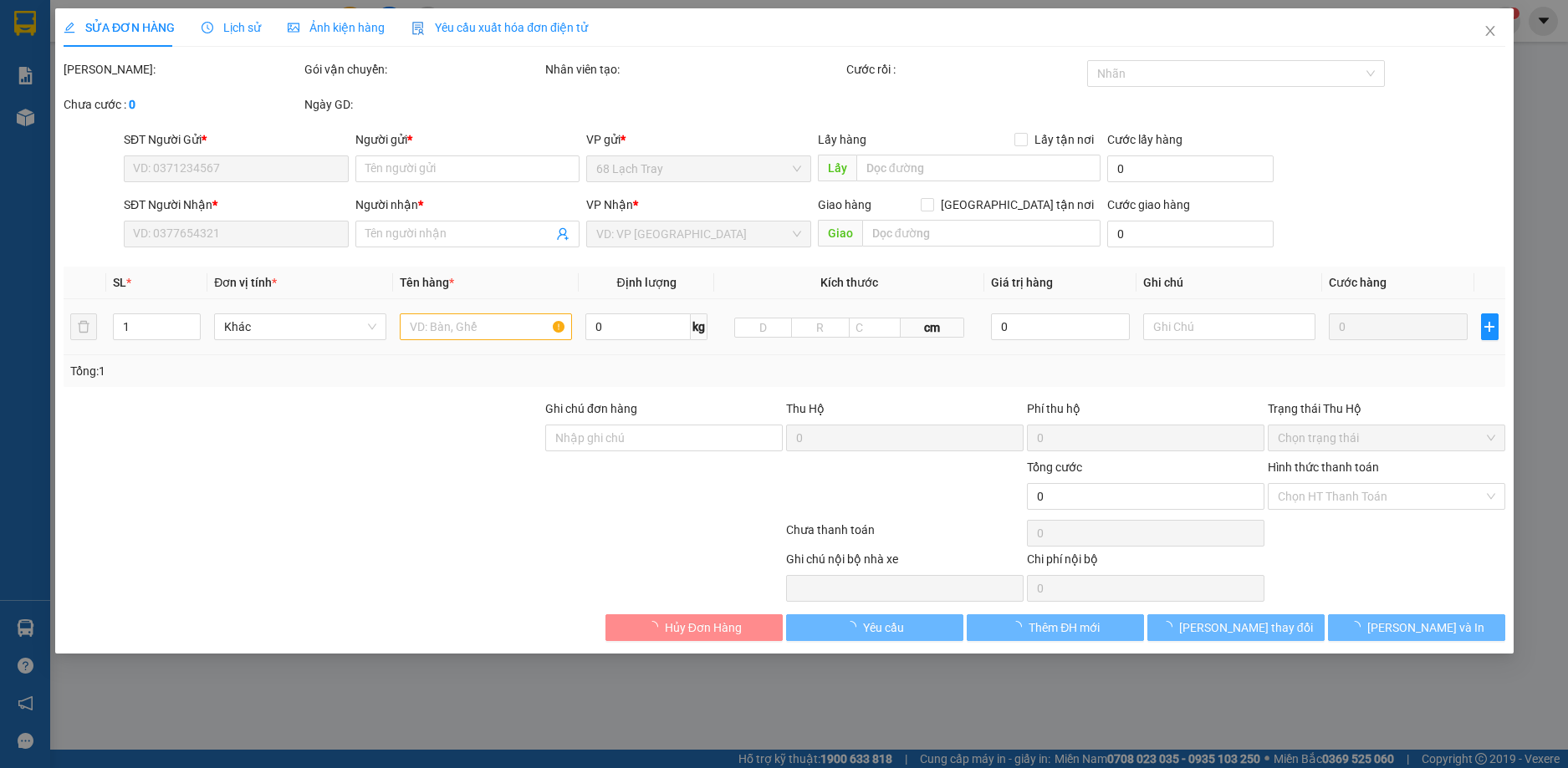
type input "0961345888"
type input "Duy"
type input "0396396888"
type input "Hưng"
type input "hàng dễ vỡ"
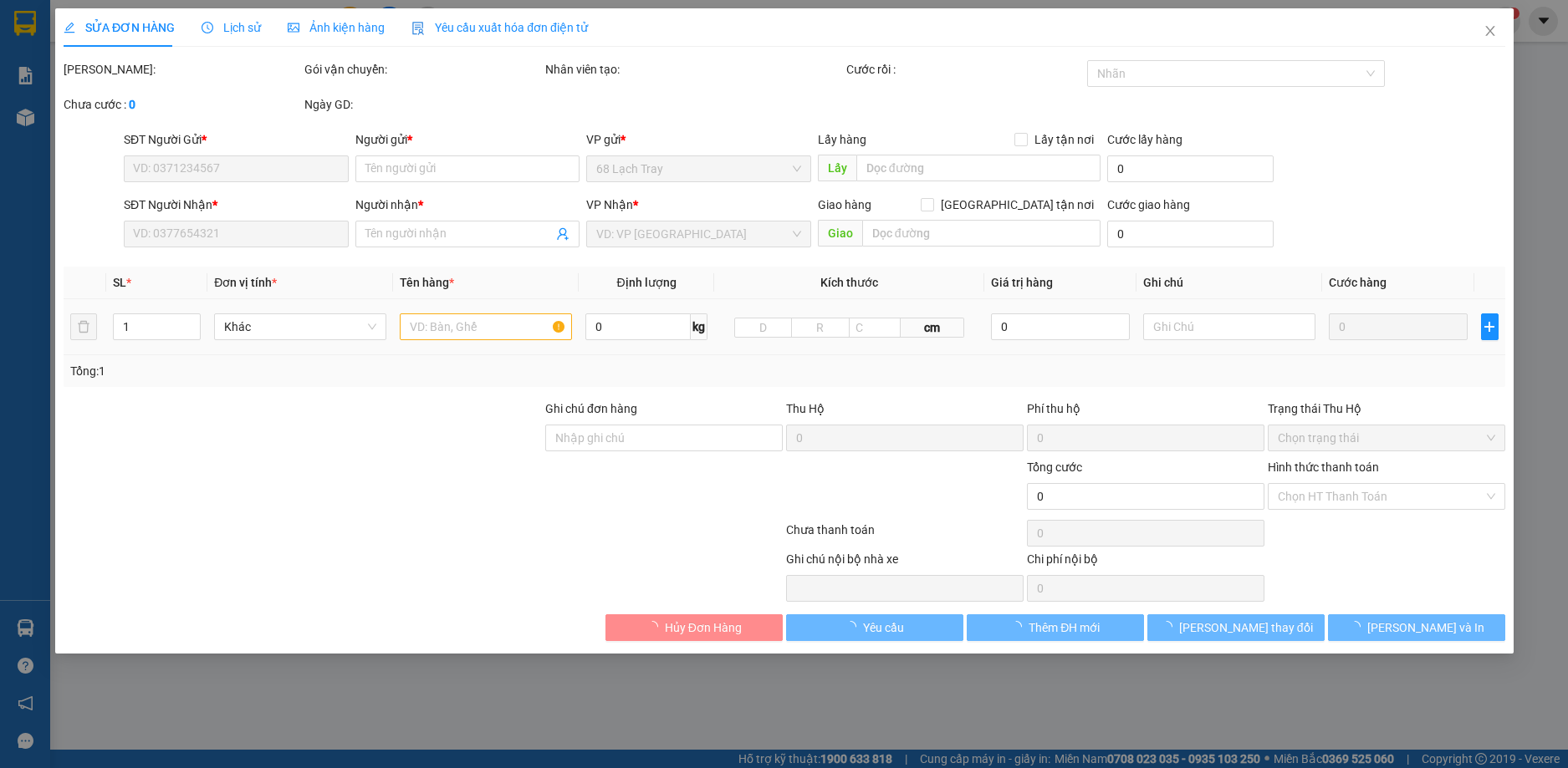
type input "90.000"
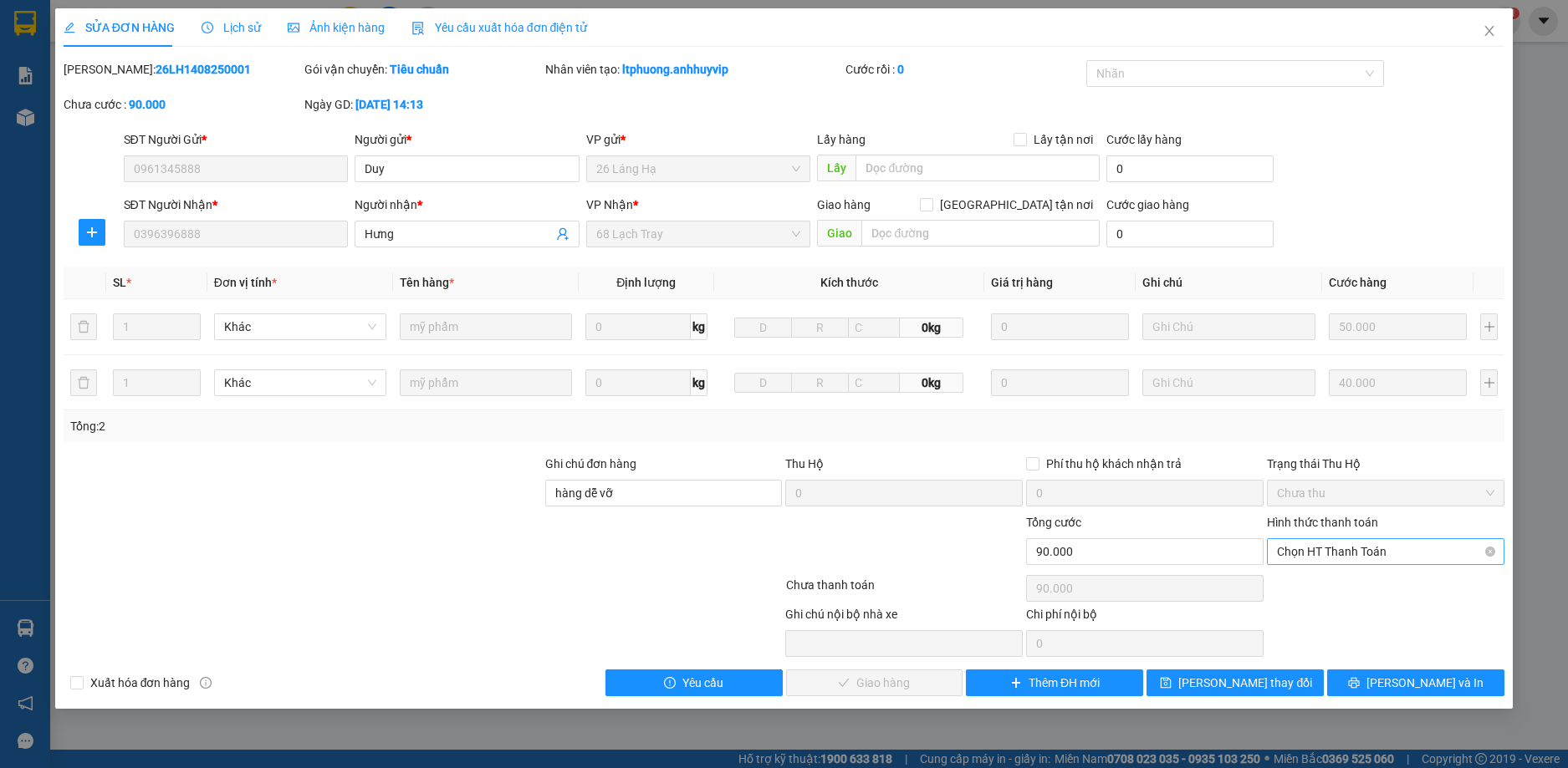
click at [1424, 557] on span "Chọn HT Thanh Toán" at bounding box center [1385, 552] width 218 height 26
click at [1362, 588] on div "Tại văn phòng" at bounding box center [1385, 585] width 218 height 18
type input "0"
click at [1397, 553] on span "Tại văn phòng" at bounding box center [1385, 552] width 218 height 26
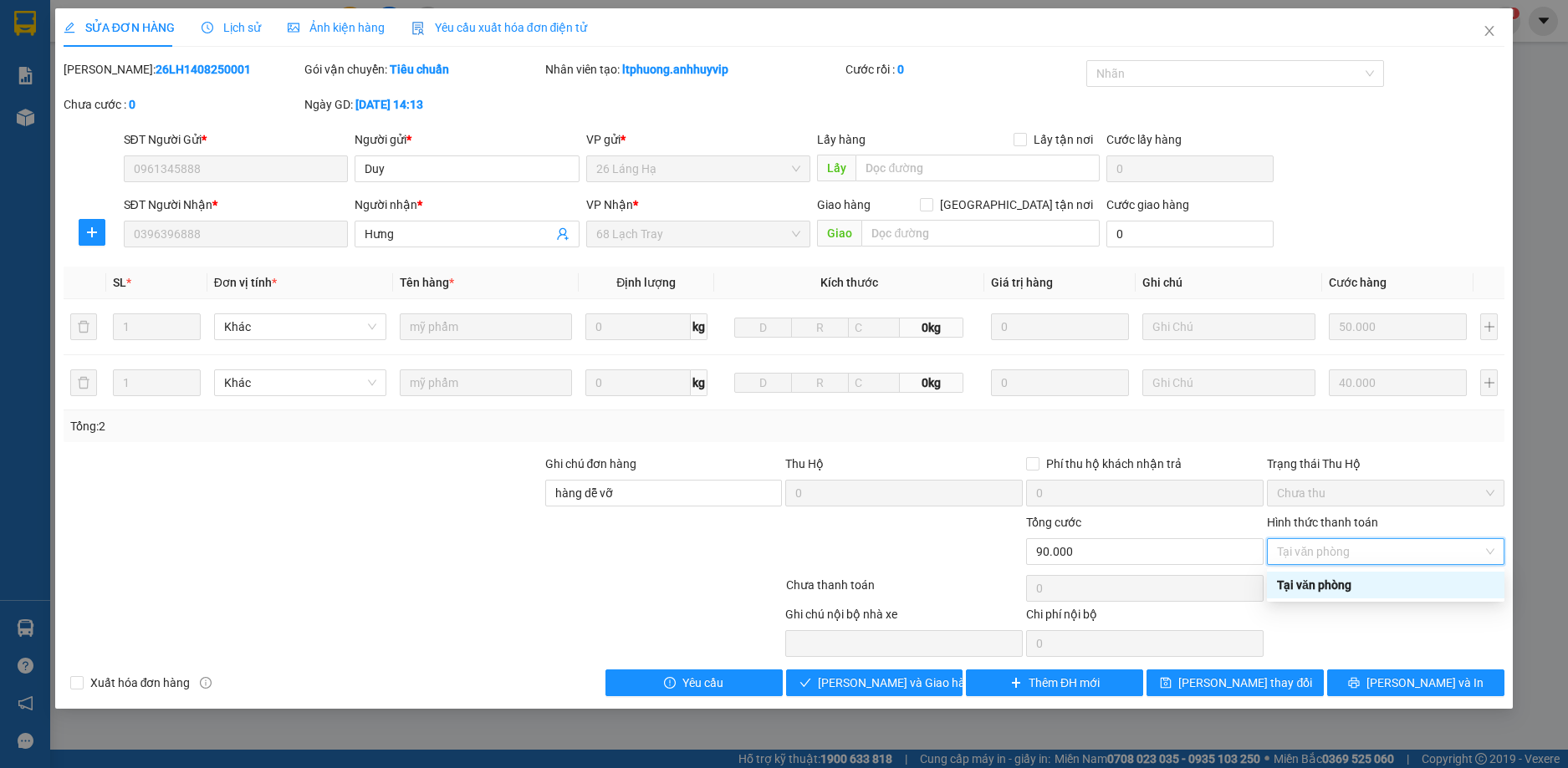
click at [1336, 586] on div "Tại văn phòng" at bounding box center [1385, 585] width 218 height 18
click at [1490, 32] on icon "close" at bounding box center [1490, 30] width 9 height 10
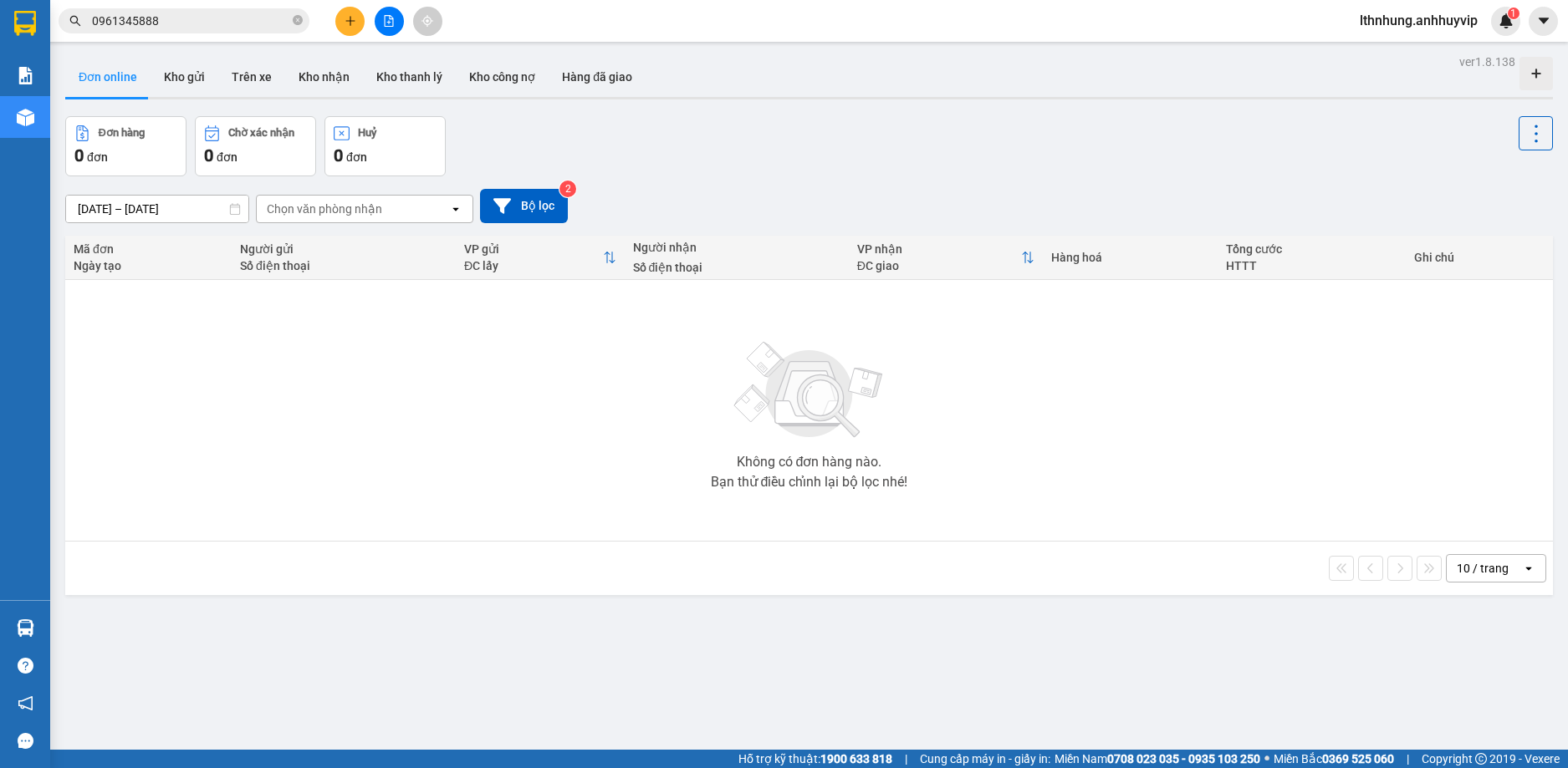
click at [210, 23] on input "0961345888" at bounding box center [190, 21] width 198 height 18
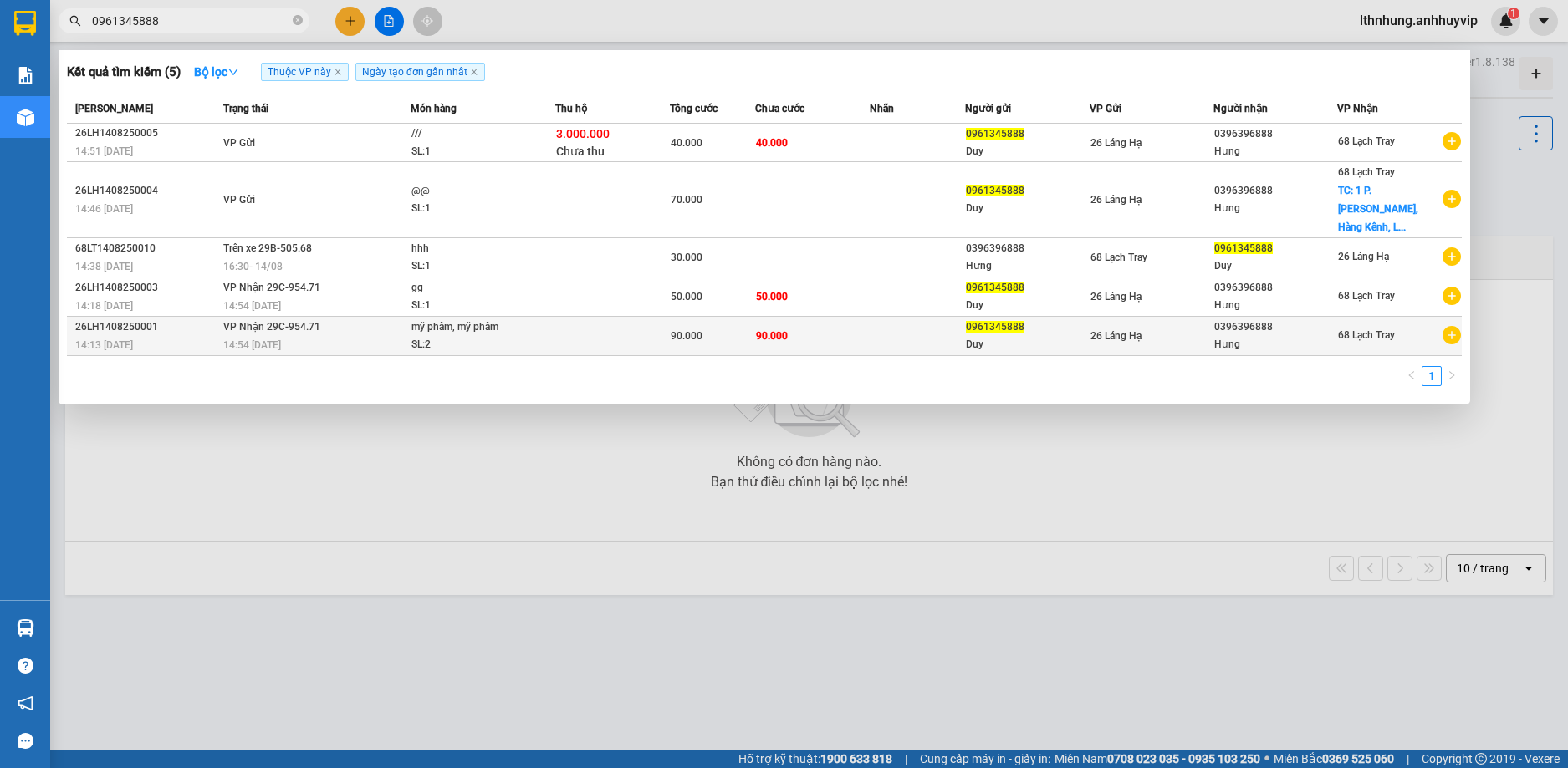
click at [163, 336] on div "14:13 [DATE]" at bounding box center [147, 345] width 143 height 18
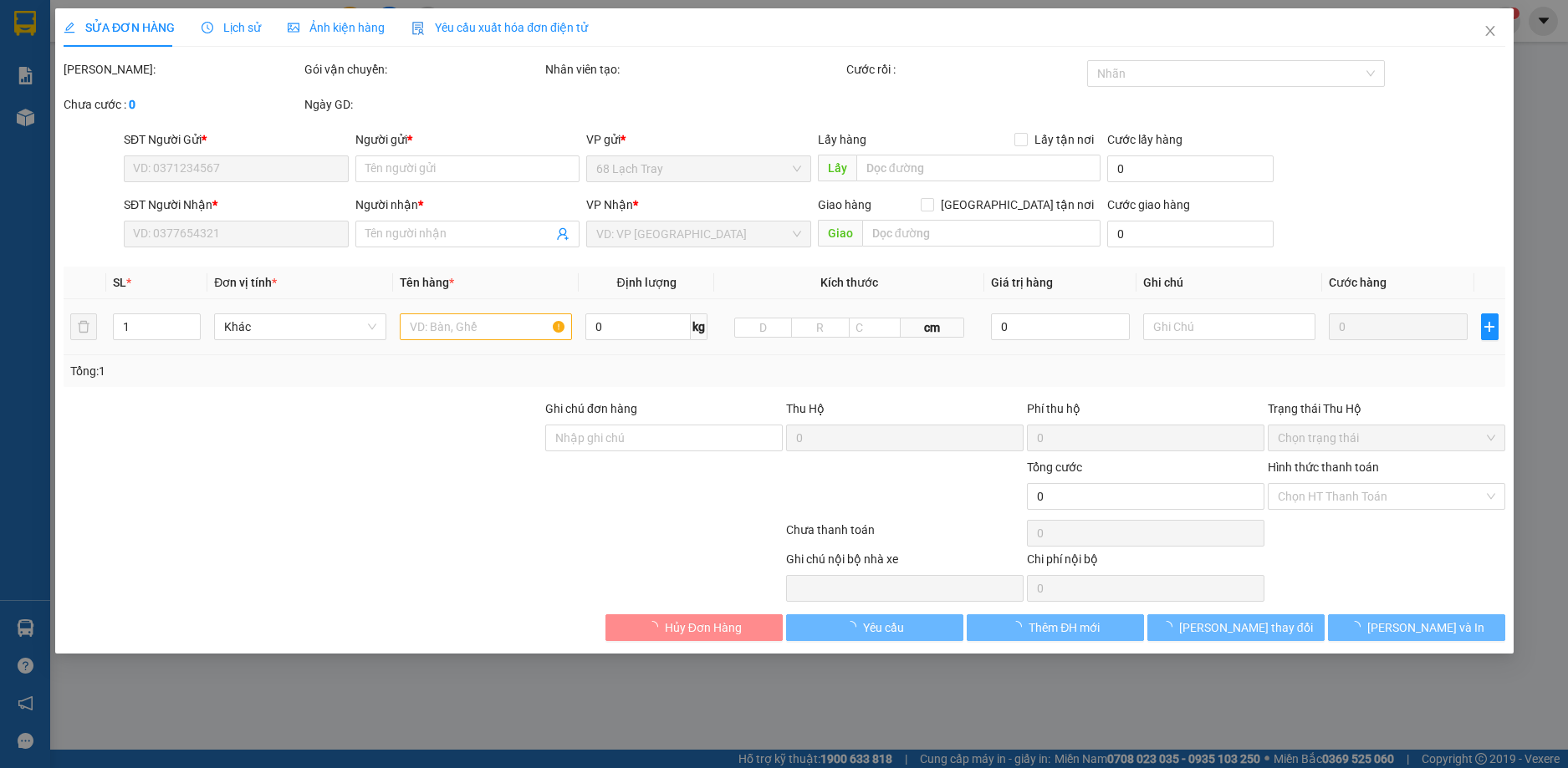
type input "0961345888"
type input "Duy"
type input "0396396888"
type input "Hưng"
type input "hàng dễ vỡ"
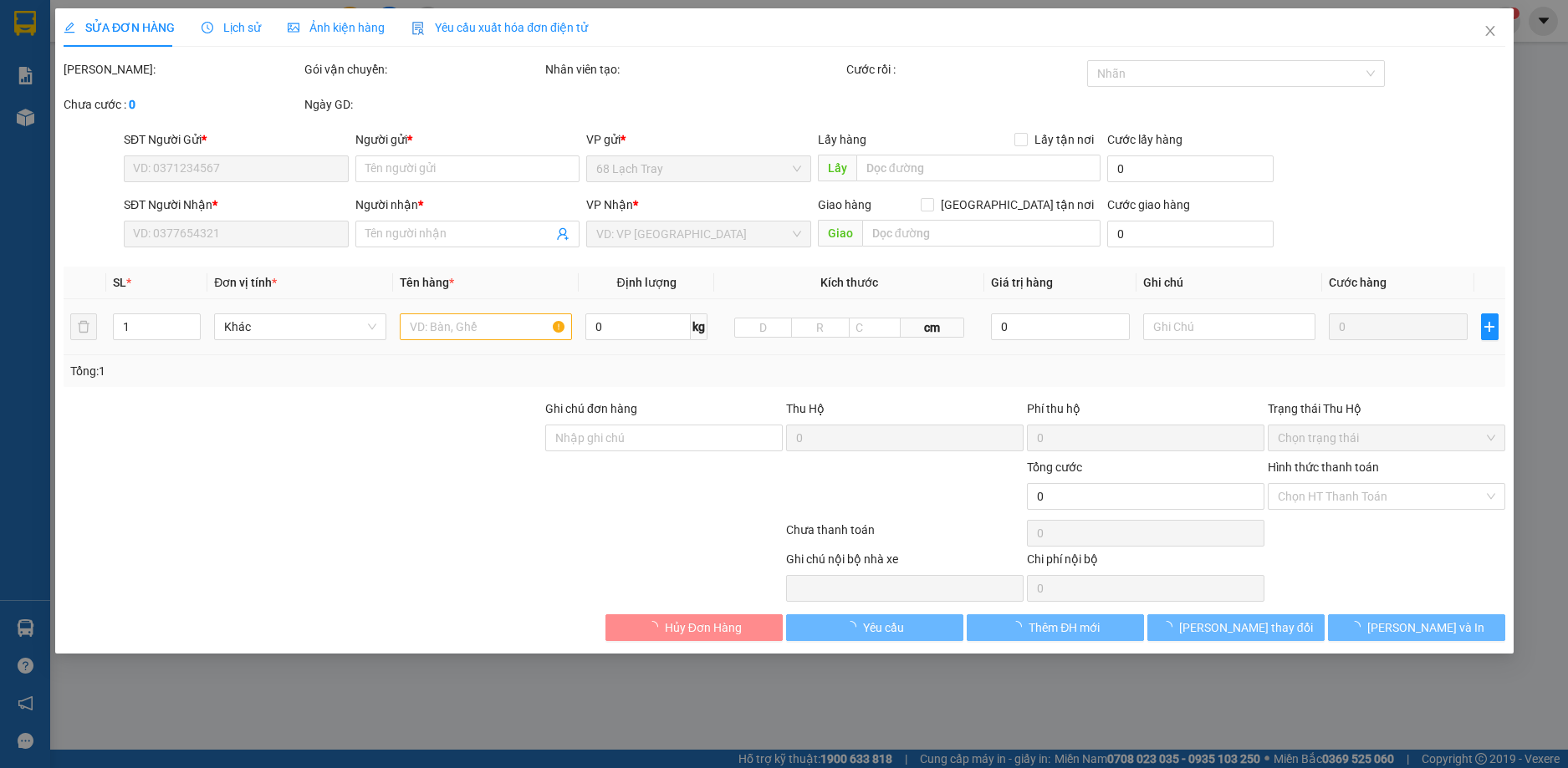
type input "90.000"
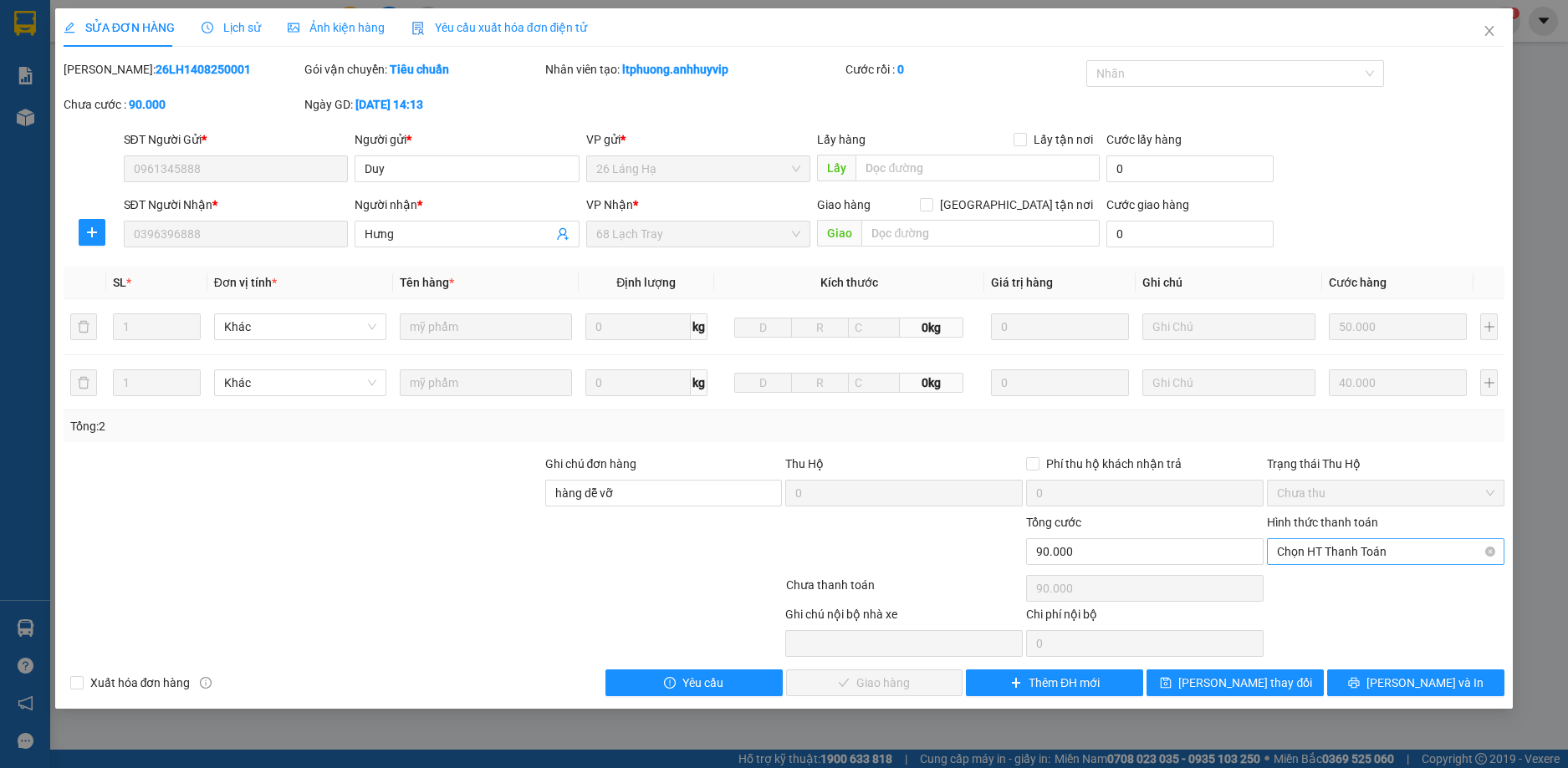
click at [1341, 560] on span "Chọn HT Thanh Toán" at bounding box center [1385, 552] width 218 height 26
click at [1321, 582] on div "Tại văn phòng" at bounding box center [1385, 585] width 218 height 18
type input "0"
click at [850, 688] on span "[PERSON_NAME] và Giao hàng" at bounding box center [897, 683] width 160 height 18
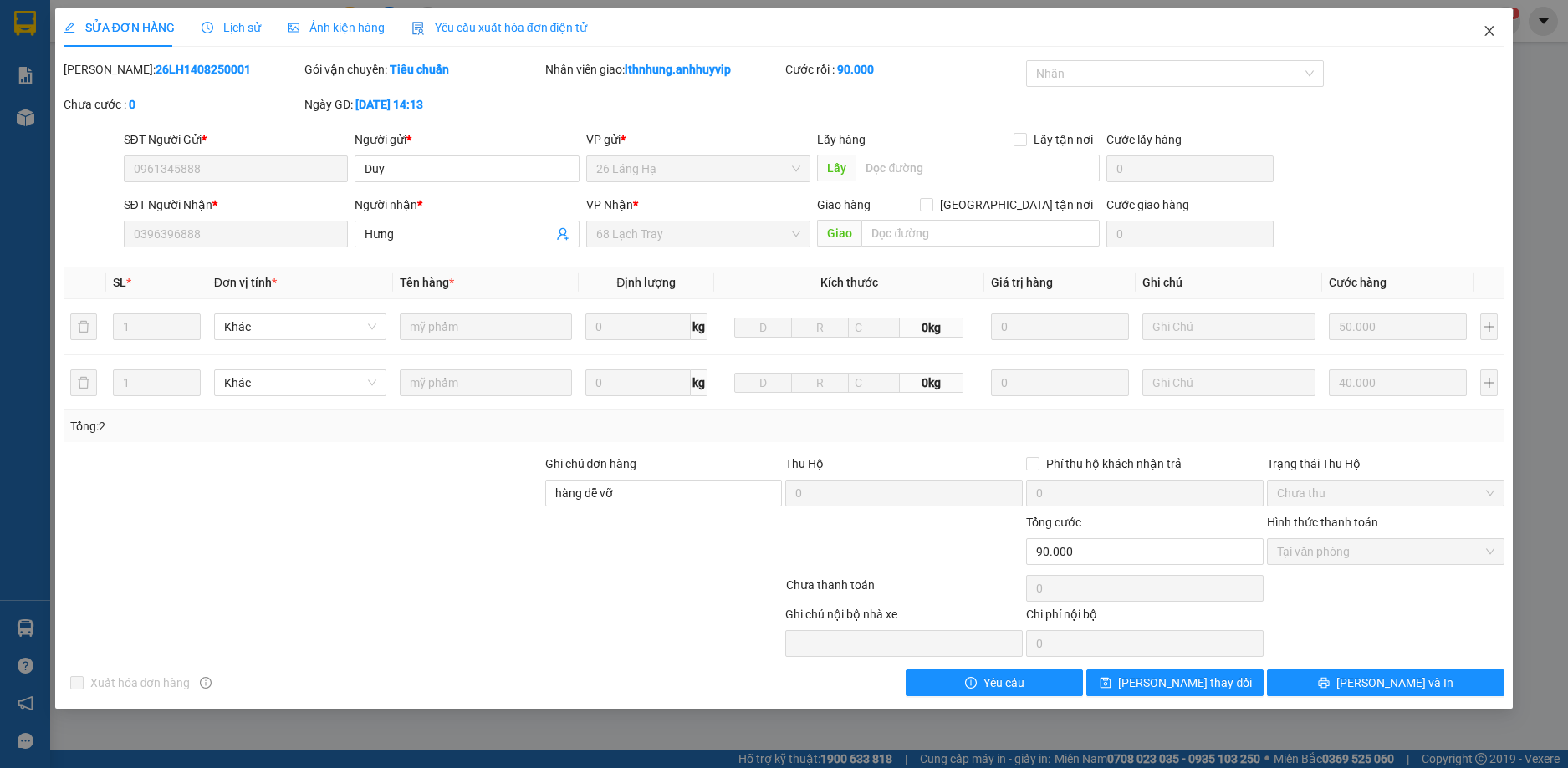
click at [1485, 36] on icon "close" at bounding box center [1489, 31] width 14 height 14
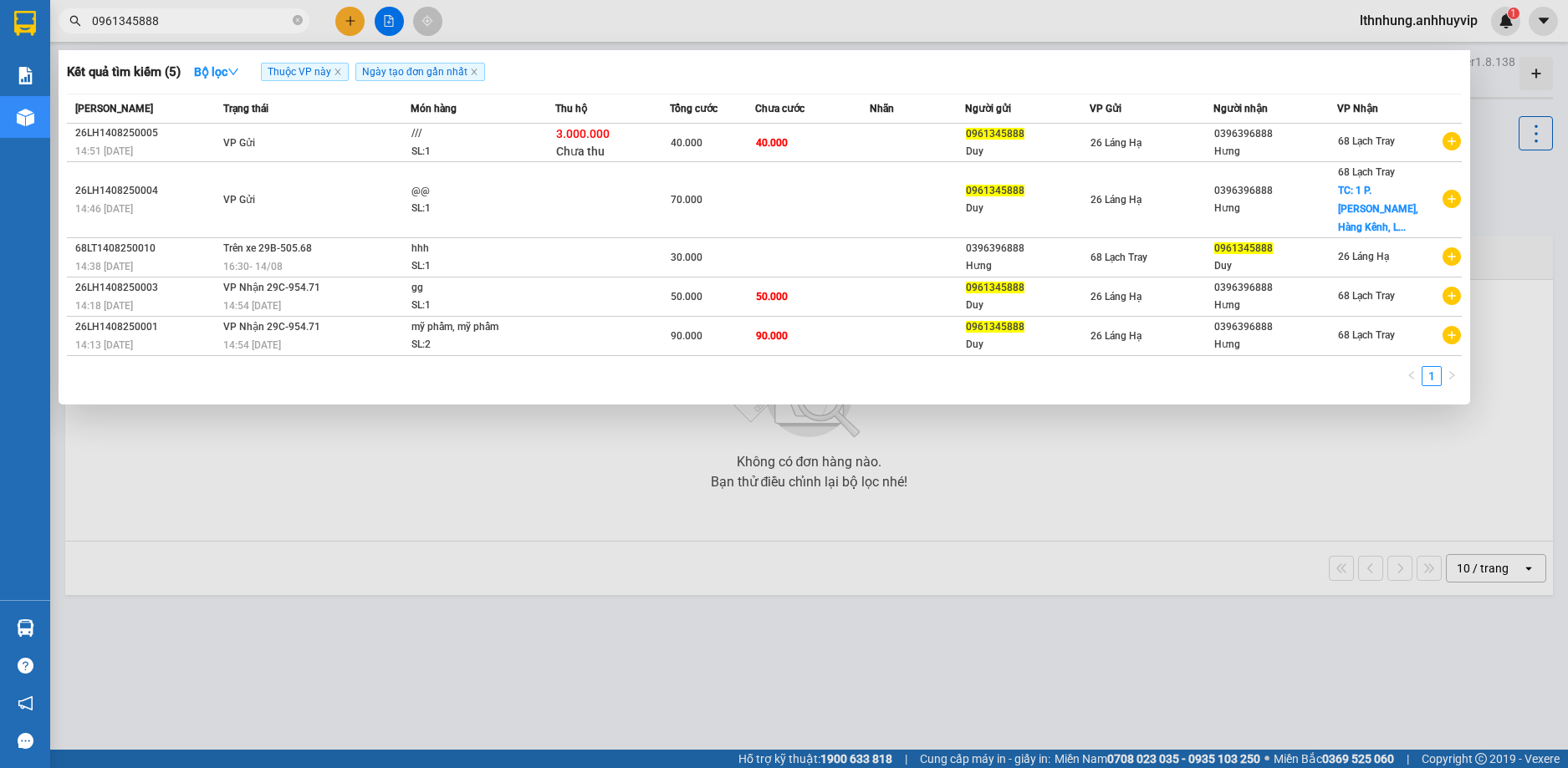
click at [210, 29] on input "0961345888" at bounding box center [190, 21] width 198 height 18
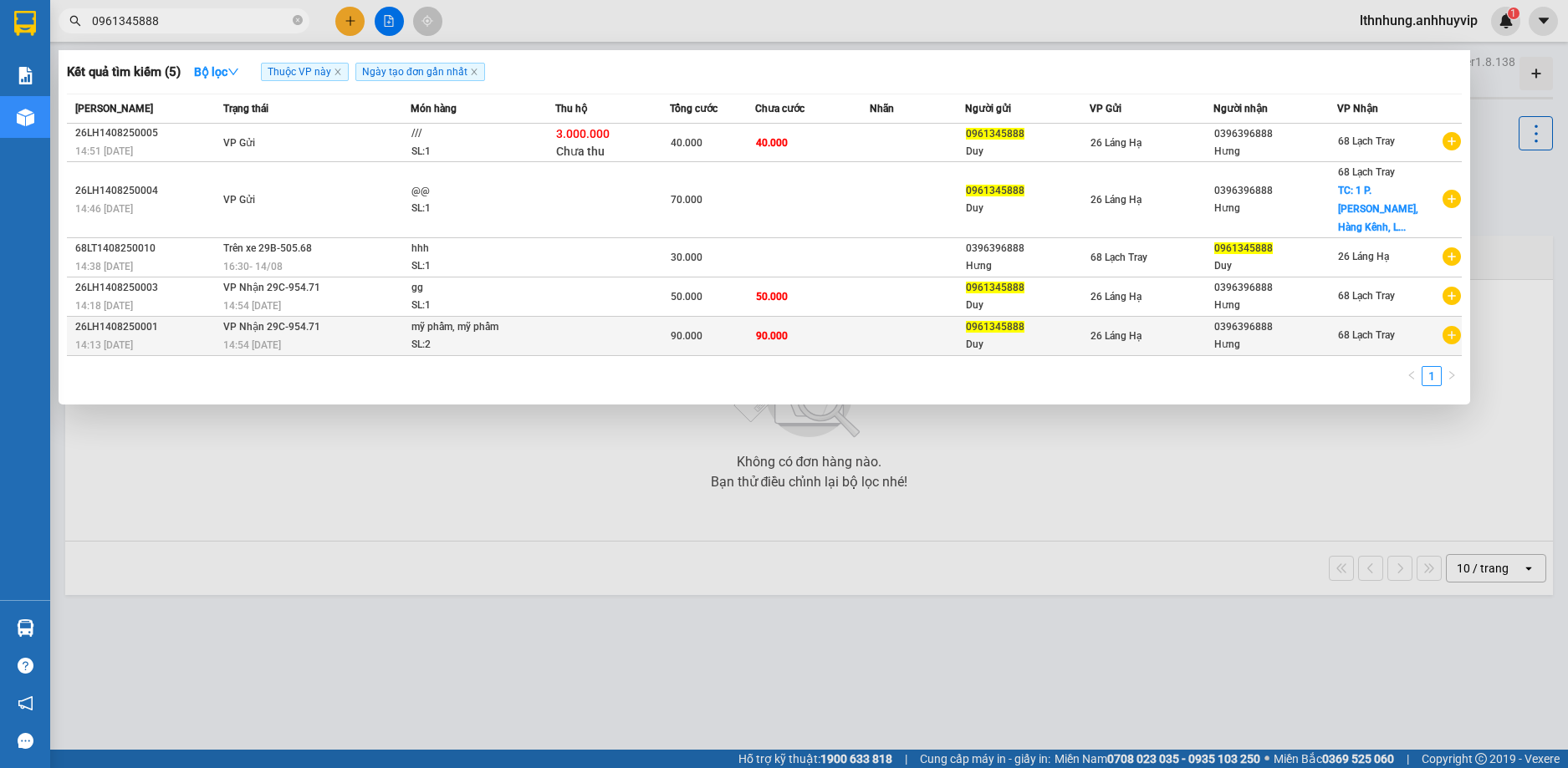
click at [199, 336] on div "14:13 [DATE]" at bounding box center [147, 345] width 143 height 18
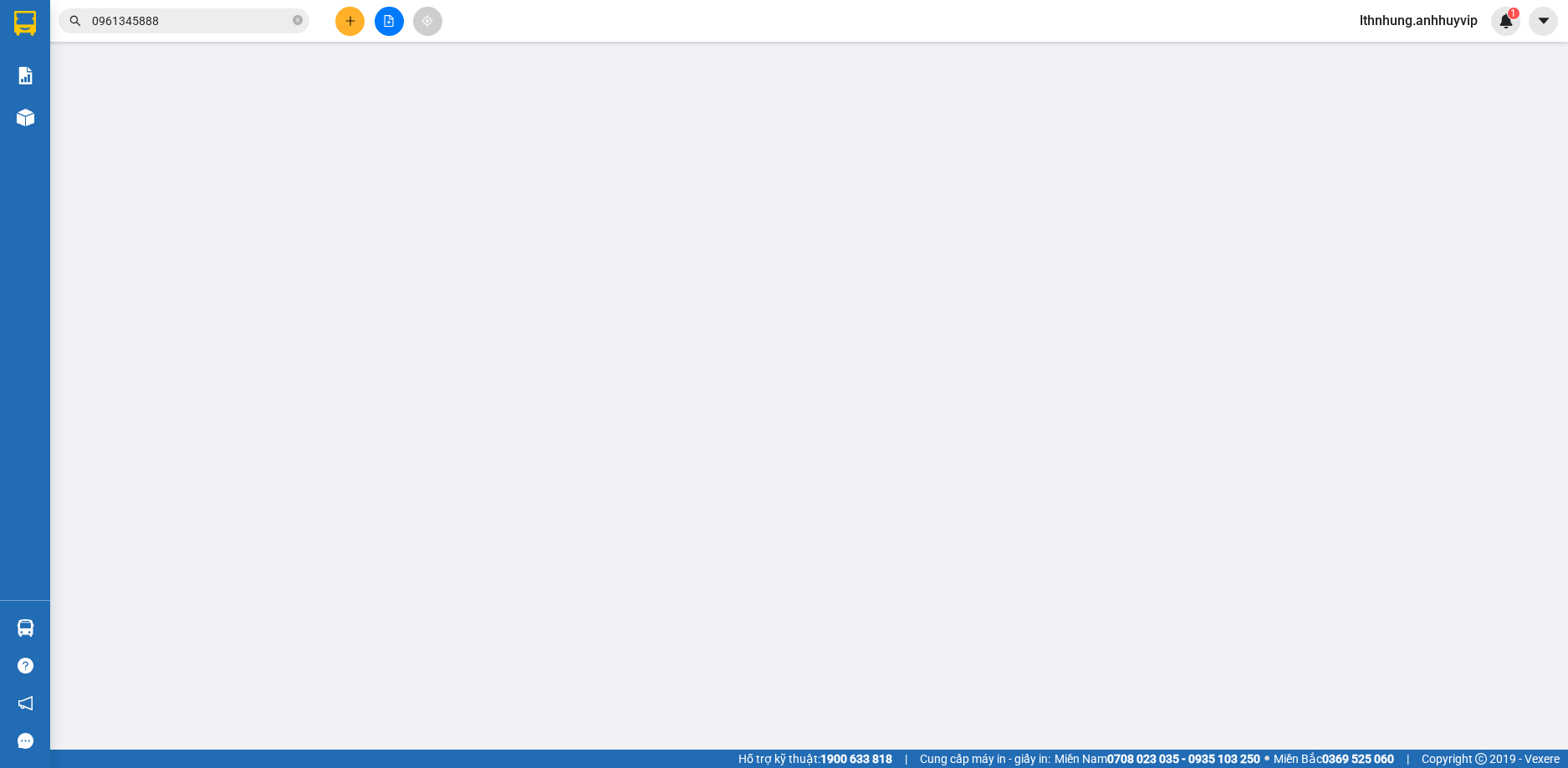
type input "0961345888"
type input "Duy"
type input "0396396888"
type input "Hưng"
type input "hàng dễ vỡ"
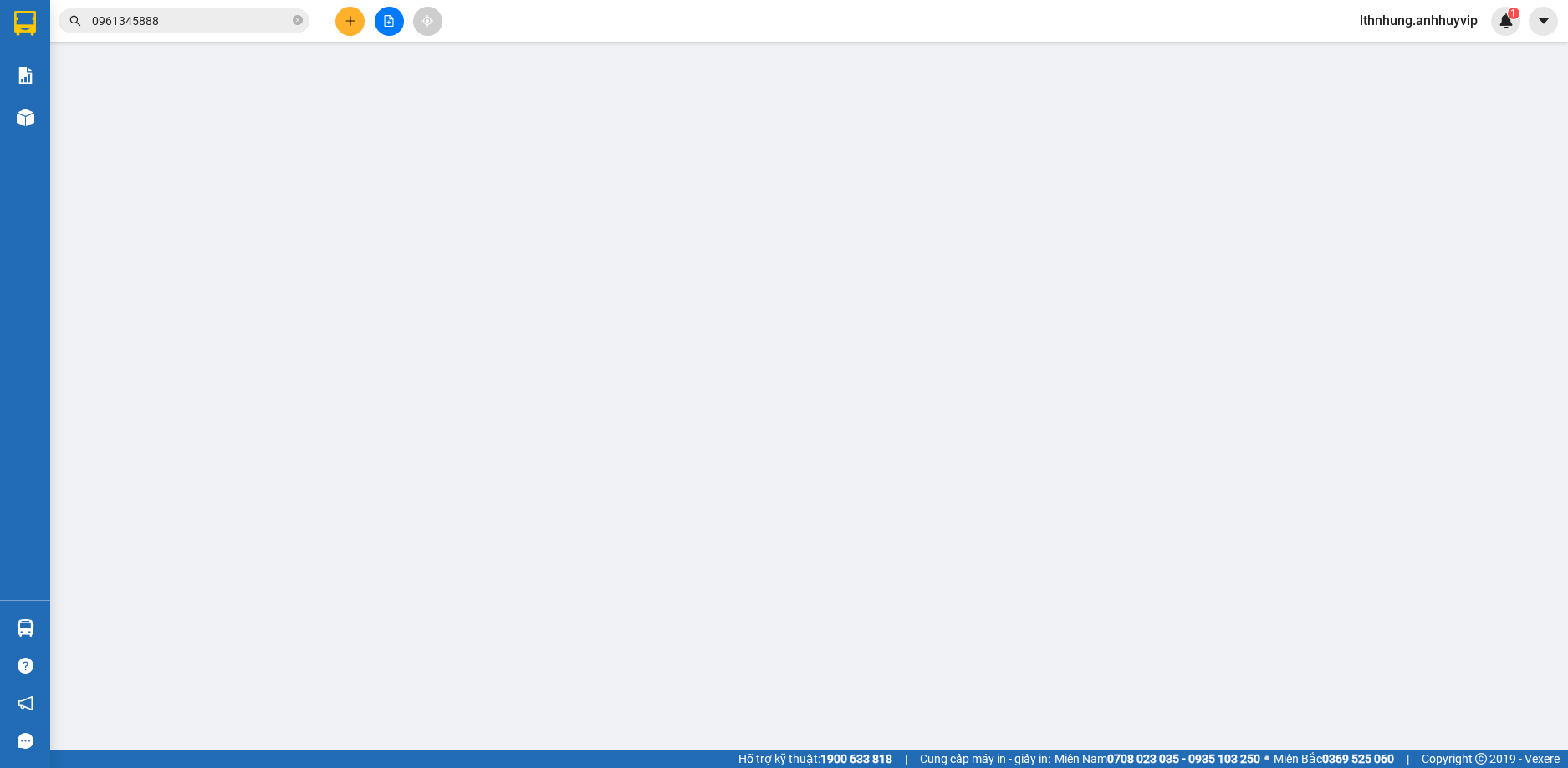
type input "90.000"
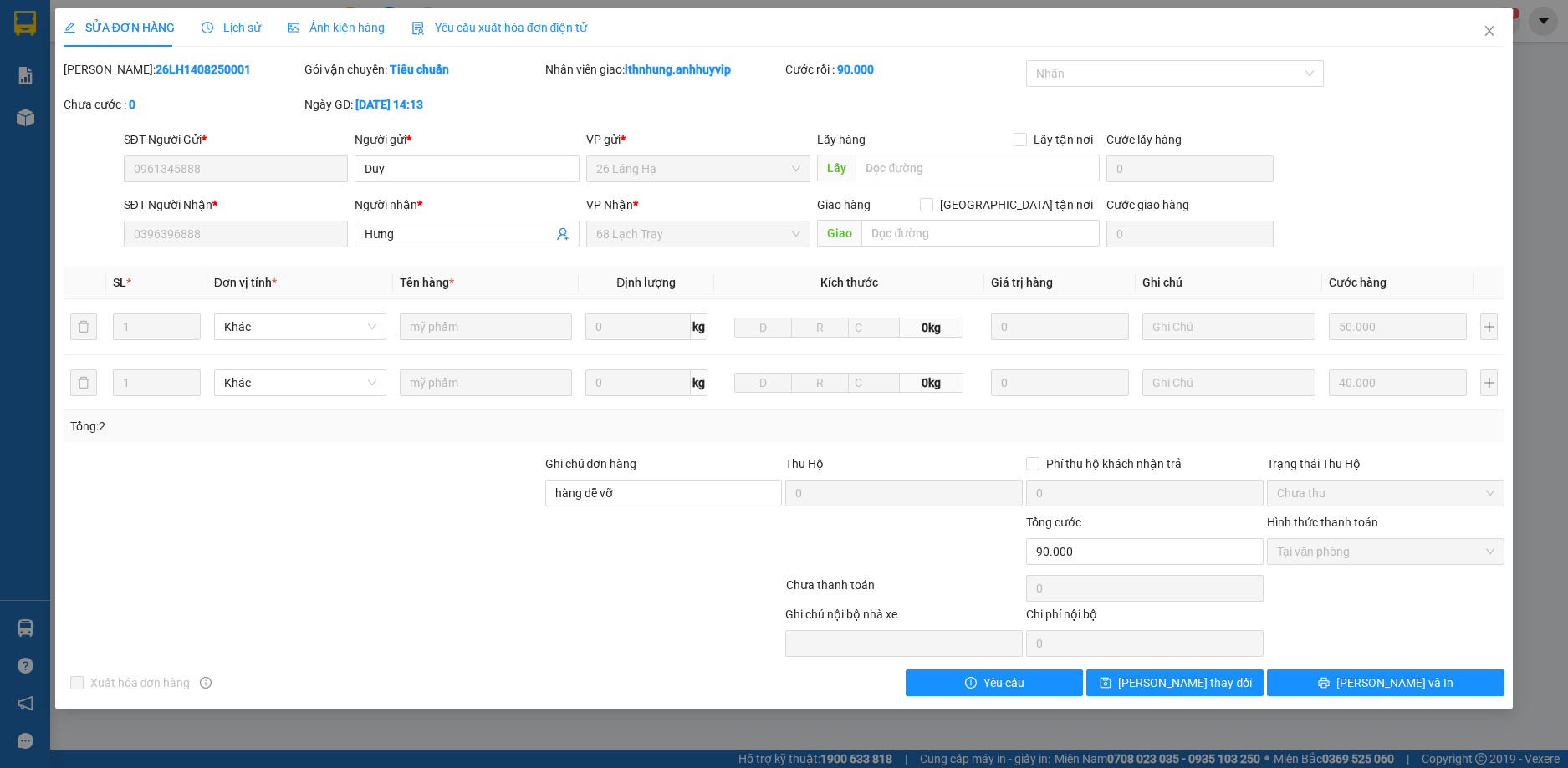
click at [1348, 553] on span "Tại văn phòng" at bounding box center [1385, 552] width 218 height 26
click at [1492, 26] on icon "close" at bounding box center [1489, 31] width 14 height 14
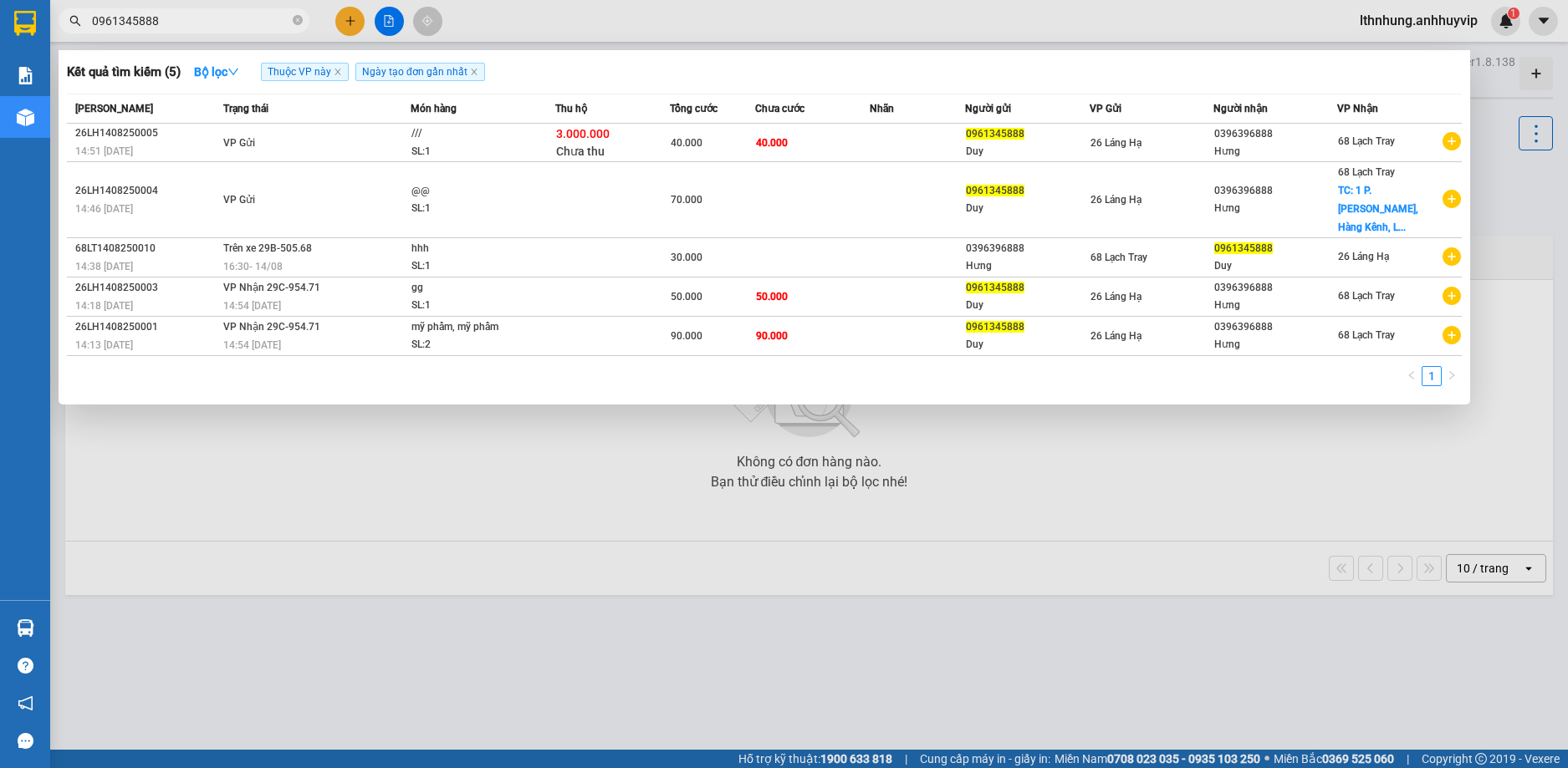
click at [196, 17] on input "0961345888" at bounding box center [190, 21] width 198 height 18
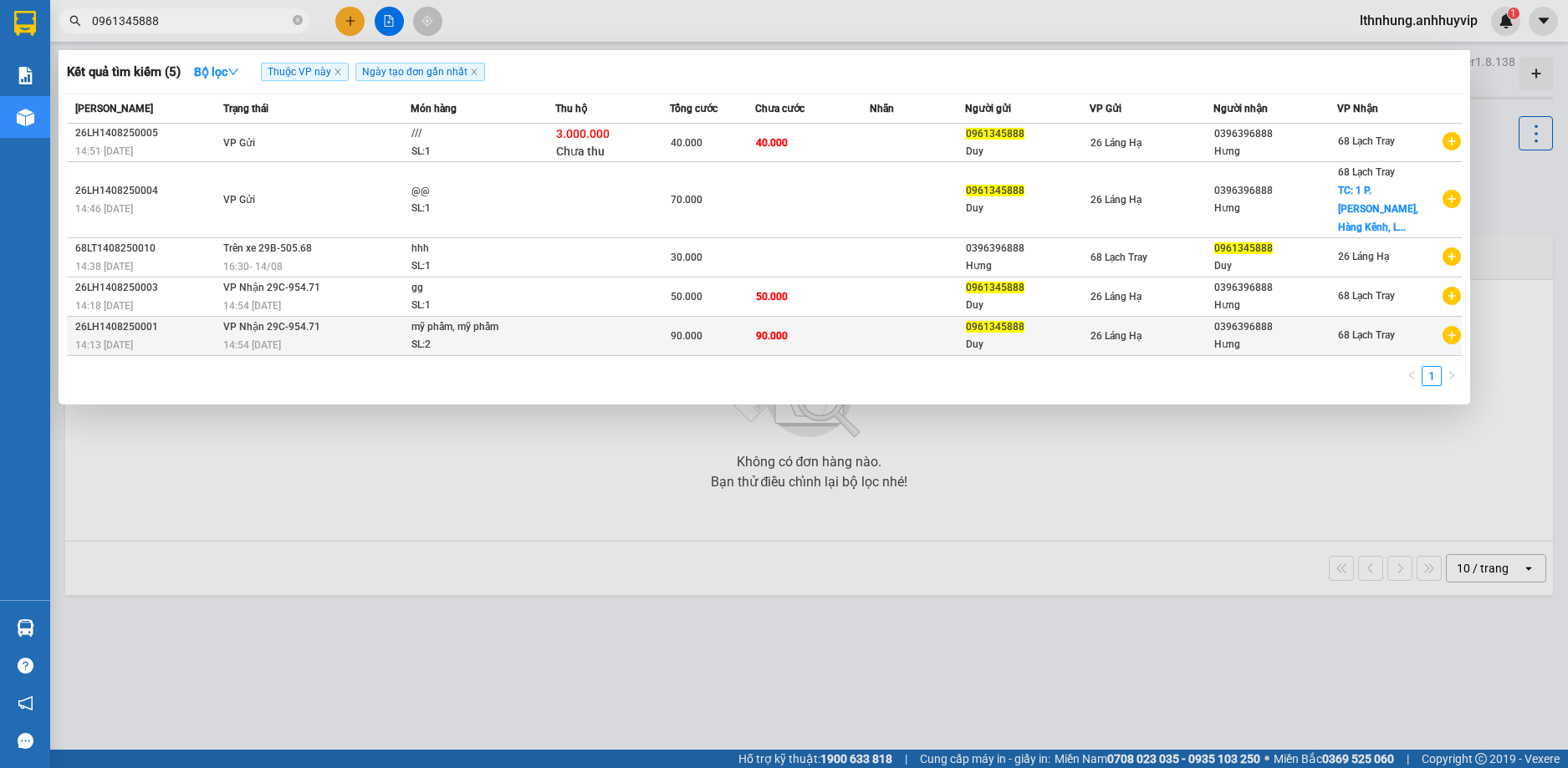
click at [80, 319] on div "26LH1408250001" at bounding box center [147, 327] width 143 height 17
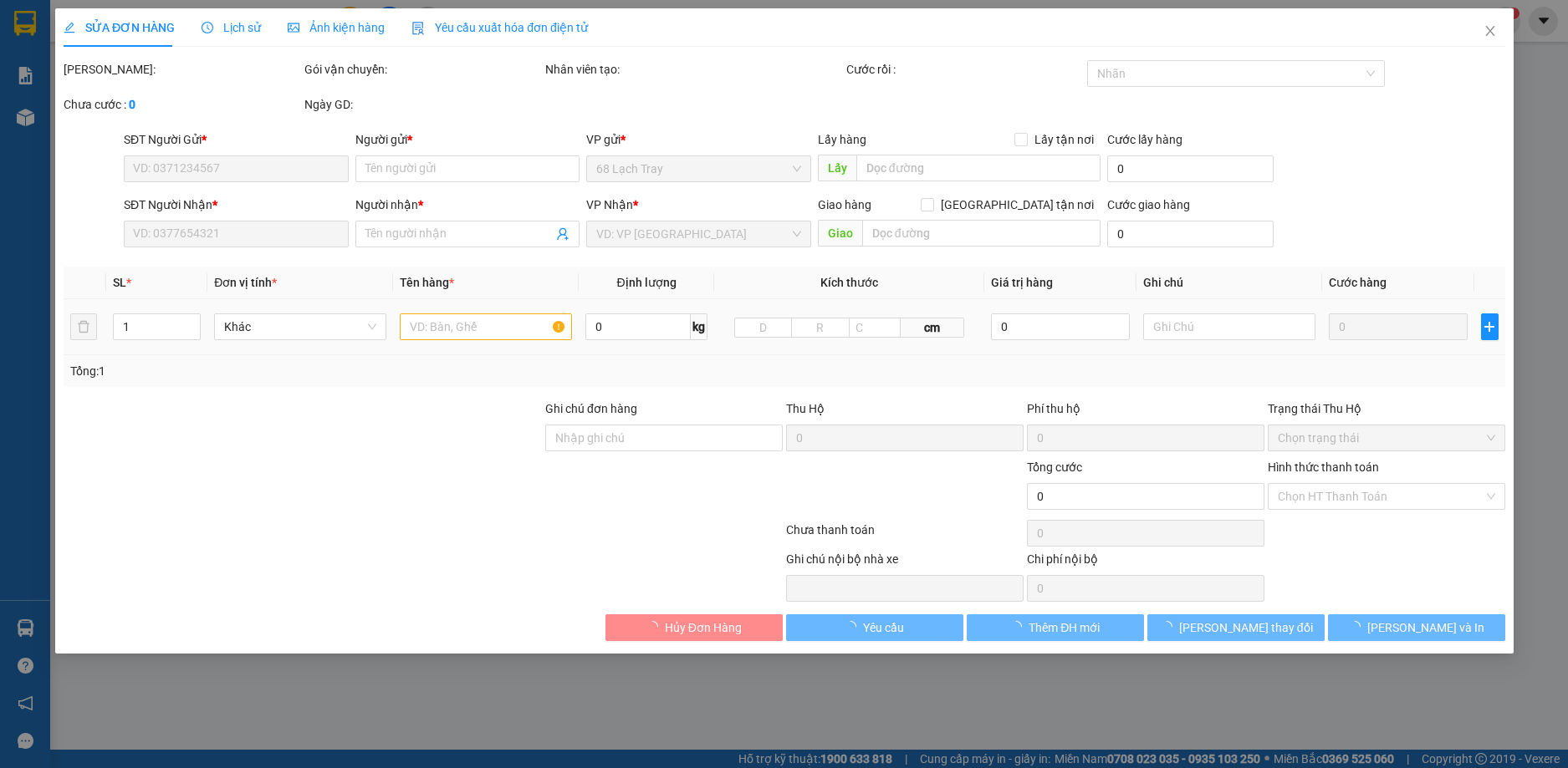
type input "0961345888"
type input "Duy"
type input "0396396888"
type input "Hưng"
type input "hàng dễ vỡ"
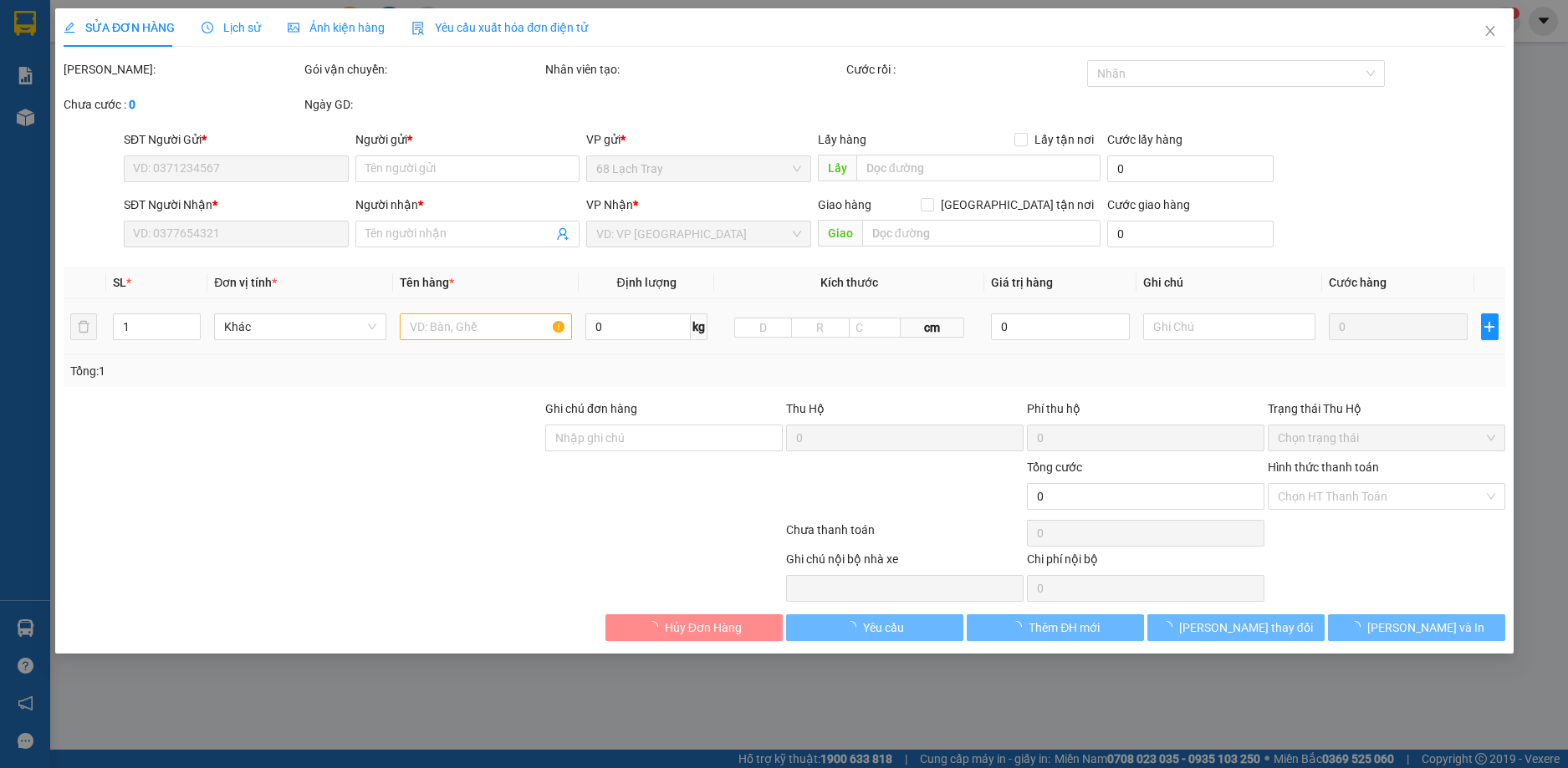
type input "90.000"
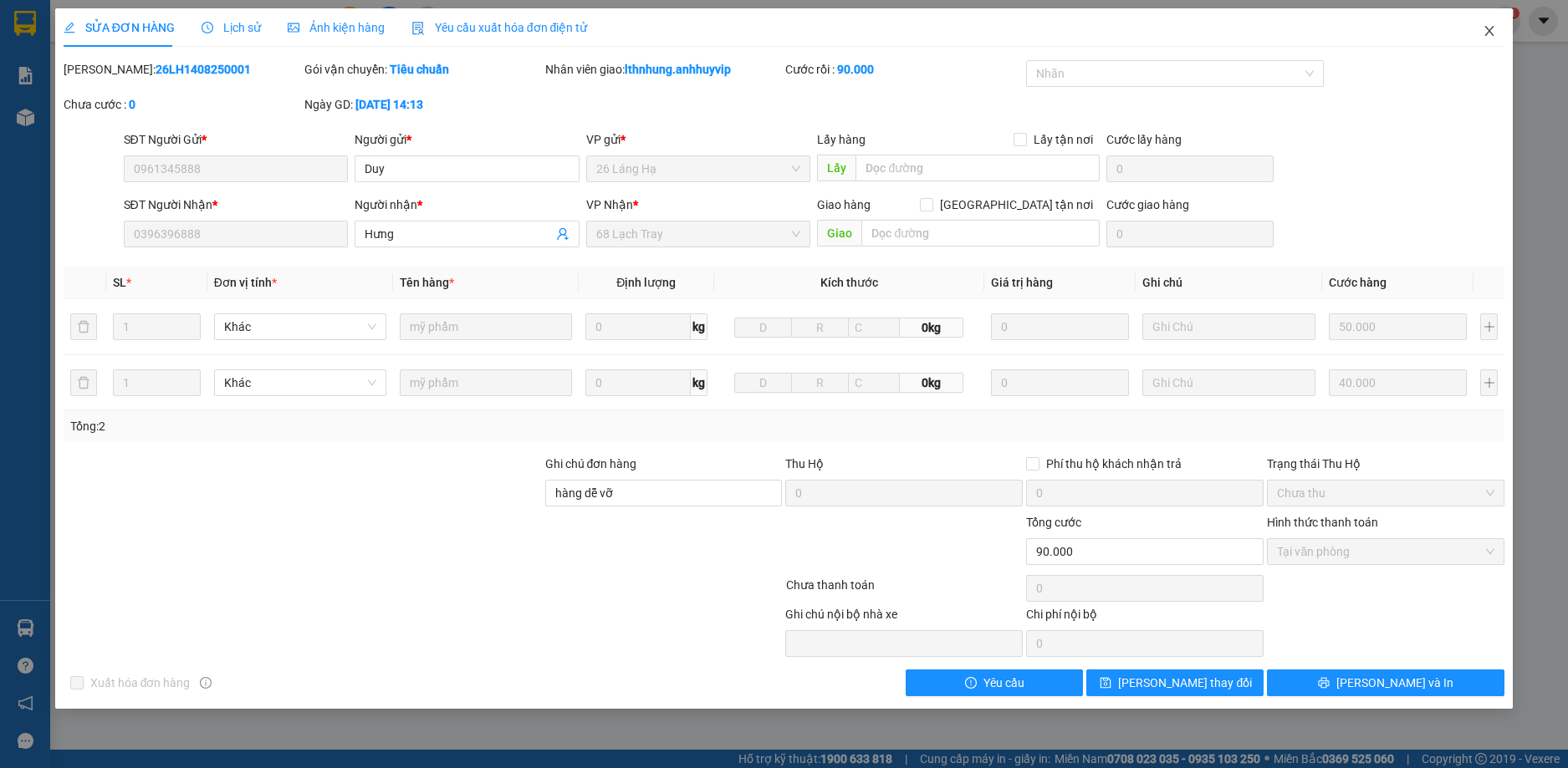
click at [1484, 32] on icon "close" at bounding box center [1489, 31] width 14 height 14
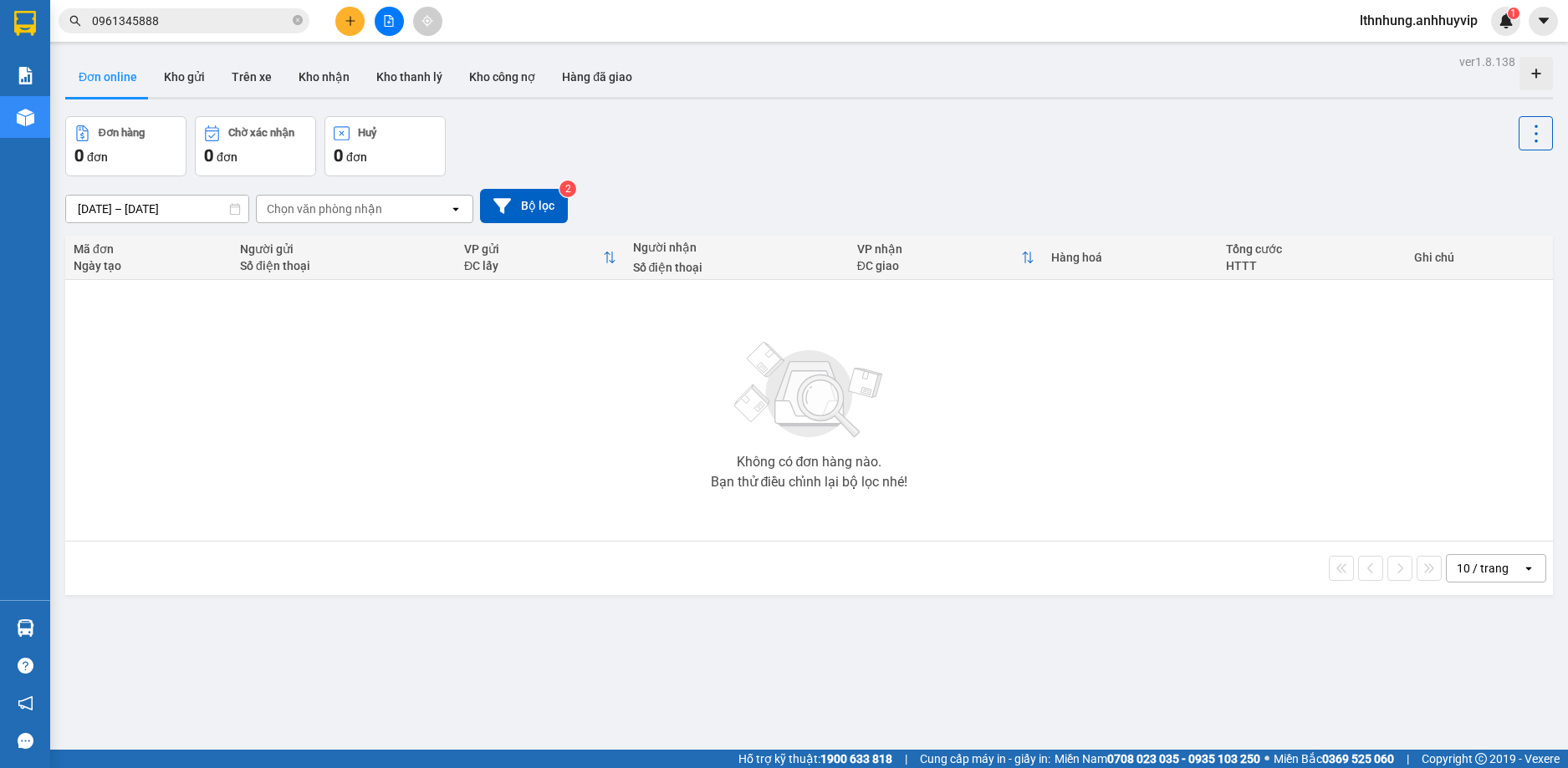
click at [209, 25] on input "0961345888" at bounding box center [190, 21] width 198 height 18
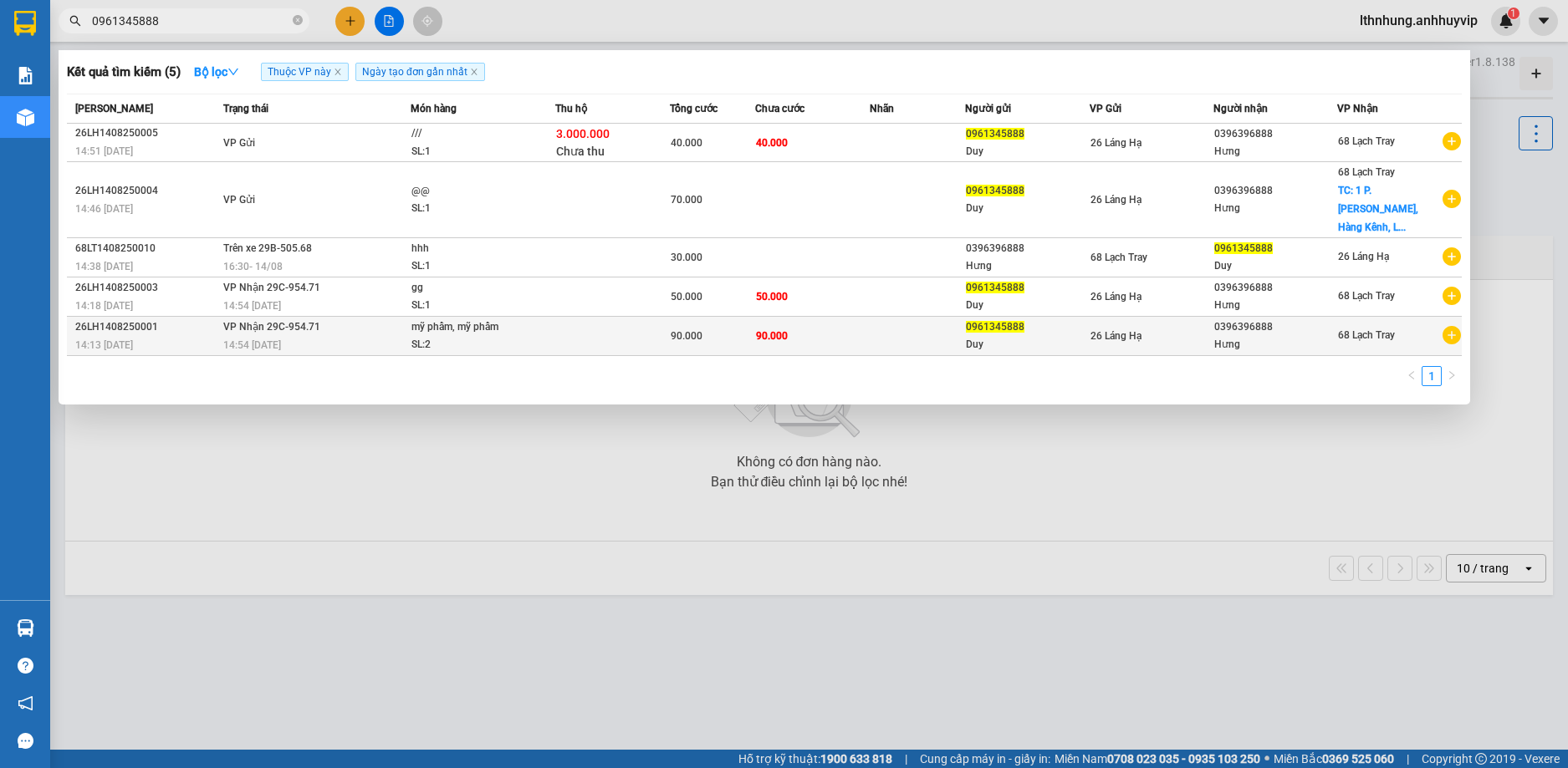
click at [1450, 326] on icon "plus-circle" at bounding box center [1451, 335] width 18 height 18
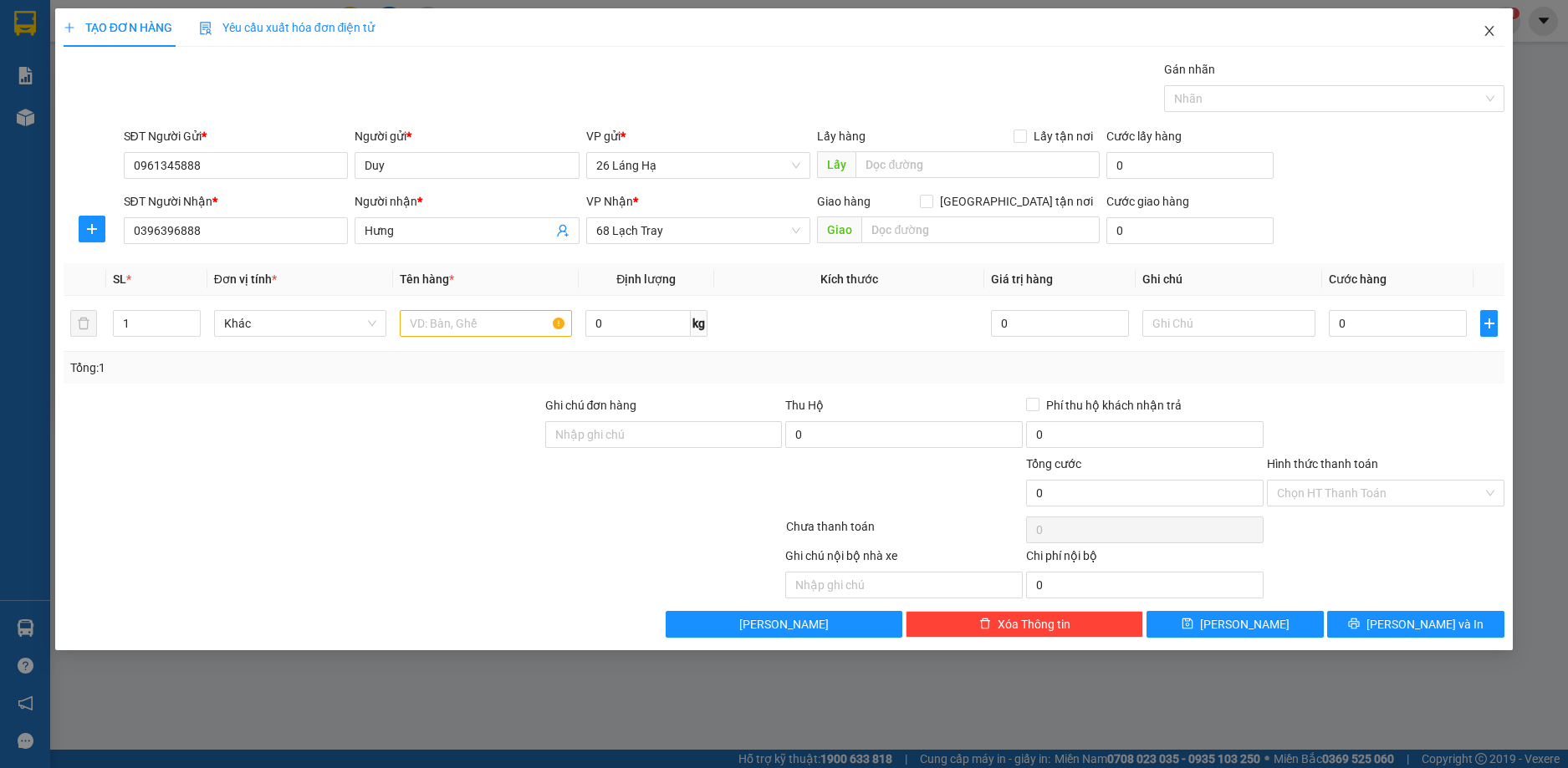
click at [1483, 36] on icon "close" at bounding box center [1489, 31] width 14 height 14
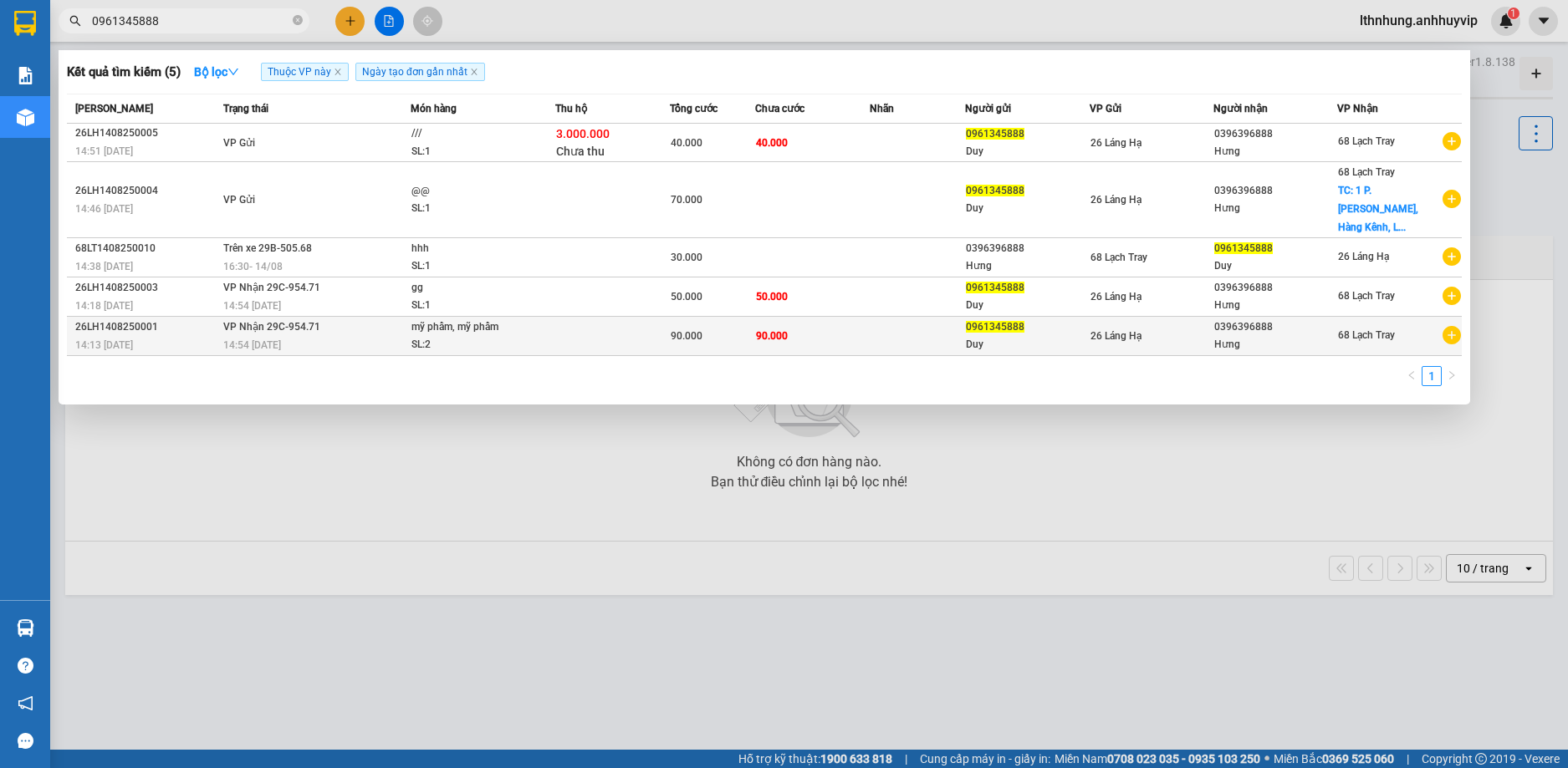
click at [109, 319] on div "26LH1408250001" at bounding box center [147, 327] width 143 height 17
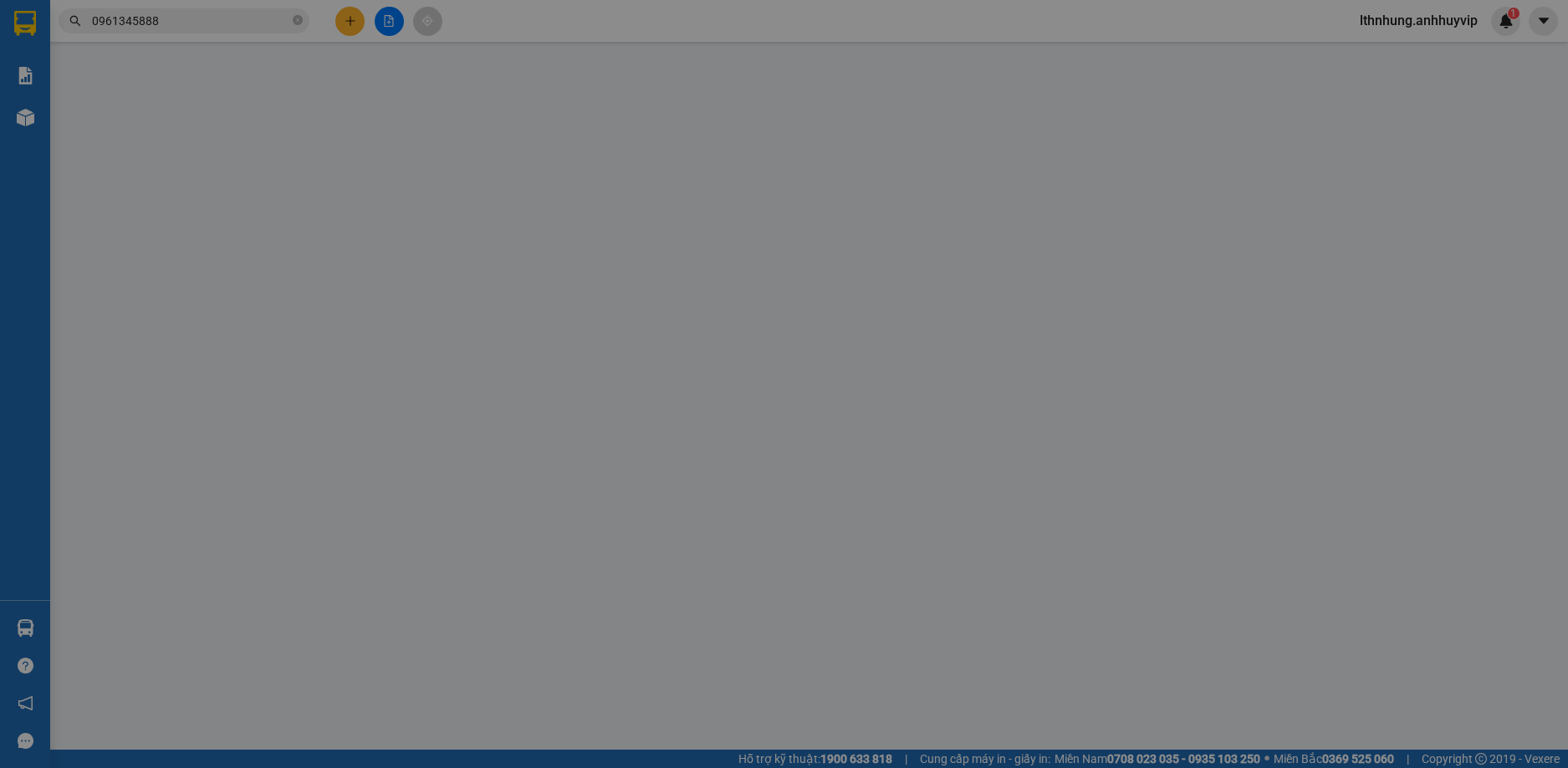
type input "0961345888"
type input "Duy"
type input "0396396888"
type input "Hưng"
type input "hàng dễ vỡ"
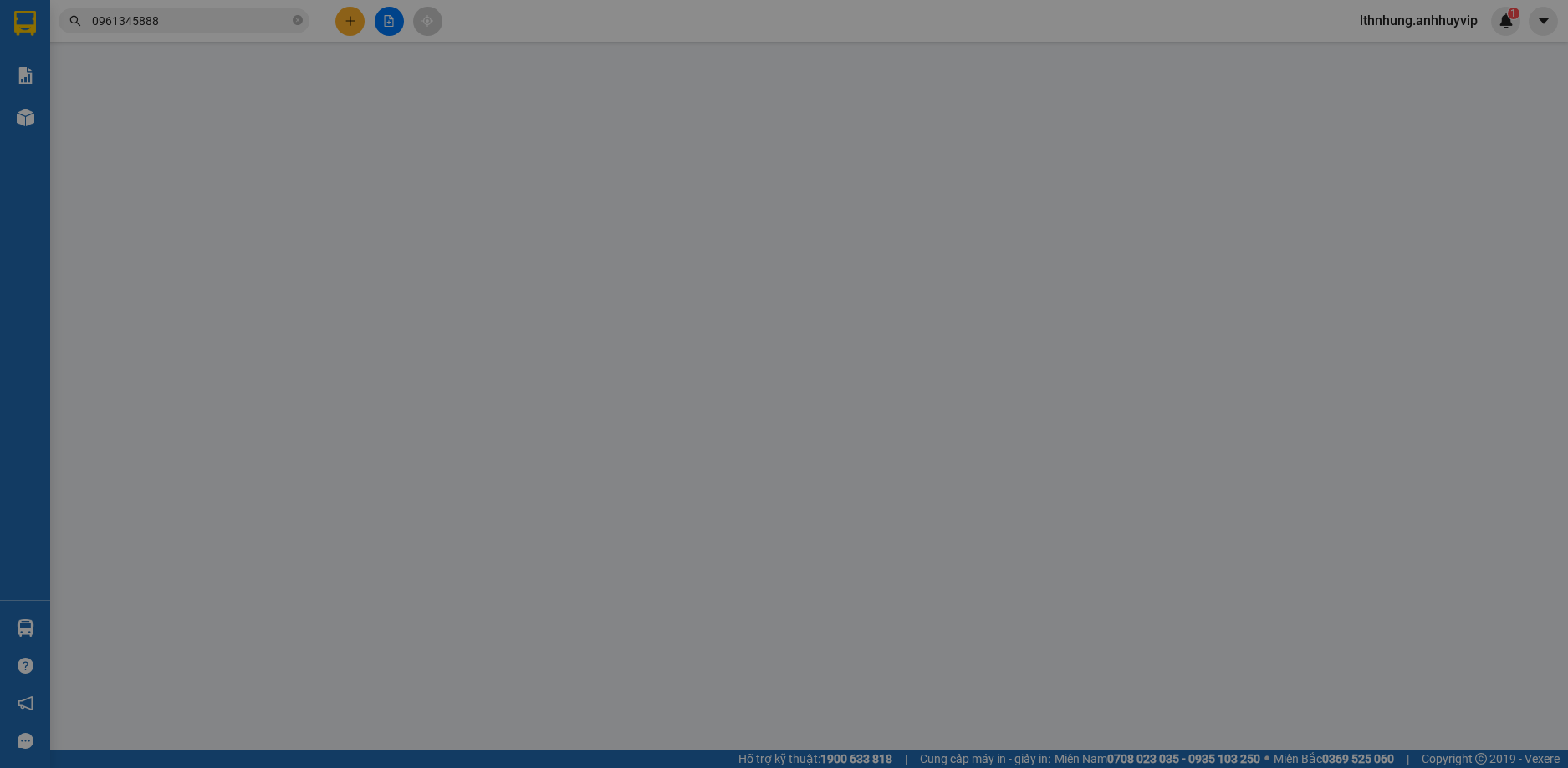
type input "90.000"
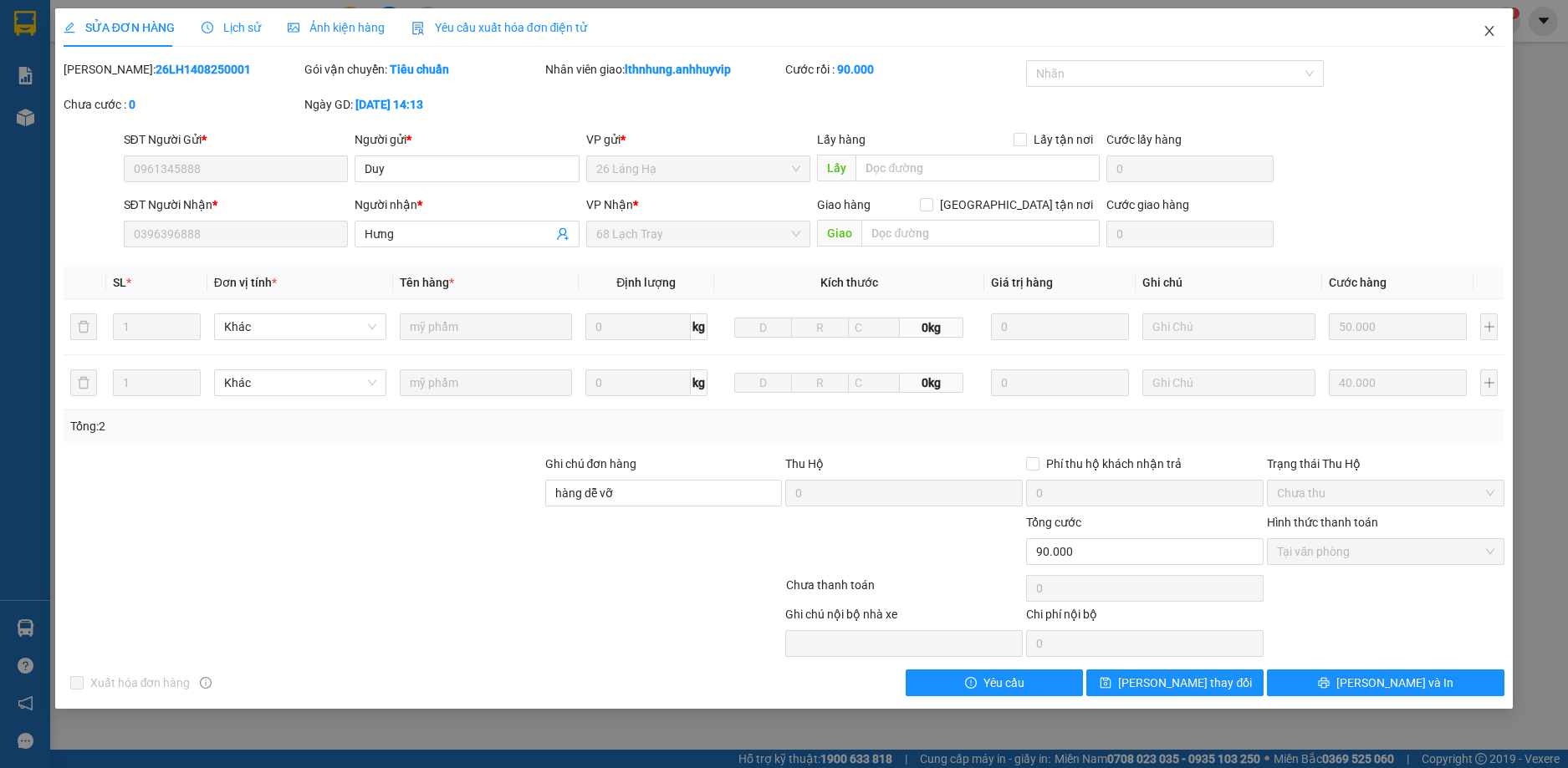
click at [1484, 30] on icon "close" at bounding box center [1489, 31] width 14 height 14
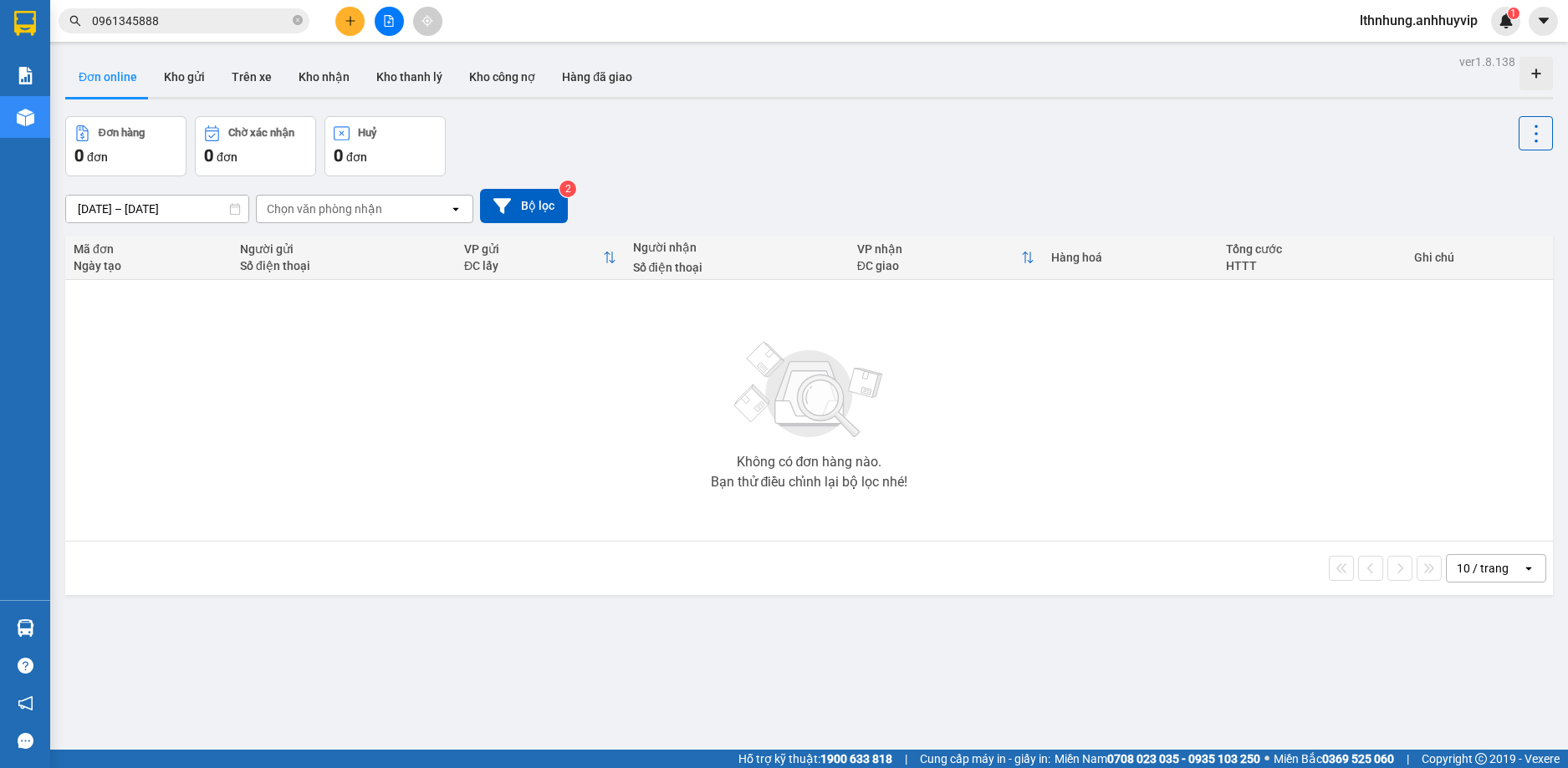
click at [213, 18] on input "0961345888" at bounding box center [190, 21] width 198 height 18
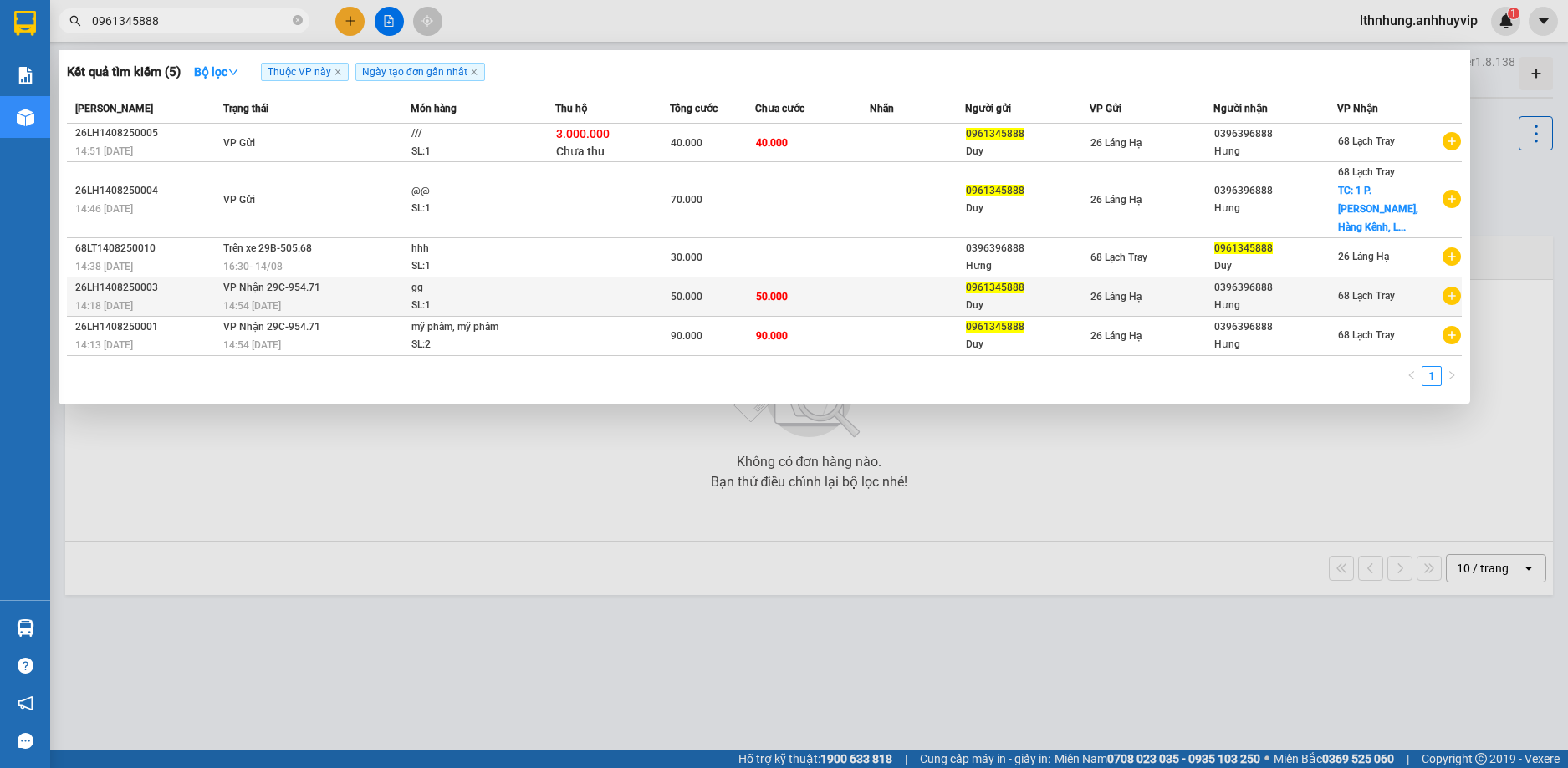
click at [113, 300] on span "14:18 [DATE]" at bounding box center [104, 305] width 57 height 12
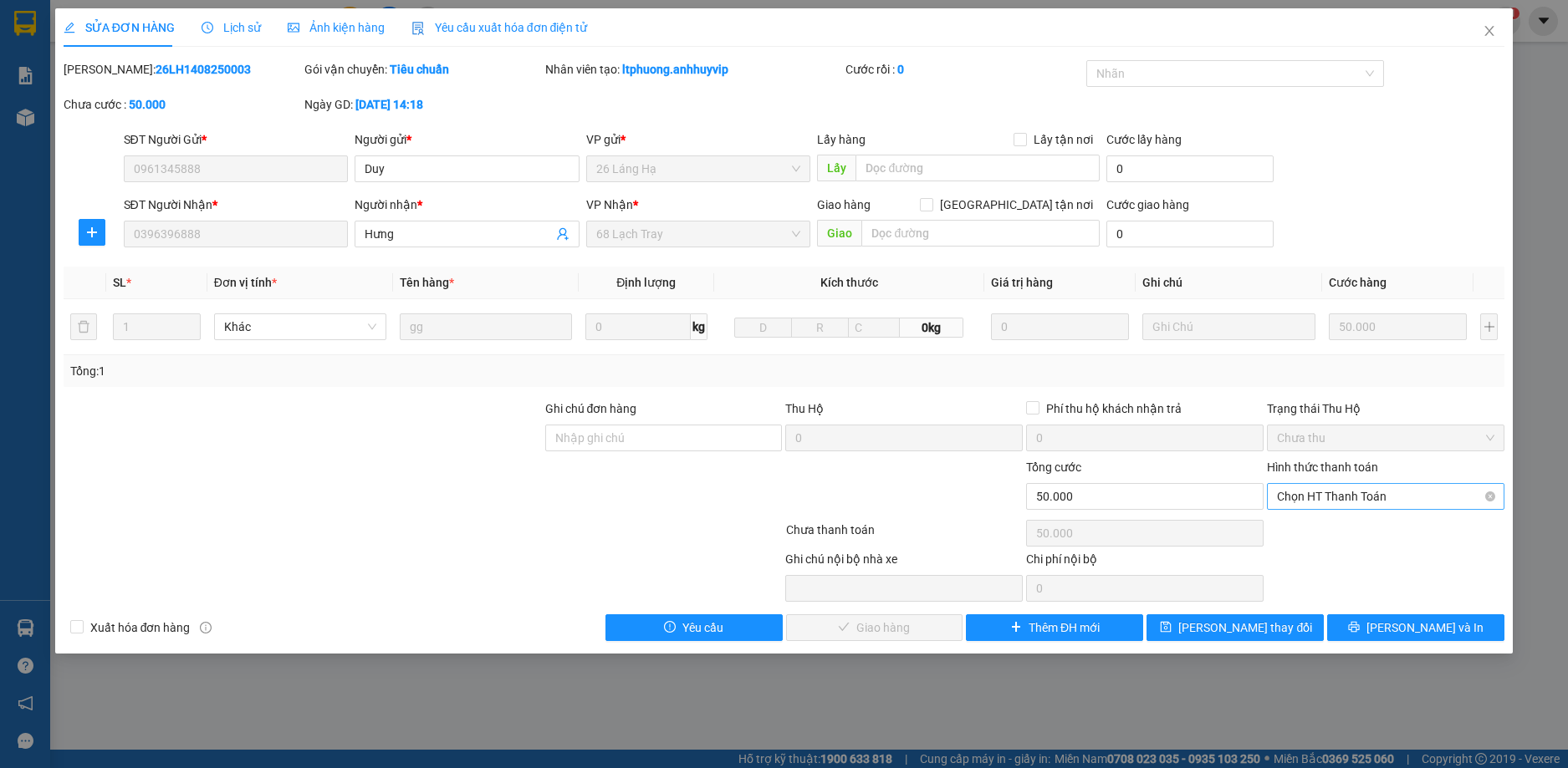
click at [1331, 507] on span "Chọn HT Thanh Toán" at bounding box center [1385, 497] width 218 height 26
click at [1328, 530] on div "Tại văn phòng" at bounding box center [1385, 530] width 218 height 18
type input "0"
click at [857, 625] on span "[PERSON_NAME] và Giao hàng" at bounding box center [897, 628] width 160 height 18
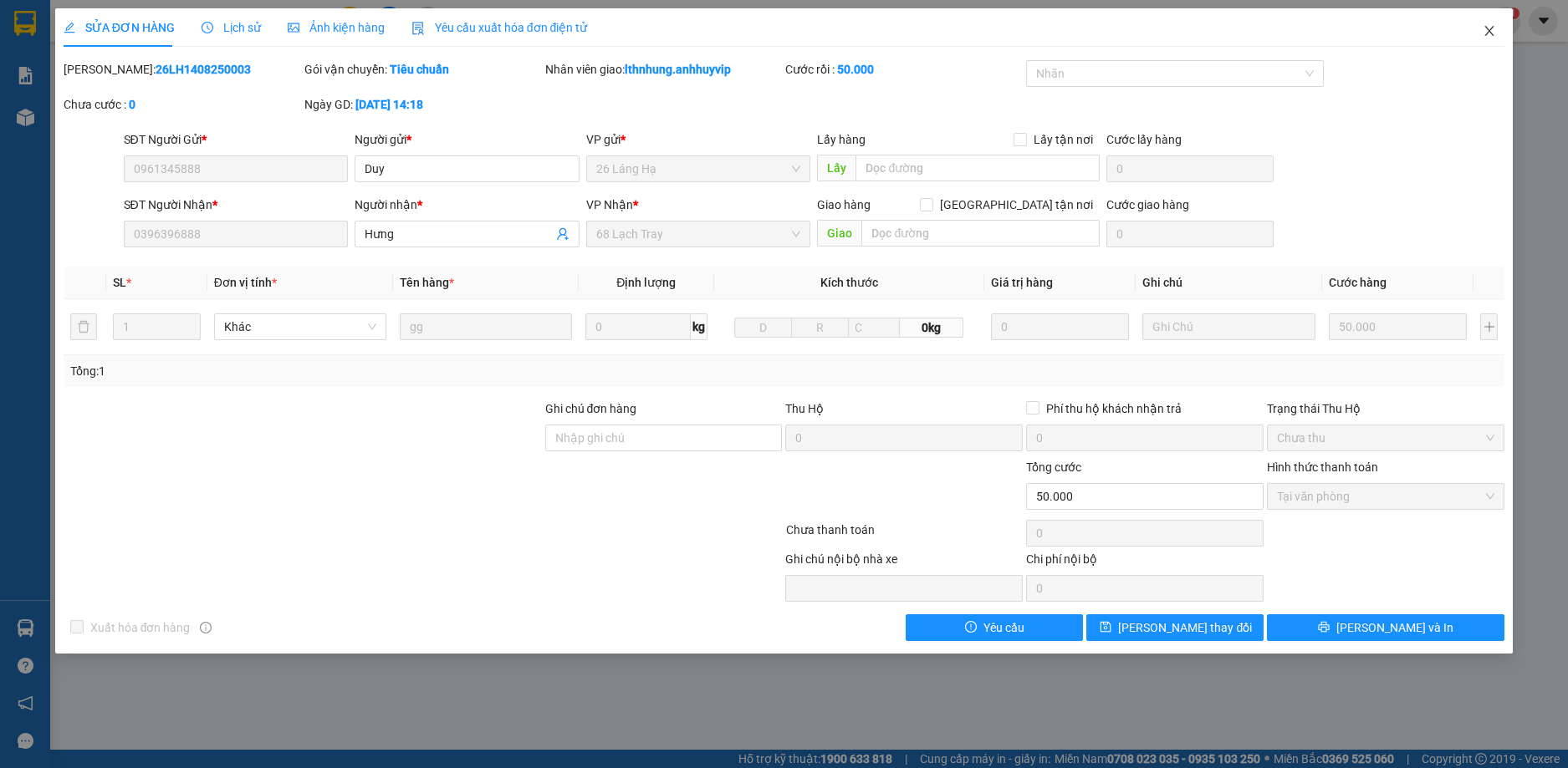
click at [1497, 31] on span "Close" at bounding box center [1489, 31] width 46 height 46
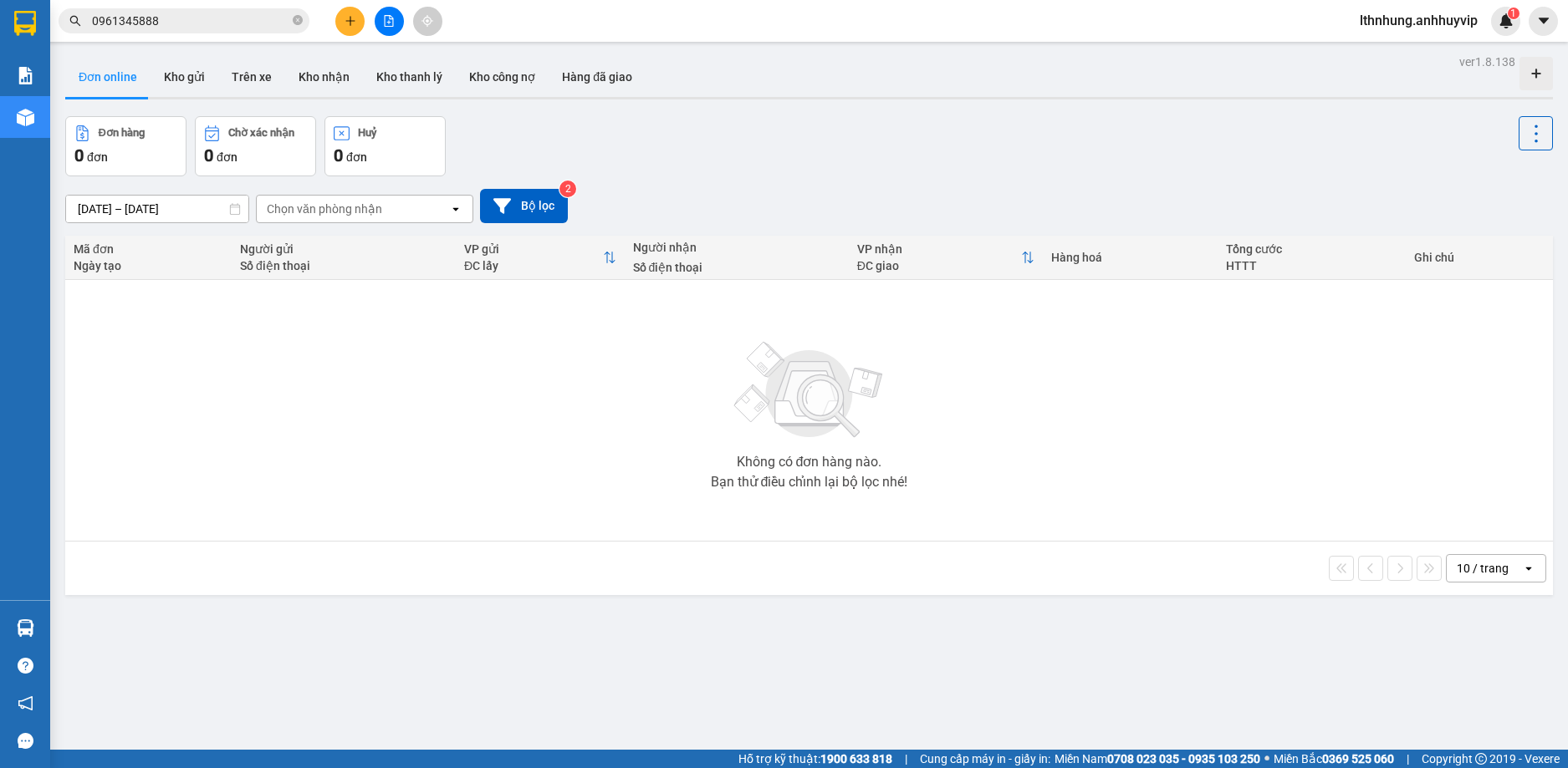
click at [227, 20] on input "0961345888" at bounding box center [190, 21] width 198 height 18
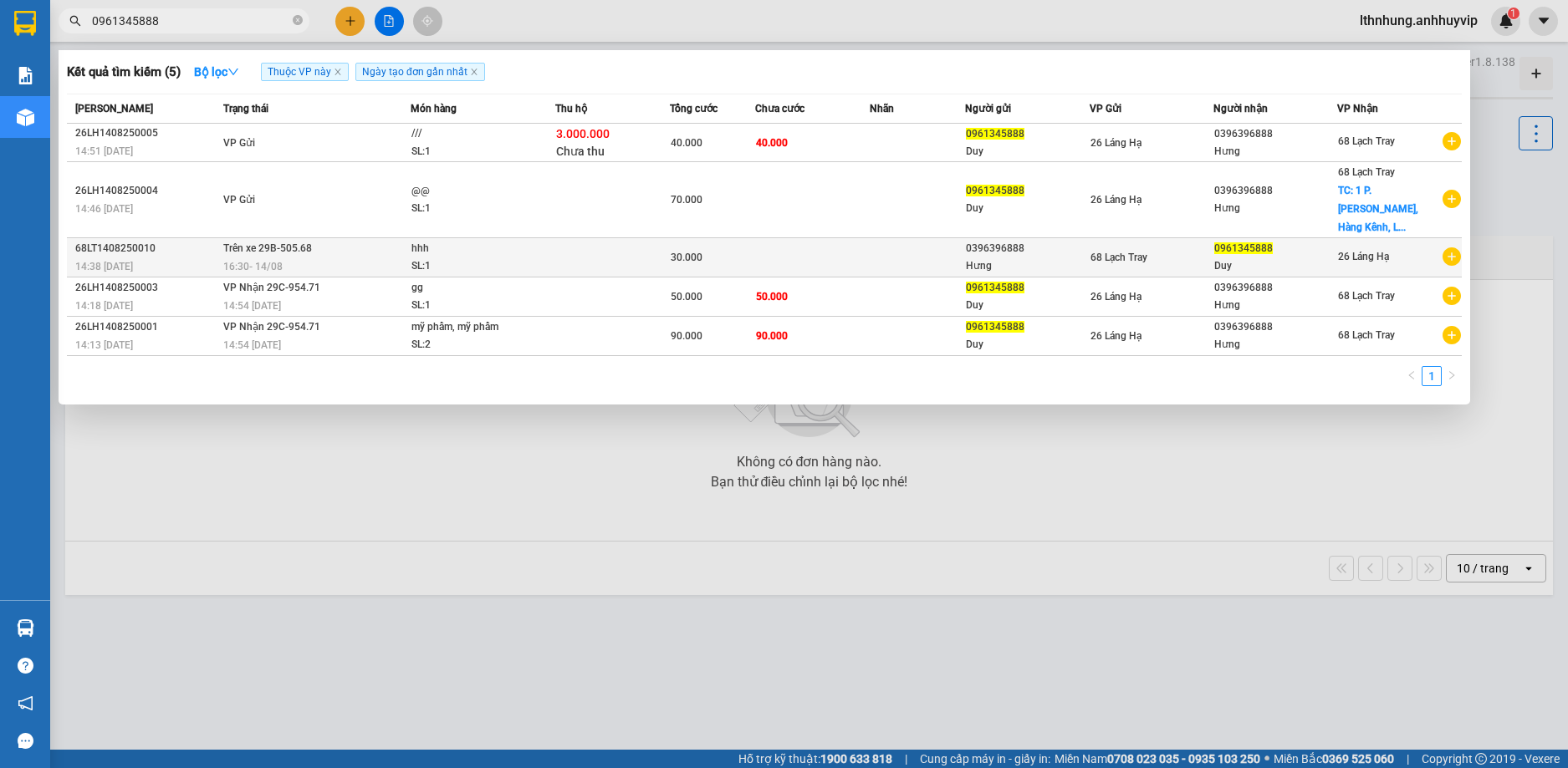
click at [217, 240] on div "68LT1408250010" at bounding box center [147, 248] width 143 height 17
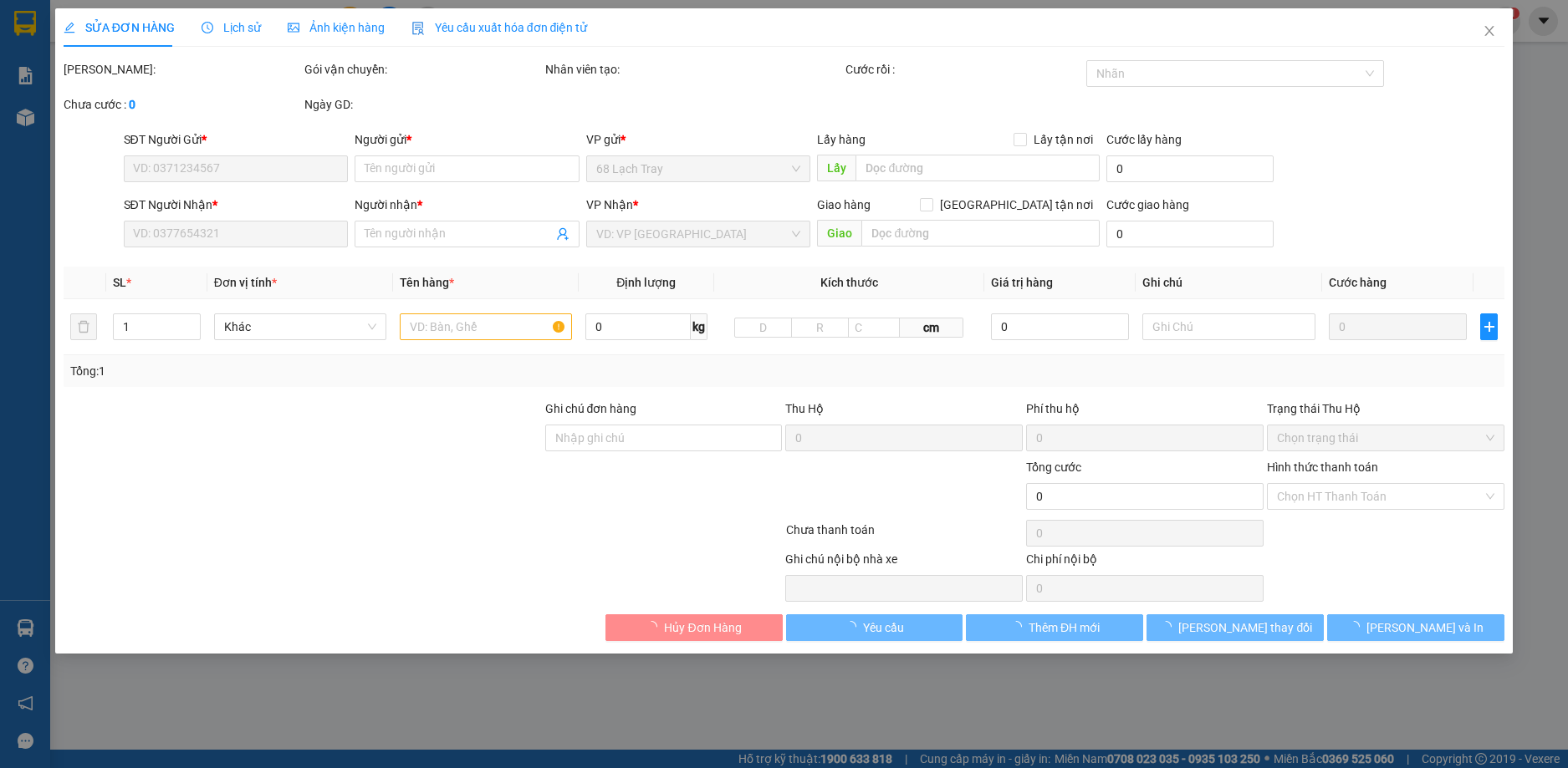
type input "0396396888"
type input "Hưng"
type input "0961345888"
type input "Duy"
type input "30.000"
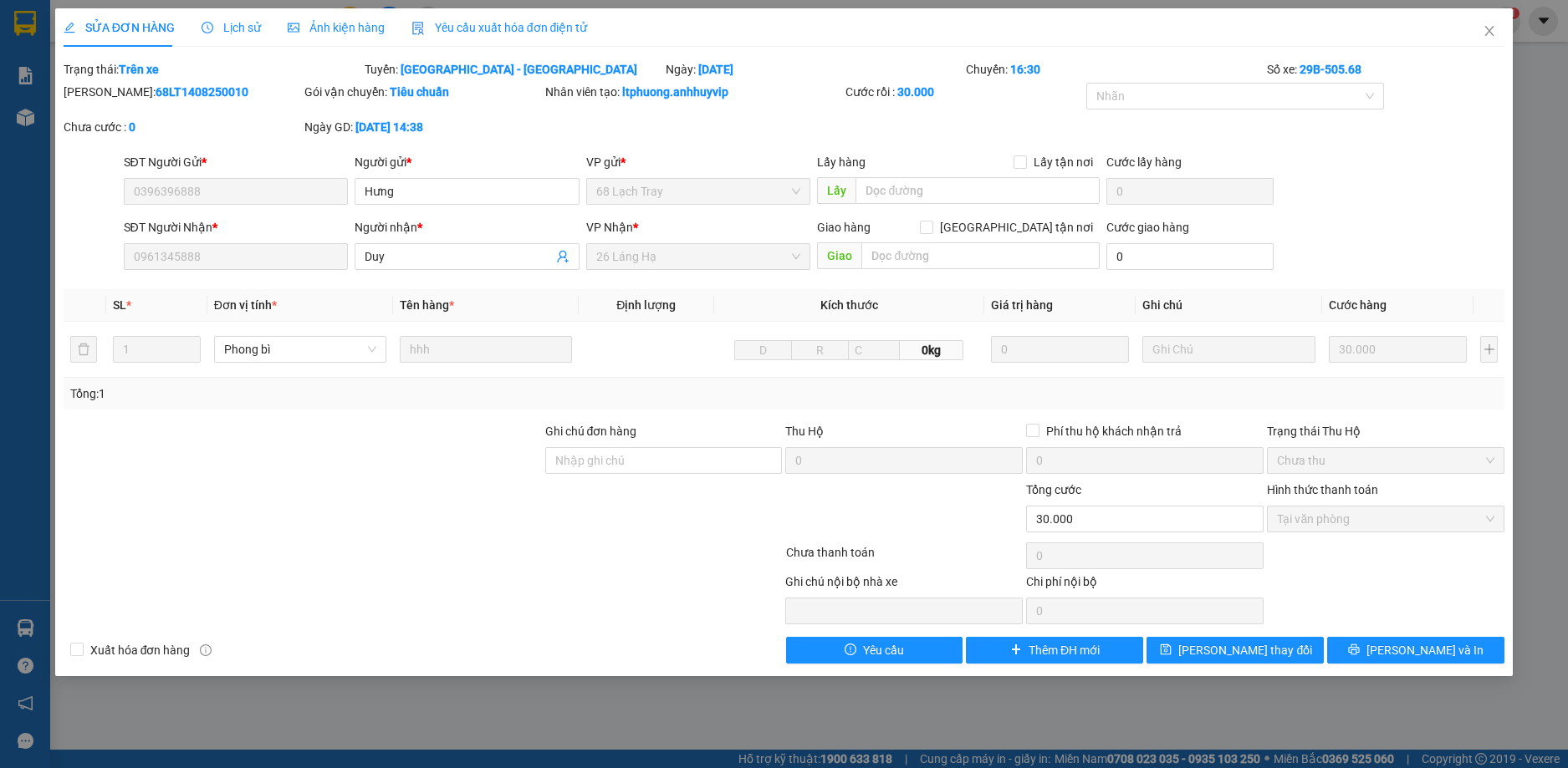
click at [212, 26] on span "Lịch sử" at bounding box center [231, 27] width 59 height 14
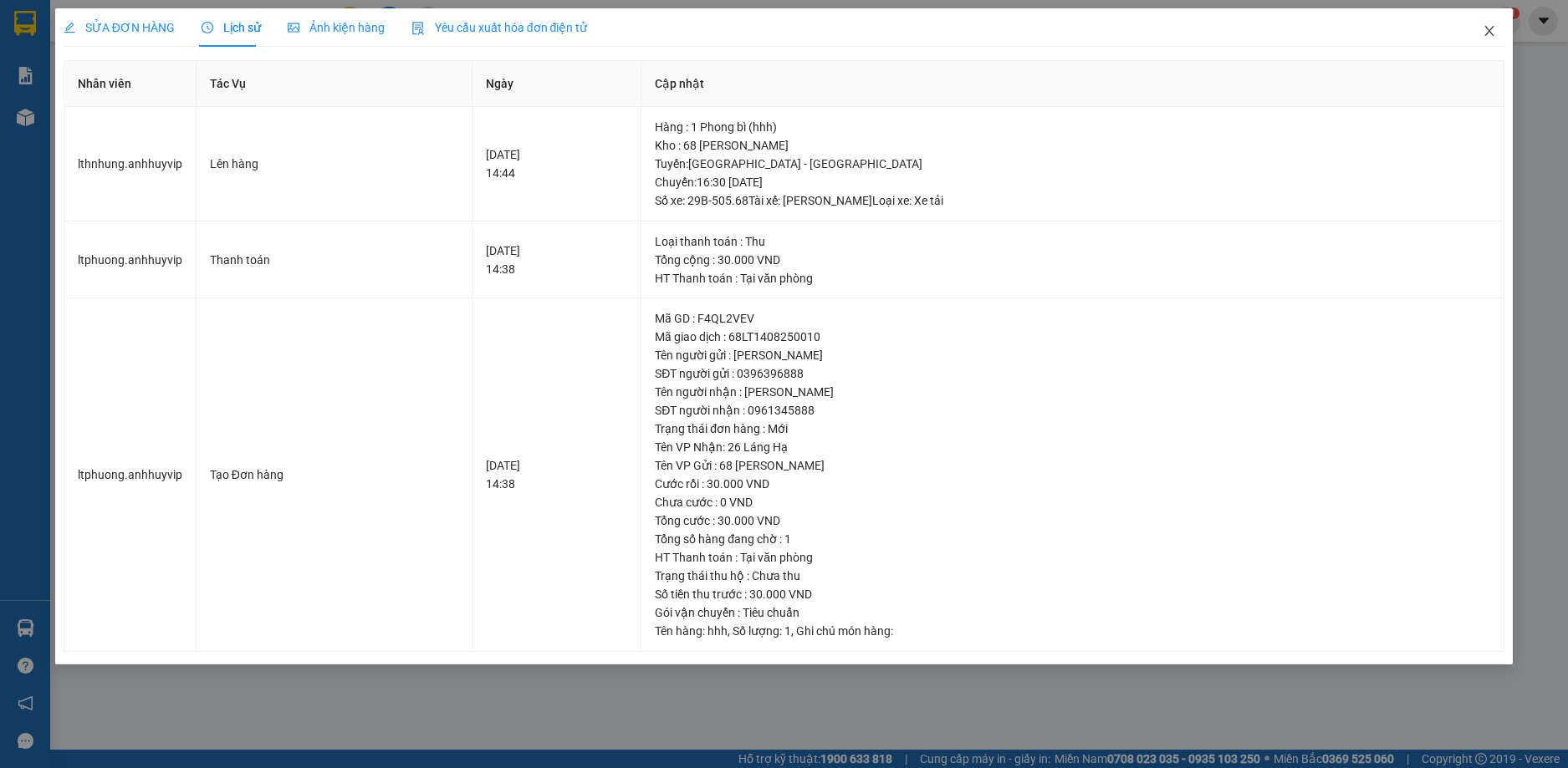
click at [1488, 31] on icon "close" at bounding box center [1490, 30] width 9 height 10
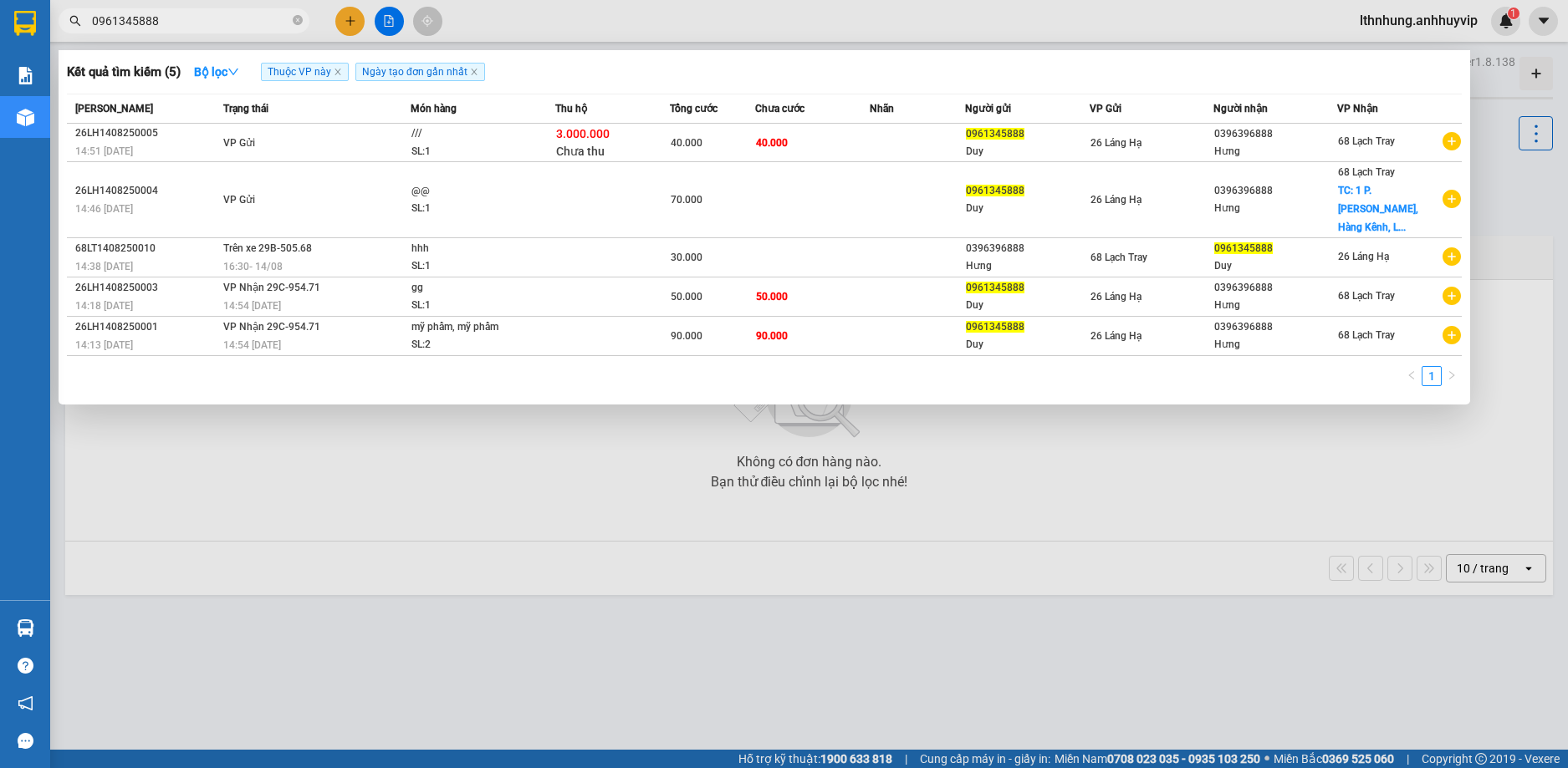
click at [202, 16] on input "0961345888" at bounding box center [190, 21] width 198 height 18
click at [475, 75] on icon "close" at bounding box center [474, 71] width 8 height 8
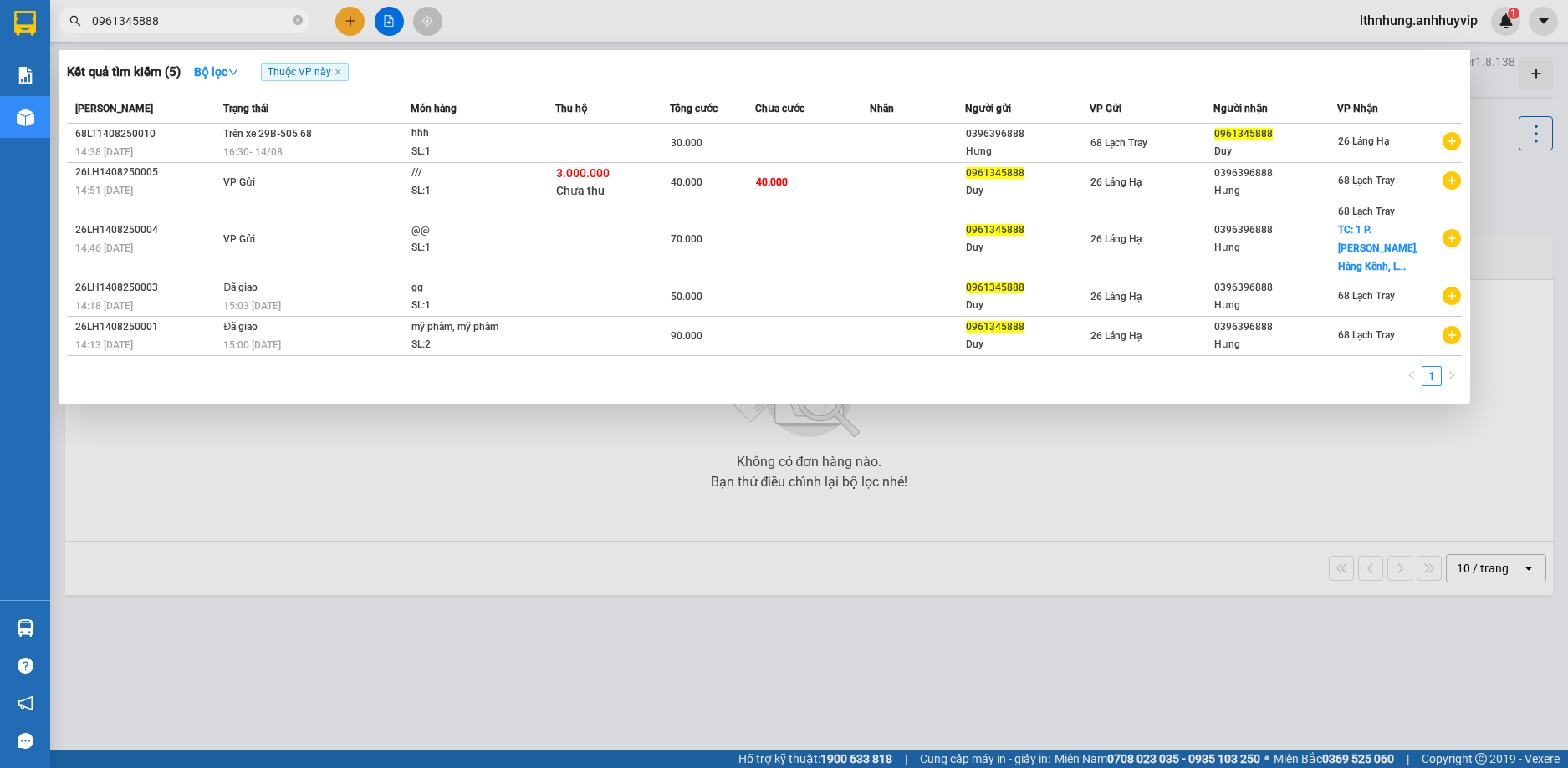
click at [1267, 481] on div at bounding box center [784, 384] width 1568 height 768
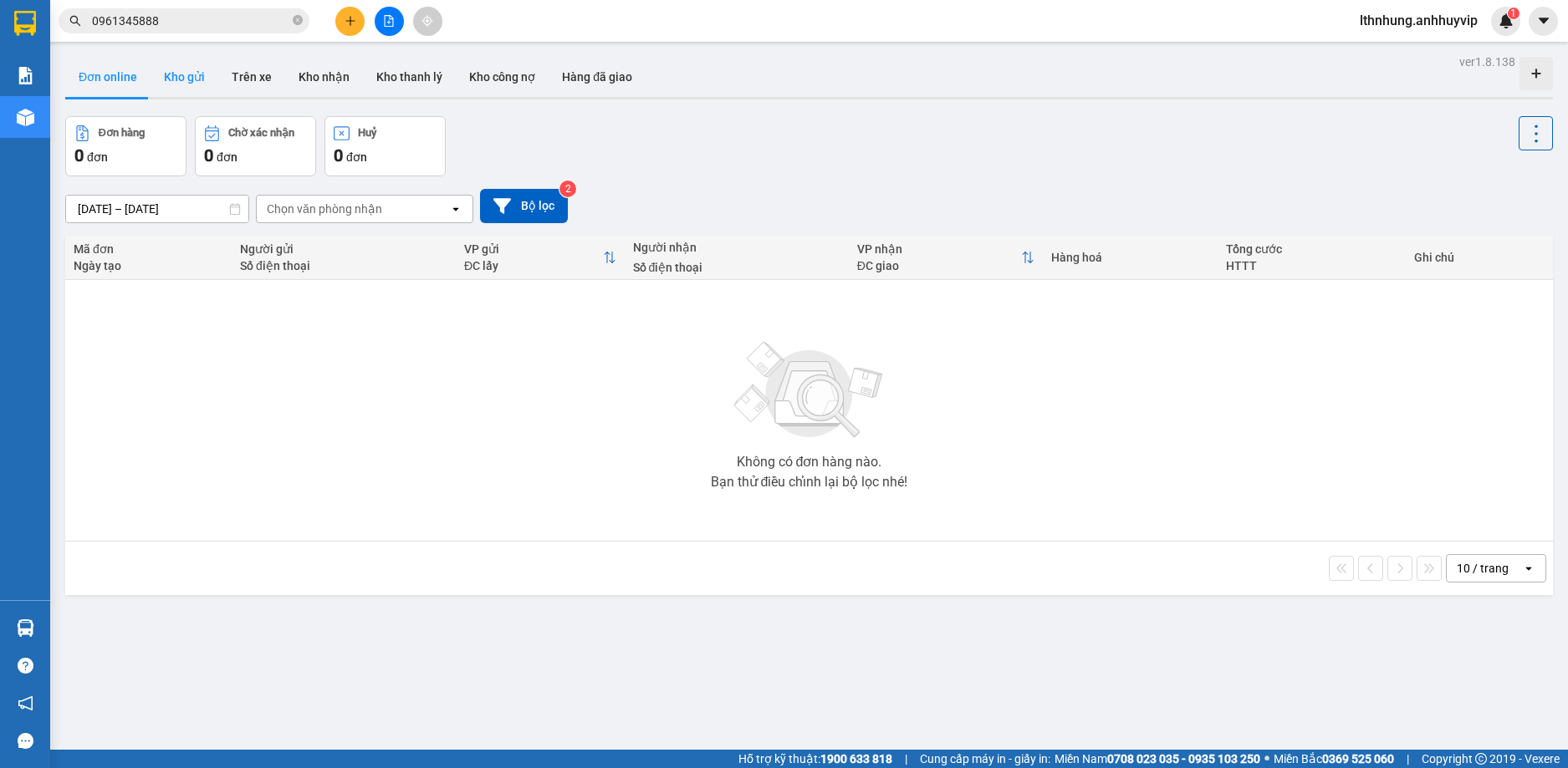
click at [172, 66] on button "Kho gửi" at bounding box center [184, 77] width 67 height 40
type input "[DATE] – [DATE]"
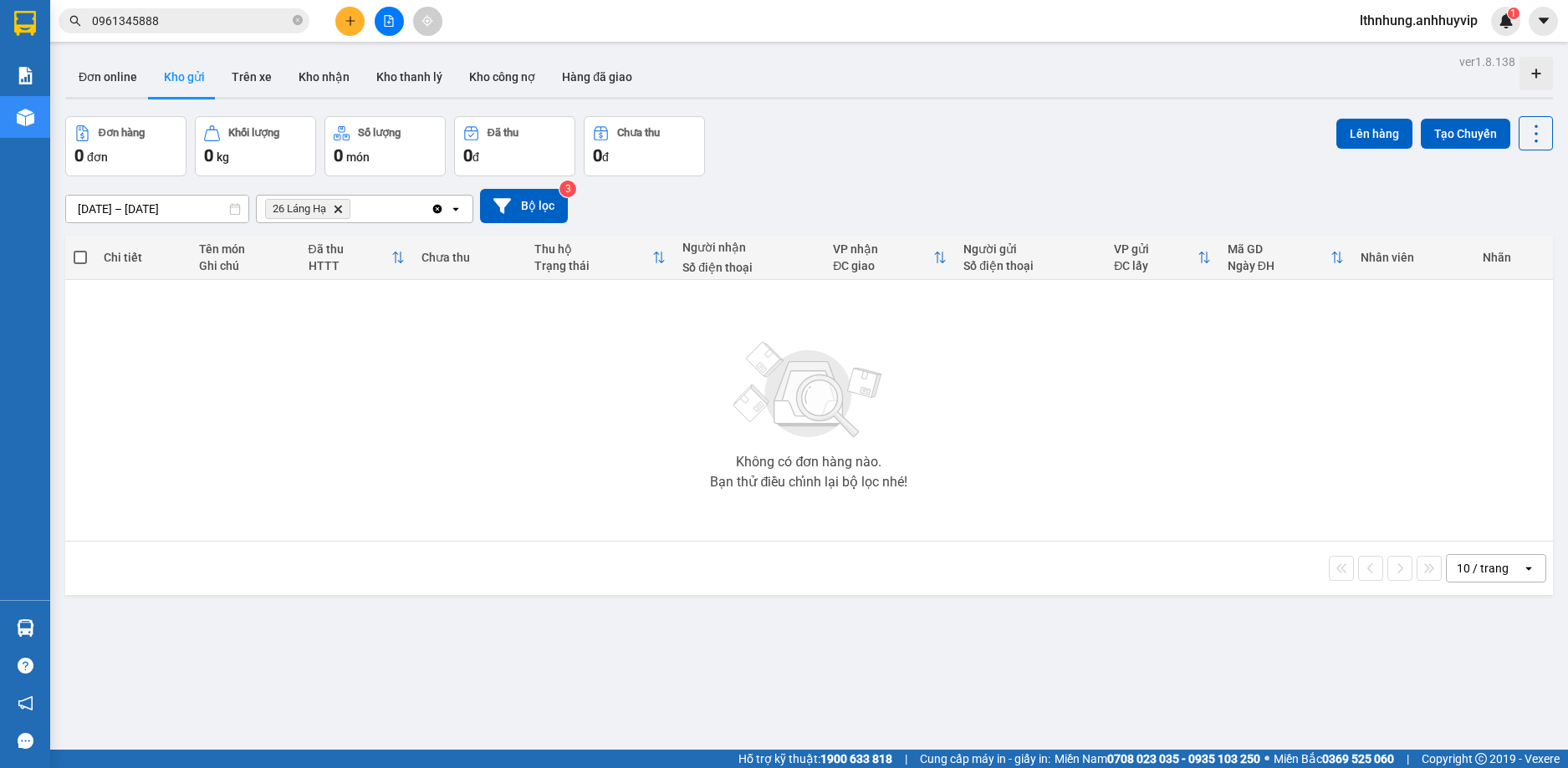
click at [202, 26] on input "0961345888" at bounding box center [190, 21] width 198 height 18
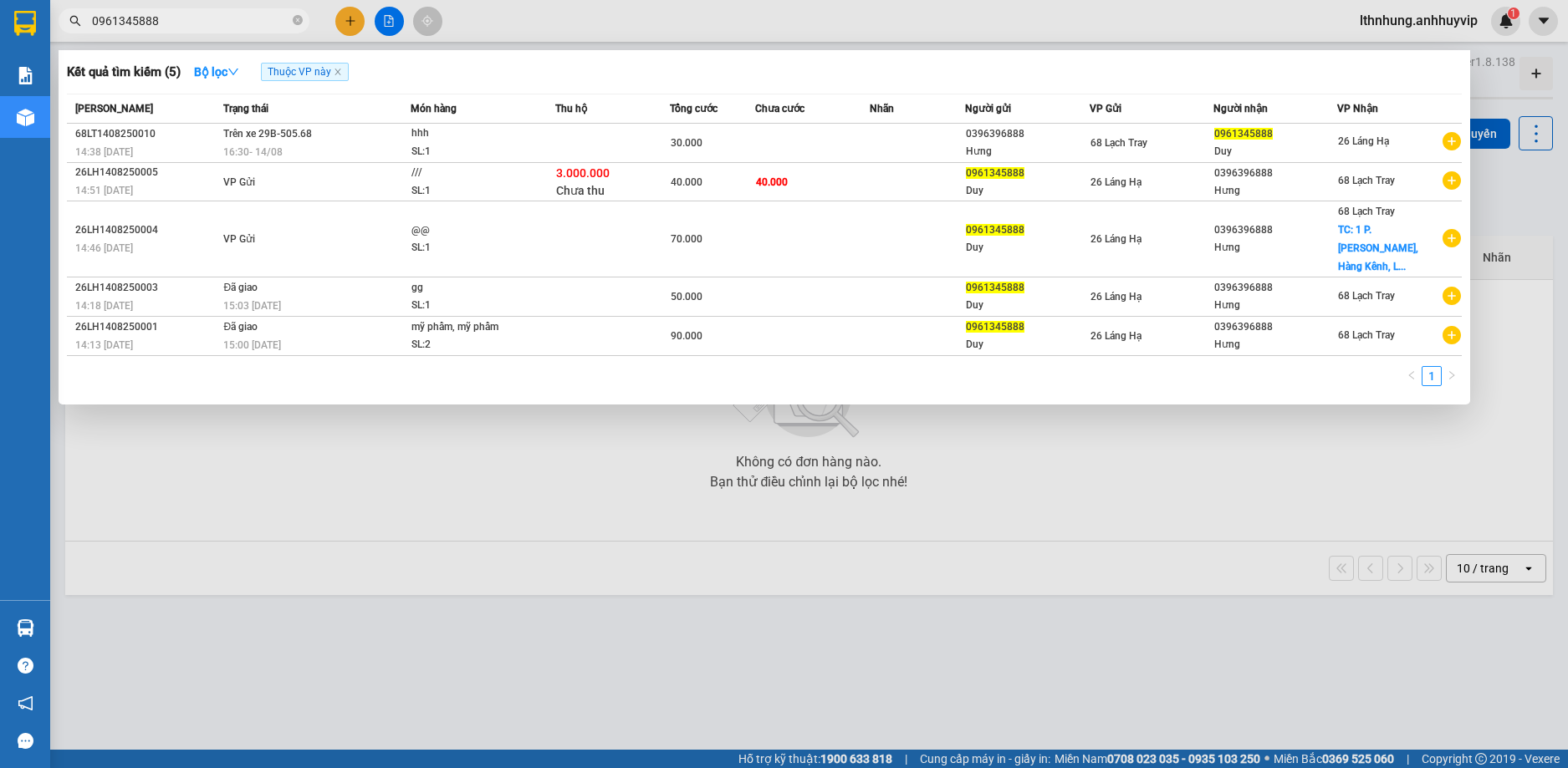
click at [202, 26] on input "0961345888" at bounding box center [190, 21] width 198 height 18
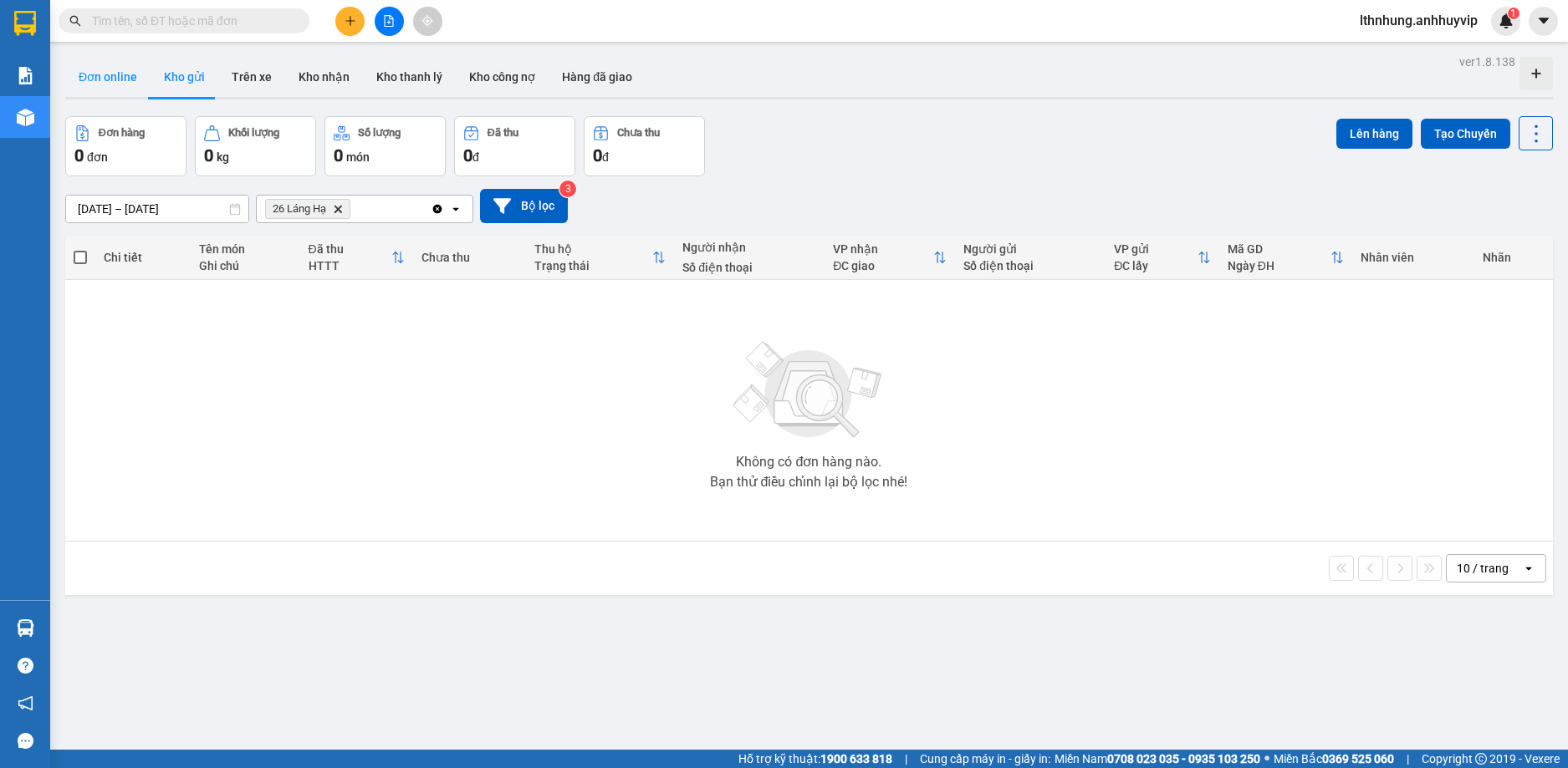
click at [118, 77] on button "Đơn online" at bounding box center [108, 77] width 86 height 40
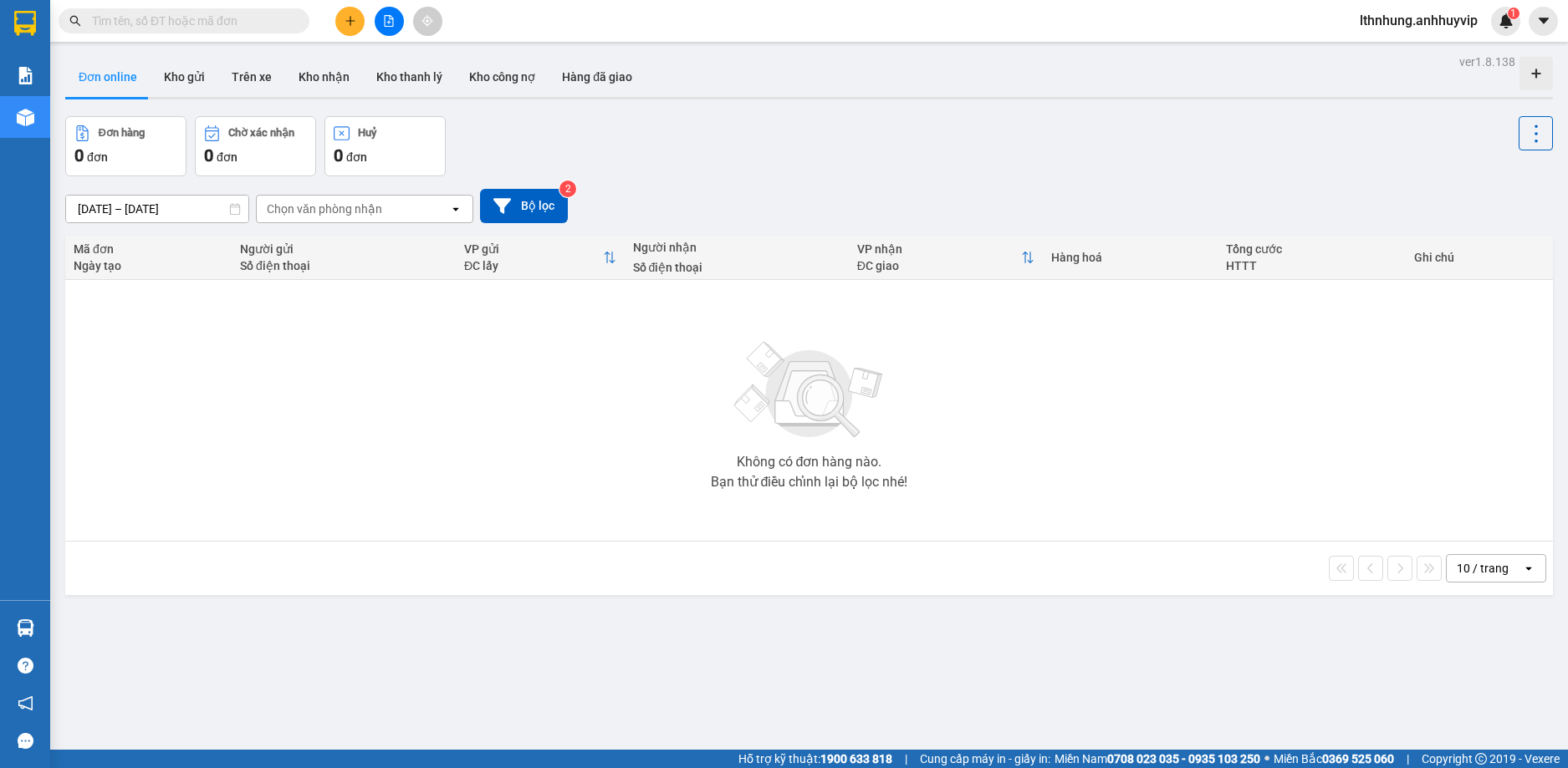
click at [169, 18] on input "text" at bounding box center [190, 21] width 198 height 18
click at [159, 32] on span at bounding box center [183, 21] width 251 height 26
drag, startPoint x: 161, startPoint y: 28, endPoint x: 178, endPoint y: 18, distance: 19.7
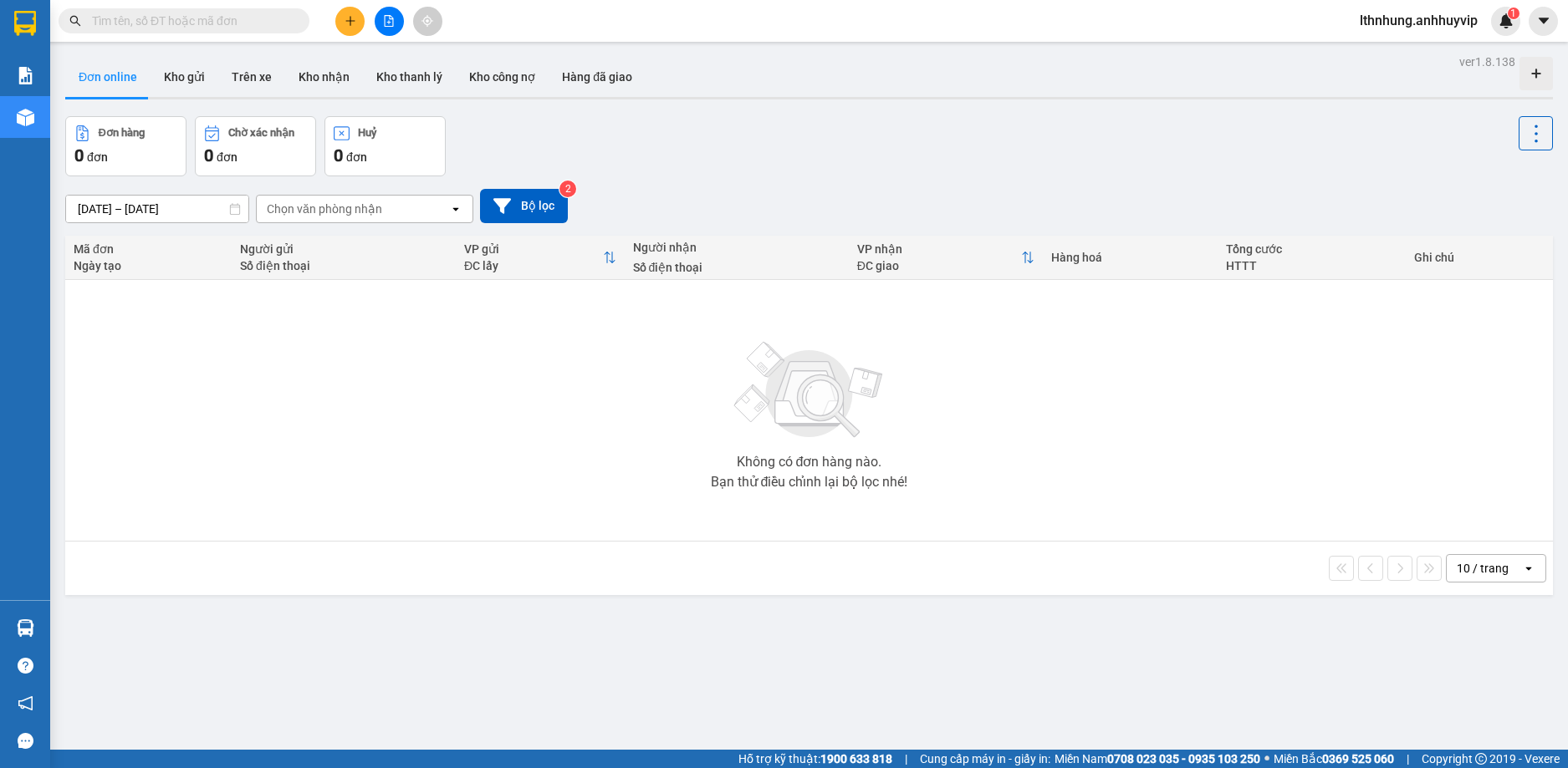
click at [166, 26] on input "text" at bounding box center [190, 21] width 198 height 18
click at [178, 18] on input "text" at bounding box center [190, 21] width 198 height 18
click at [235, 206] on icon at bounding box center [234, 209] width 12 height 12
click at [235, 213] on icon at bounding box center [234, 209] width 12 height 12
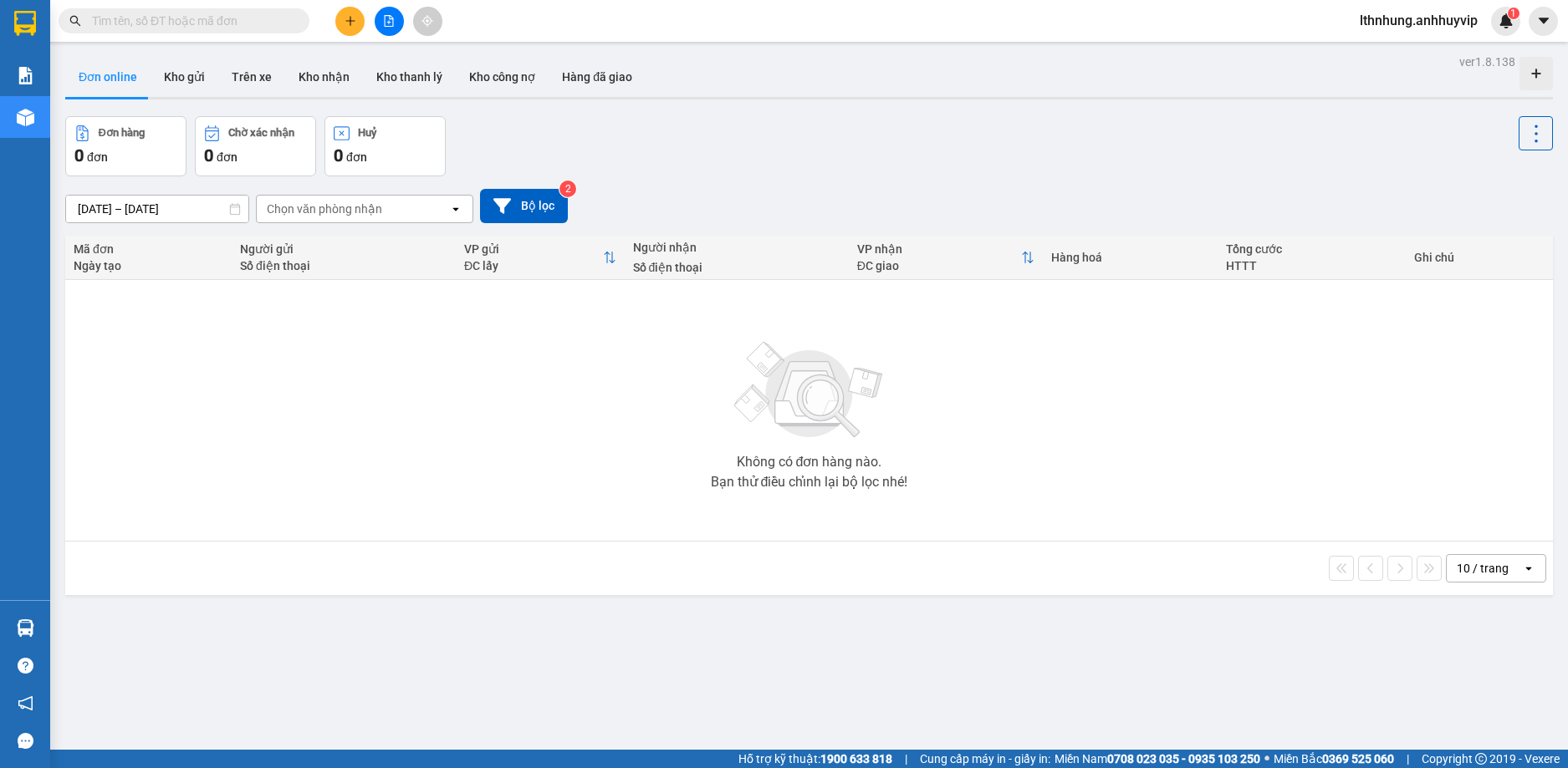
click at [179, 214] on input "[DATE] – [DATE]" at bounding box center [157, 209] width 182 height 26
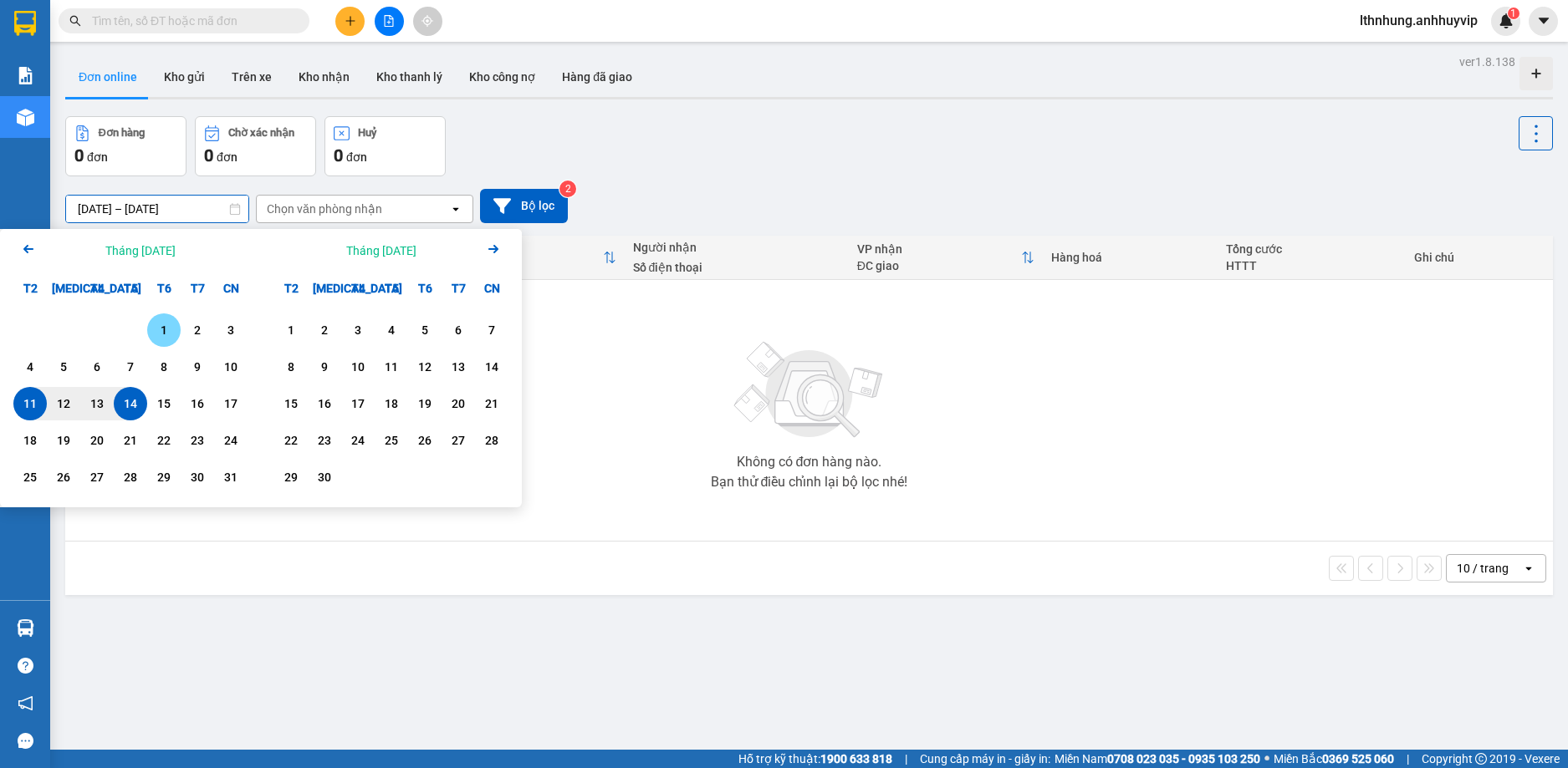
click at [172, 326] on div "1" at bounding box center [164, 330] width 24 height 20
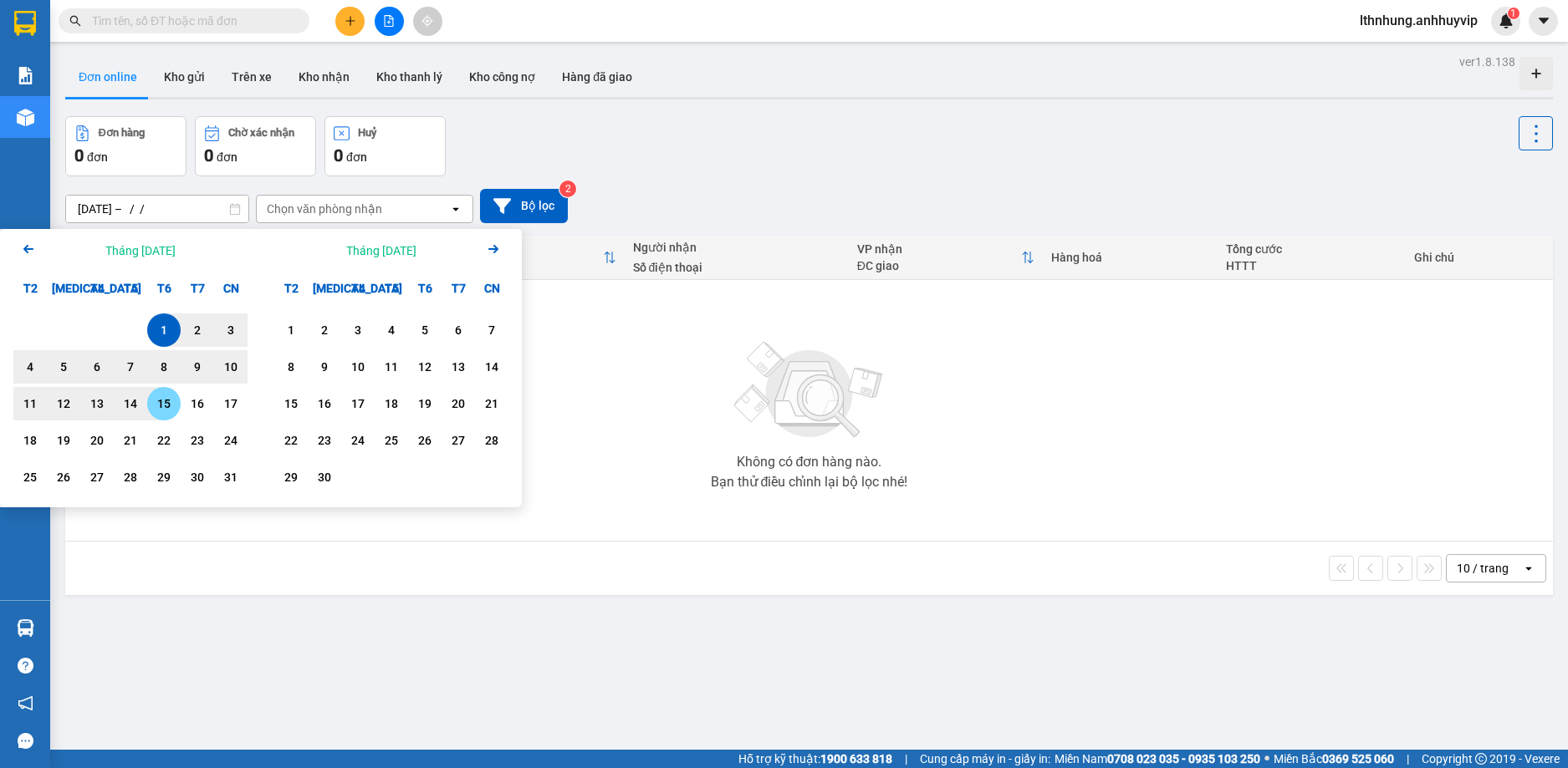
click at [149, 412] on div "15" at bounding box center [164, 404] width 34 height 34
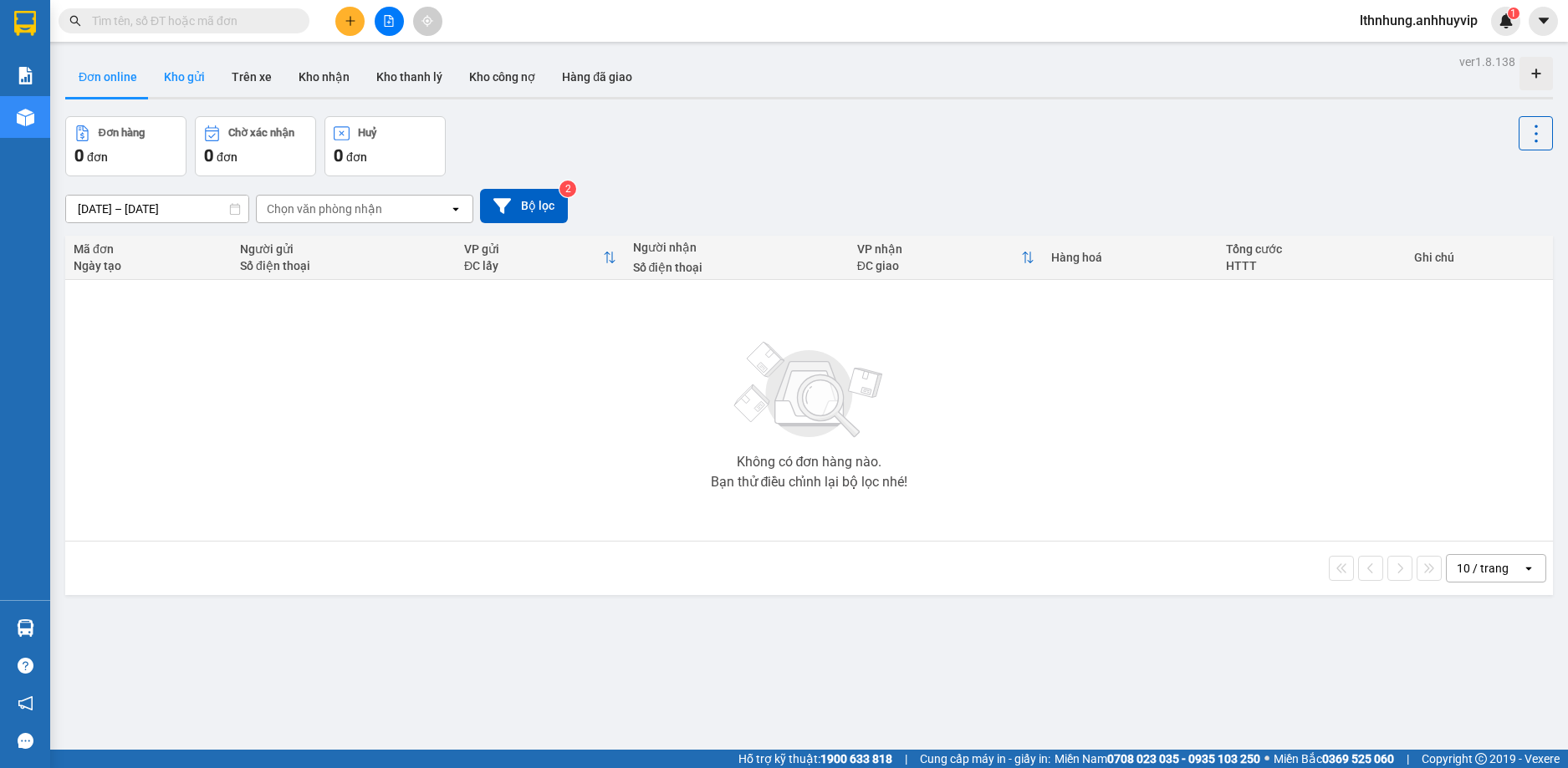
click at [169, 76] on button "Kho gửi" at bounding box center [184, 77] width 67 height 40
type input "[DATE] – [DATE]"
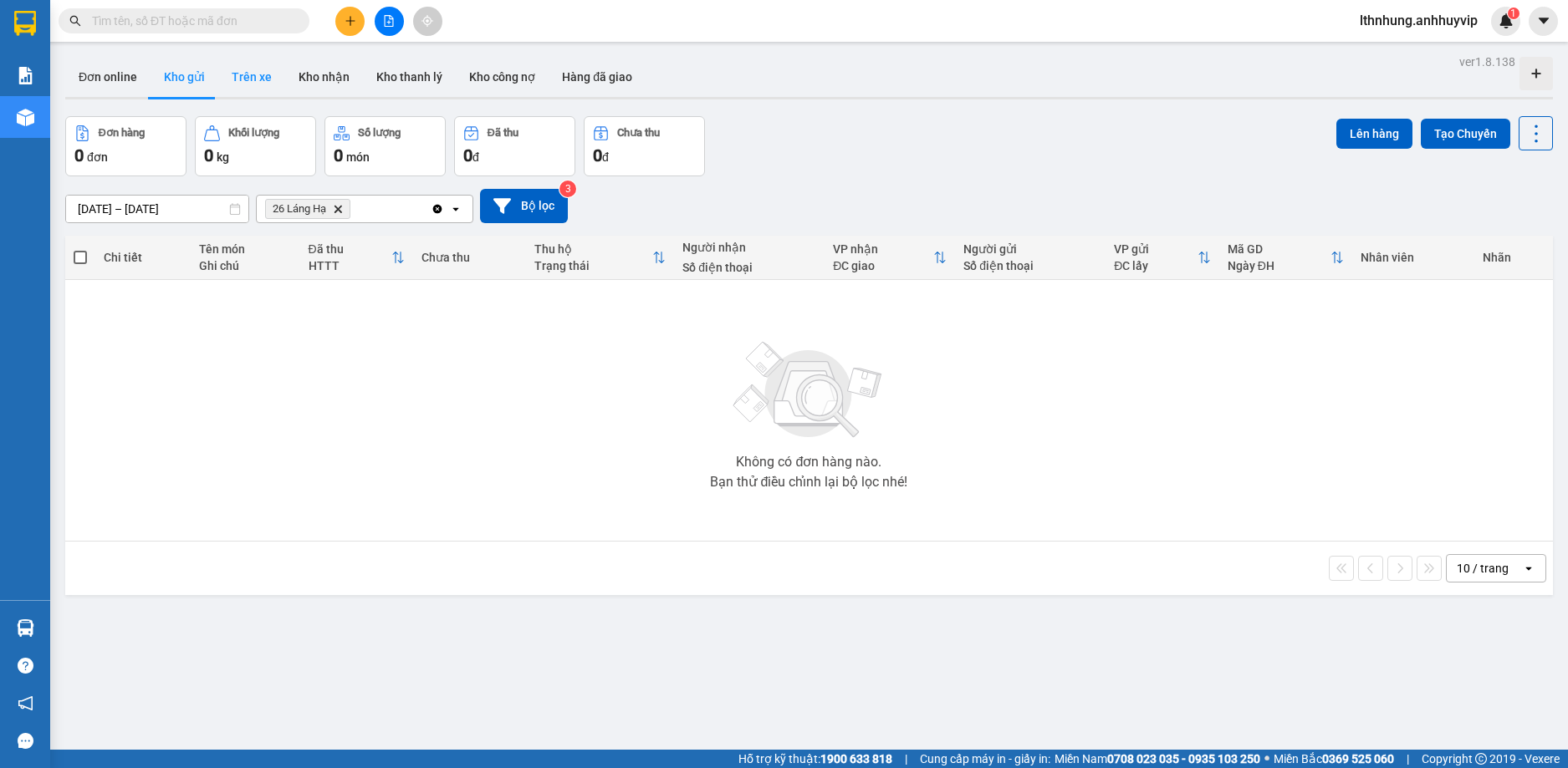
click at [259, 80] on button "Trên xe" at bounding box center [251, 77] width 67 height 40
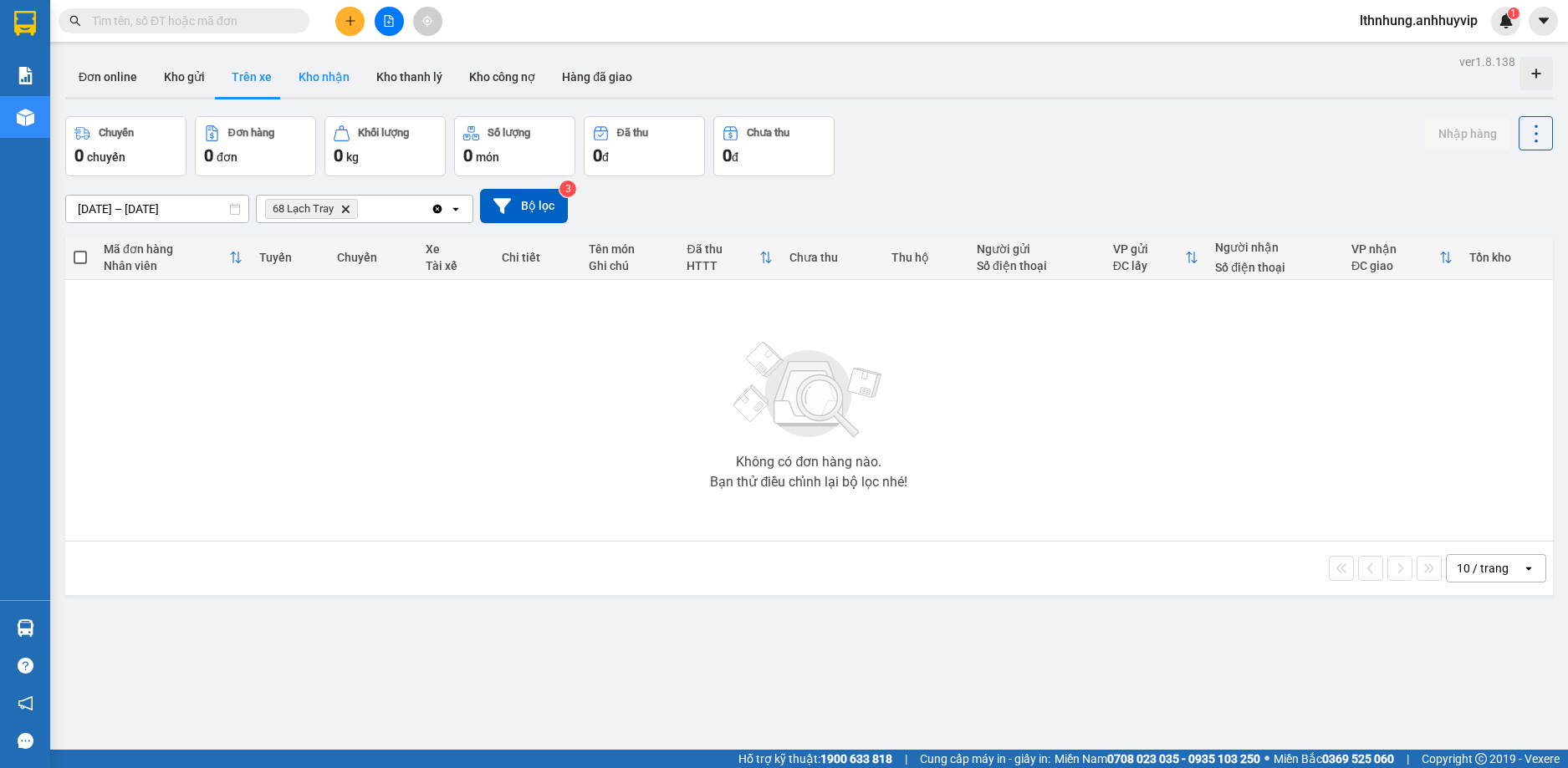
click at [317, 78] on button "Kho nhận" at bounding box center [323, 77] width 77 height 40
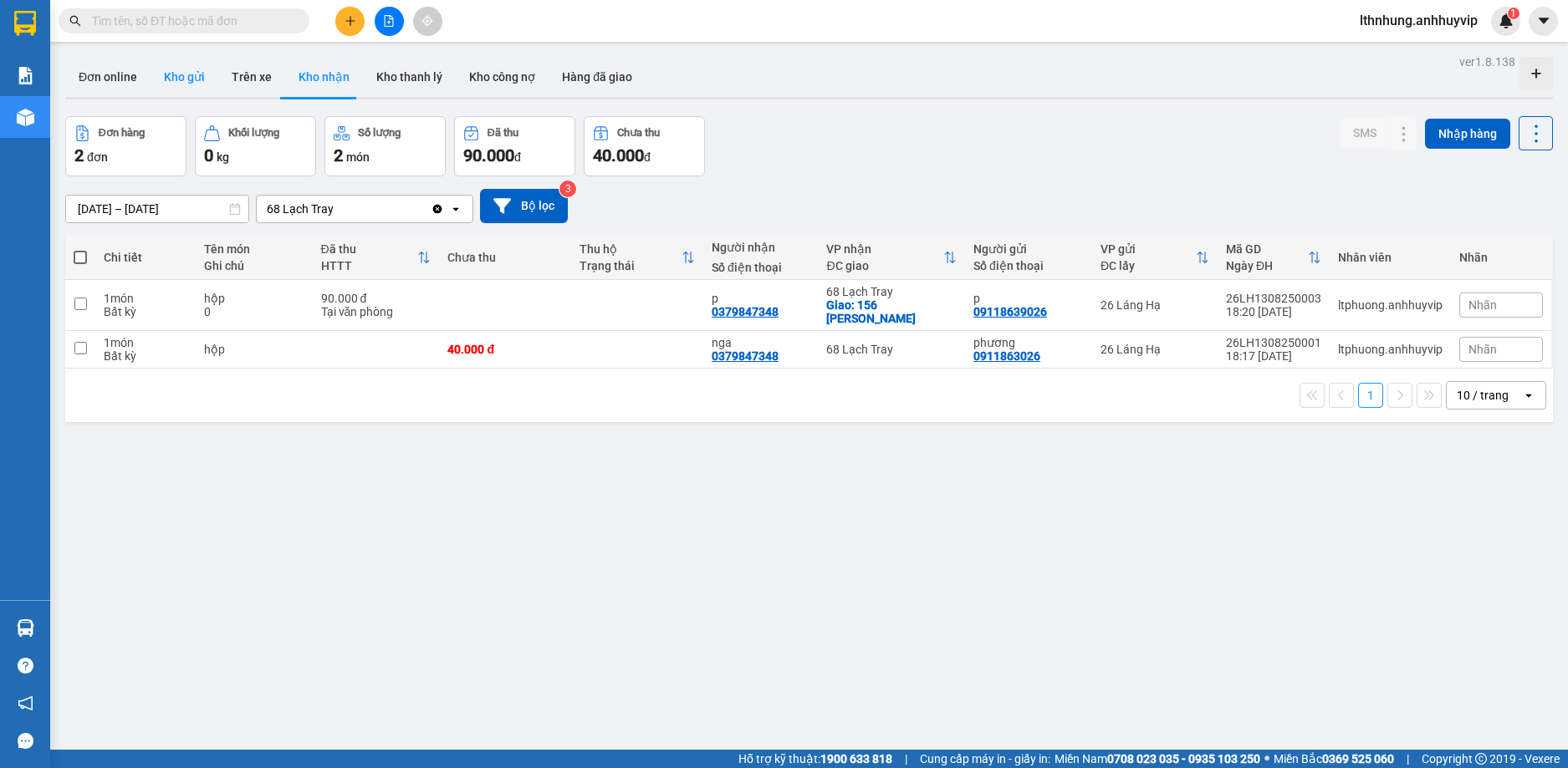
click at [176, 82] on button "Kho gửi" at bounding box center [184, 77] width 67 height 40
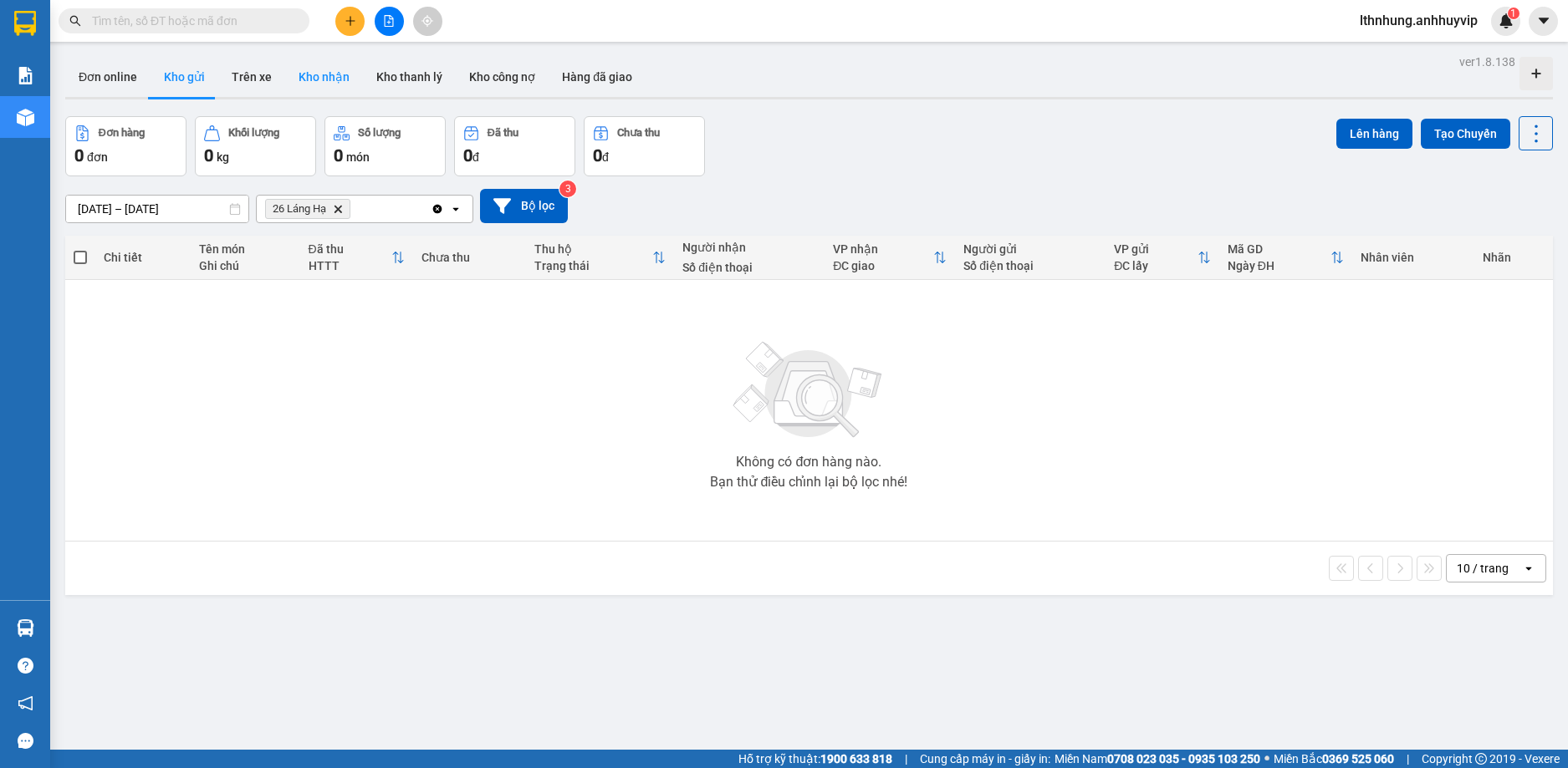
click at [318, 87] on button "Kho nhận" at bounding box center [323, 77] width 77 height 40
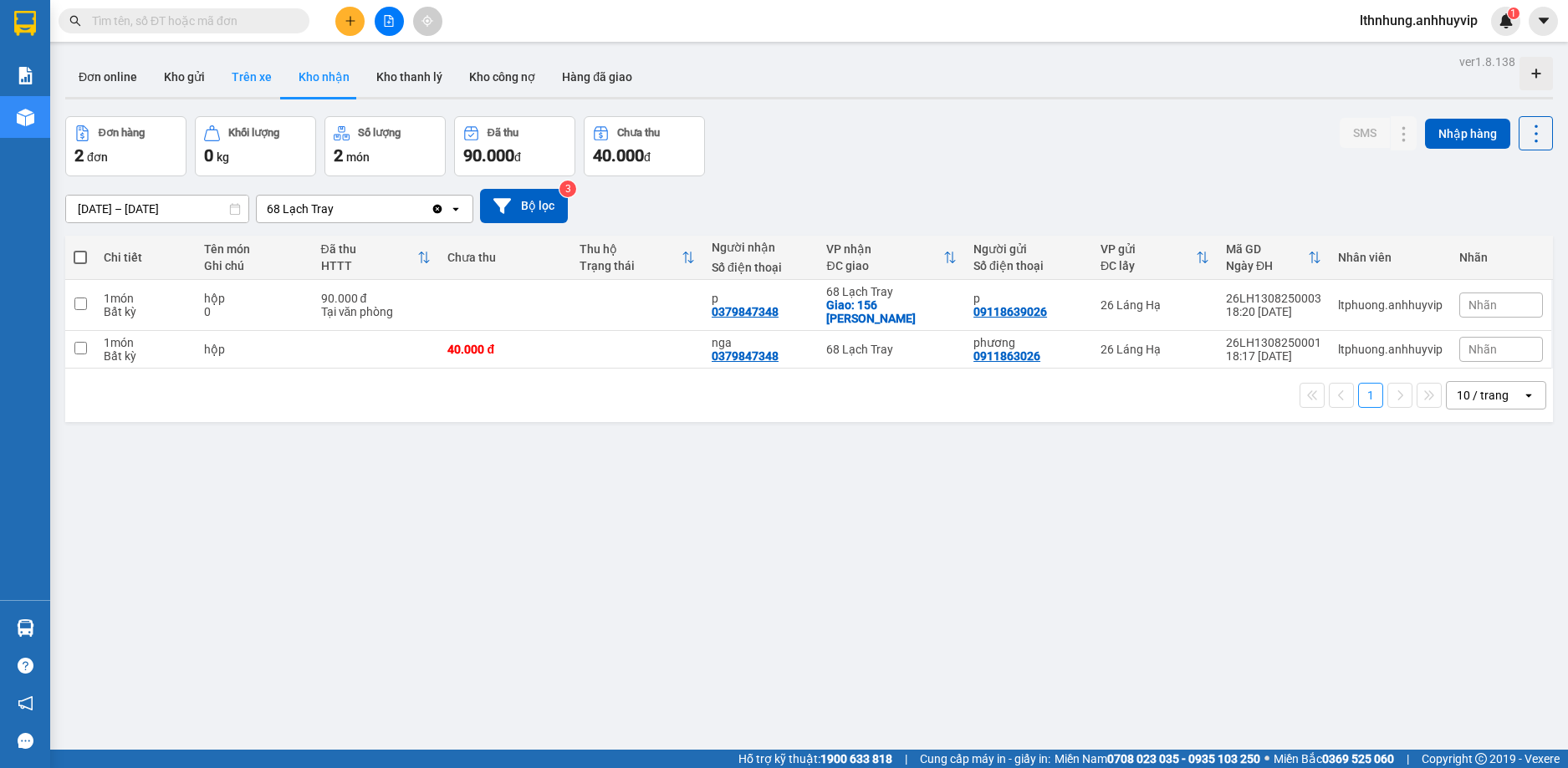
click at [231, 74] on button "Trên xe" at bounding box center [251, 77] width 67 height 40
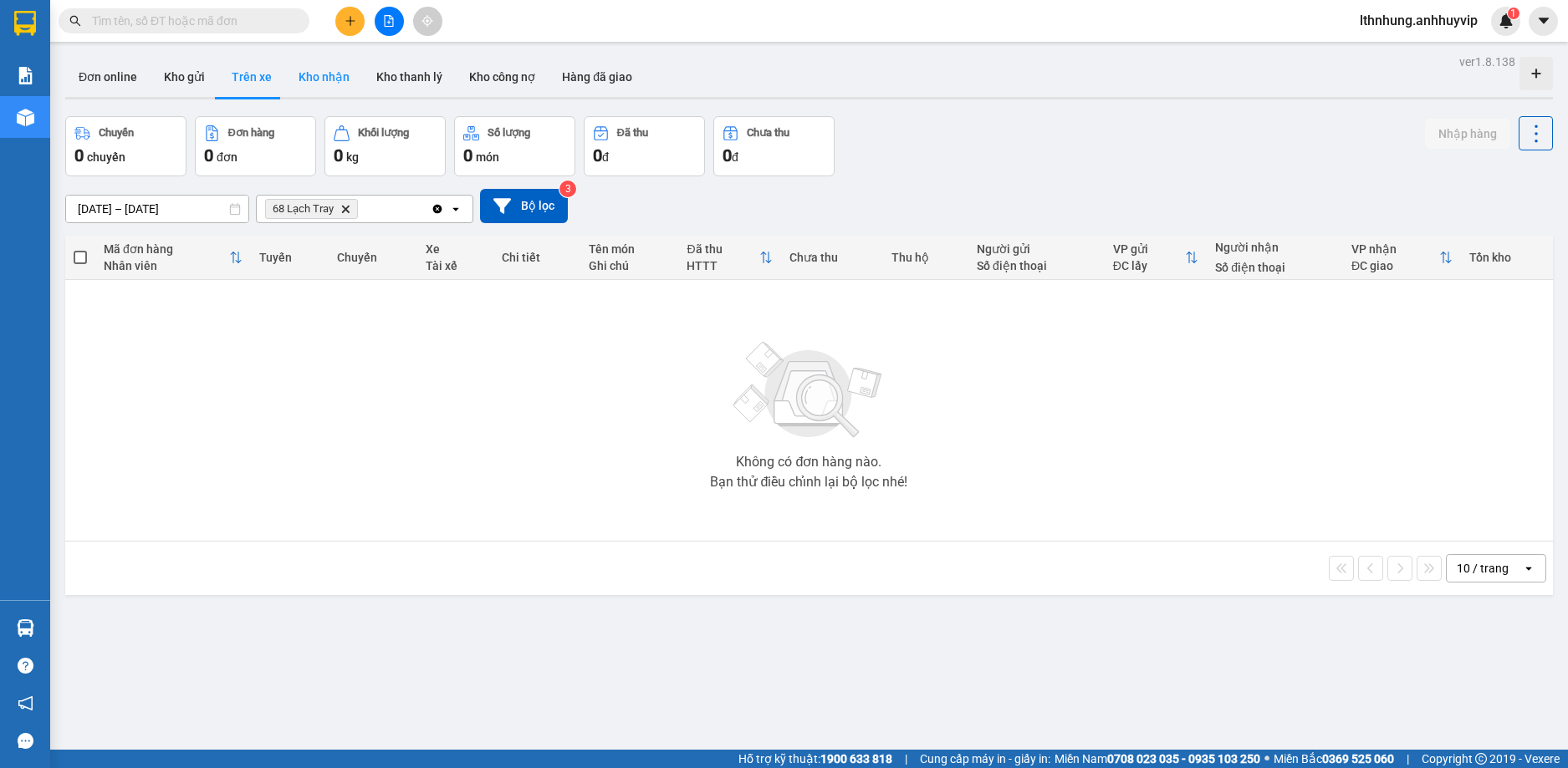
click at [311, 73] on button "Kho nhận" at bounding box center [323, 77] width 77 height 40
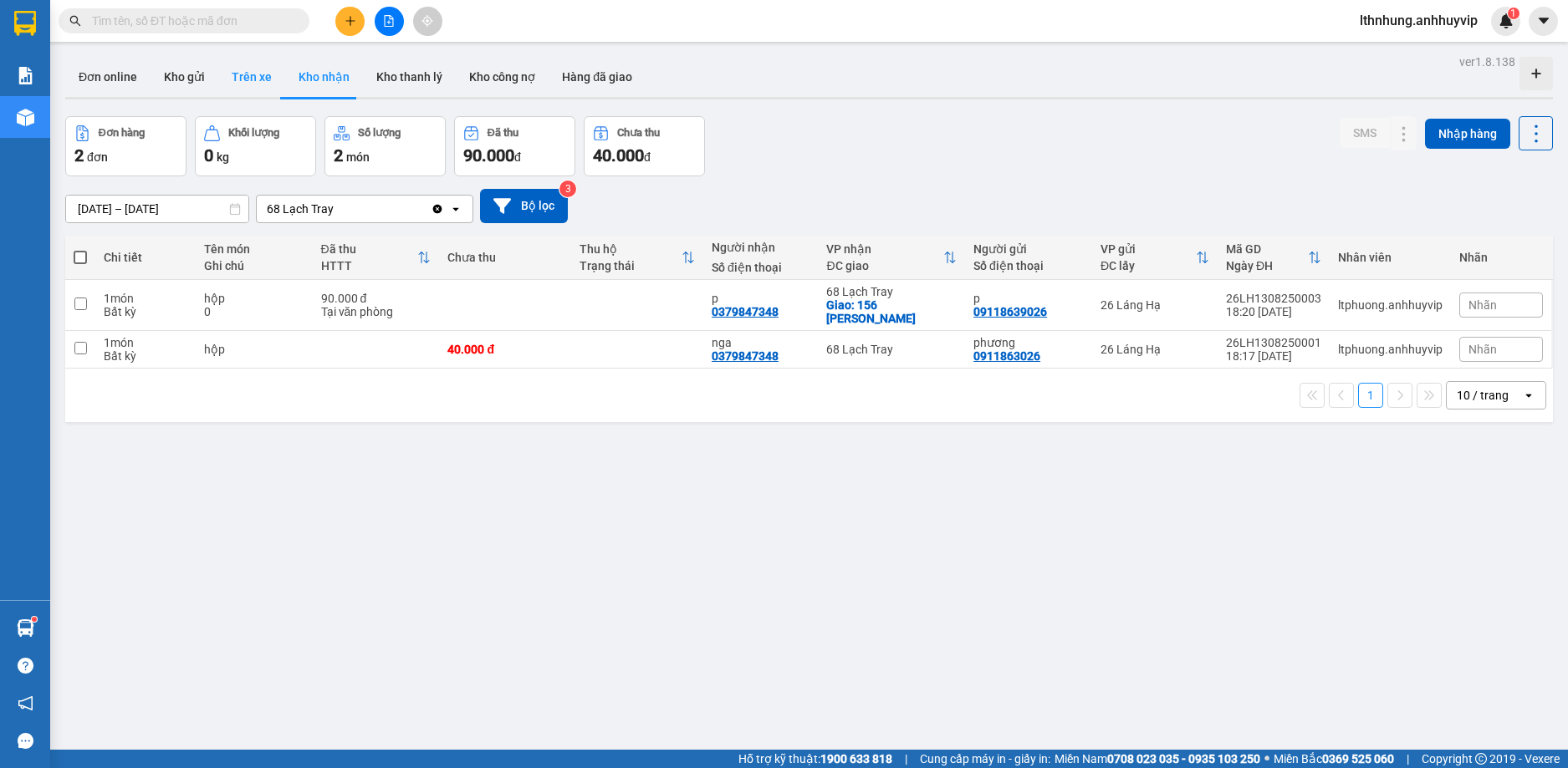
click at [244, 77] on button "Trên xe" at bounding box center [251, 77] width 67 height 40
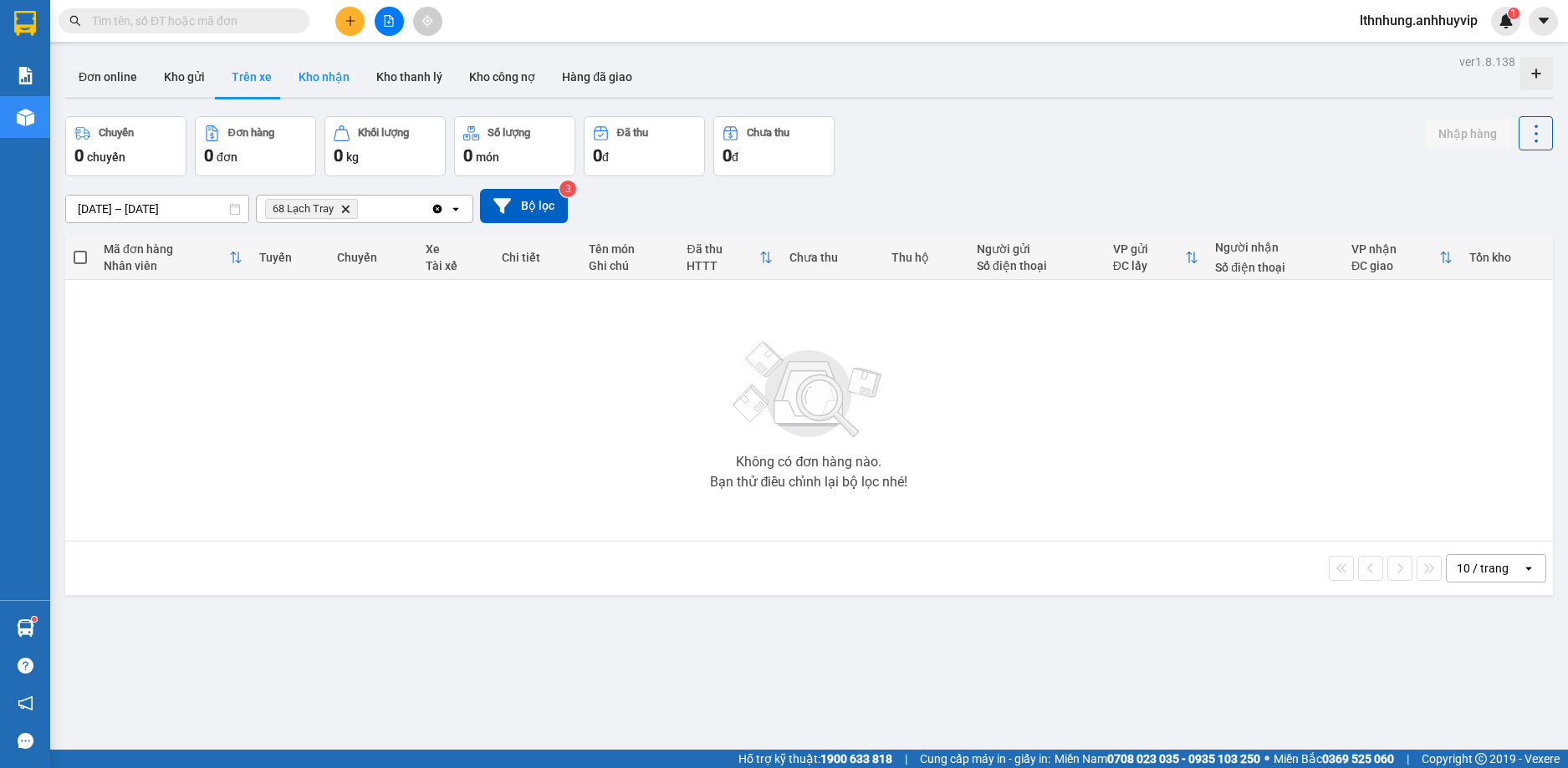
click at [315, 83] on button "Kho nhận" at bounding box center [323, 77] width 77 height 40
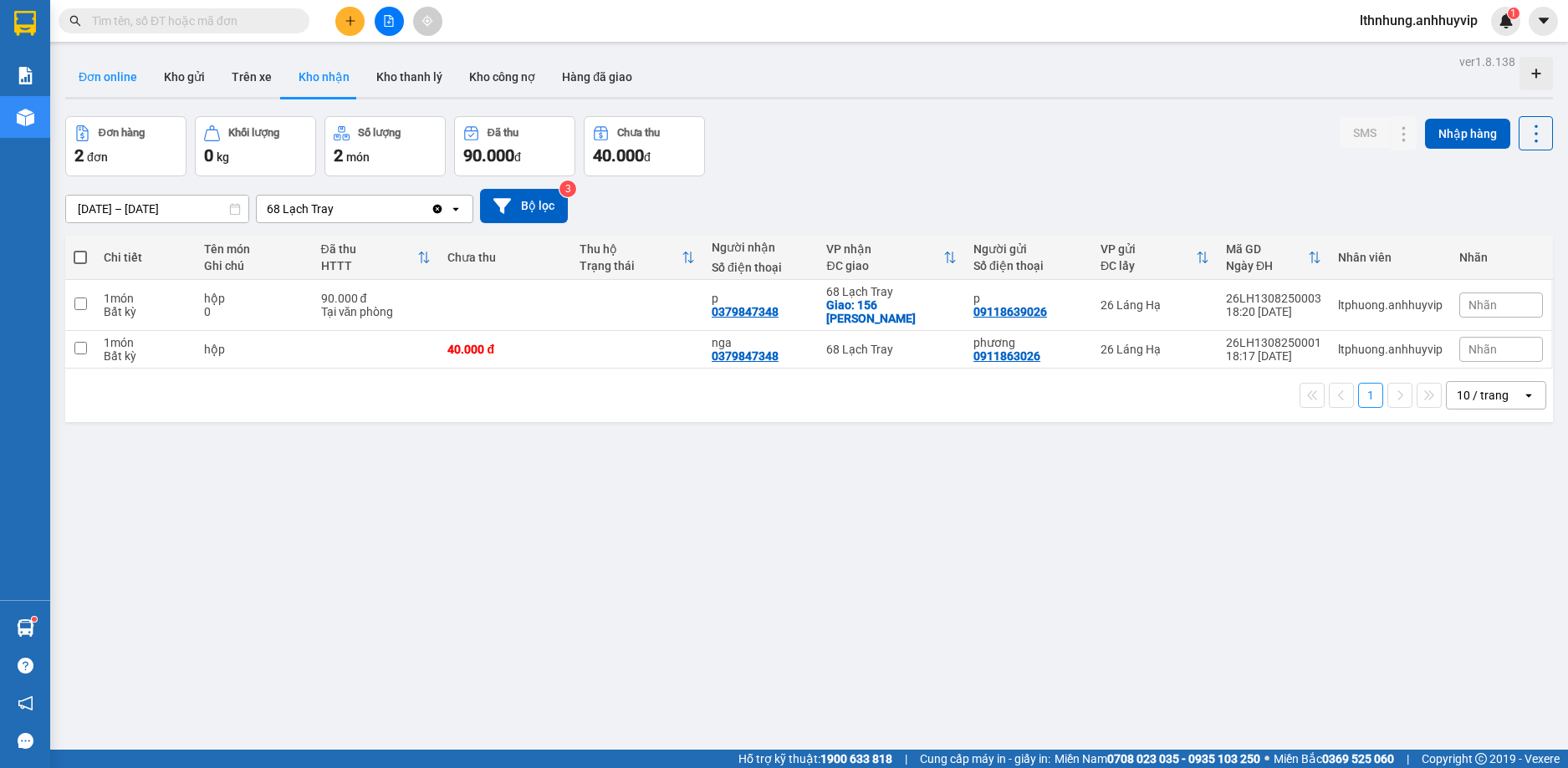
click at [107, 83] on button "Đơn online" at bounding box center [108, 77] width 86 height 40
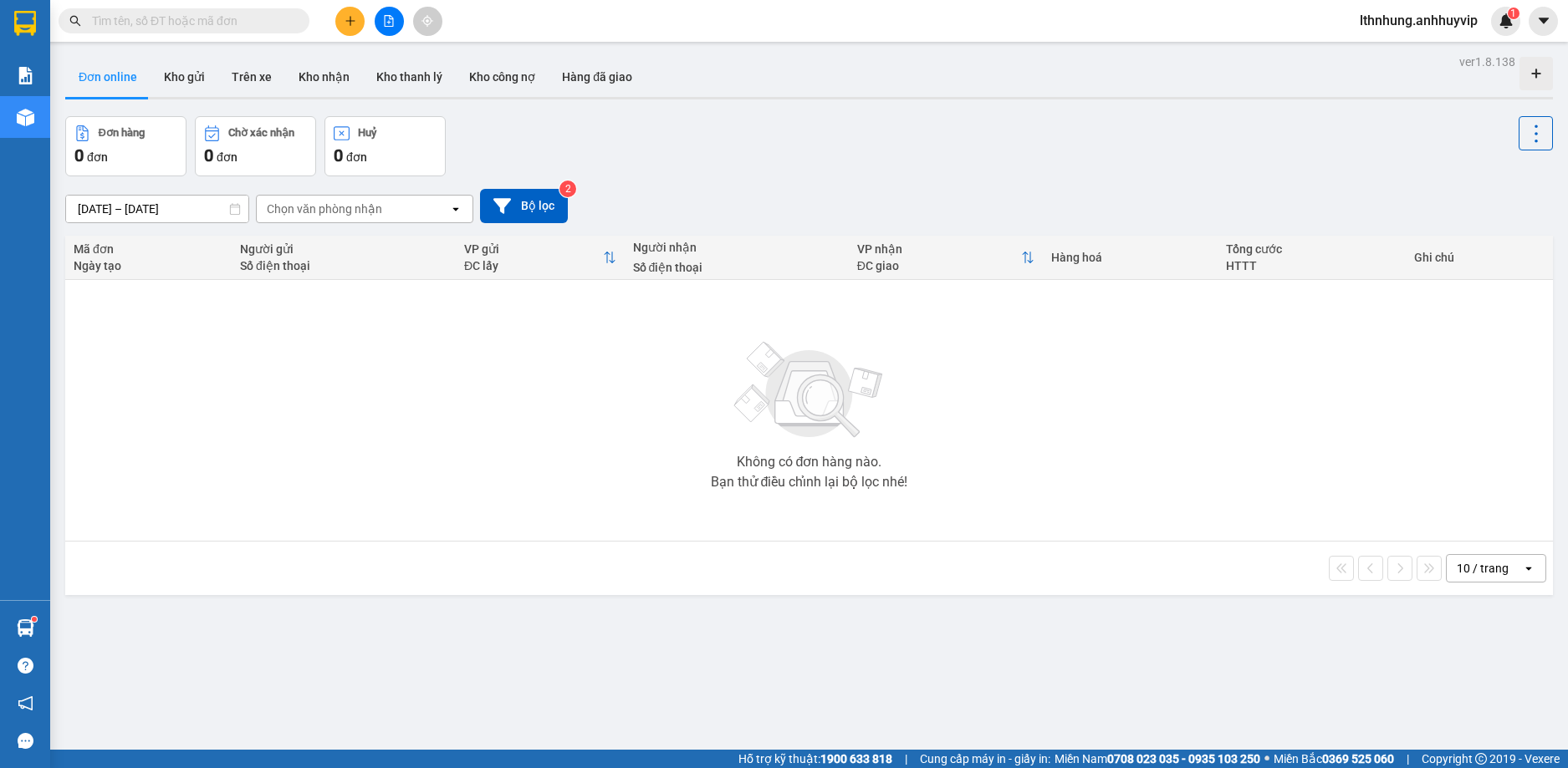
click at [148, 23] on input "text" at bounding box center [190, 21] width 198 height 18
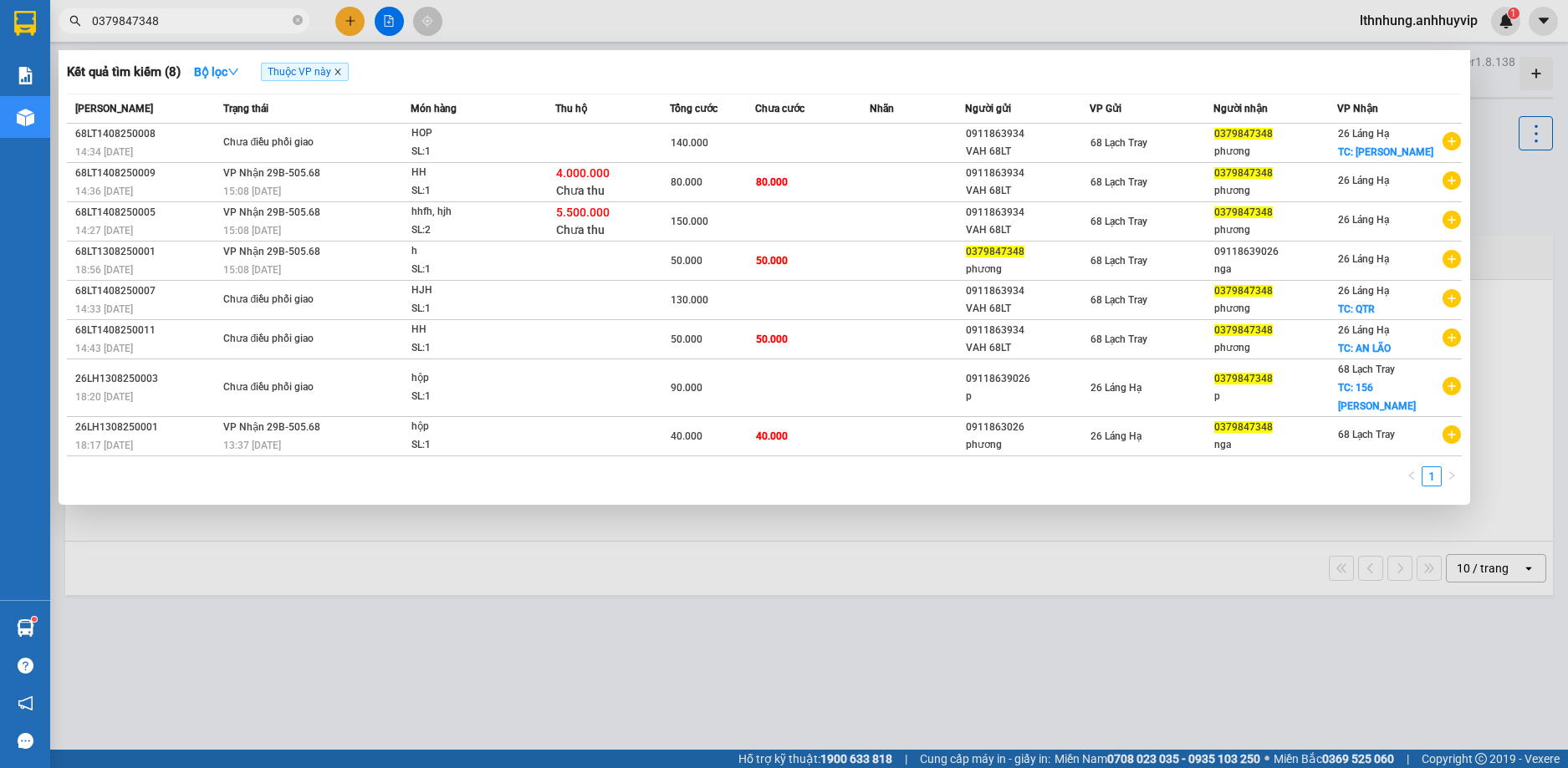
type input "0379847348"
click at [339, 72] on icon "close" at bounding box center [337, 71] width 8 height 8
radio input "true"
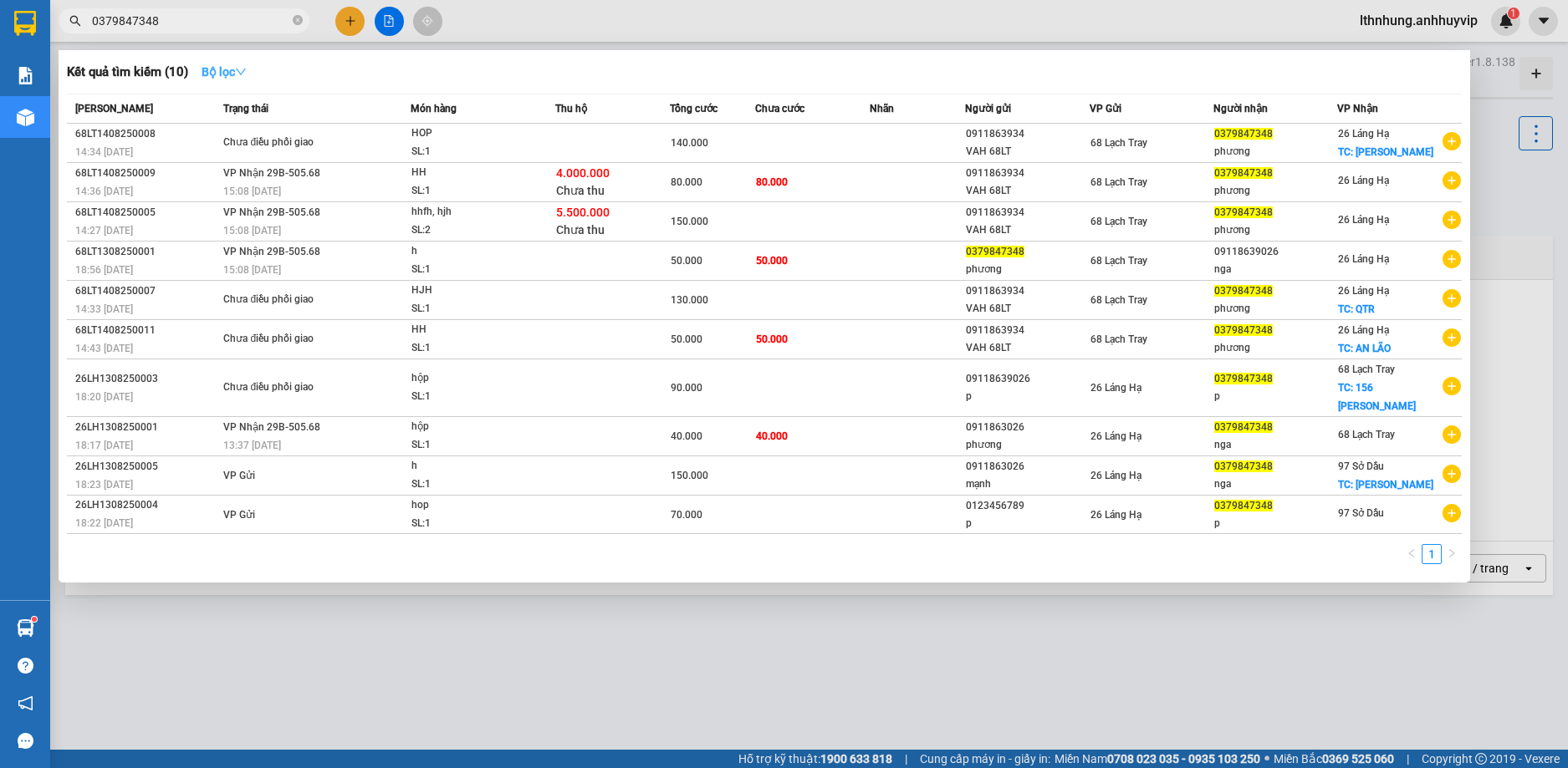
click at [239, 74] on strong "Bộ lọc" at bounding box center [224, 72] width 46 height 14
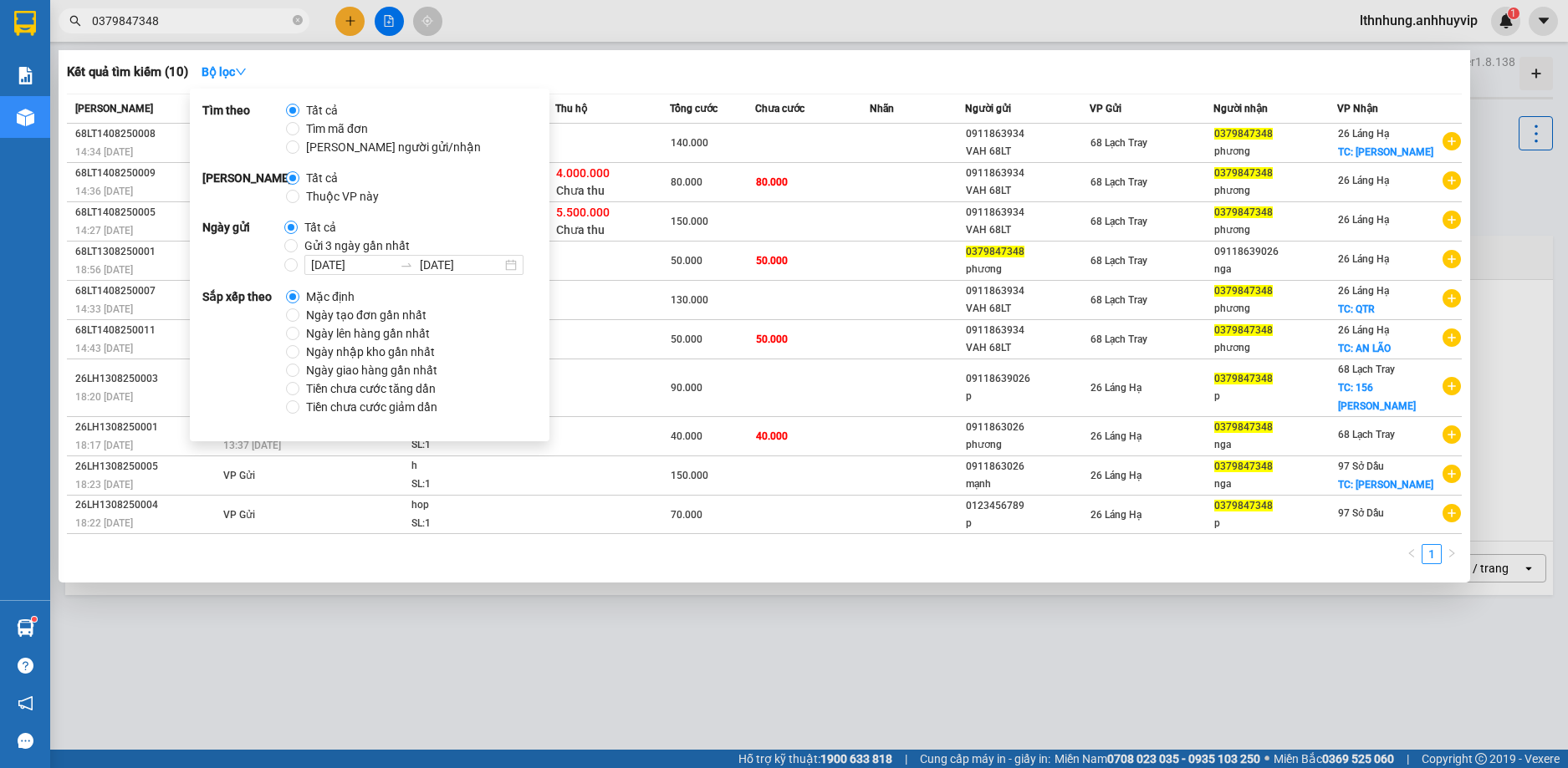
click at [340, 198] on span "Thuộc VP này" at bounding box center [343, 197] width 87 height 18
click at [300, 198] on input "Thuộc VP này" at bounding box center [292, 196] width 14 height 14
radio input "true"
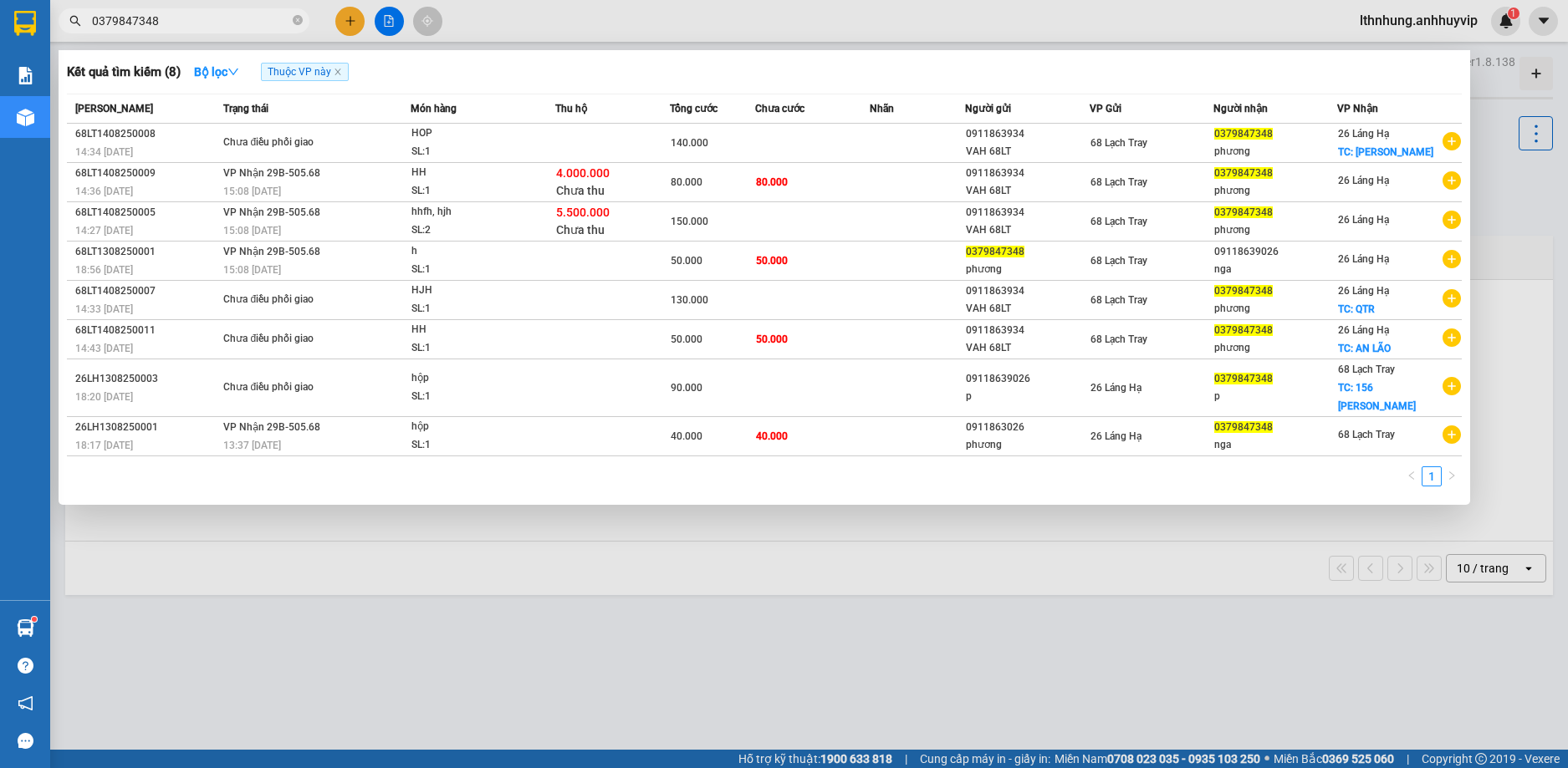
click at [959, 64] on div "Kết quả tìm kiếm ( 8 ) Bộ lọc Thuộc VP này" at bounding box center [764, 71] width 1395 height 26
click at [340, 74] on icon "close" at bounding box center [337, 72] width 5 height 5
radio input "true"
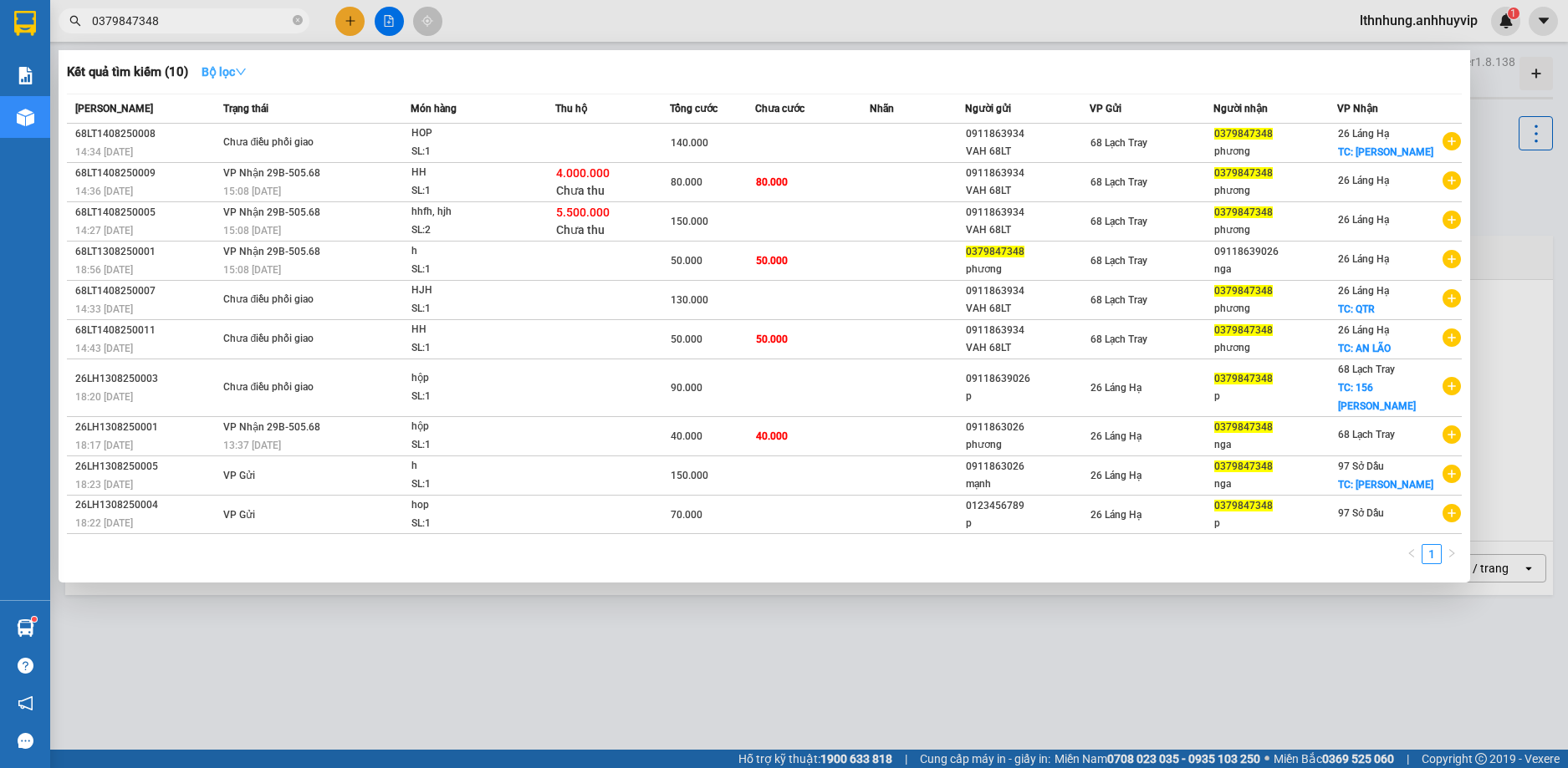
click at [241, 70] on icon "down" at bounding box center [241, 71] width 12 height 12
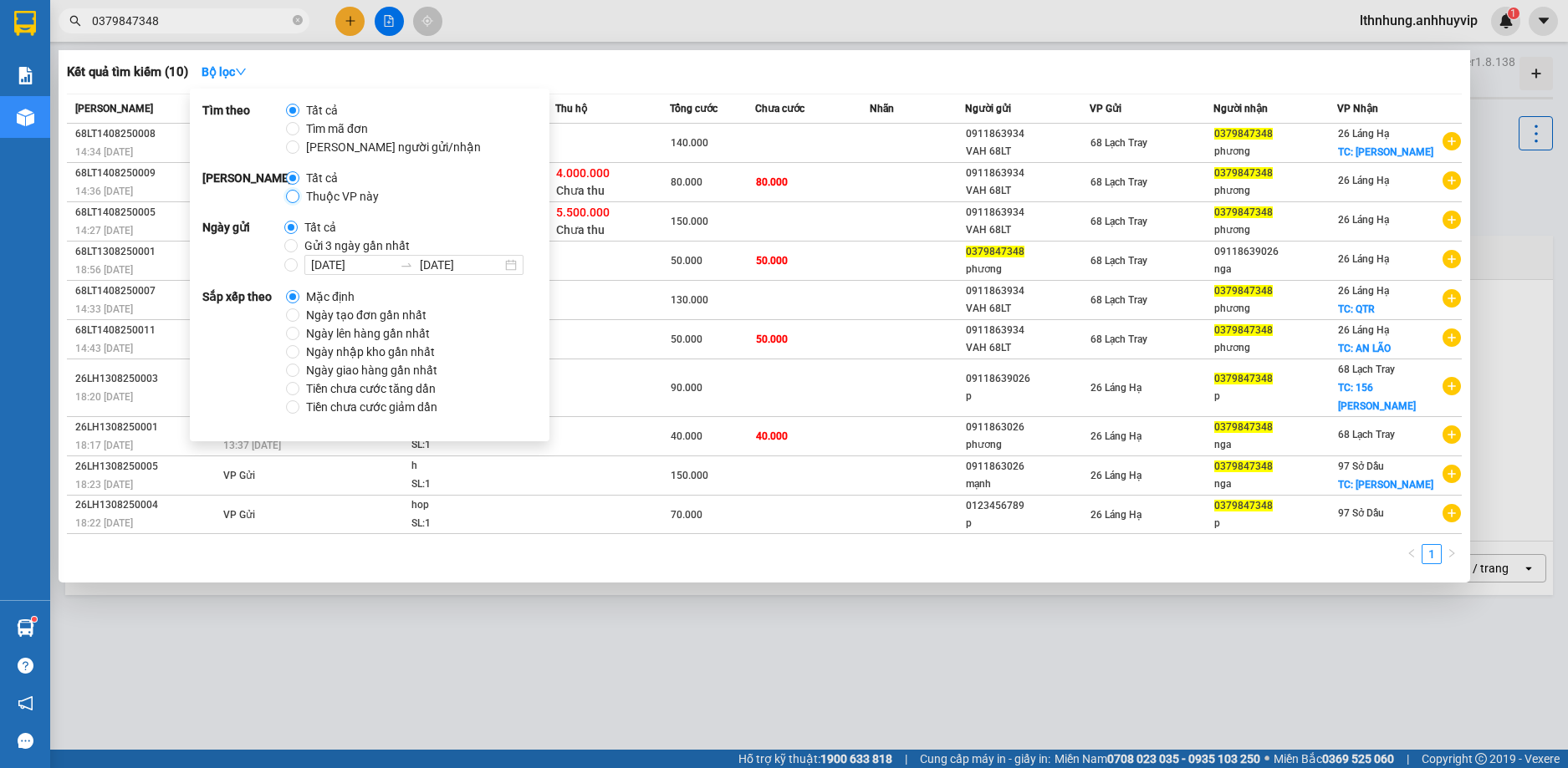
click at [287, 198] on input "Thuộc VP này" at bounding box center [292, 196] width 14 height 14
radio input "true"
radio input "false"
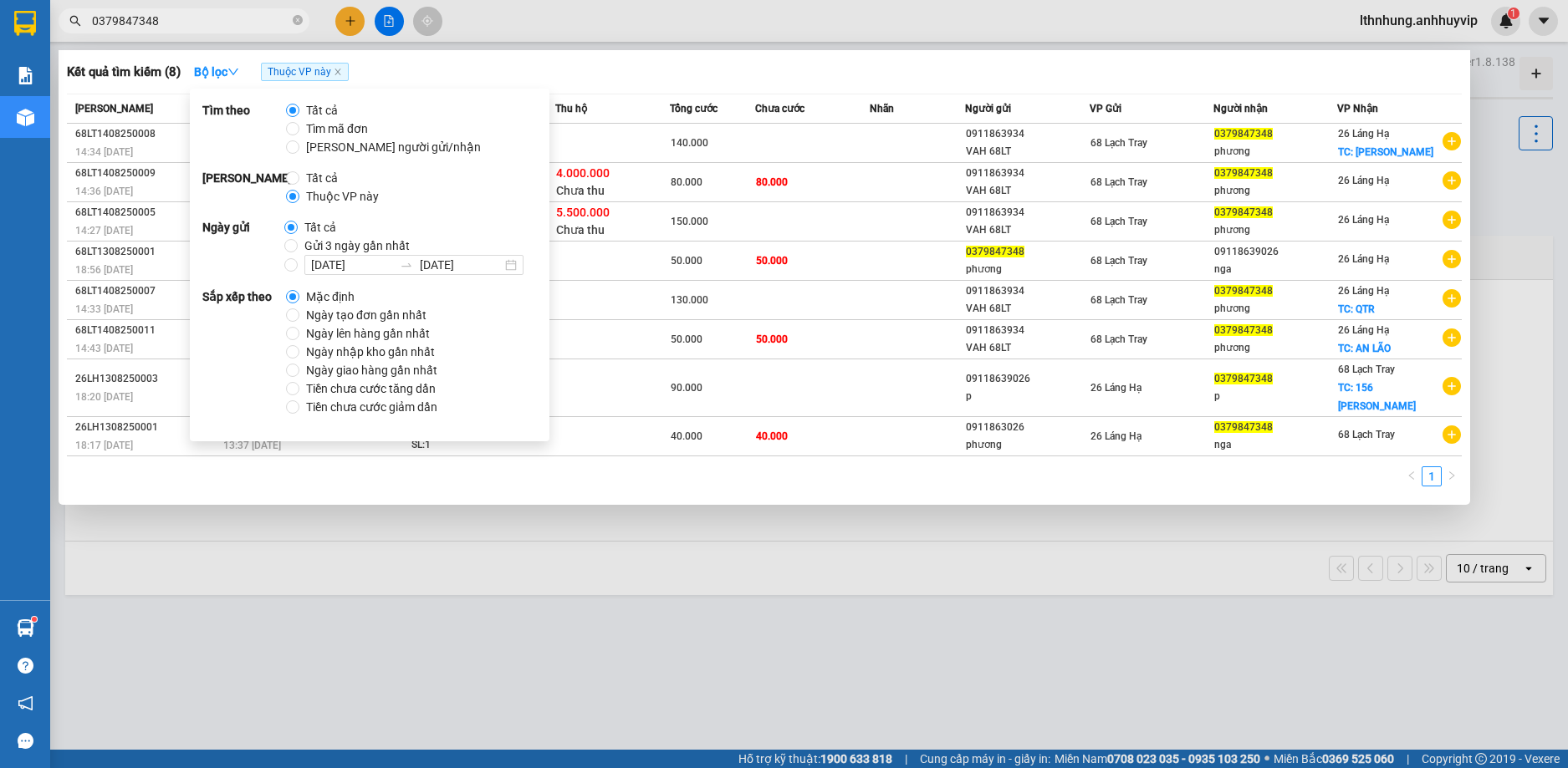
click at [608, 59] on div "Kết quả tìm kiếm ( 8 ) Bộ lọc Thuộc VP này" at bounding box center [764, 71] width 1395 height 26
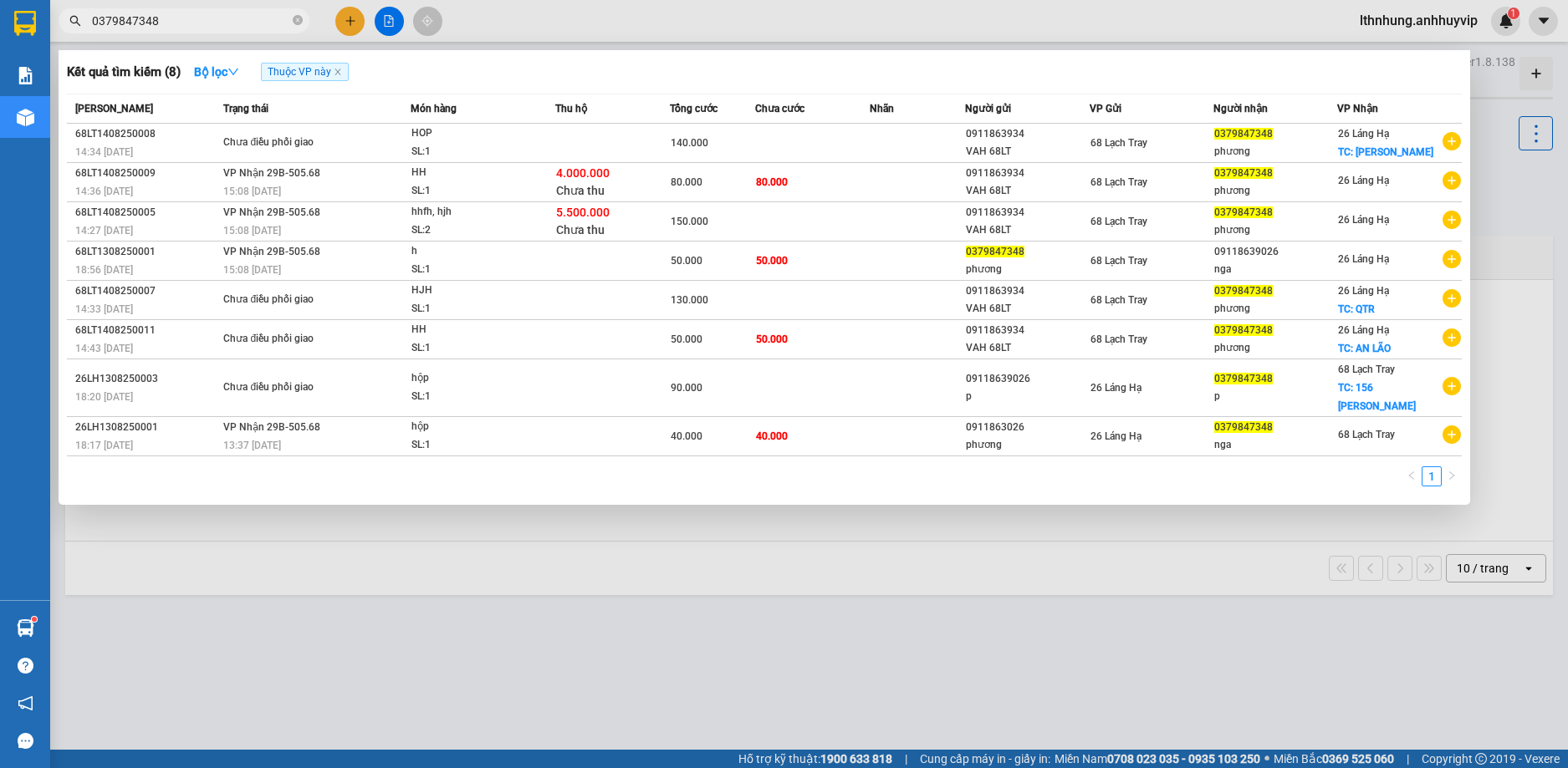
click at [324, 76] on span "Thuộc VP này" at bounding box center [304, 72] width 87 height 18
click at [338, 77] on icon "close" at bounding box center [337, 71] width 8 height 8
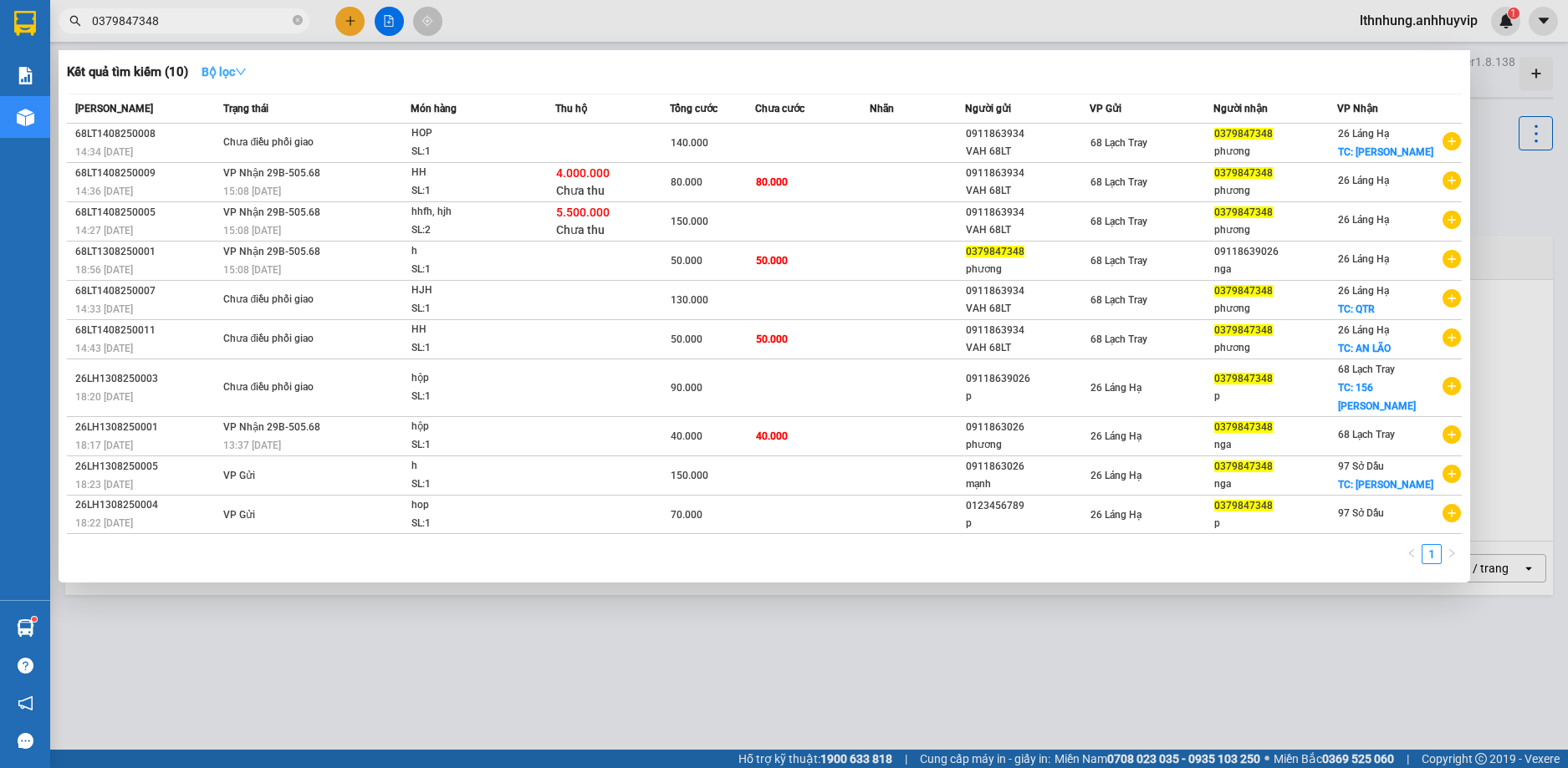
click at [240, 70] on icon "down" at bounding box center [241, 71] width 12 height 12
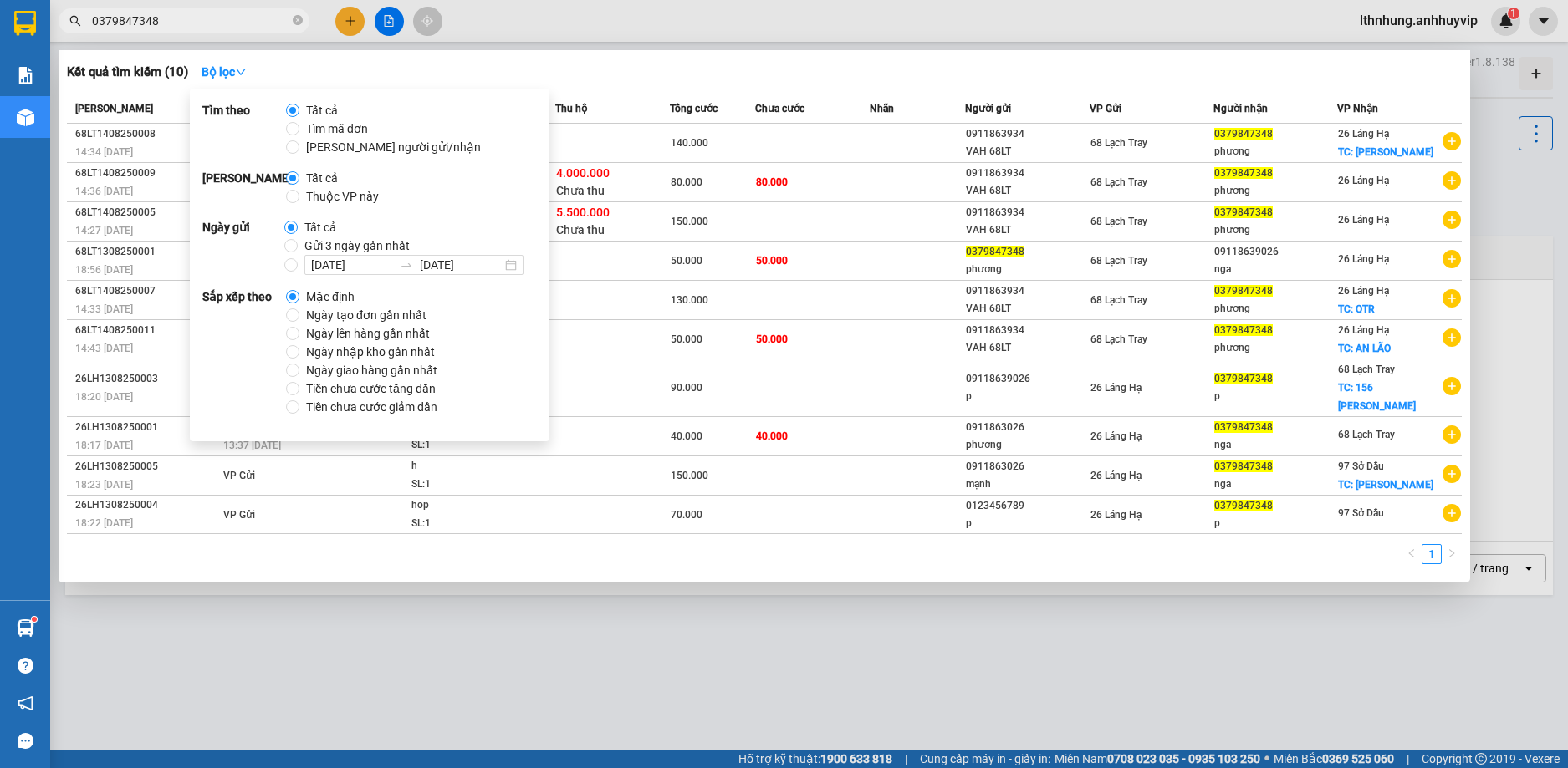
click at [338, 196] on span "Thuộc VP này" at bounding box center [343, 197] width 87 height 18
click at [300, 196] on input "Thuộc VP này" at bounding box center [292, 196] width 14 height 14
radio input "true"
radio input "false"
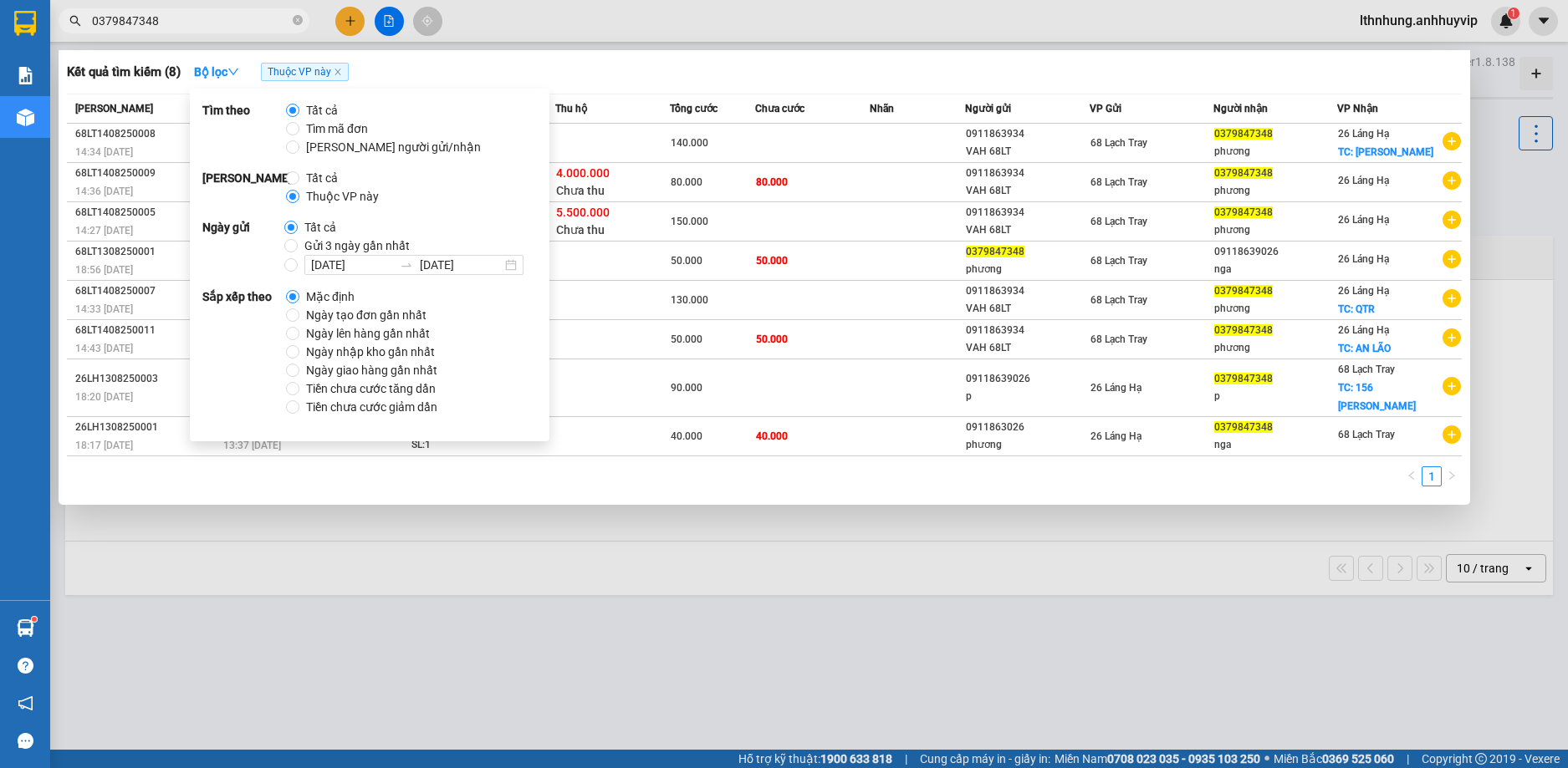
click at [196, 14] on input "0379847348" at bounding box center [190, 21] width 198 height 18
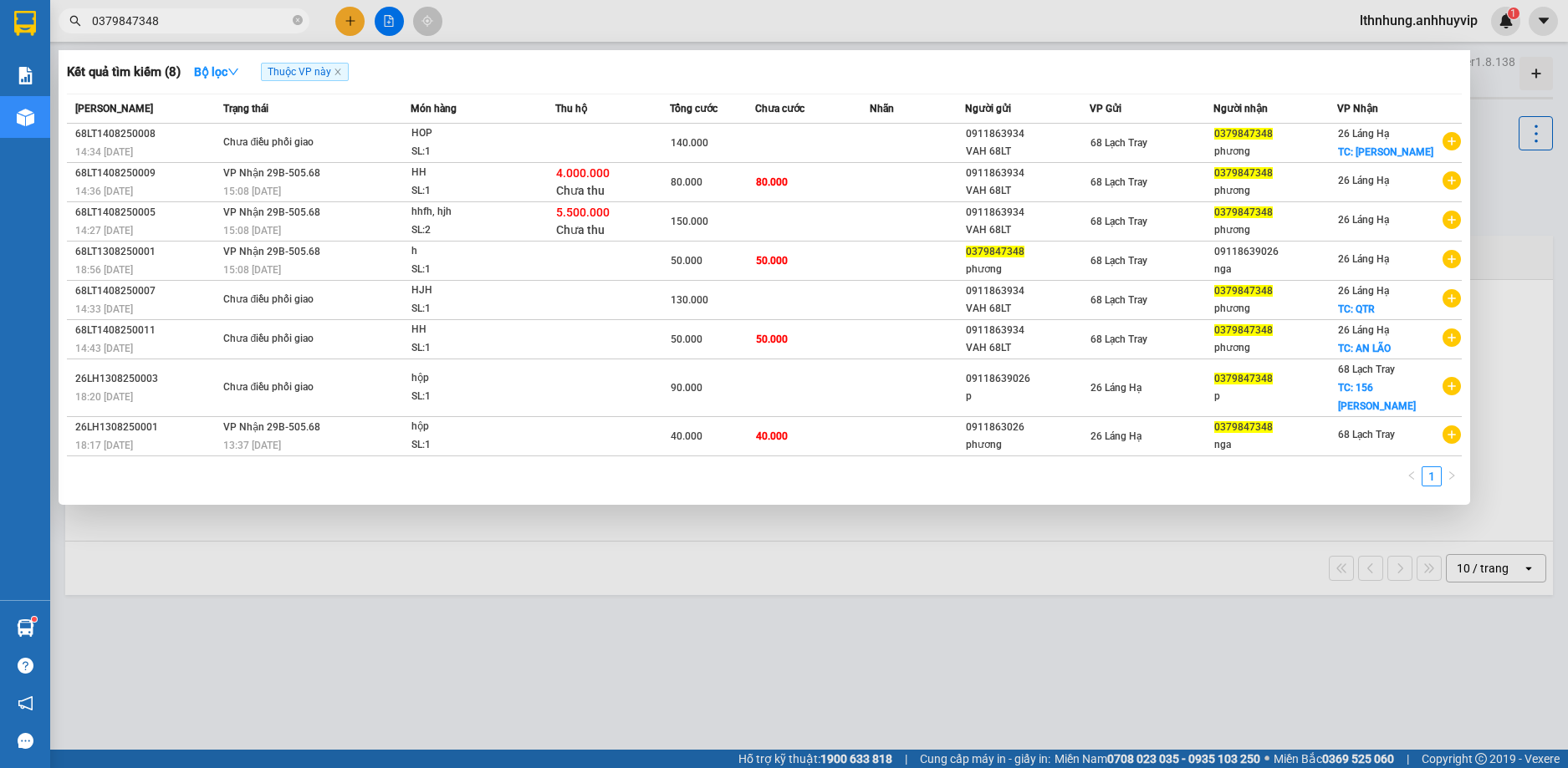
click at [196, 14] on input "0379847348" at bounding box center [190, 21] width 198 height 18
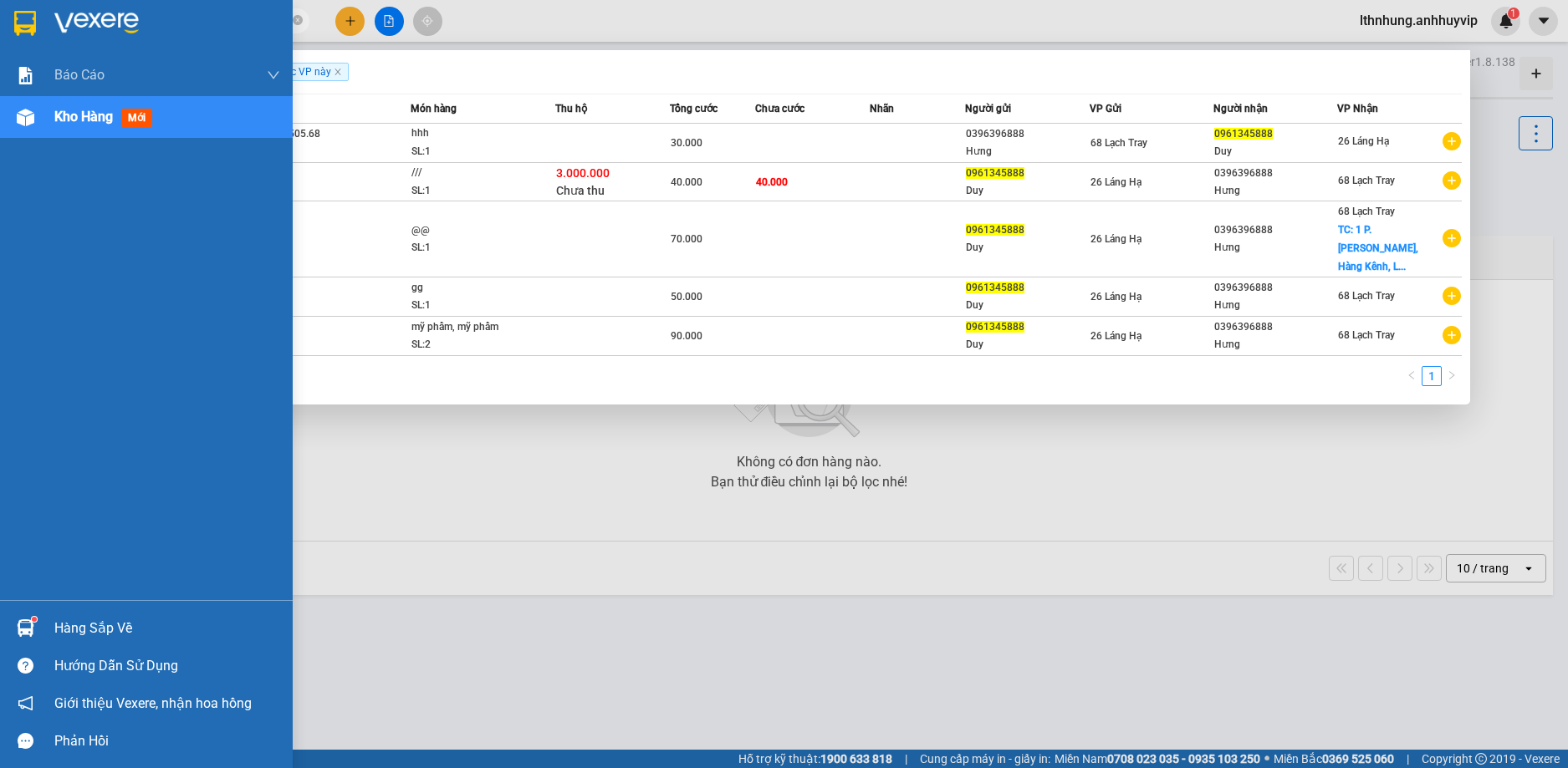
type input "0961345888"
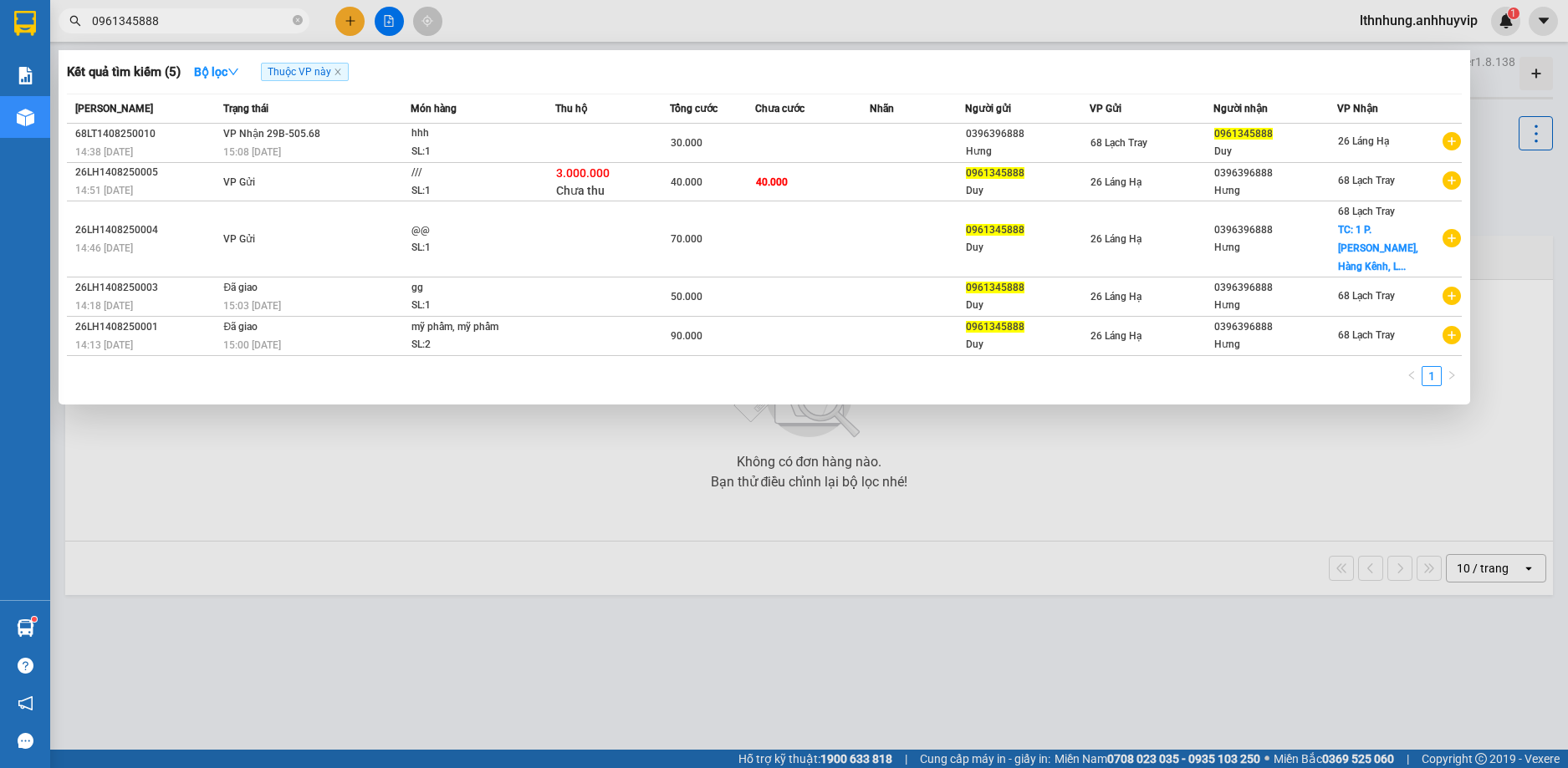
click at [320, 453] on div at bounding box center [784, 384] width 1568 height 768
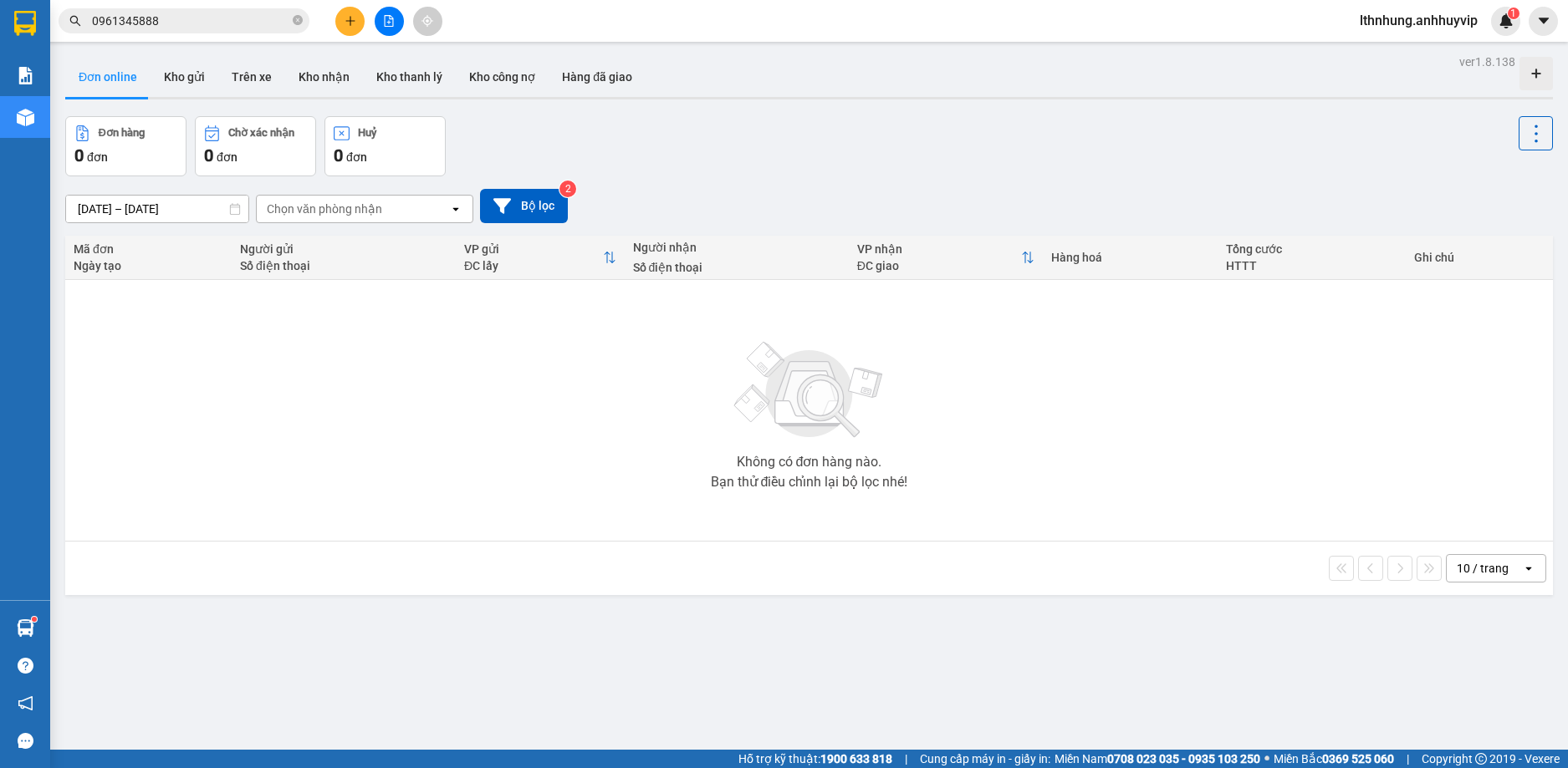
click at [157, 17] on input "0961345888" at bounding box center [190, 21] width 198 height 18
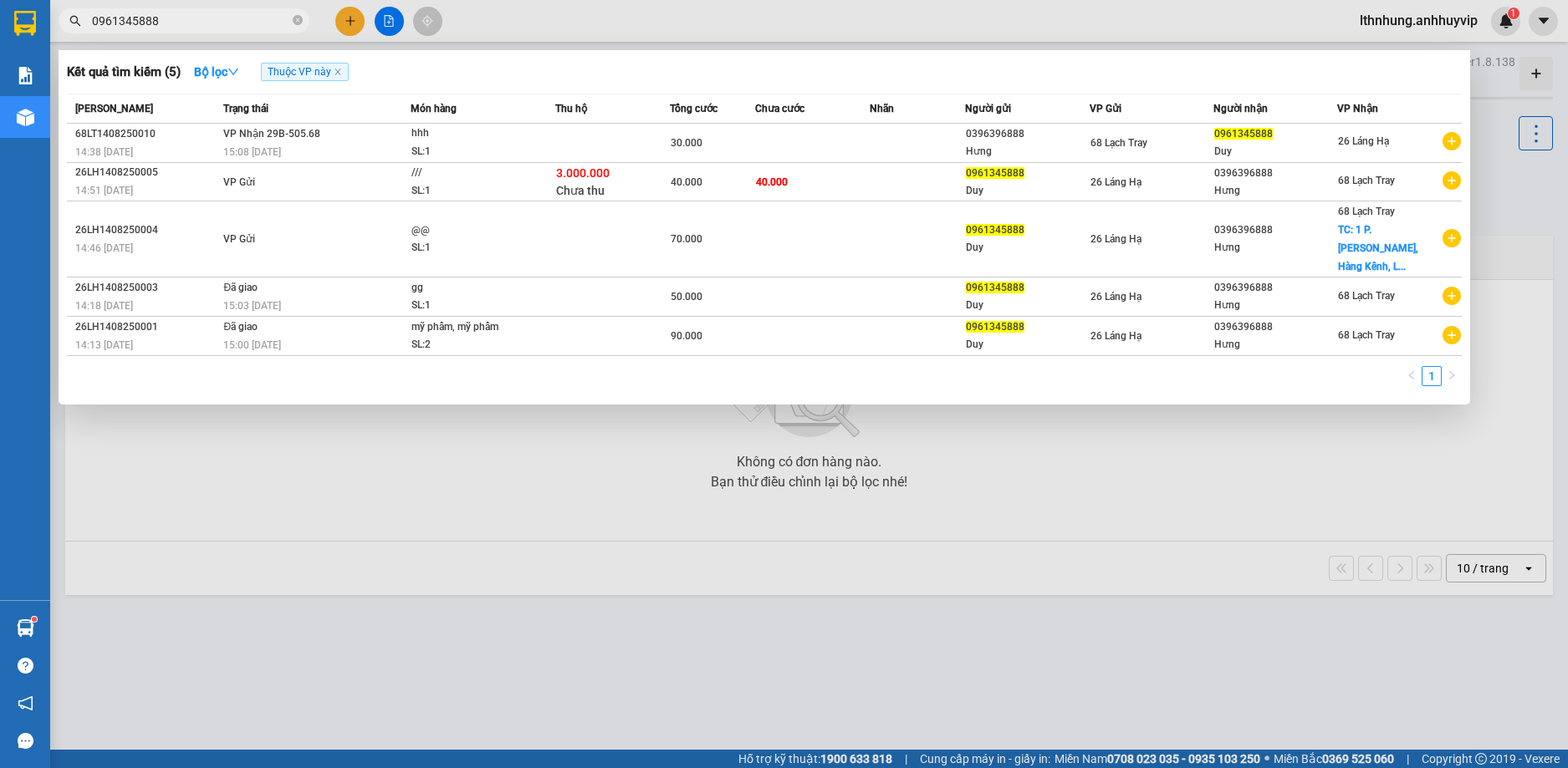
click at [157, 17] on input "0961345888" at bounding box center [190, 21] width 198 height 18
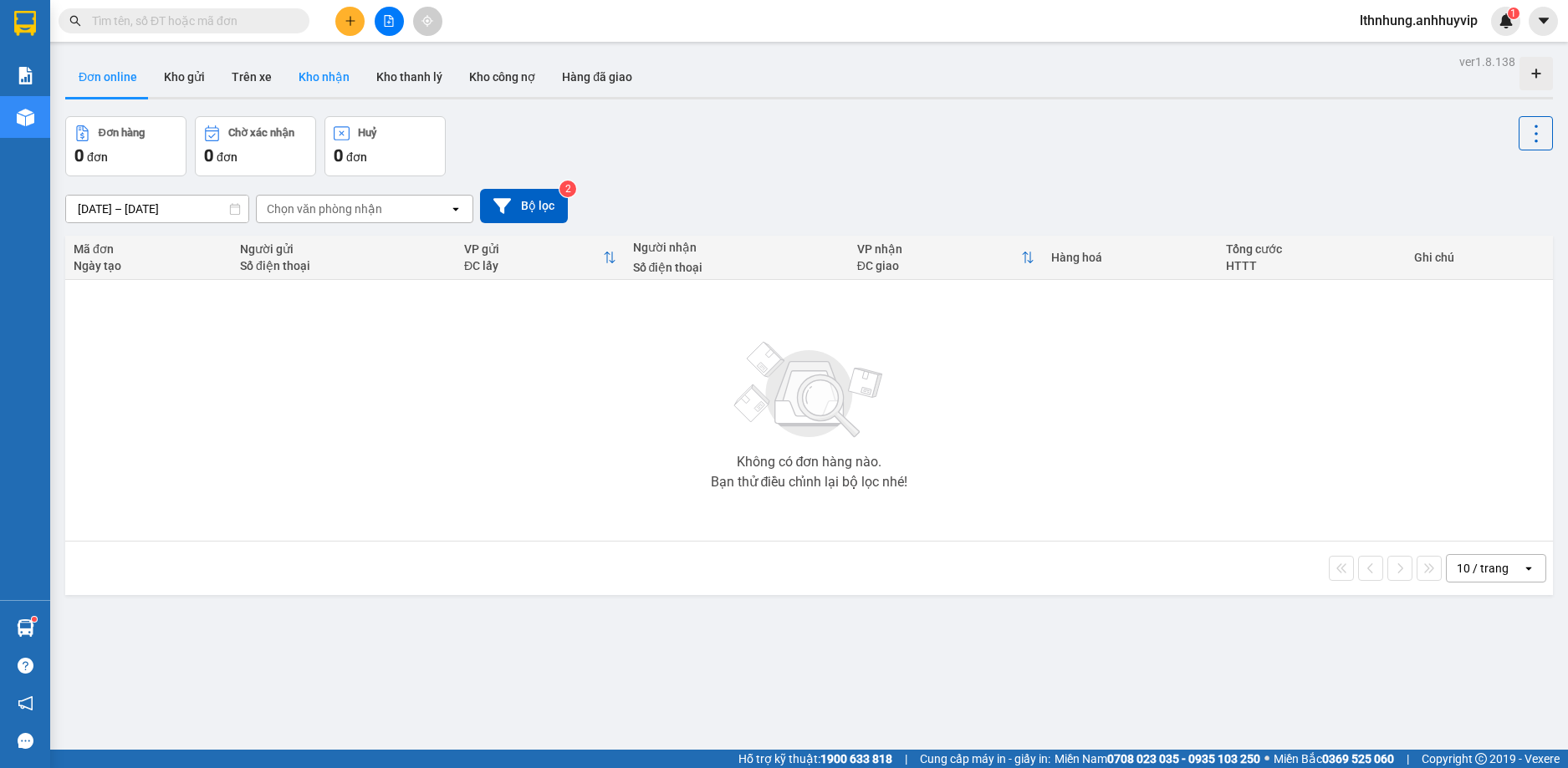
click at [310, 79] on button "Kho nhận" at bounding box center [323, 77] width 77 height 40
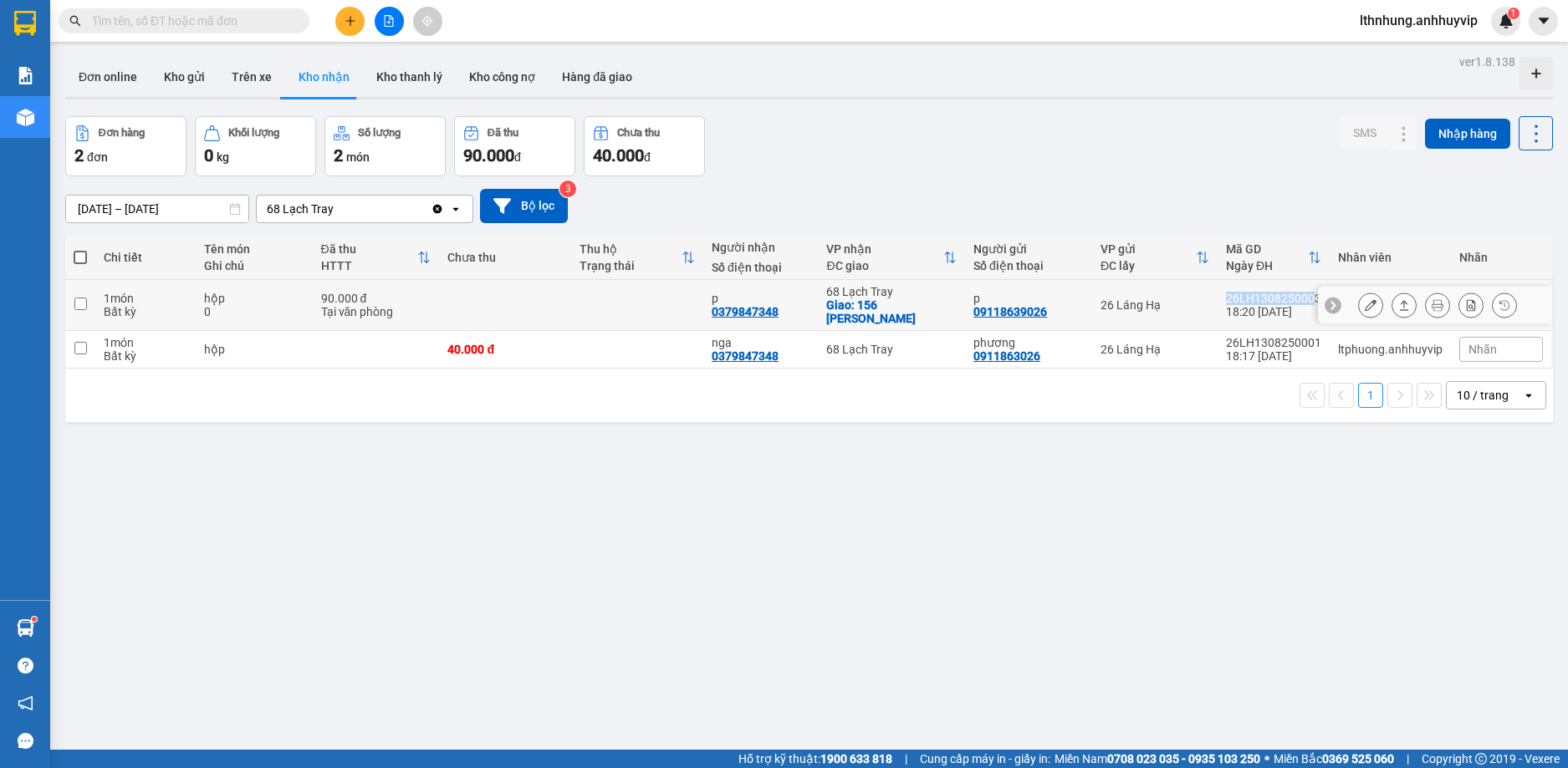
drag, startPoint x: 1201, startPoint y: 289, endPoint x: 1302, endPoint y: 282, distance: 101.2
click at [1302, 282] on tr "1 món Bất kỳ hộp 0 90.000 đ Tại văn phòng p 0379847348 68 Lạch Tray Giao: 156 […" at bounding box center [809, 305] width 1487 height 51
checkbox input "true"
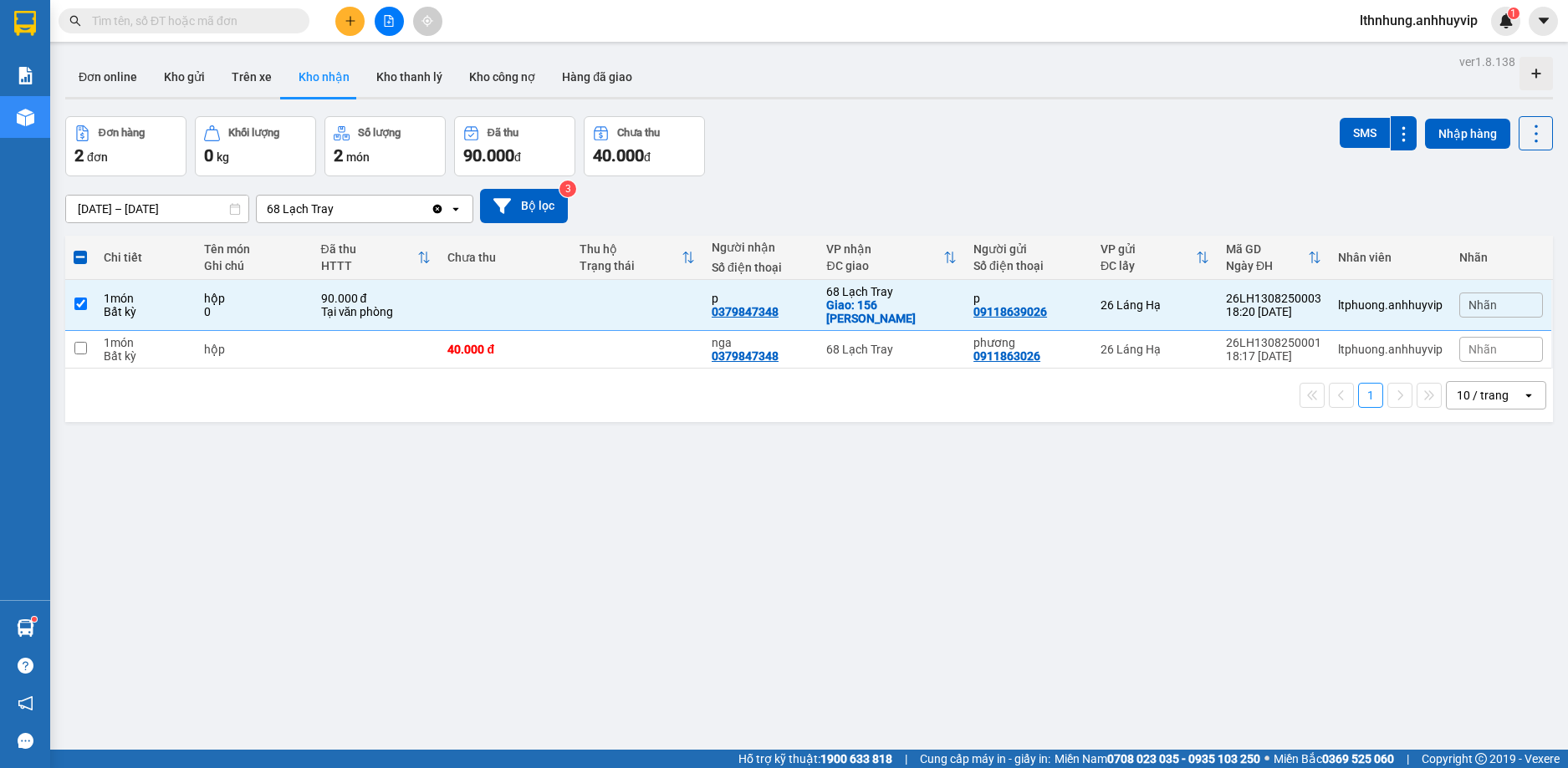
click at [224, 26] on input "text" at bounding box center [190, 21] width 198 height 18
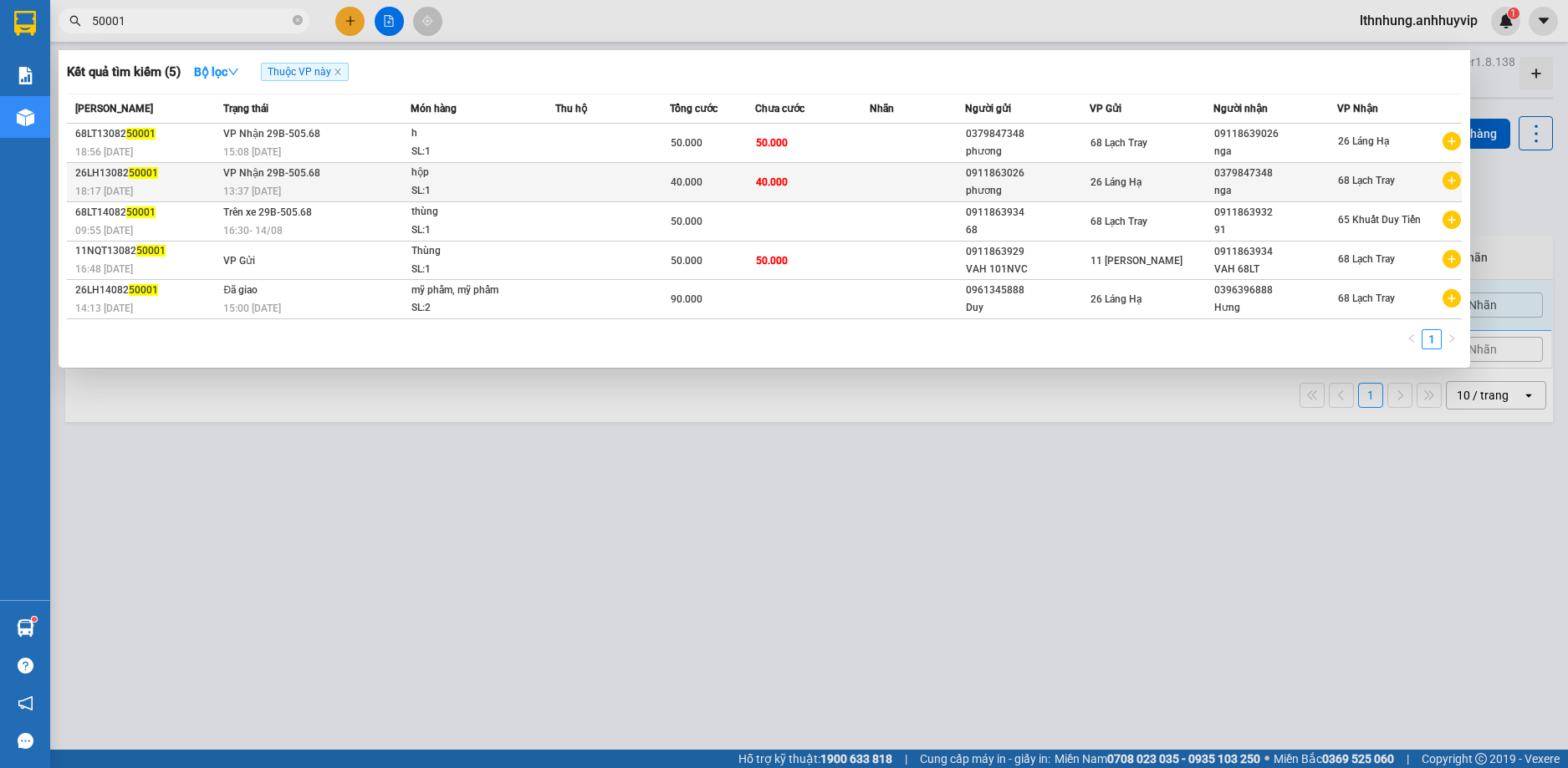
type input "50001"
click at [121, 177] on div "26LH13082 50001" at bounding box center [147, 173] width 143 height 17
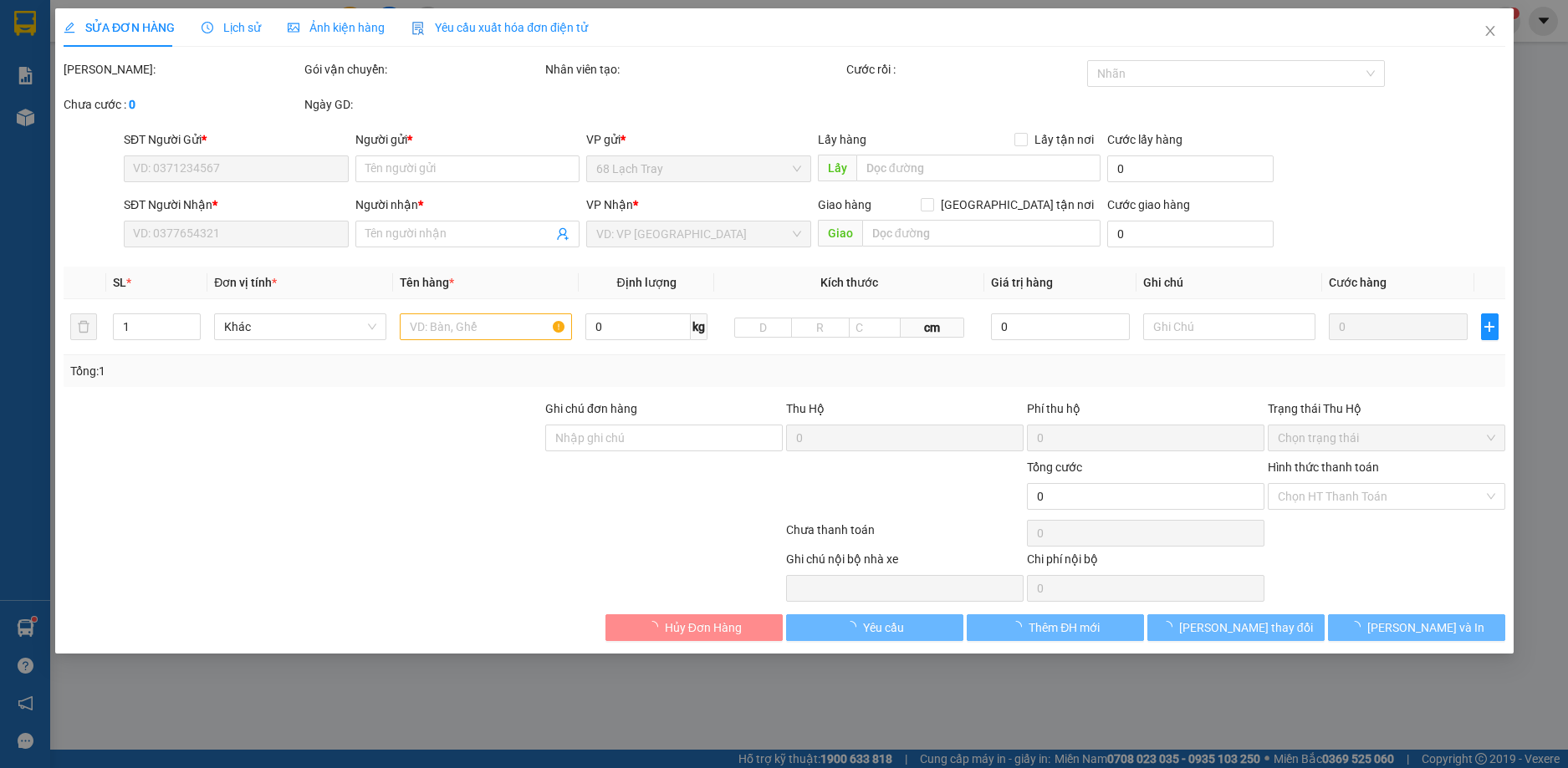
type input "0911863026"
type input "phương"
type input "0379847348"
type input "nga"
type input "40.000"
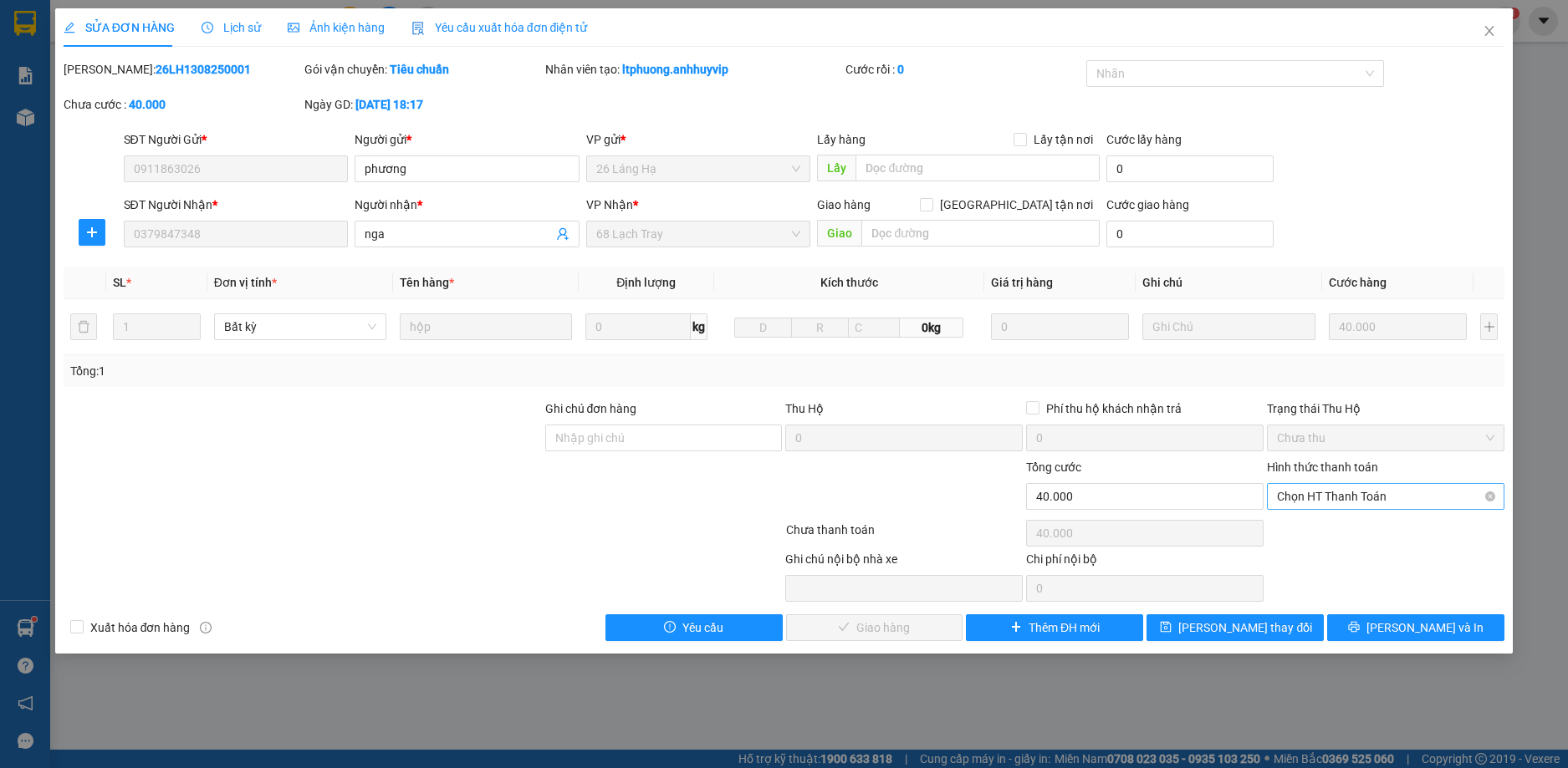
click at [1310, 487] on span "Chọn HT Thanh Toán" at bounding box center [1385, 497] width 218 height 26
click at [1328, 541] on div "Tại văn phòng" at bounding box center [1385, 529] width 238 height 26
type input "0"
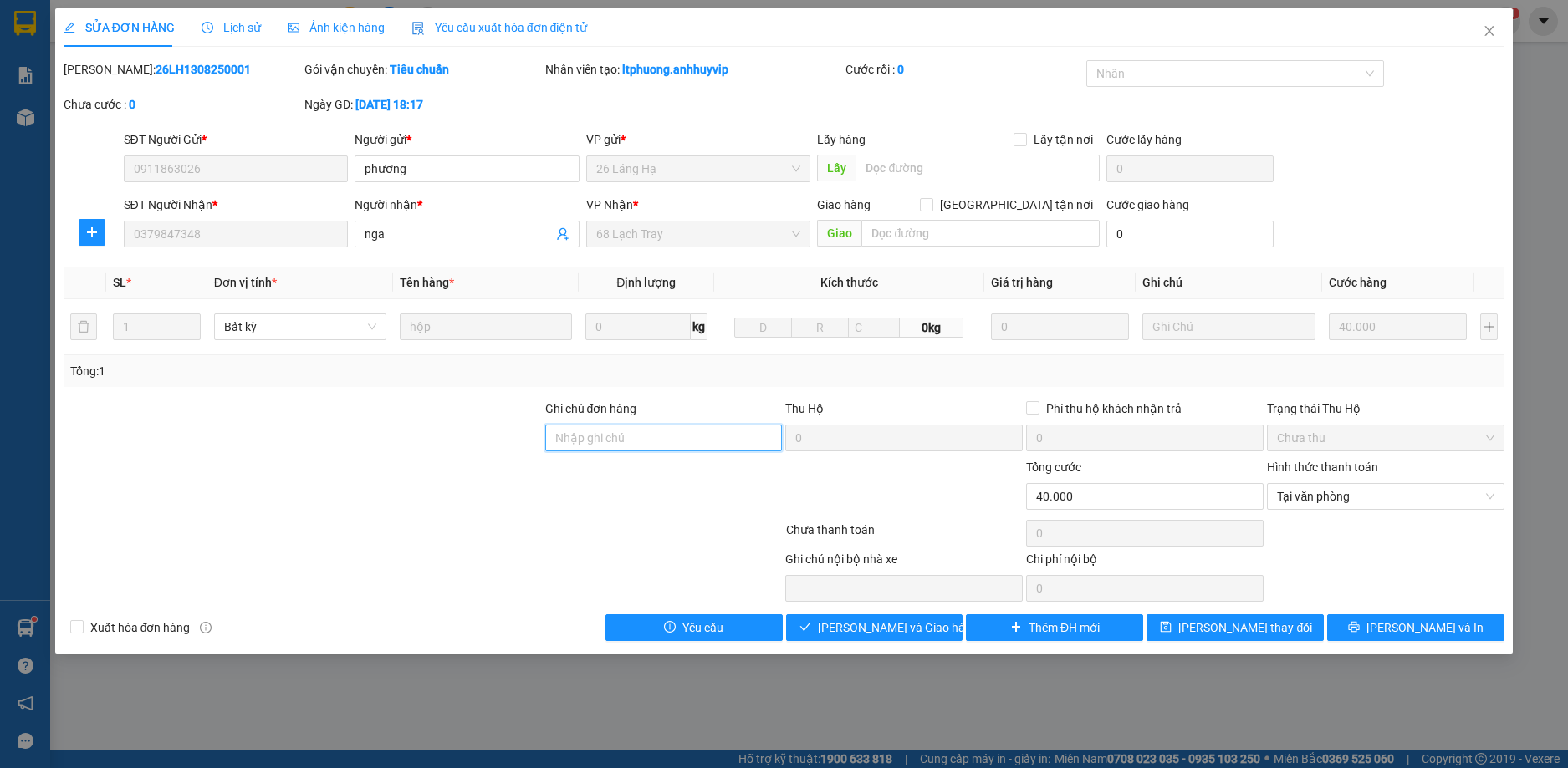
click at [615, 436] on input "Ghi chú đơn hàng" at bounding box center [663, 437] width 238 height 26
type input "anh đơn lấy"
click at [878, 626] on span "[PERSON_NAME] và Giao hàng" at bounding box center [897, 628] width 160 height 18
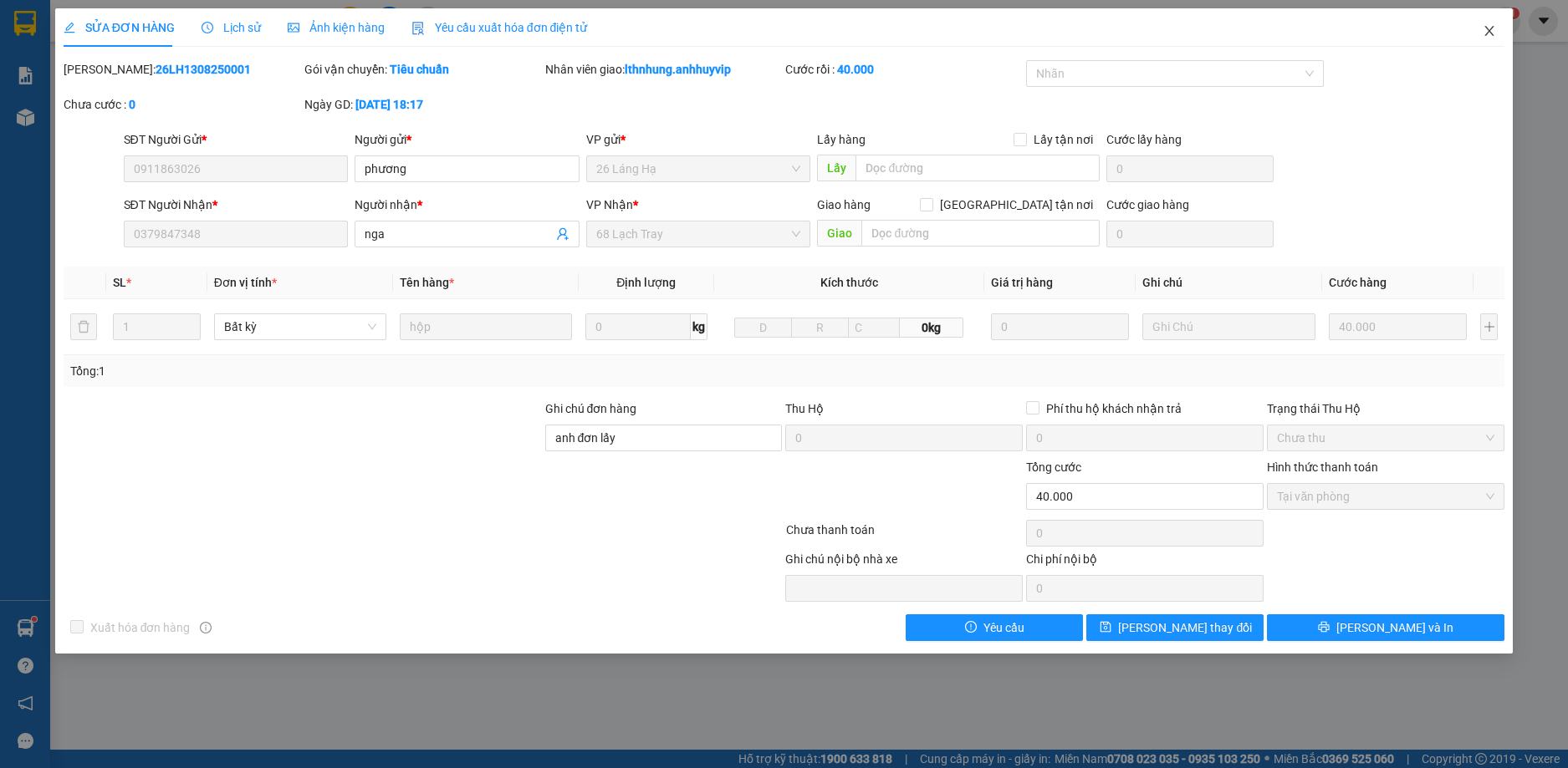
click at [1495, 29] on icon "close" at bounding box center [1489, 31] width 14 height 14
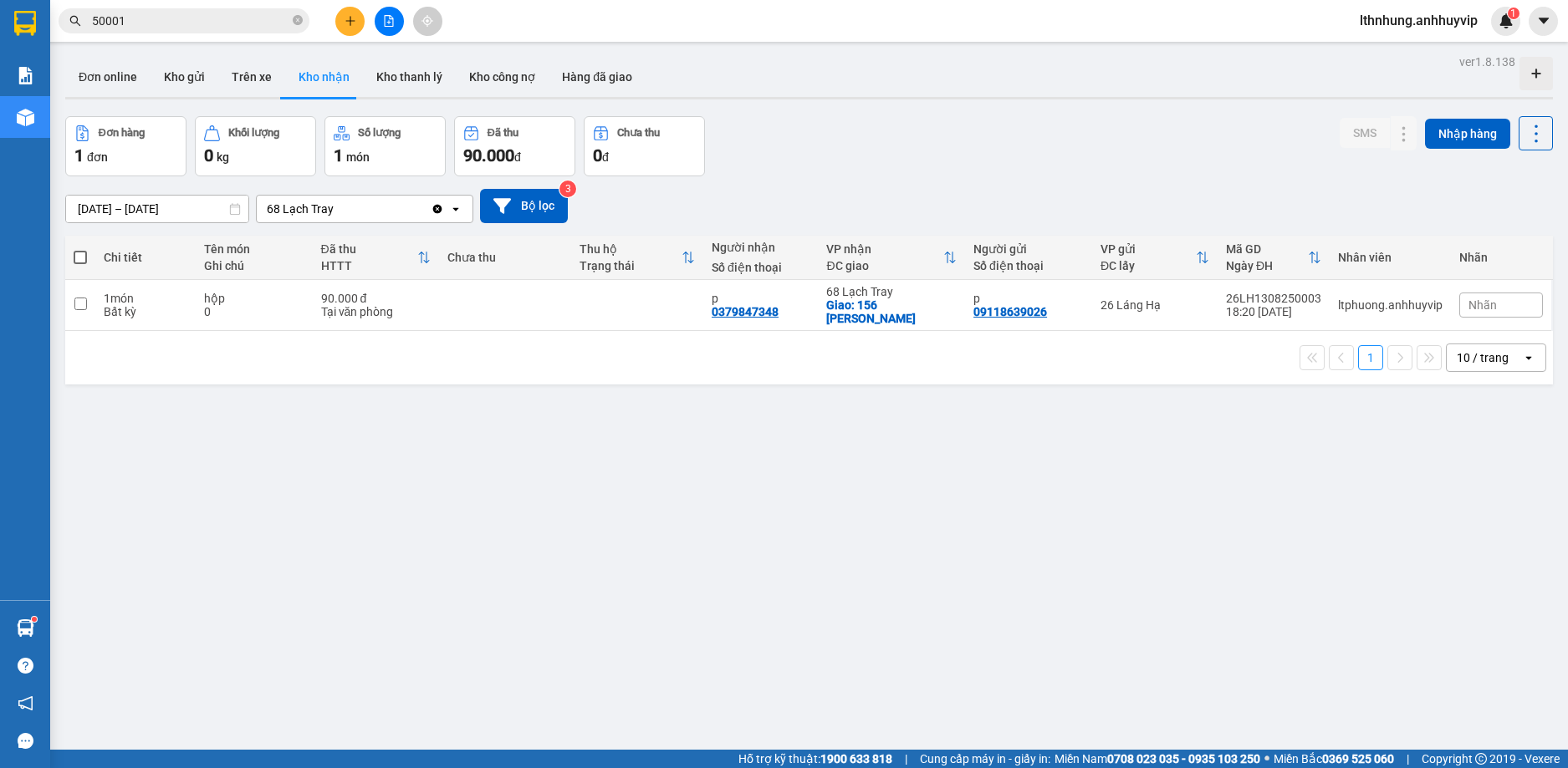
click at [334, 82] on button "Kho nhận" at bounding box center [323, 77] width 77 height 40
click at [120, 87] on button "Đơn online" at bounding box center [108, 77] width 86 height 40
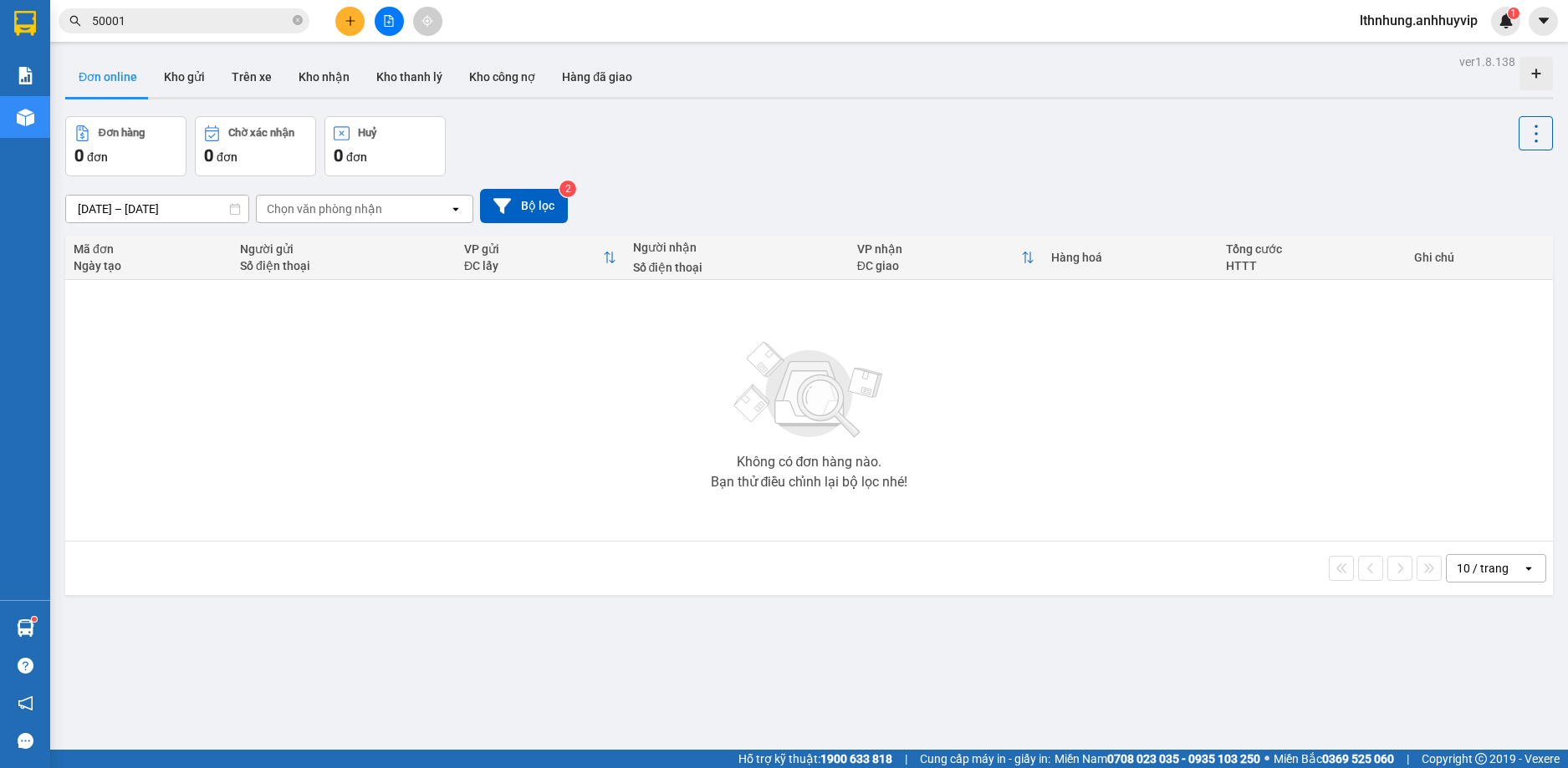
click at [178, 31] on span "50001" at bounding box center [183, 21] width 251 height 26
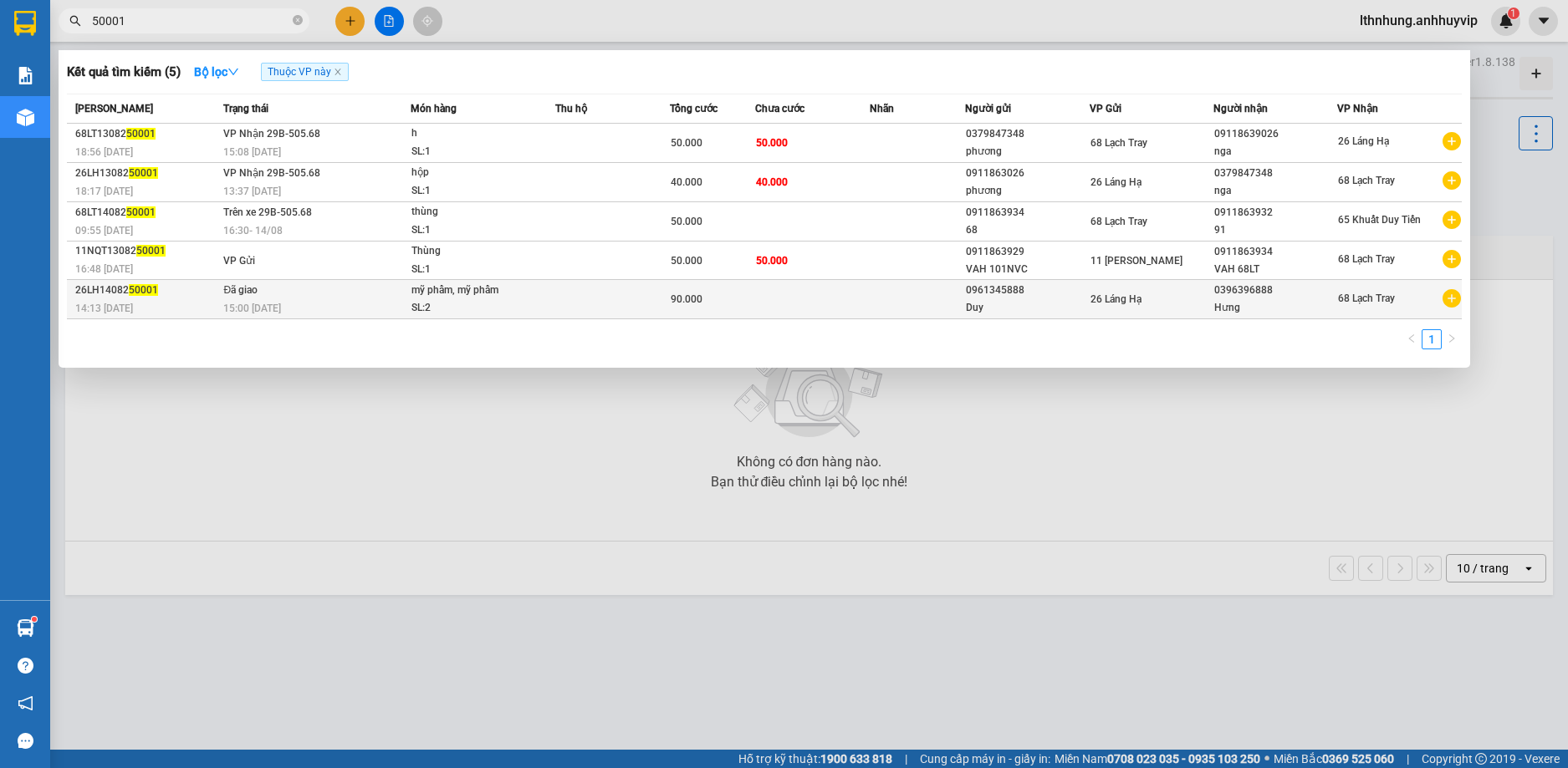
click at [503, 302] on div "SL: 2" at bounding box center [474, 309] width 126 height 18
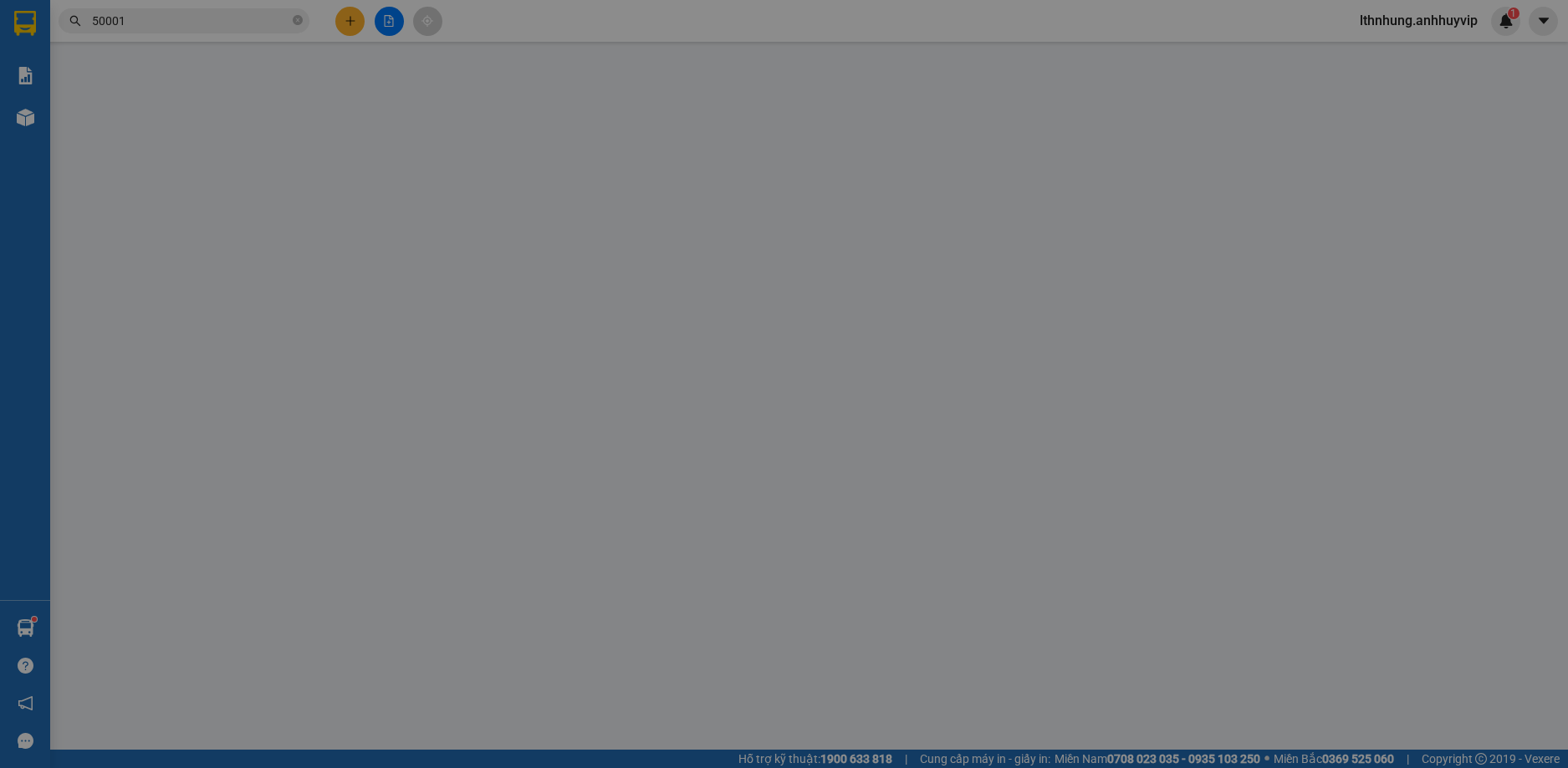
type input "0961345888"
type input "Duy"
type input "0396396888"
type input "Hưng"
type input "hàng dễ vỡ"
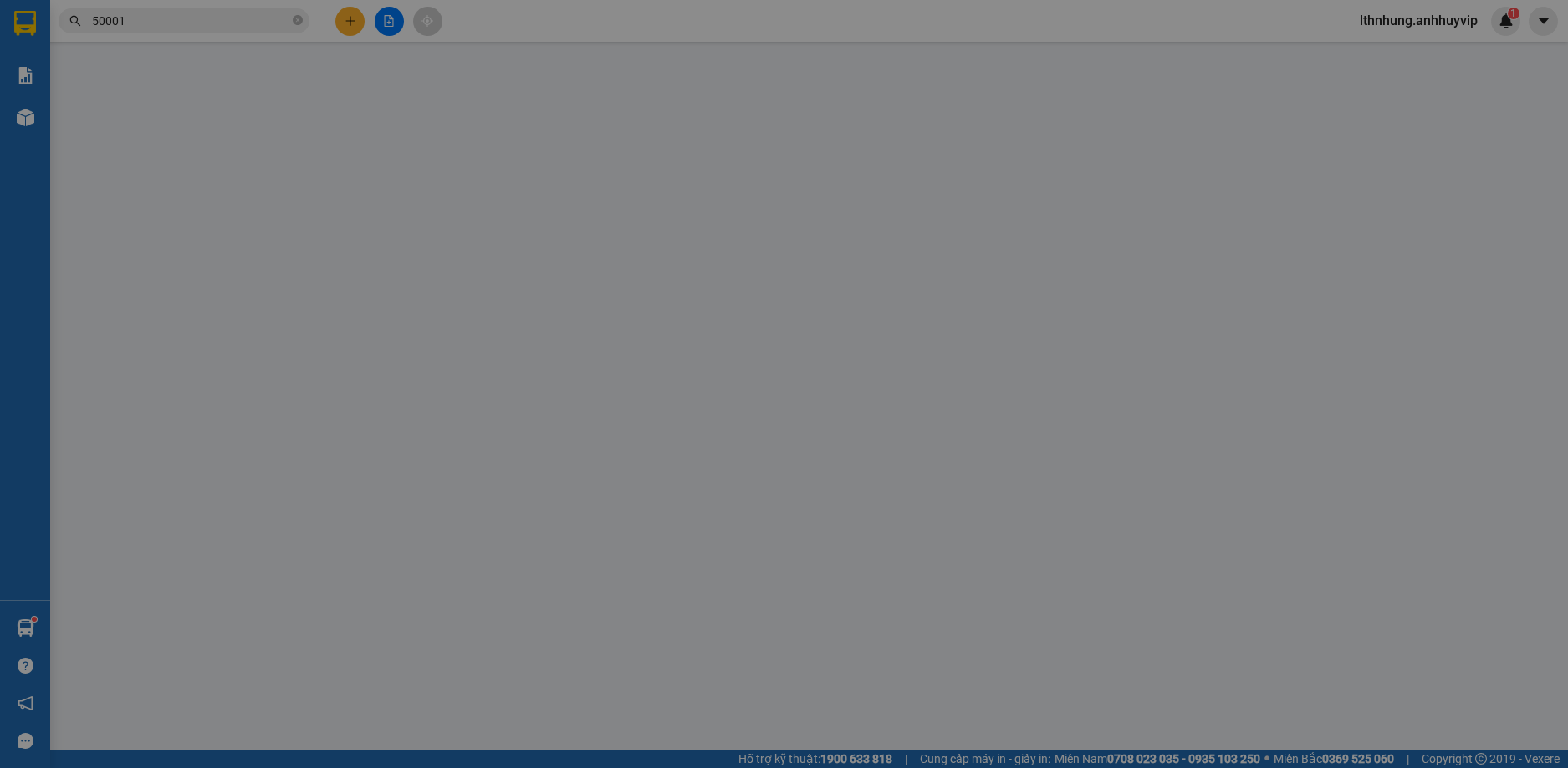
type input "90.000"
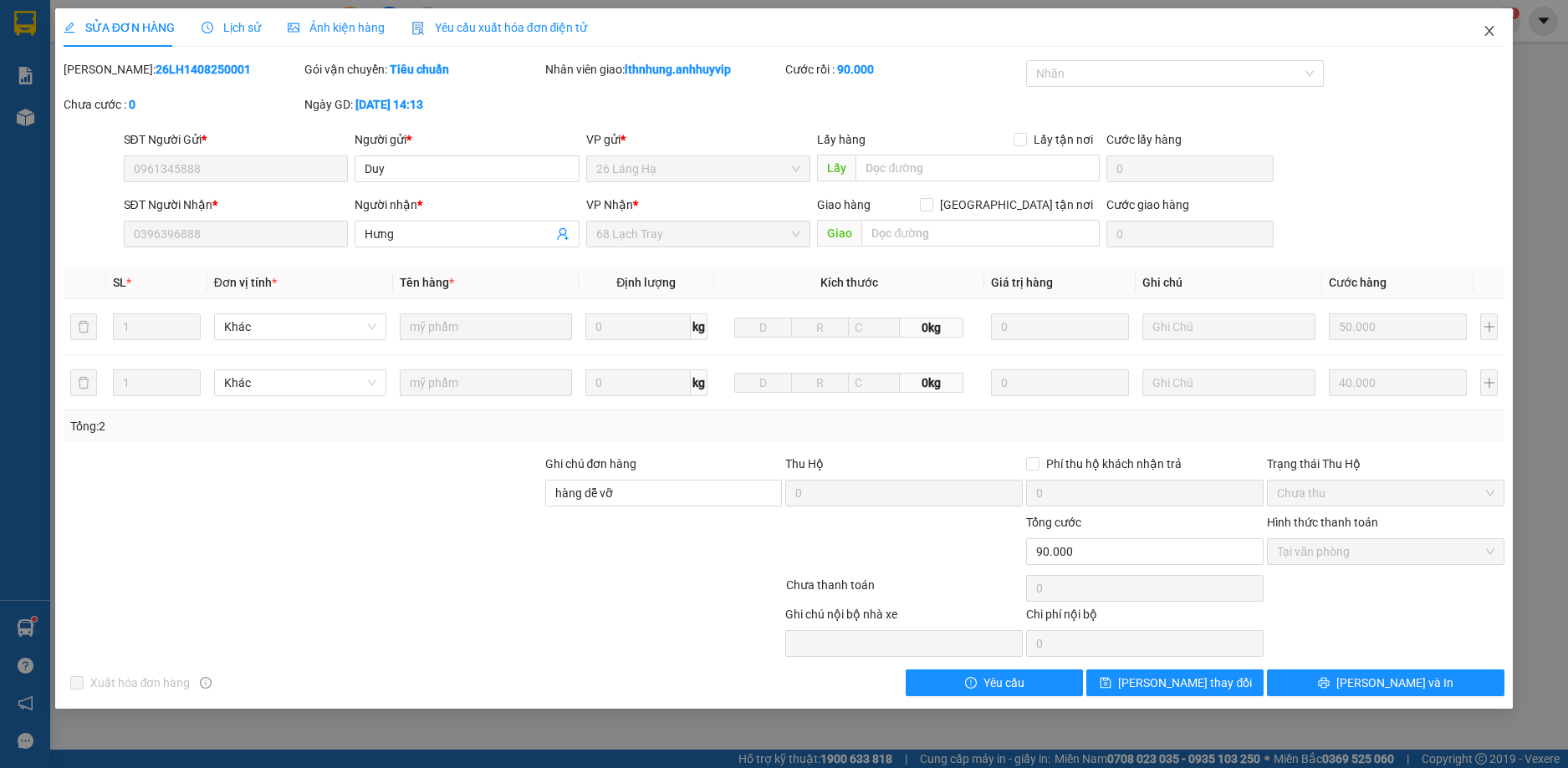
click at [1490, 29] on icon "close" at bounding box center [1489, 31] width 14 height 14
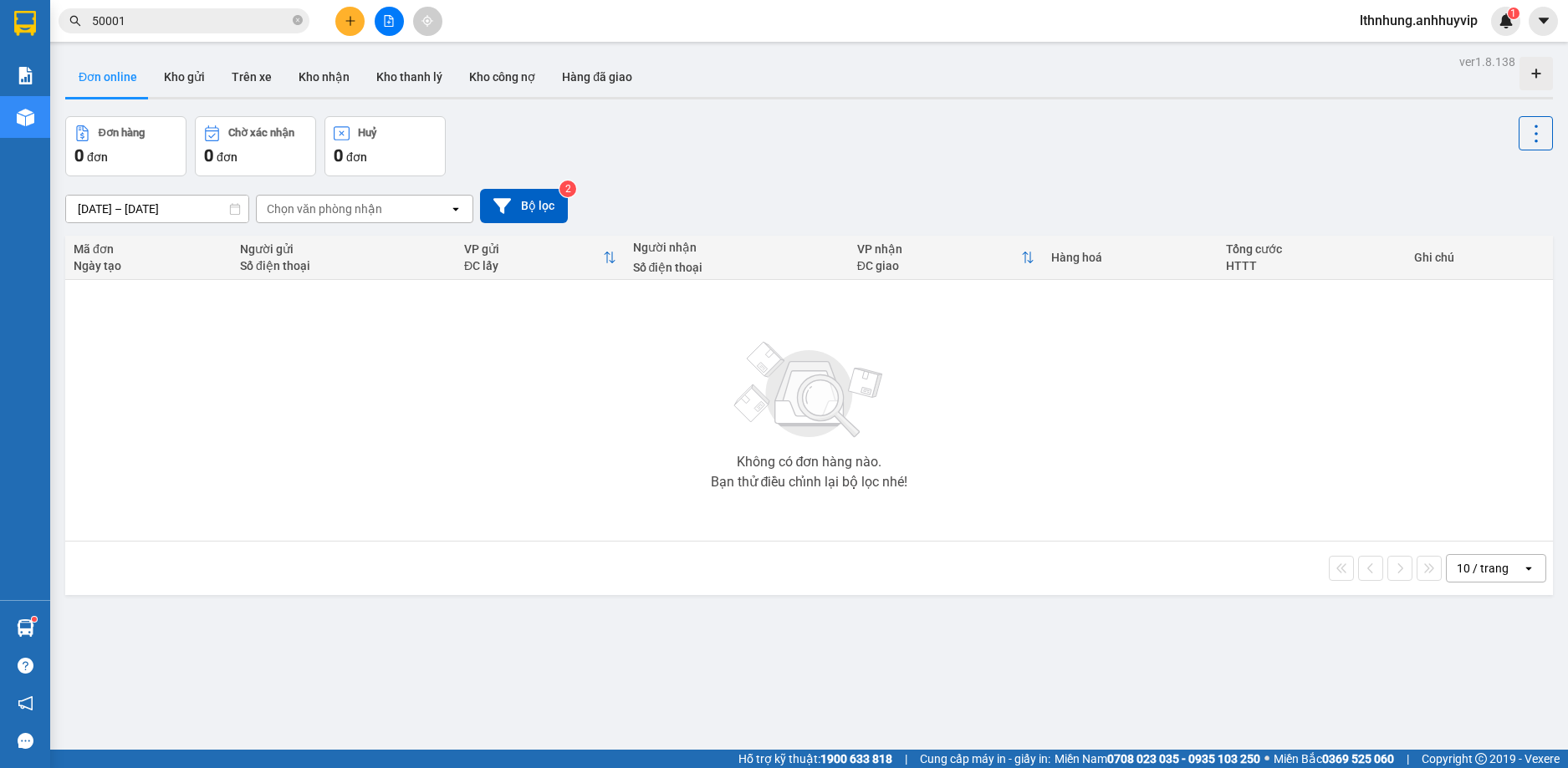
click at [255, 25] on input "50001" at bounding box center [190, 21] width 198 height 18
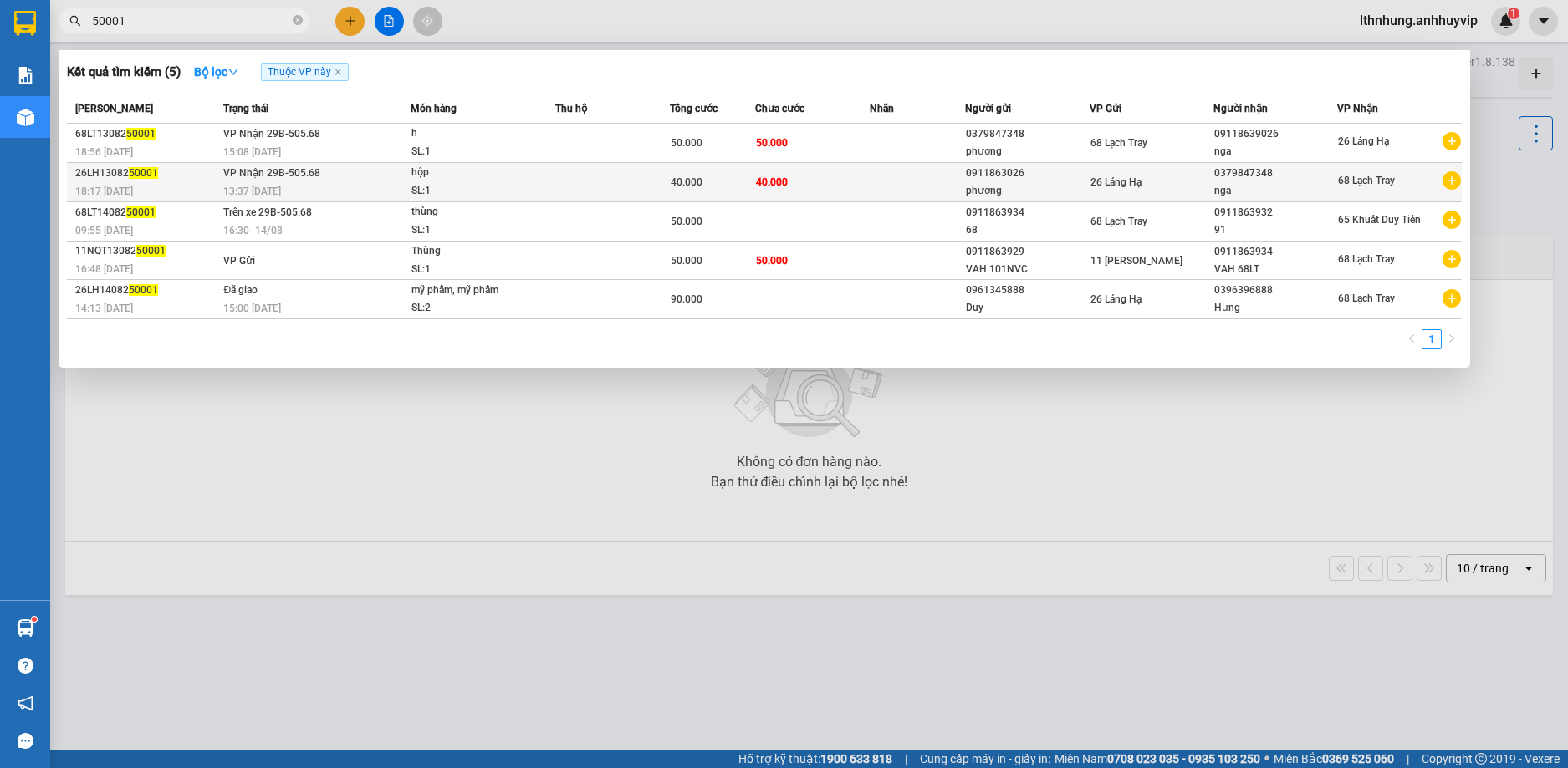
click at [346, 184] on div "13:37 [DATE]" at bounding box center [316, 191] width 186 height 18
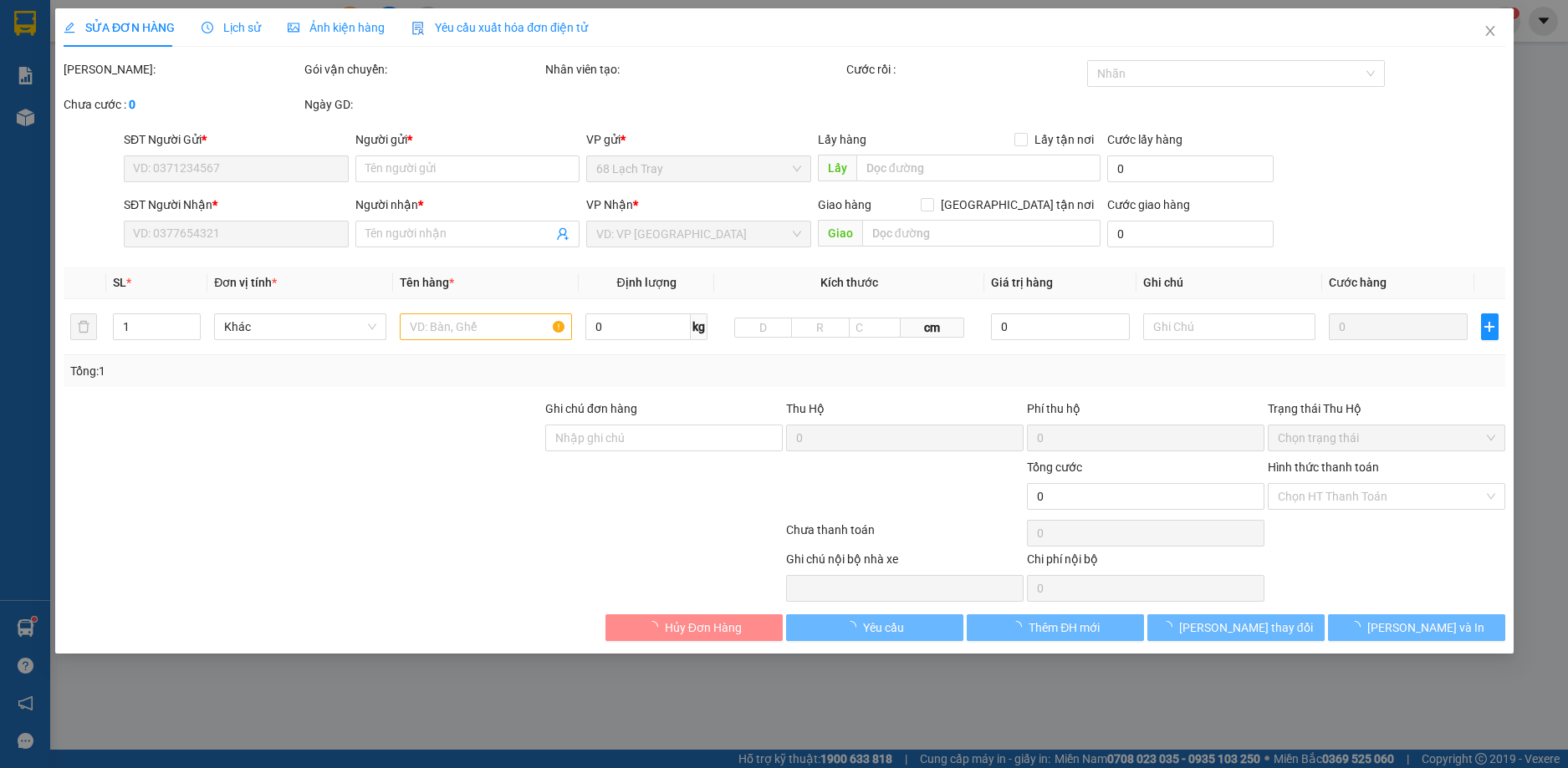
type input "0911863026"
type input "phương"
type input "0379847348"
type input "nga"
type input "anh đơn lấy"
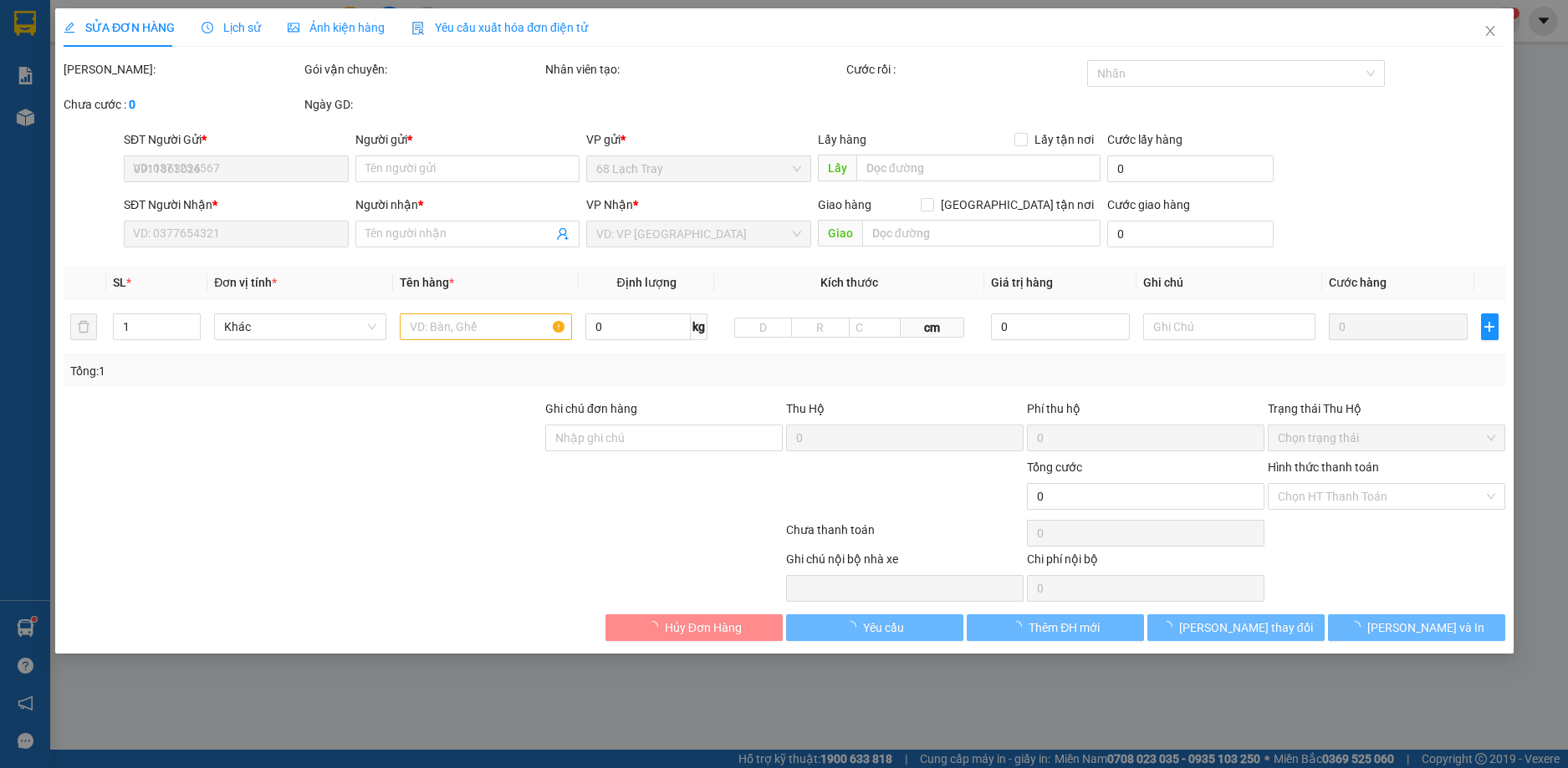
type input "40.000"
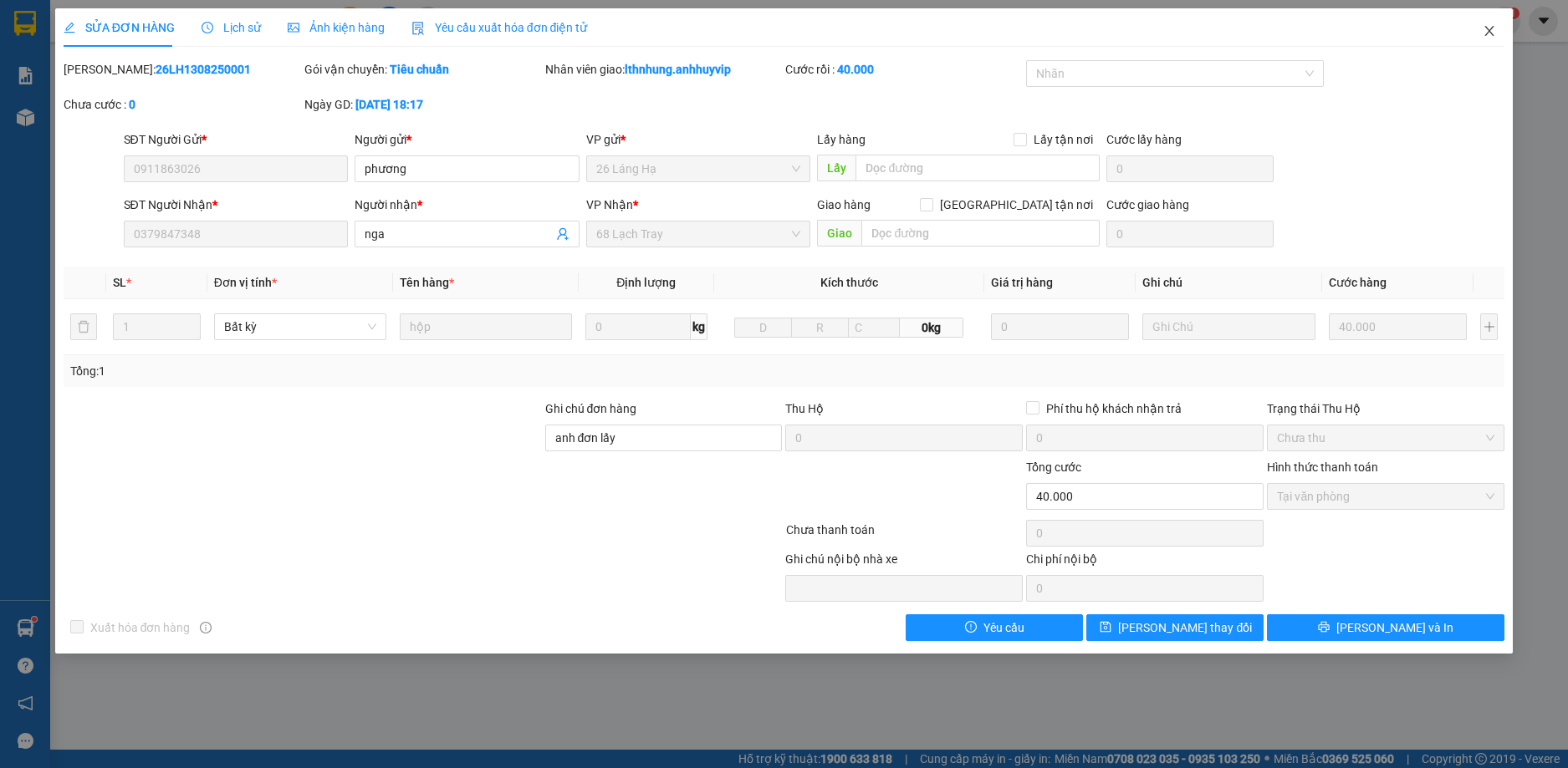
click at [1495, 36] on icon "close" at bounding box center [1489, 31] width 14 height 14
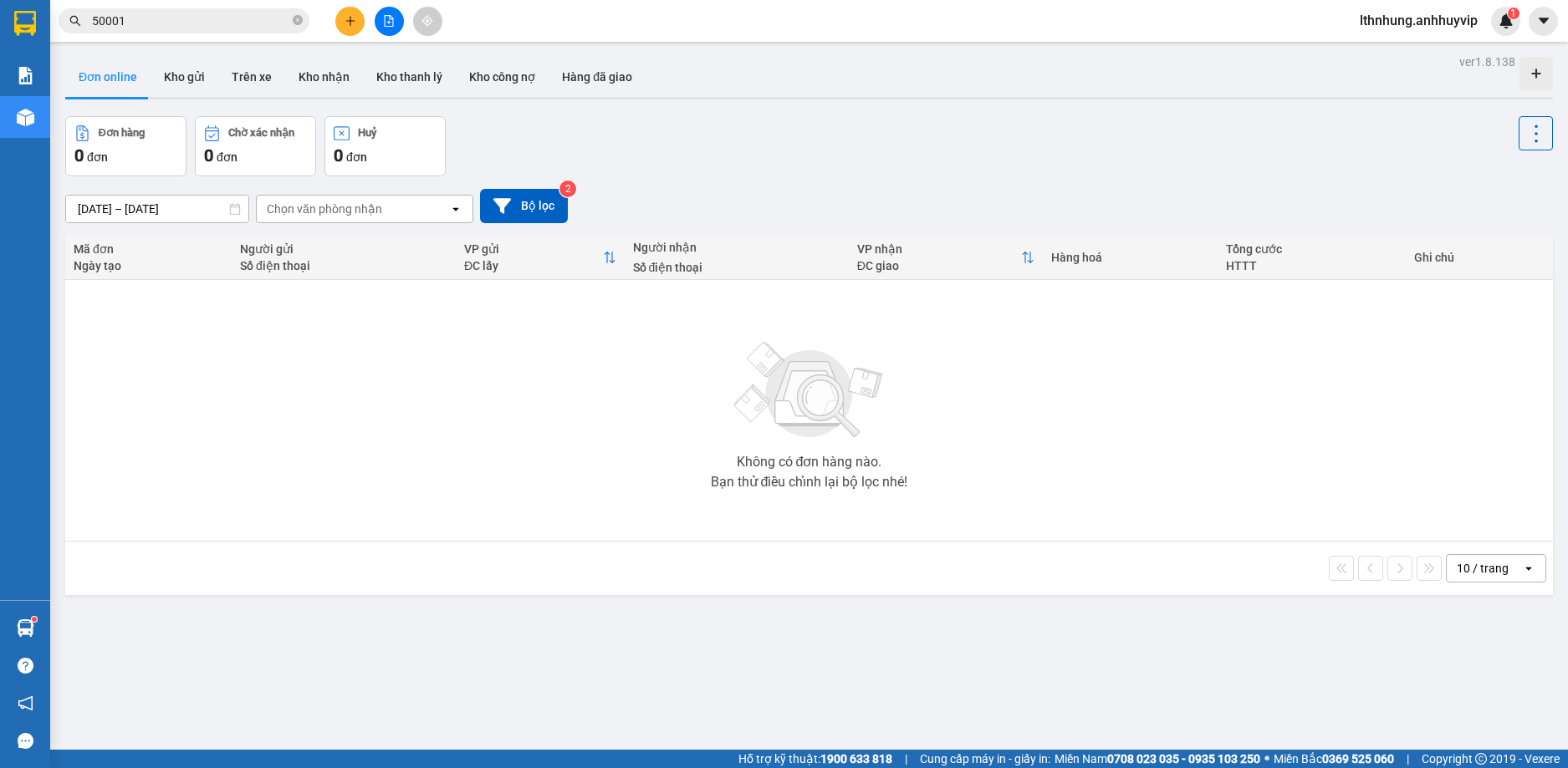
click at [185, 29] on input "50001" at bounding box center [190, 21] width 198 height 18
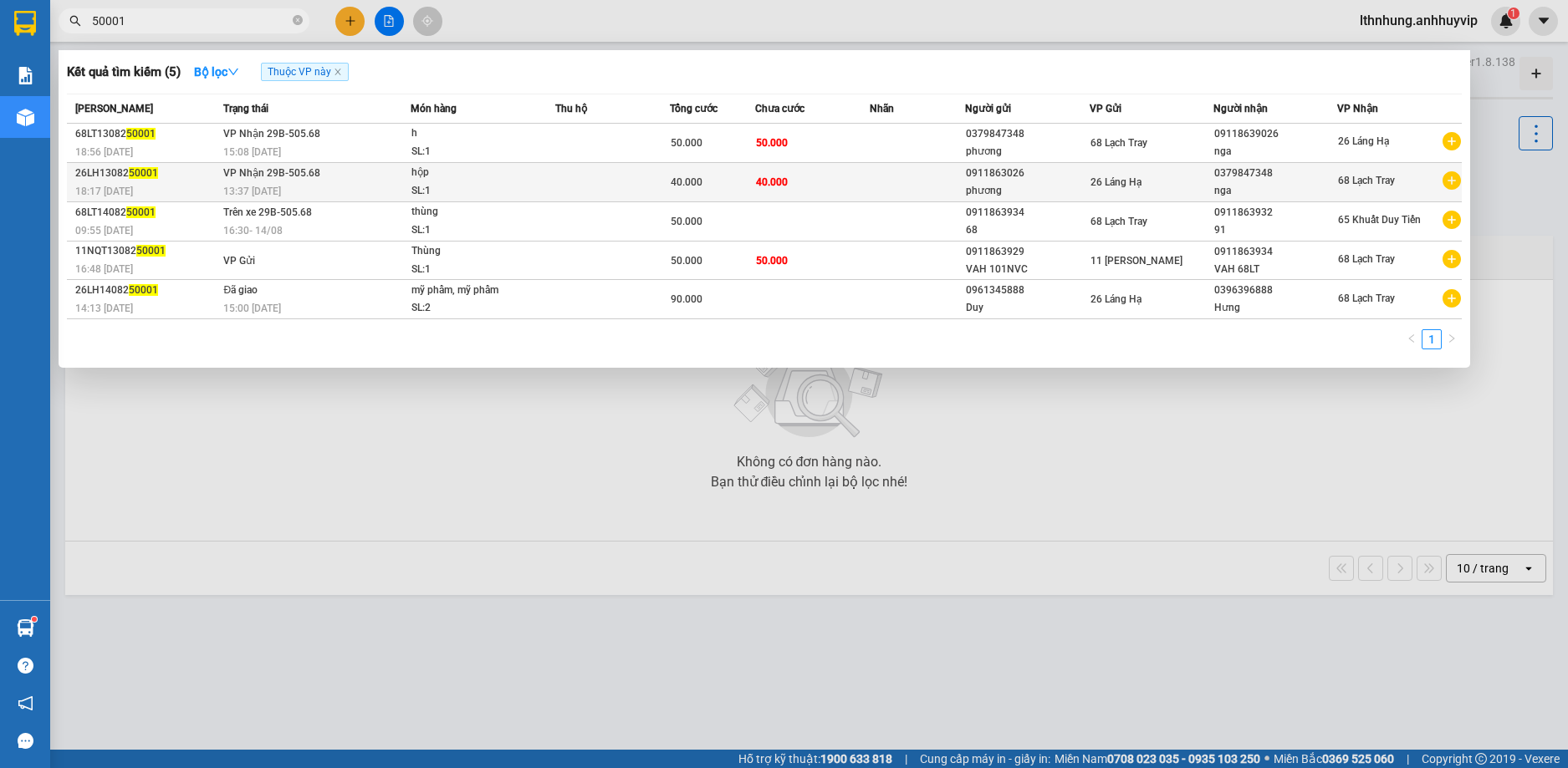
click at [244, 180] on td "VP Nhận 29B-505.68 13:37 [DATE]" at bounding box center [313, 182] width 190 height 39
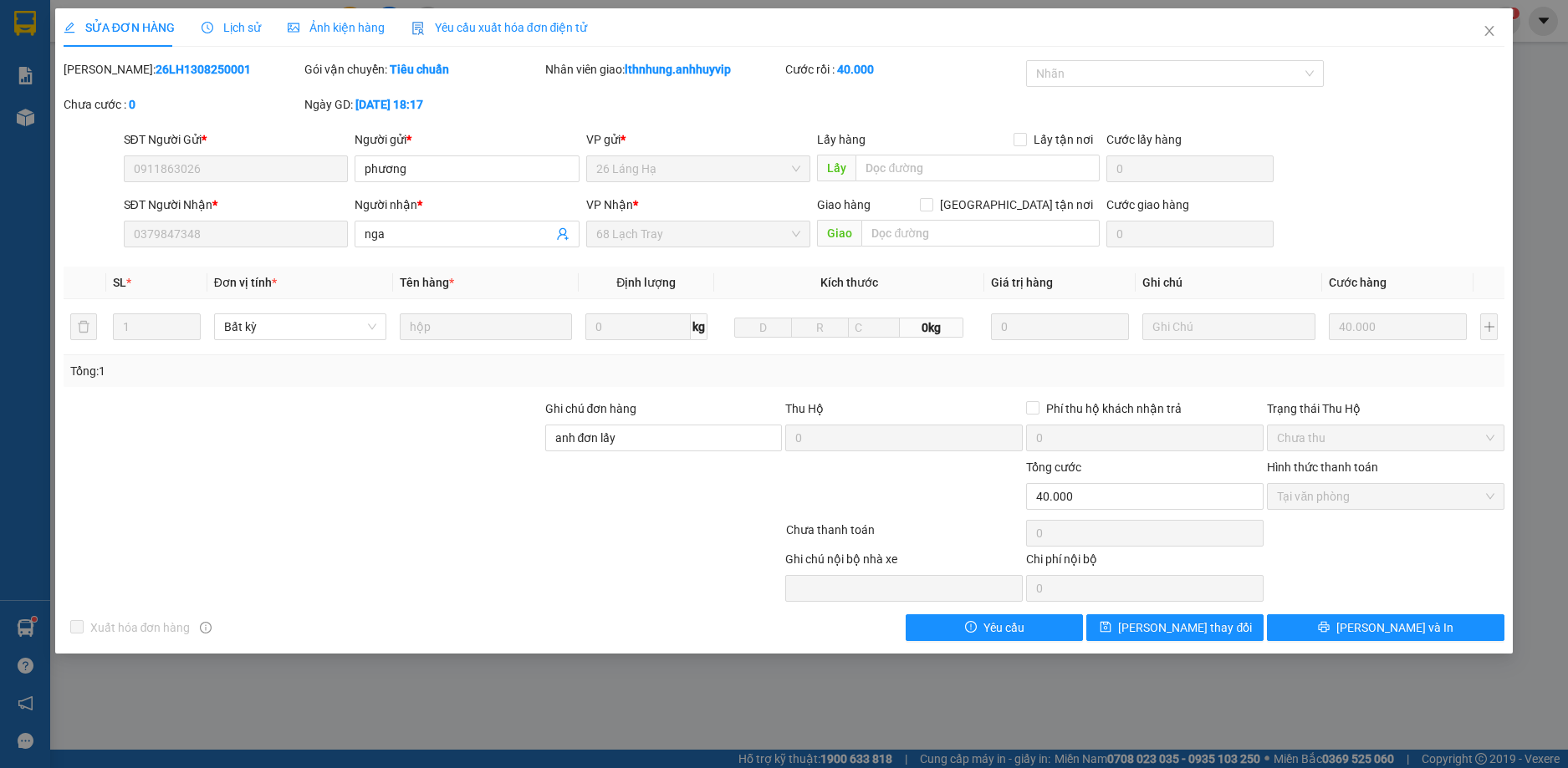
click at [237, 25] on span "Lịch sử" at bounding box center [231, 27] width 59 height 14
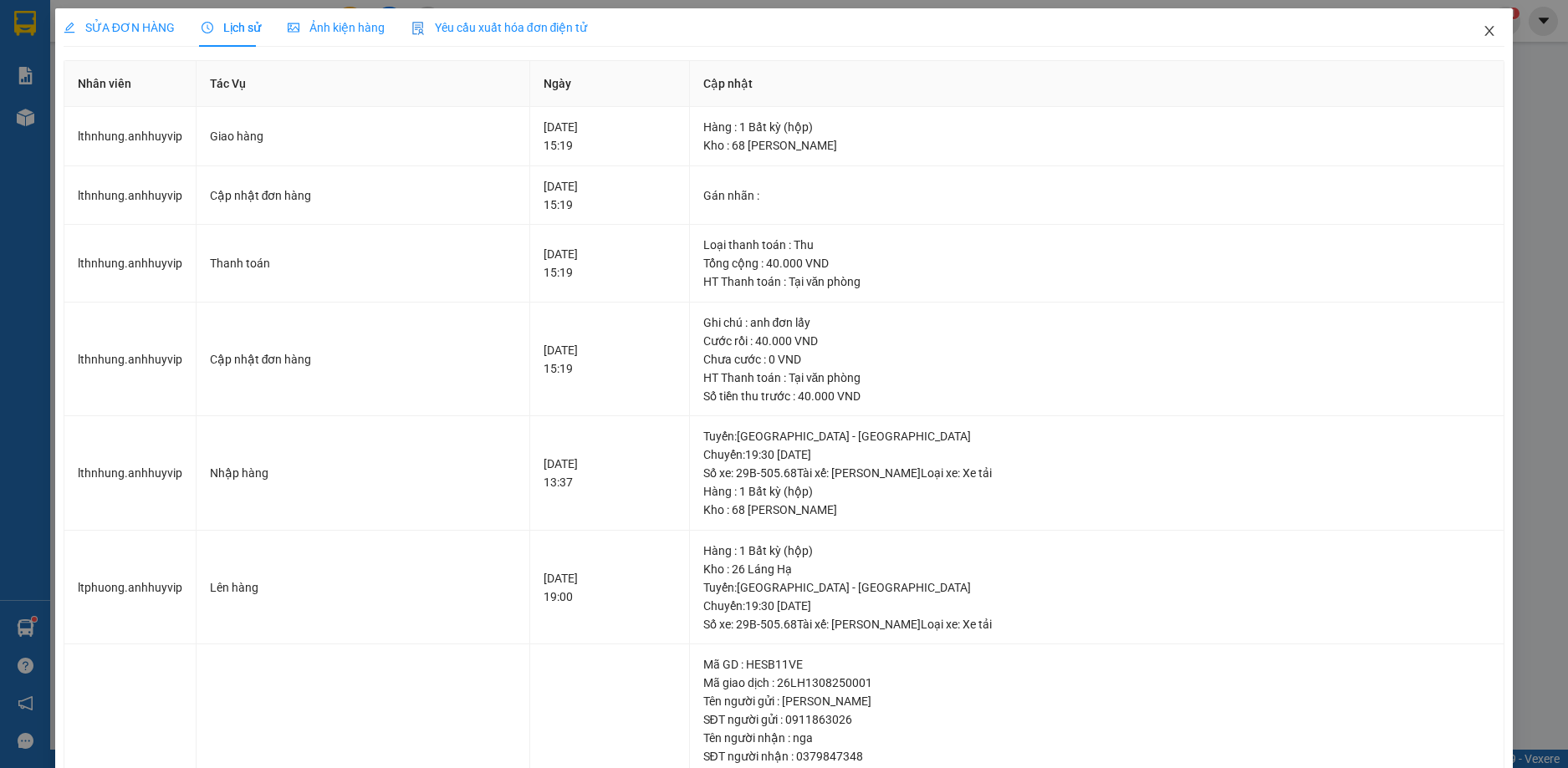
click at [1485, 36] on icon "close" at bounding box center [1490, 30] width 9 height 10
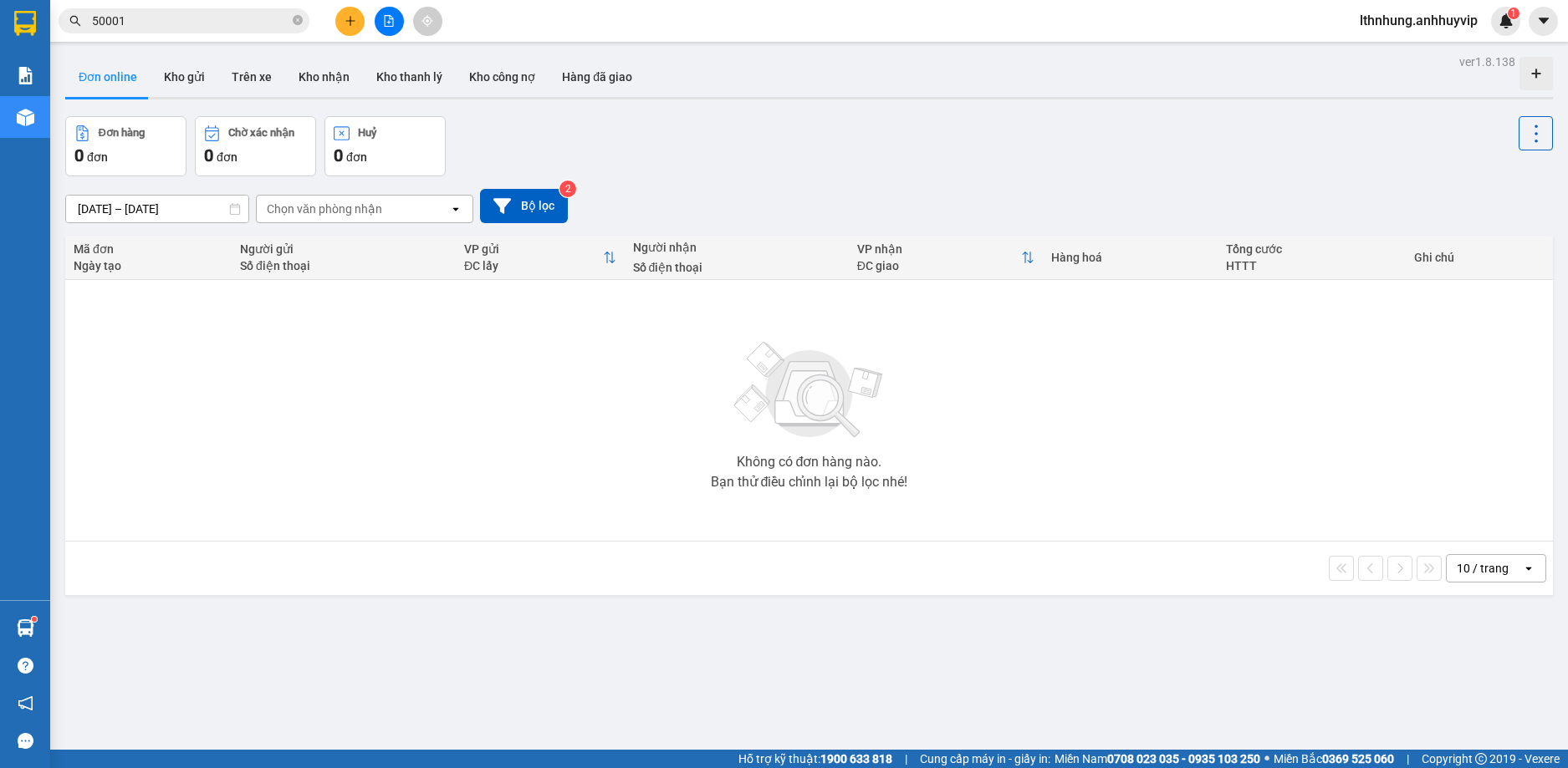
click at [118, 77] on button "Đơn online" at bounding box center [108, 77] width 86 height 40
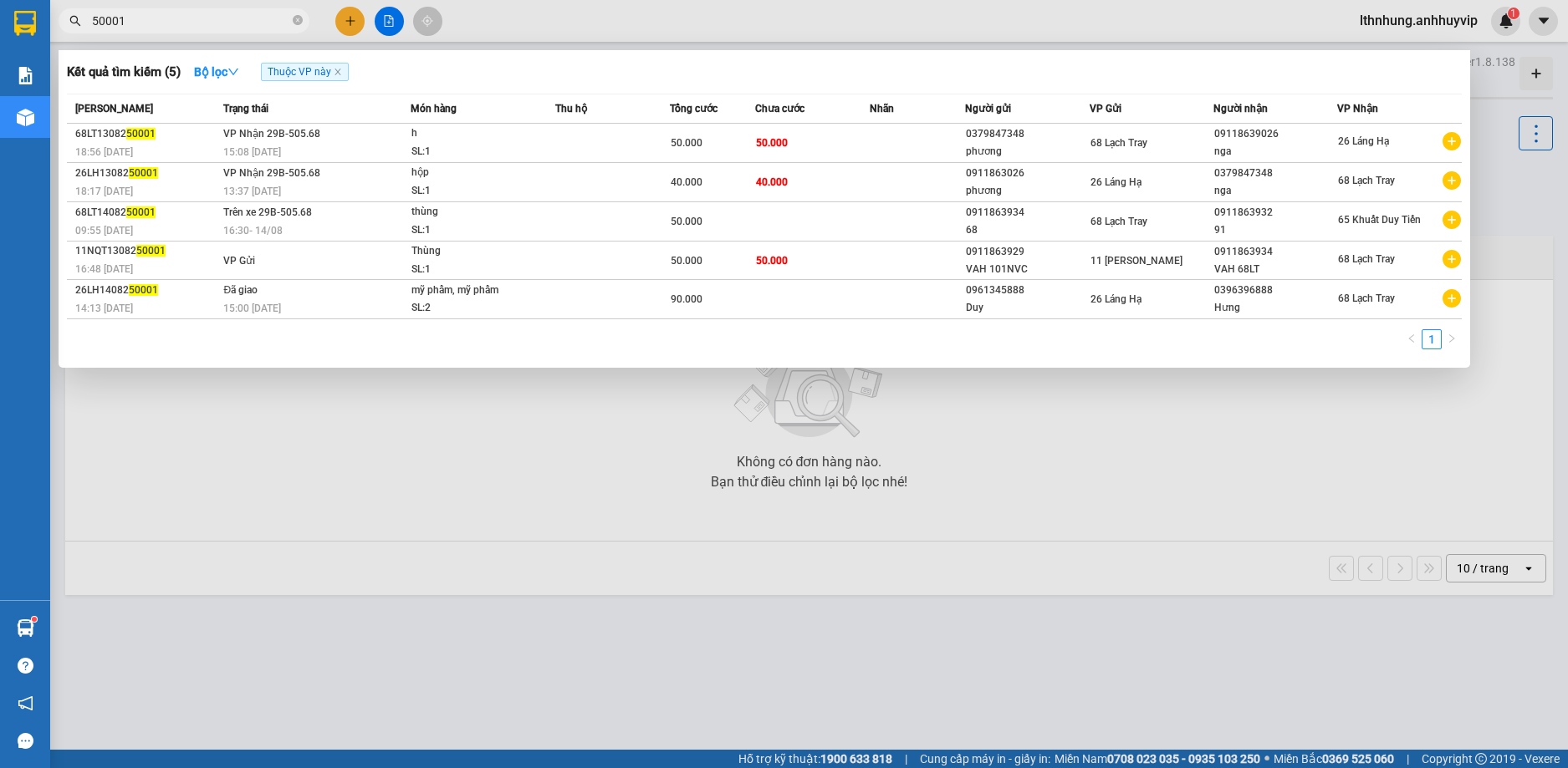
click at [196, 18] on input "50001" at bounding box center [190, 21] width 198 height 18
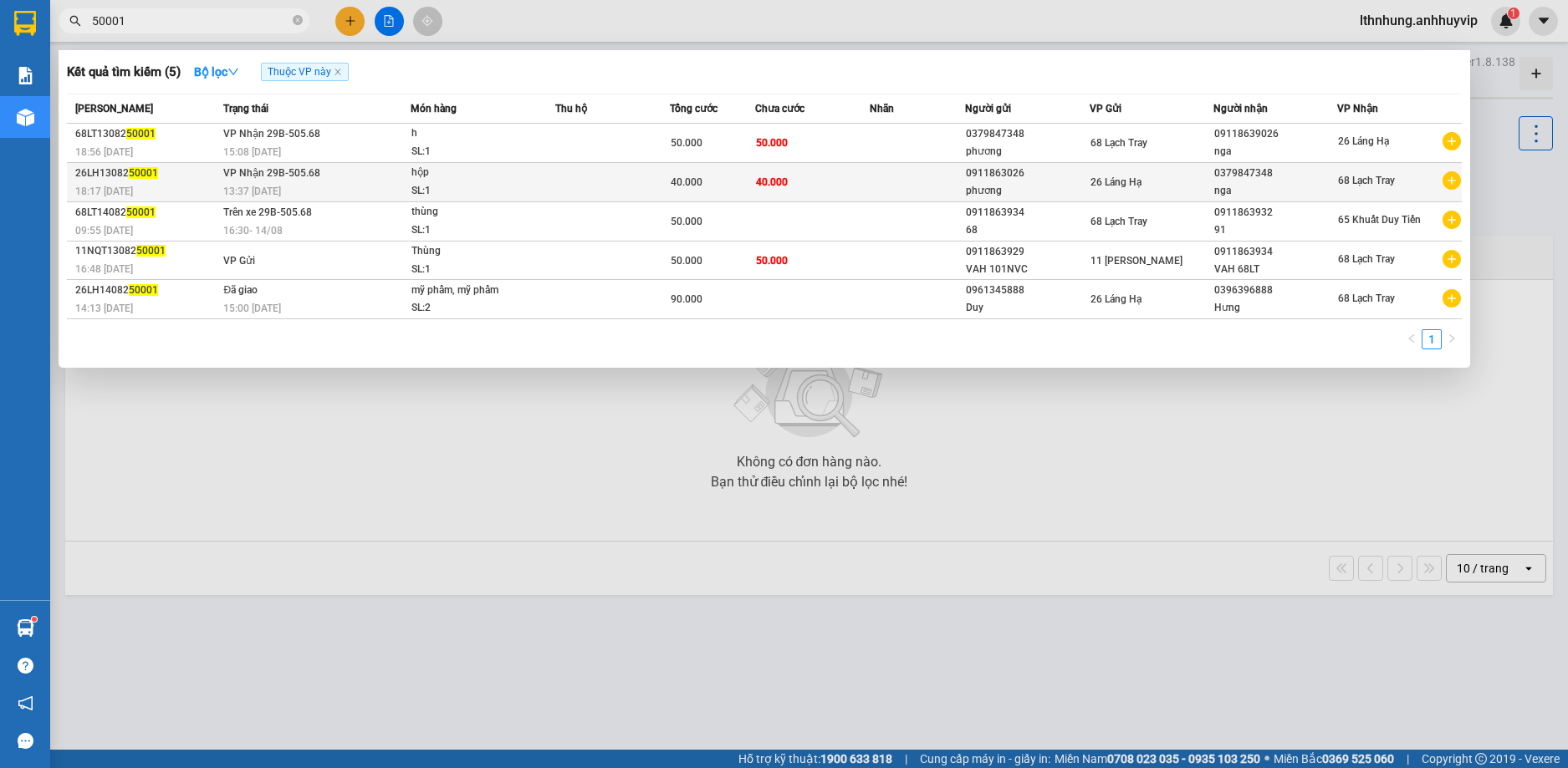
click at [298, 188] on div "13:37 [DATE]" at bounding box center [316, 191] width 186 height 18
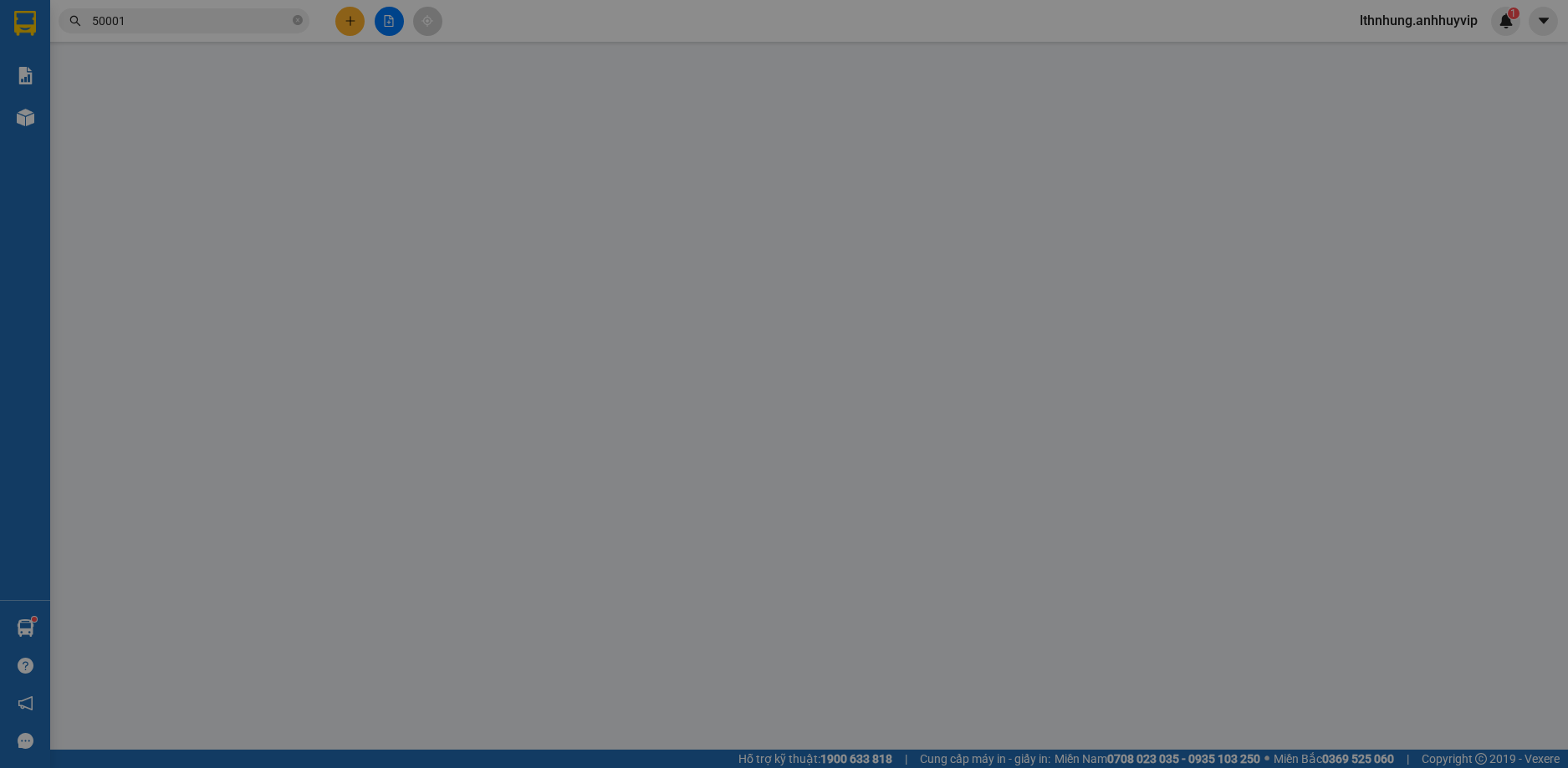
type input "0911863026"
type input "phương"
type input "0379847348"
type input "nga"
type input "anh đơn lấy"
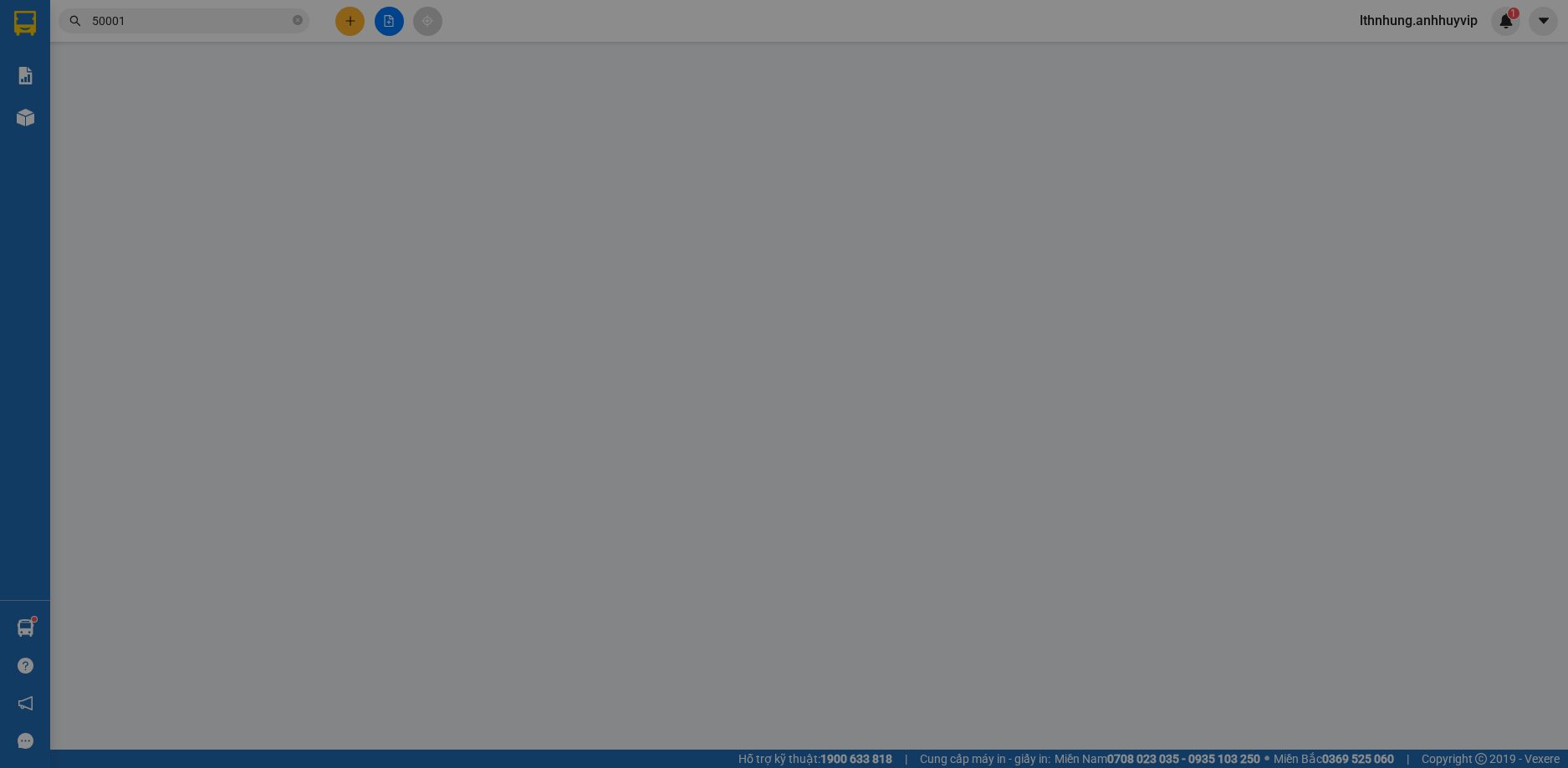
type input "40.000"
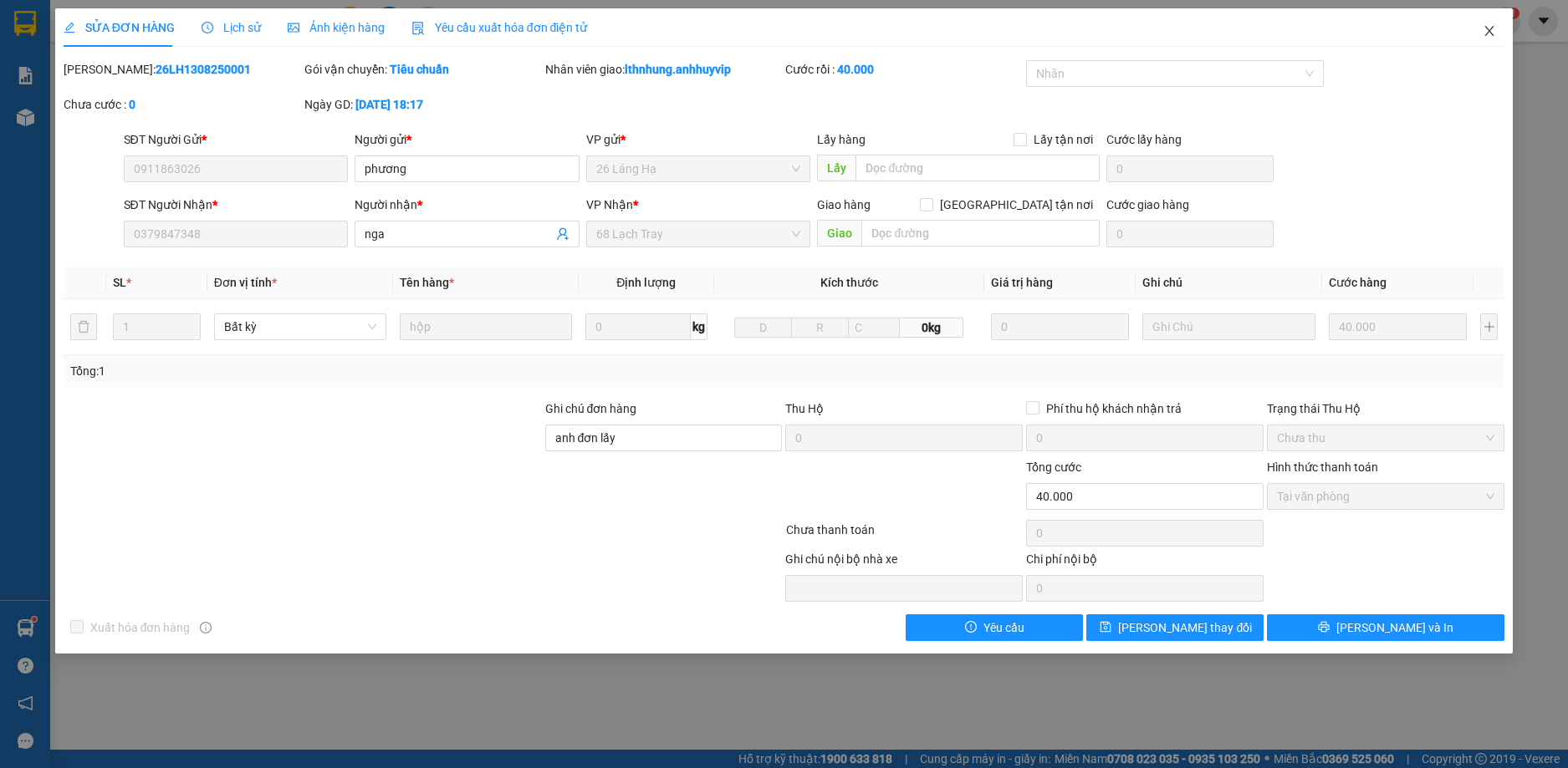
click at [1483, 34] on icon "close" at bounding box center [1489, 31] width 14 height 14
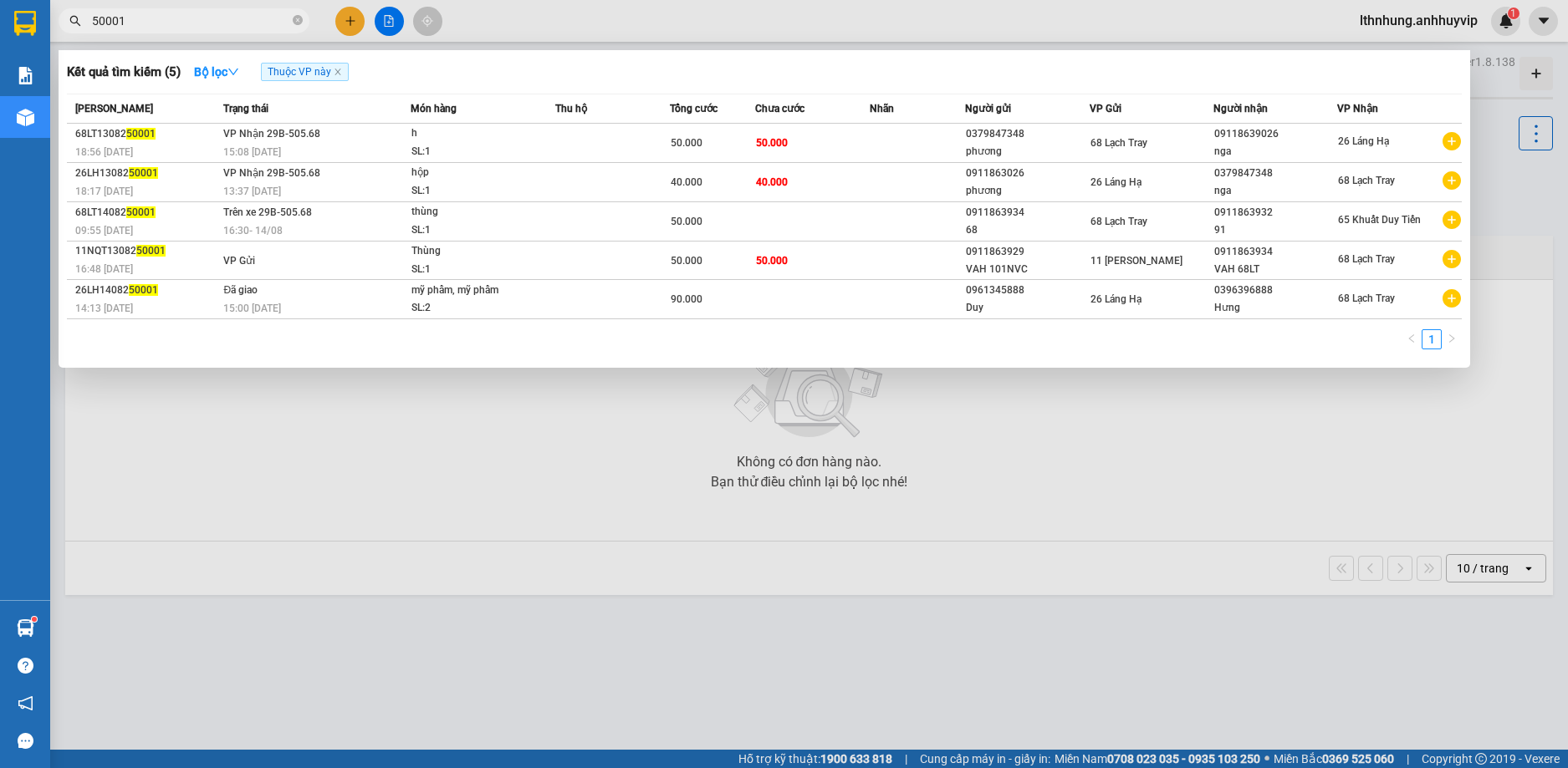
click at [149, 9] on span "50001" at bounding box center [183, 21] width 251 height 26
click at [466, 497] on div at bounding box center [784, 384] width 1568 height 768
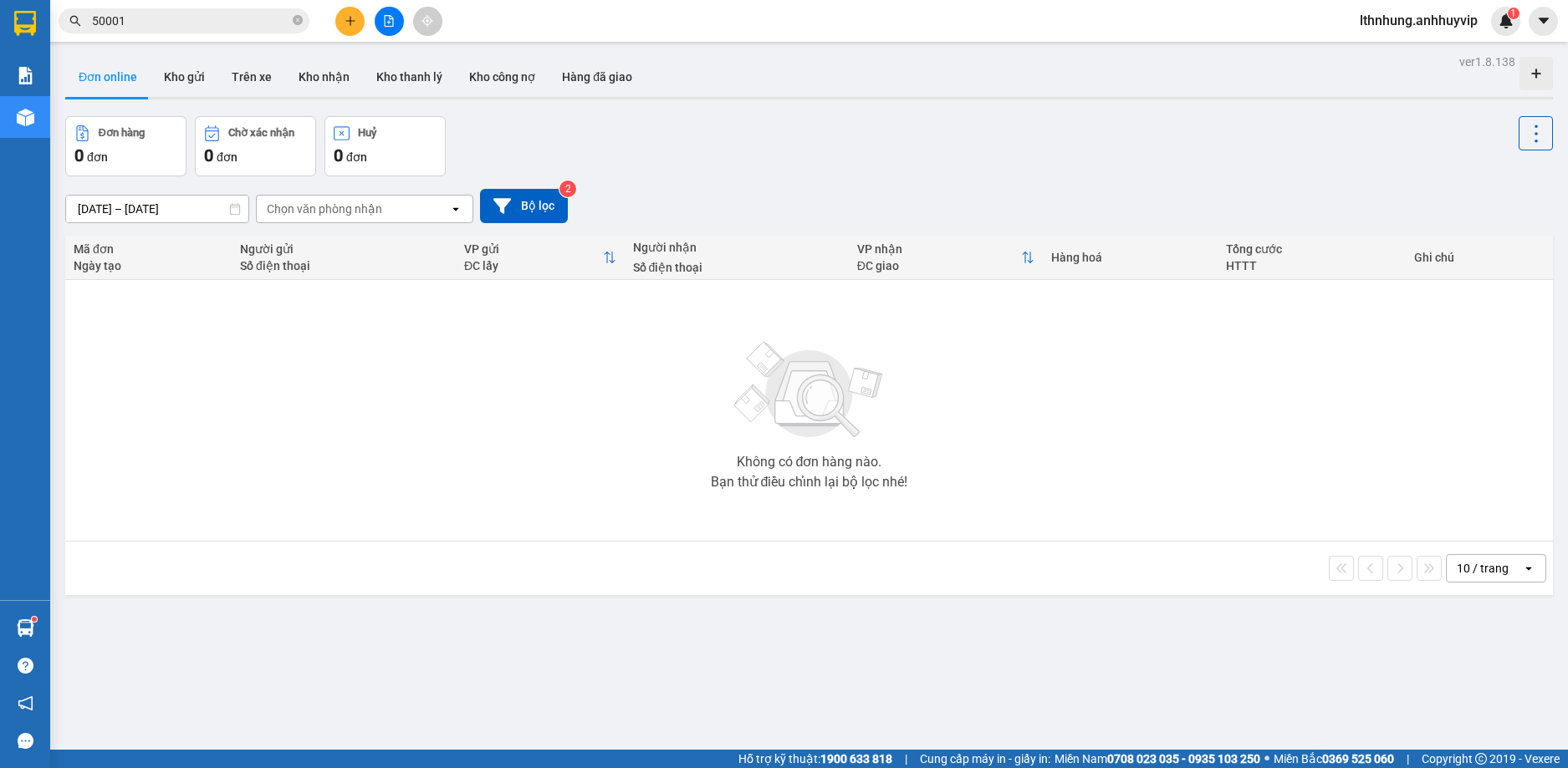
click at [102, 76] on button "Đơn online" at bounding box center [108, 77] width 86 height 40
click at [138, 27] on input "50001" at bounding box center [190, 21] width 198 height 18
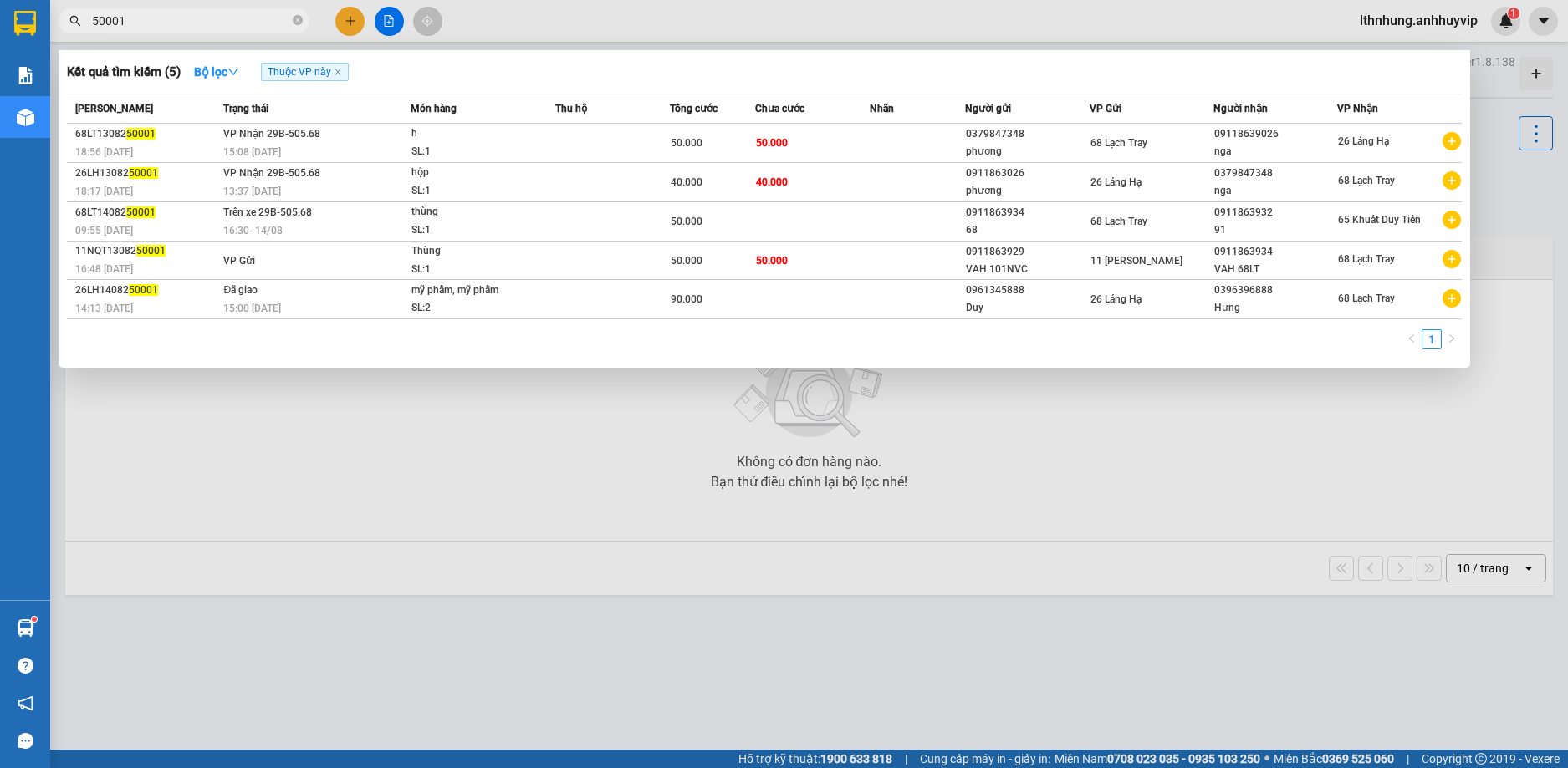
click at [138, 27] on input "50001" at bounding box center [190, 21] width 198 height 18
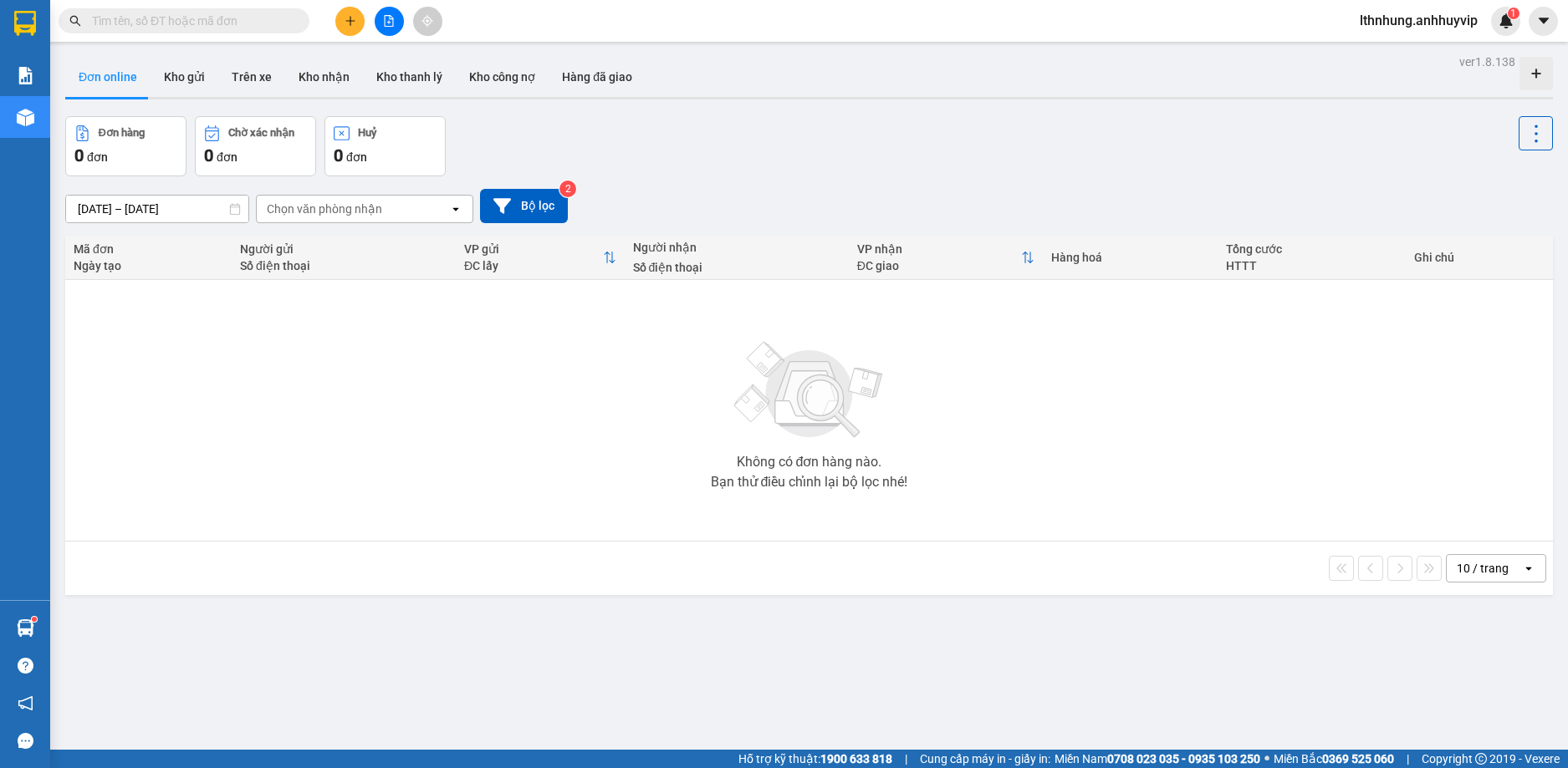
click at [100, 87] on button "Đơn online" at bounding box center [108, 77] width 86 height 40
click at [362, 27] on button at bounding box center [350, 21] width 29 height 29
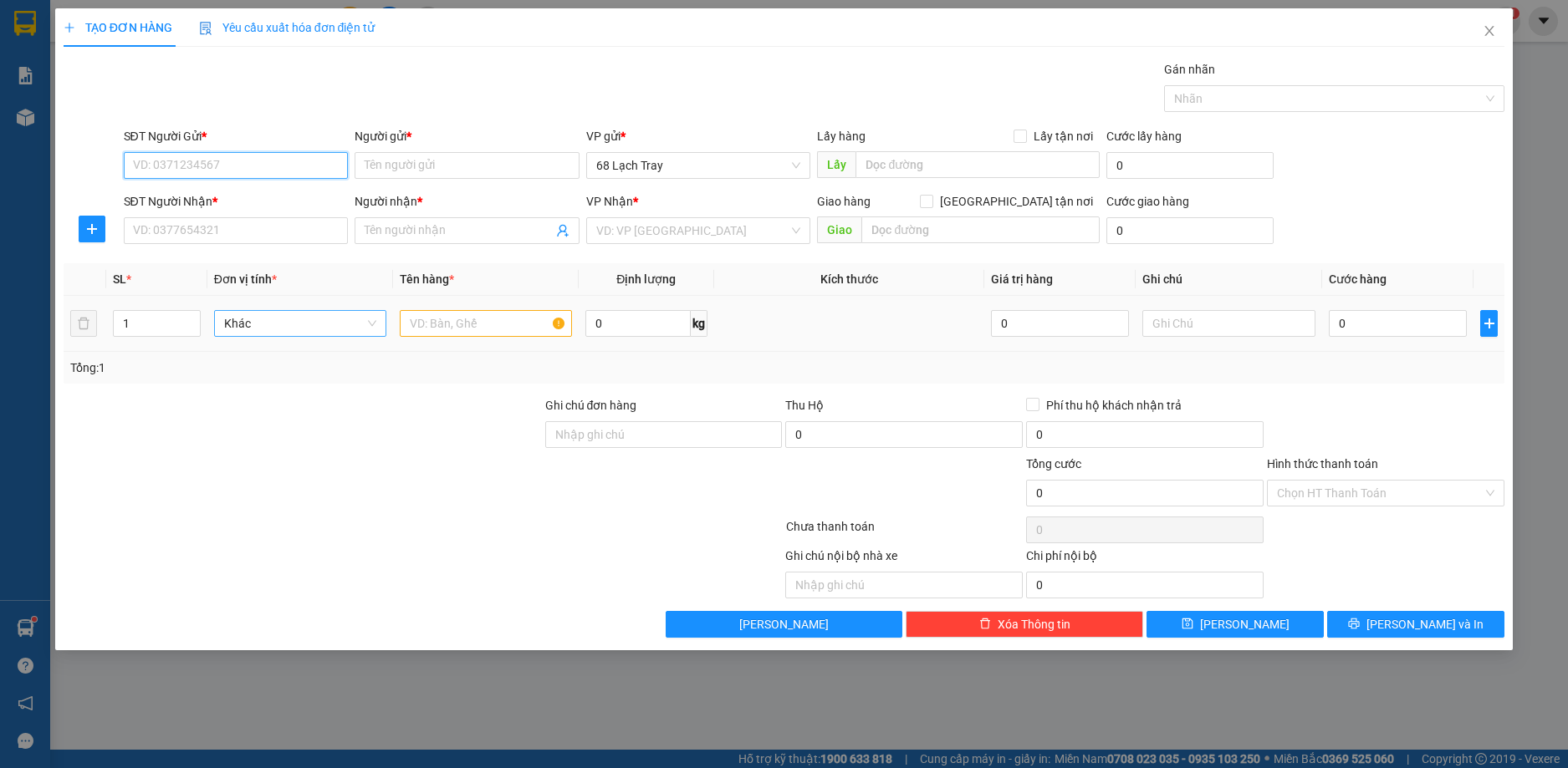
click at [344, 333] on span "Khác" at bounding box center [300, 323] width 152 height 26
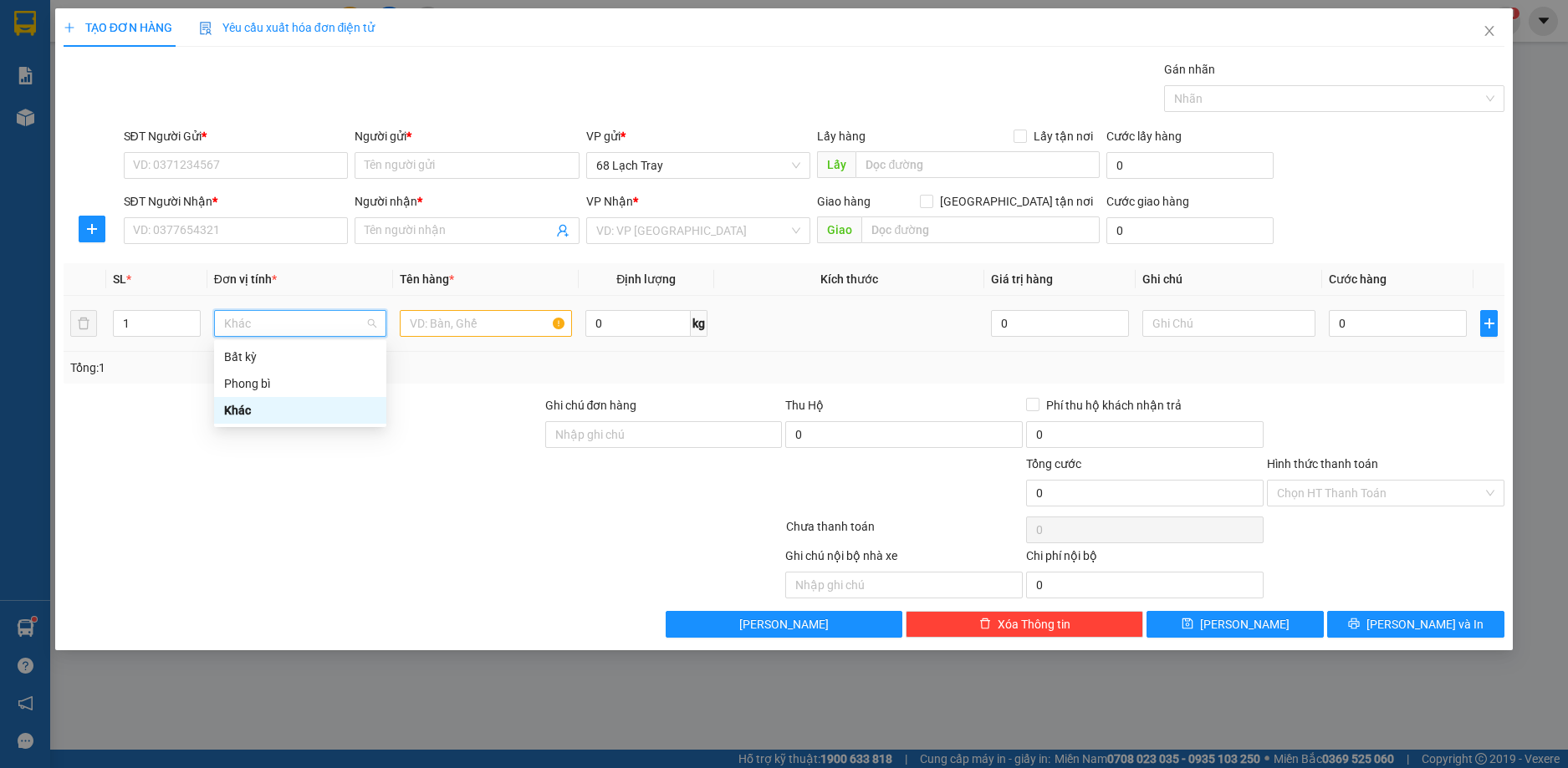
click at [238, 418] on div "Khác" at bounding box center [300, 410] width 152 height 18
click at [359, 322] on span "Khác" at bounding box center [300, 323] width 152 height 26
click at [1486, 39] on span "Close" at bounding box center [1489, 31] width 46 height 46
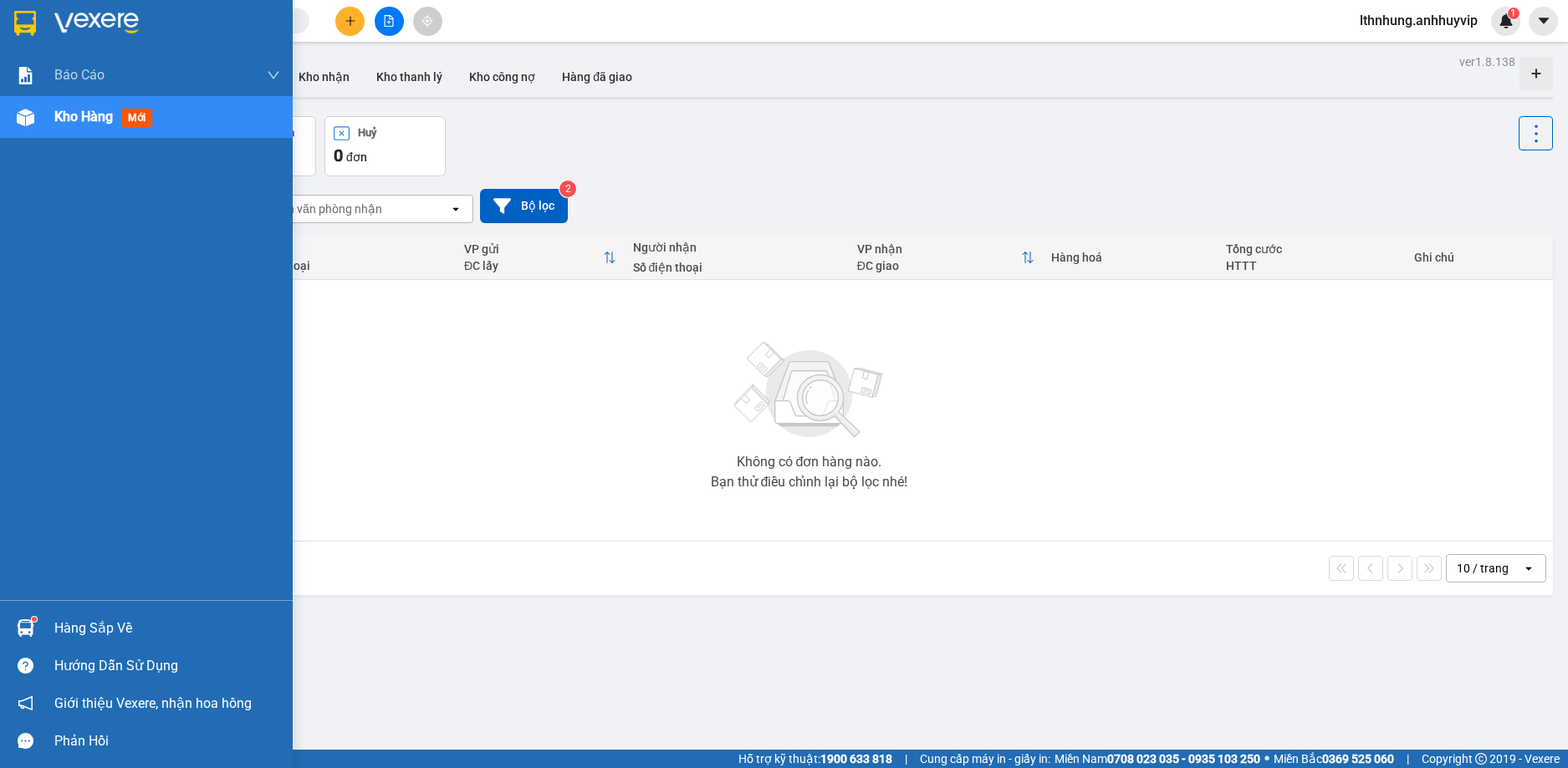
click at [95, 117] on span "Kho hàng" at bounding box center [84, 116] width 58 height 15
click at [87, 121] on span "Kho hàng" at bounding box center [84, 116] width 58 height 15
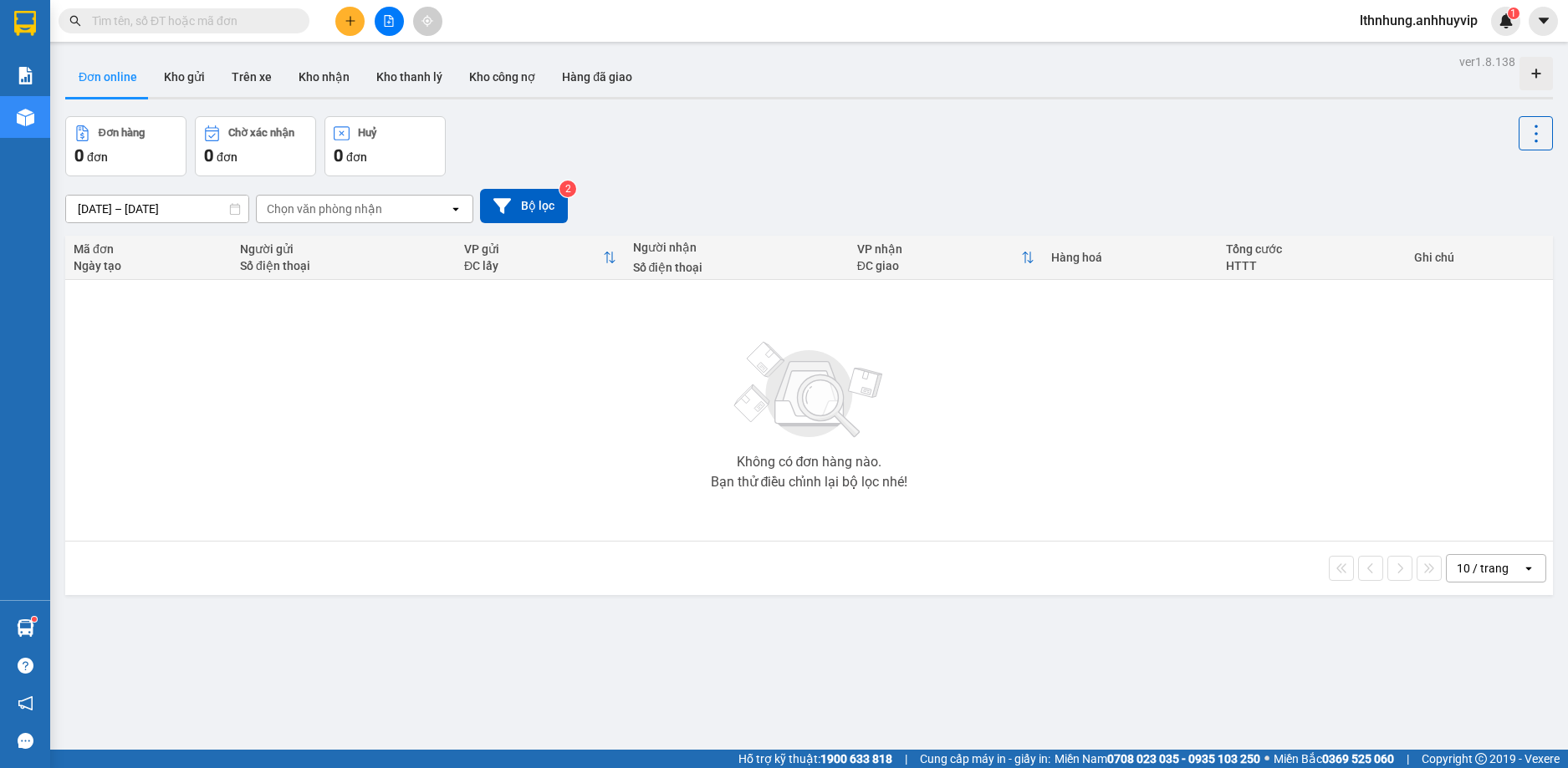
click at [107, 77] on button "Đơn online" at bounding box center [108, 77] width 86 height 40
click at [169, 80] on button "Kho gửi" at bounding box center [184, 77] width 67 height 40
type input "[DATE] – [DATE]"
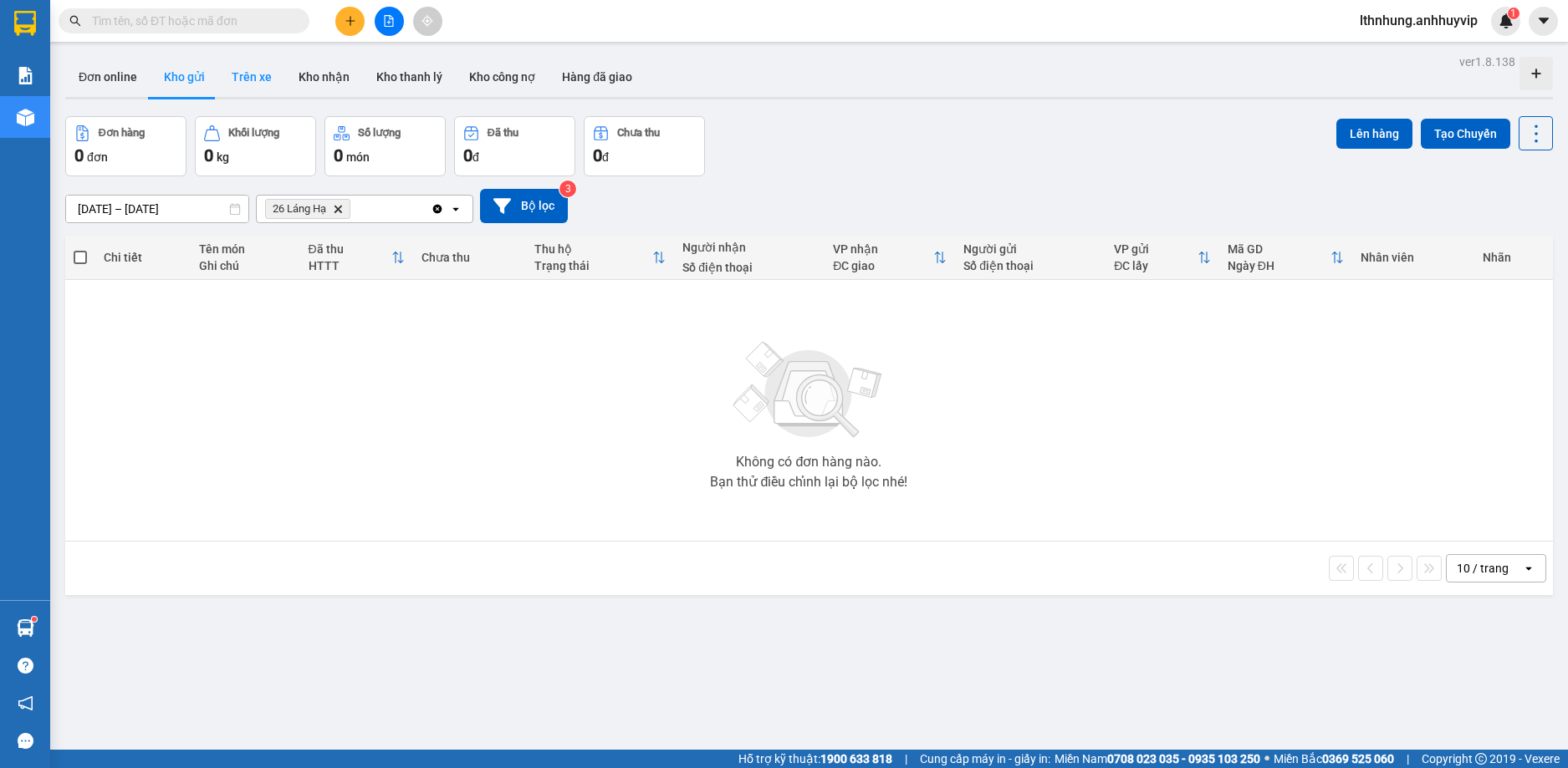
click at [239, 85] on button "Trên xe" at bounding box center [251, 77] width 67 height 40
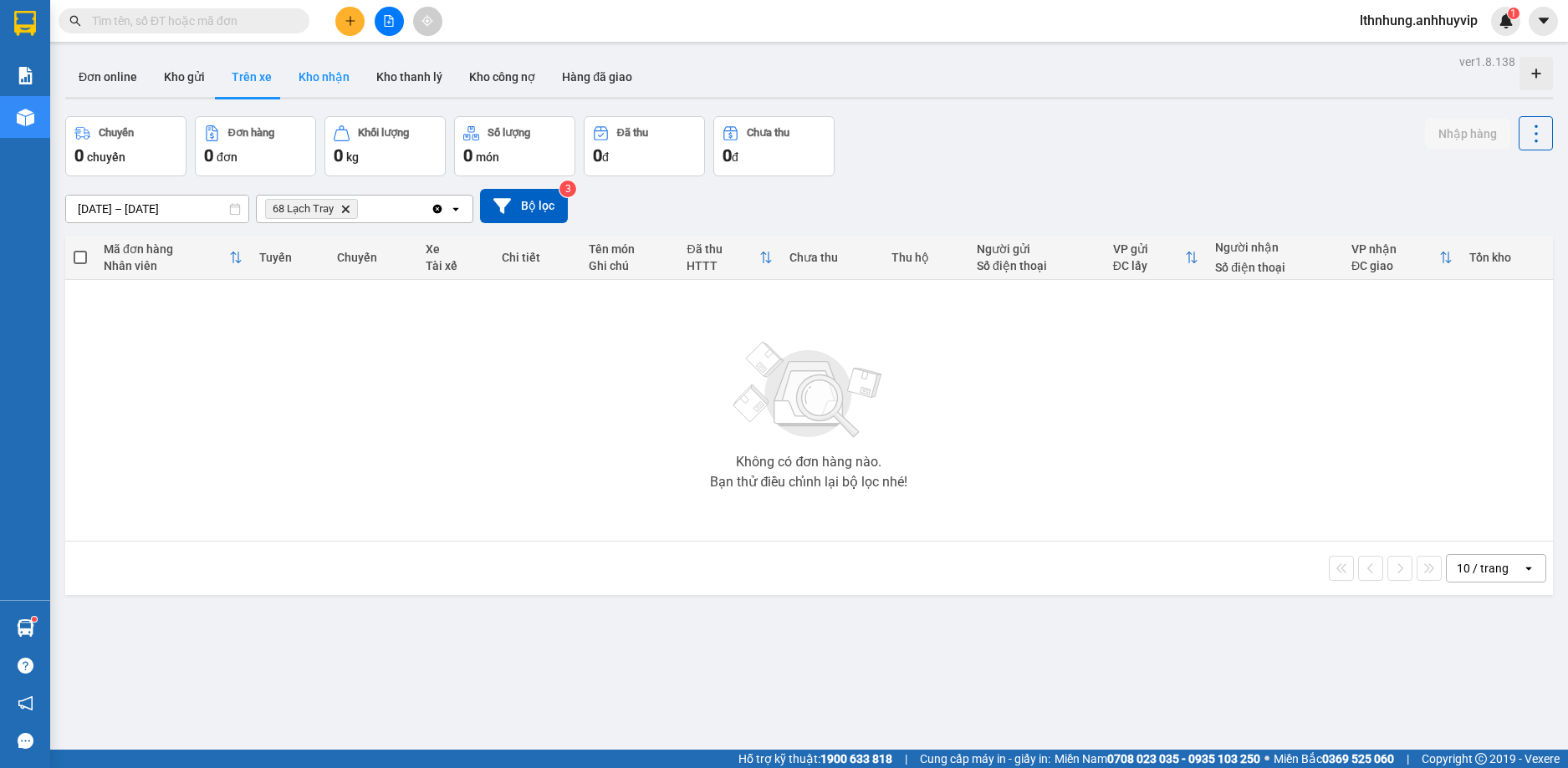
click at [323, 88] on button "Kho nhận" at bounding box center [323, 77] width 77 height 40
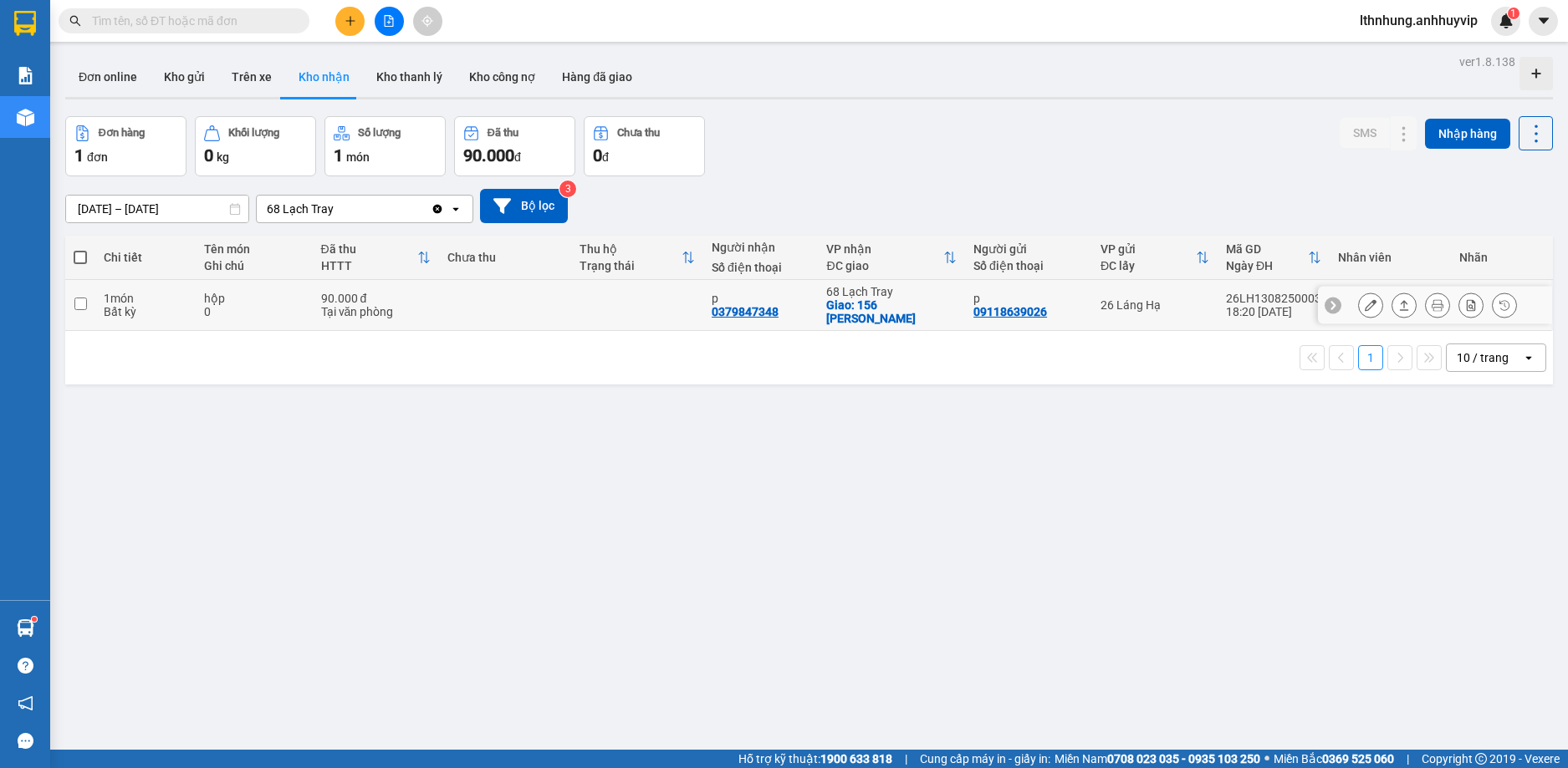
click at [1236, 305] on div "18:20 [DATE]" at bounding box center [1273, 312] width 96 height 14
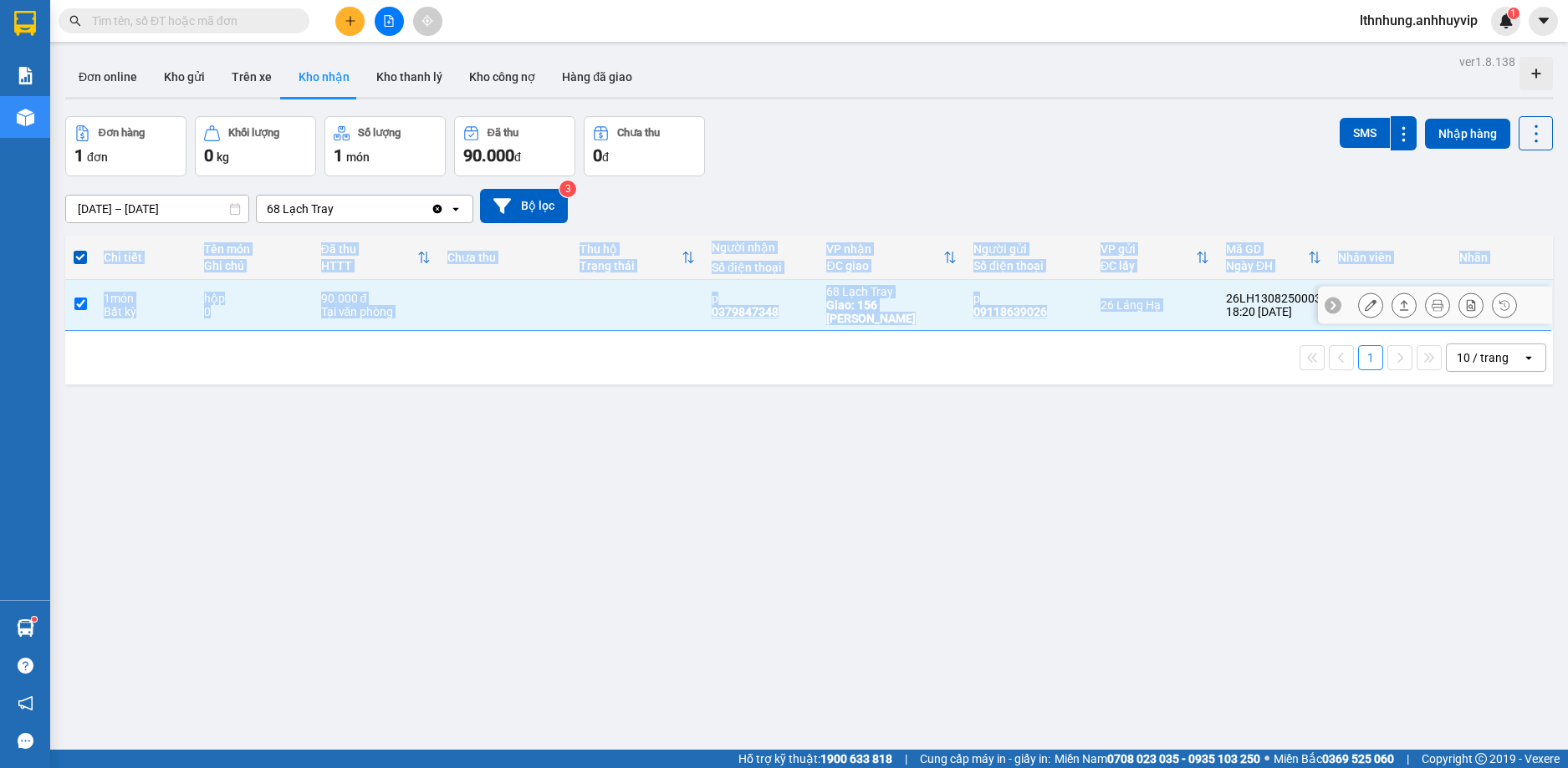
drag, startPoint x: 1211, startPoint y: 290, endPoint x: 1316, endPoint y: 289, distance: 105.0
click at [1316, 289] on tr "1 món Bất kỳ hộp 0 90.000 đ Tại văn phòng p 0379847348 68 Lạch Tray Giao: 156 […" at bounding box center [809, 305] width 1487 height 51
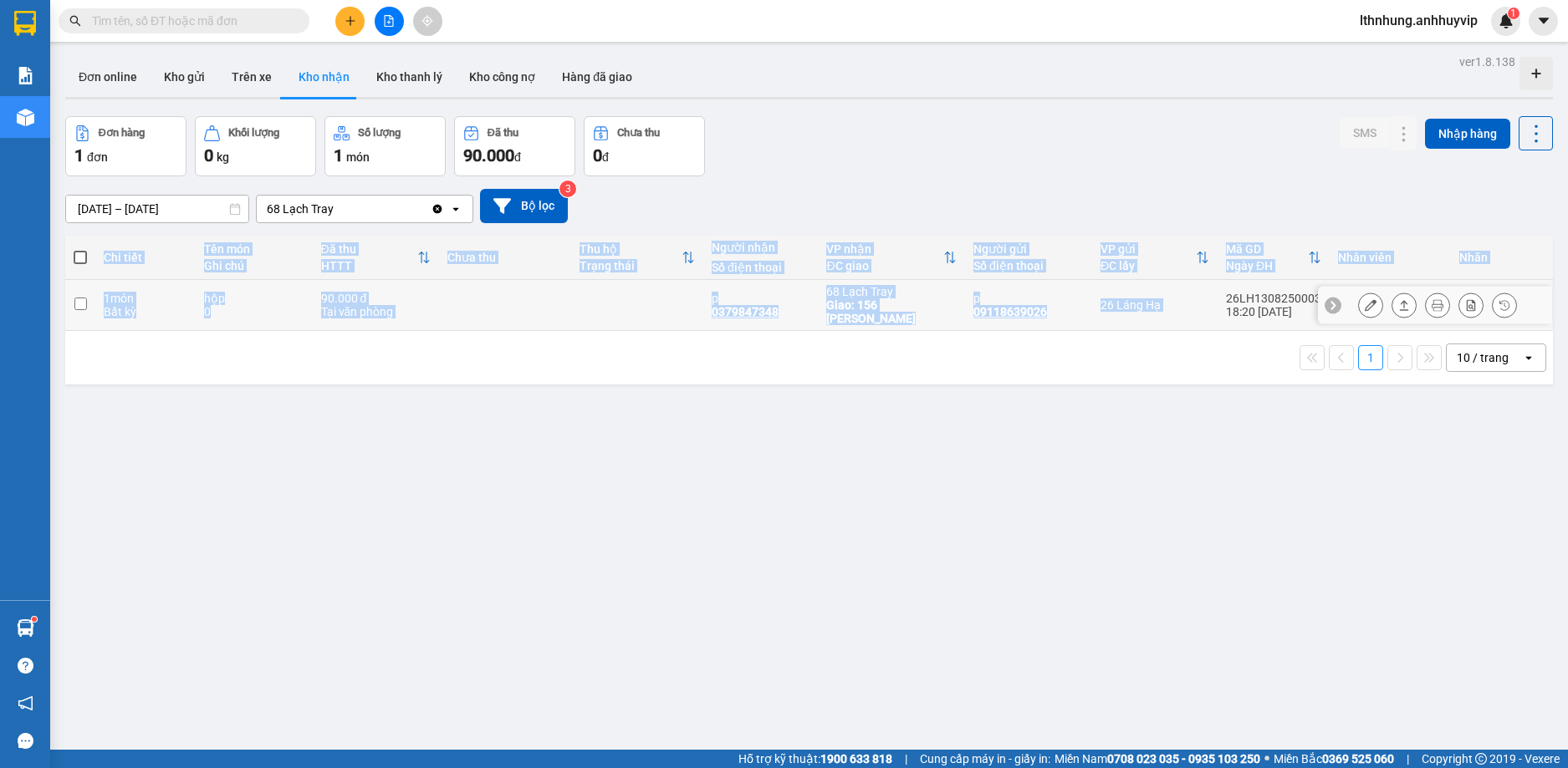
copy table "Chi tiết Tên món Ghi chú Đã thu HTTT Chưa thu Thu hộ Trạng thái Người nhận Số đ…"
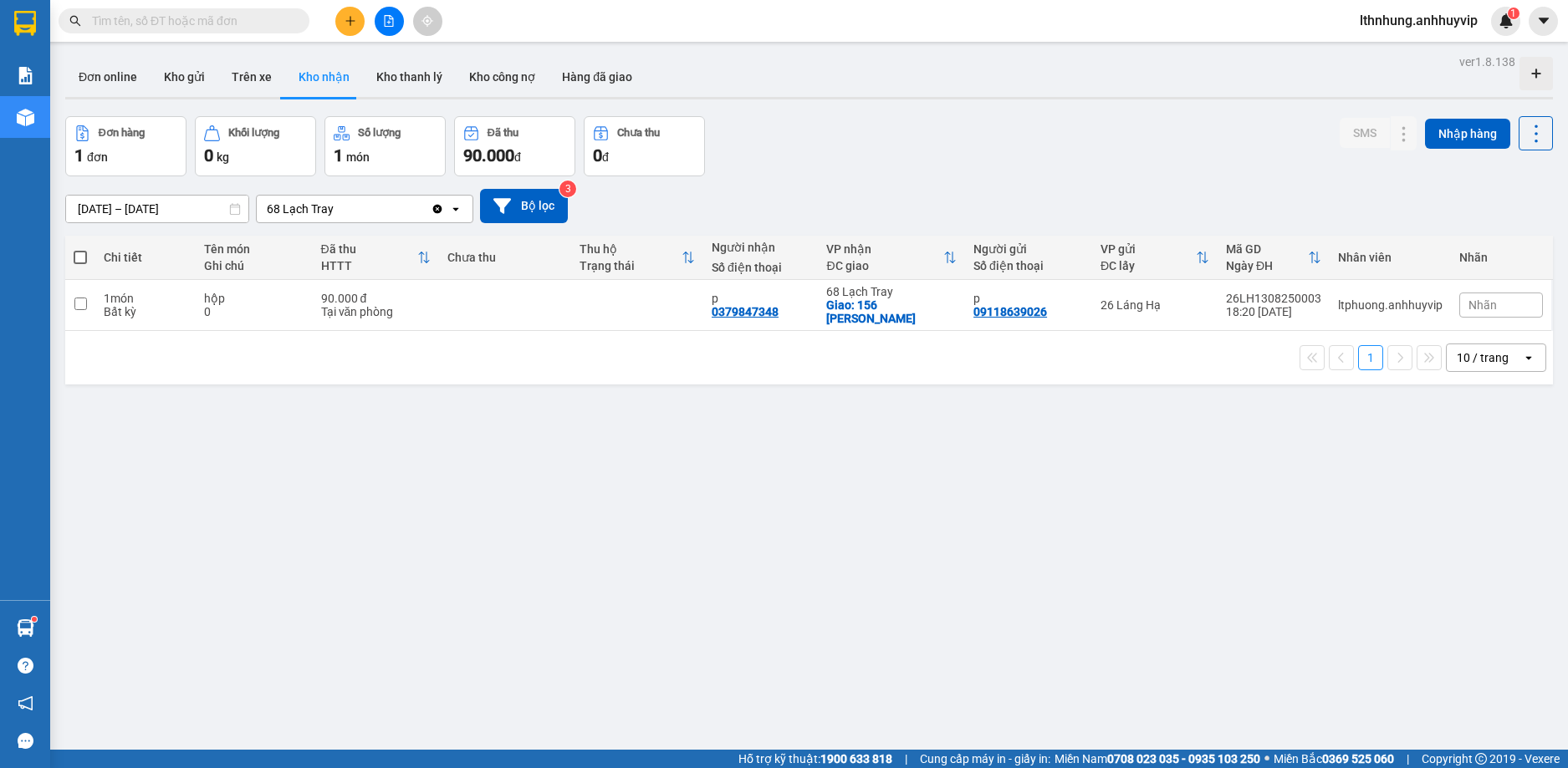
click at [1271, 385] on div "ver 1.8.138 Đơn online Kho gửi Trên xe Kho nhận Kho thanh lý Kho công nợ Hàng đ…" at bounding box center [808, 434] width 1501 height 768
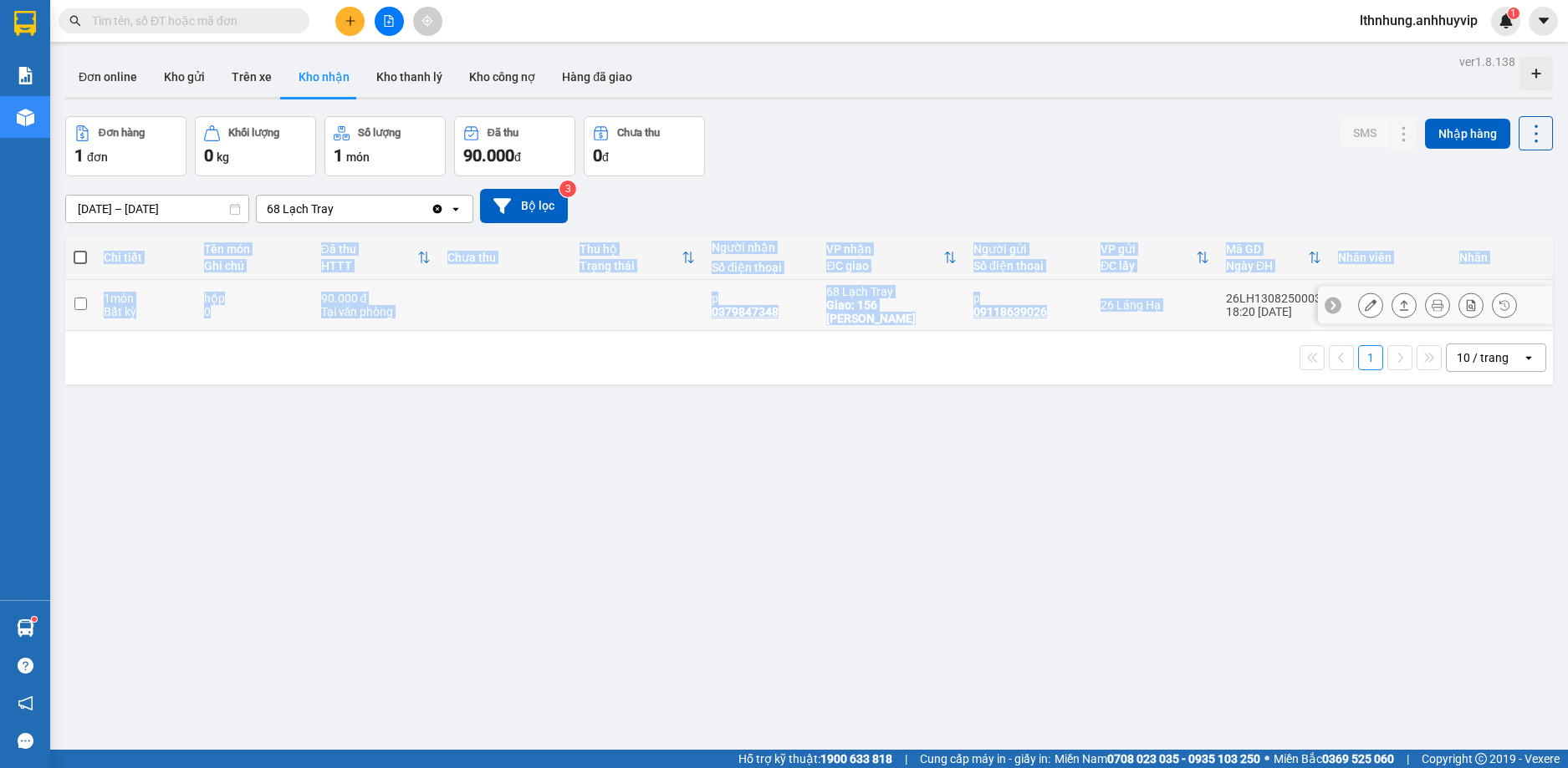
drag, startPoint x: 1222, startPoint y: 289, endPoint x: 1306, endPoint y: 284, distance: 84.1
click at [1306, 284] on tr "1 món Bất kỳ hộp 0 90.000 đ Tại văn phòng p 0379847348 68 Lạch Tray Giao: 156 […" at bounding box center [809, 305] width 1487 height 51
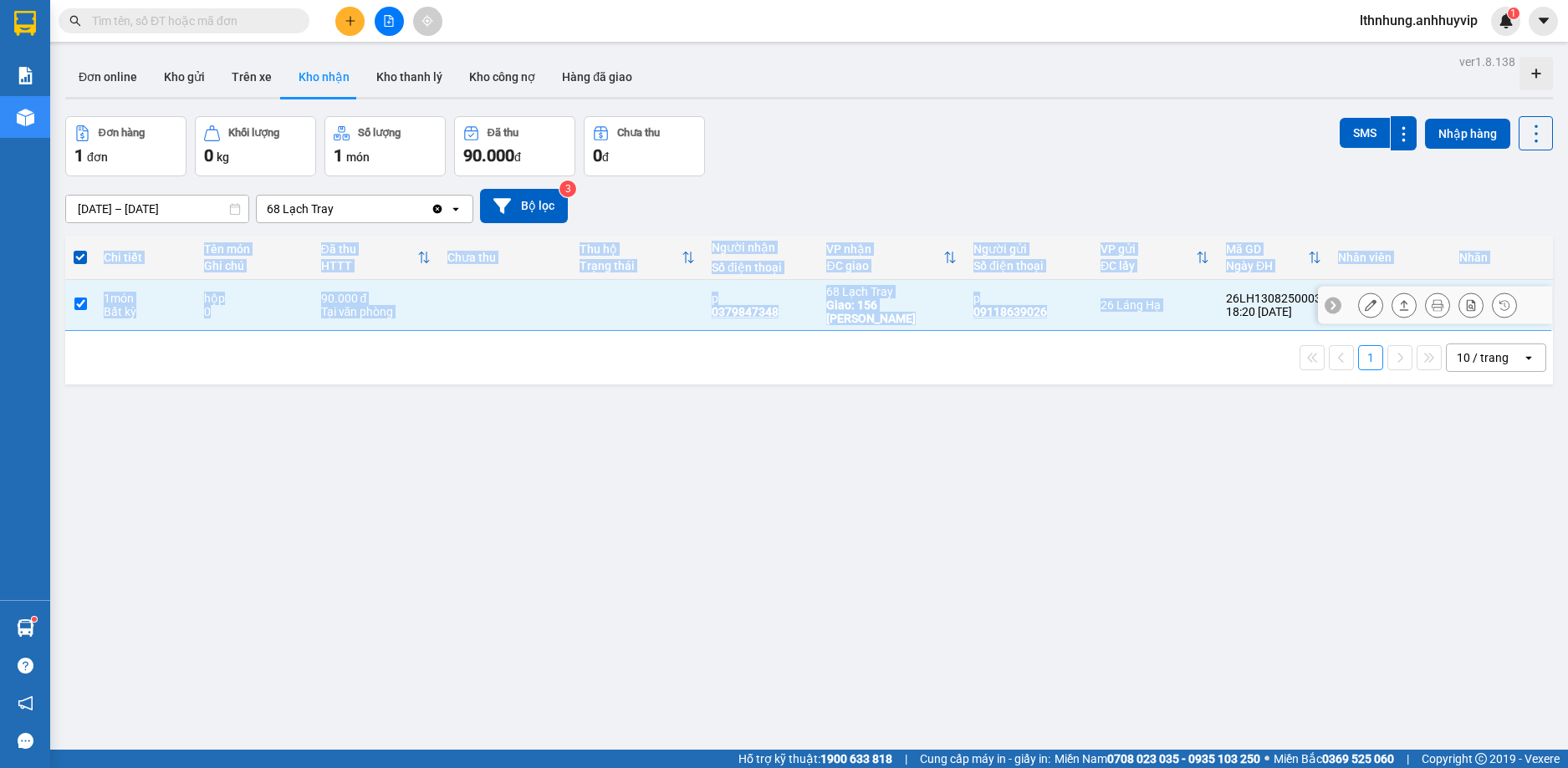
copy table "Chi tiết Tên món Ghi chú Đã thu HTTT Chưa thu Thu hộ Trạng thái Người nhận Số đ…"
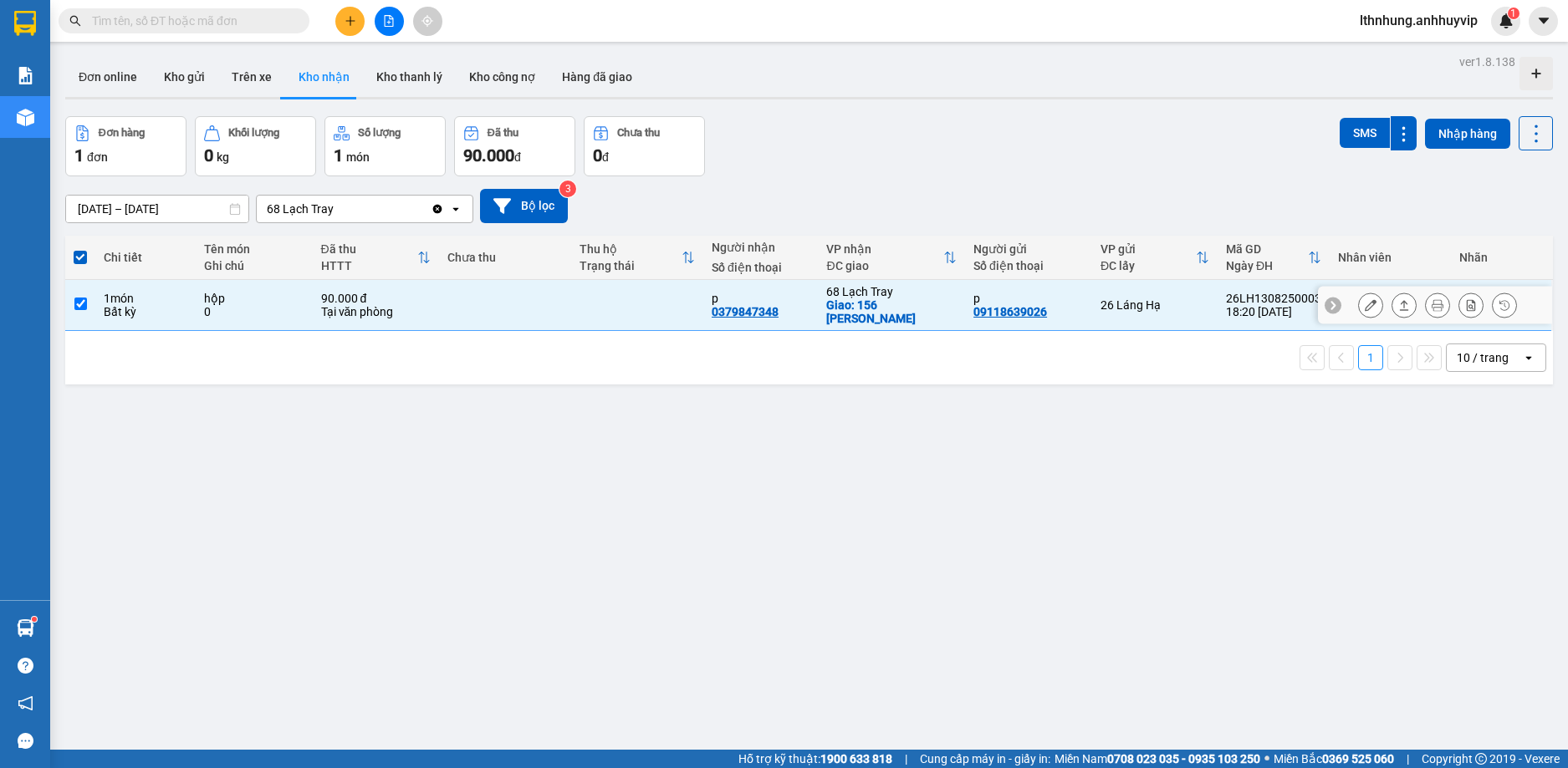
click at [334, 292] on div "90.000 đ" at bounding box center [375, 298] width 110 height 14
checkbox input "false"
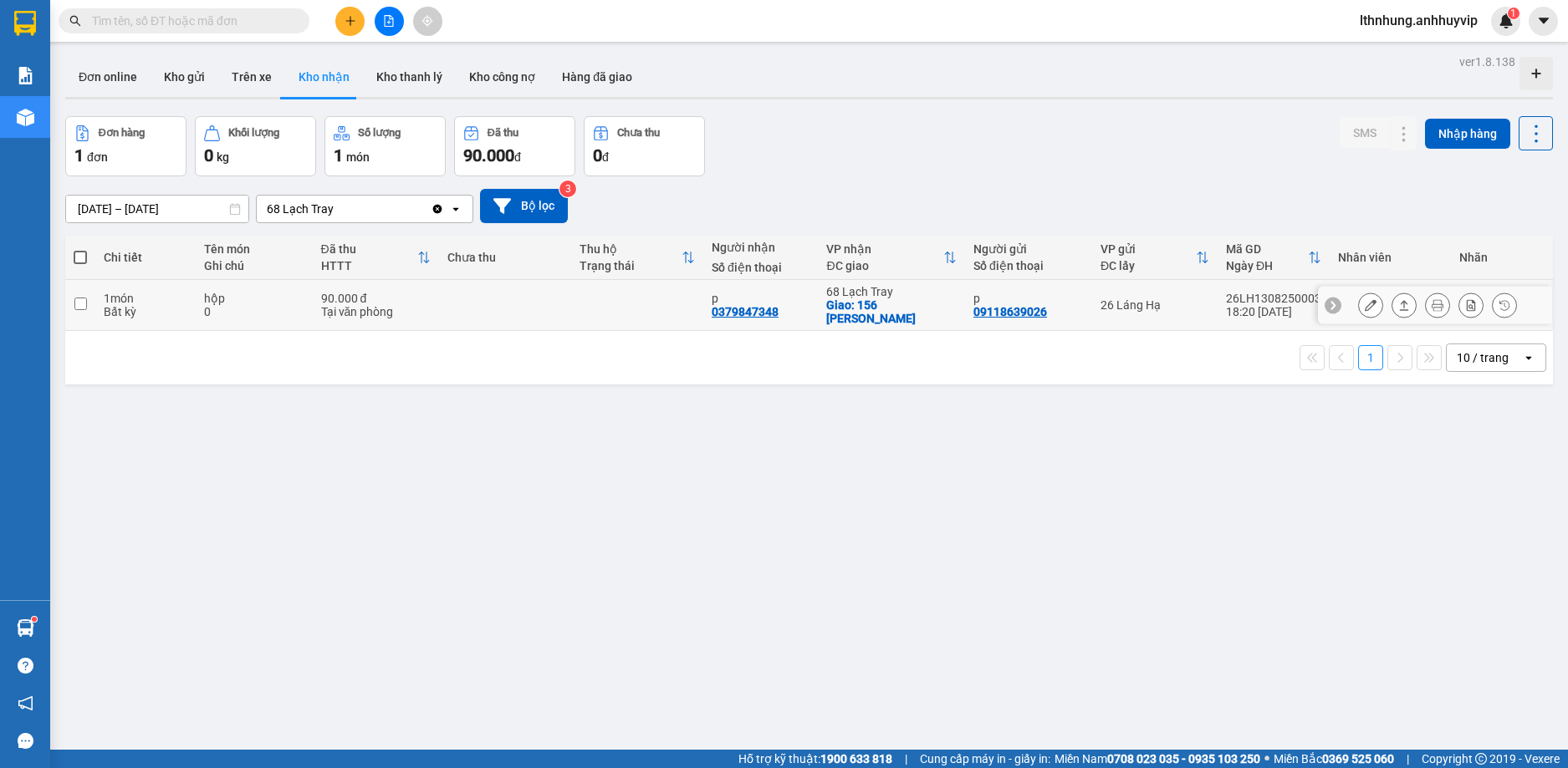
click at [1366, 299] on button at bounding box center [1370, 305] width 24 height 29
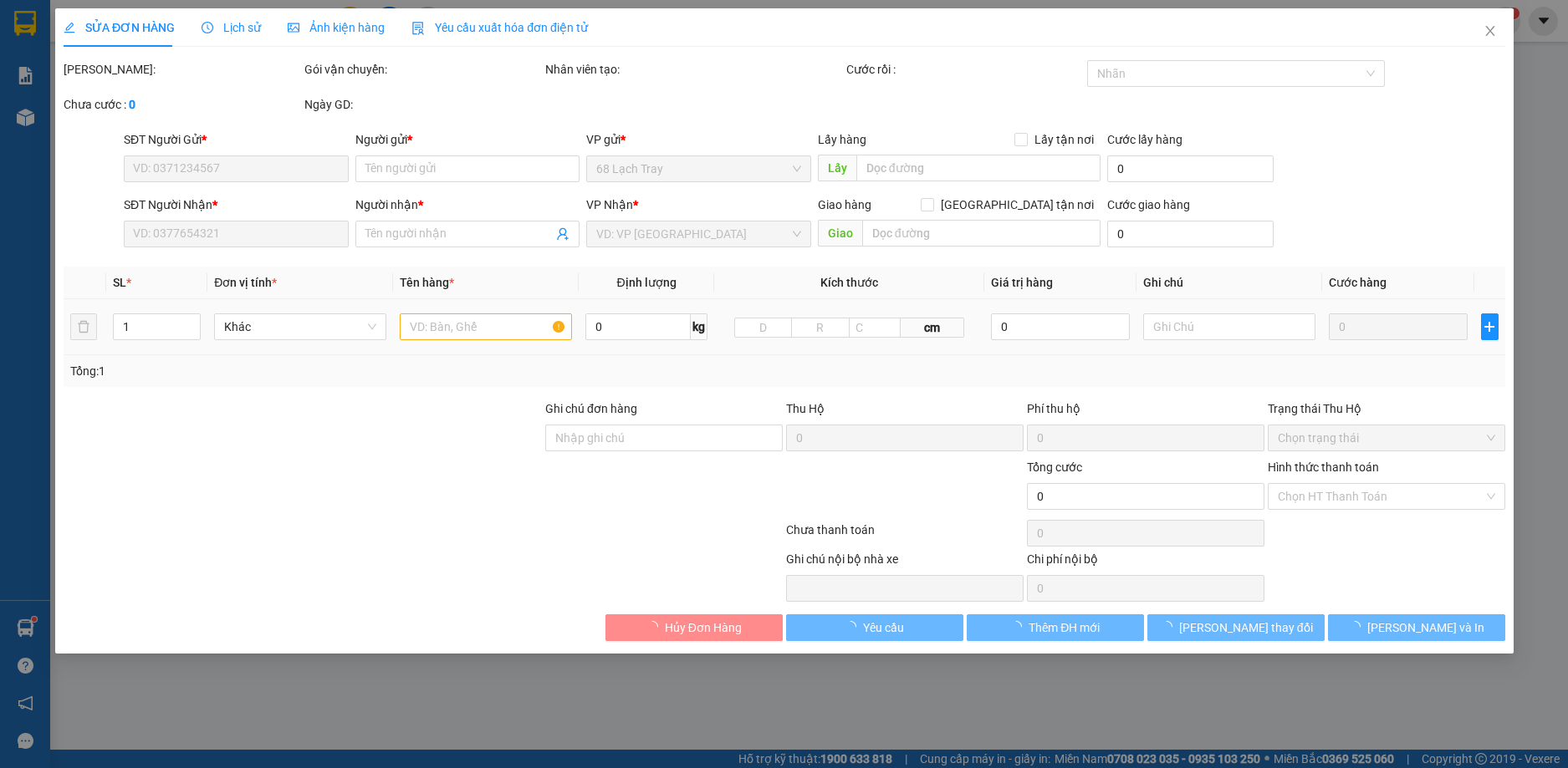
type input "09118639026"
type input "p"
type input "0379847348"
type input "p"
checkbox input "true"
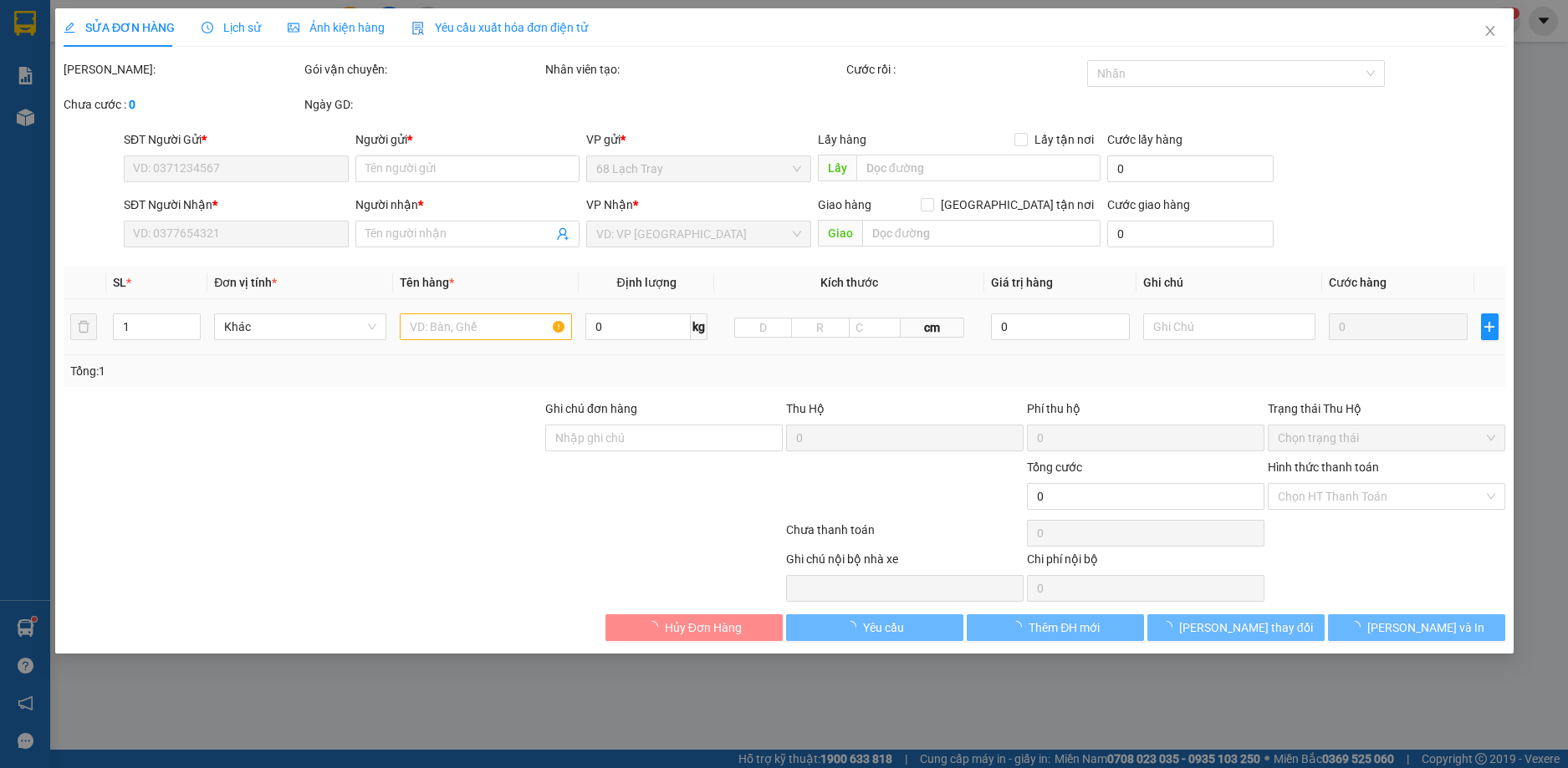
type input "156 [PERSON_NAME]"
type input "90.000"
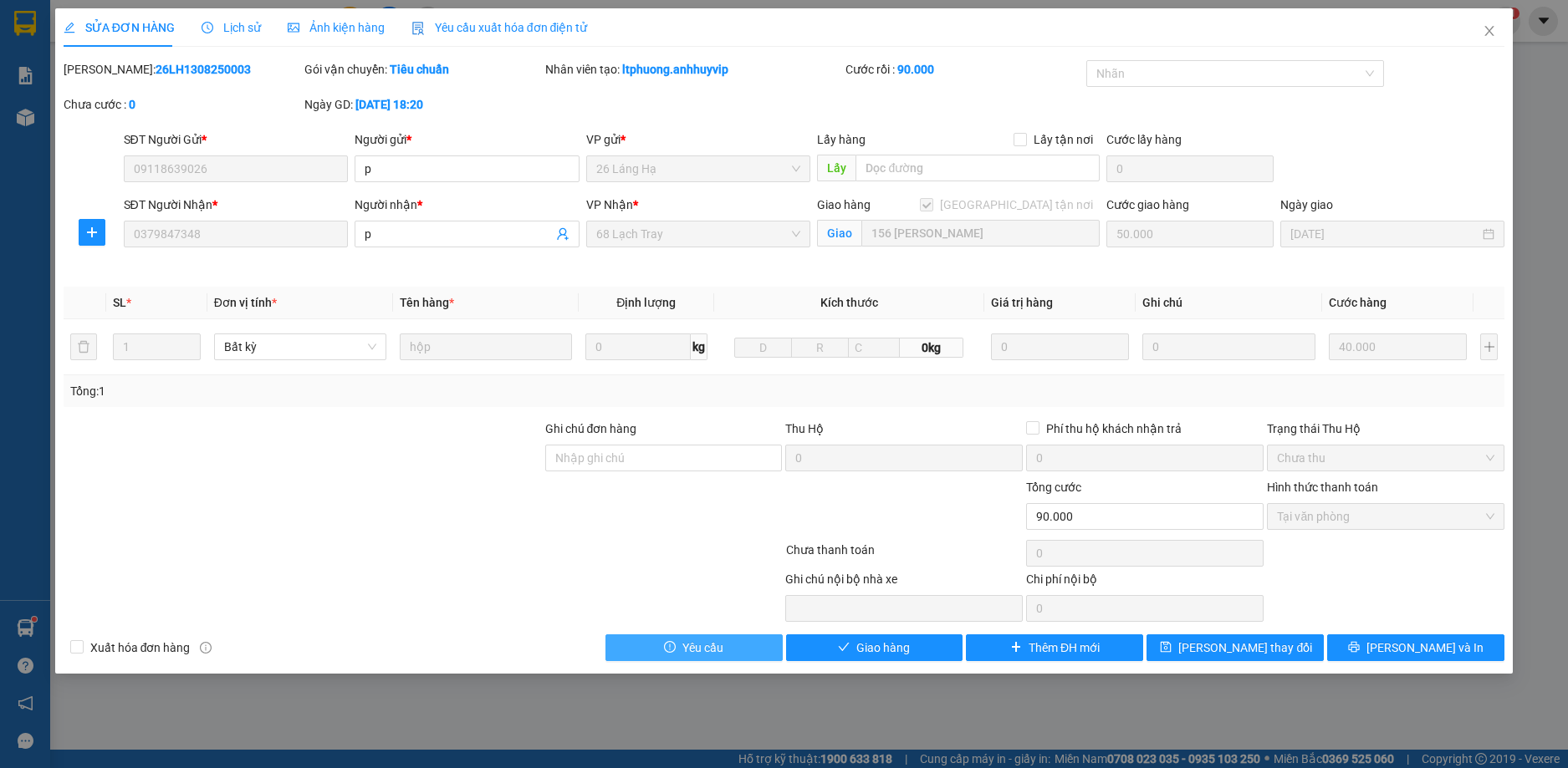
click at [703, 650] on span "Yêu cầu" at bounding box center [702, 648] width 41 height 18
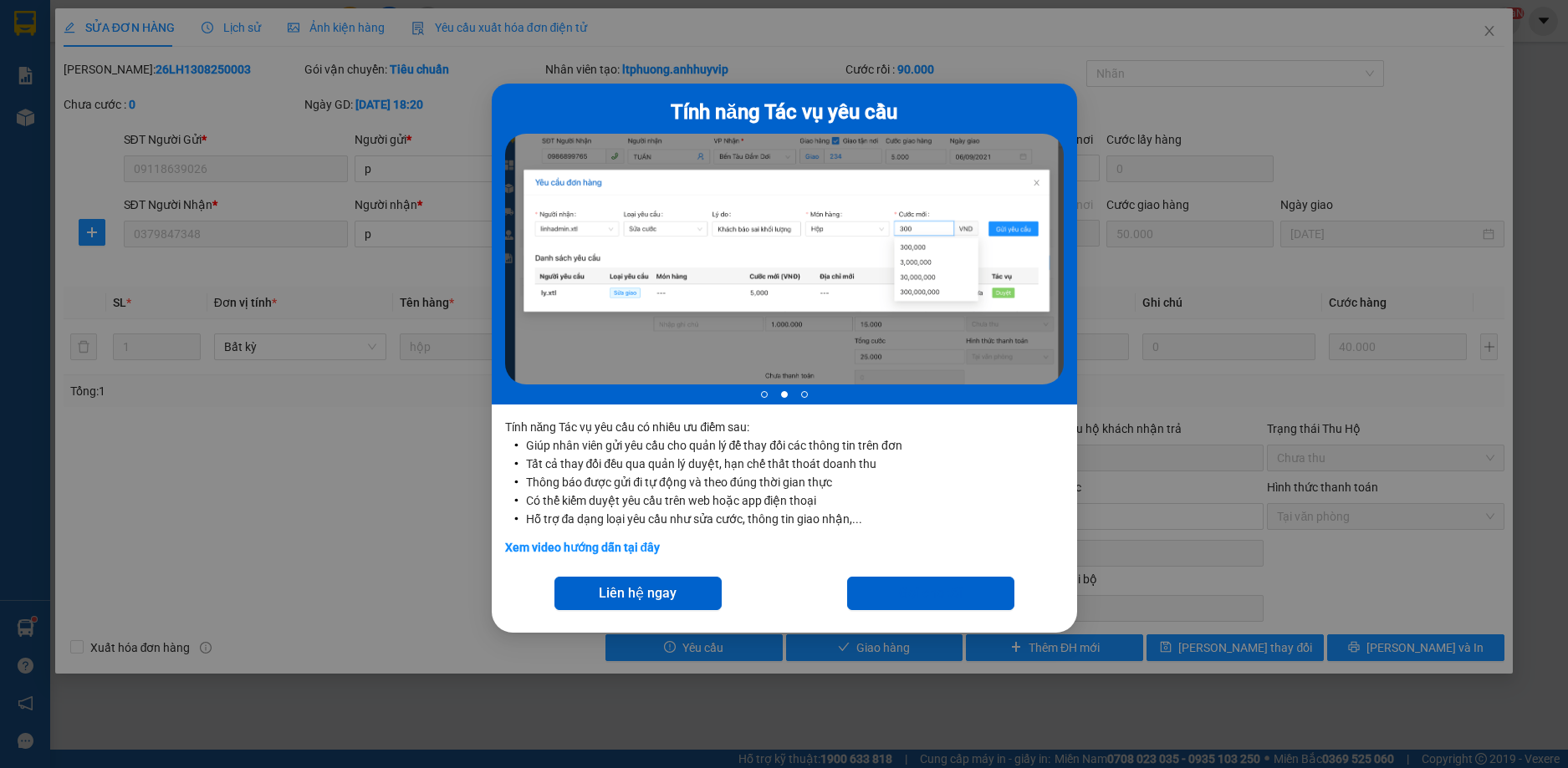
click at [1372, 179] on div "Tính năng Tác vụ yêu cầu 2 of 3 Tính năng Tác vụ yêu cầu có nhiều ưu điểm sau: …" at bounding box center [784, 384] width 1568 height 768
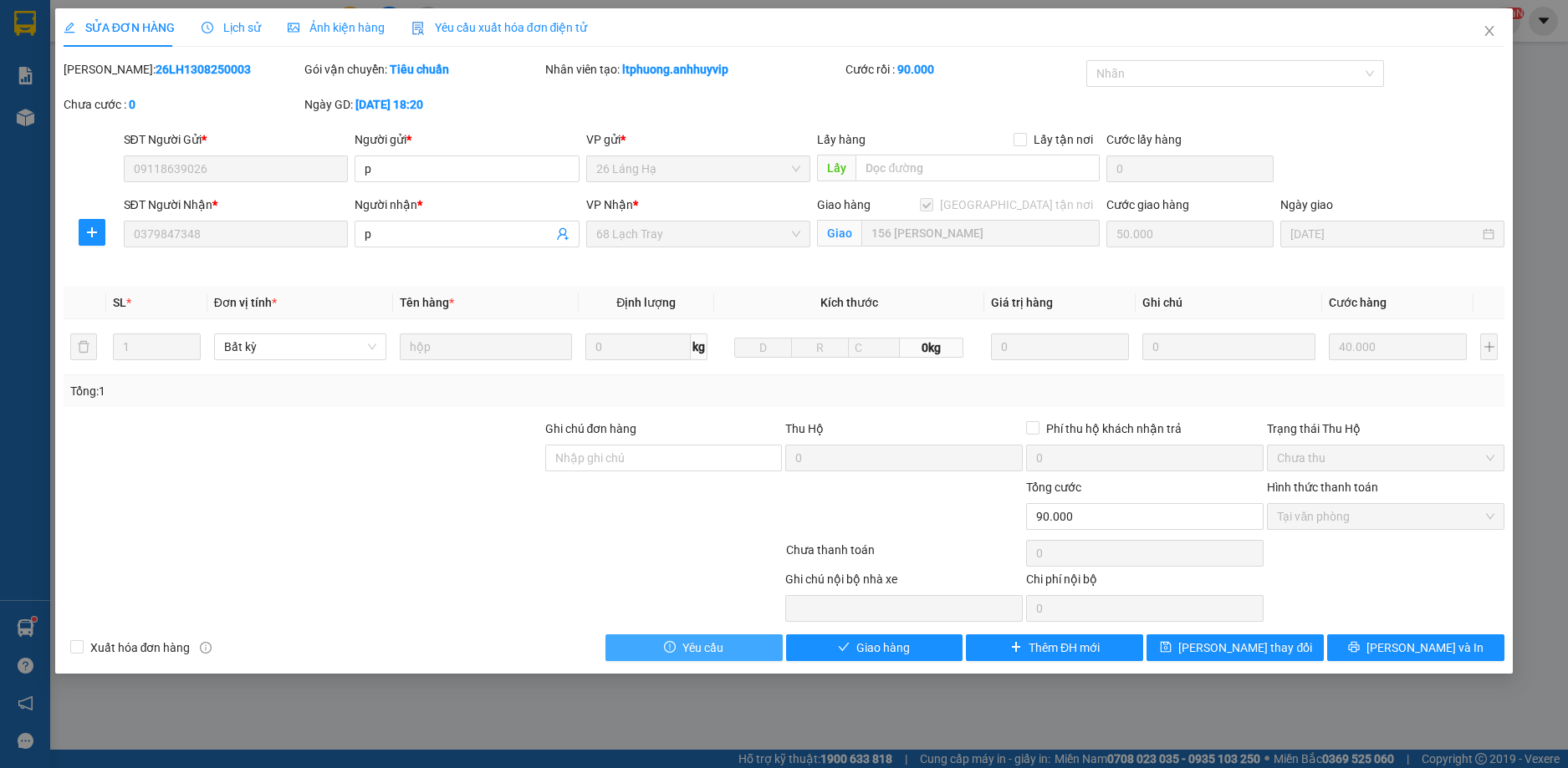
click at [727, 655] on button "Yêu cầu" at bounding box center [693, 647] width 178 height 26
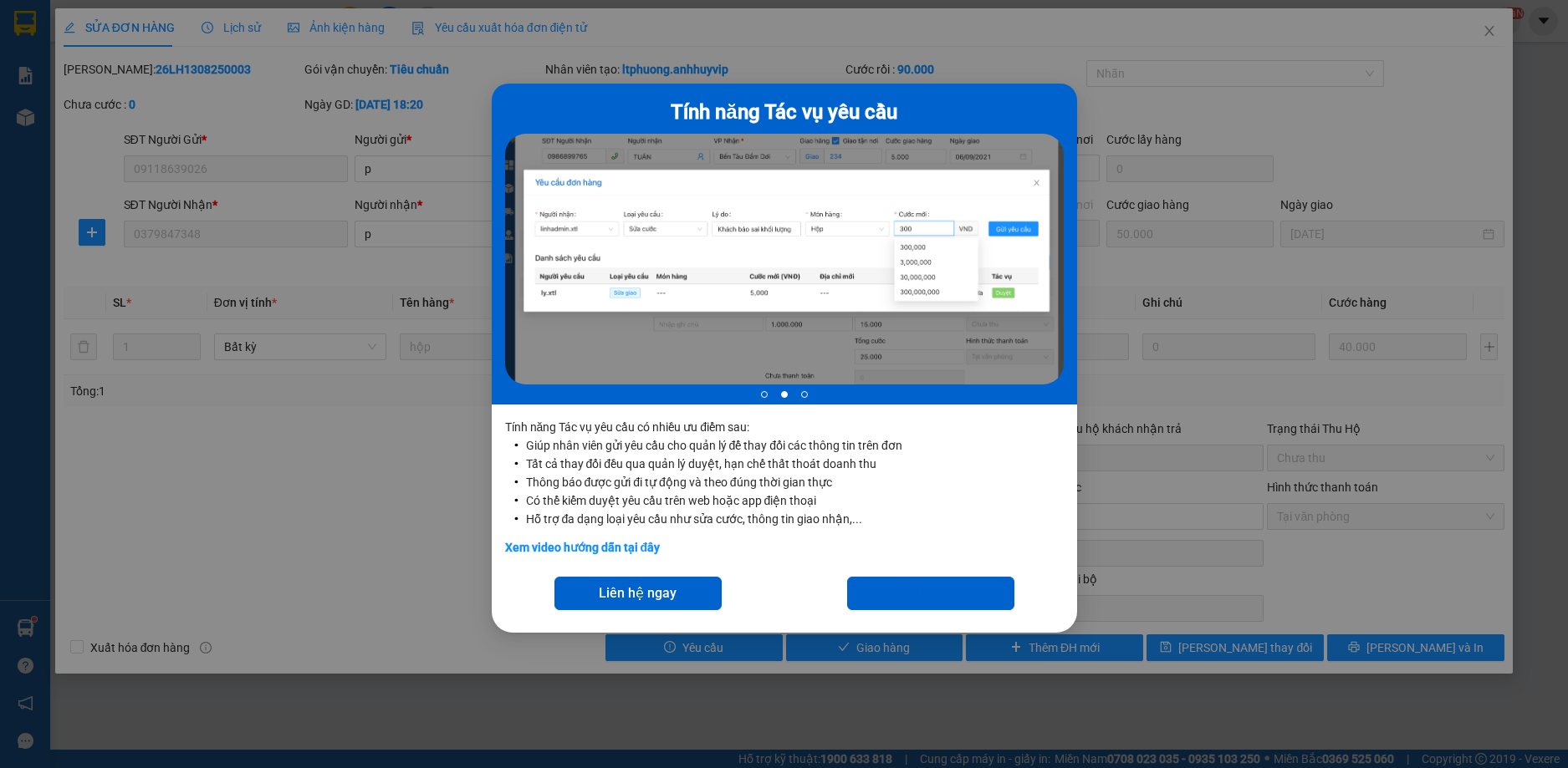
click at [1484, 33] on div "Tính năng Tác vụ yêu cầu 2 of 3 Tính năng Tác vụ yêu cầu có nhiều ưu điểm sau: …" at bounding box center [784, 384] width 1568 height 768
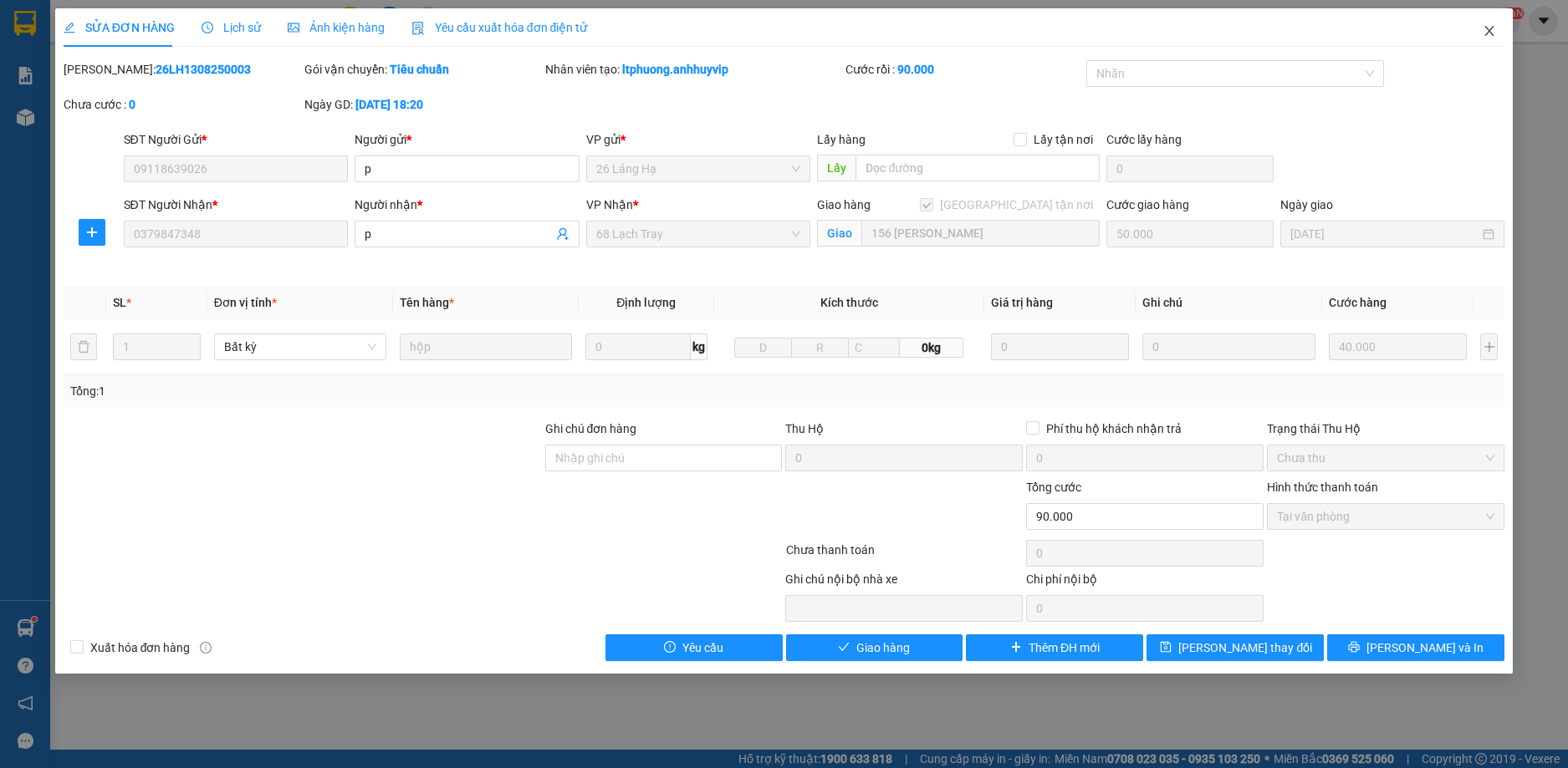
click at [1486, 34] on icon "close" at bounding box center [1489, 31] width 14 height 14
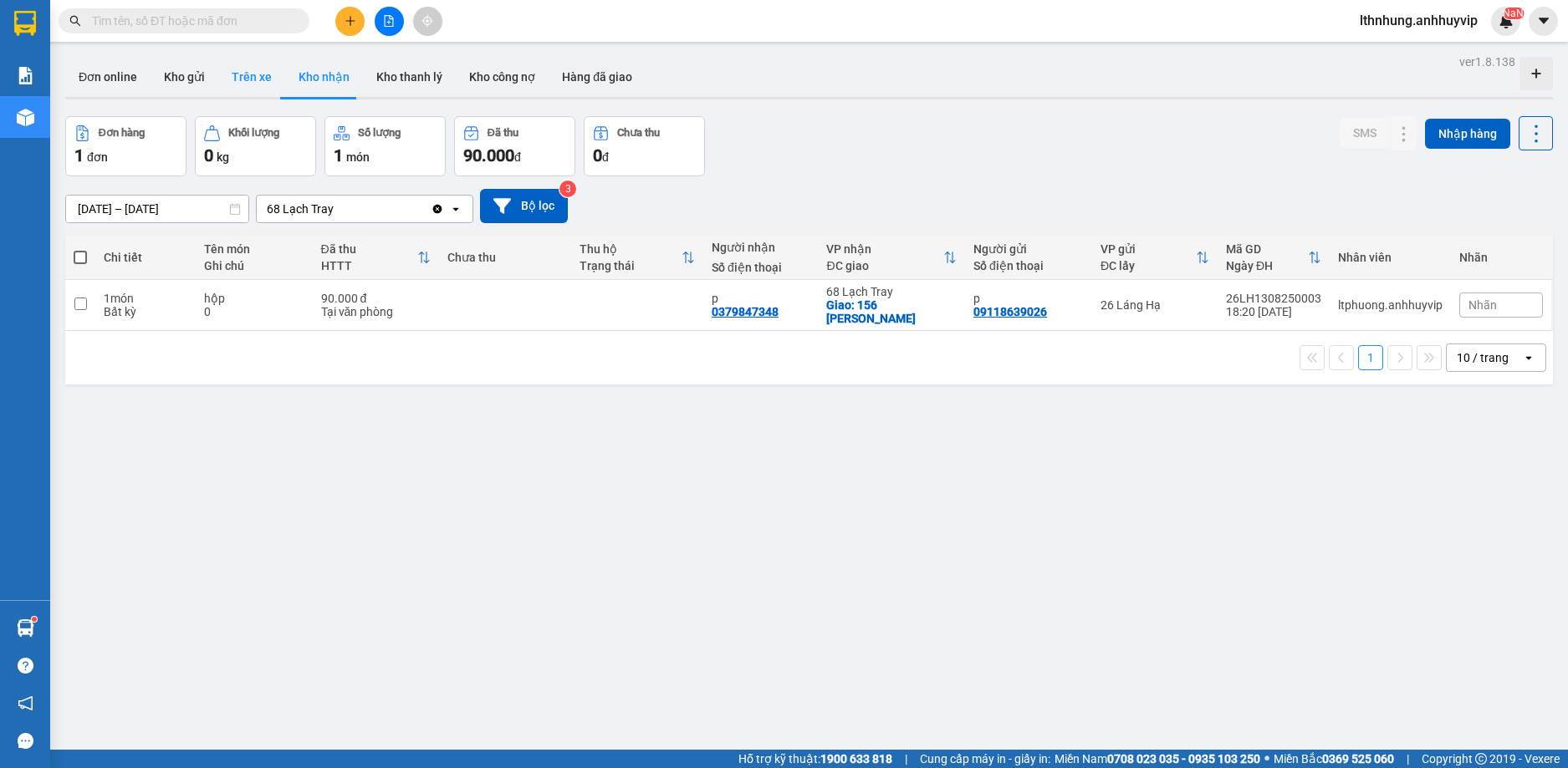
click at [245, 75] on button "Trên xe" at bounding box center [251, 77] width 67 height 40
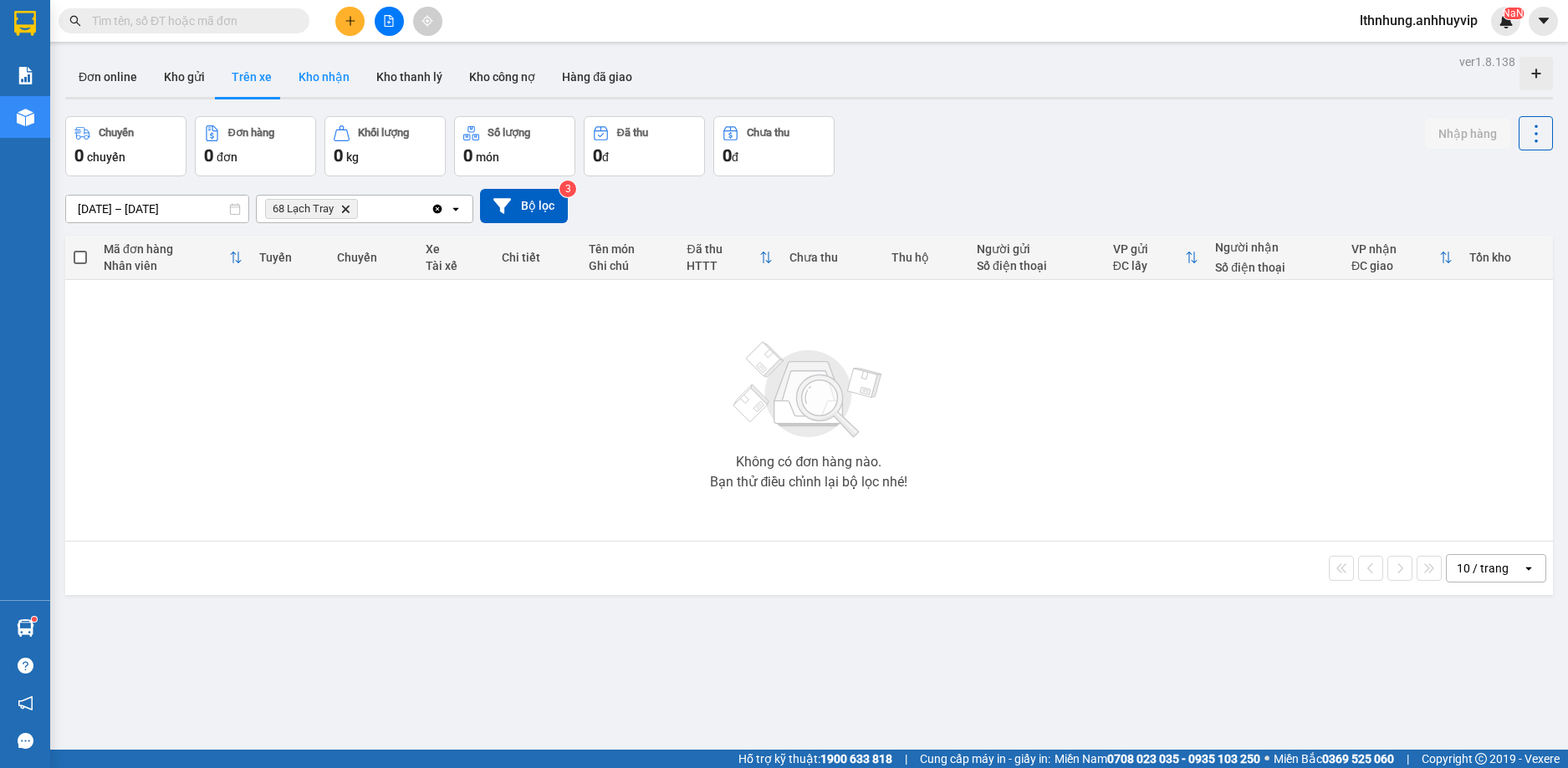
click at [290, 82] on button "Kho nhận" at bounding box center [323, 77] width 77 height 40
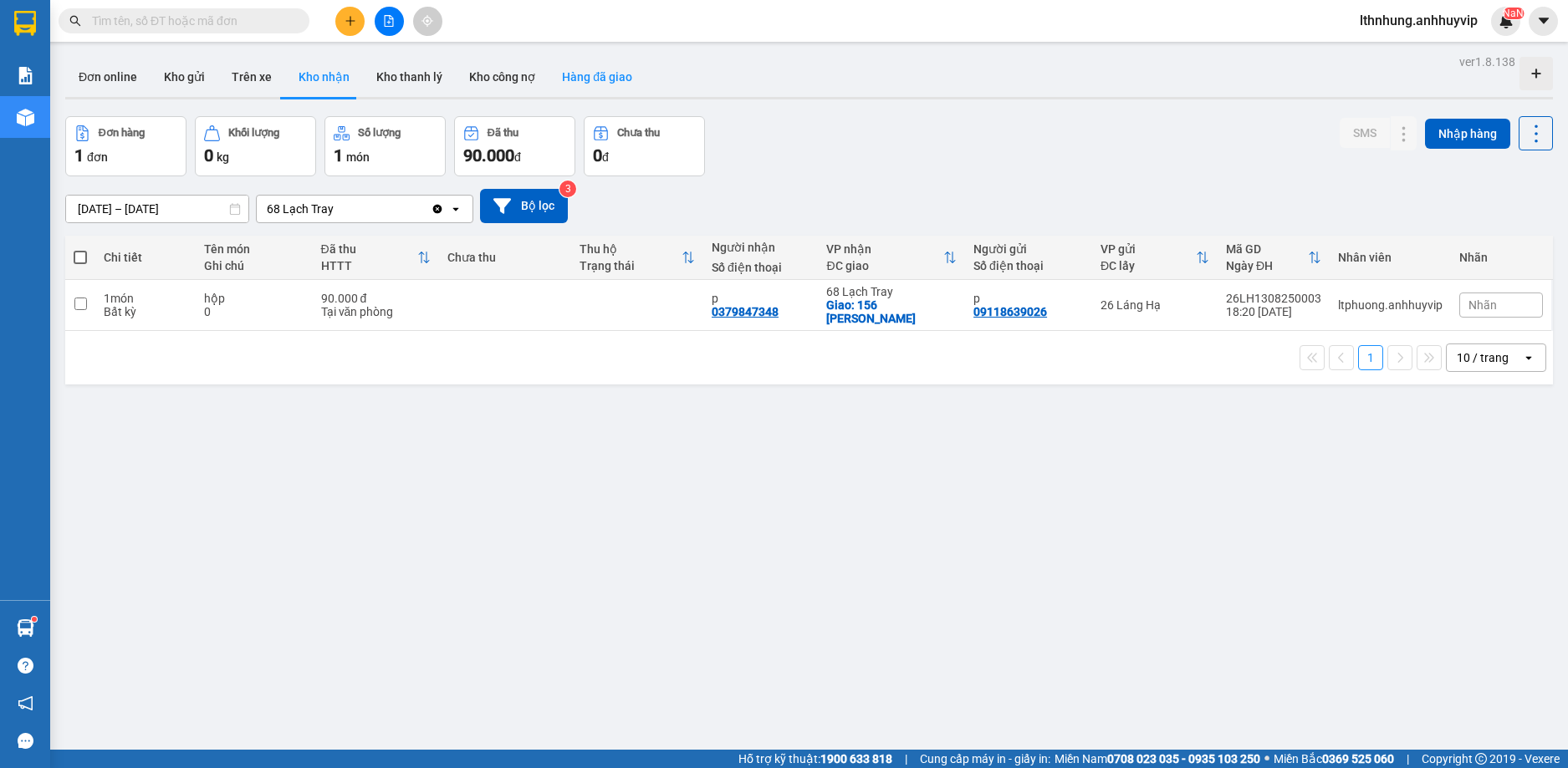
click at [571, 74] on button "Hàng đã giao" at bounding box center [597, 77] width 97 height 40
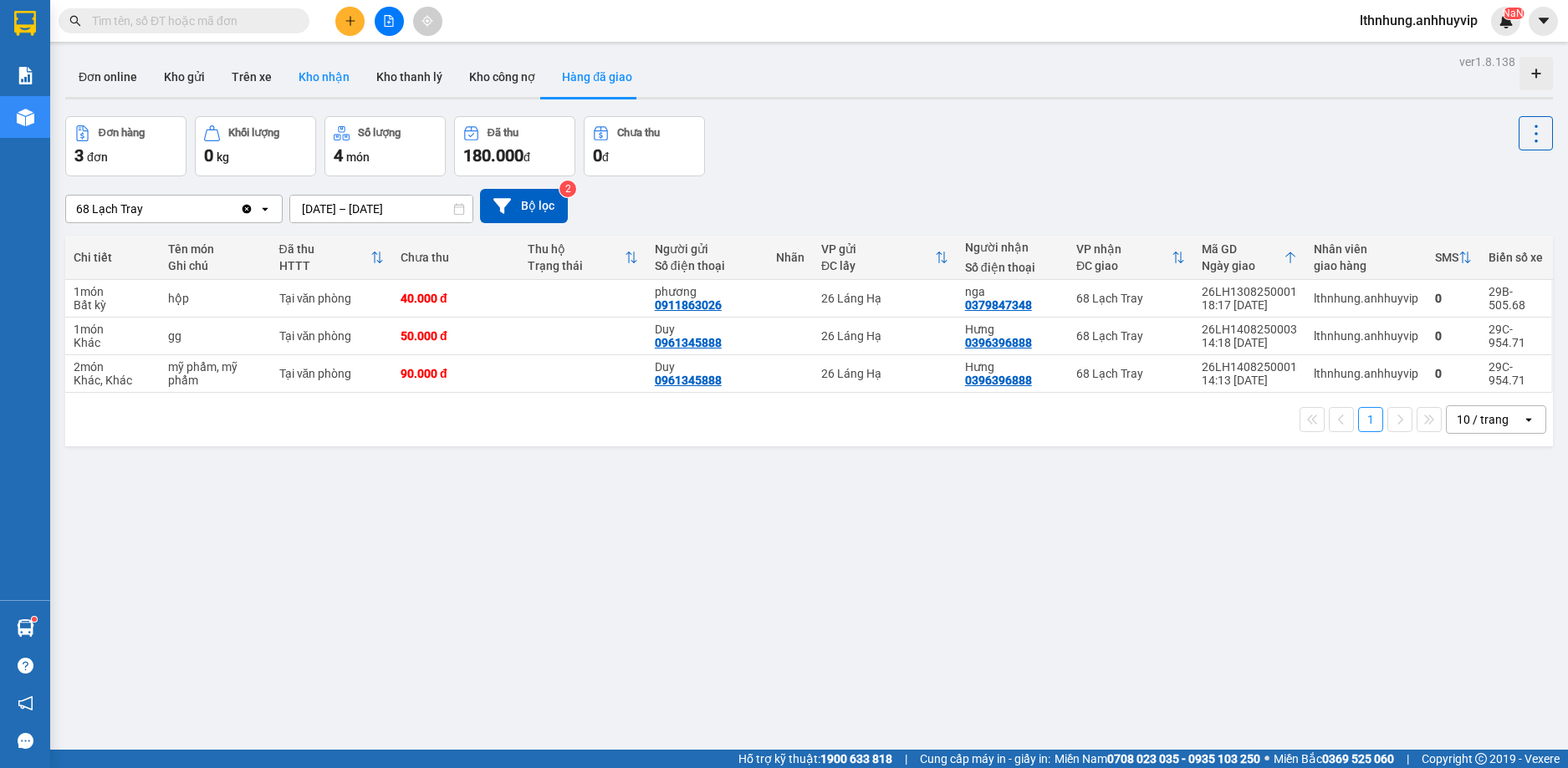
click at [297, 75] on button "Kho nhận" at bounding box center [323, 77] width 77 height 40
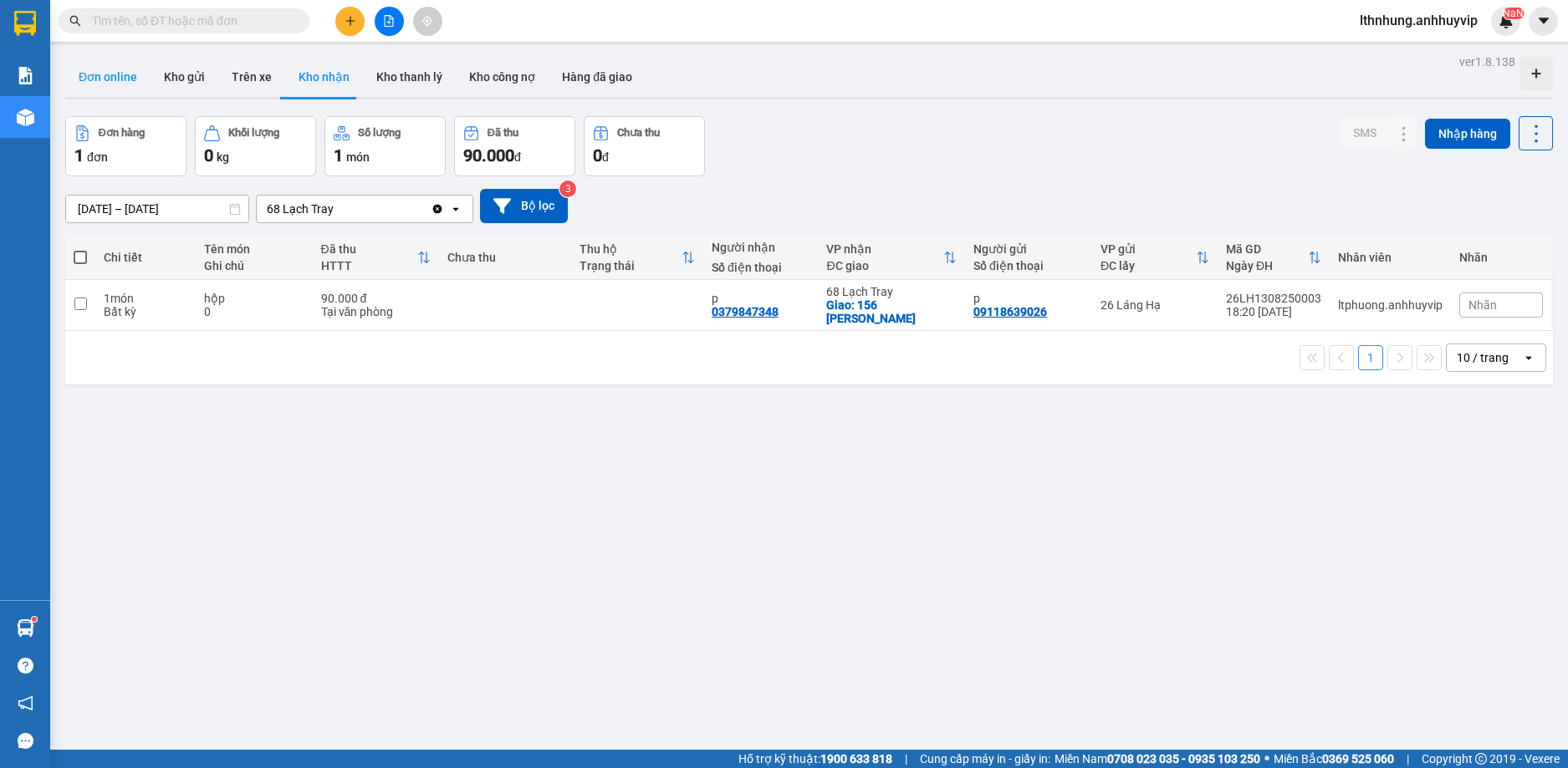
click at [105, 82] on button "Đơn online" at bounding box center [108, 77] width 86 height 40
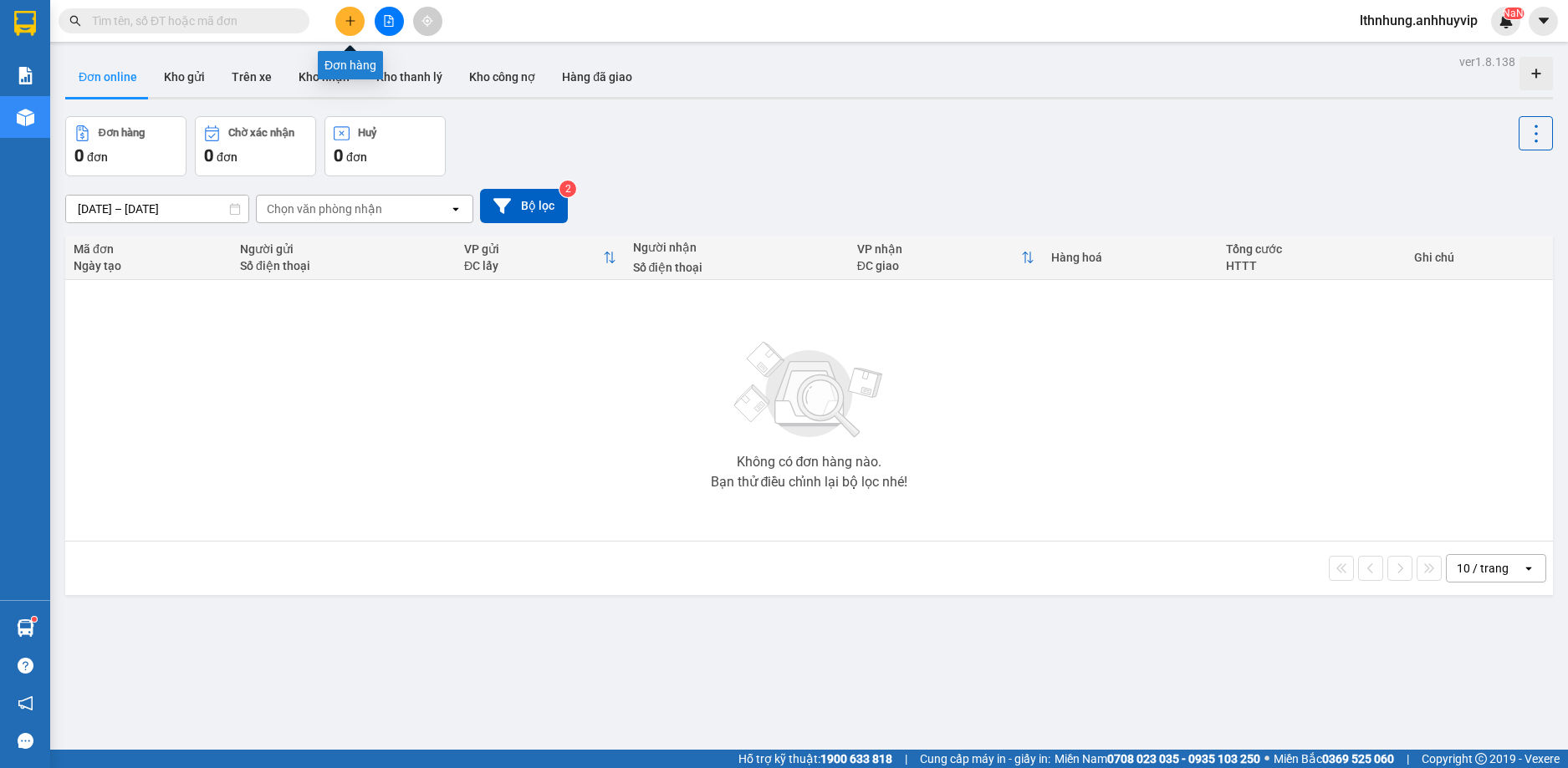
click at [343, 28] on button at bounding box center [350, 21] width 29 height 29
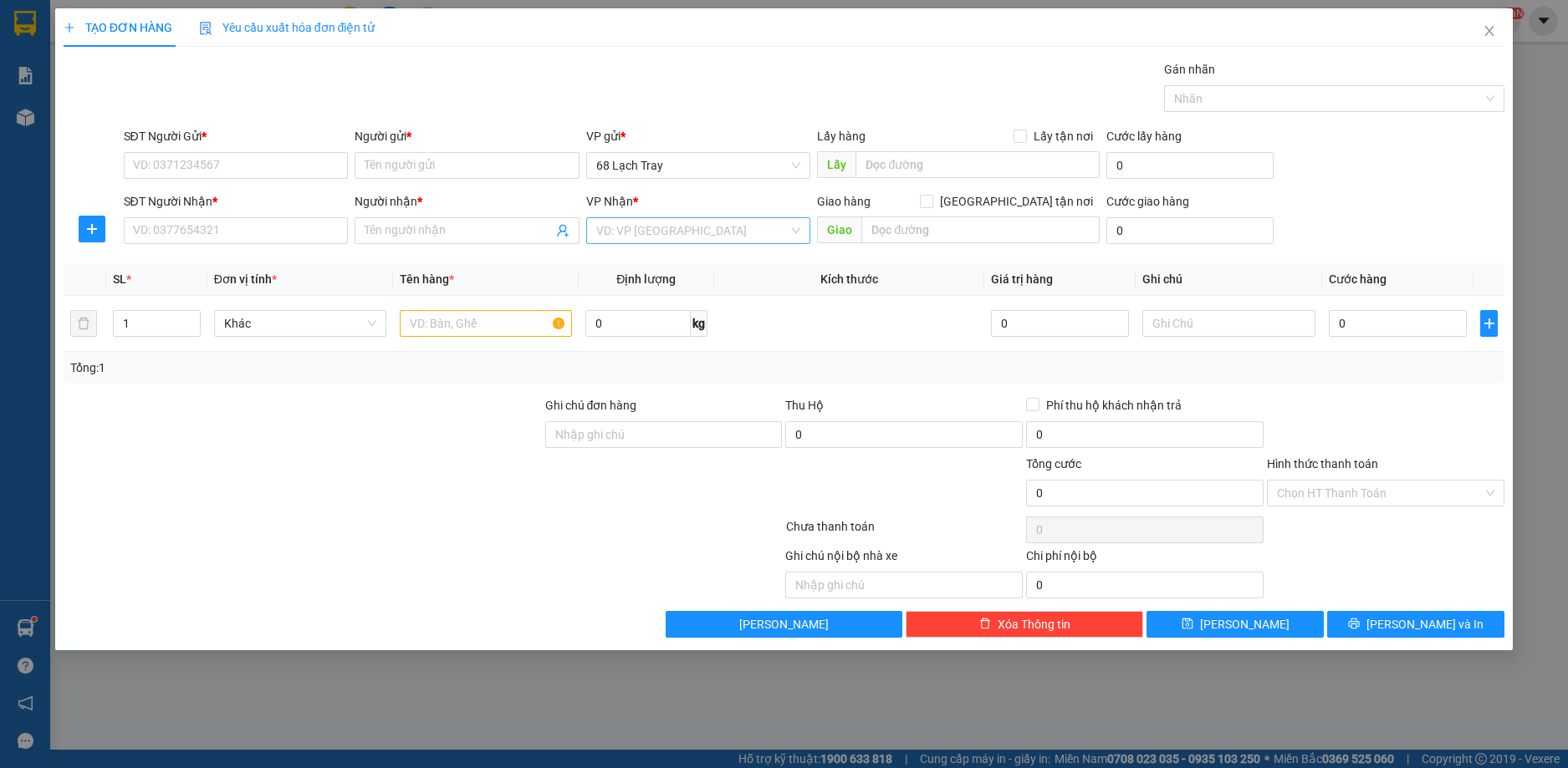
click at [698, 230] on input "search" at bounding box center [692, 231] width 193 height 26
click at [906, 228] on input "text" at bounding box center [980, 230] width 239 height 26
type input "226 minh khai"
click at [933, 208] on span at bounding box center [926, 201] width 14 height 14
click at [931, 207] on input "[GEOGRAPHIC_DATA] tận nơi" at bounding box center [925, 200] width 12 height 12
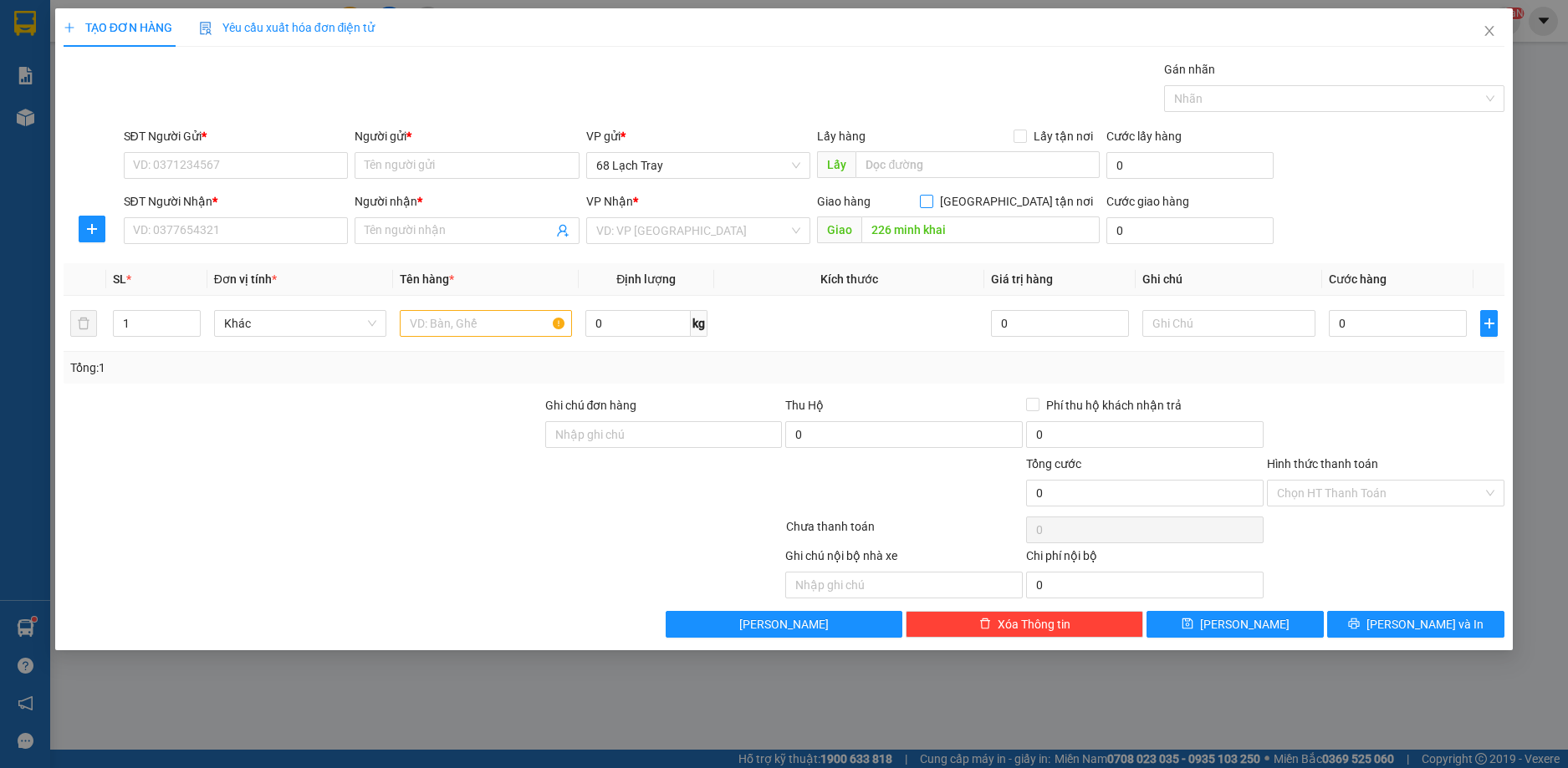
checkbox input "true"
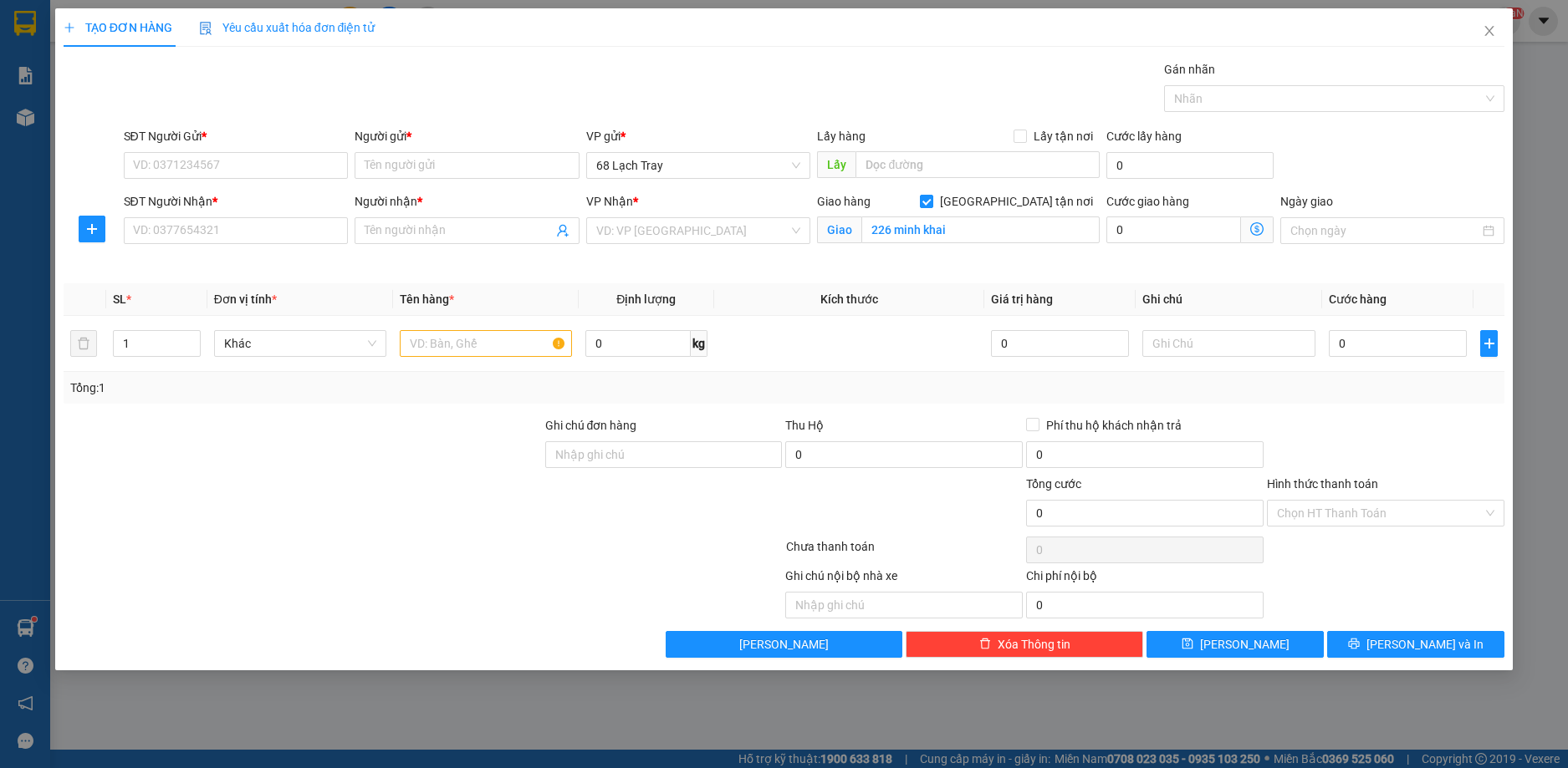
click at [1252, 231] on icon "dollar-circle" at bounding box center [1256, 229] width 14 height 14
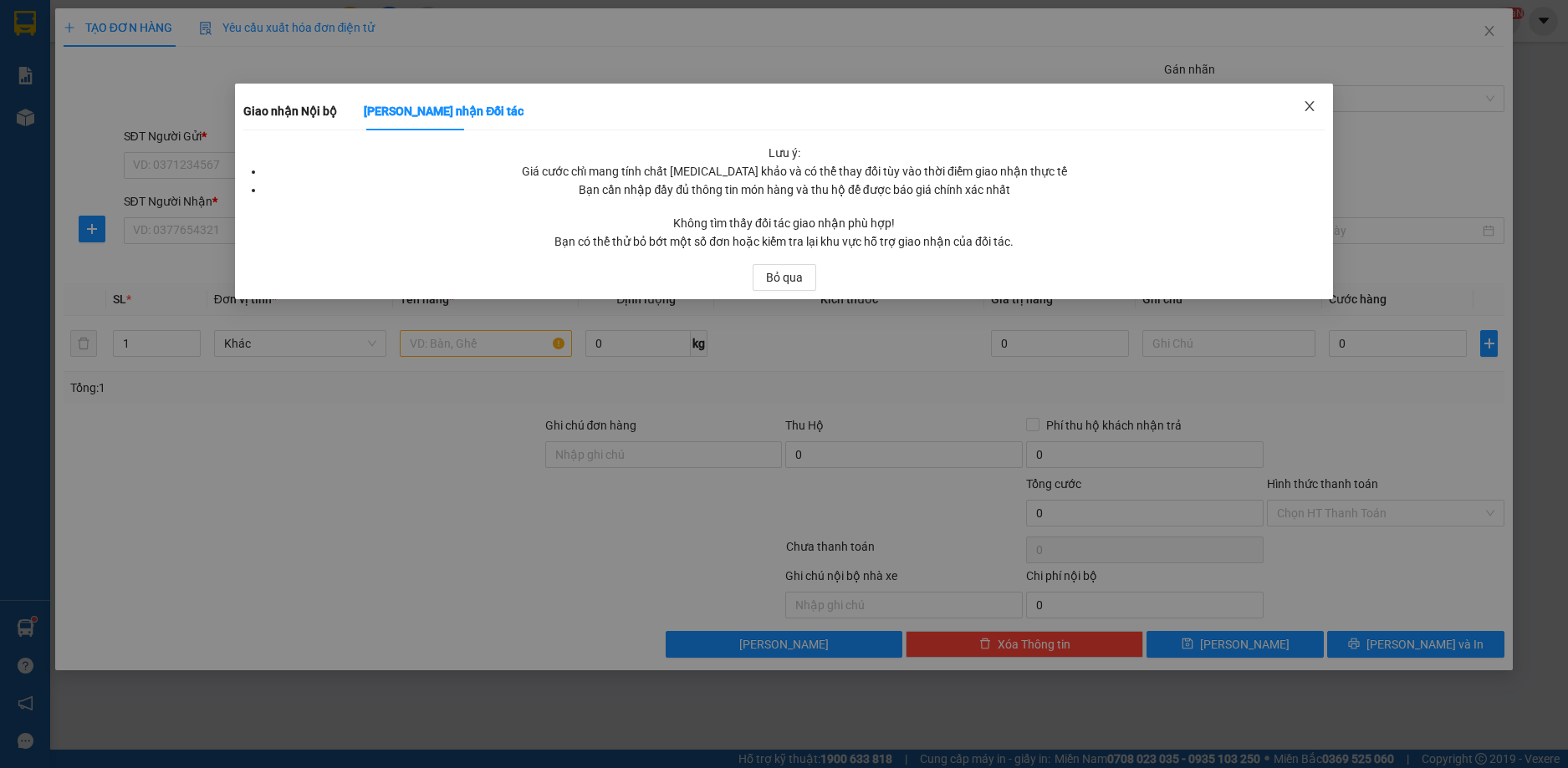
click at [1301, 106] on span "Close" at bounding box center [1308, 107] width 46 height 46
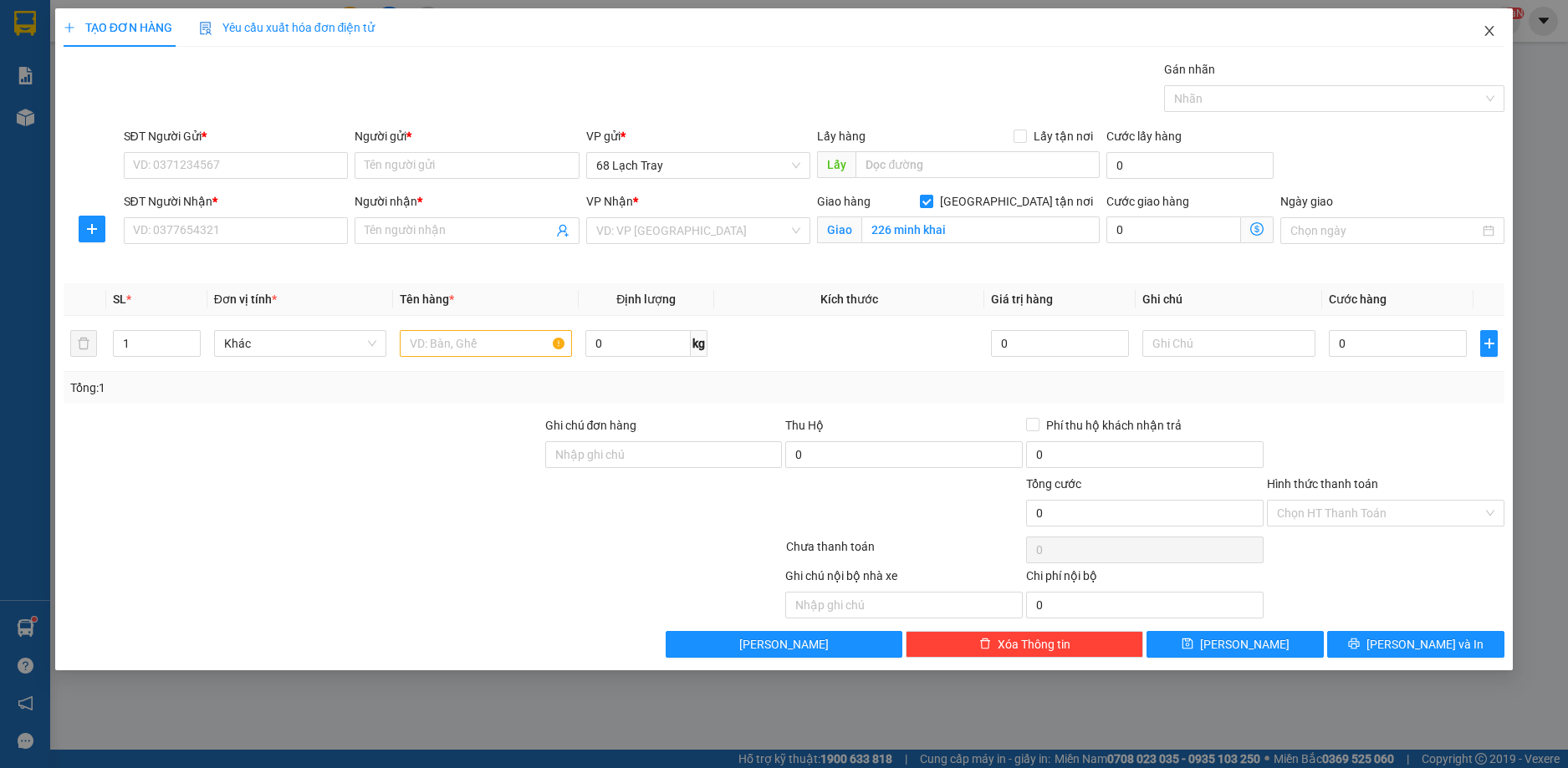
click at [1494, 41] on span "Close" at bounding box center [1489, 31] width 46 height 46
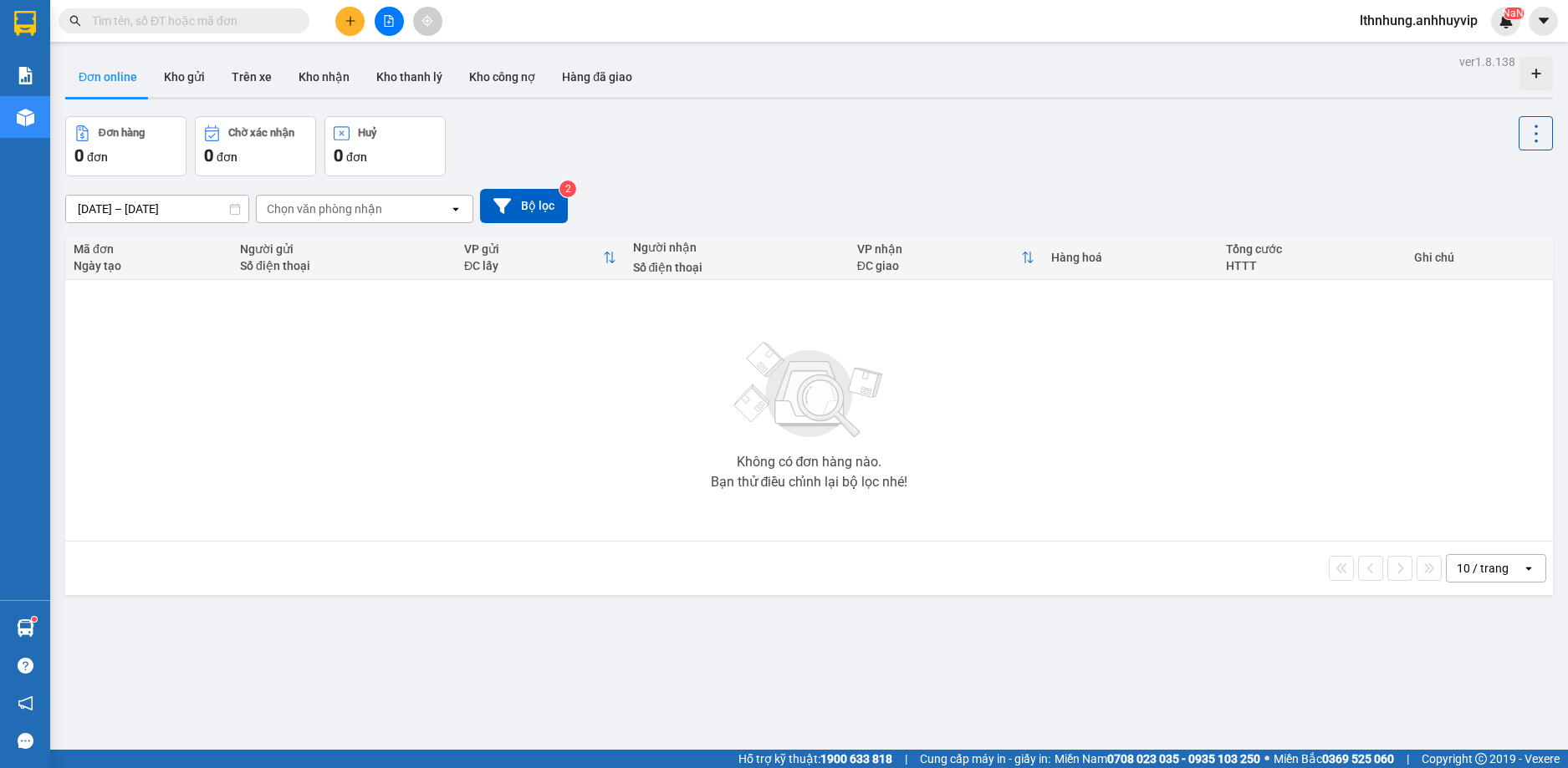
click at [158, 25] on input "text" at bounding box center [190, 21] width 198 height 18
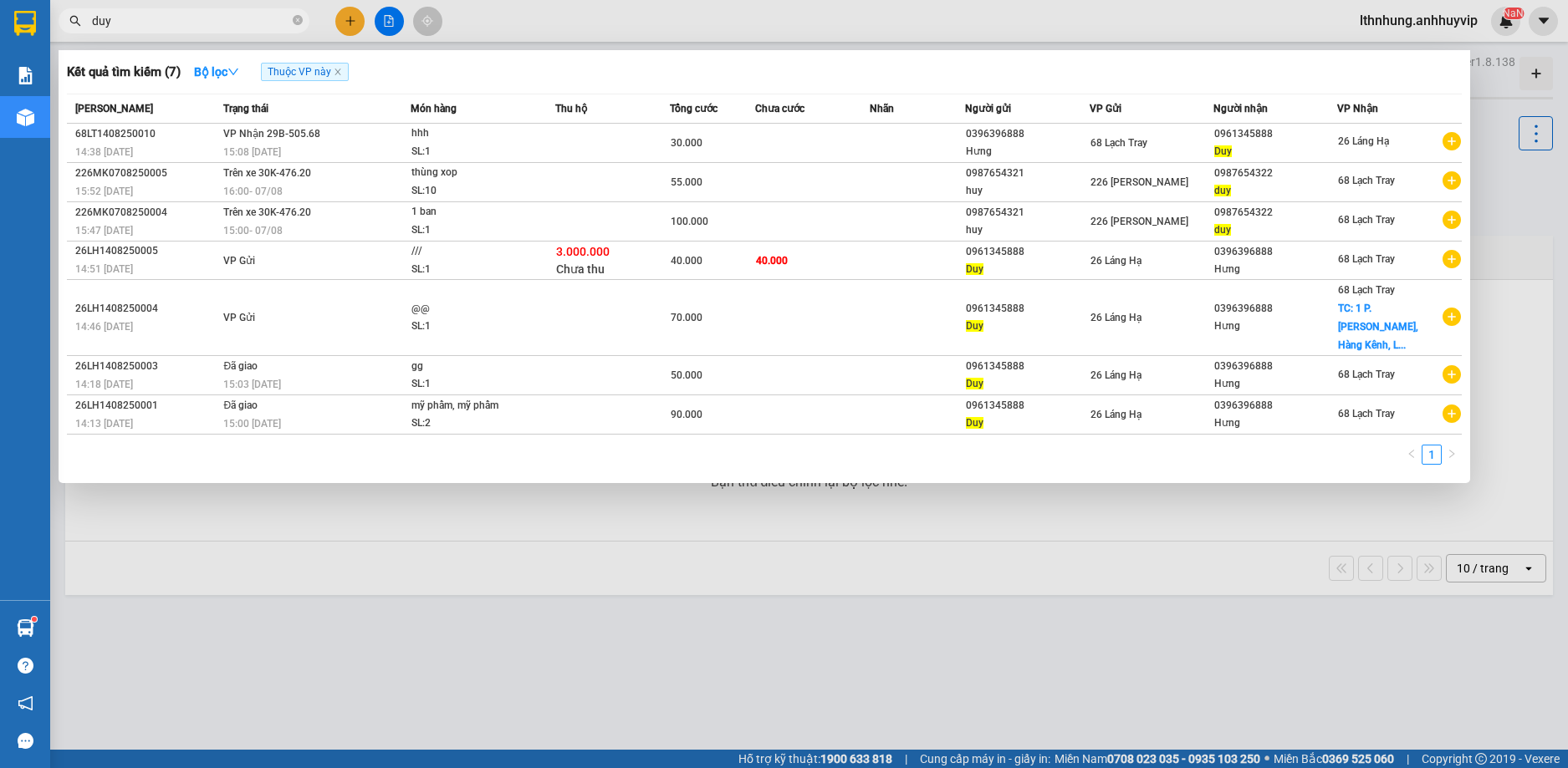
type input "duy"
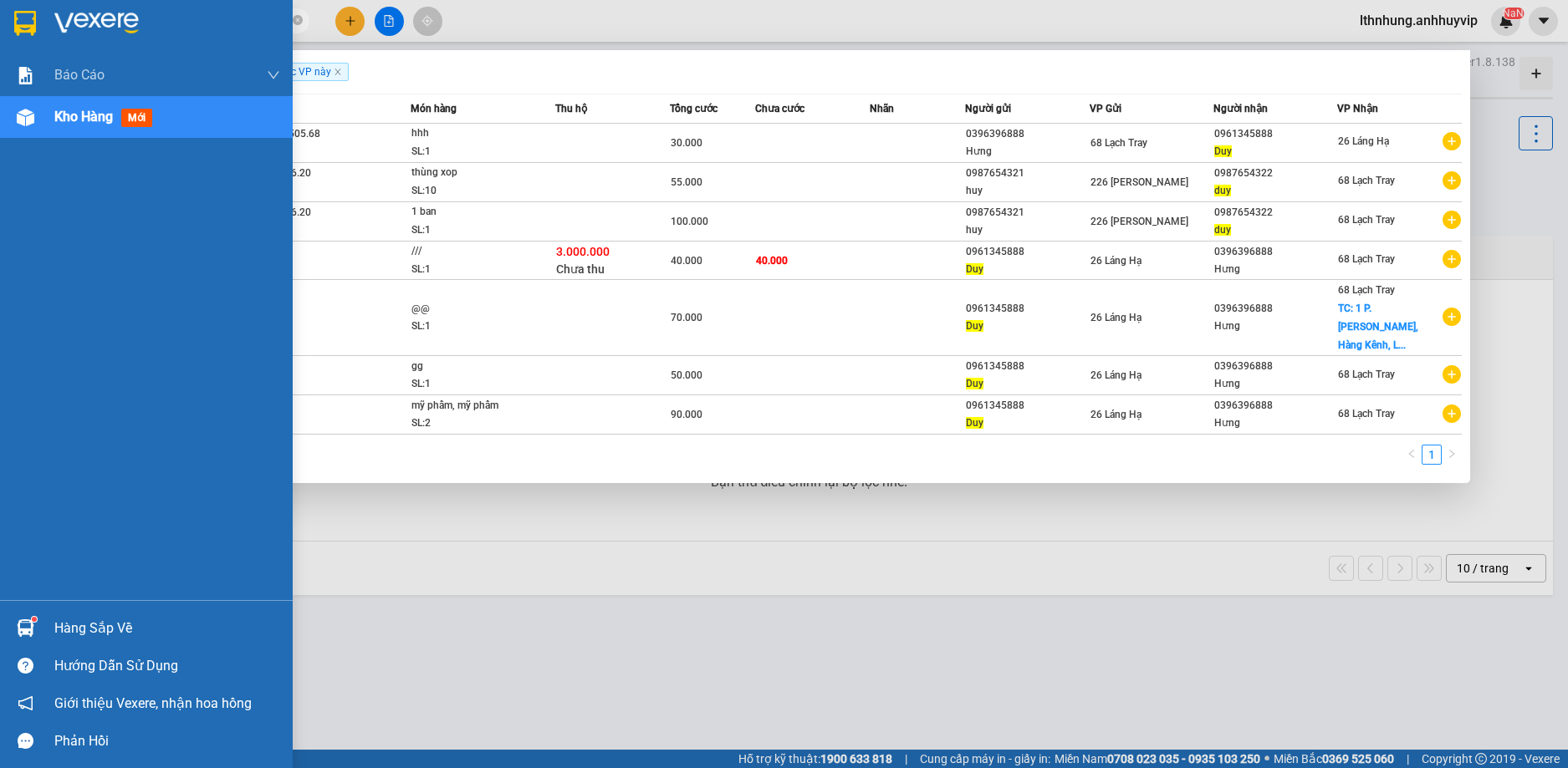
click at [74, 120] on span "Kho hàng" at bounding box center [84, 116] width 58 height 15
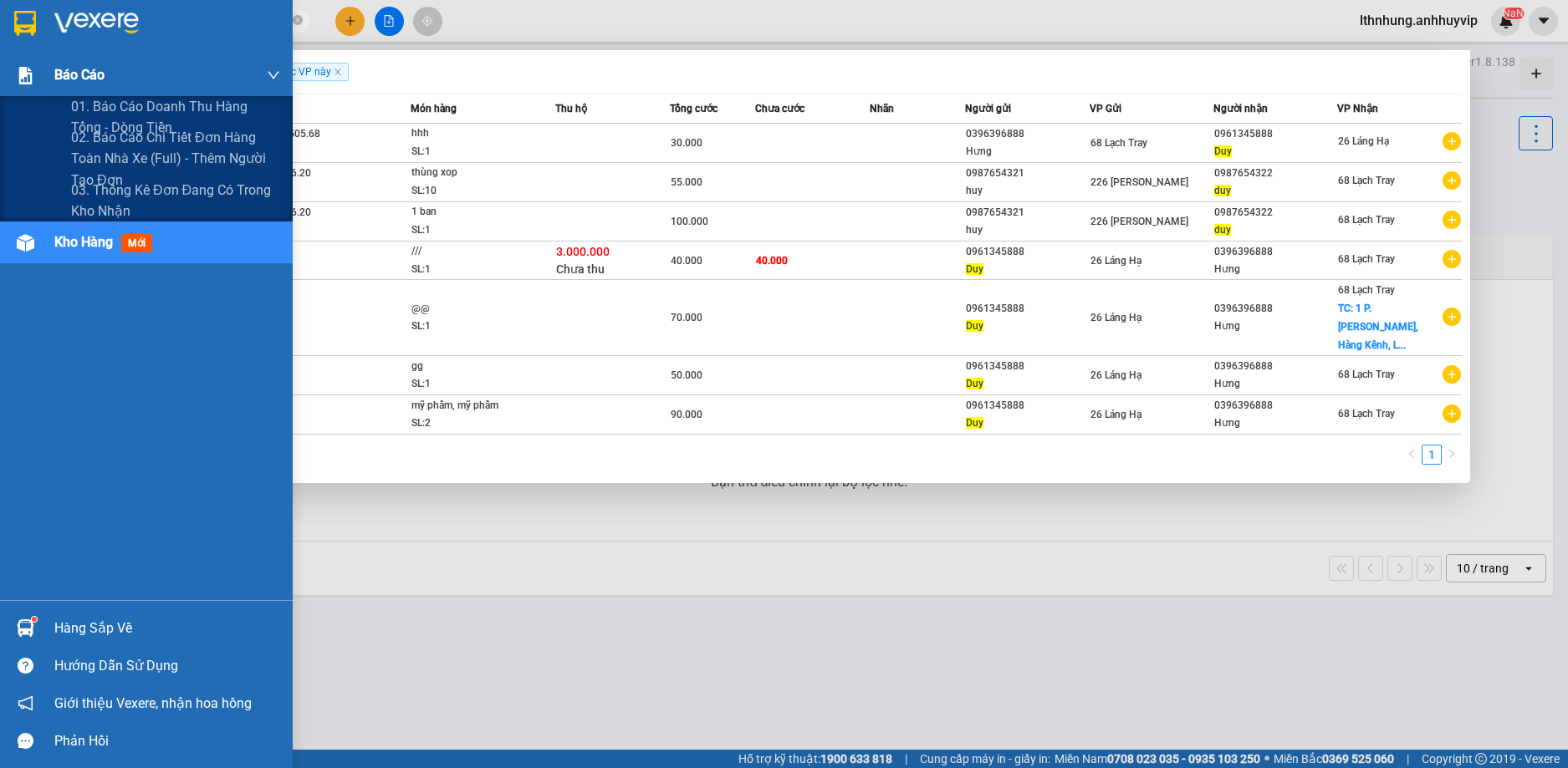
click at [90, 80] on span "Báo cáo" at bounding box center [79, 75] width 50 height 21
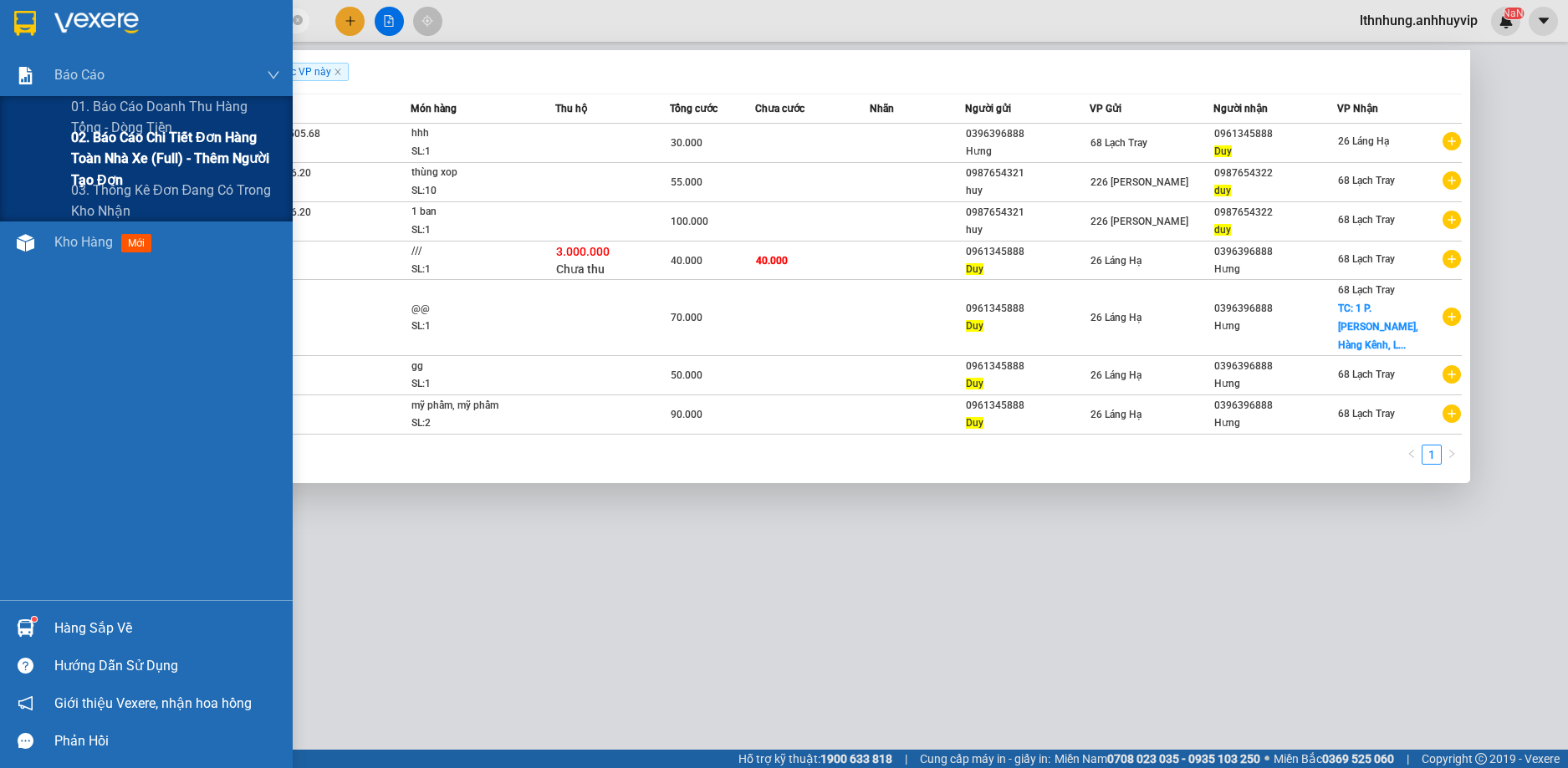
click at [137, 155] on span "02. Báo cáo chi tiết đơn hàng toàn nhà xe (Full) - Thêm người tạo đơn" at bounding box center [175, 158] width 209 height 63
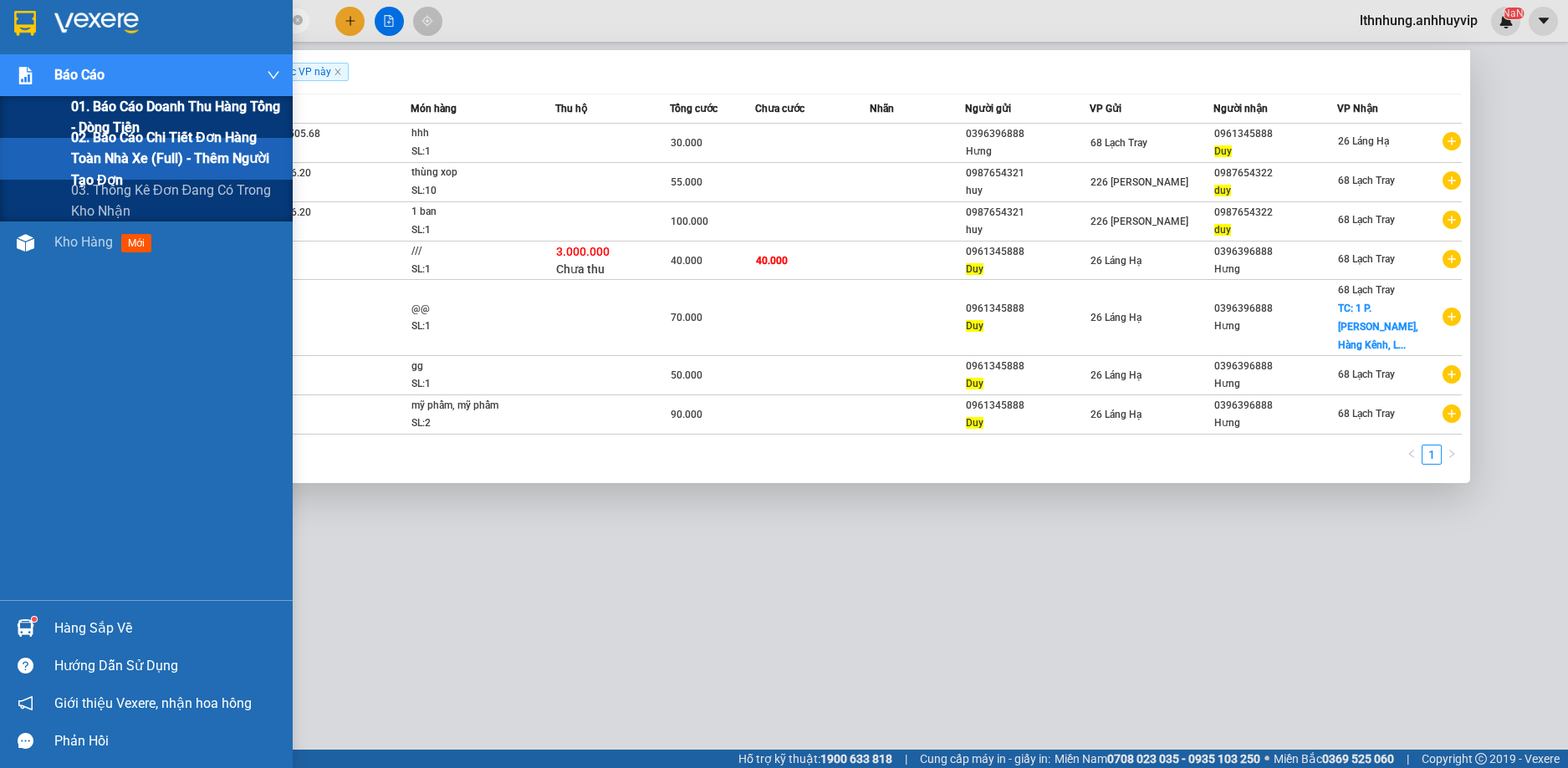
click at [132, 116] on span "01. Báo cáo doanh thu hàng Tổng - Dòng tiền" at bounding box center [175, 118] width 209 height 42
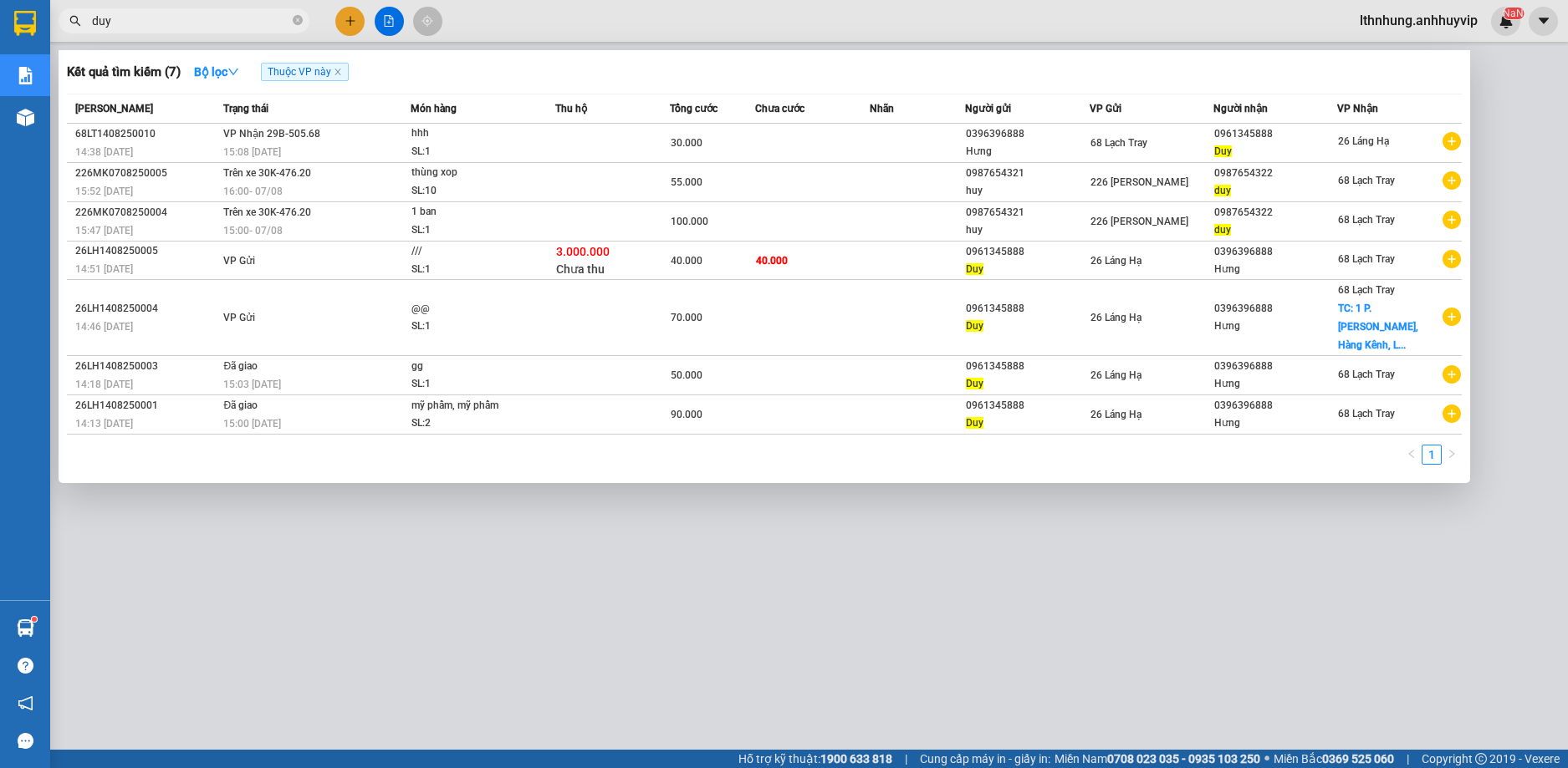
click at [159, 113] on div "[PERSON_NAME]" at bounding box center [147, 108] width 143 height 18
click at [180, 18] on input "duy" at bounding box center [190, 21] width 198 height 18
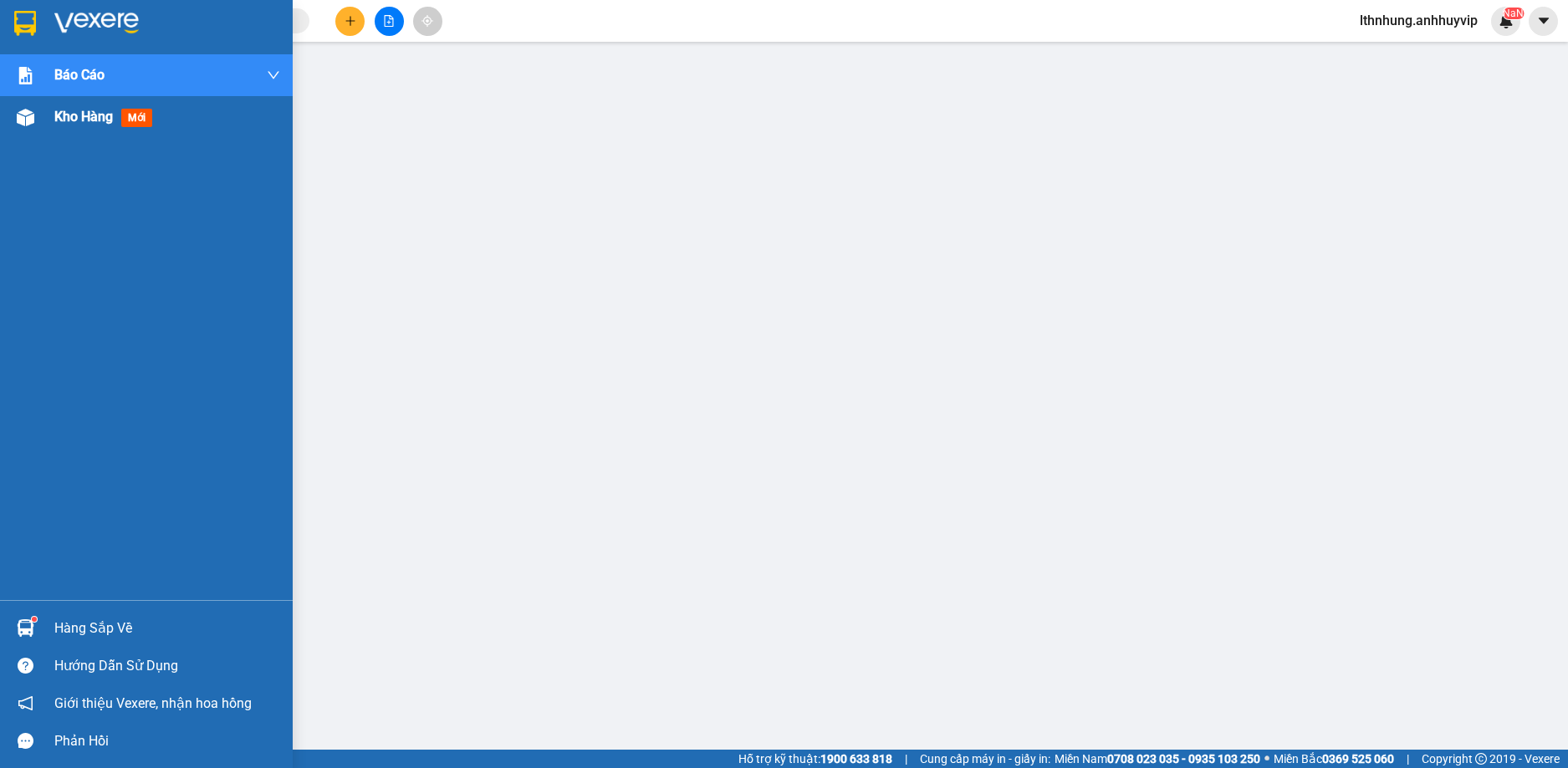
click at [46, 106] on div "Kho hàng mới" at bounding box center [146, 118] width 292 height 42
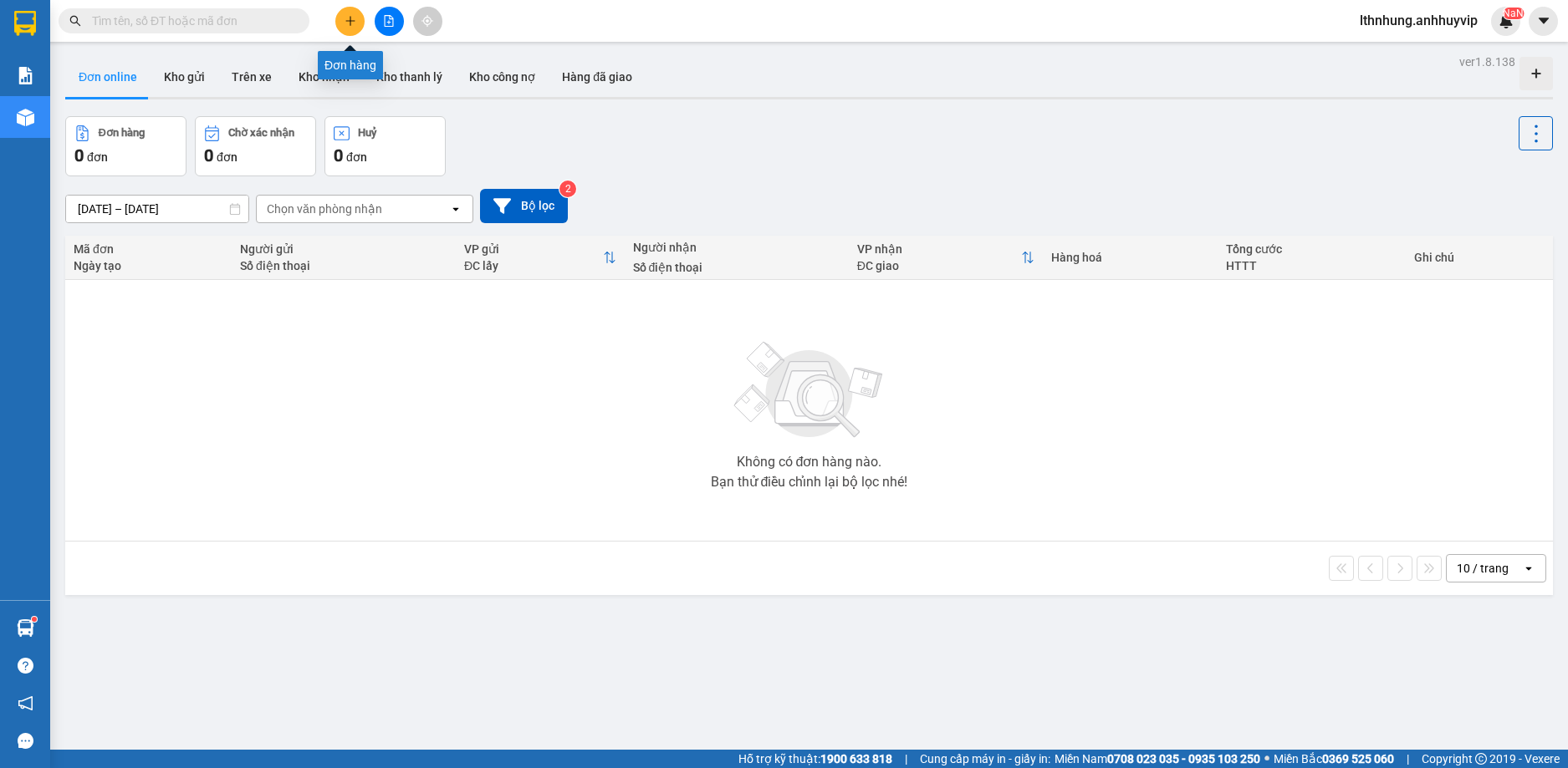
click at [339, 28] on button at bounding box center [350, 21] width 29 height 29
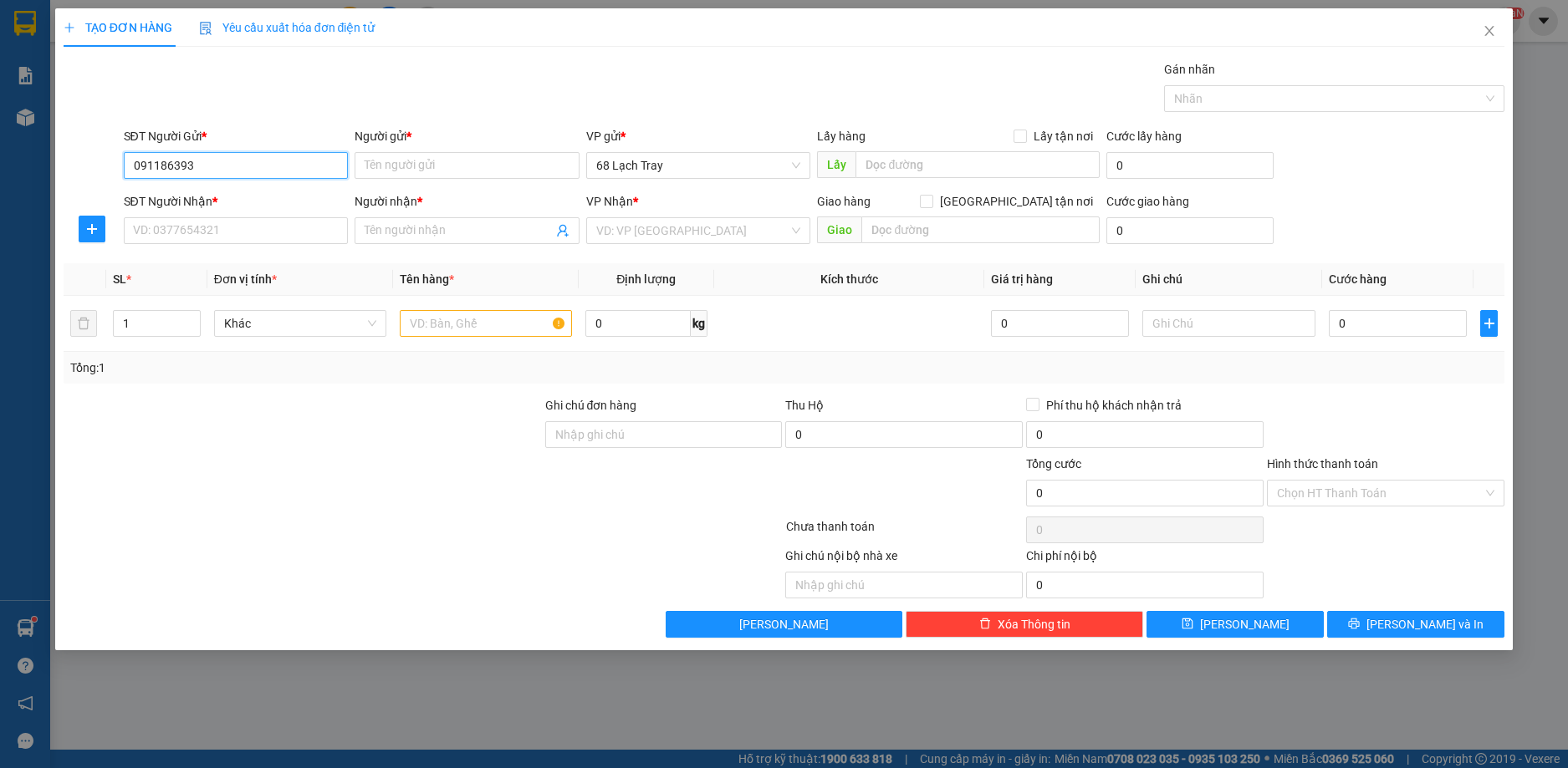
type input "0911863934"
click at [248, 206] on div "0911863934 - VAH 68LT" at bounding box center [236, 199] width 205 height 18
type input "VAH 68LT"
type input "0911863934"
click at [238, 225] on input "SĐT Người Nhận *" at bounding box center [236, 230] width 225 height 26
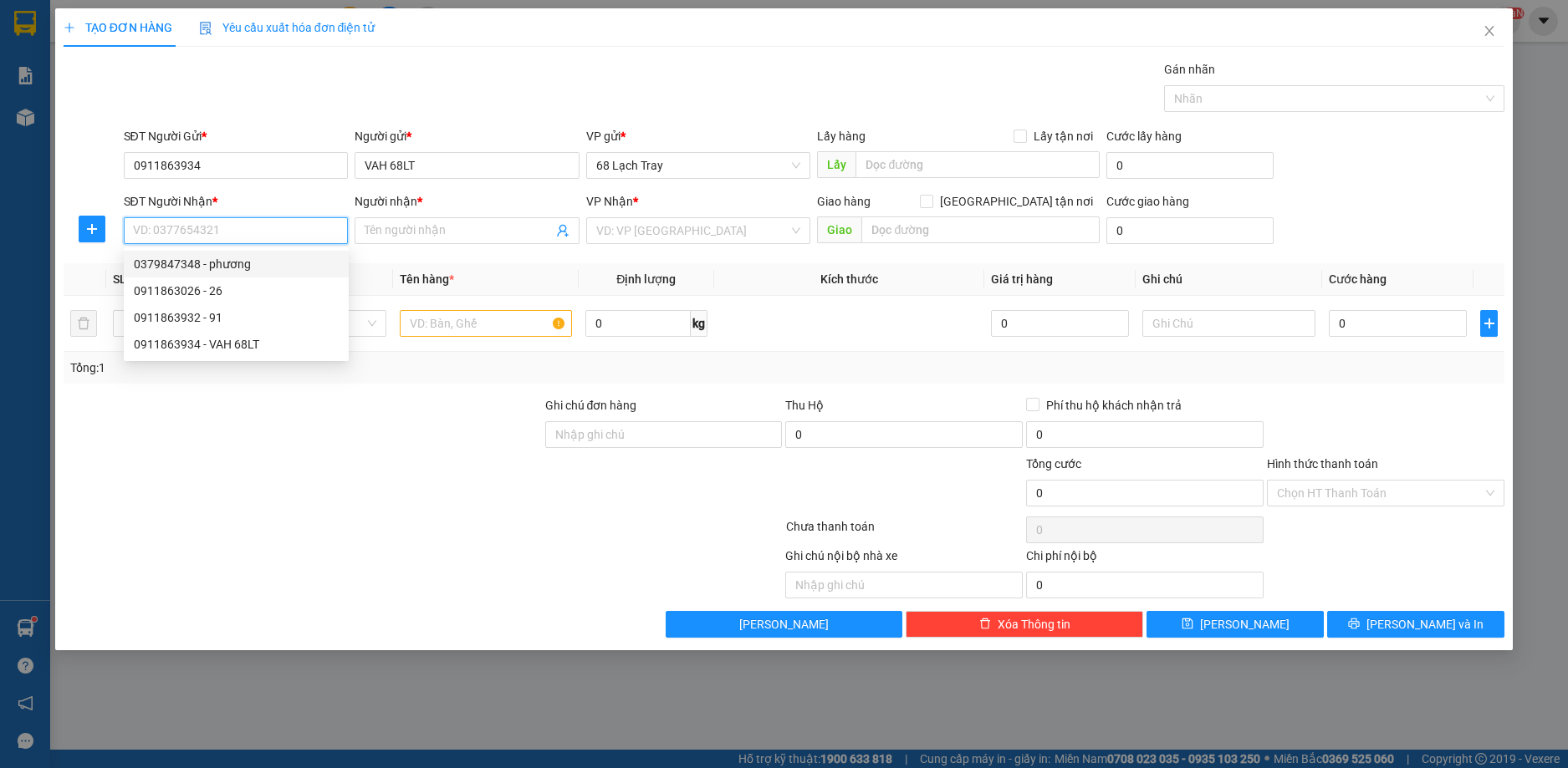
click at [220, 271] on div "0379847348 - phương" at bounding box center [236, 264] width 205 height 18
type input "0379847348"
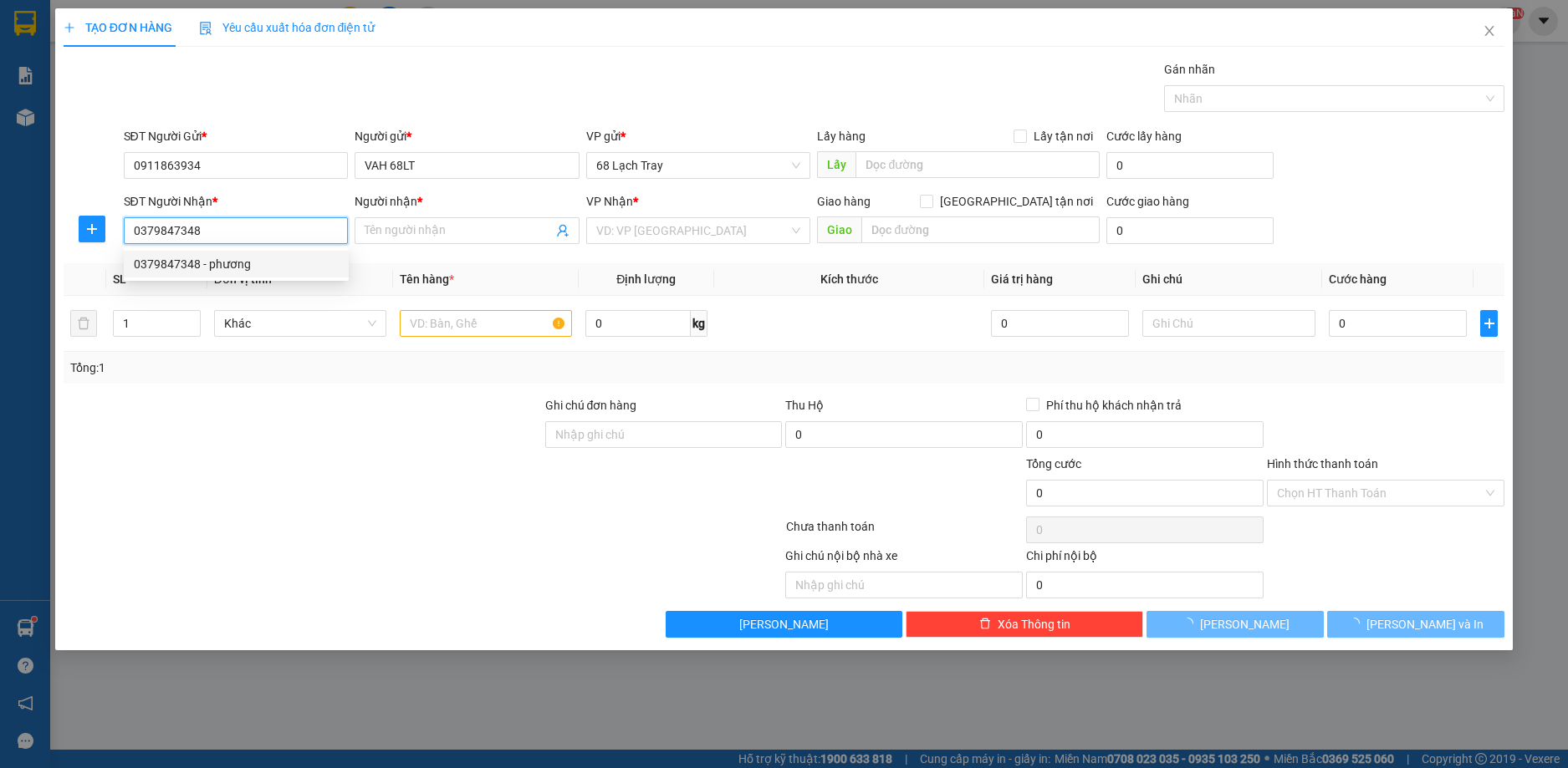
type input "nga"
checkbox input "true"
type input "AN LÃO"
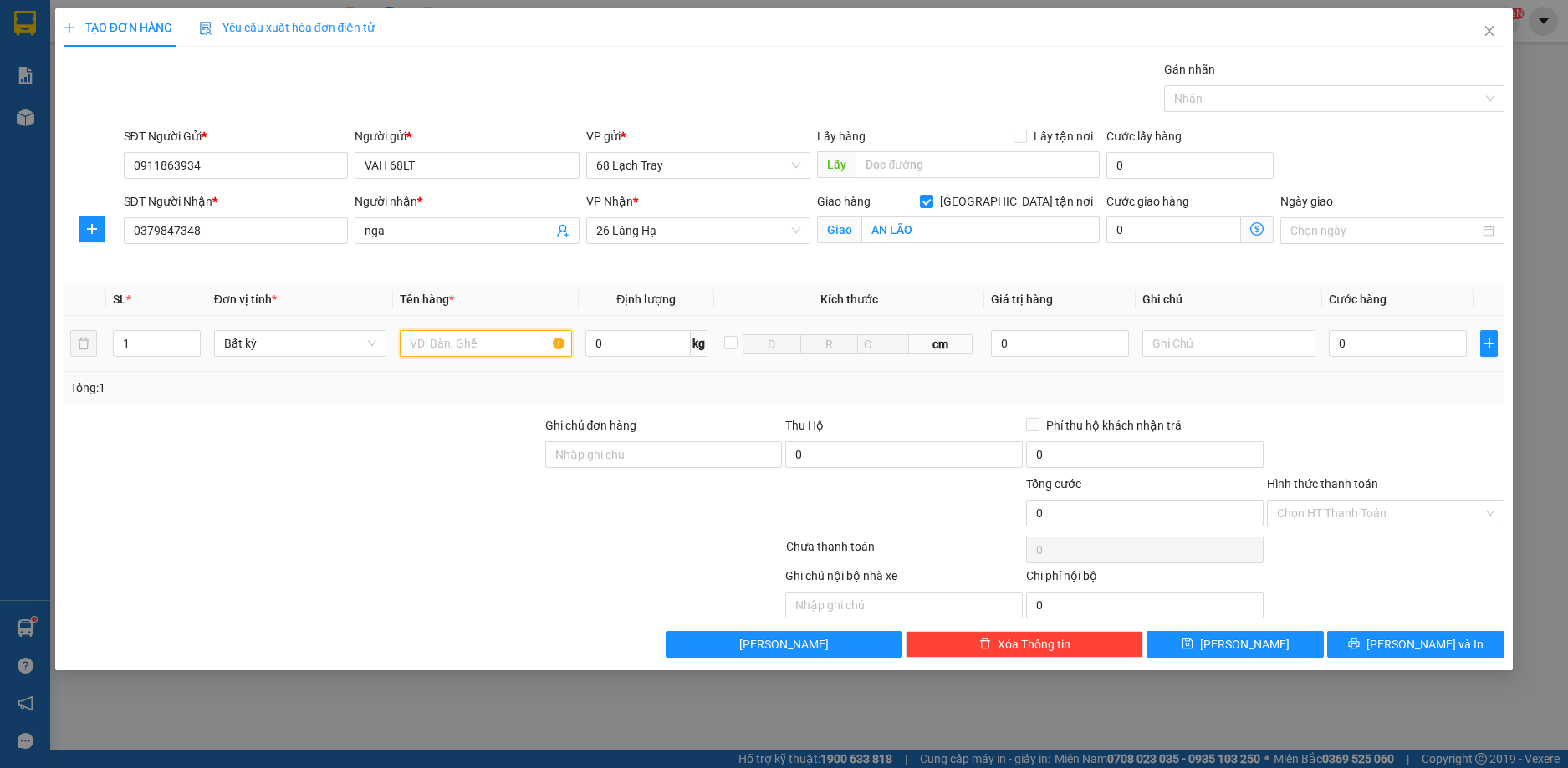
click at [471, 352] on input "text" at bounding box center [486, 343] width 172 height 26
type input "th"
click at [1406, 350] on input "0" at bounding box center [1398, 343] width 138 height 26
type input "7"
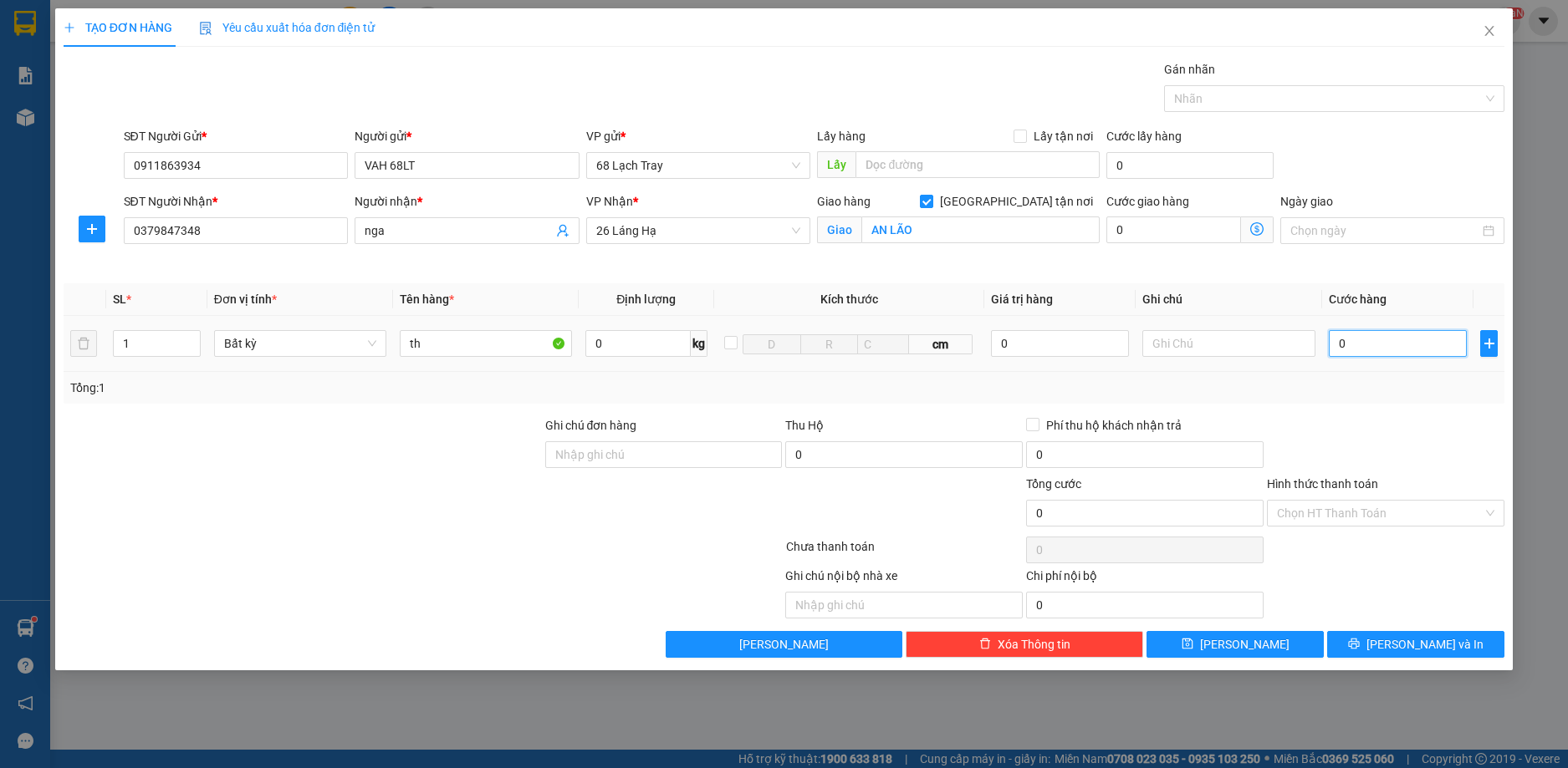
type input "7"
type input "70"
type input "700"
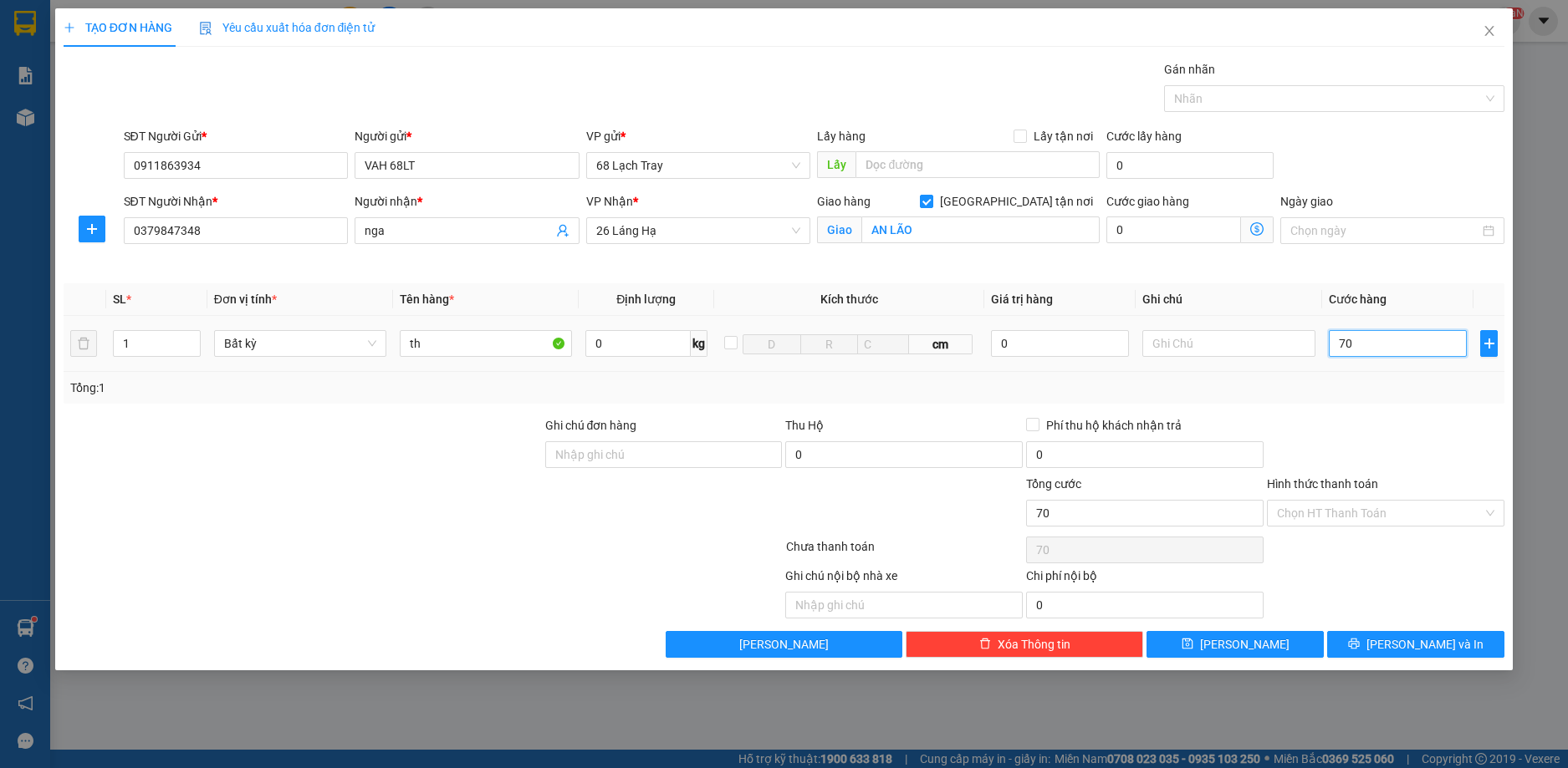
type input "700"
type input "7.000"
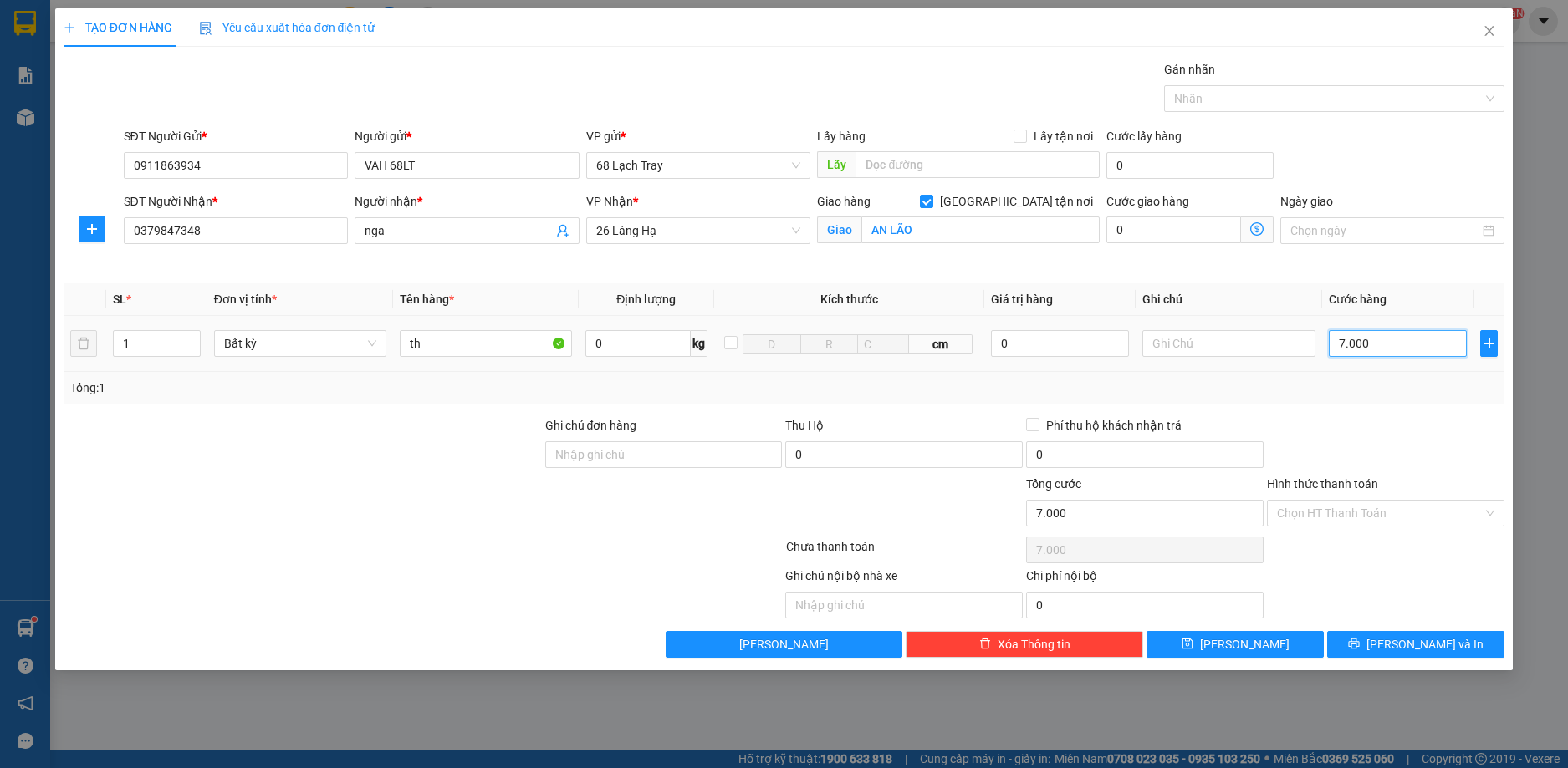
type input "70.000"
click at [1486, 346] on icon "plus" at bounding box center [1489, 343] width 14 height 14
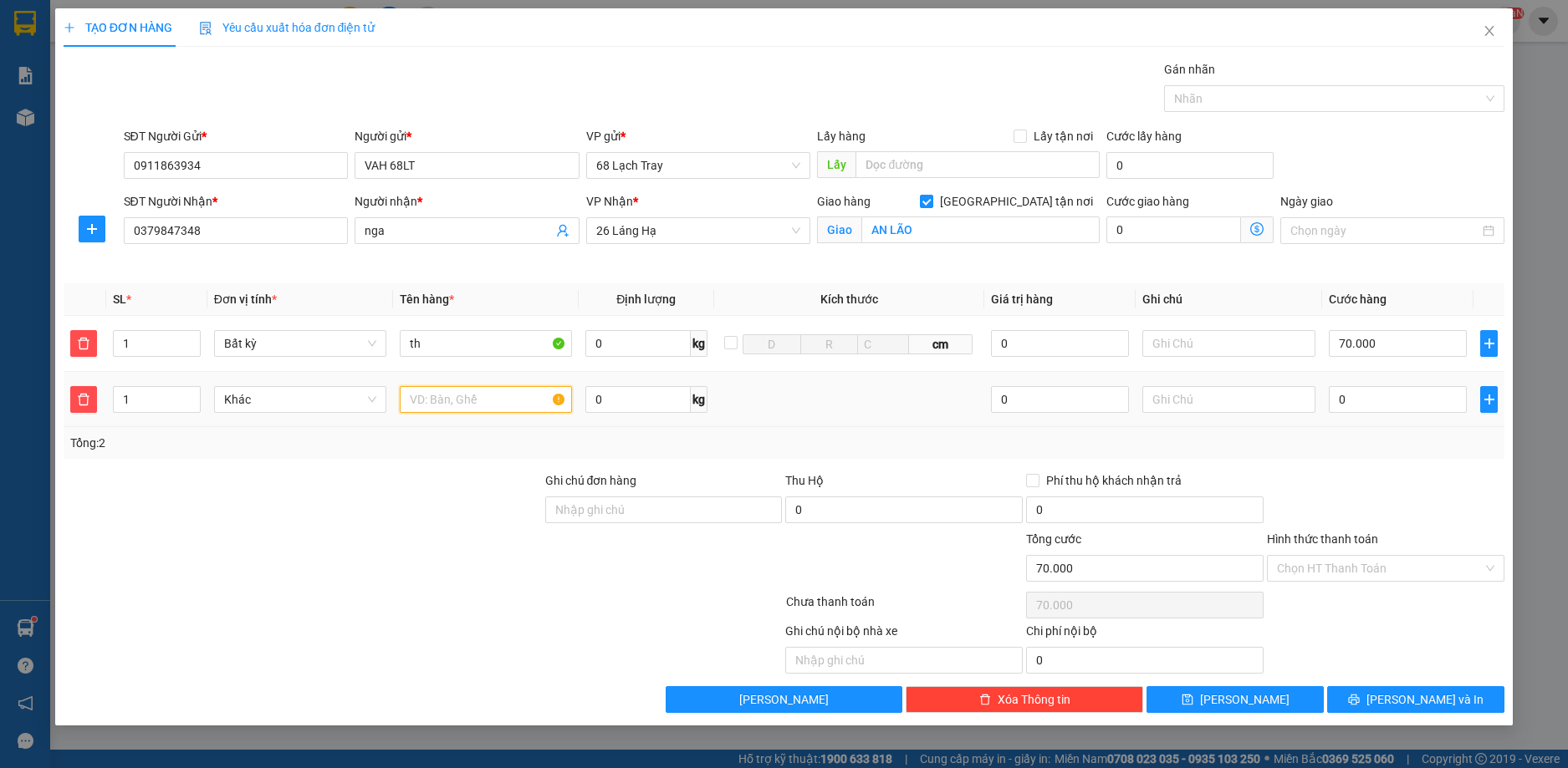
click at [503, 405] on input "text" at bounding box center [486, 399] width 172 height 26
type input "th"
click at [1378, 397] on input "0" at bounding box center [1398, 399] width 138 height 26
type input "70.006"
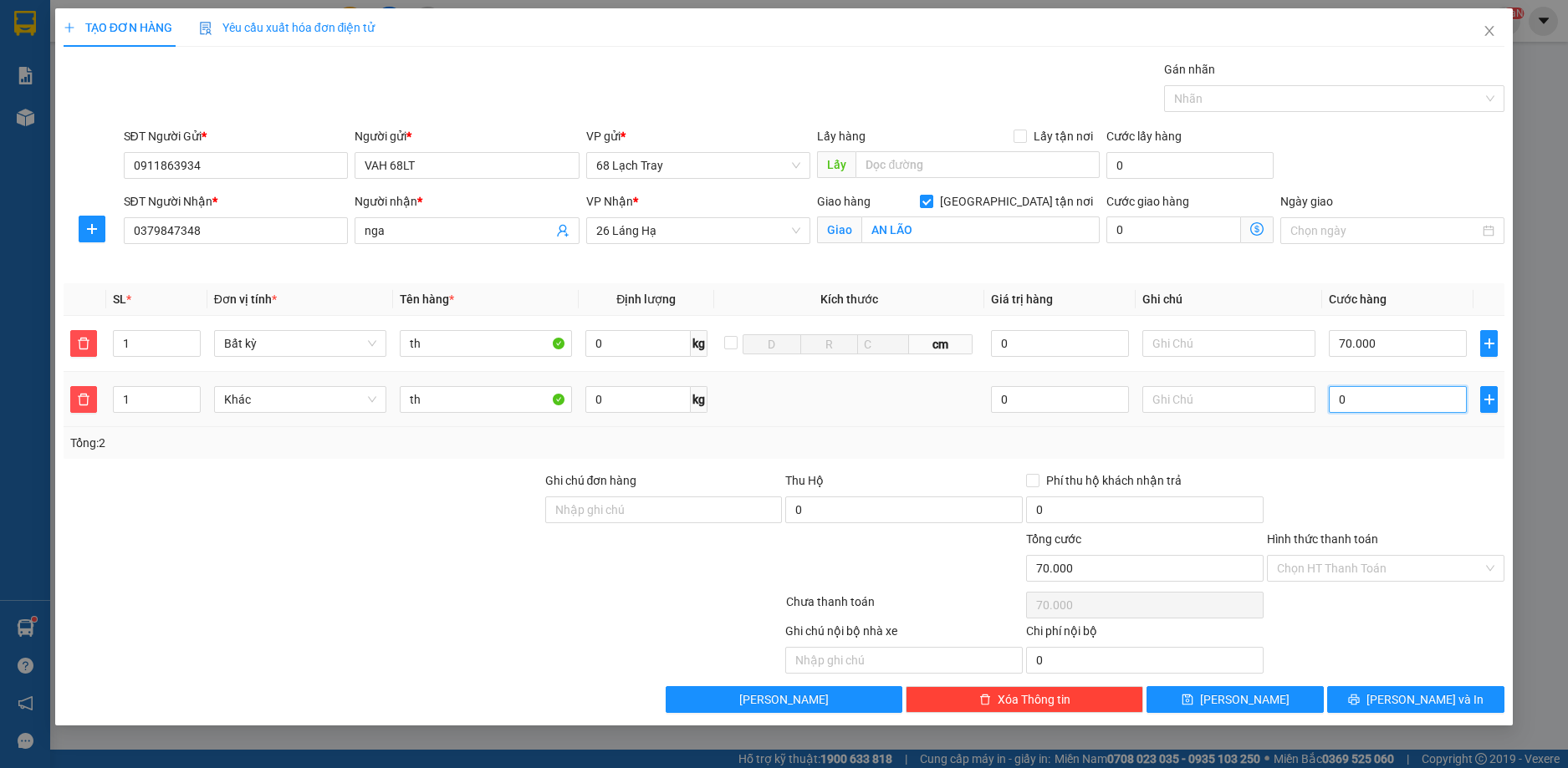
type input "70.006"
type input "6"
type input "70.060"
type input "60"
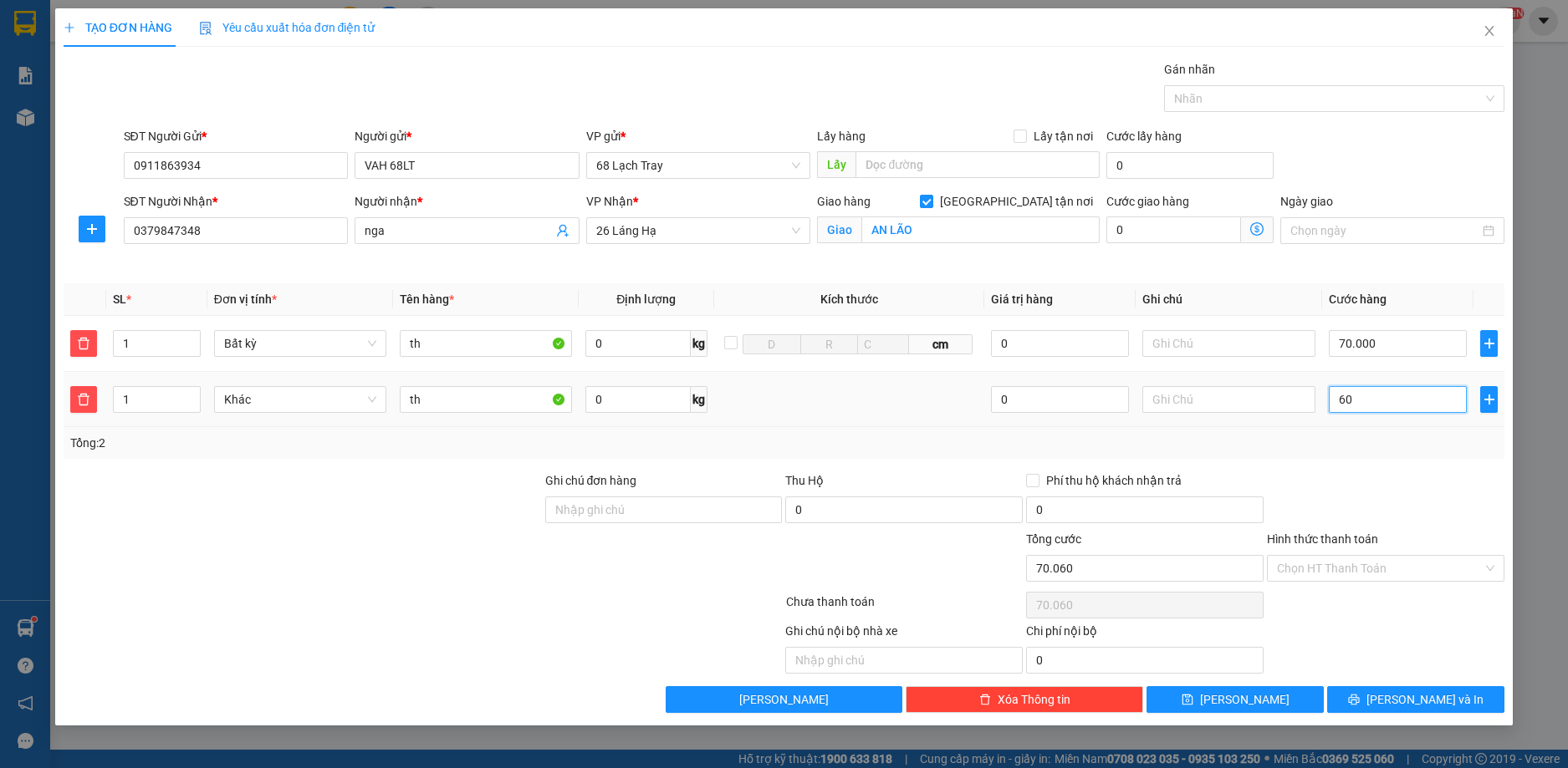
type input "70.600"
type input "600"
type input "76.000"
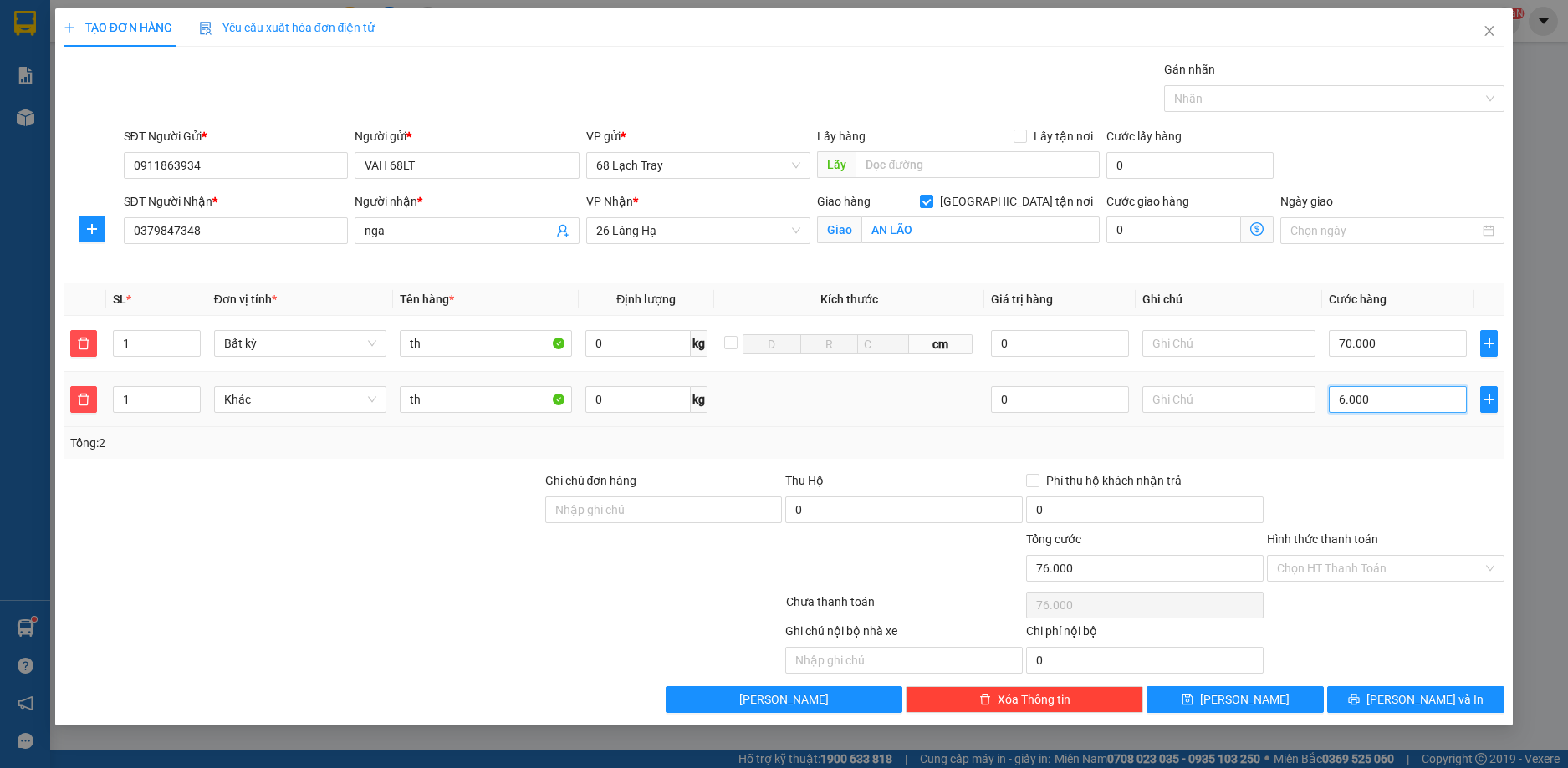
type input "60.000"
type input "130.000"
type input "60.000"
click at [1484, 401] on icon "plus" at bounding box center [1489, 399] width 14 height 14
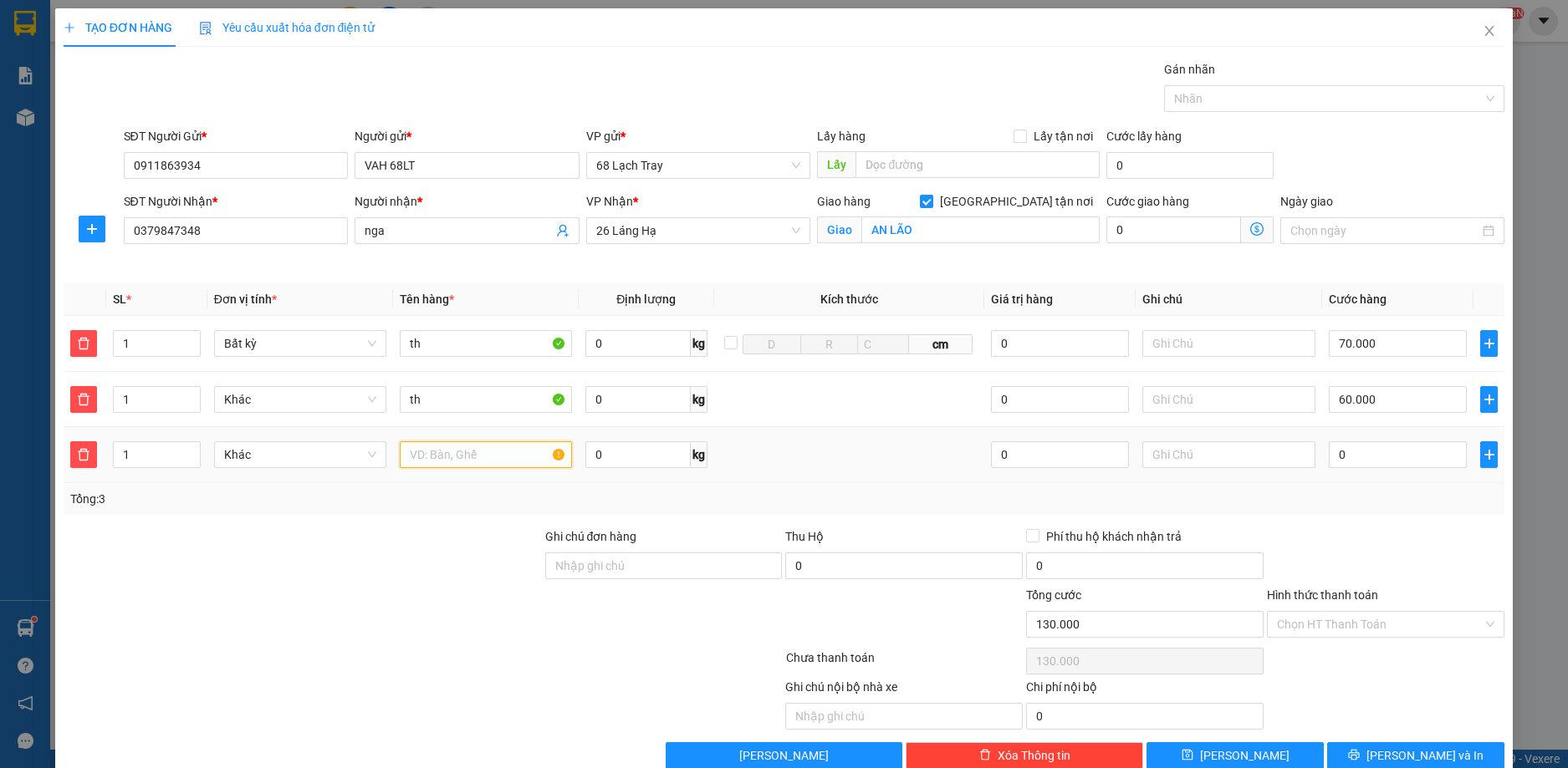
click at [491, 456] on input "text" at bounding box center [486, 455] width 172 height 26
type input "th"
click at [1381, 464] on input "0" at bounding box center [1398, 455] width 138 height 26
type input "130.005"
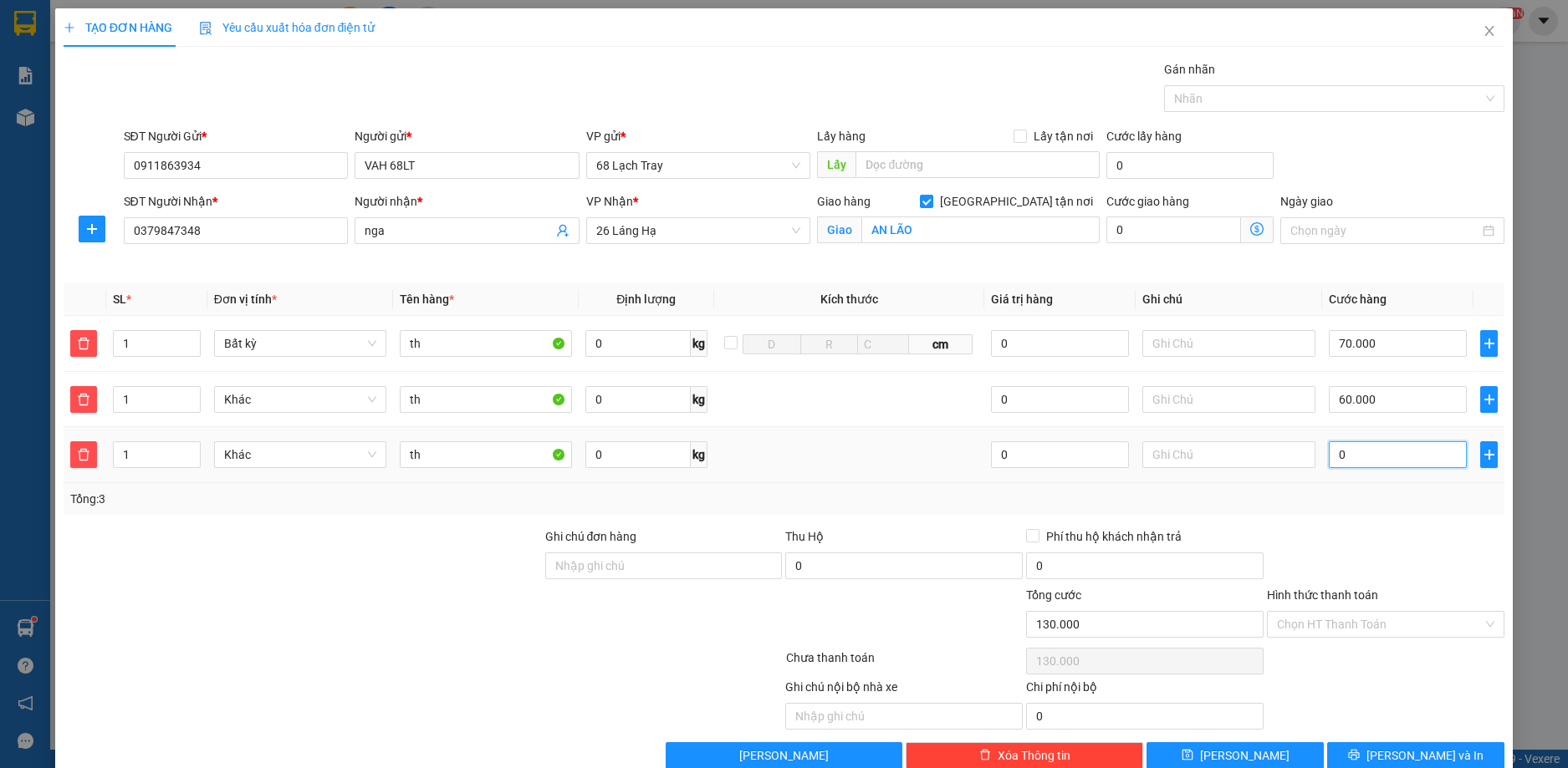
type input "5"
type input "130.050"
type input "50"
type input "130.500"
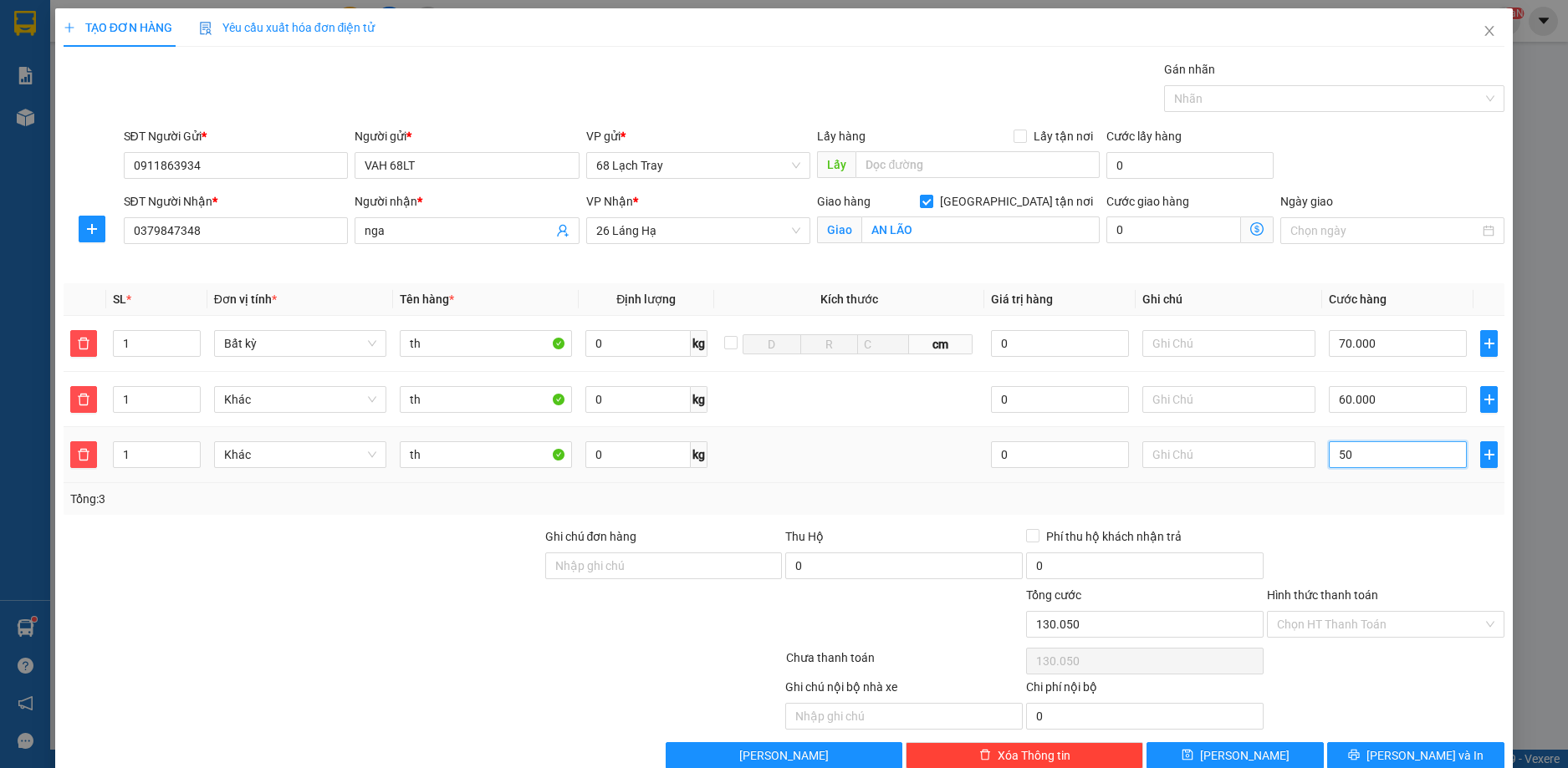
type input "130.500"
type input "500"
type input "135.000"
click at [1413, 521] on div "Transit Pickup Surcharge Ids Transit Deliver Surcharge Ids Transit Deliver Surc…" at bounding box center [784, 415] width 1441 height 709
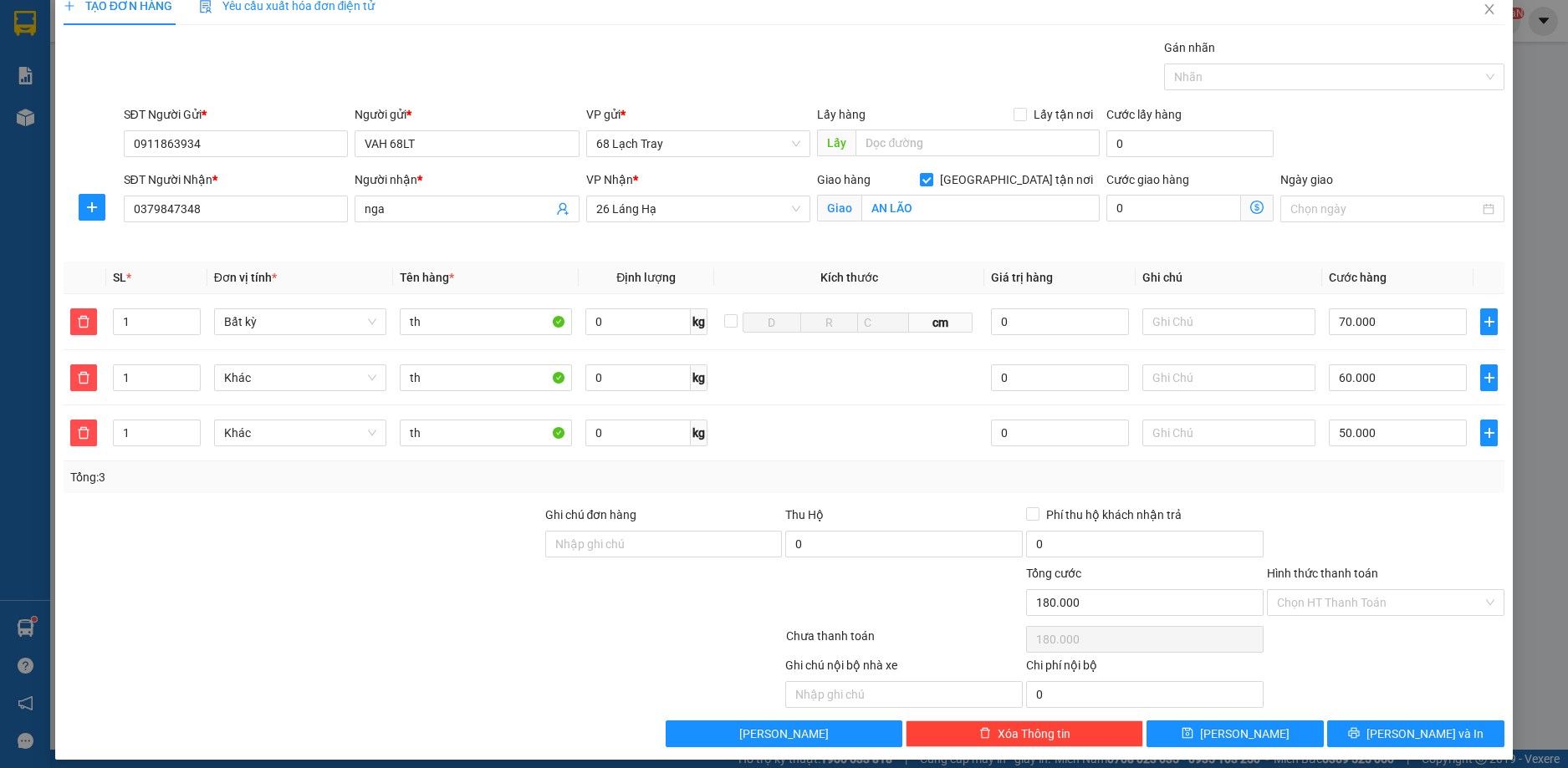
scroll to position [34, 0]
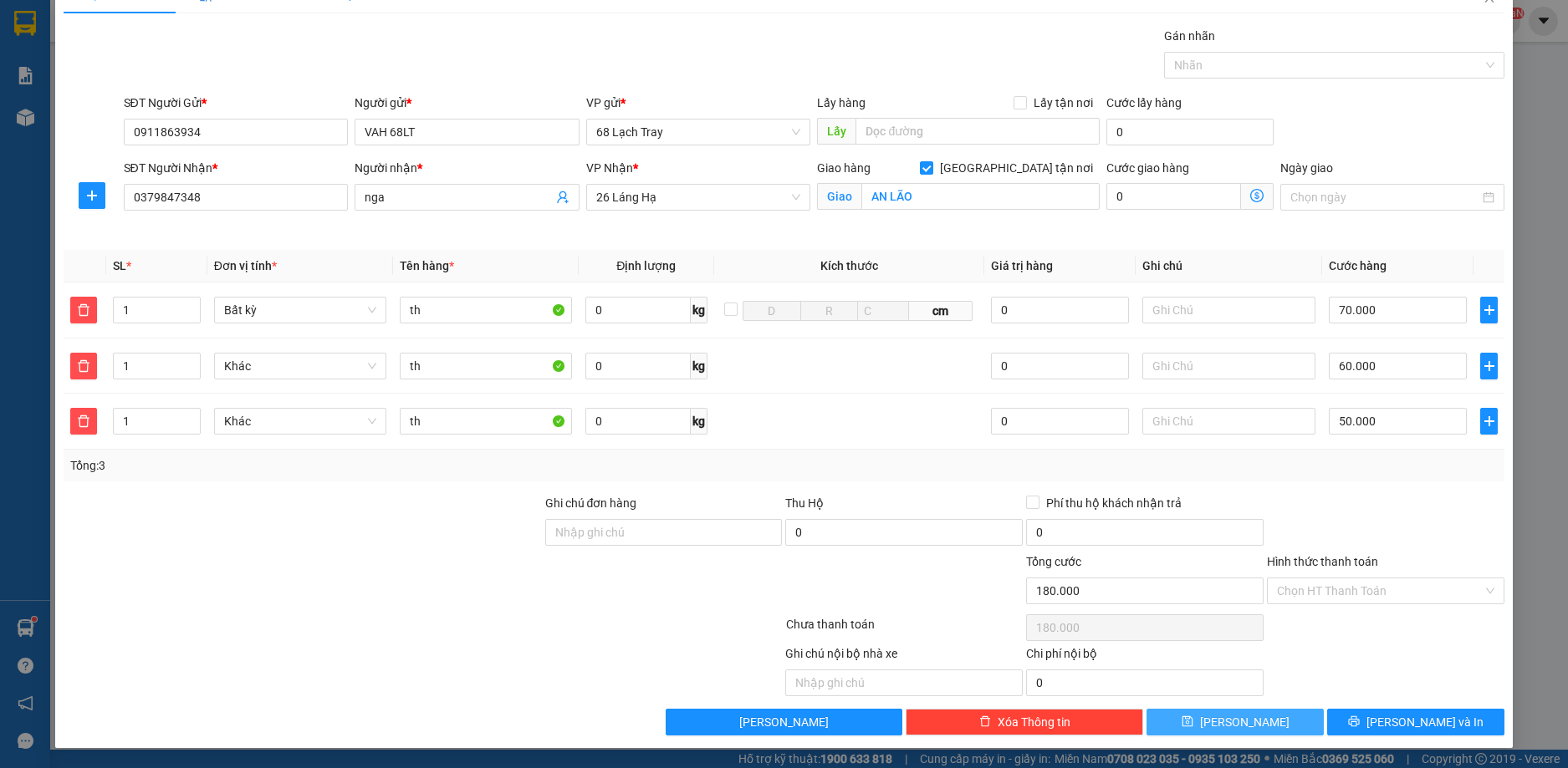
click at [1280, 715] on button "[PERSON_NAME]" at bounding box center [1235, 722] width 178 height 26
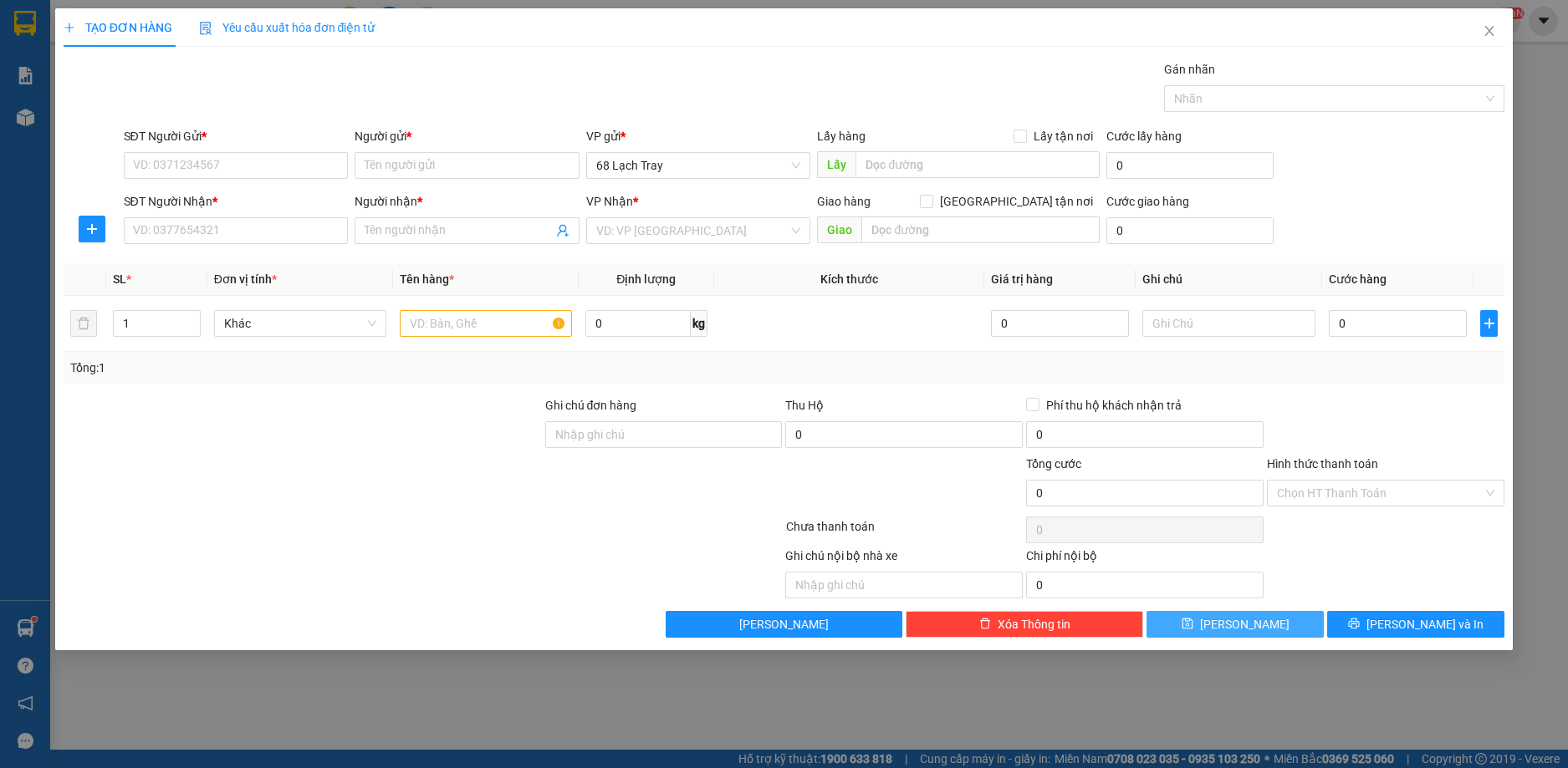
scroll to position [0, 0]
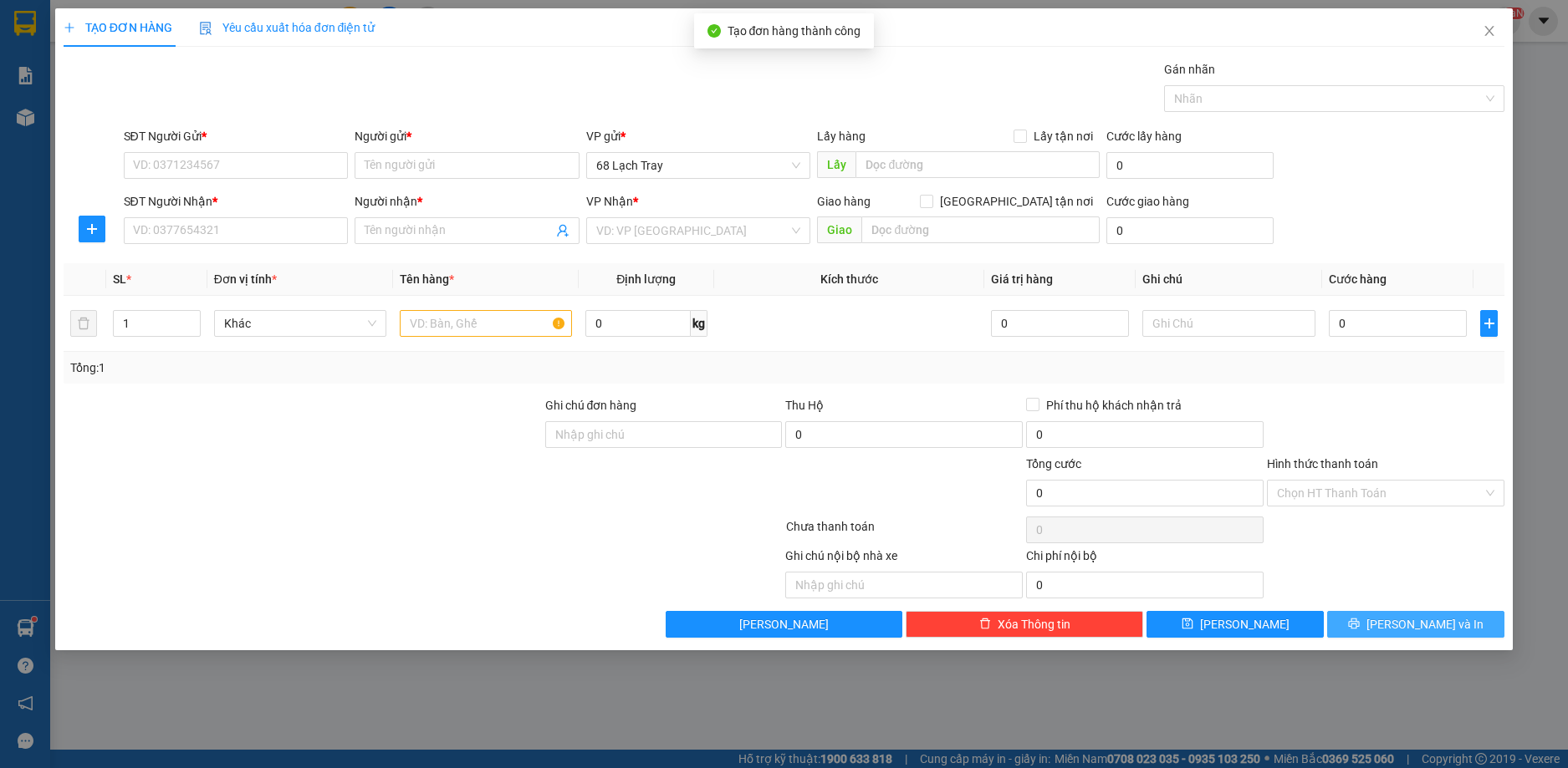
click at [1371, 621] on button "[PERSON_NAME] và In" at bounding box center [1415, 624] width 178 height 26
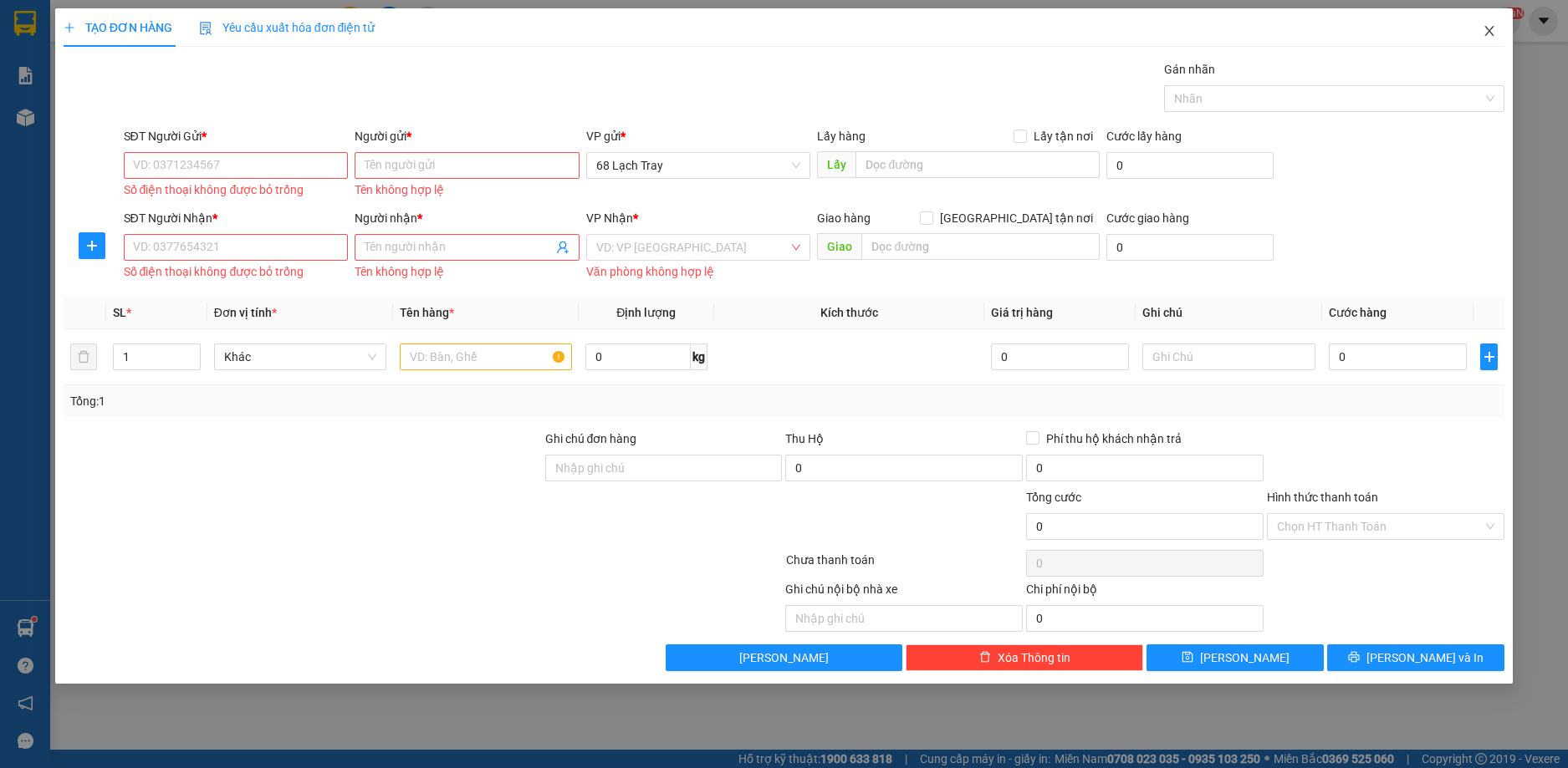
click at [1486, 36] on icon "close" at bounding box center [1490, 30] width 9 height 10
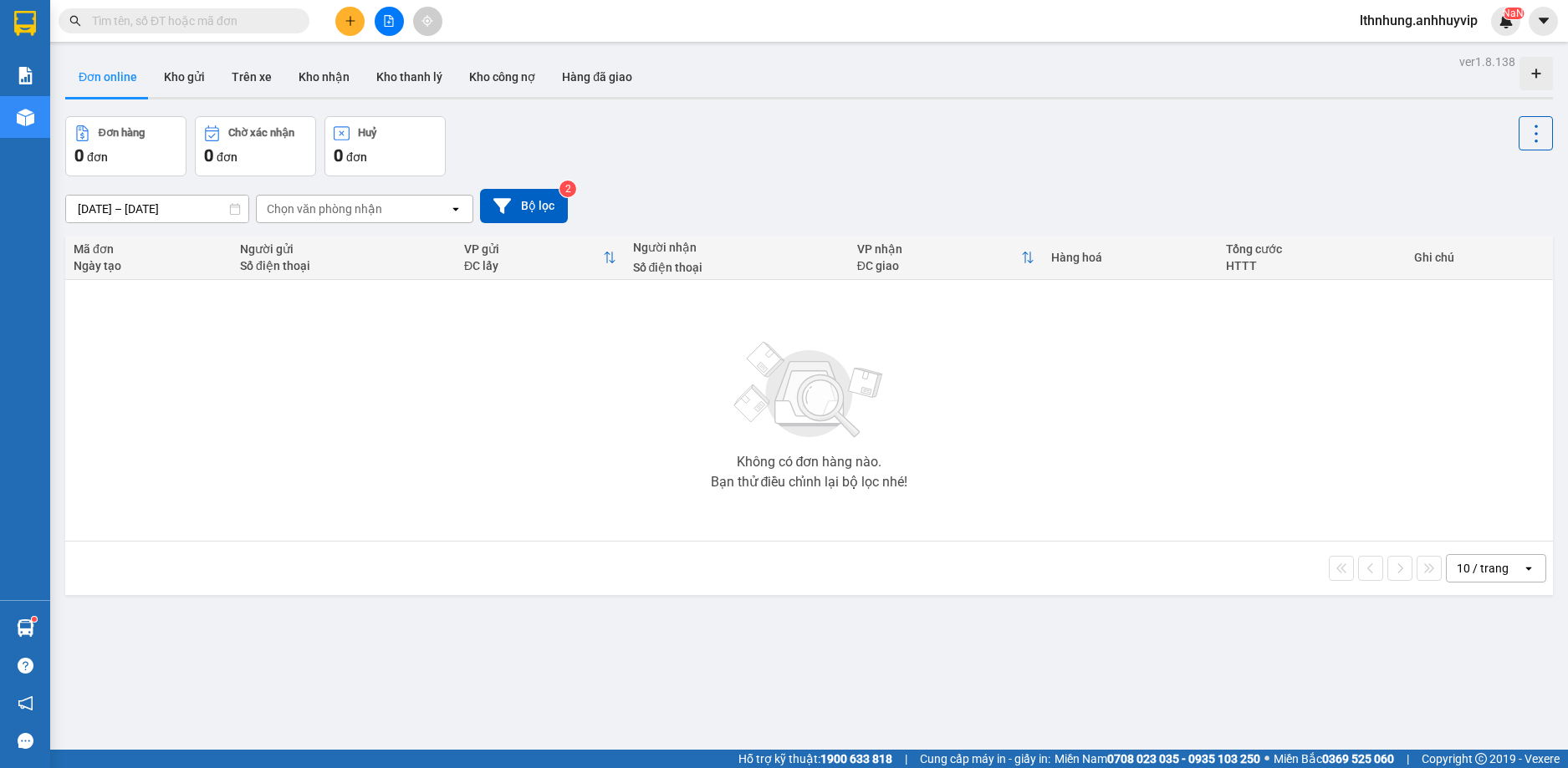
click at [116, 75] on button "Đơn online" at bounding box center [108, 77] width 86 height 40
click at [135, 82] on button "Đơn online" at bounding box center [108, 77] width 86 height 40
click at [176, 75] on button "Kho gửi" at bounding box center [184, 77] width 67 height 40
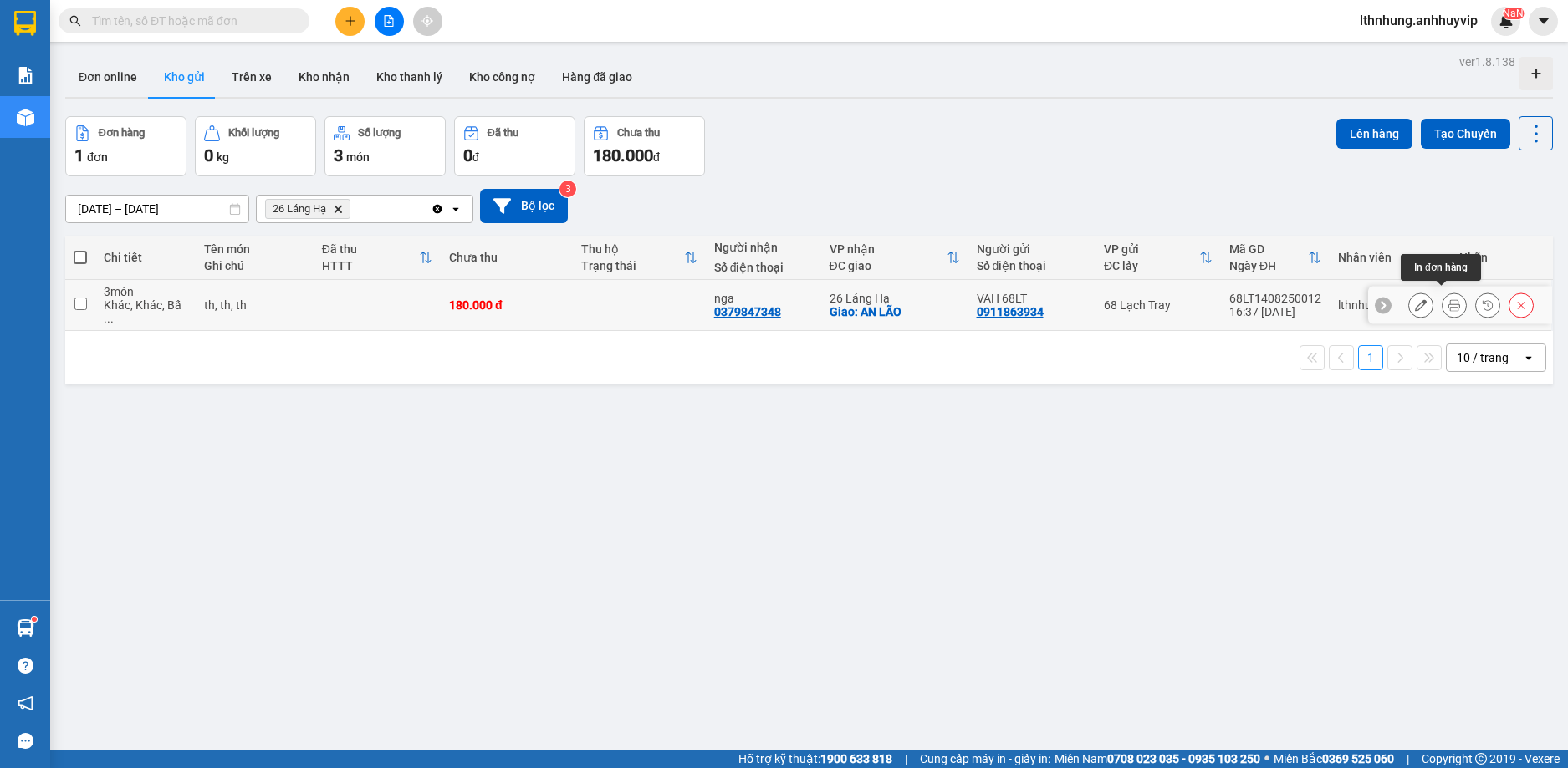
click at [1448, 300] on icon at bounding box center [1453, 305] width 12 height 12
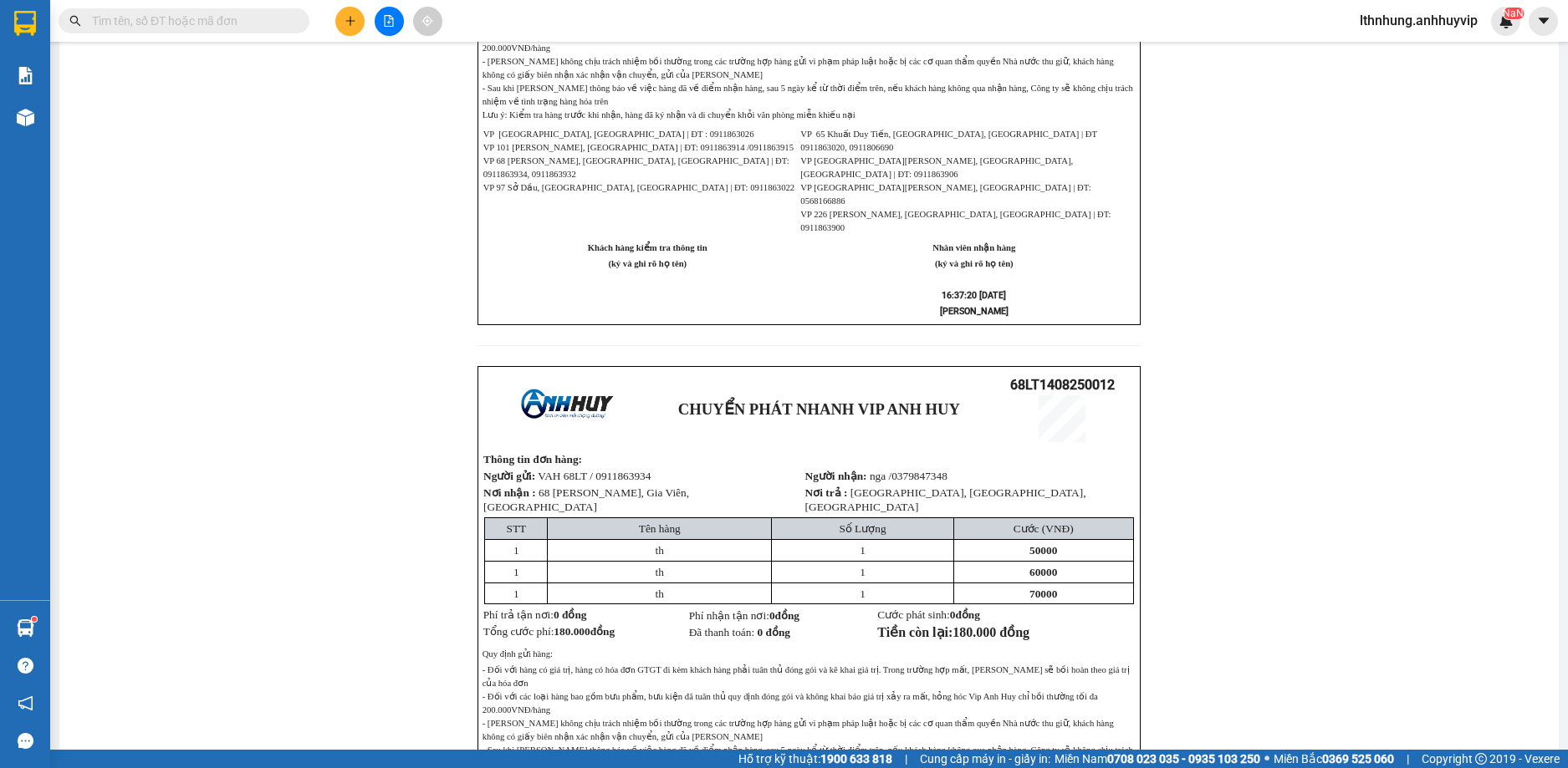
scroll to position [685, 0]
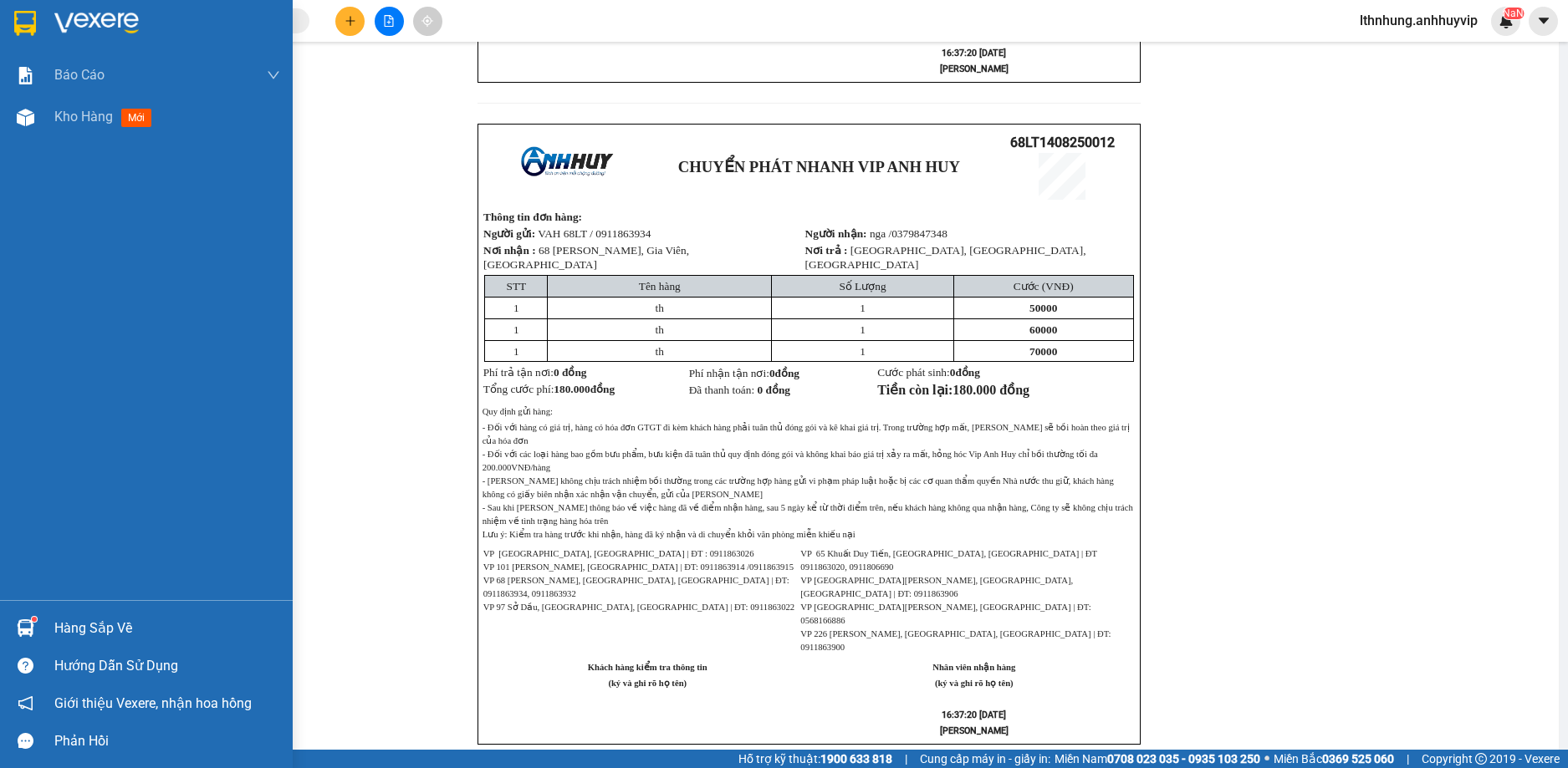
click at [78, 235] on div "Báo cáo 01. Báo cáo doanh thu hàng Tổng - Dòng tiền 02. Báo cáo chi tiết đơn hà…" at bounding box center [146, 327] width 292 height 546
click at [76, 119] on span "Kho hàng" at bounding box center [84, 116] width 58 height 15
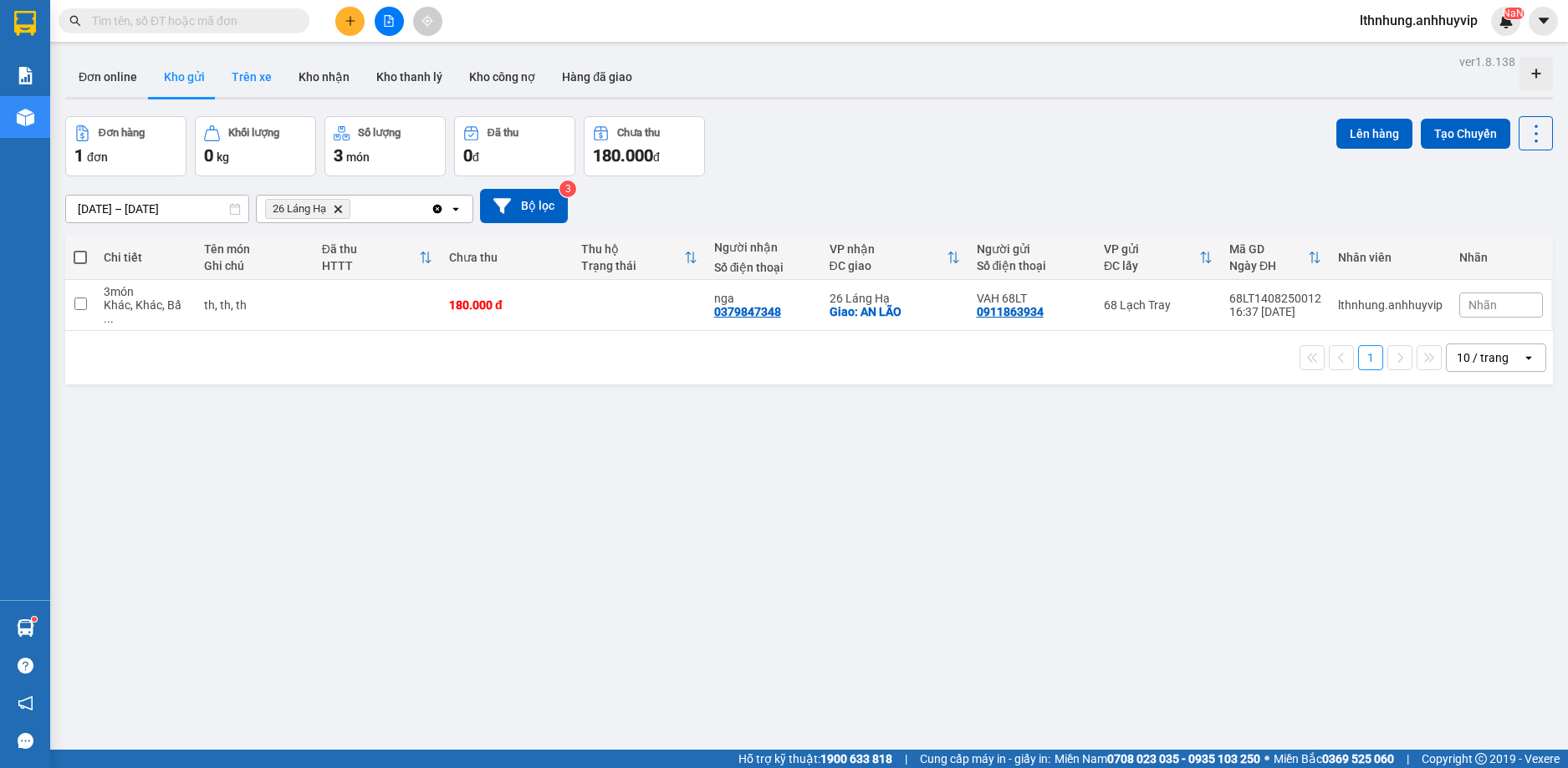
click at [254, 83] on button "Trên xe" at bounding box center [251, 77] width 67 height 40
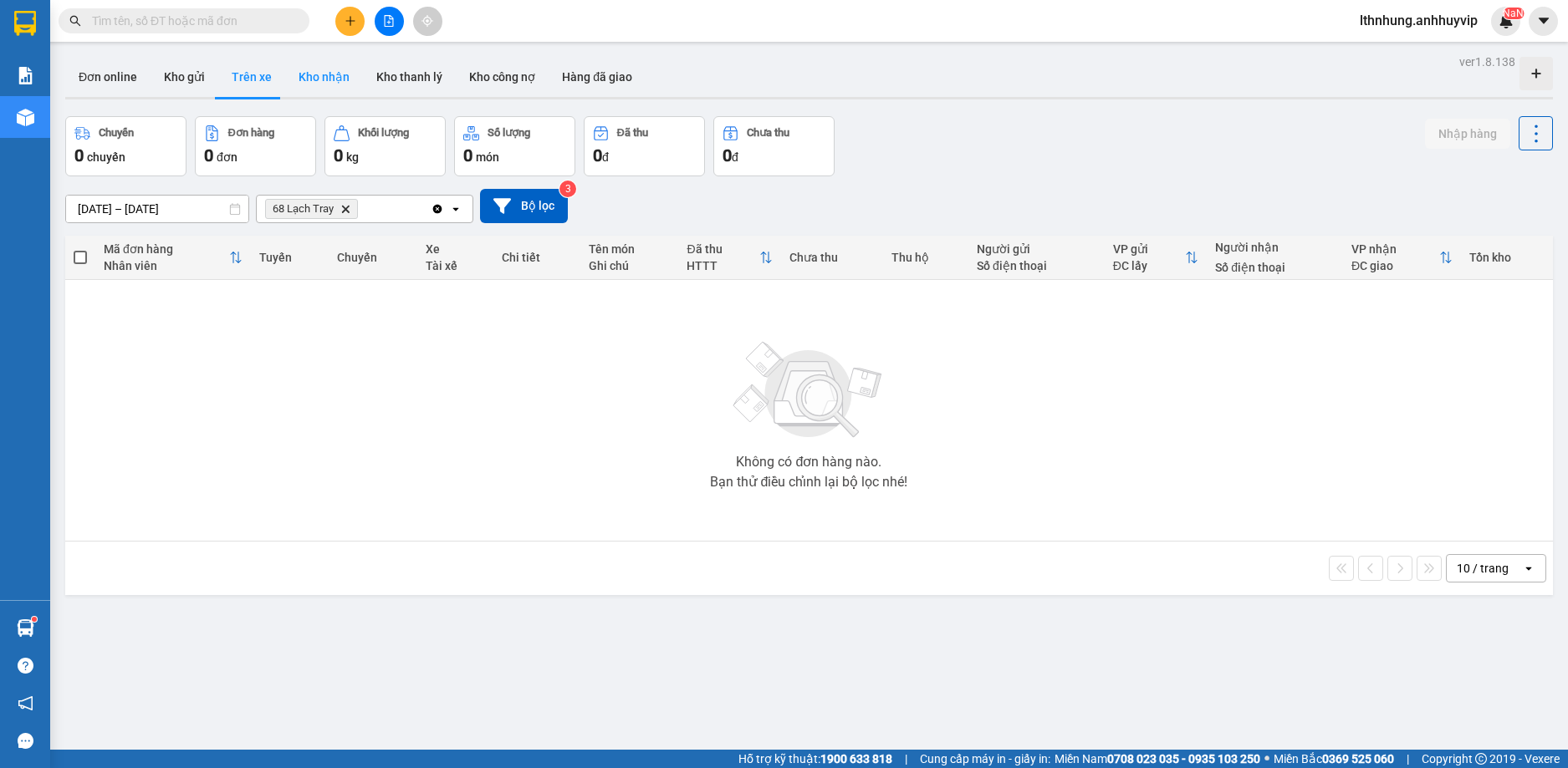
click at [310, 78] on button "Kho nhận" at bounding box center [323, 77] width 77 height 40
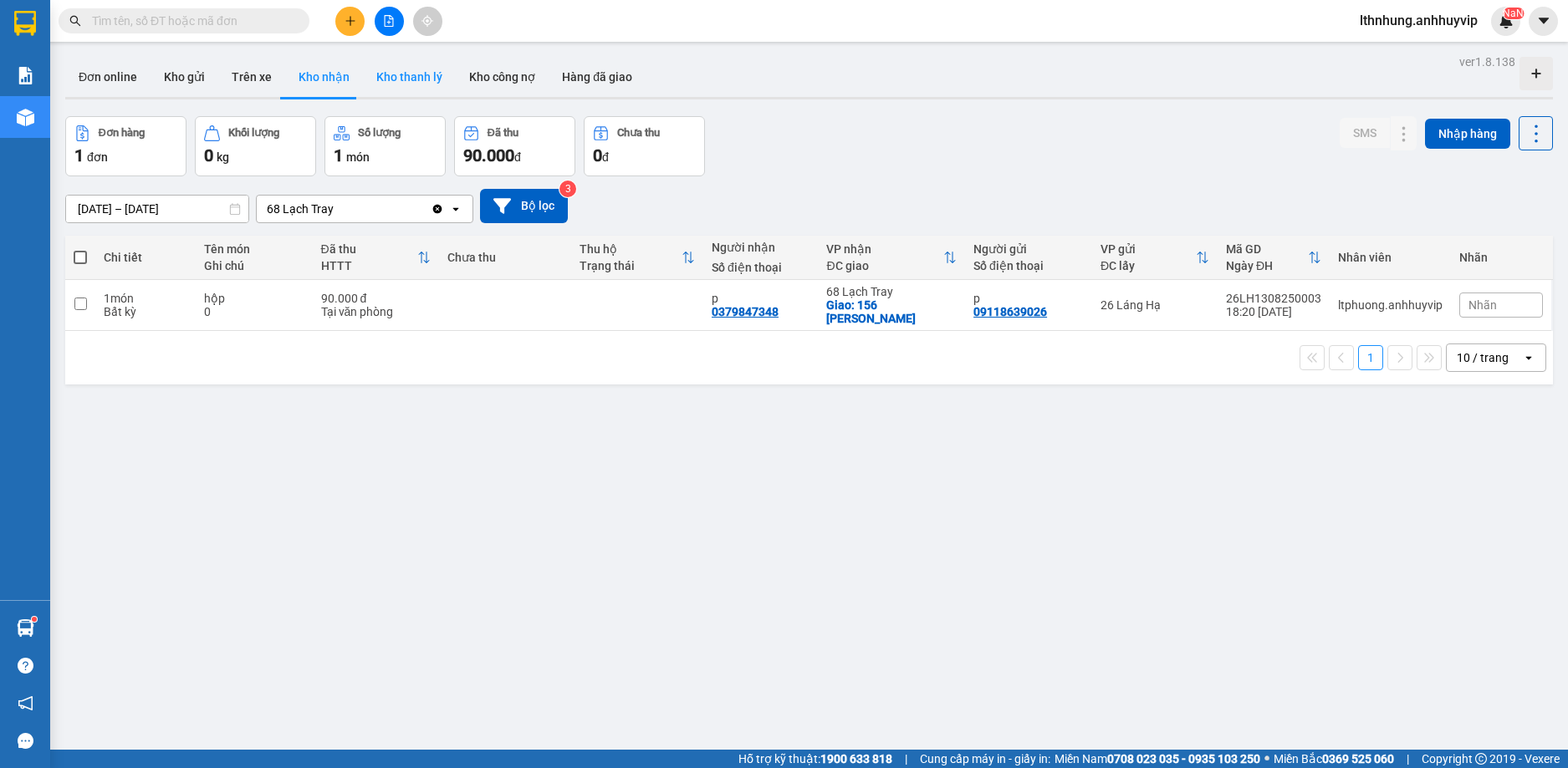
click at [410, 71] on button "Kho thanh lý" at bounding box center [409, 77] width 93 height 40
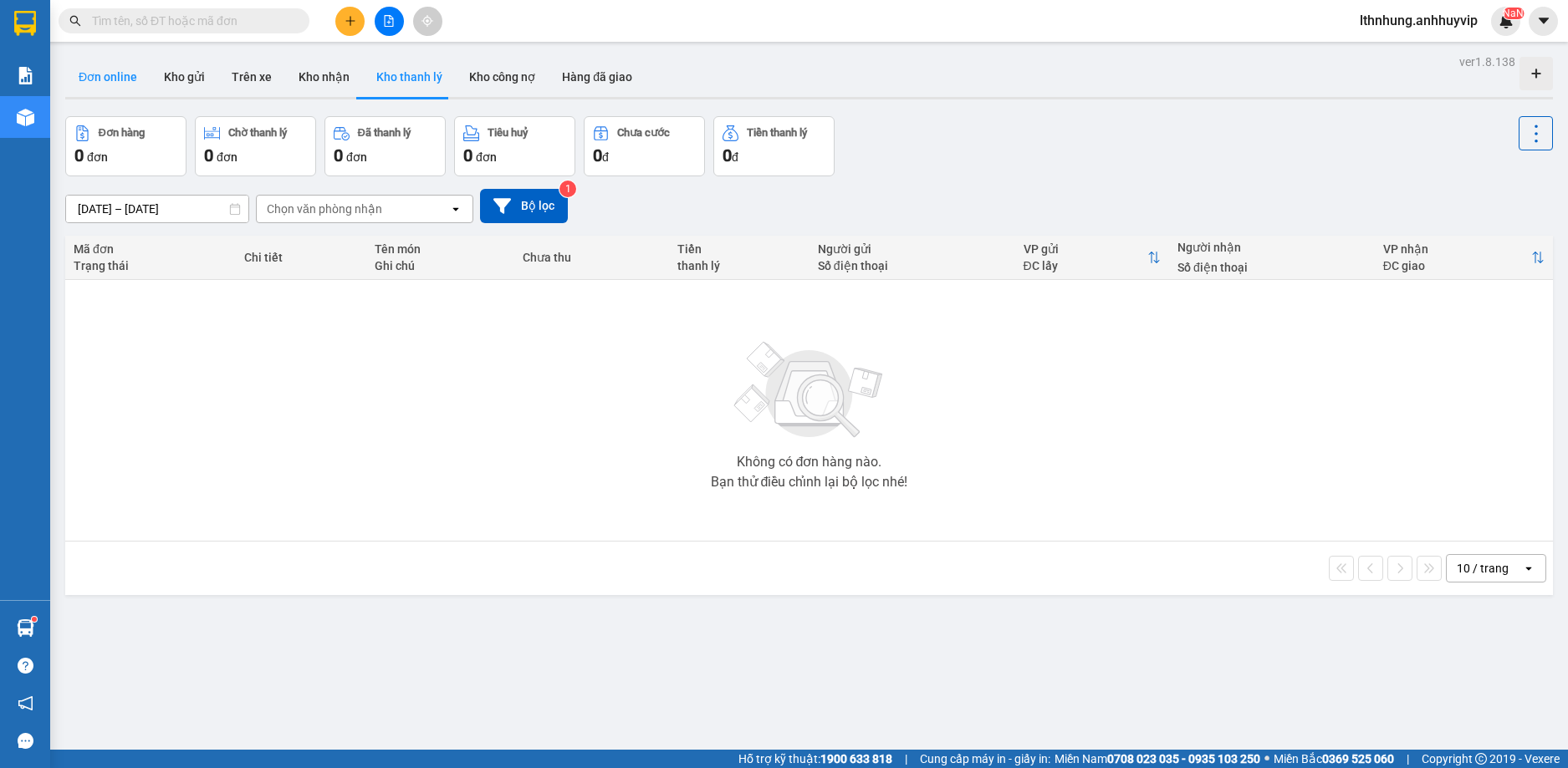
click at [111, 82] on button "Đơn online" at bounding box center [108, 77] width 86 height 40
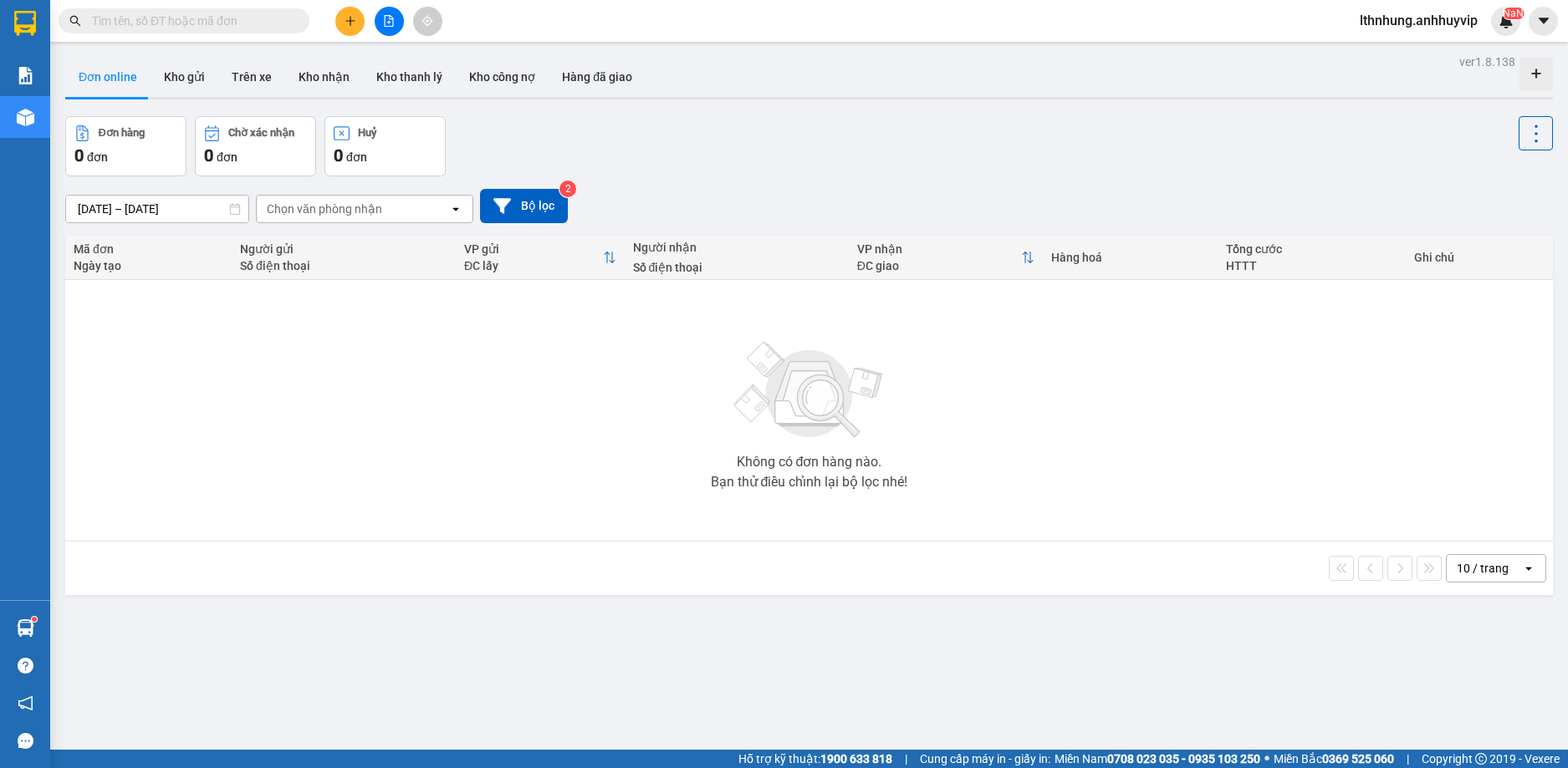
click at [168, 18] on input "text" at bounding box center [190, 21] width 198 height 18
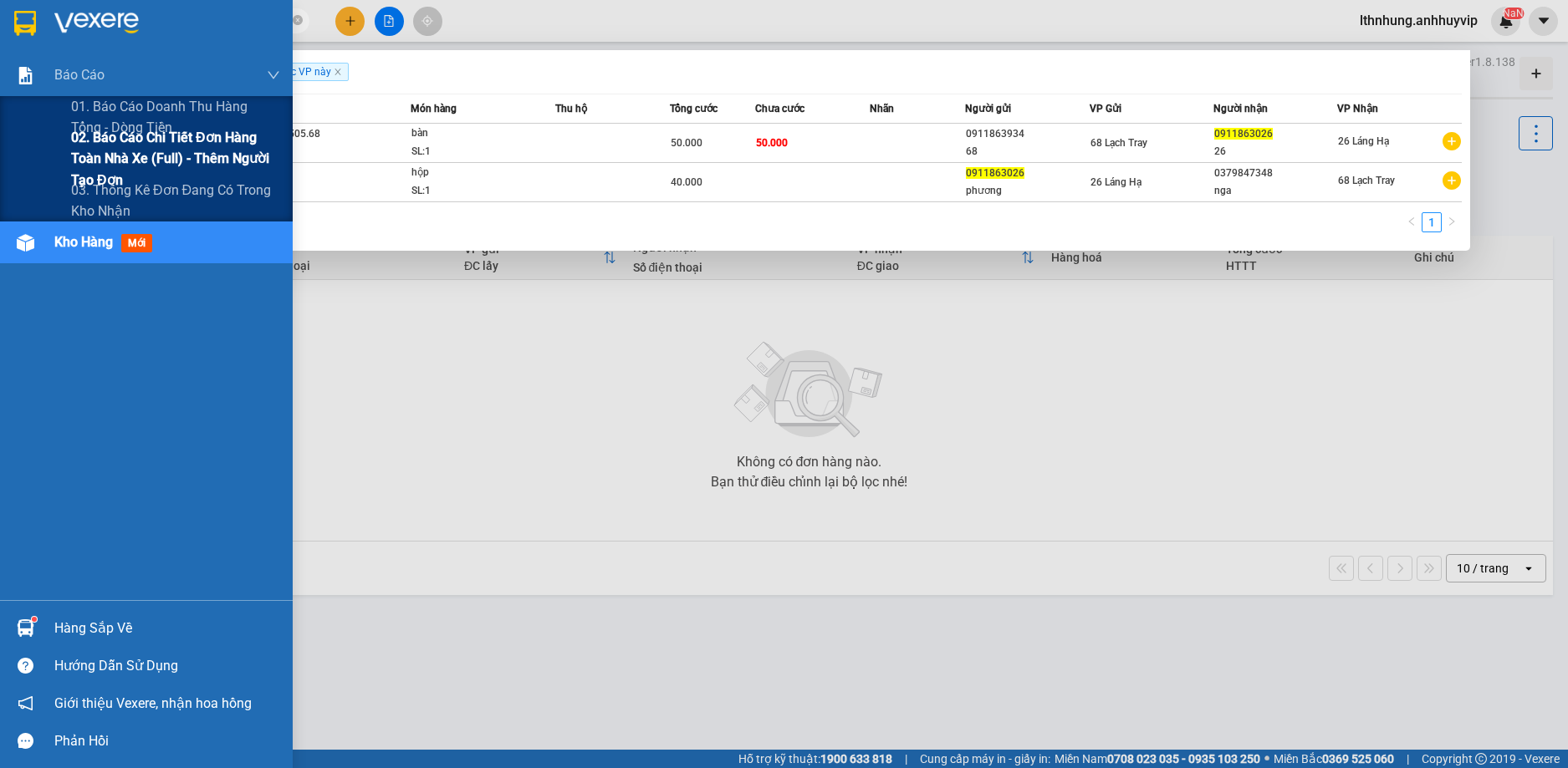
click at [91, 131] on span "02. Báo cáo chi tiết đơn hàng toàn nhà xe (Full) - Thêm người tạo đơn" at bounding box center [175, 158] width 209 height 63
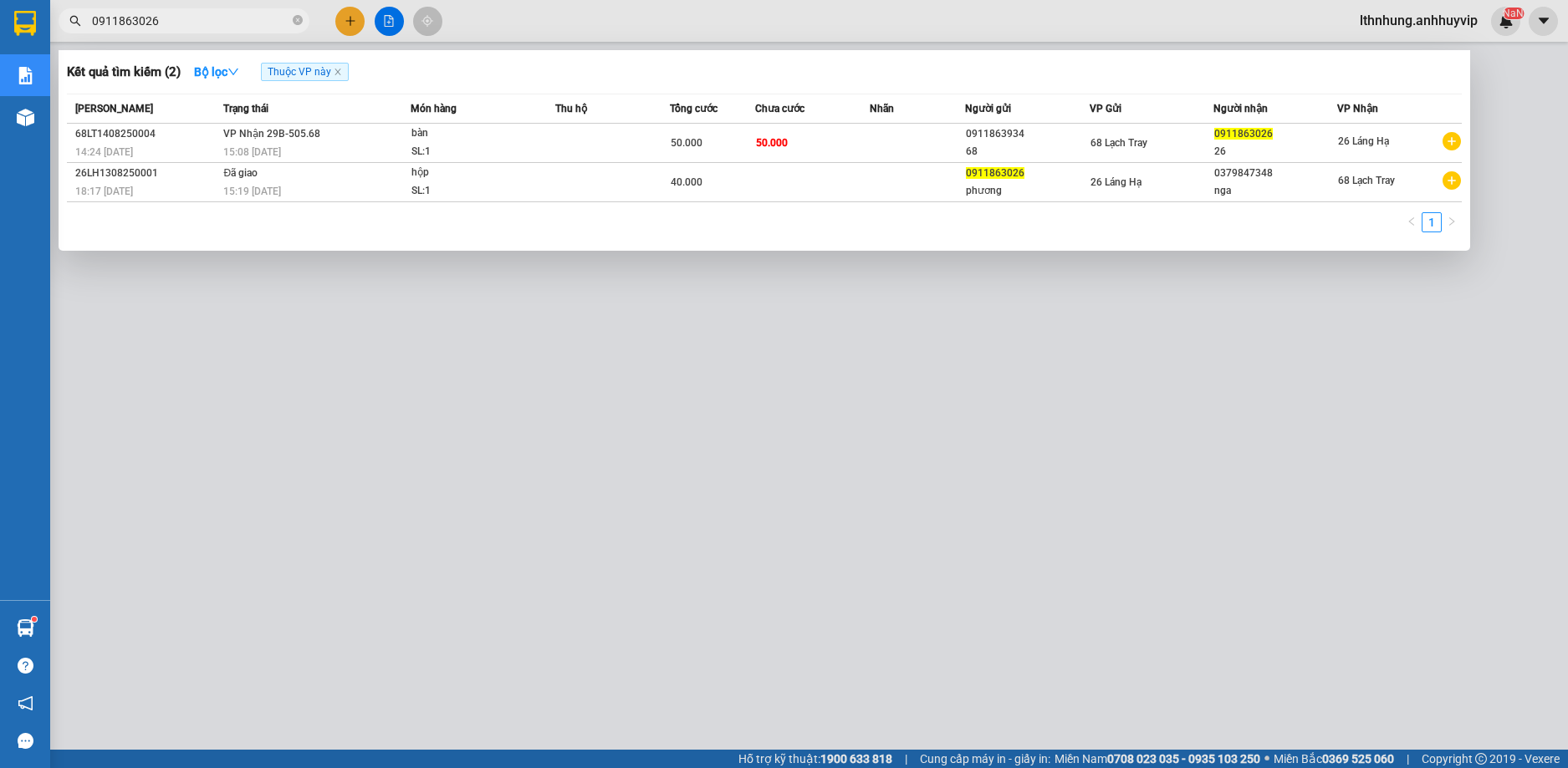
click at [1135, 441] on div at bounding box center [784, 384] width 1568 height 768
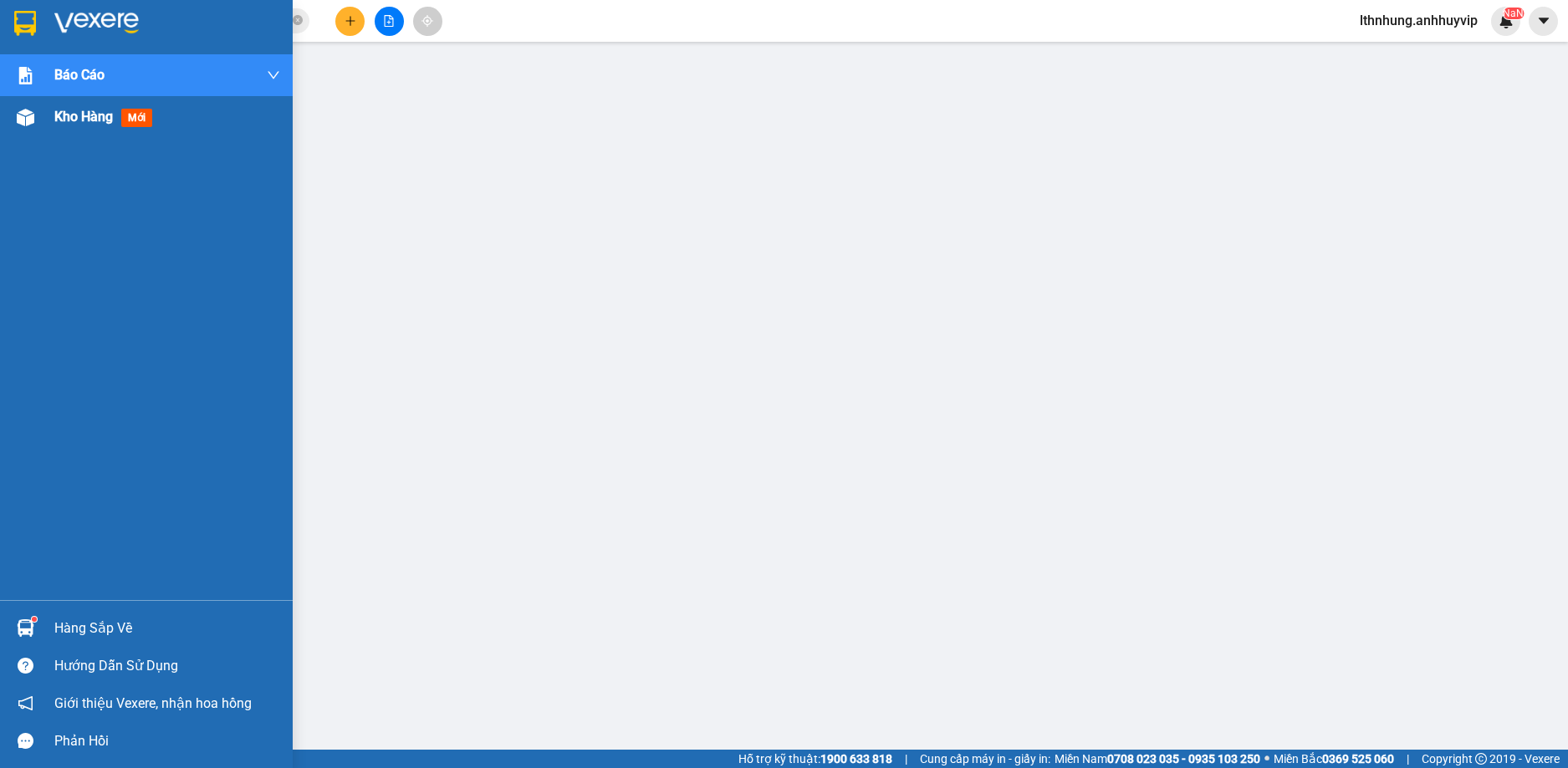
click at [53, 126] on div "Kho hàng mới" at bounding box center [146, 118] width 292 height 42
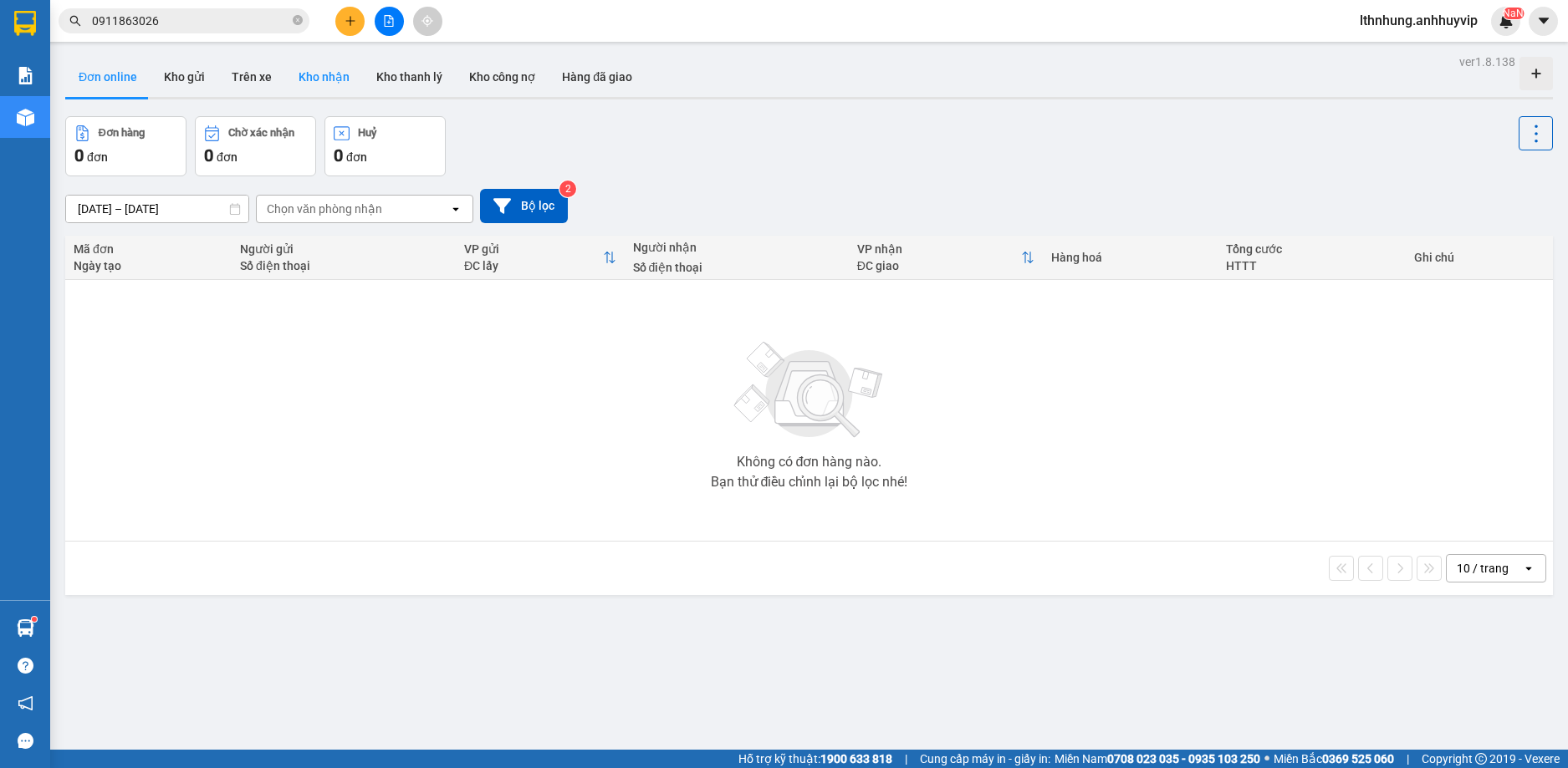
click at [331, 76] on button "Kho nhận" at bounding box center [323, 77] width 77 height 40
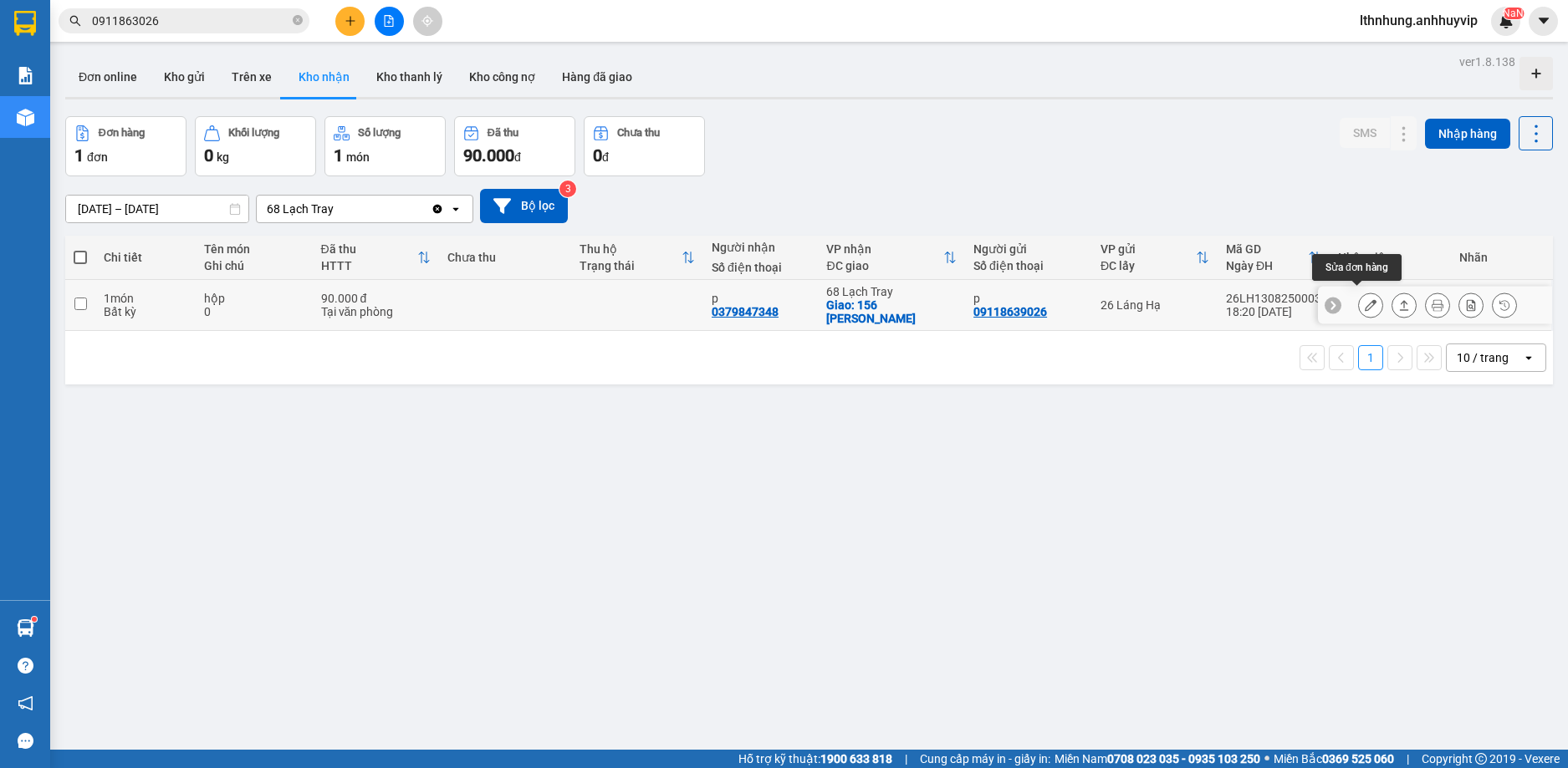
click at [1365, 303] on icon at bounding box center [1370, 305] width 12 height 12
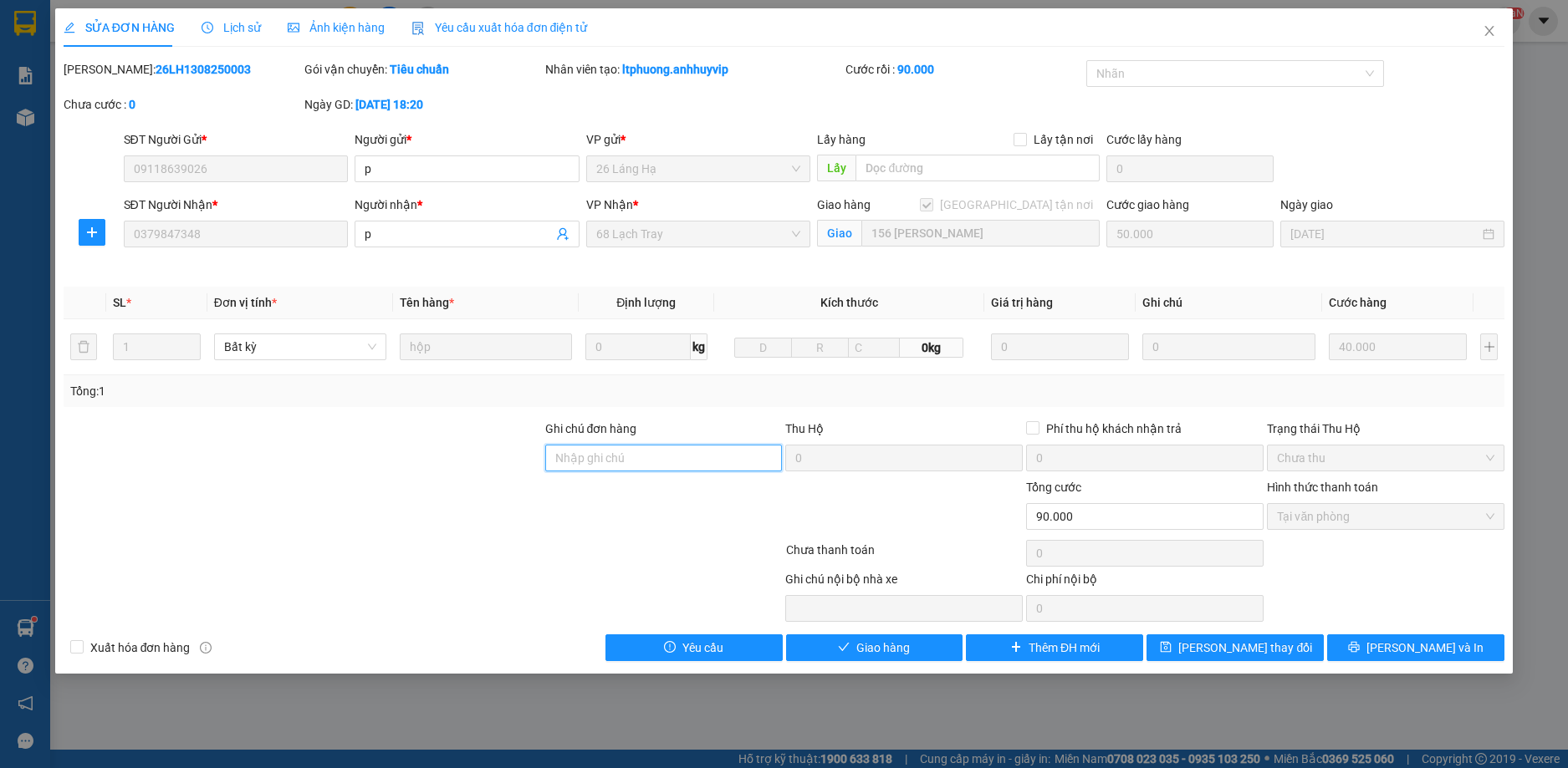
click at [600, 458] on input "Ghi chú đơn hàng" at bounding box center [663, 457] width 238 height 26
click at [652, 466] on input "Ghi chú đơn hàng" at bounding box center [663, 457] width 238 height 26
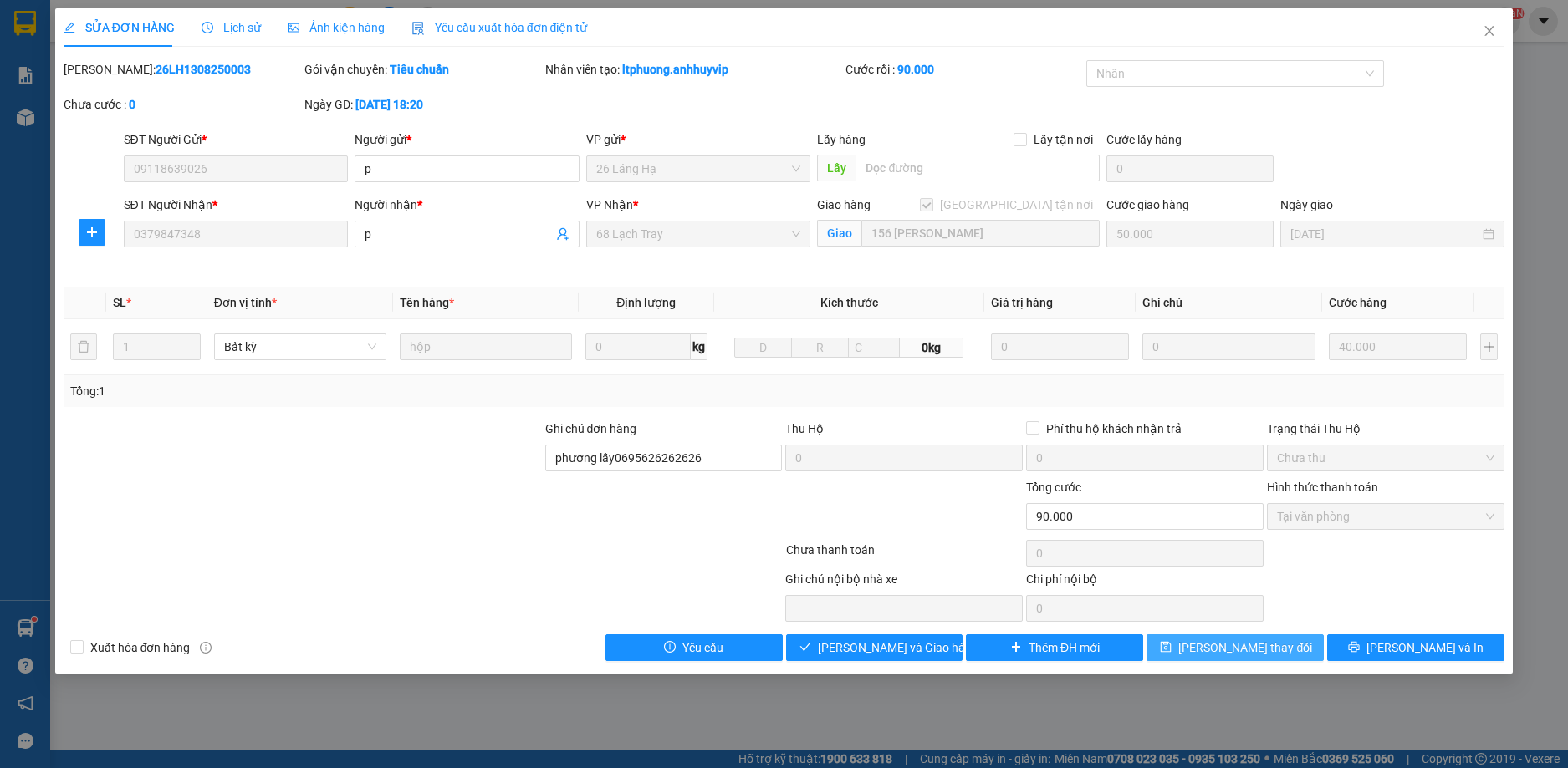
click at [1224, 642] on span "[PERSON_NAME] thay đổi" at bounding box center [1245, 648] width 134 height 18
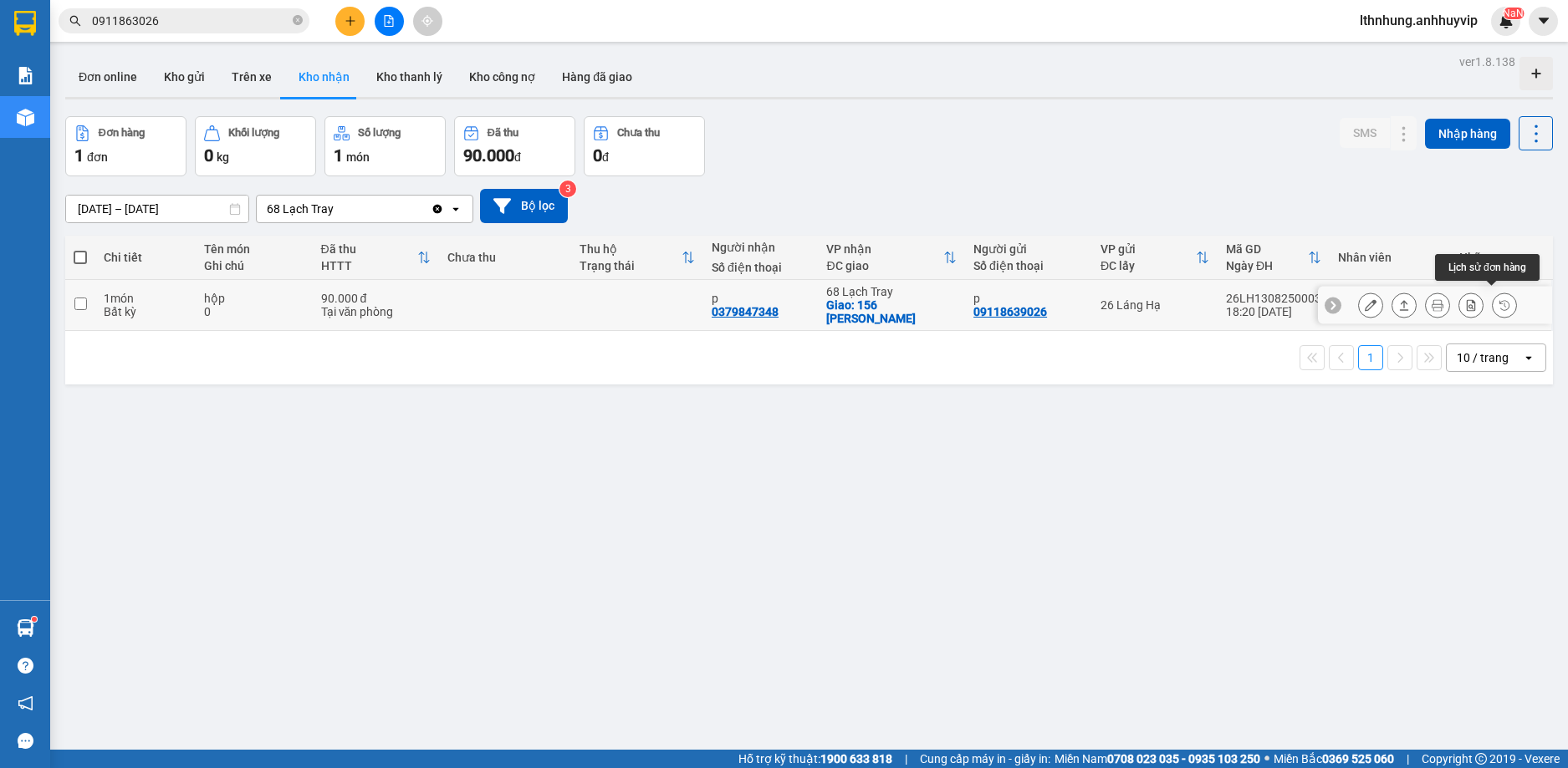
click at [1499, 300] on icon at bounding box center [1503, 304] width 10 height 10
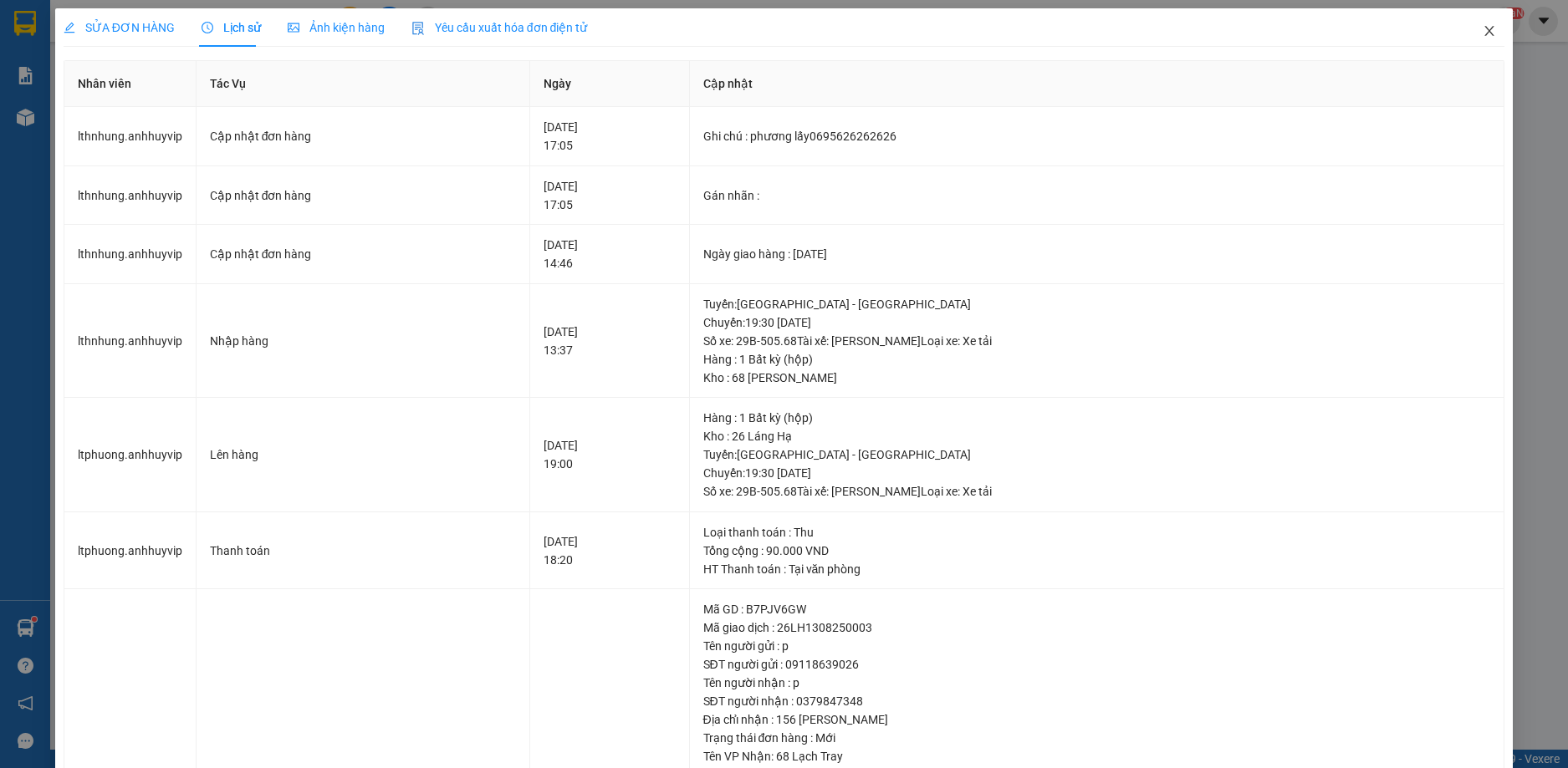
click at [1485, 34] on icon "close" at bounding box center [1490, 30] width 9 height 10
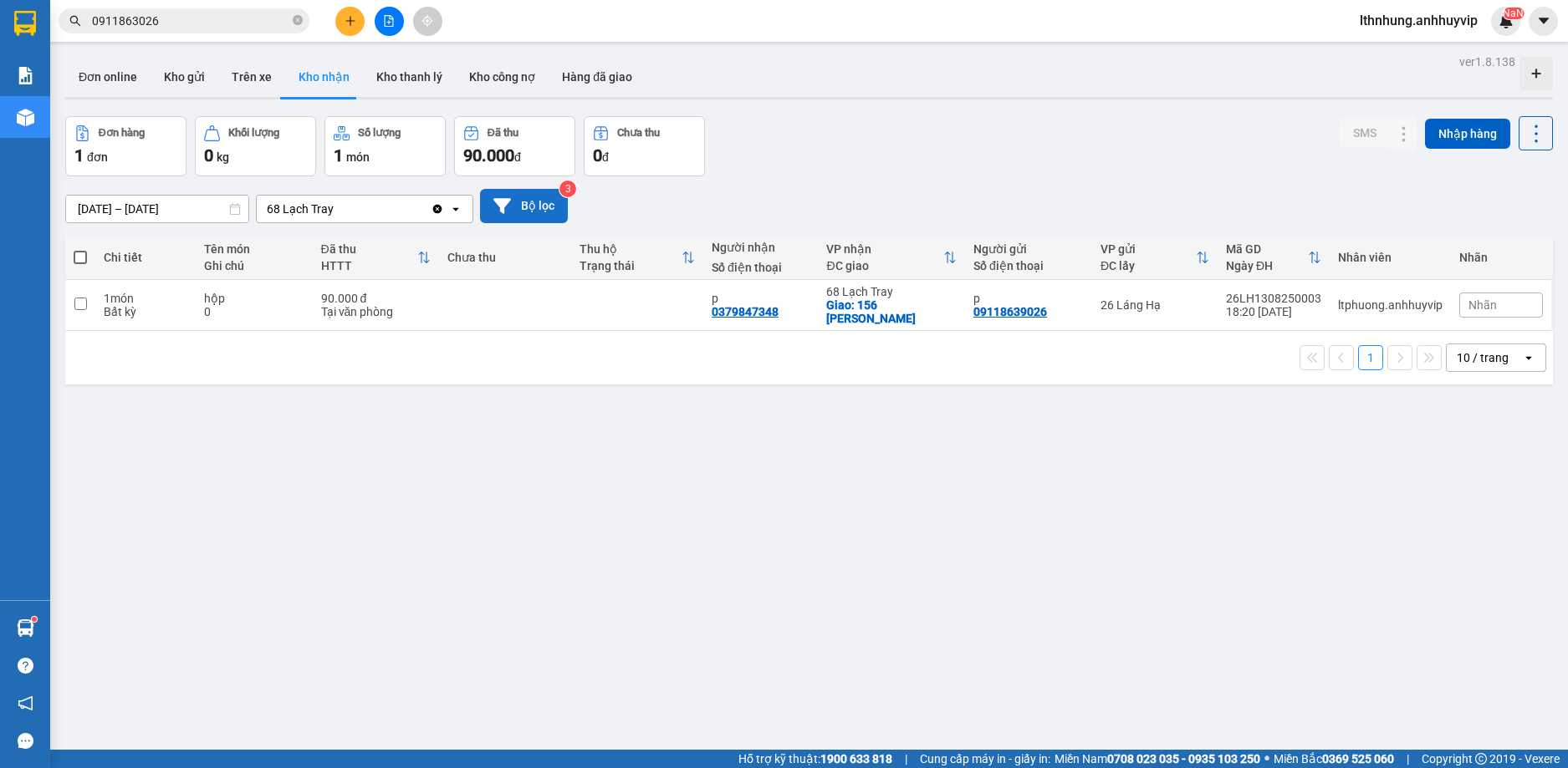
click at [552, 209] on button "Bộ lọc" at bounding box center [524, 206] width 87 height 35
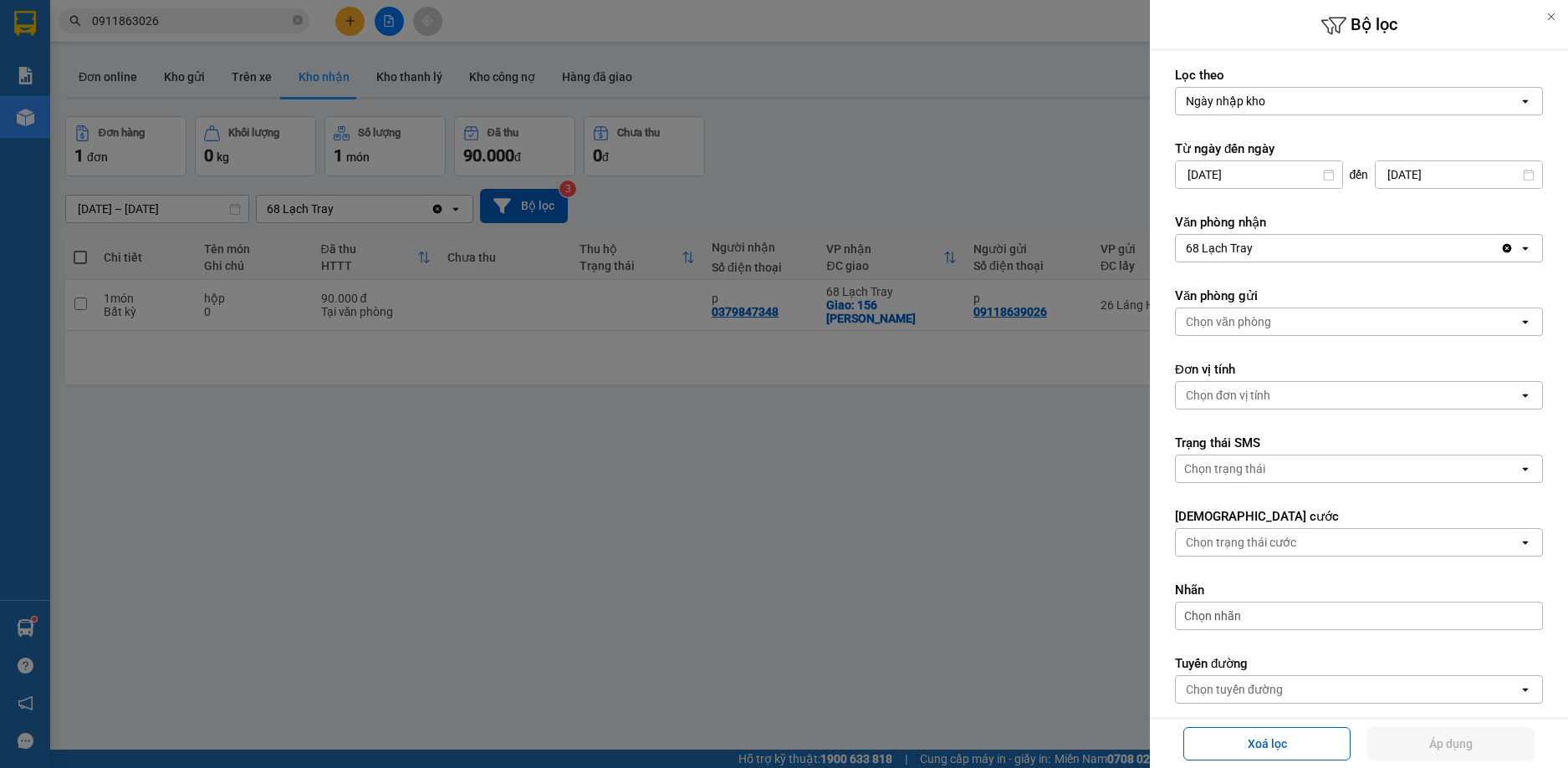
click at [1546, 18] on icon at bounding box center [1551, 16] width 12 height 12
